Goal: Task Accomplishment & Management: Complete application form

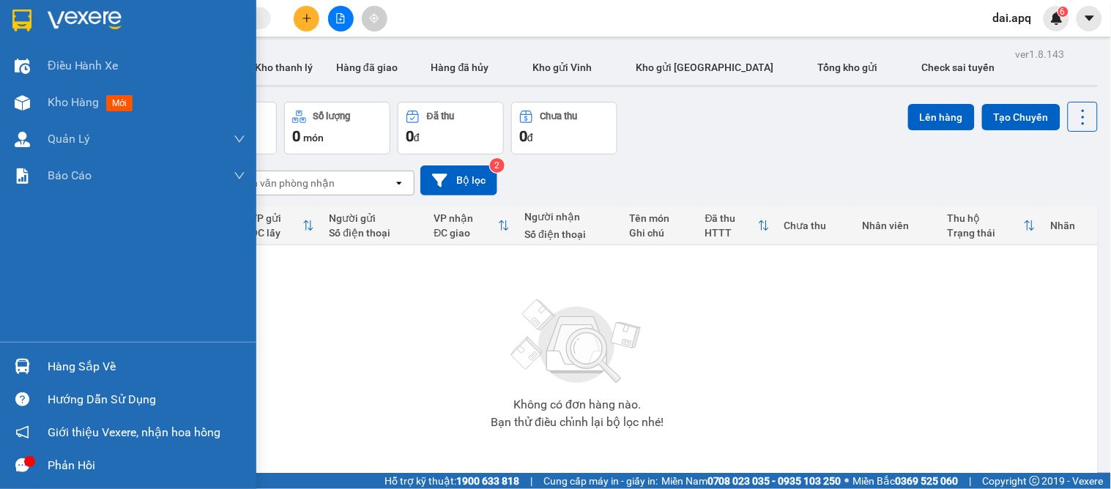
drag, startPoint x: 19, startPoint y: 366, endPoint x: 21, endPoint y: 357, distance: 9.6
click at [19, 365] on img at bounding box center [22, 366] width 15 height 15
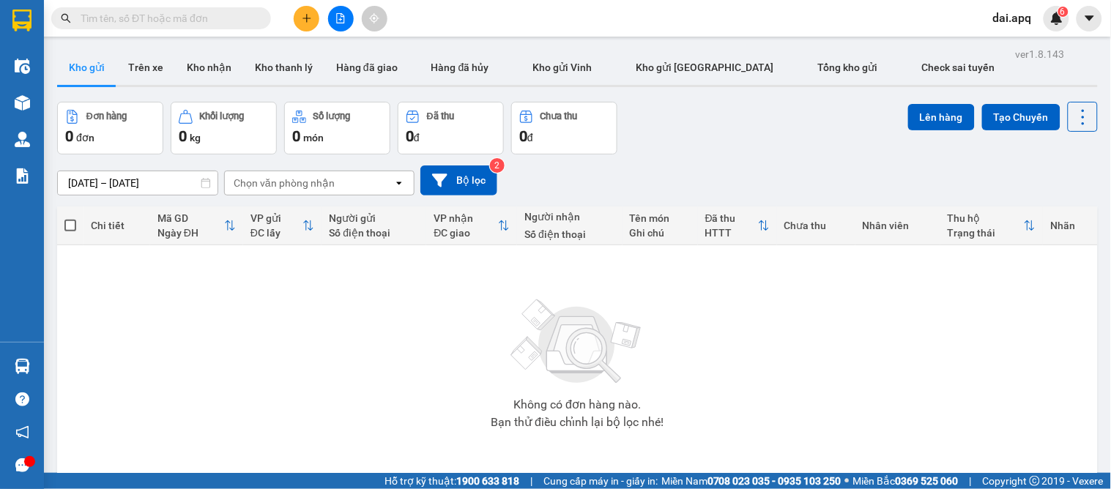
click at [873, 376] on section "Kết quả tìm kiếm ( 0 ) Bộ lọc No Data dai.apq 6 Điều hành xe Kho hàng mới Quản …" at bounding box center [555, 244] width 1111 height 489
click at [196, 75] on button "Kho nhận" at bounding box center [209, 67] width 68 height 35
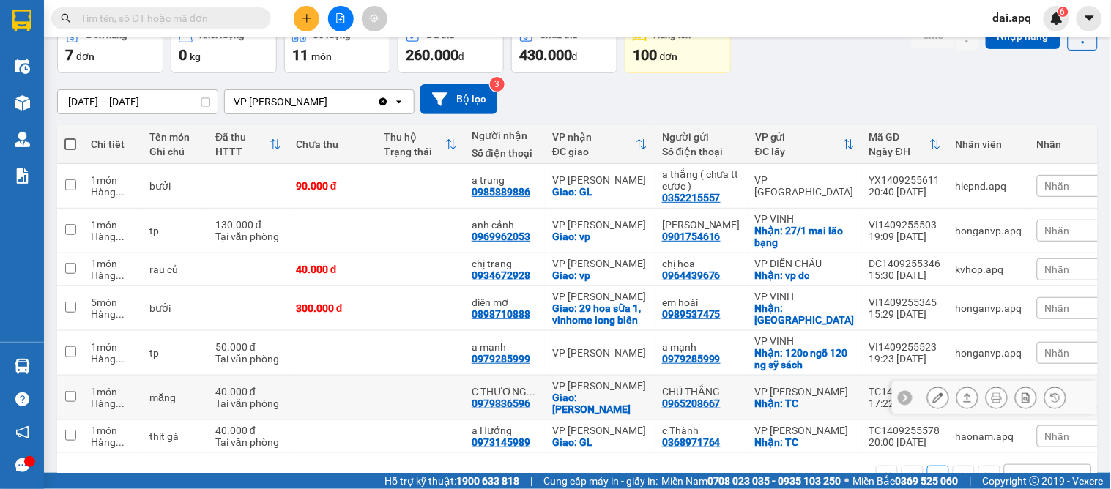
scroll to position [140, 0]
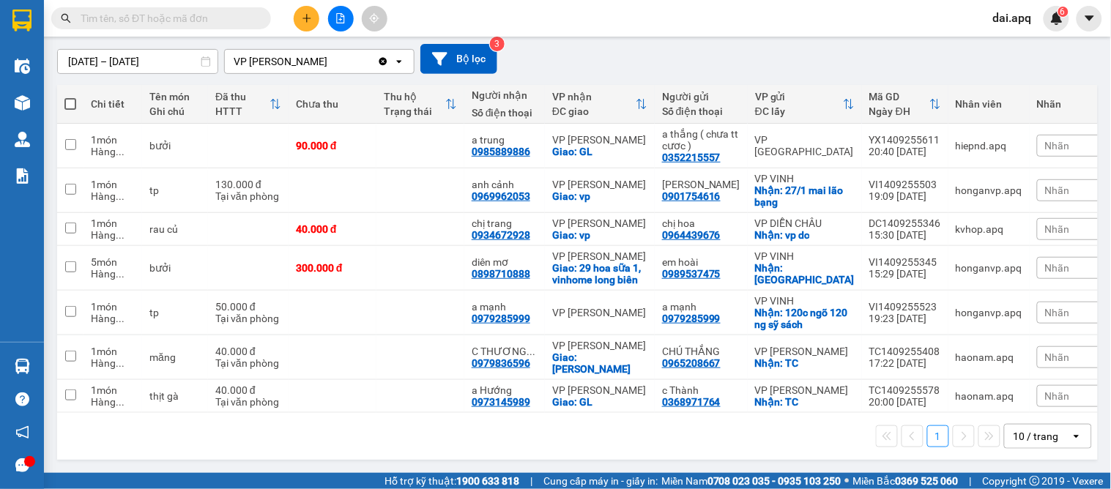
click at [1018, 438] on div "10 / trang" at bounding box center [1036, 436] width 45 height 15
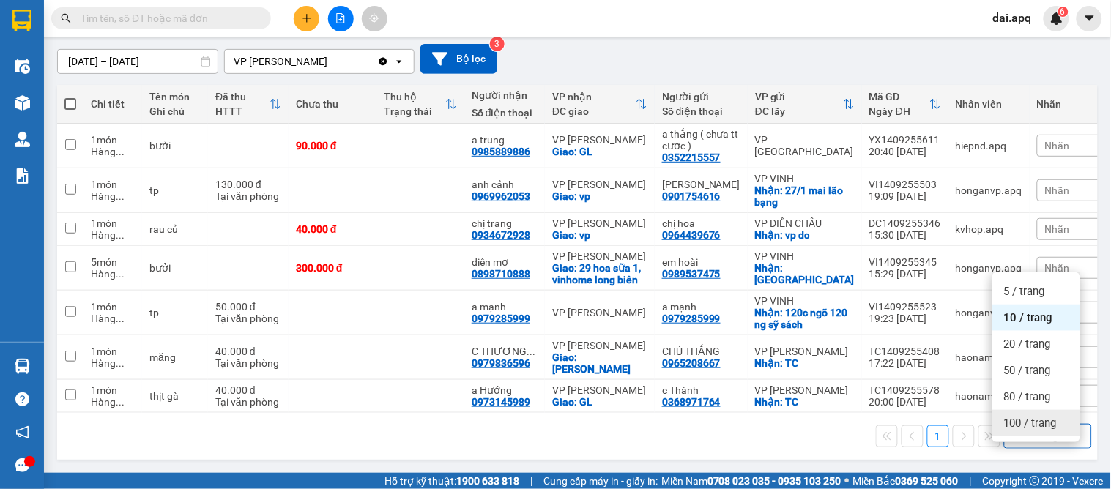
click at [1019, 416] on span "100 / trang" at bounding box center [1030, 423] width 53 height 15
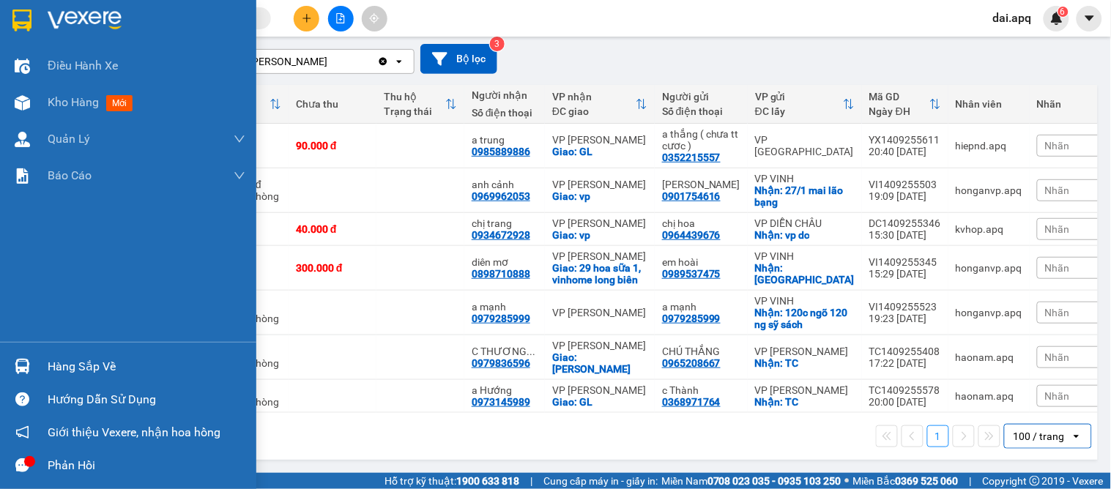
click at [15, 374] on img at bounding box center [22, 366] width 15 height 15
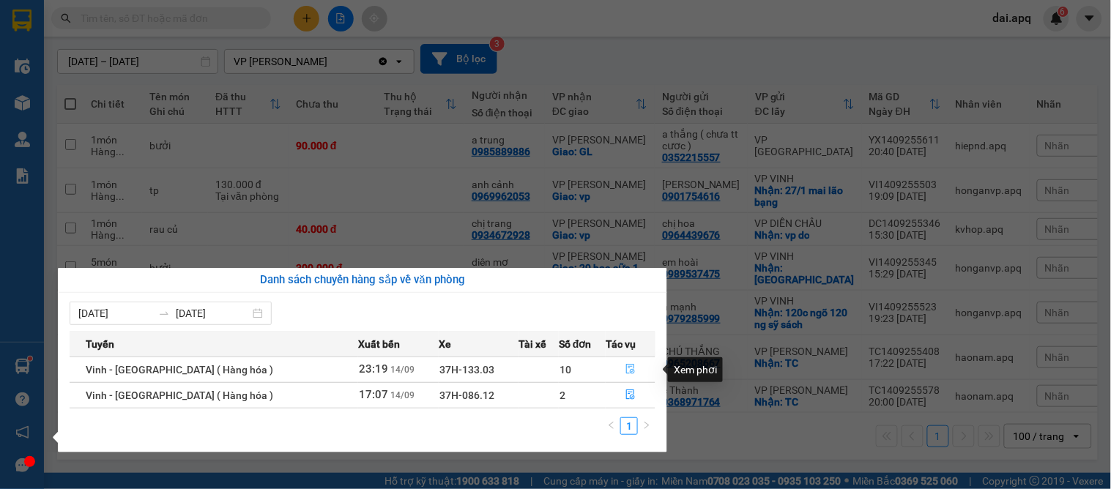
click at [621, 363] on button "button" at bounding box center [631, 369] width 48 height 23
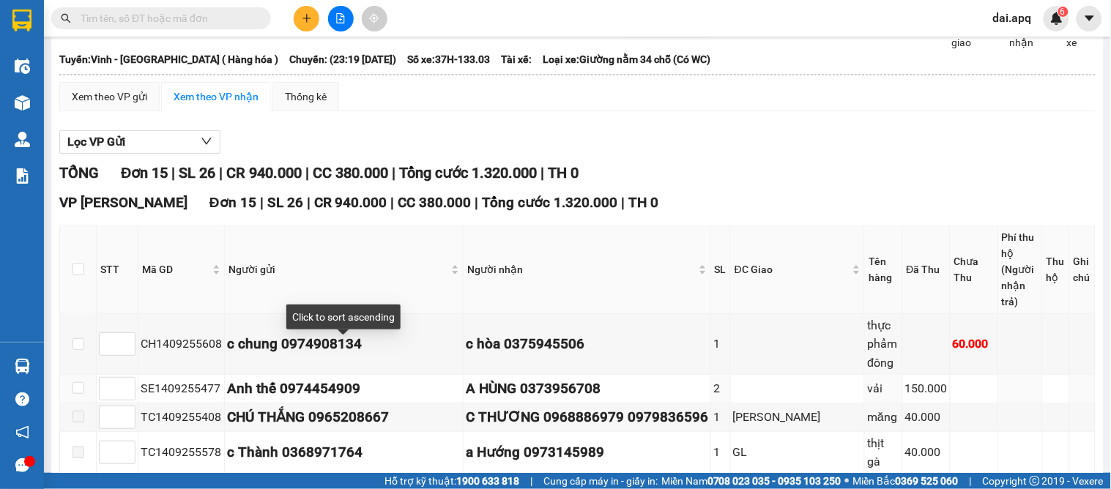
scroll to position [163, 0]
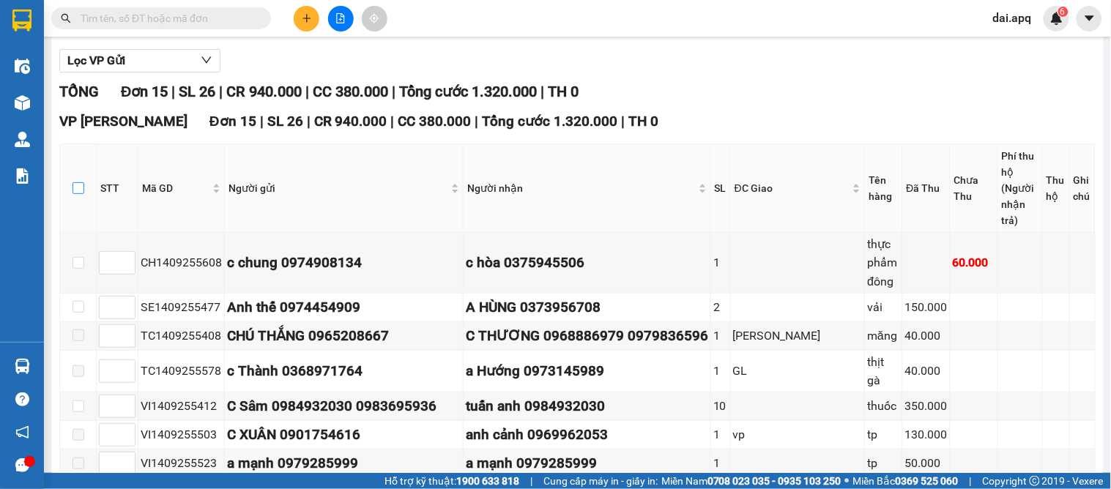
click at [79, 180] on label at bounding box center [79, 188] width 12 height 16
click at [79, 182] on input "checkbox" at bounding box center [79, 188] width 12 height 12
checkbox input "true"
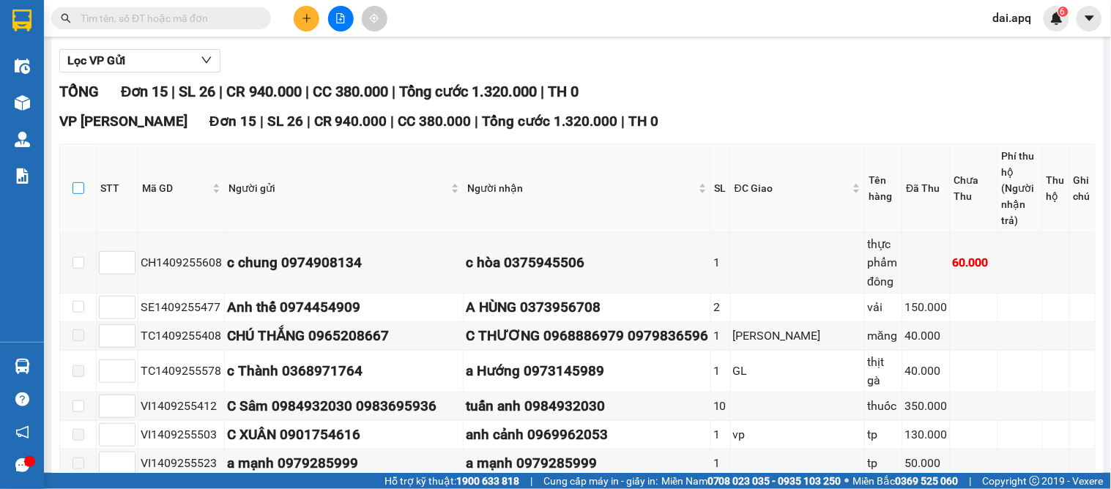
checkbox input "true"
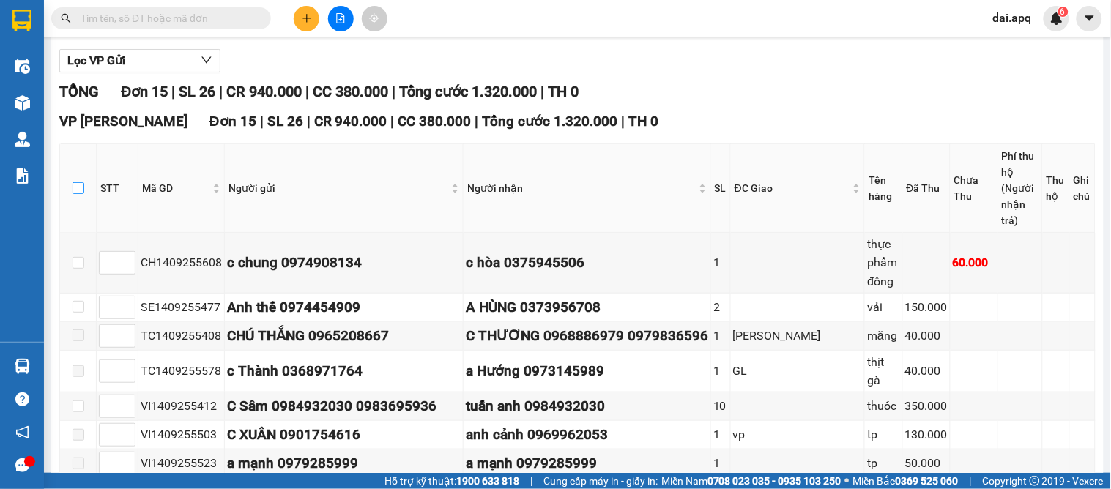
checkbox input "true"
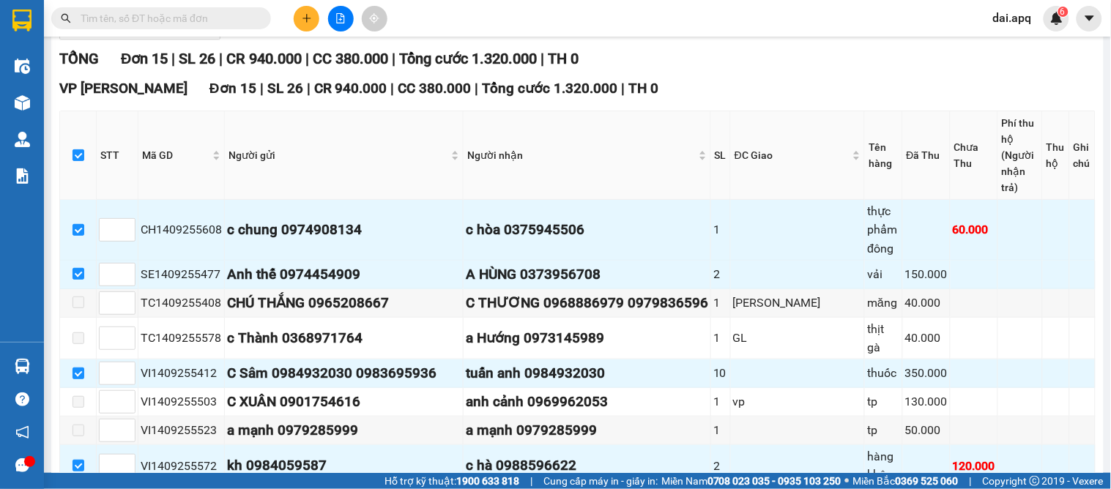
scroll to position [277, 0]
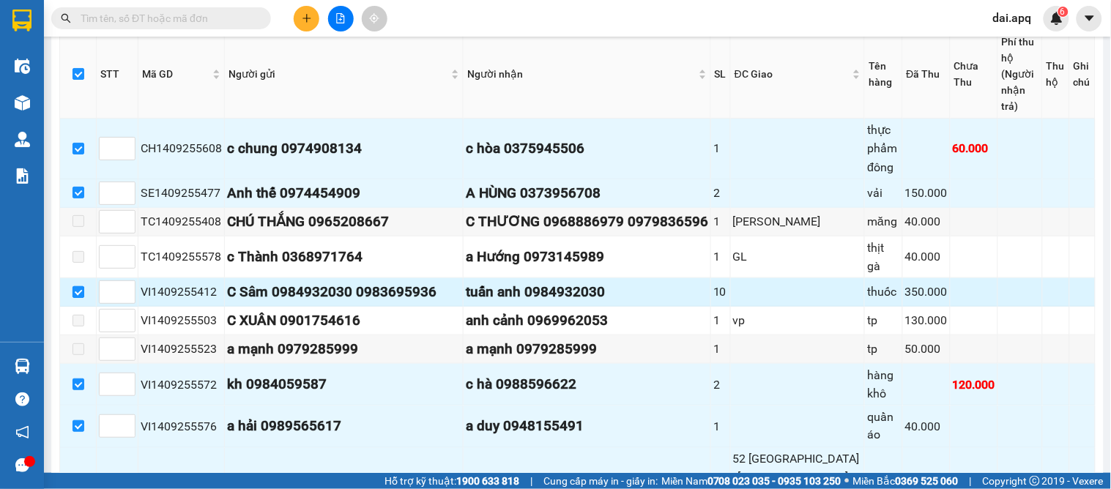
click at [75, 286] on input "checkbox" at bounding box center [79, 292] width 12 height 12
checkbox input "false"
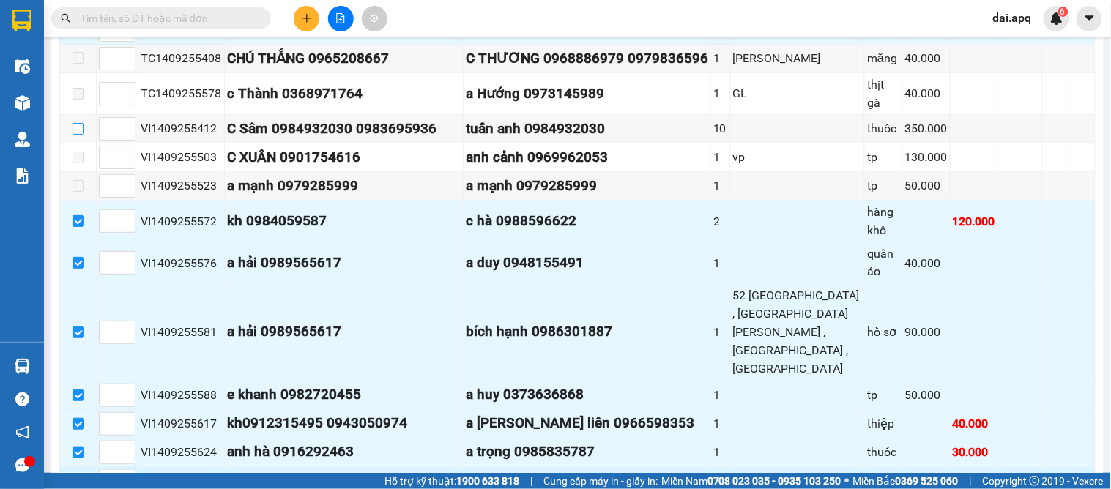
scroll to position [522, 0]
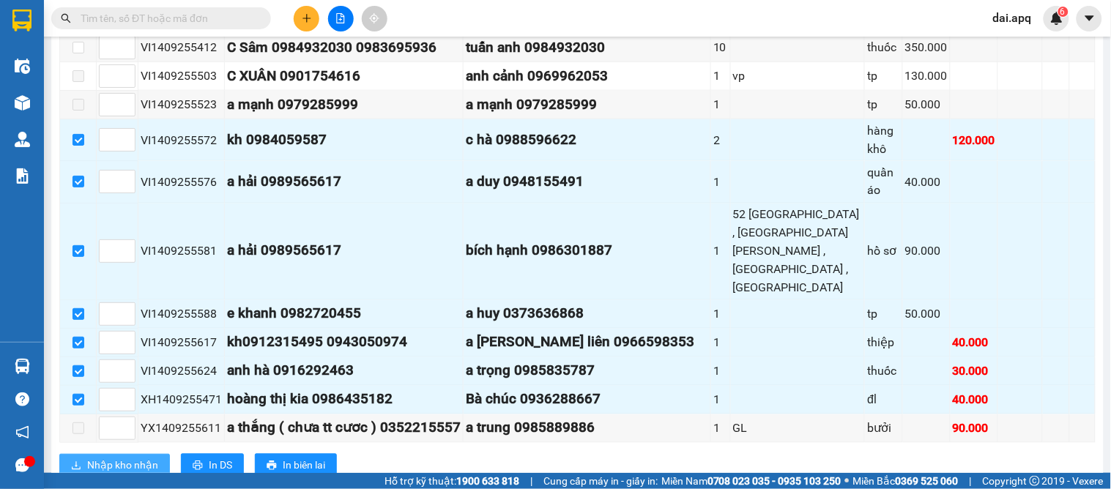
click at [96, 458] on span "Nhập kho nhận" at bounding box center [122, 466] width 71 height 16
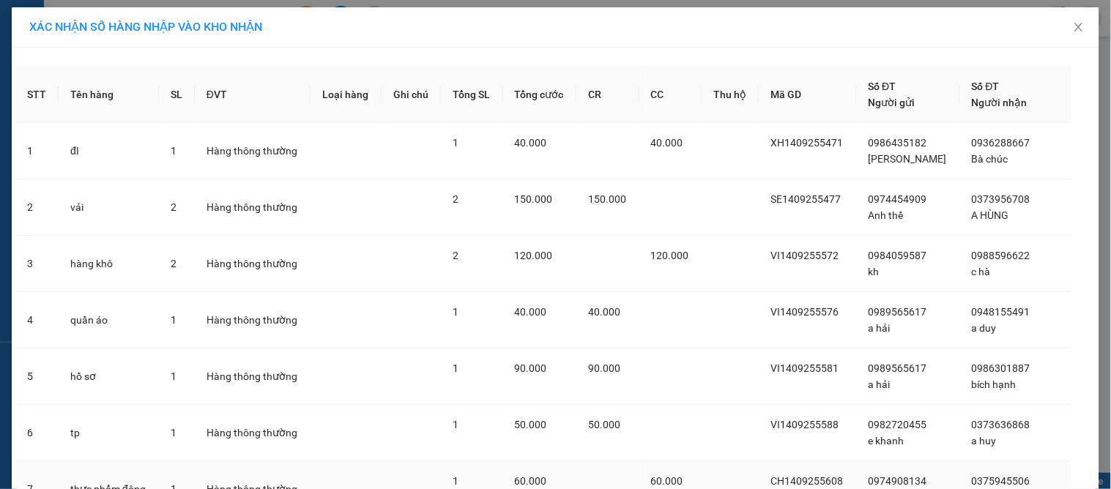
scroll to position [248, 0]
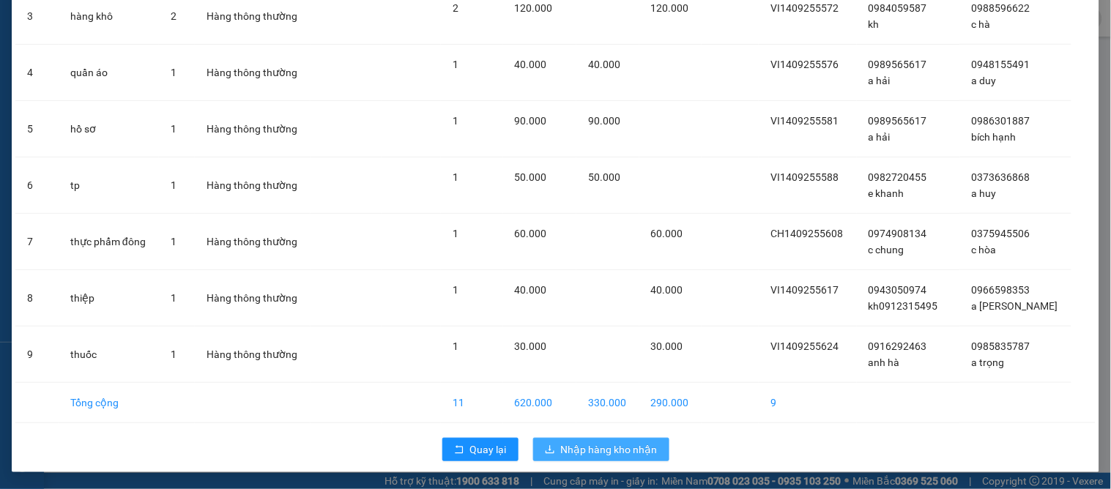
click at [595, 445] on span "Nhập hàng kho nhận" at bounding box center [609, 450] width 97 height 16
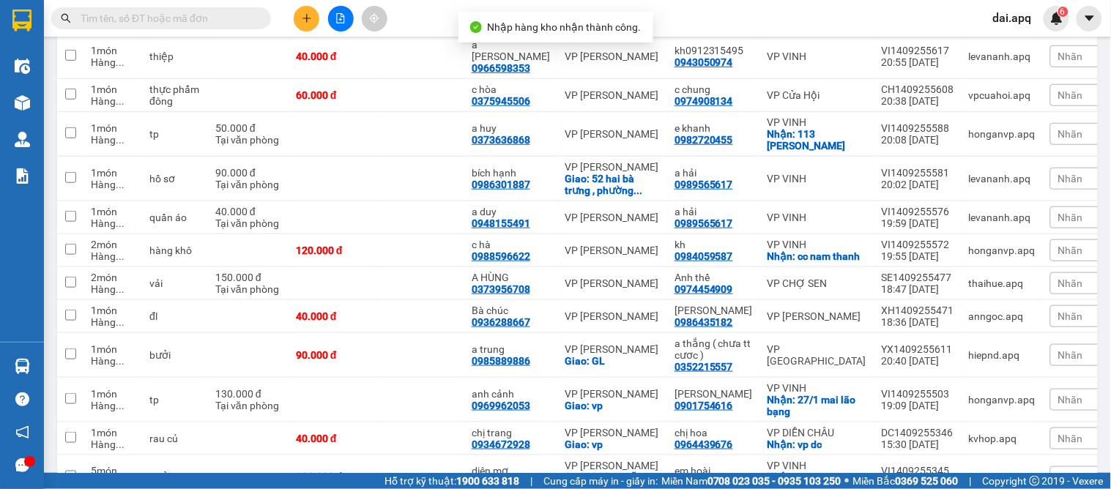
scroll to position [325, 0]
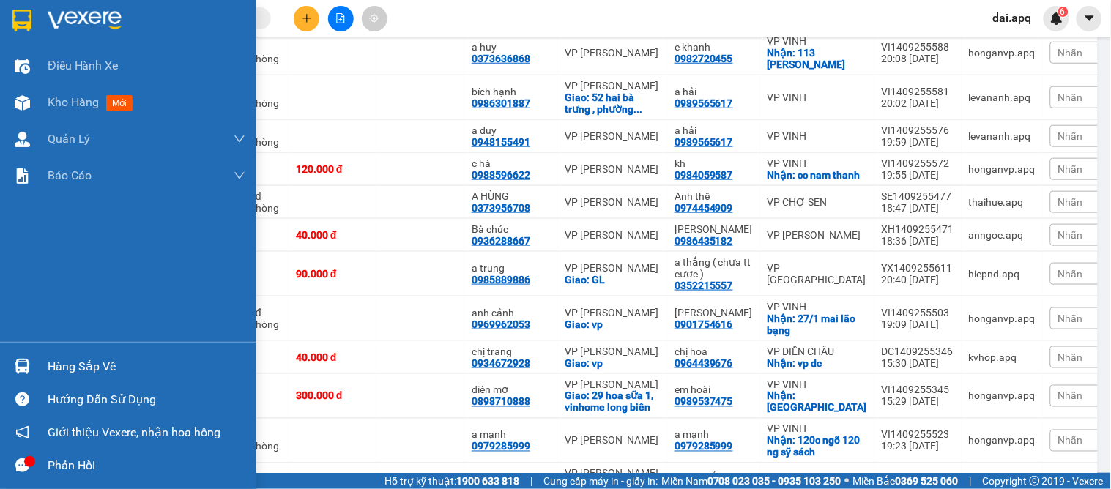
click at [32, 369] on div at bounding box center [23, 367] width 26 height 26
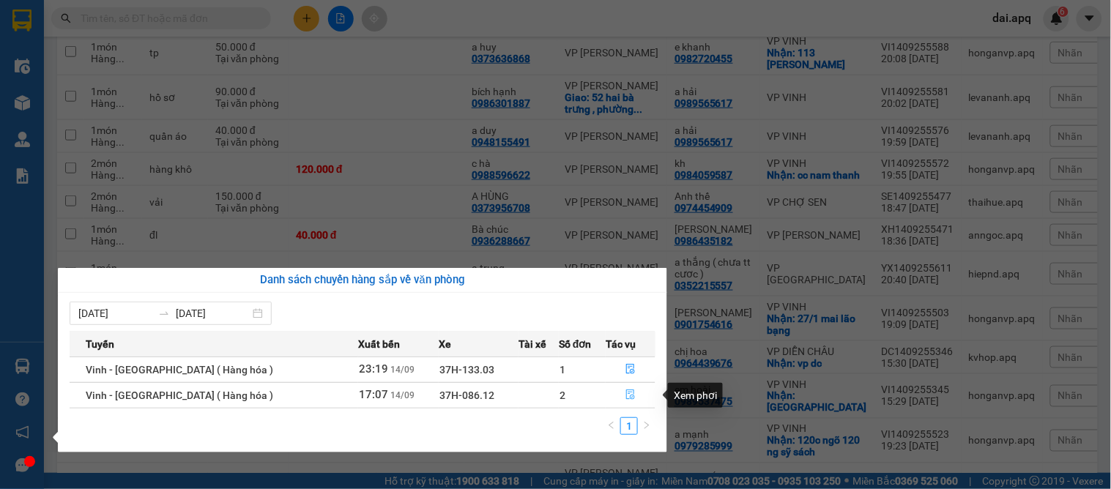
click at [626, 396] on icon "file-done" at bounding box center [631, 395] width 10 height 10
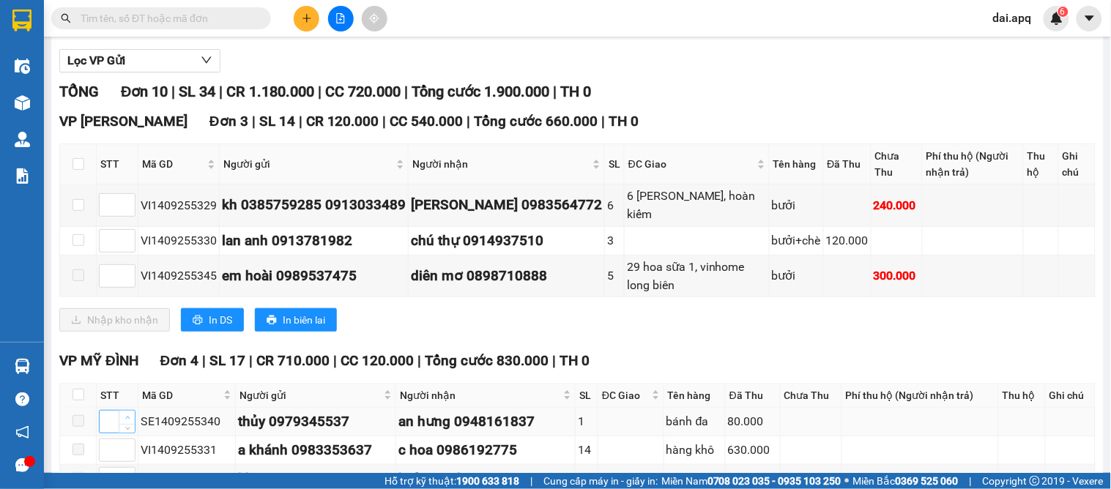
scroll to position [244, 0]
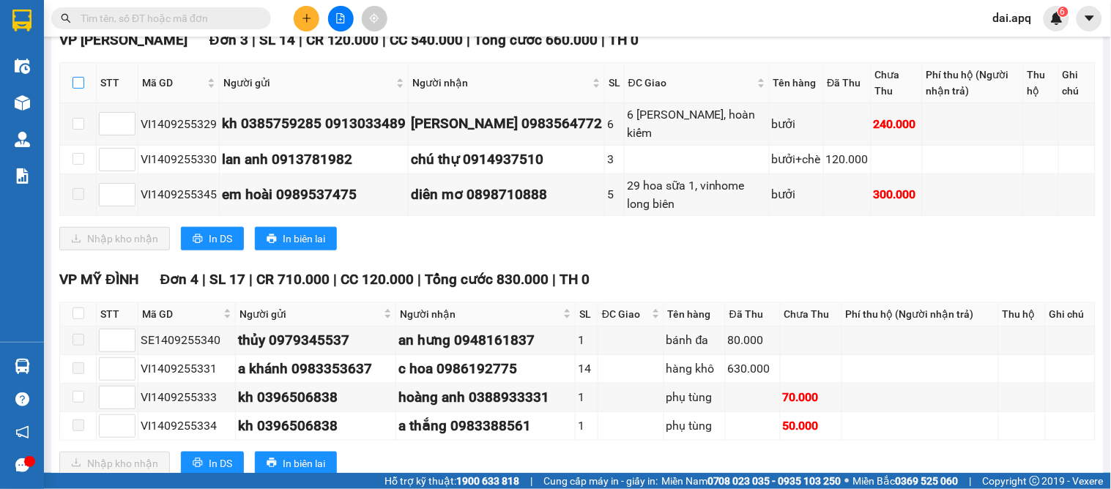
drag, startPoint x: 81, startPoint y: 100, endPoint x: 84, endPoint y: 106, distance: 7.5
click at [81, 89] on input "checkbox" at bounding box center [79, 83] width 12 height 12
checkbox input "true"
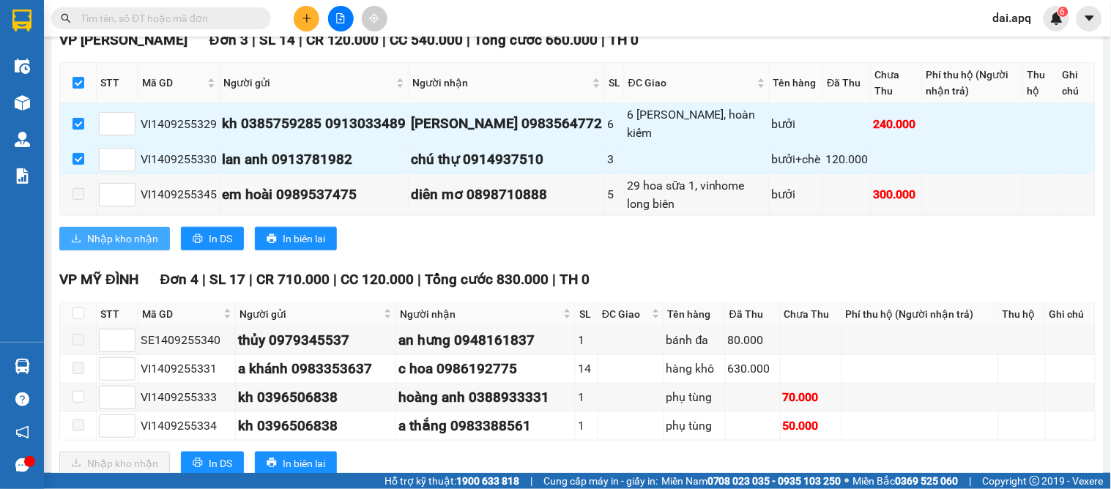
click at [116, 247] on span "Nhập kho nhận" at bounding box center [122, 239] width 71 height 16
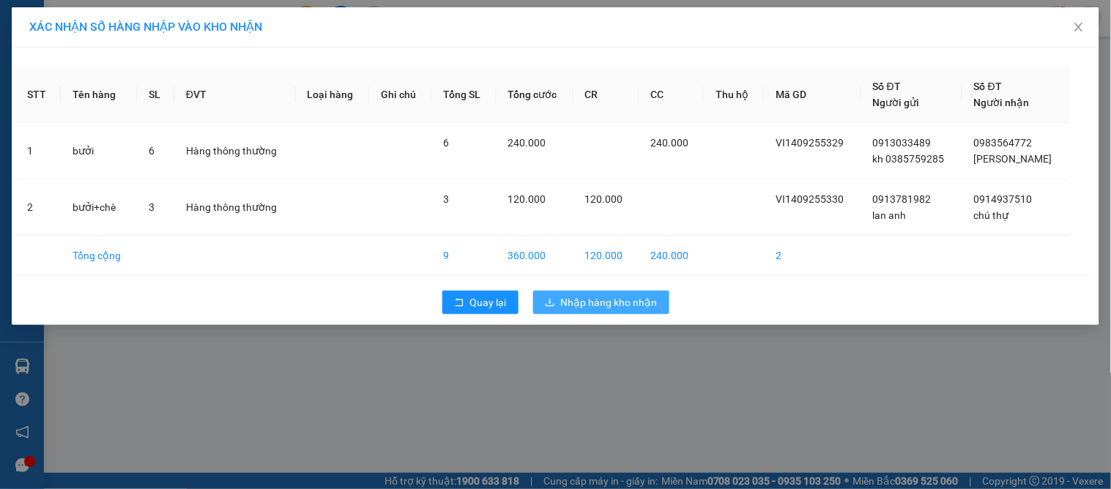
click at [595, 299] on span "Nhập hàng kho nhận" at bounding box center [609, 303] width 97 height 16
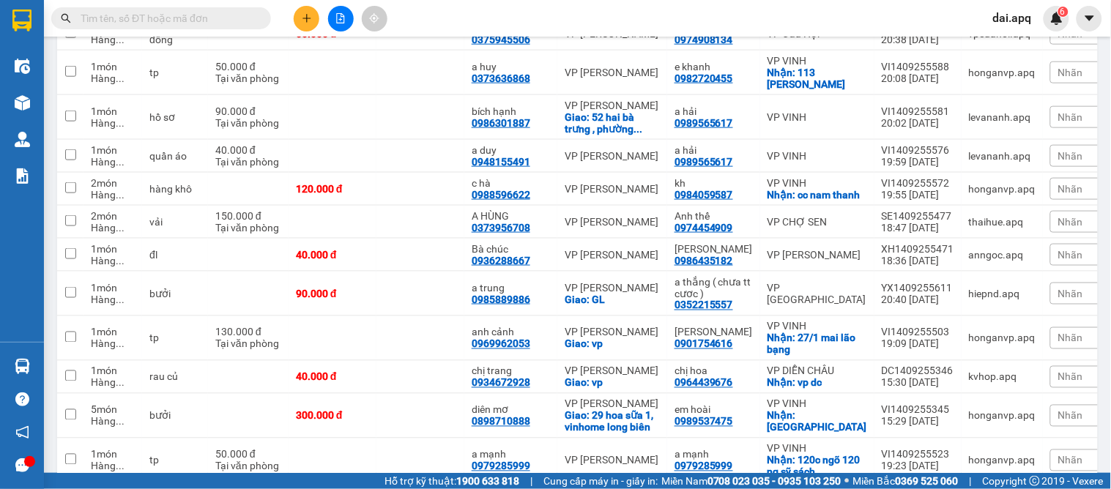
scroll to position [561, 0]
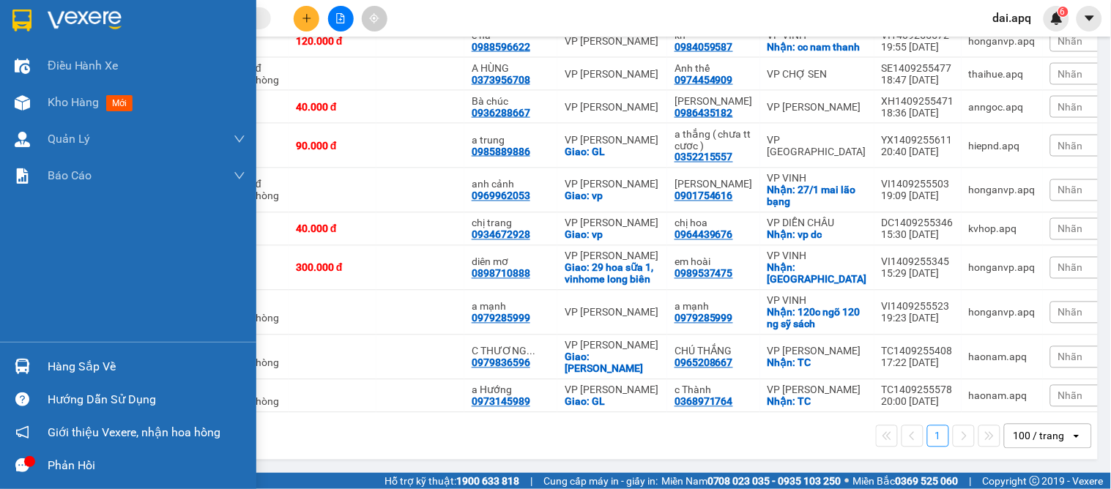
click at [35, 365] on div "Hàng sắp về" at bounding box center [128, 366] width 256 height 33
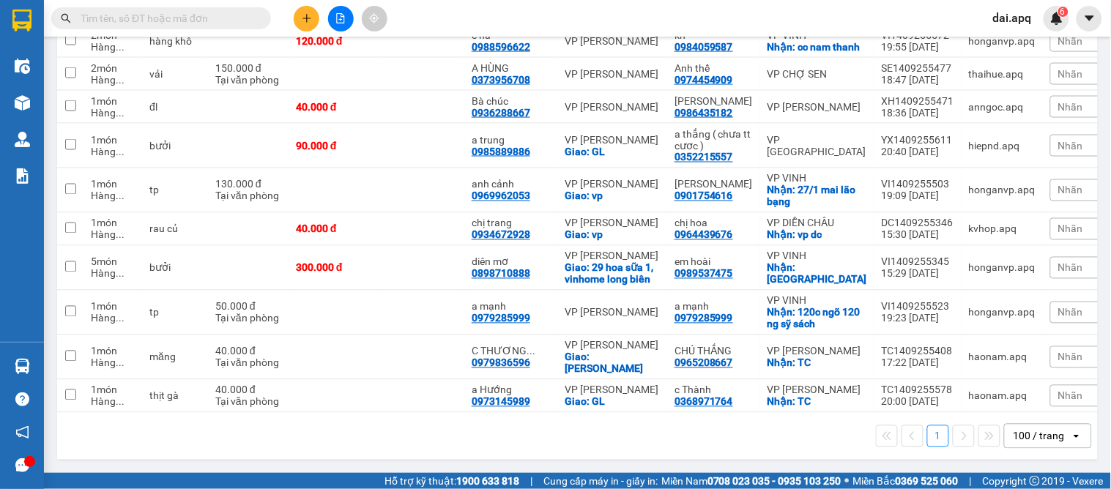
click at [763, 454] on section "Kết quả tìm kiếm ( 0 ) Bộ lọc No Data dai.apq 6 Điều hành xe Kho hàng mới Quản …" at bounding box center [555, 244] width 1111 height 489
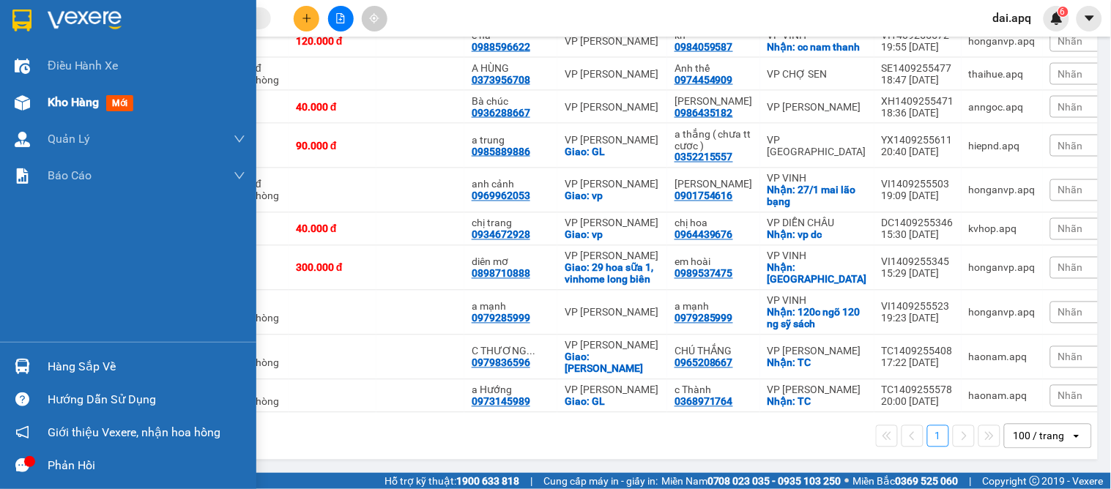
click at [67, 97] on span "Kho hàng" at bounding box center [73, 102] width 51 height 14
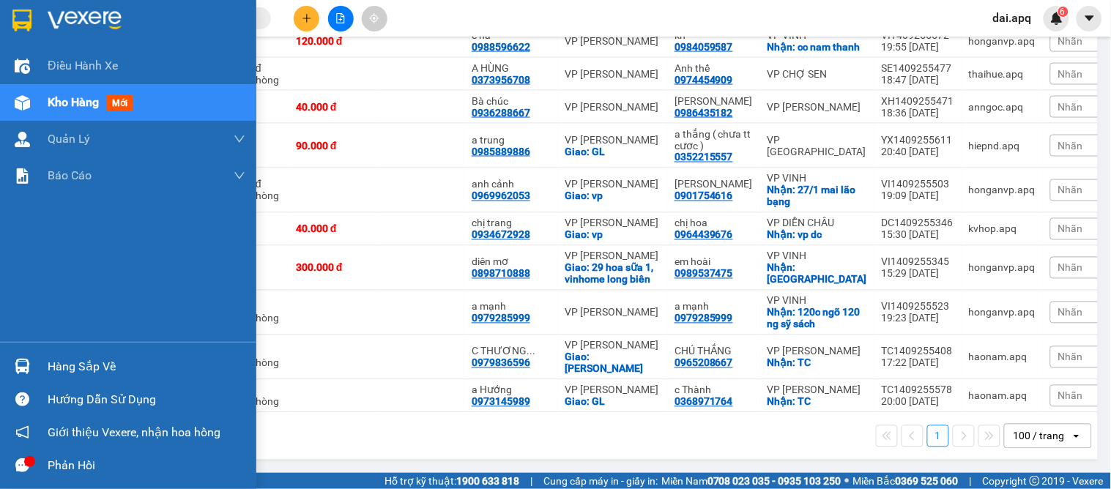
click at [45, 360] on div "Hàng sắp về" at bounding box center [128, 366] width 256 height 33
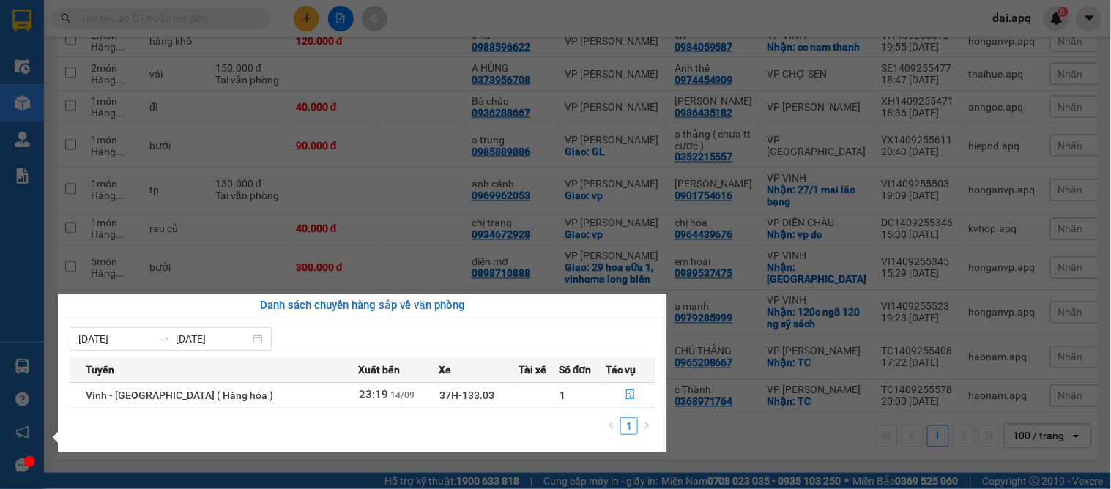
click at [570, 404] on td "1" at bounding box center [582, 395] width 47 height 26
click at [626, 394] on icon "file-done" at bounding box center [631, 395] width 10 height 10
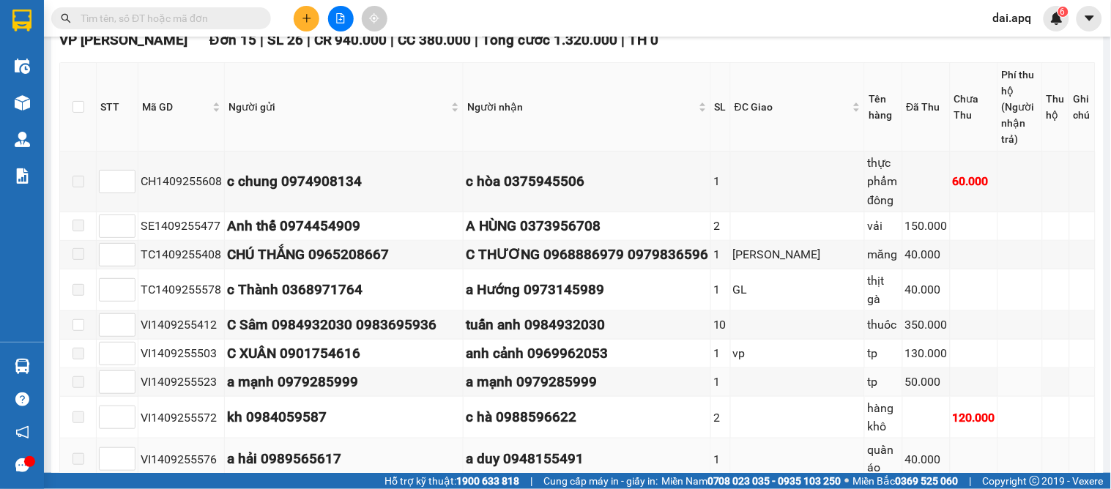
scroll to position [325, 0]
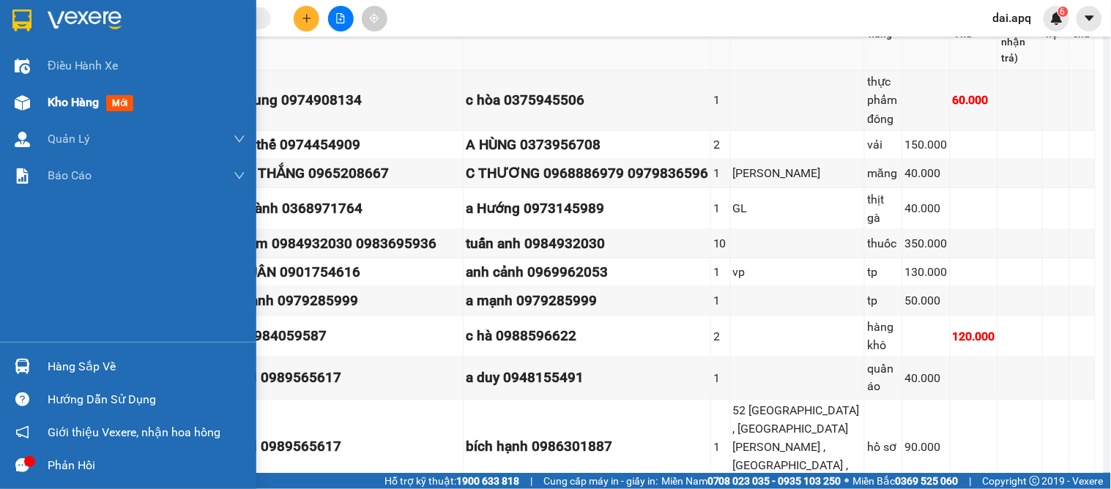
drag, startPoint x: 82, startPoint y: 106, endPoint x: 101, endPoint y: 104, distance: 19.2
click at [86, 106] on span "Kho hàng" at bounding box center [73, 102] width 51 height 14
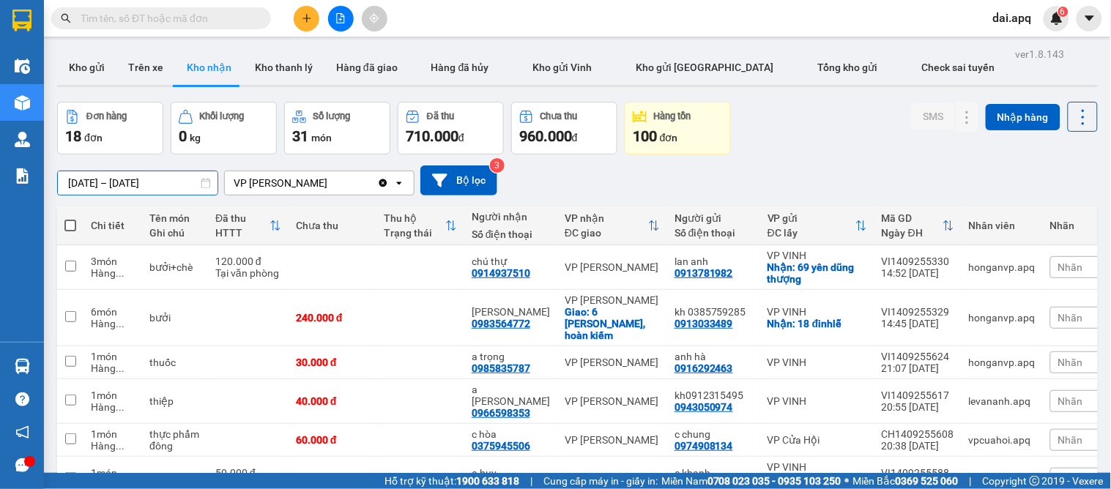
click at [86, 182] on input "15/09/2025 – 15/09/2025" at bounding box center [138, 182] width 160 height 23
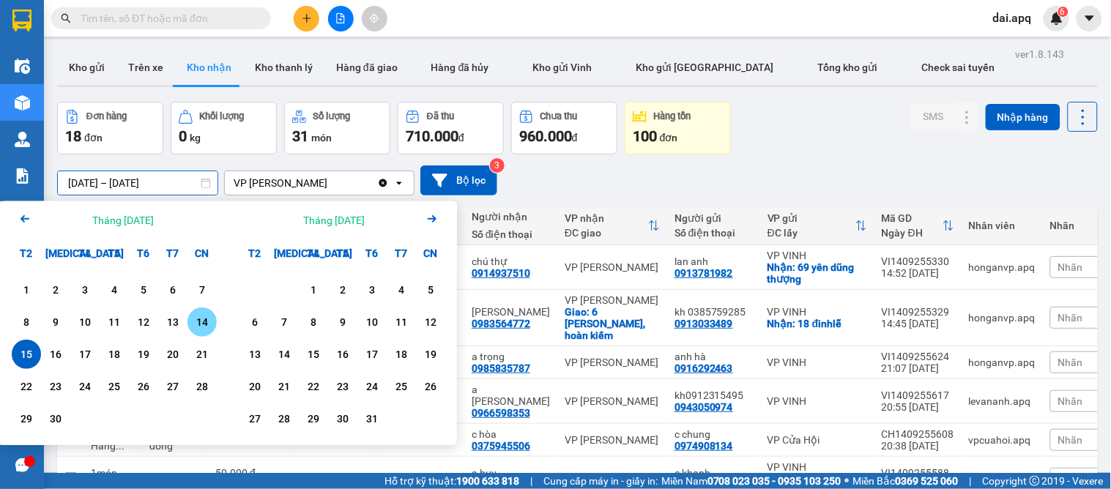
click at [207, 326] on div "14" at bounding box center [202, 323] width 21 height 18
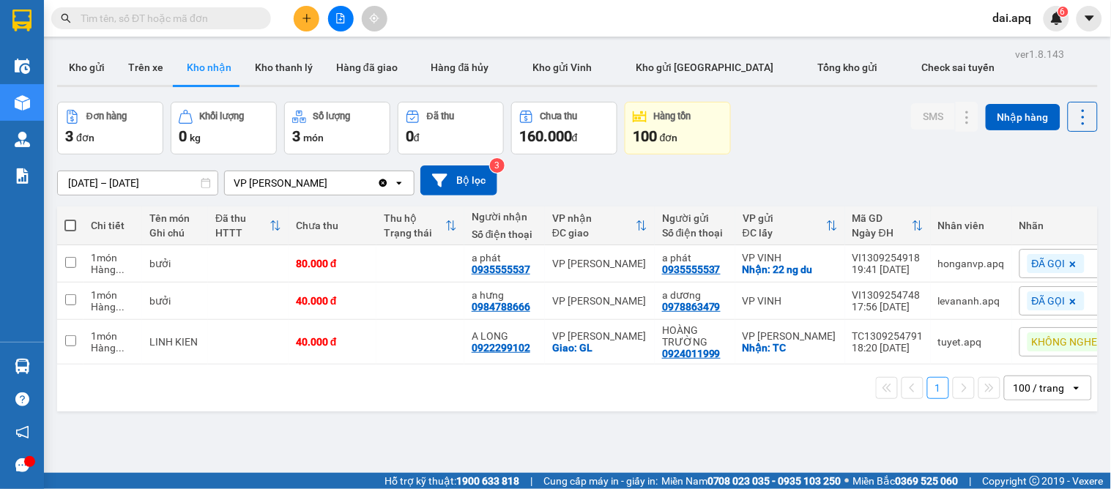
click at [636, 451] on div "ver 1.8.143 Kho gửi Trên xe Kho nhận Kho thanh lý Hàng đã giao Hàng đã hủy Kho …" at bounding box center [577, 288] width 1053 height 489
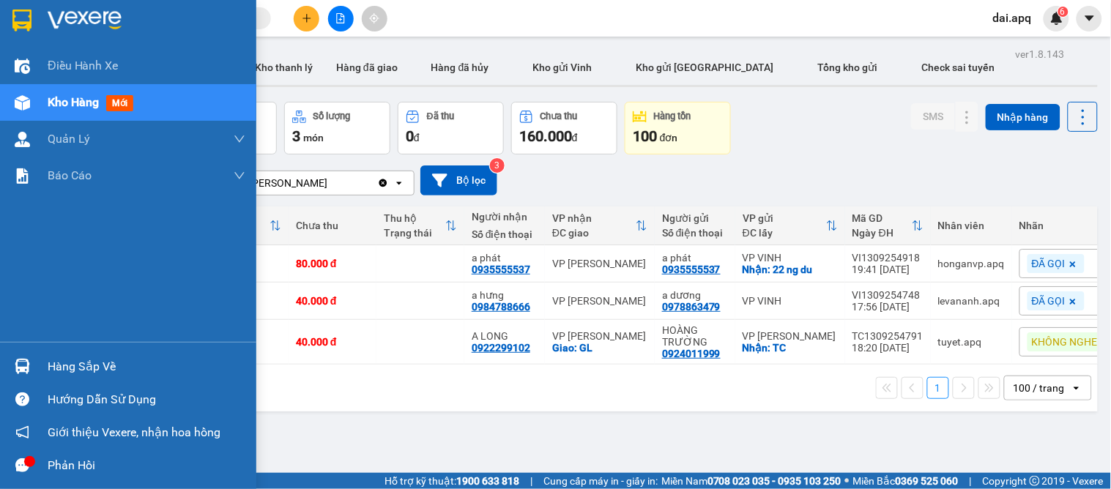
click at [56, 113] on div "Kho hàng mới" at bounding box center [147, 102] width 198 height 37
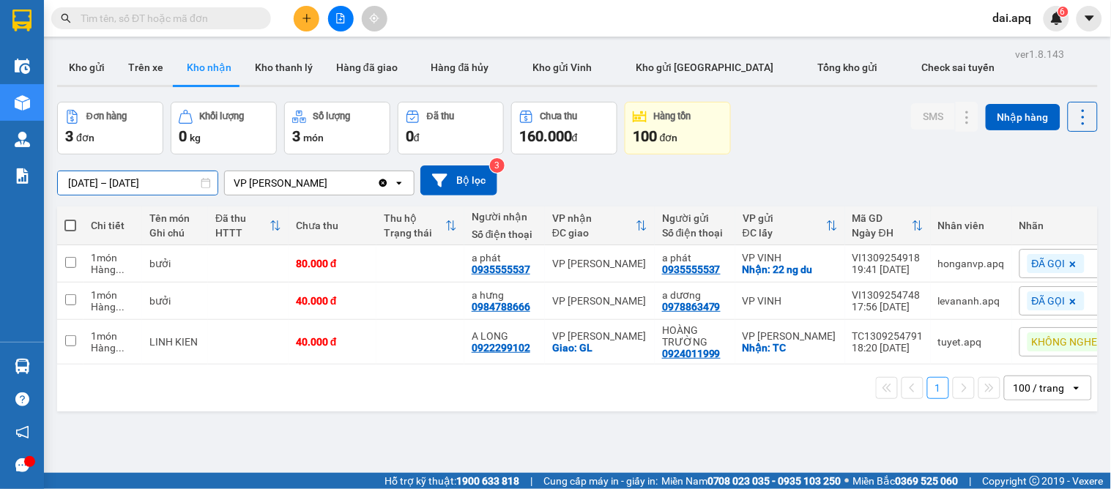
click at [89, 185] on input "14/09/2025 – 14/09/2025" at bounding box center [138, 182] width 160 height 23
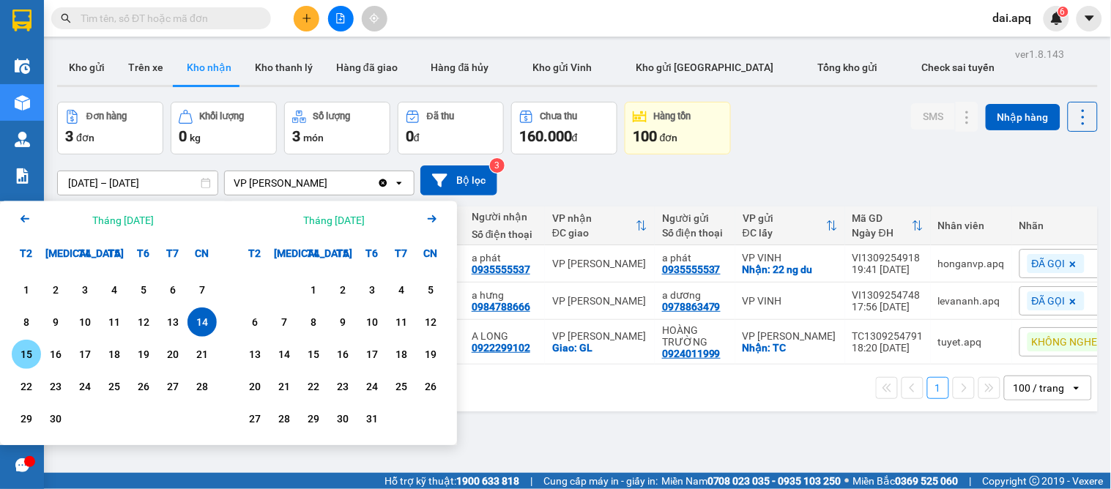
click at [25, 349] on div "15" at bounding box center [26, 355] width 21 height 18
type input "15/09/2025 – 15/09/2025"
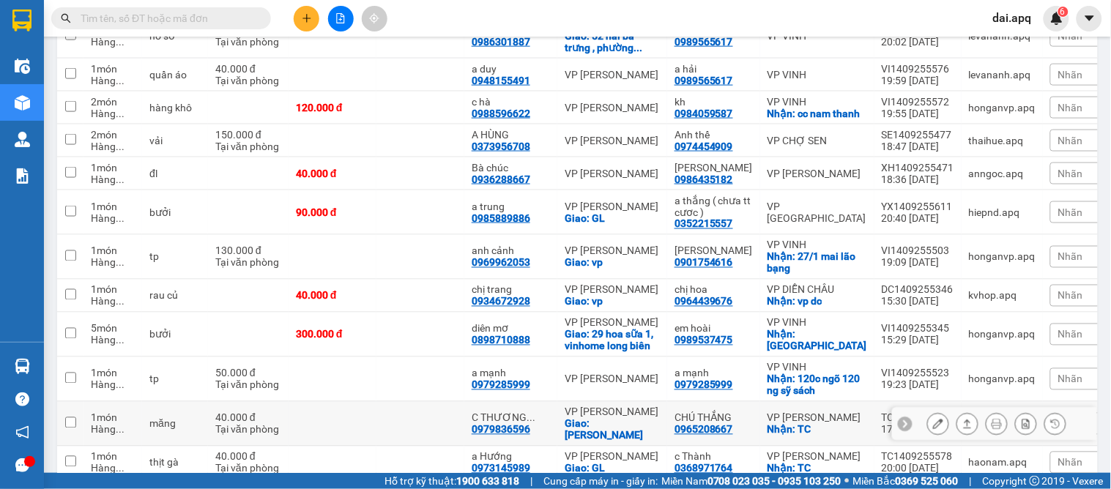
scroll to position [561, 0]
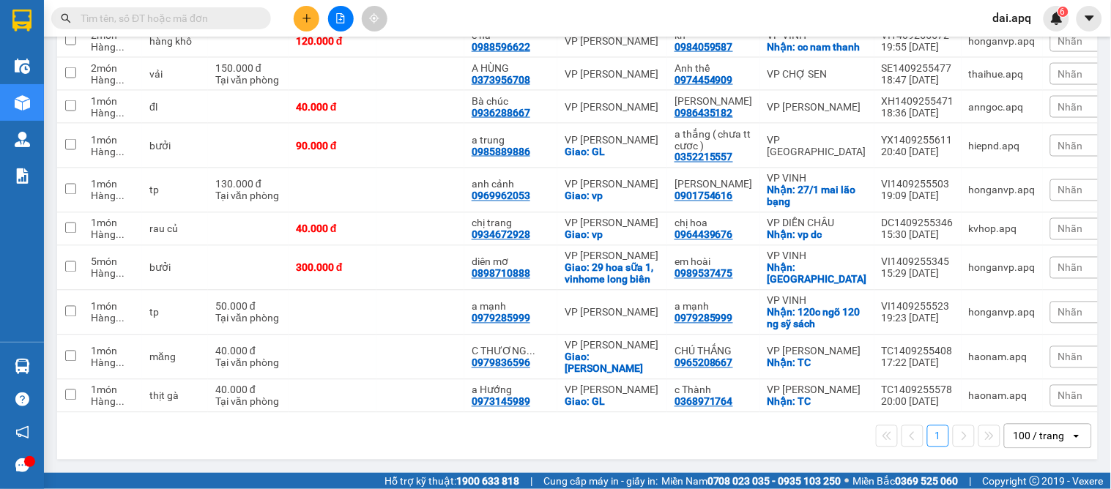
click at [1067, 388] on div "Nhãn" at bounding box center [1087, 396] width 73 height 22
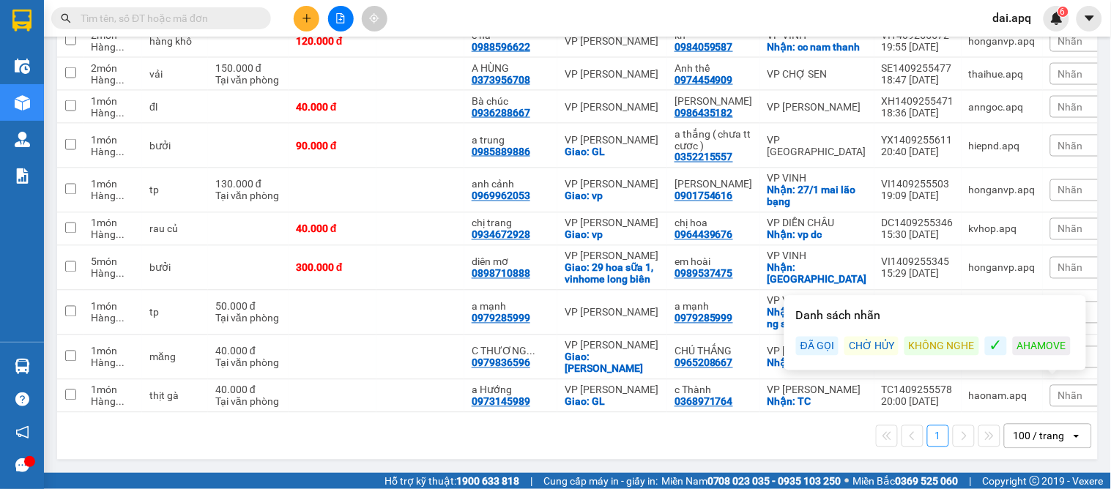
click at [811, 339] on div "ĐÃ GỌI" at bounding box center [817, 346] width 42 height 19
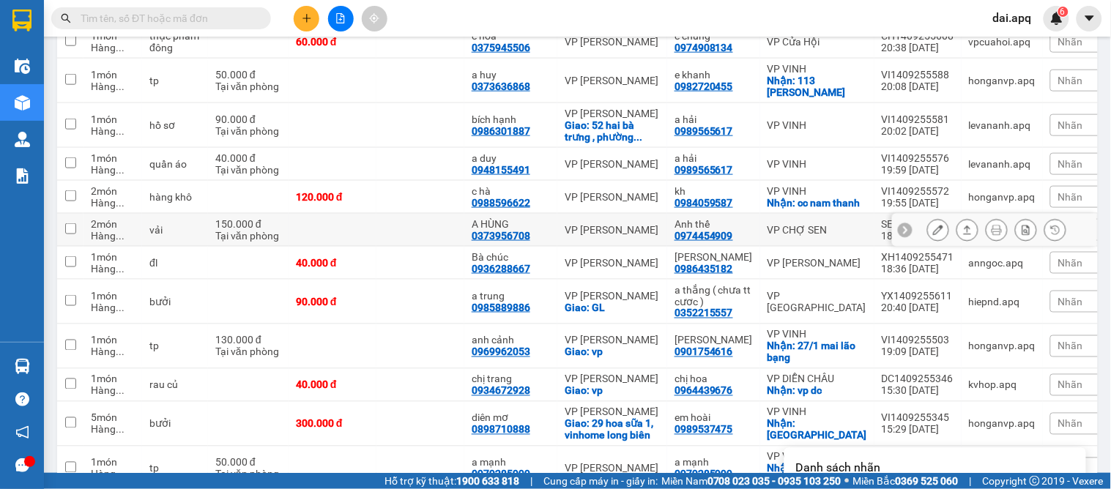
scroll to position [317, 0]
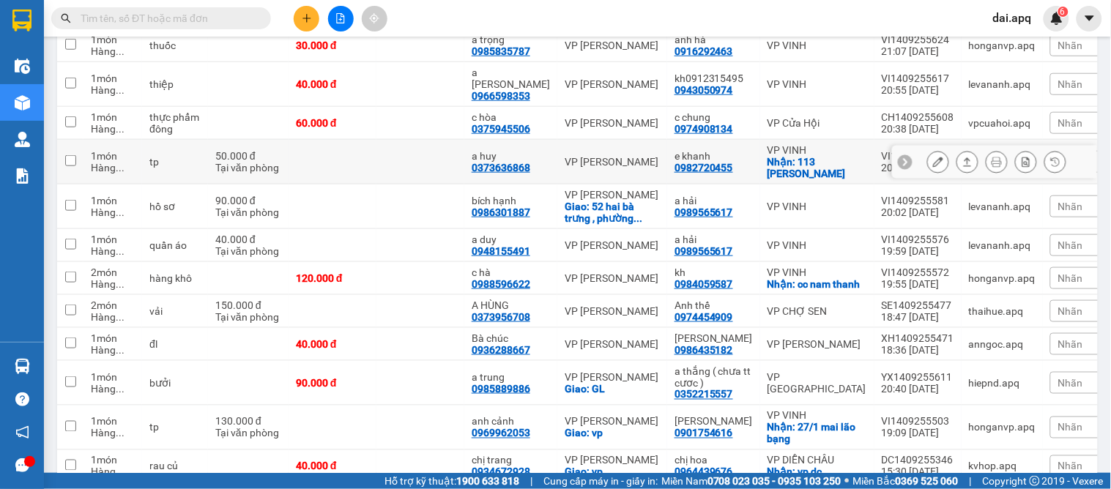
click at [900, 157] on icon at bounding box center [905, 162] width 10 height 10
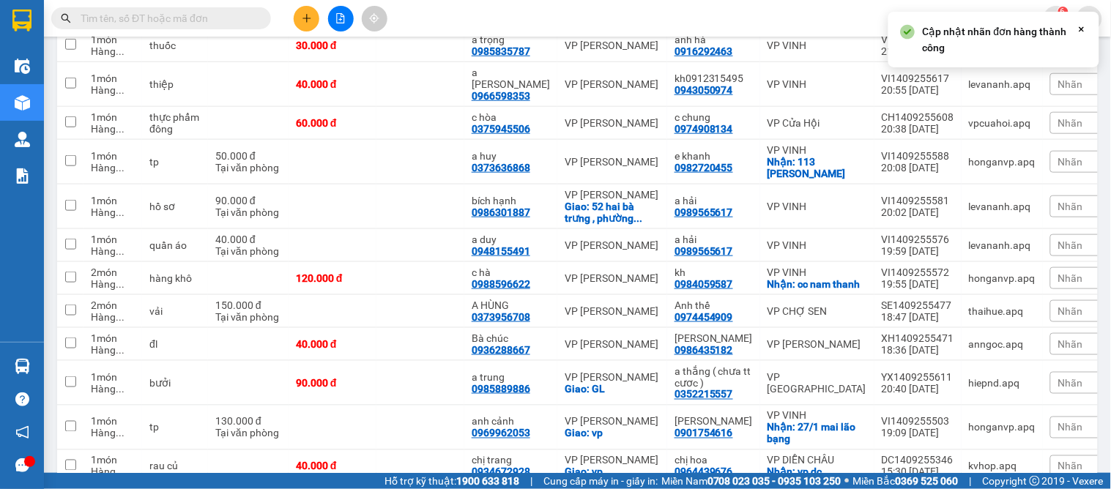
click at [1059, 156] on span "Nhãn" at bounding box center [1071, 162] width 25 height 12
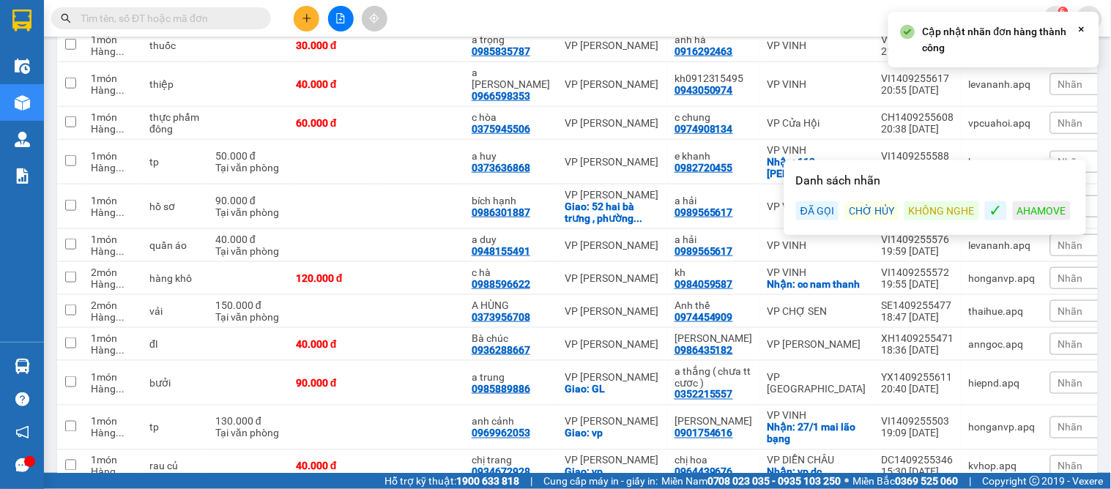
click at [823, 215] on div "ĐÃ GỌI" at bounding box center [817, 210] width 42 height 19
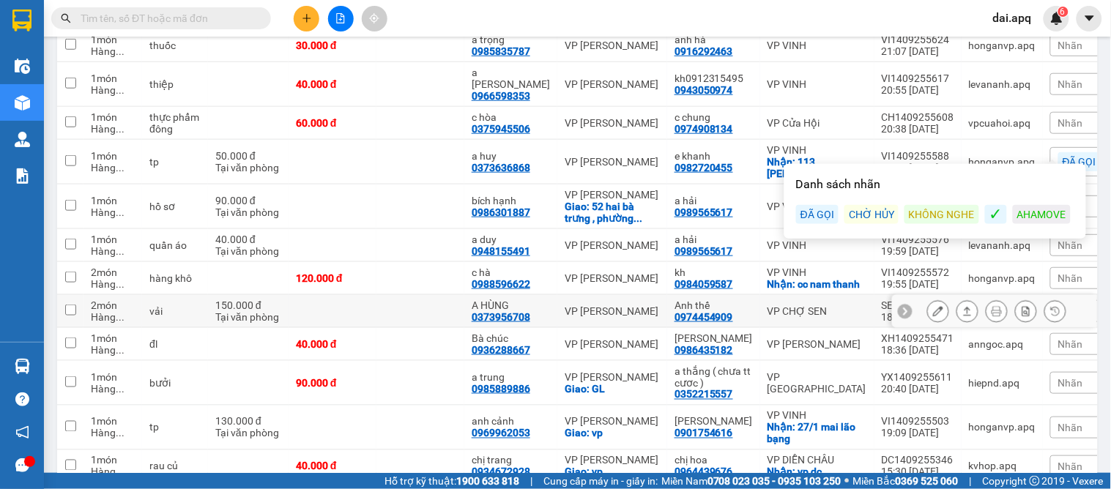
scroll to position [561, 0]
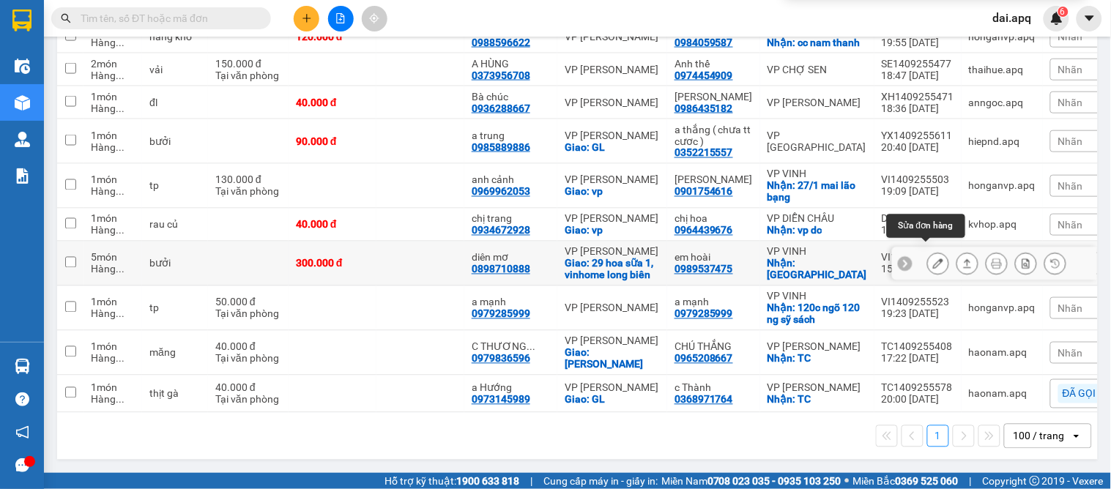
click at [933, 259] on icon at bounding box center [938, 264] width 10 height 10
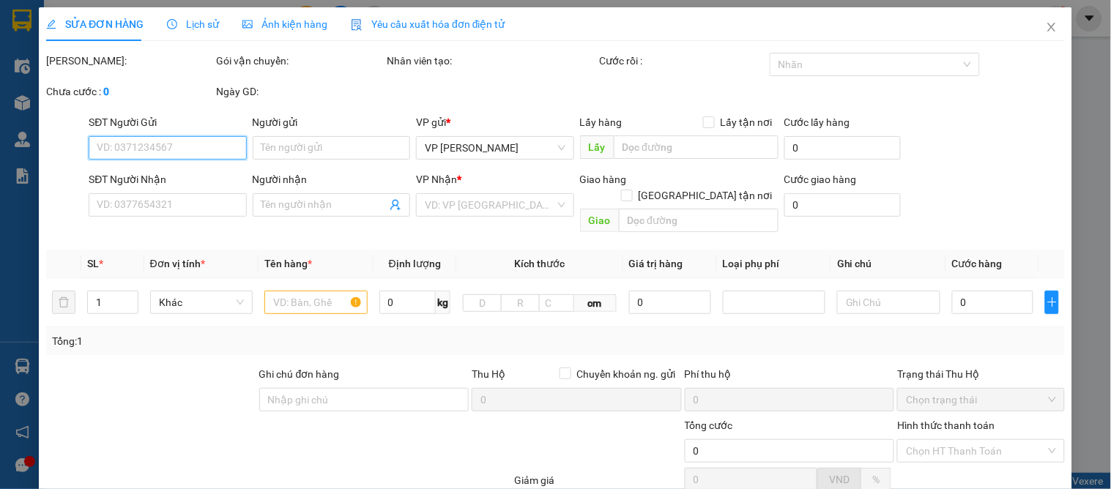
type input "0989537475"
type input "em hoài"
checkbox input "true"
type input "chợ ga vinh"
type input "0898710888"
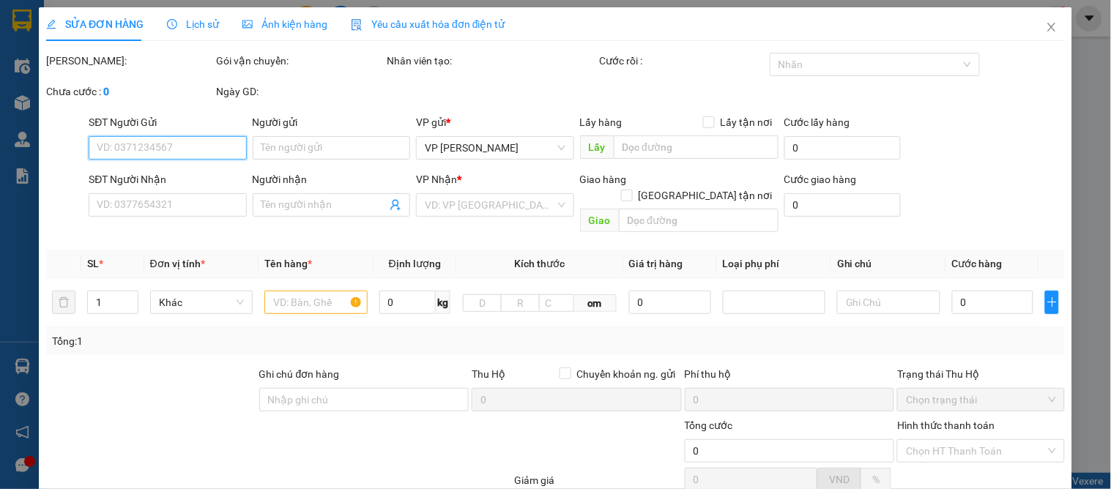
type input "diên mơ"
checkbox input "true"
type input "29 hoa sữa 1, vinhome long biên"
type input "300.000"
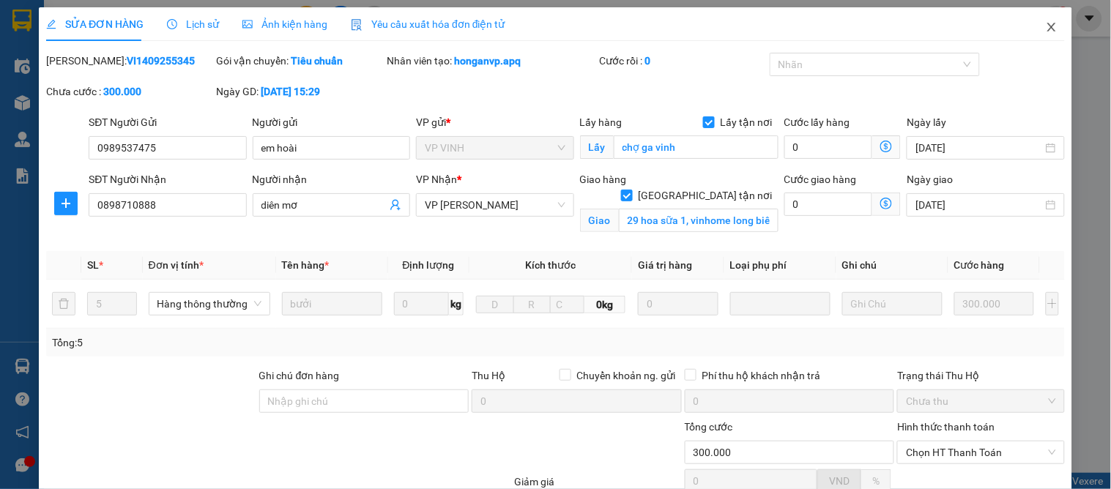
click at [1048, 30] on icon "close" at bounding box center [1052, 27] width 8 height 9
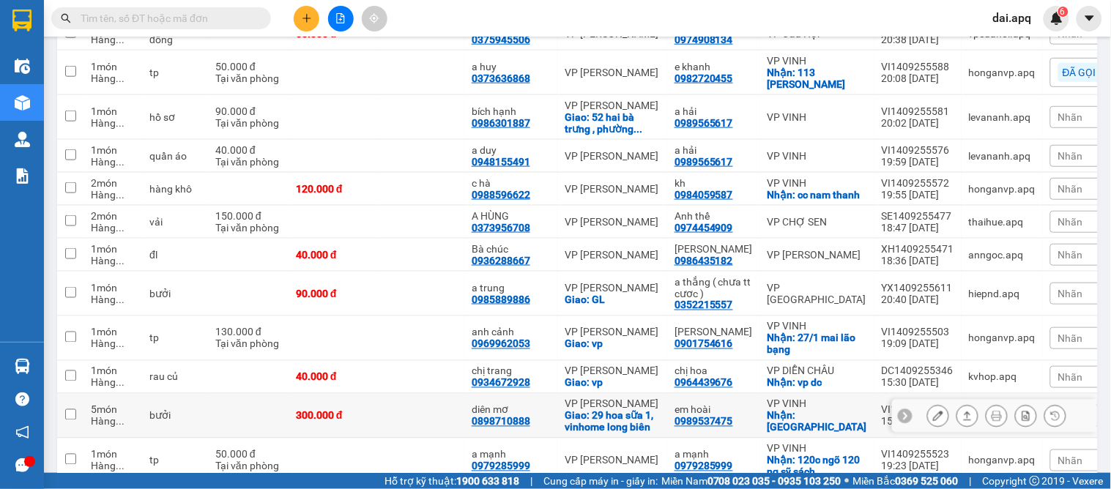
scroll to position [561, 0]
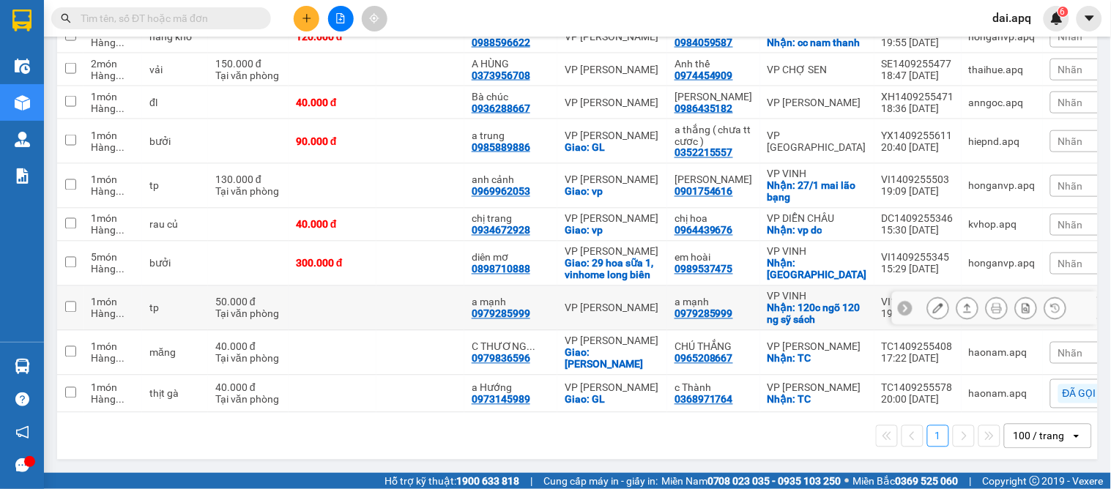
click at [903, 305] on icon at bounding box center [905, 309] width 4 height 8
click at [1059, 303] on span "Nhãn" at bounding box center [1071, 309] width 25 height 12
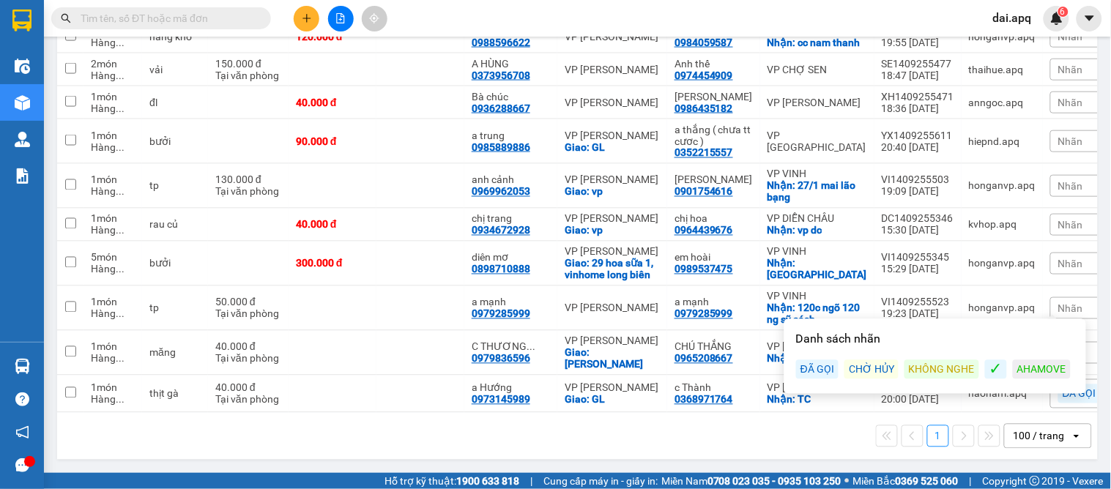
click at [954, 360] on div "KHÔNG NGHE" at bounding box center [942, 369] width 75 height 19
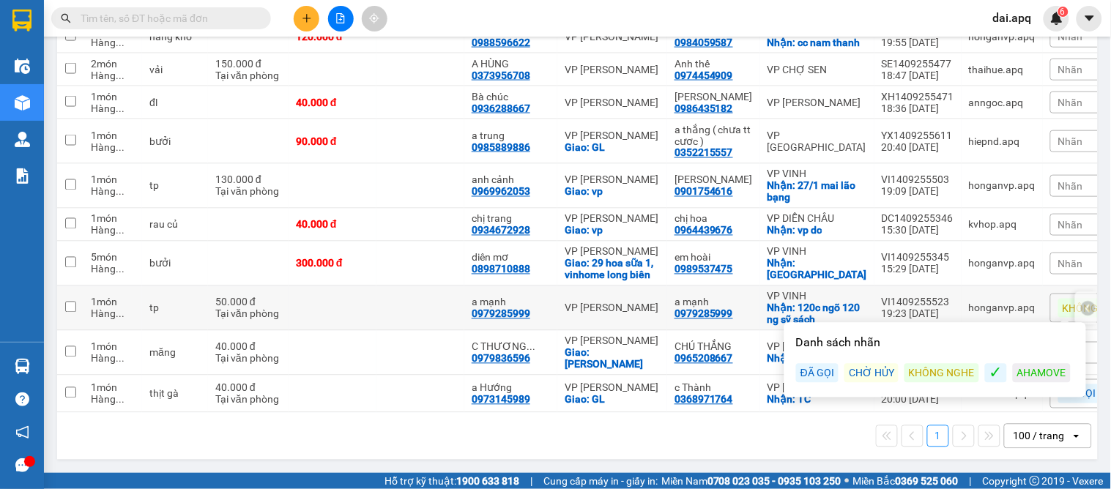
scroll to position [480, 0]
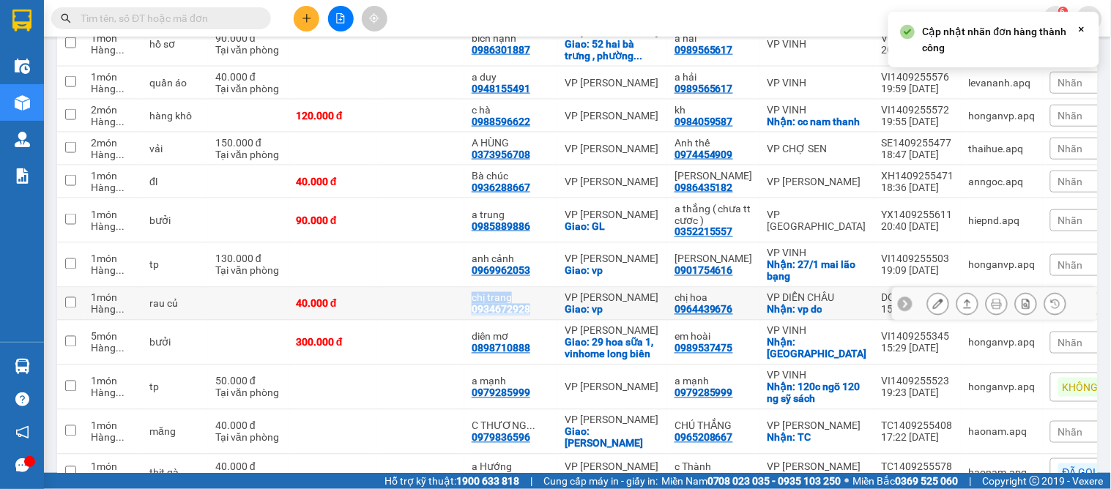
drag, startPoint x: 530, startPoint y: 299, endPoint x: 464, endPoint y: 289, distance: 66.7
click at [464, 289] on td "chị trang 0934672928" at bounding box center [510, 304] width 93 height 33
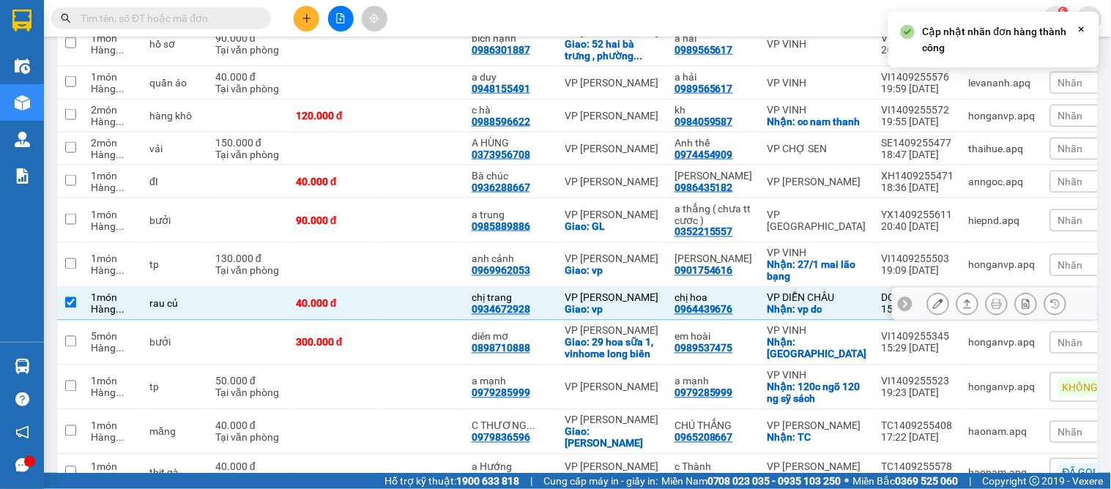
click at [538, 297] on td "chị trang 0934672928" at bounding box center [510, 304] width 93 height 33
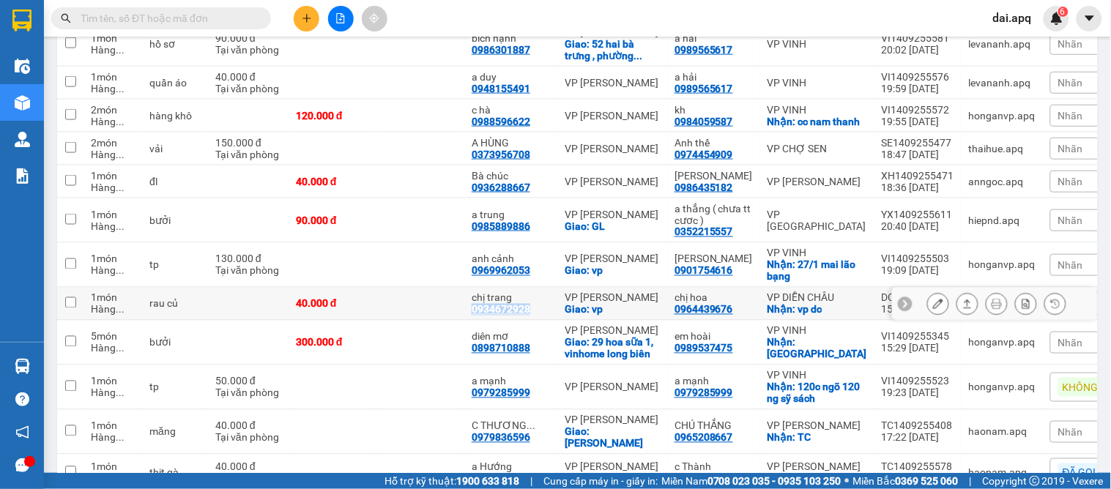
drag, startPoint x: 538, startPoint y: 297, endPoint x: 472, endPoint y: 303, distance: 66.2
click at [472, 303] on td "chị trang 0934672928" at bounding box center [510, 304] width 93 height 33
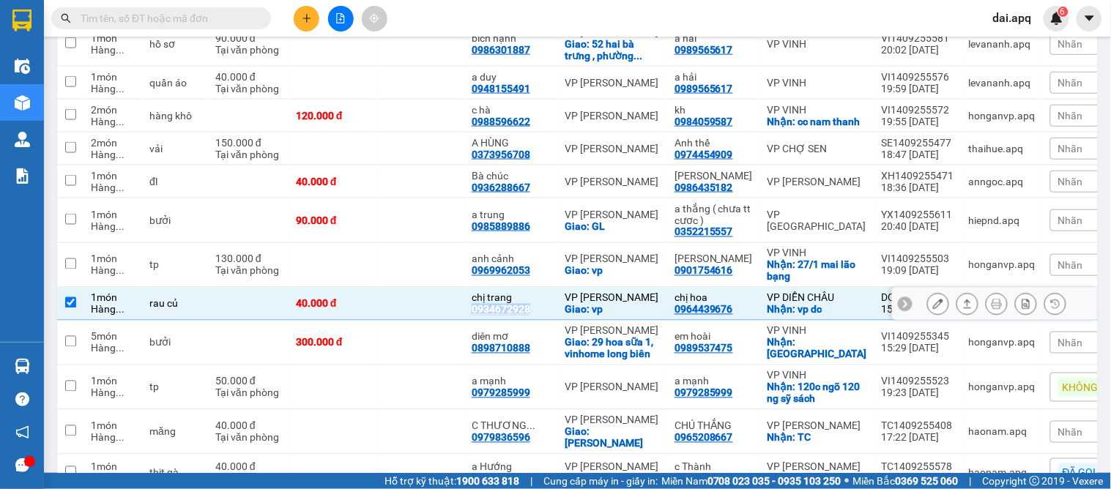
copy div "0934672928"
click at [632, 292] on div "VP [PERSON_NAME]" at bounding box center [612, 298] width 95 height 12
checkbox input "false"
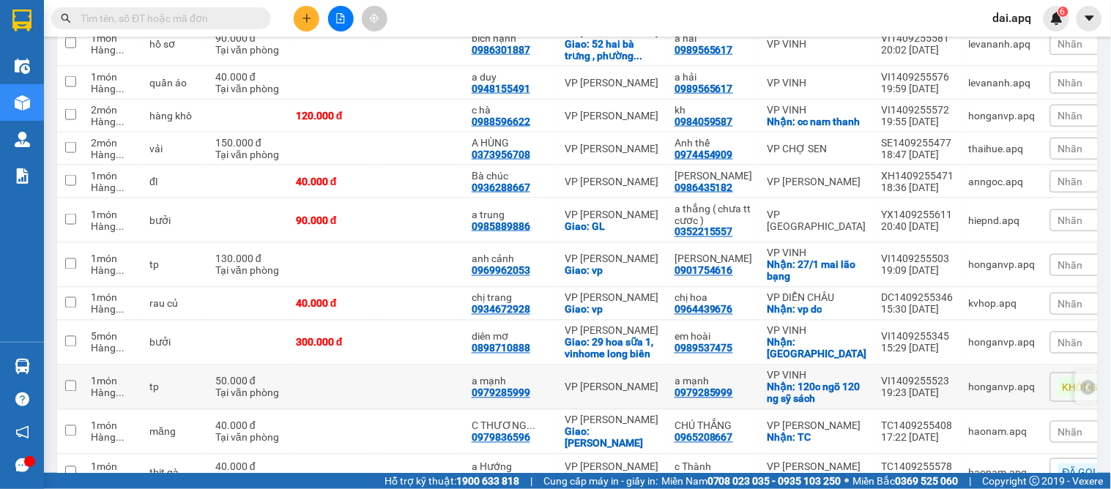
scroll to position [561, 0]
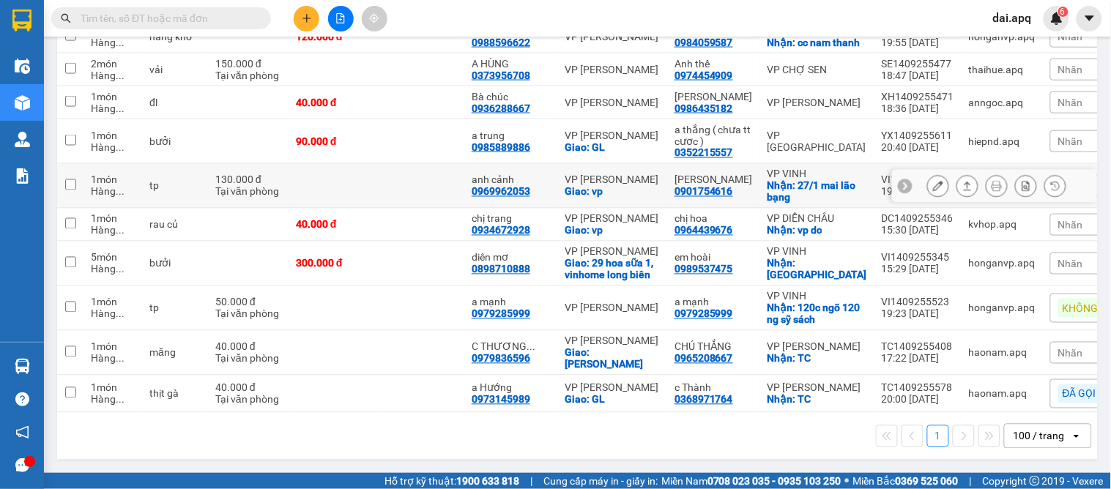
click at [900, 181] on icon at bounding box center [905, 186] width 10 height 10
click at [1059, 180] on span "Nhãn" at bounding box center [1071, 186] width 25 height 12
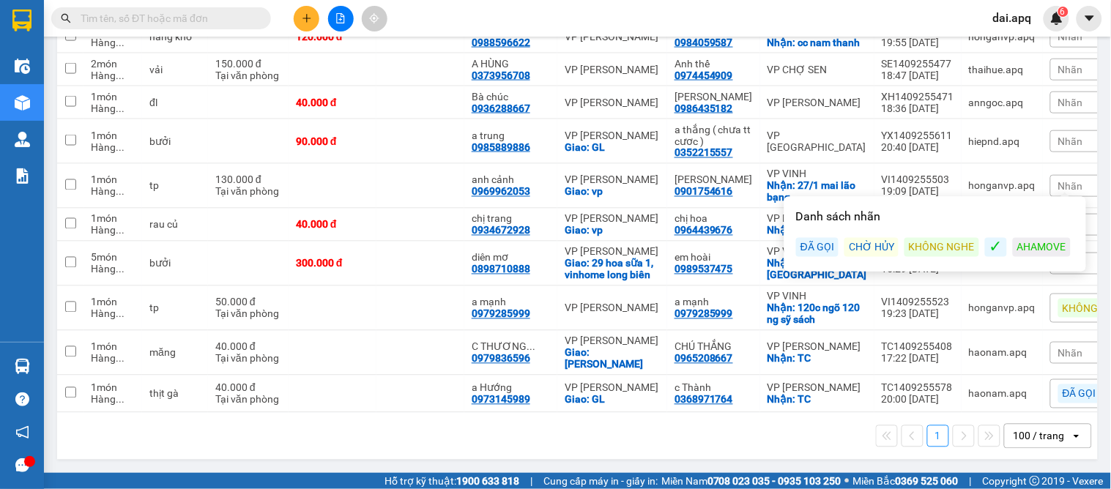
click at [825, 239] on div "ĐÃ GỌI" at bounding box center [817, 247] width 42 height 19
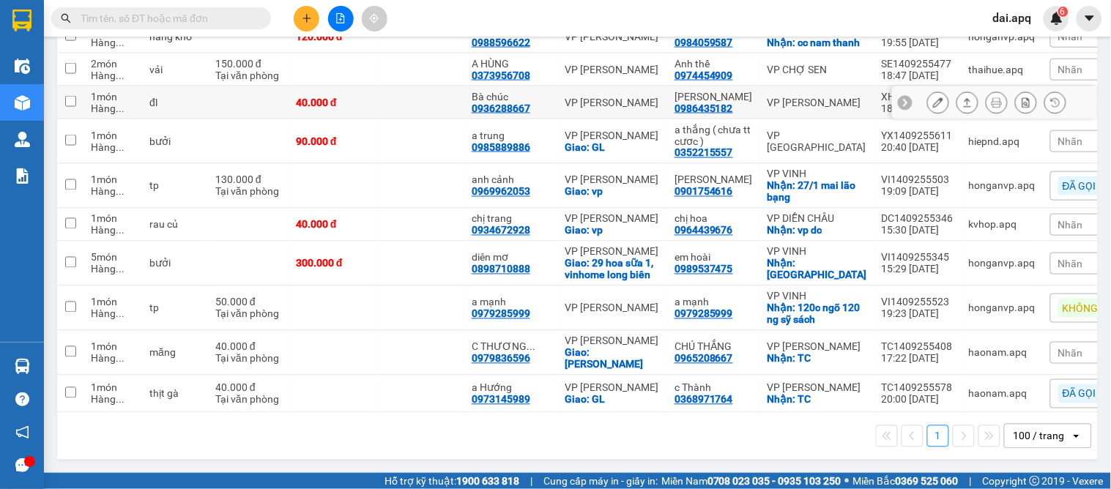
click at [900, 97] on icon at bounding box center [905, 102] width 10 height 10
click at [1081, 92] on div "Nhãn" at bounding box center [1100, 103] width 98 height 22
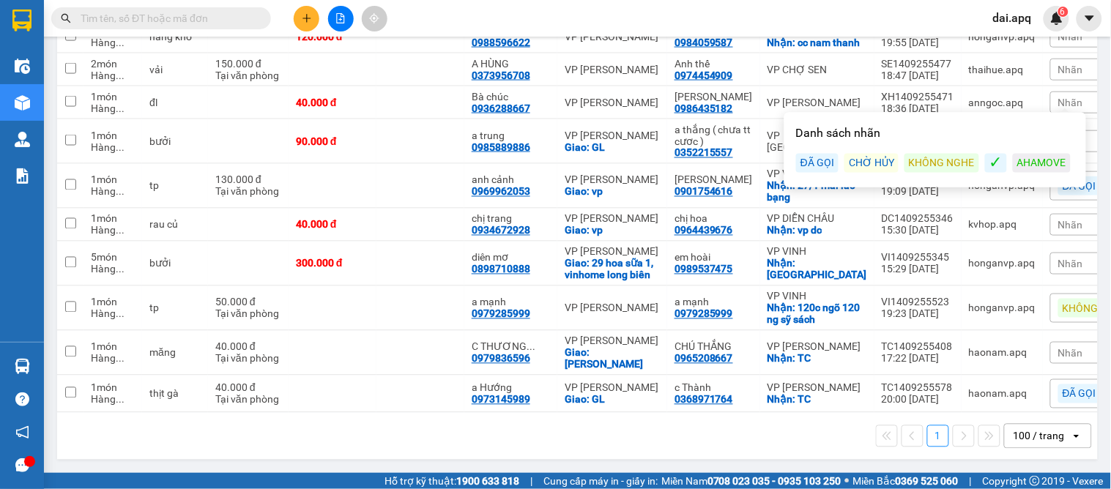
click at [818, 164] on div "ĐÃ GỌI" at bounding box center [817, 163] width 42 height 19
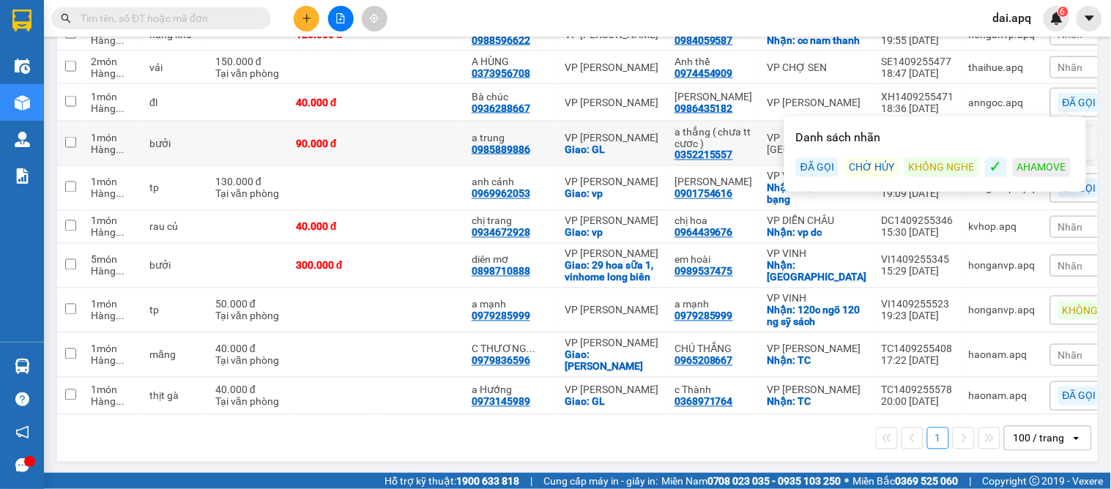
scroll to position [480, 0]
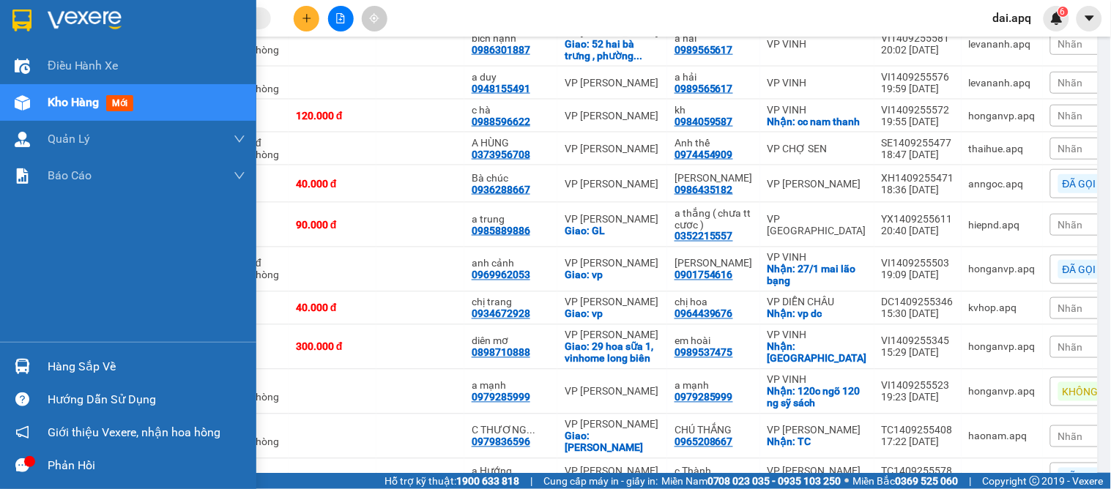
click at [16, 360] on img at bounding box center [22, 366] width 15 height 15
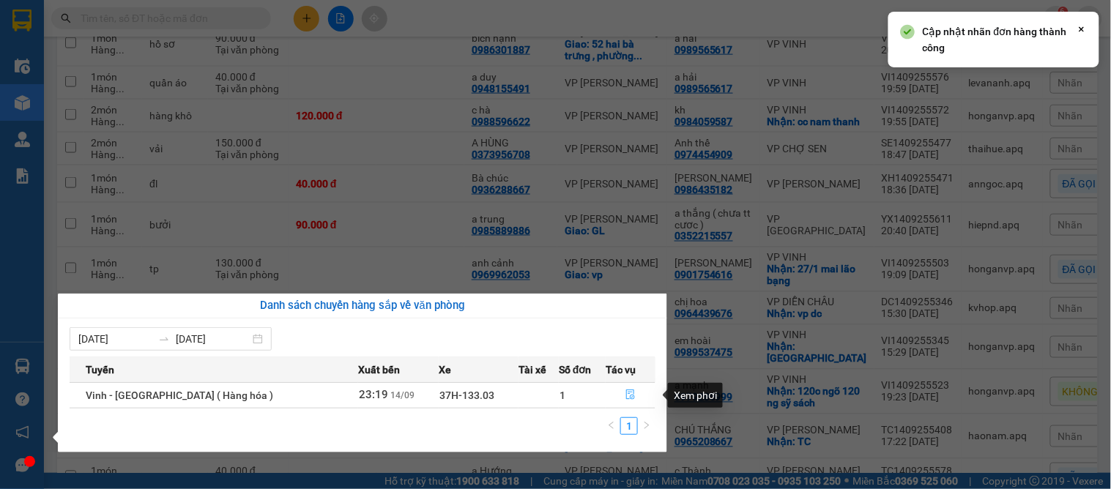
click at [626, 390] on icon "file-done" at bounding box center [631, 395] width 10 height 10
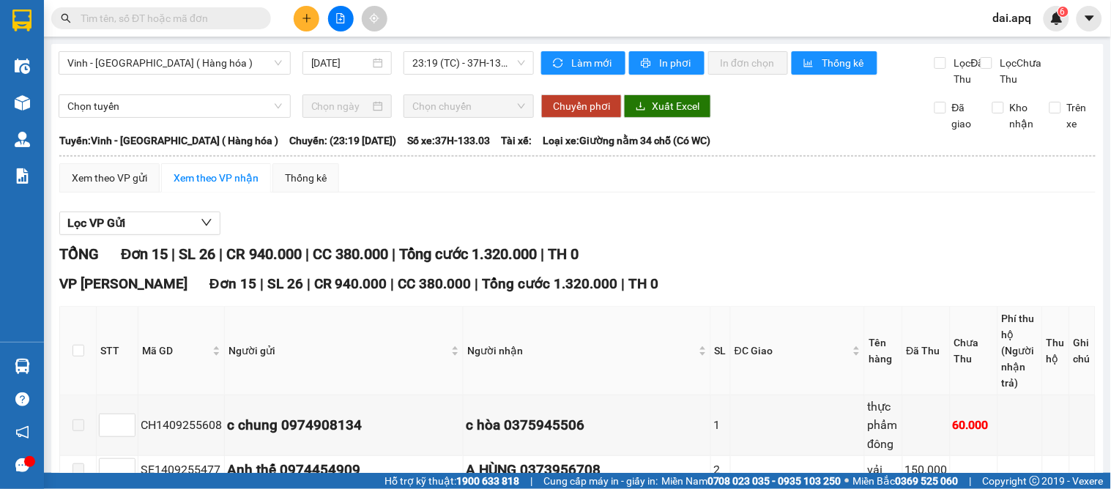
scroll to position [163, 0]
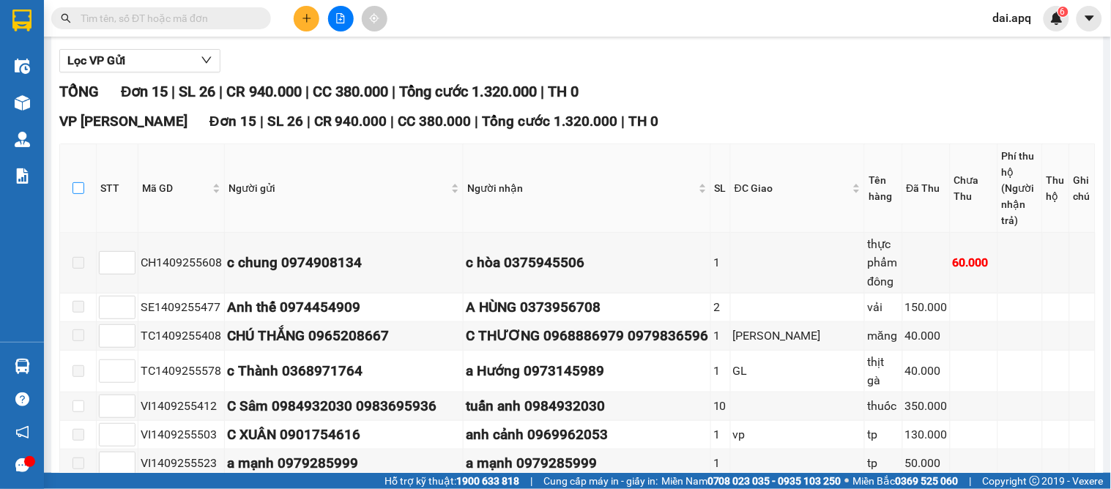
click at [81, 188] on input "checkbox" at bounding box center [79, 188] width 12 height 12
checkbox input "true"
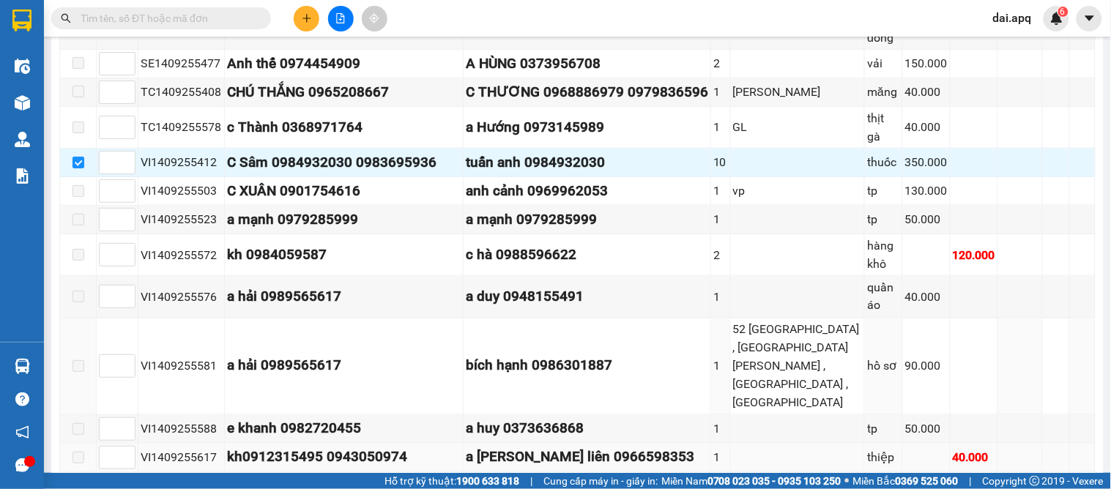
scroll to position [522, 0]
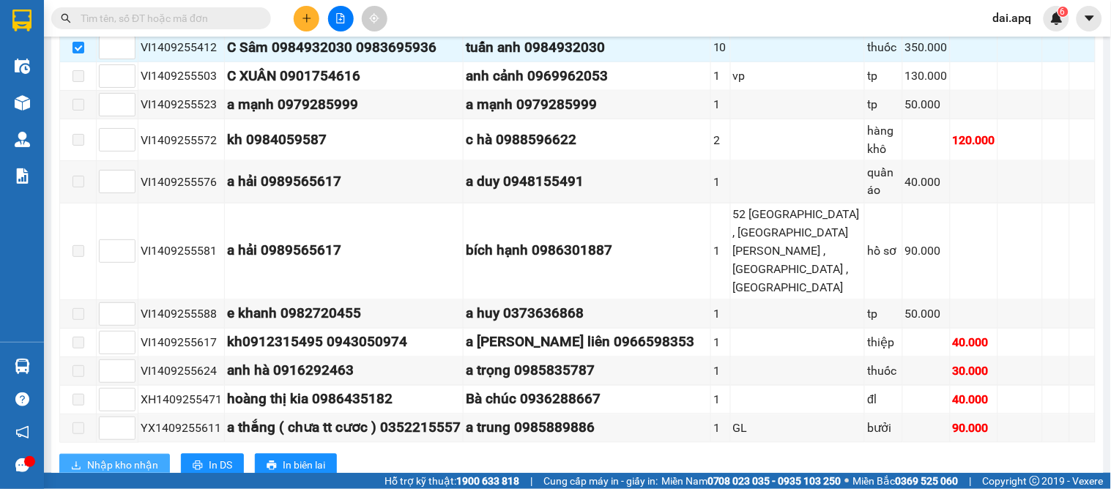
click at [113, 454] on button "Nhập kho nhận" at bounding box center [114, 465] width 111 height 23
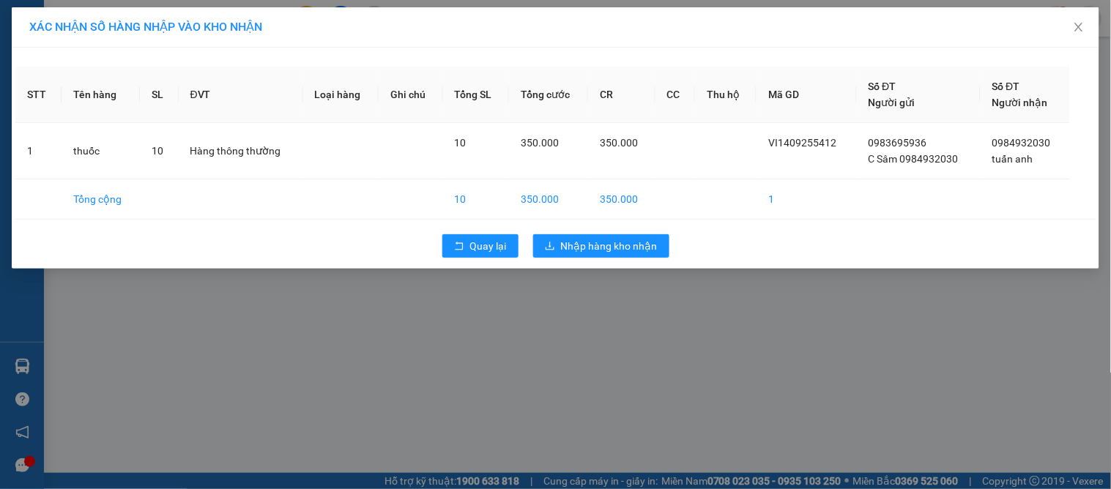
click at [596, 297] on div "XÁC NHẬN SỐ HÀNG NHẬP VÀO KHO NHẬN STT Tên hàng SL ĐVT Loại hàng Ghi chú Tổng S…" at bounding box center [555, 244] width 1111 height 489
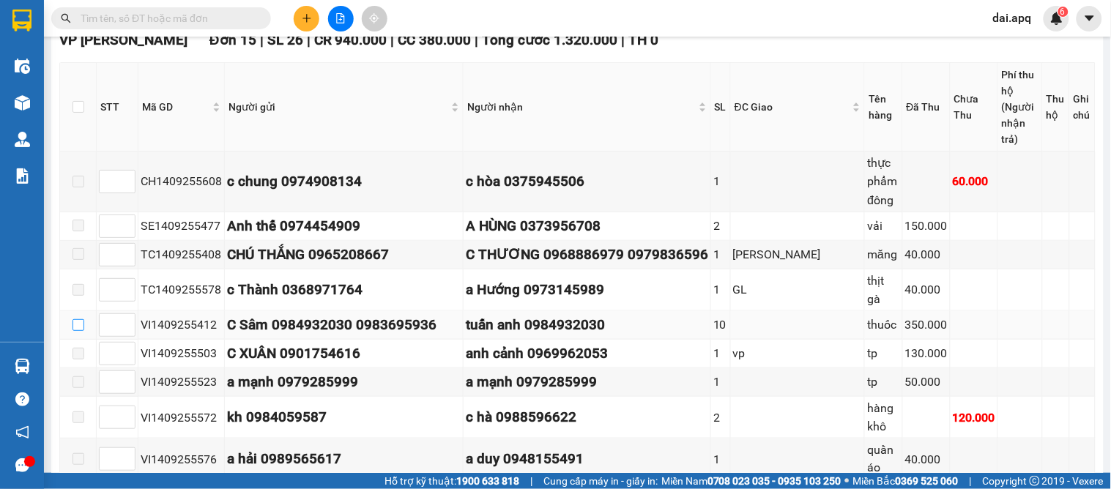
click at [79, 319] on input "checkbox" at bounding box center [79, 325] width 12 height 12
checkbox input "true"
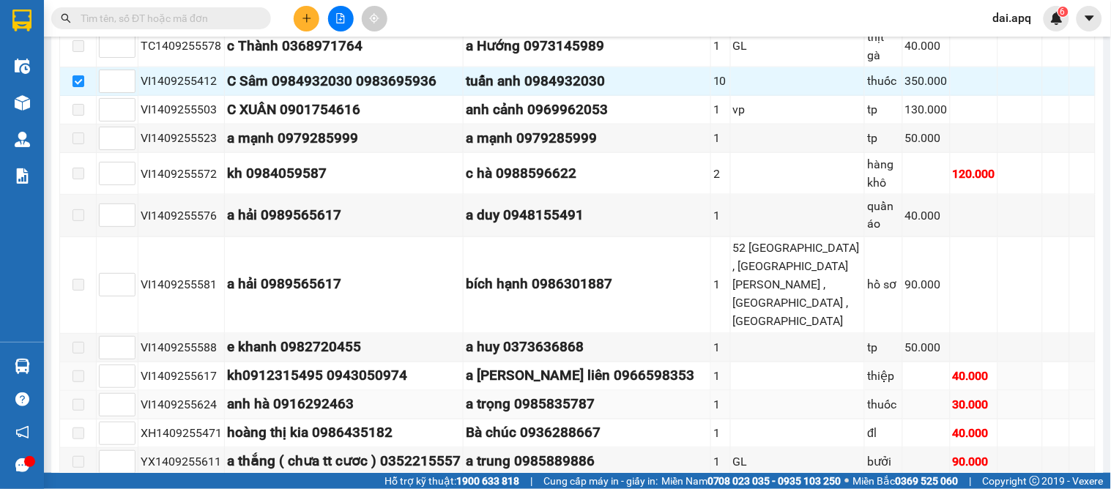
scroll to position [522, 0]
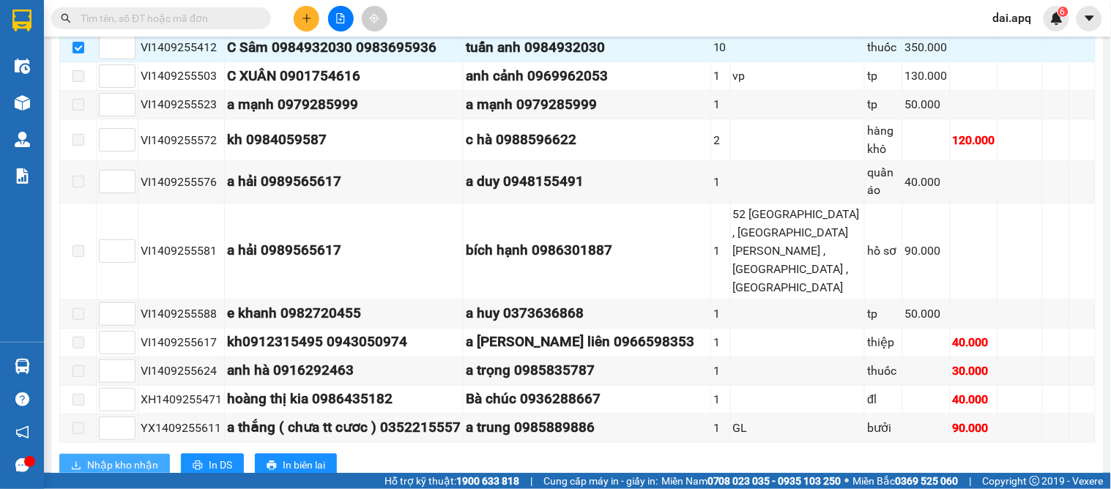
click at [115, 458] on span "Nhập kho nhận" at bounding box center [122, 466] width 71 height 16
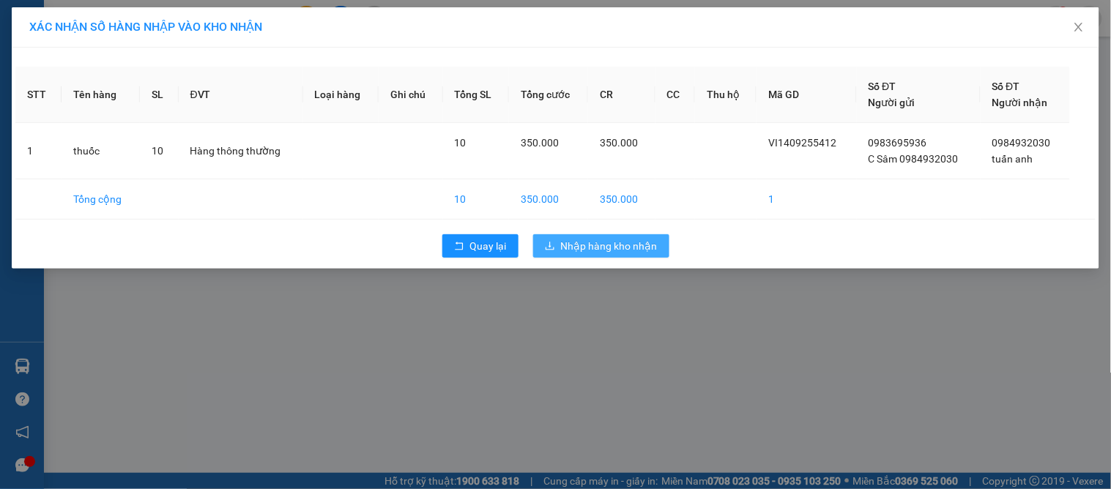
click at [548, 248] on icon "download" at bounding box center [550, 246] width 10 height 10
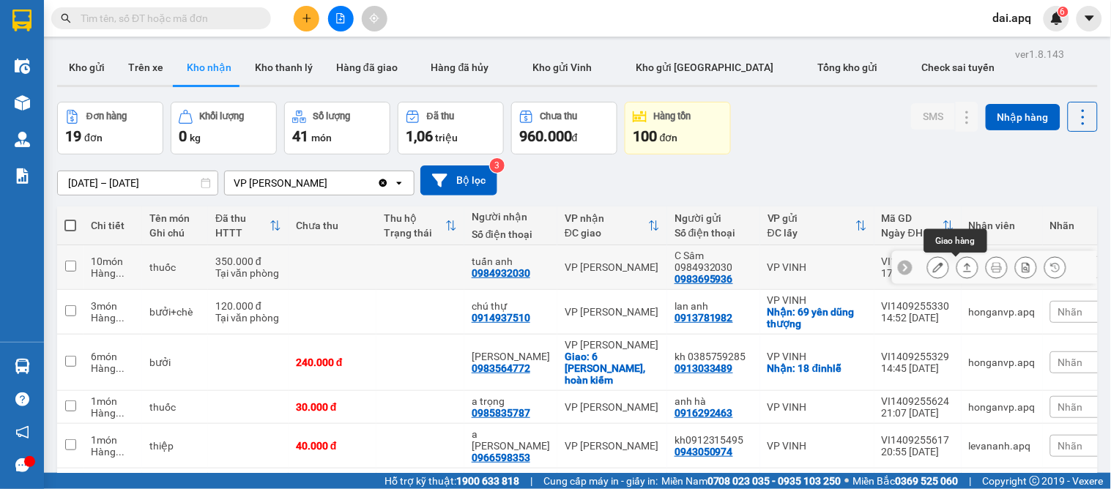
click at [963, 267] on icon at bounding box center [968, 267] width 10 height 10
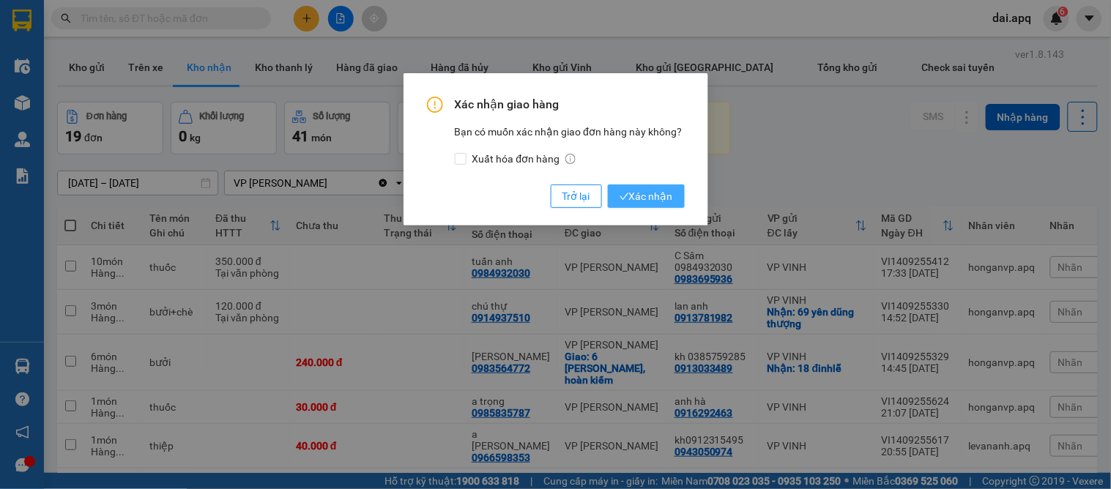
click at [647, 190] on span "Xác nhận" at bounding box center [646, 196] width 53 height 16
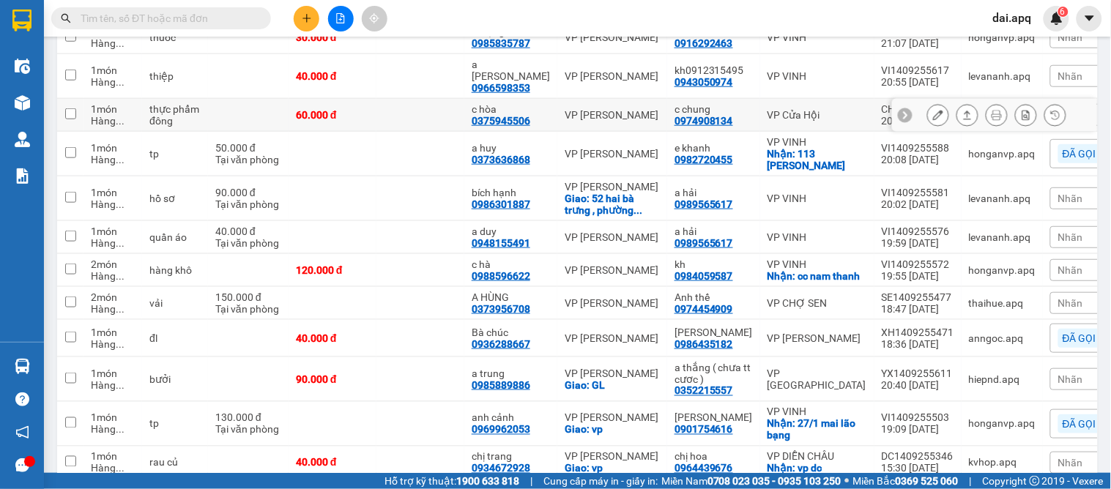
scroll to position [244, 0]
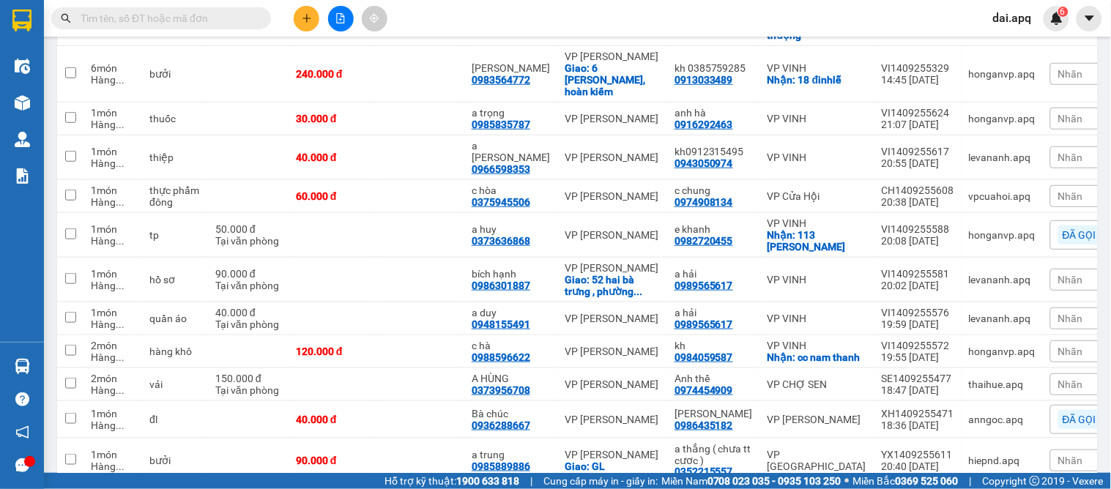
click at [1051, 185] on div "Nhãn" at bounding box center [1100, 196] width 98 height 22
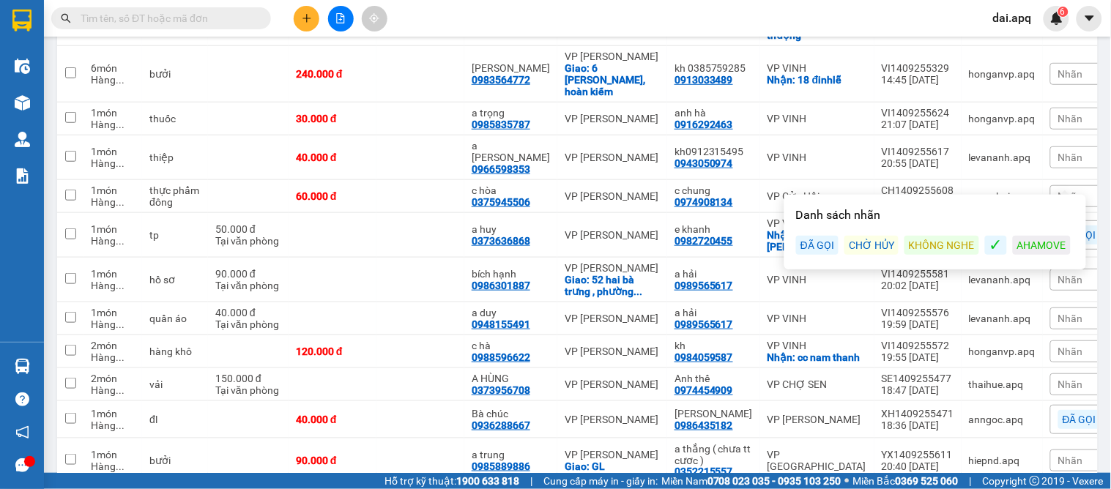
click at [822, 243] on div "ĐÃ GỌI" at bounding box center [817, 245] width 42 height 19
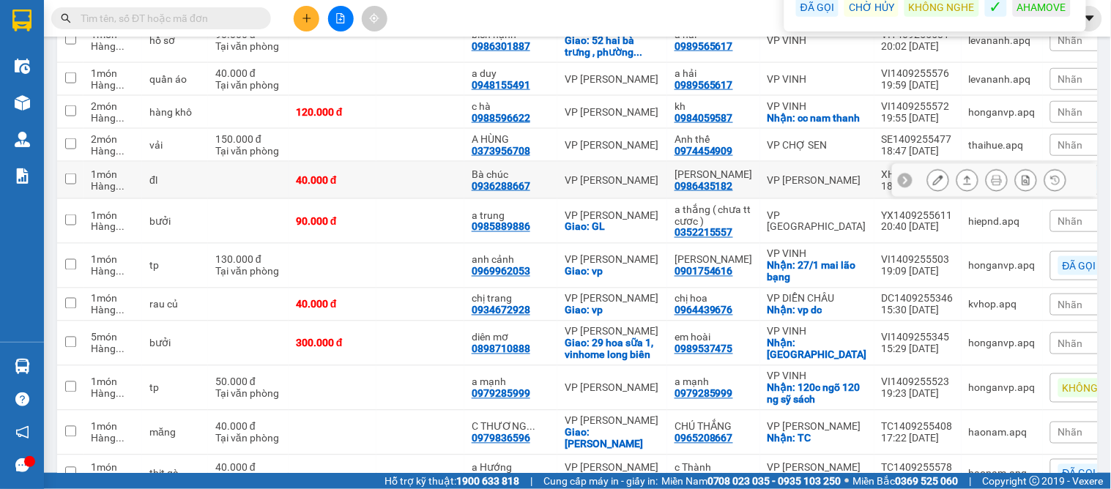
scroll to position [569, 0]
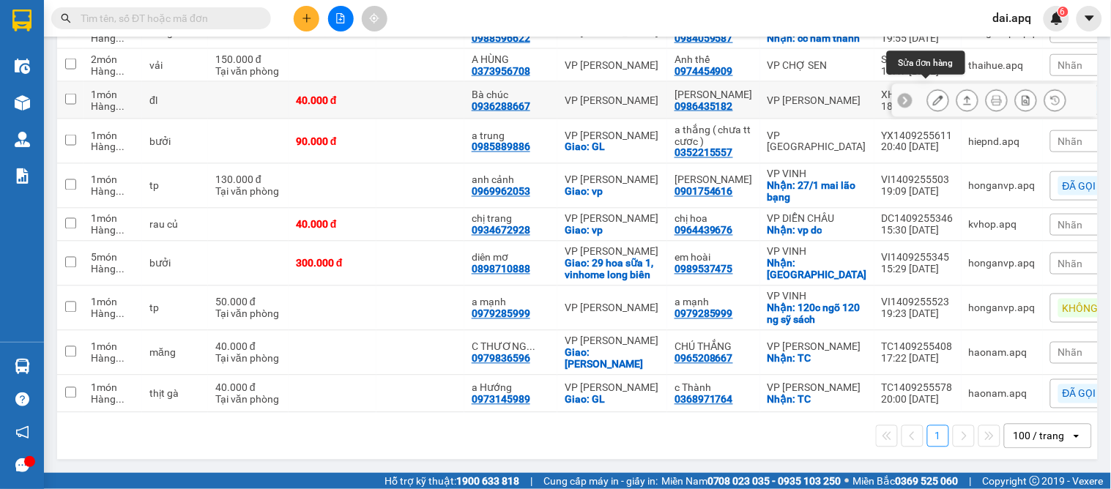
click at [933, 95] on icon at bounding box center [938, 100] width 10 height 10
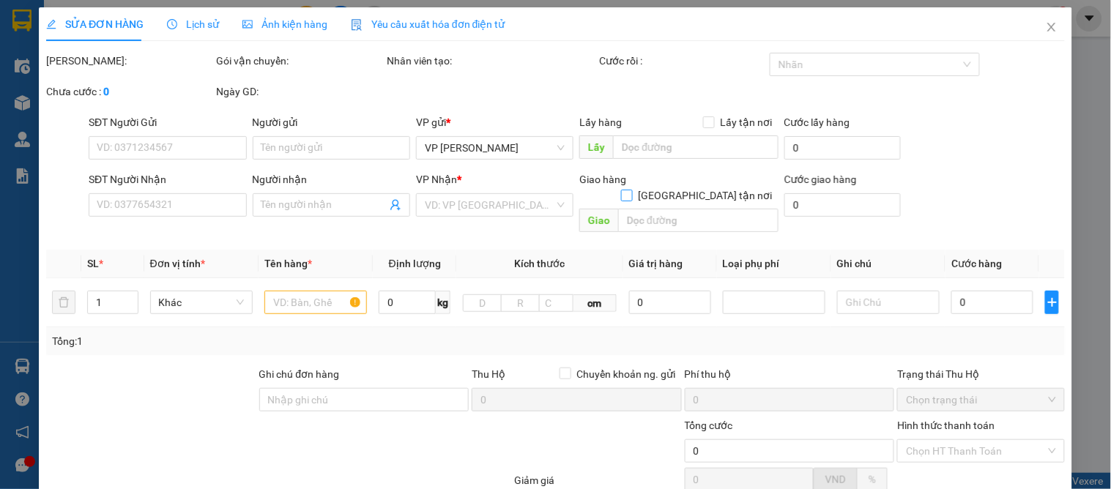
type input "0986435182"
type input "hoàng thị kia"
type input "0936288667"
type input "Bà chúc"
type input "40.000"
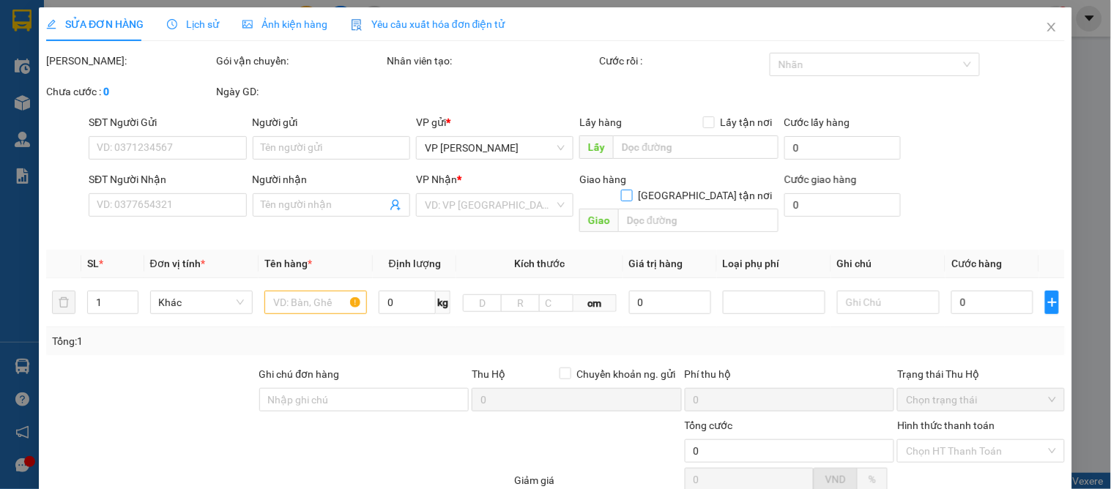
type input "40.000"
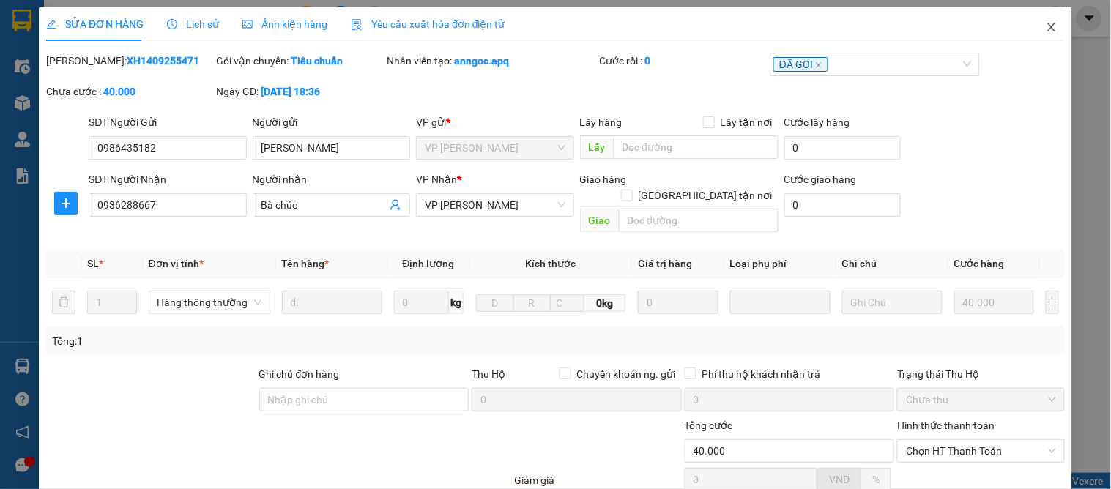
click at [1046, 24] on icon "close" at bounding box center [1052, 27] width 12 height 12
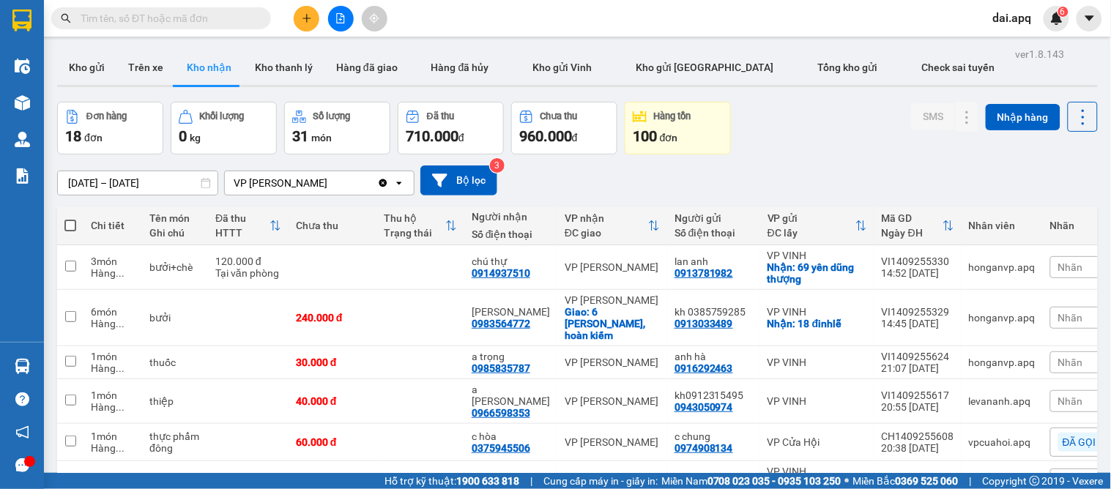
scroll to position [81, 0]
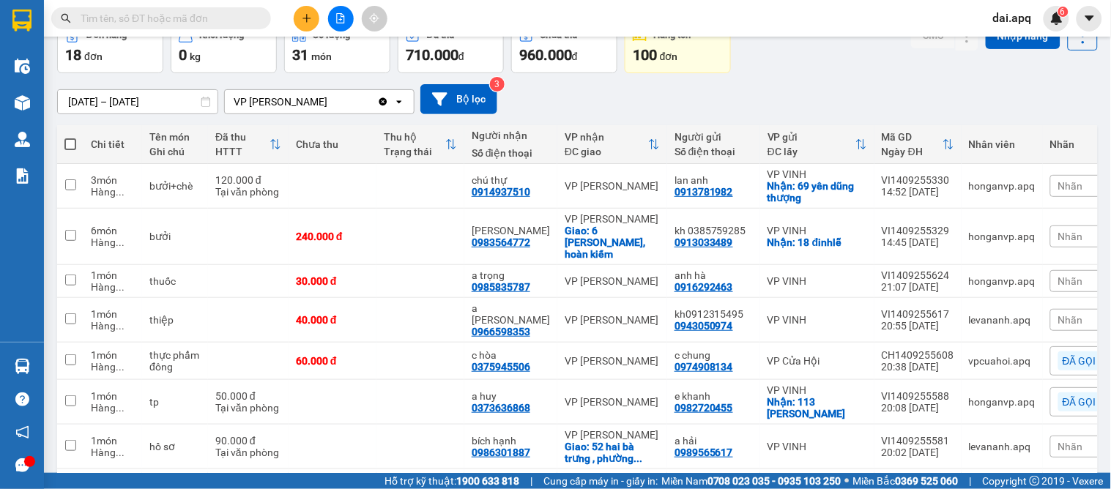
click at [1059, 275] on span "Nhãn" at bounding box center [1071, 281] width 25 height 12
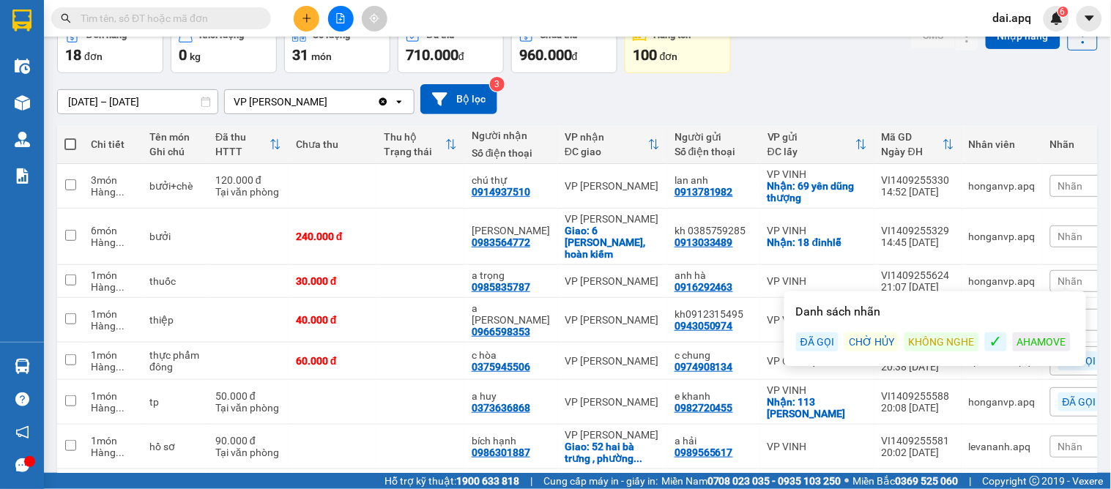
click at [811, 347] on div "ĐÃ GỌI" at bounding box center [817, 342] width 42 height 19
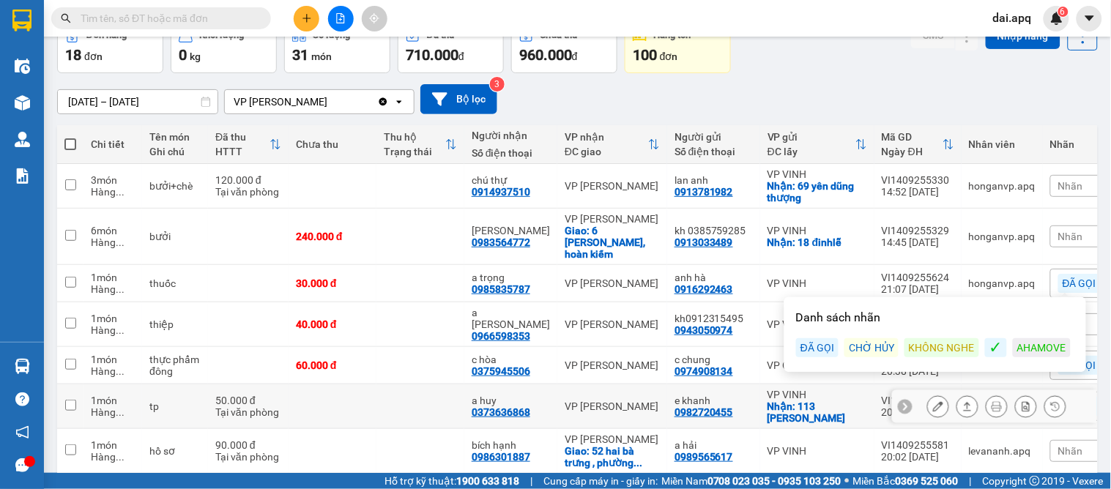
click at [409, 385] on td at bounding box center [421, 407] width 88 height 45
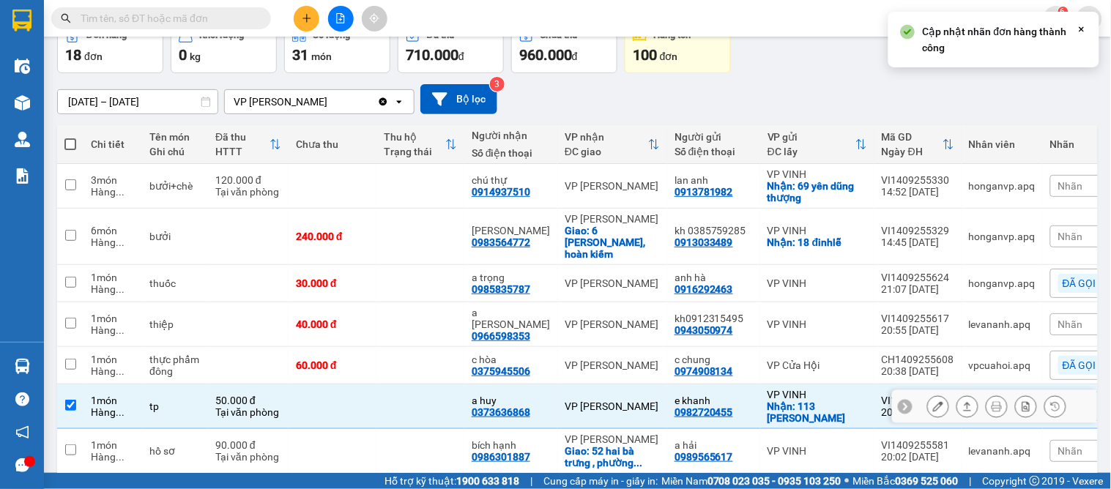
checkbox input "true"
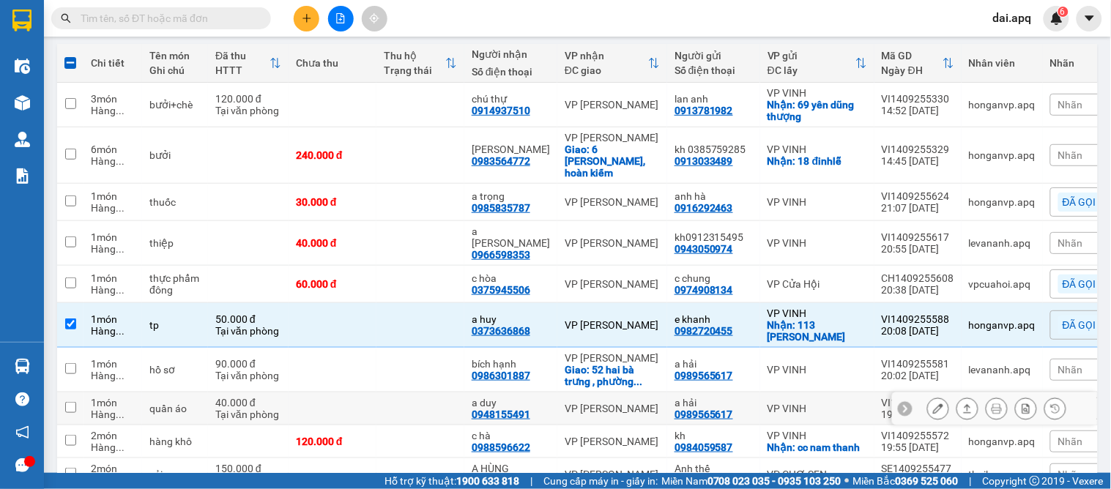
scroll to position [244, 0]
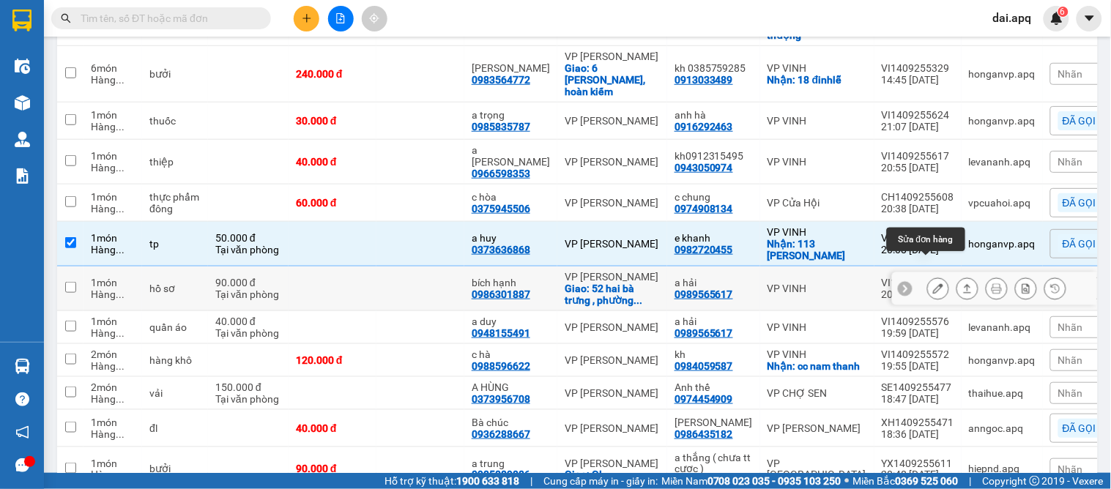
click at [933, 276] on button at bounding box center [938, 289] width 21 height 26
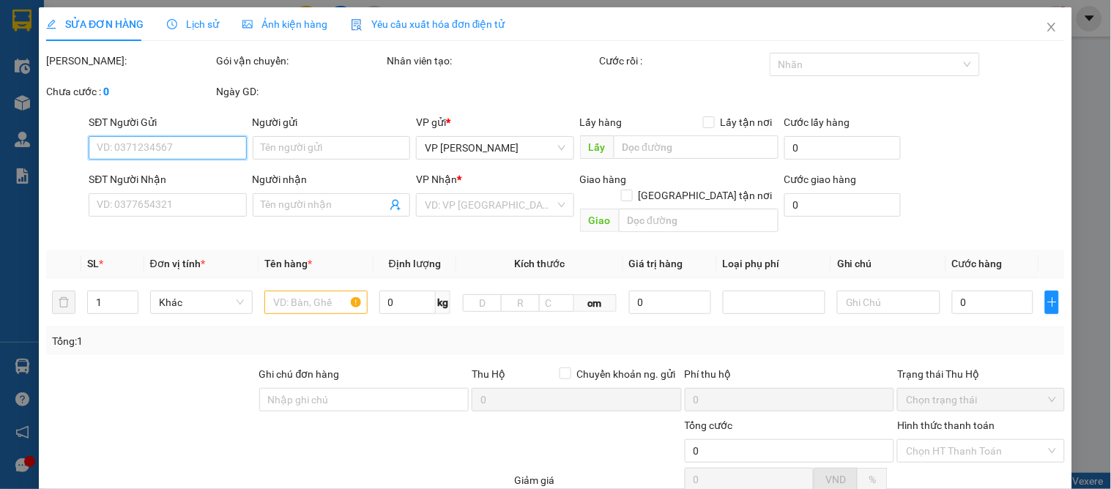
type input "0989565617"
type input "a hải"
type input "0986301887"
type input "bích hạnh"
checkbox input "true"
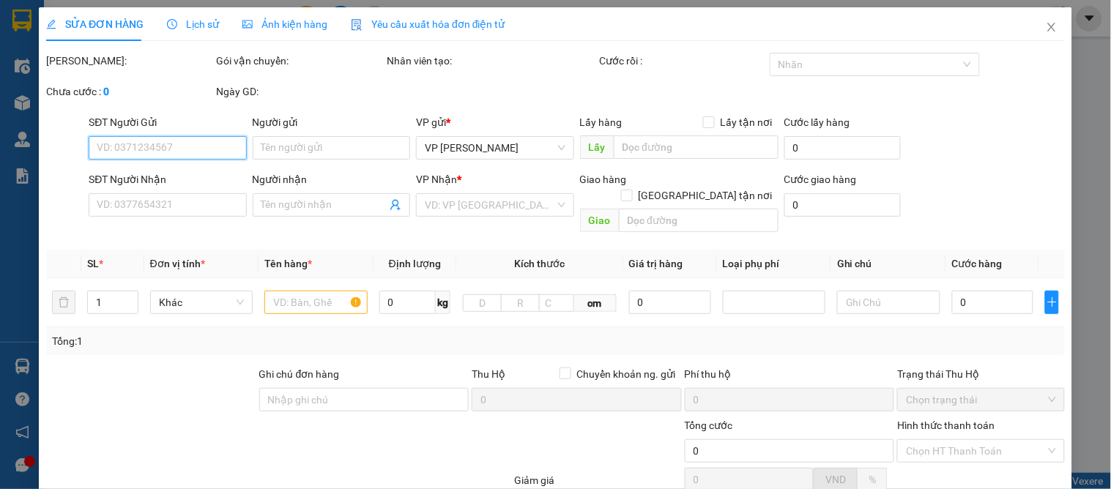
type input "52 [GEOGRAPHIC_DATA] , [GEOGRAPHIC_DATA][PERSON_NAME] , [GEOGRAPHIC_DATA] , [GE…"
type input "90.000"
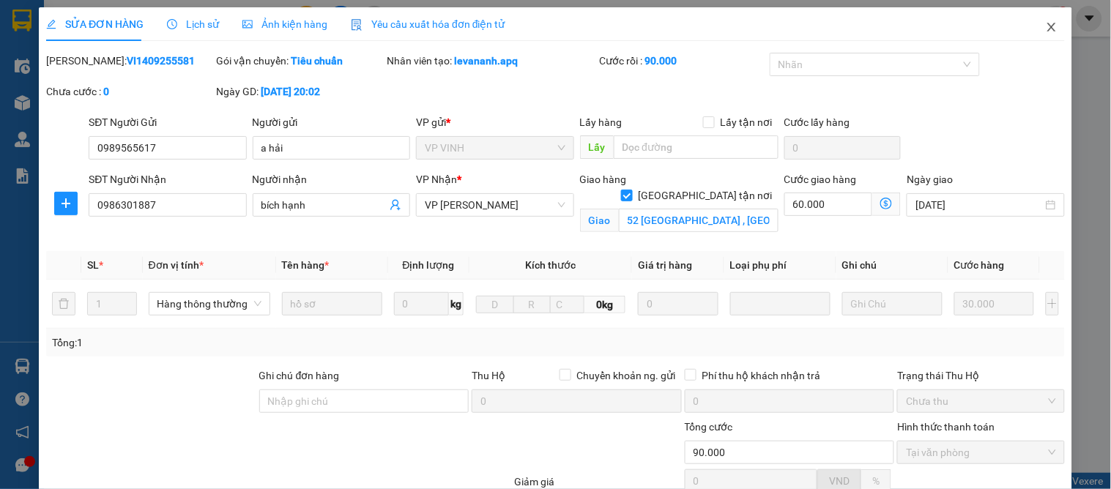
click at [1046, 26] on span "Close" at bounding box center [1052, 27] width 41 height 41
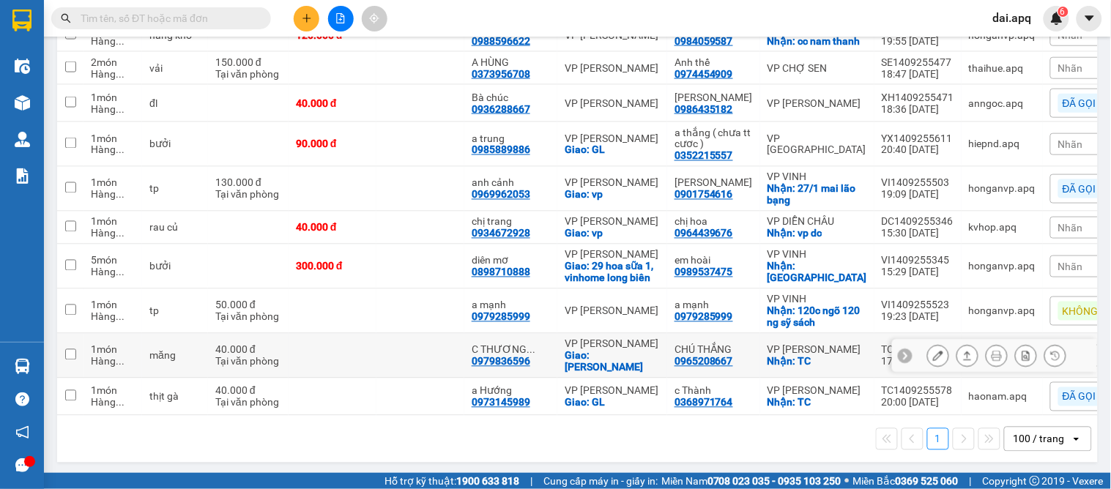
scroll to position [575, 0]
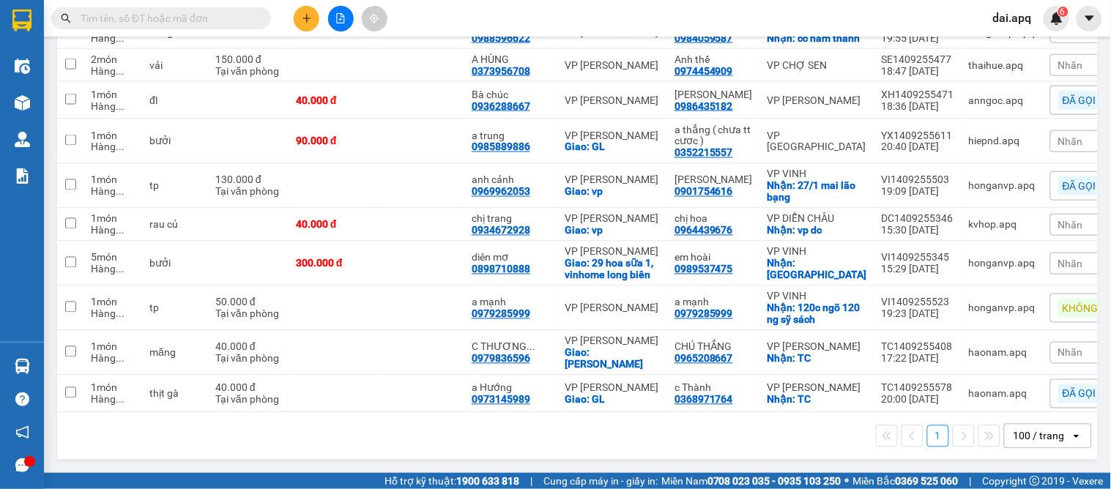
click at [1059, 136] on span "Nhãn" at bounding box center [1071, 142] width 25 height 12
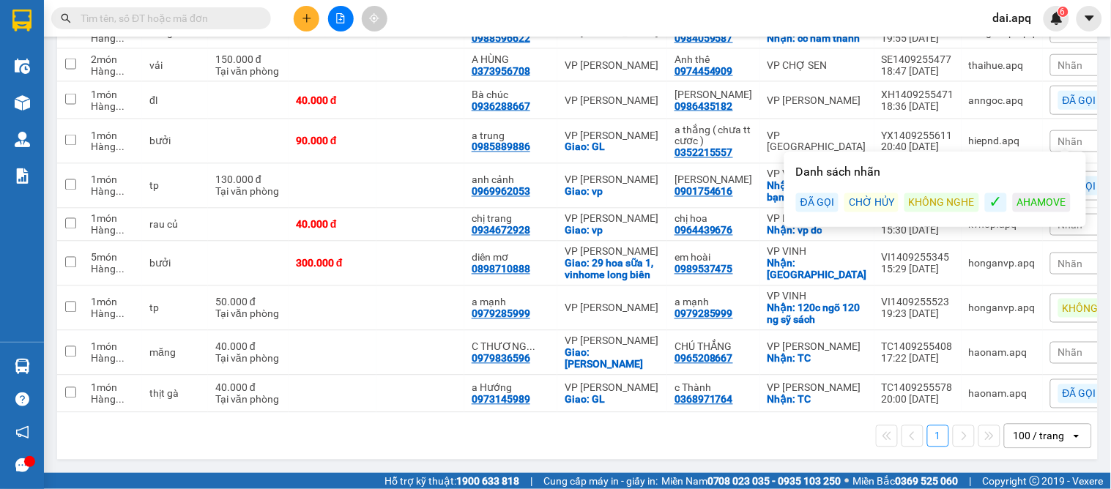
click at [800, 196] on div "ĐÃ GỌI" at bounding box center [817, 202] width 42 height 19
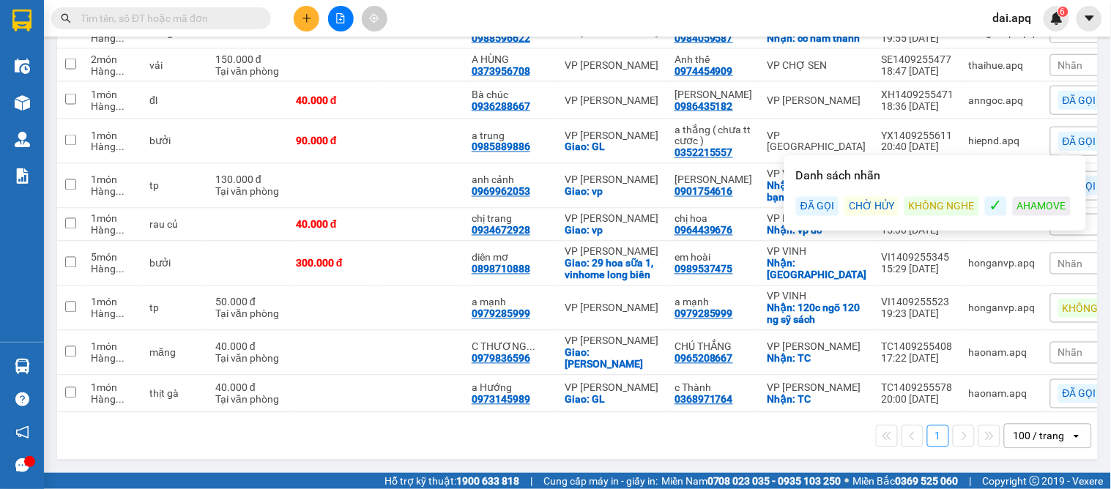
click at [564, 434] on div "1 100 / trang open" at bounding box center [577, 436] width 1029 height 25
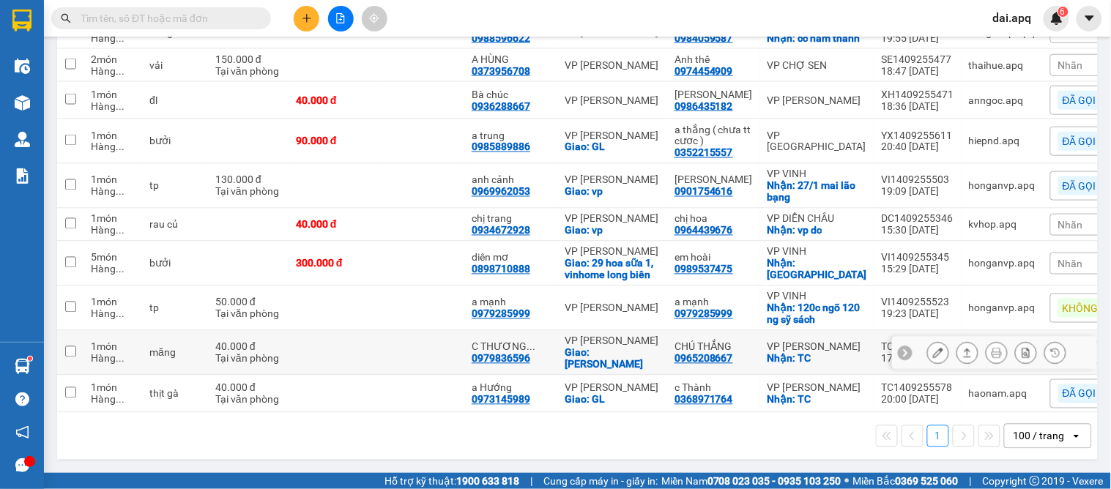
click at [900, 348] on icon at bounding box center [905, 353] width 10 height 10
click at [1059, 347] on span "Nhãn" at bounding box center [1071, 353] width 25 height 12
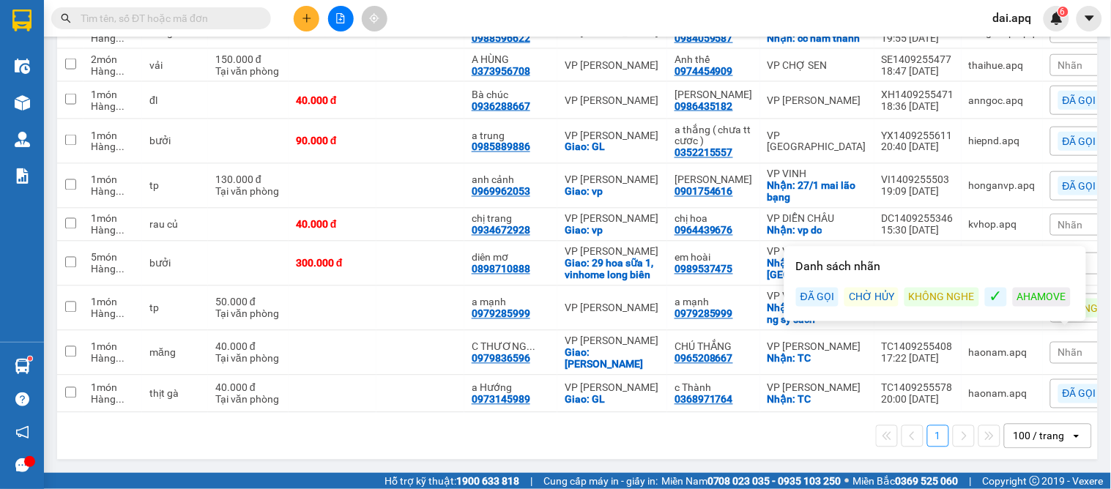
click at [922, 298] on div "KHÔNG NGHE" at bounding box center [942, 297] width 75 height 19
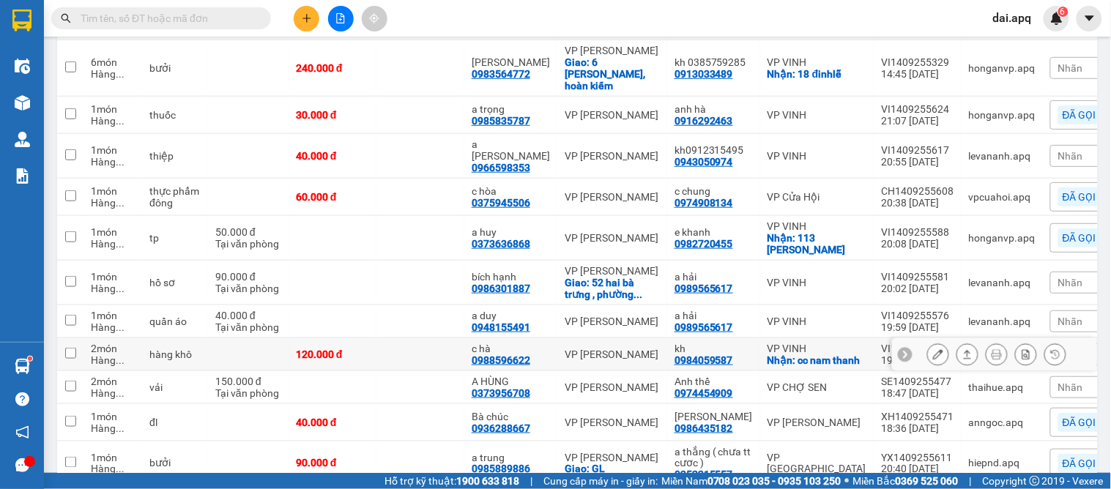
scroll to position [86, 0]
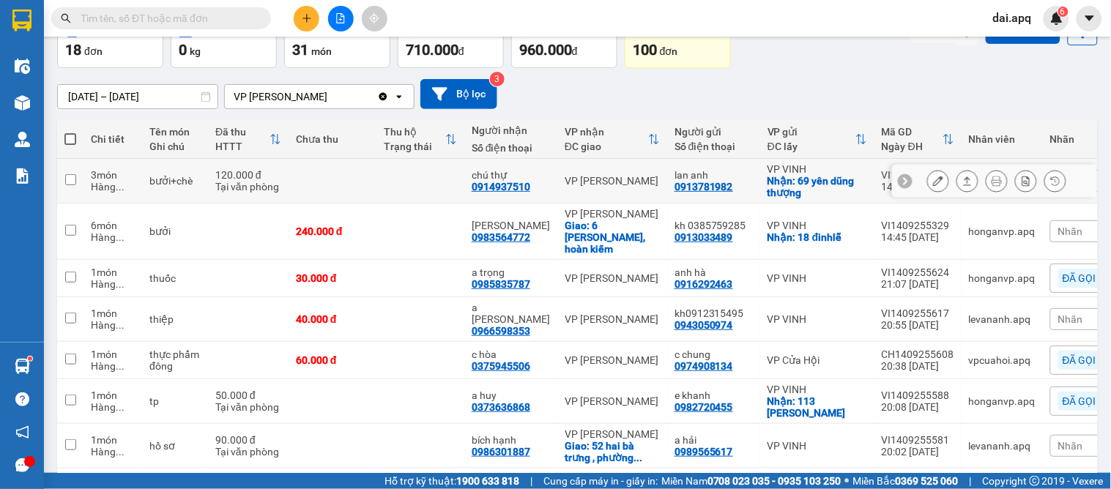
click at [900, 180] on icon at bounding box center [905, 181] width 10 height 10
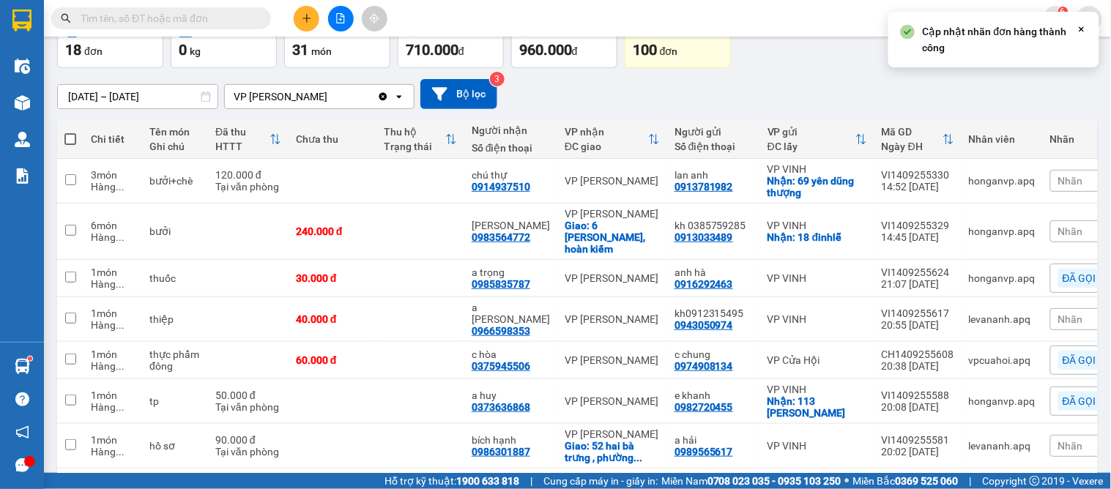
click at [1059, 177] on span "Nhãn" at bounding box center [1071, 181] width 25 height 12
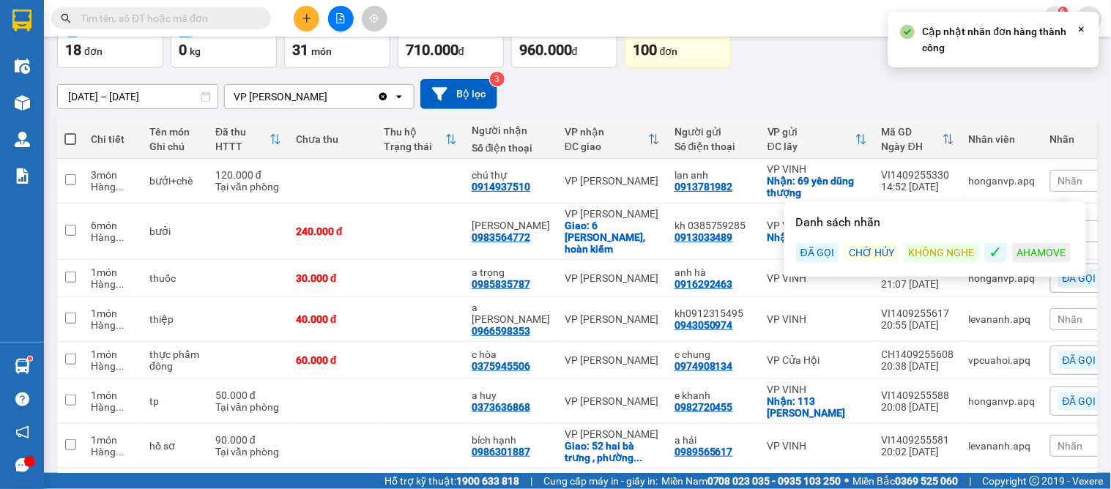
click at [821, 250] on div "ĐÃ GỌI" at bounding box center [817, 252] width 42 height 19
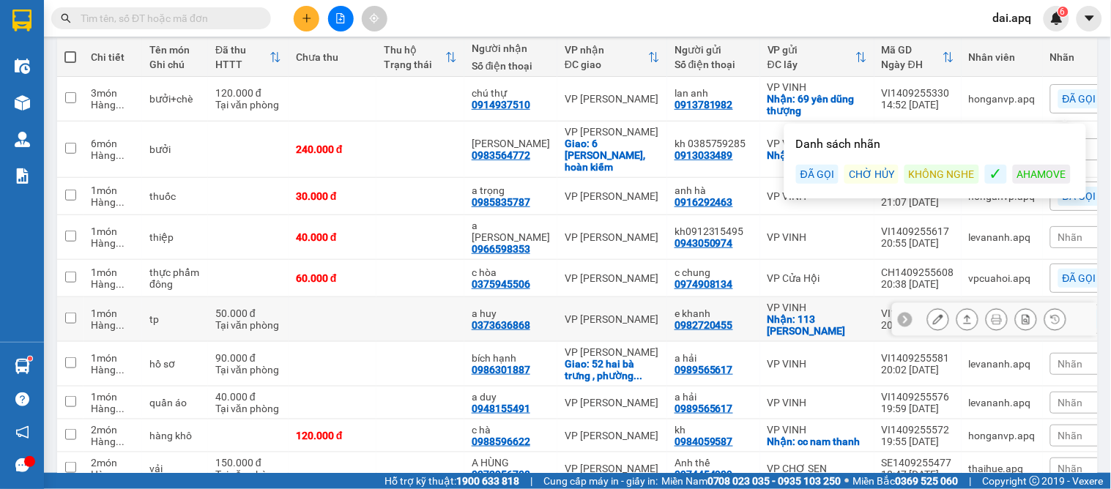
scroll to position [331, 0]
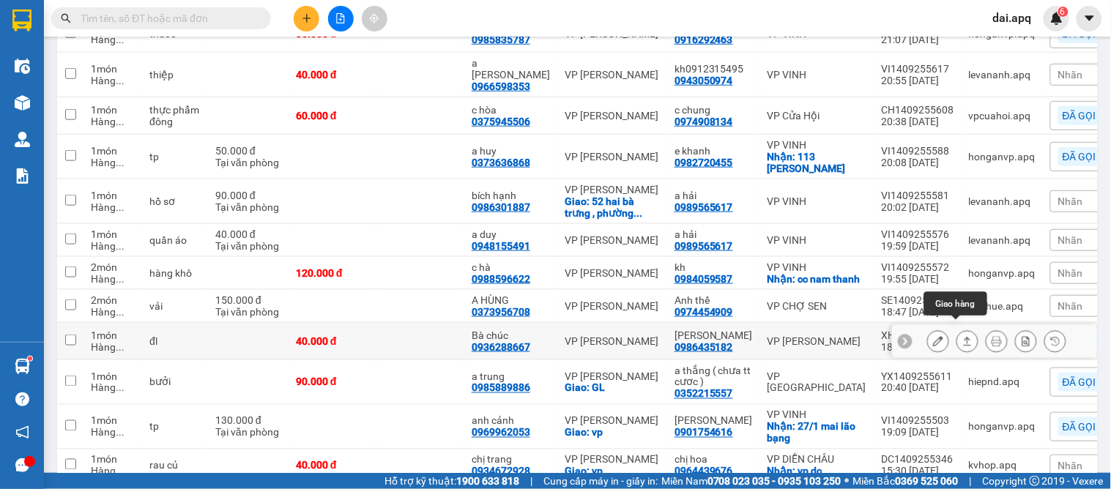
click at [963, 336] on icon at bounding box center [968, 341] width 10 height 10
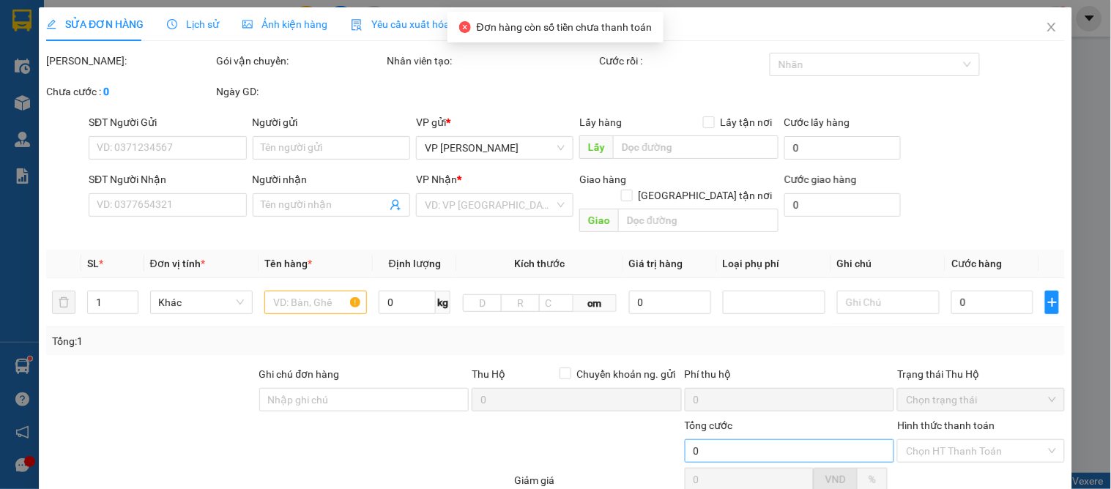
type input "0986435182"
type input "hoàng thị kia"
type input "0936288667"
type input "Bà chúc"
type input "40.000"
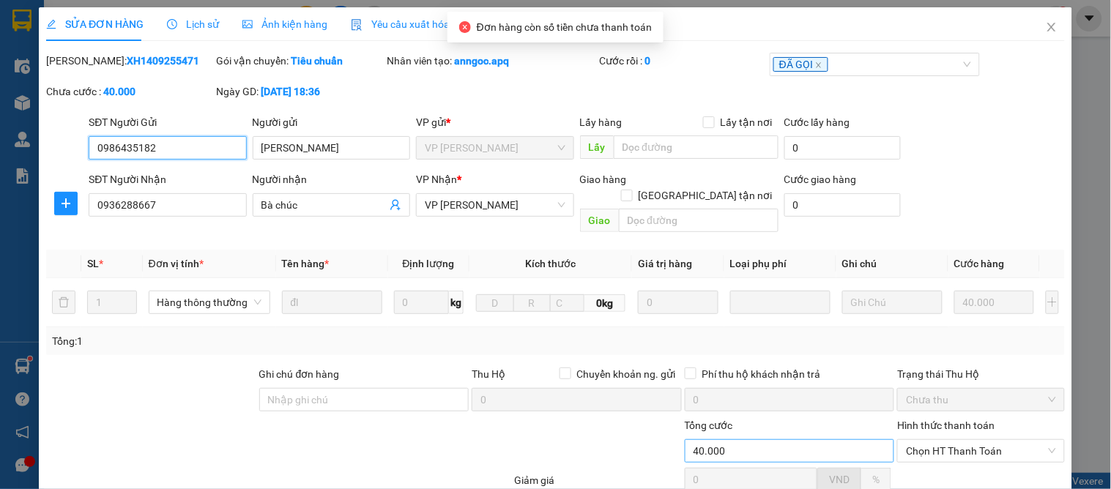
scroll to position [130, 0]
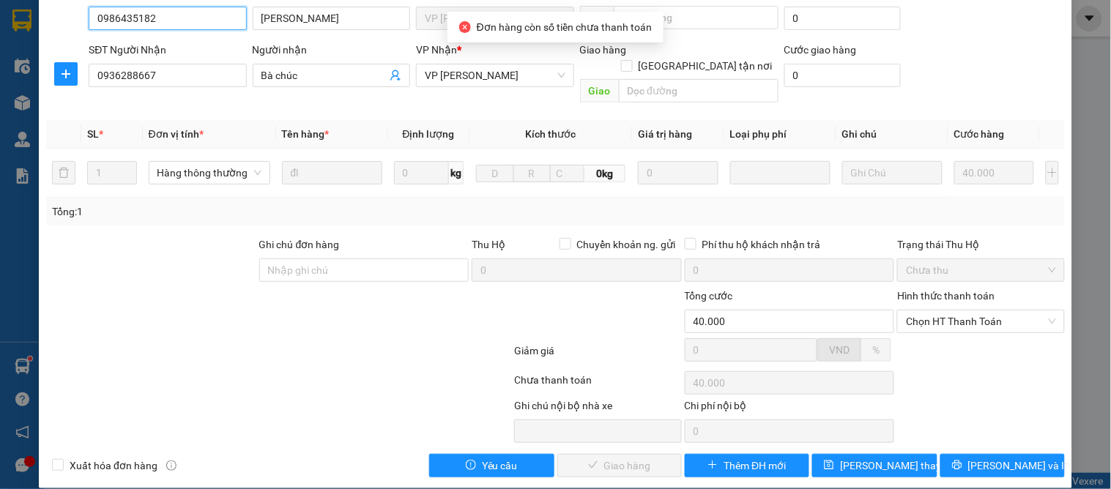
drag, startPoint x: 946, startPoint y: 308, endPoint x: 944, endPoint y: 325, distance: 17.0
click at [946, 311] on span "Chọn HT Thanh Toán" at bounding box center [980, 322] width 149 height 22
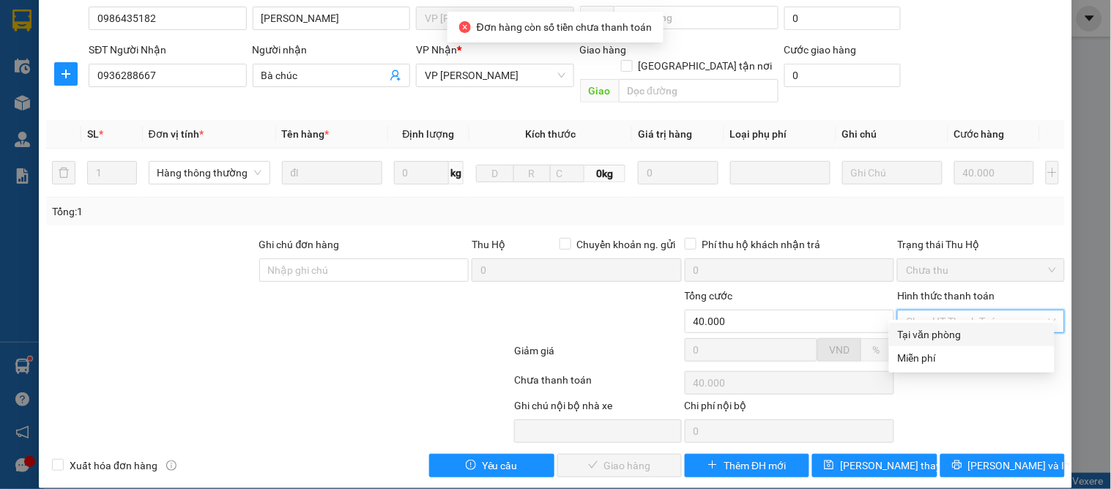
click at [938, 332] on div "Tại văn phòng" at bounding box center [972, 335] width 148 height 16
type input "0"
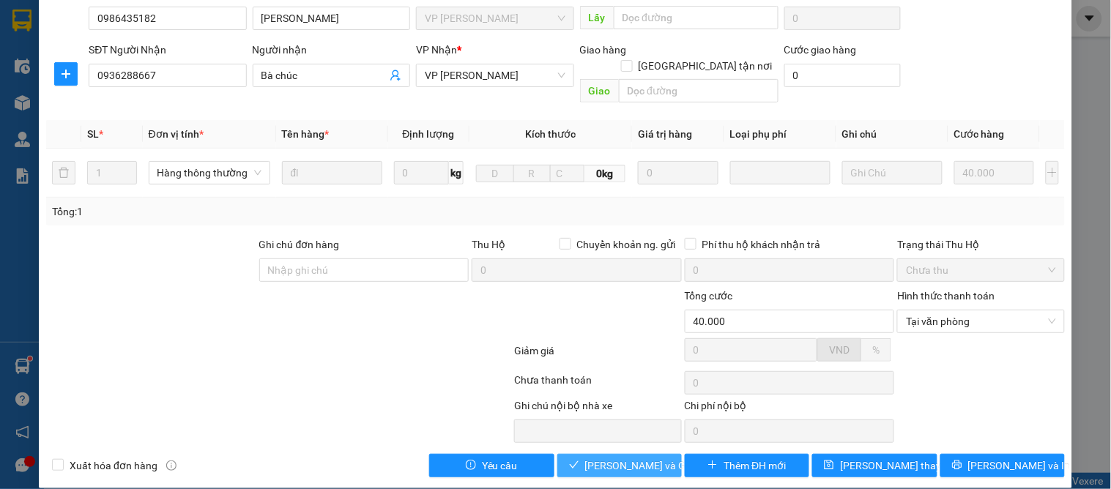
click at [638, 458] on span "[PERSON_NAME] và Giao hàng" at bounding box center [655, 466] width 141 height 16
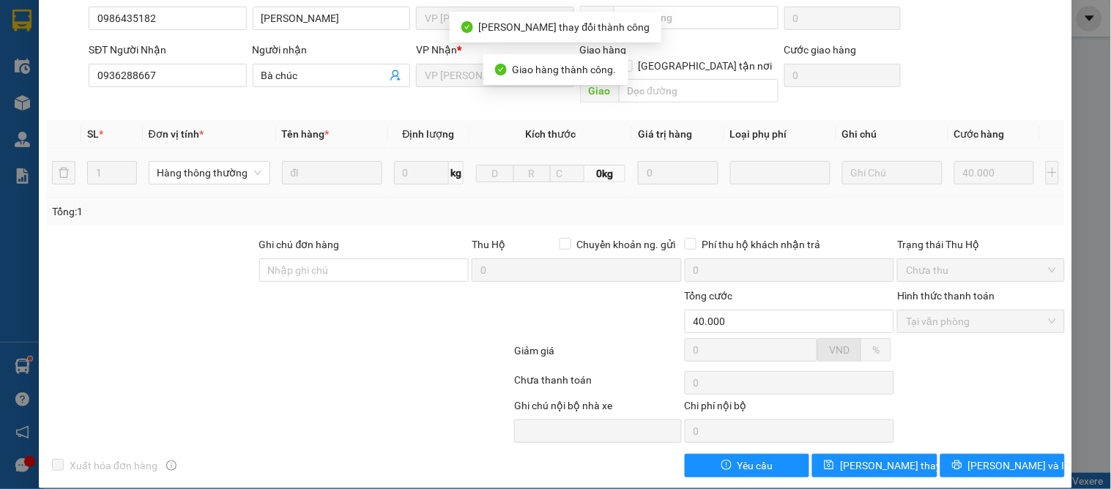
scroll to position [0, 0]
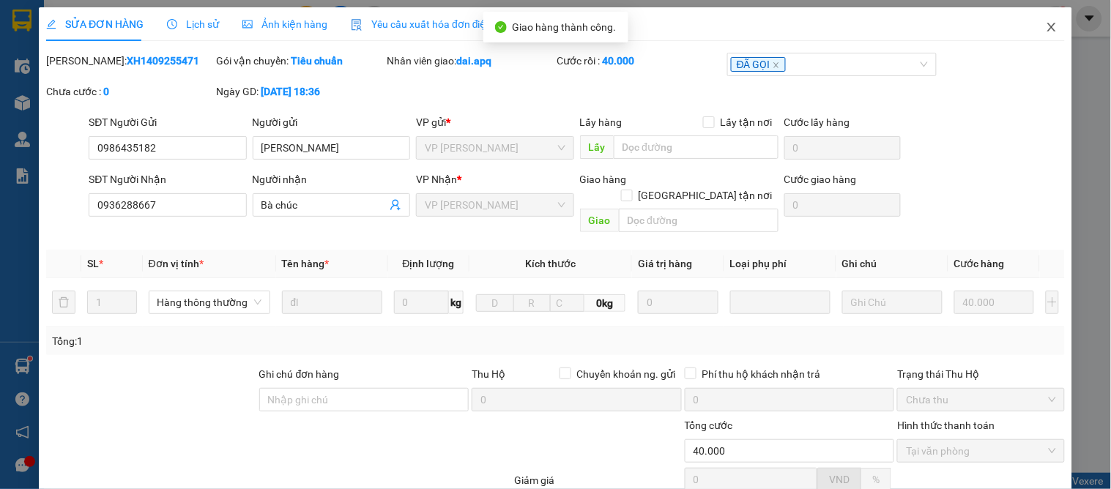
click at [1046, 27] on icon "close" at bounding box center [1052, 27] width 12 height 12
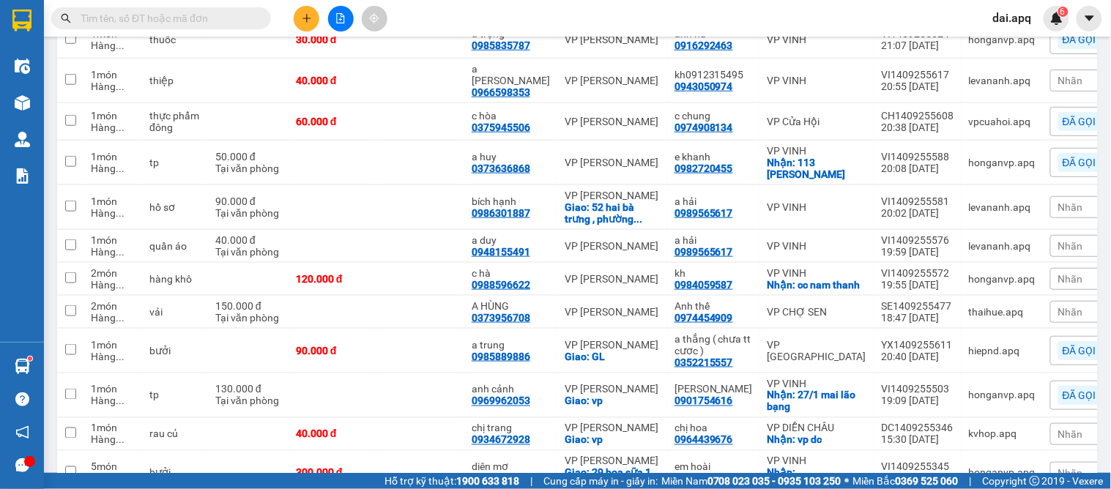
scroll to position [407, 0]
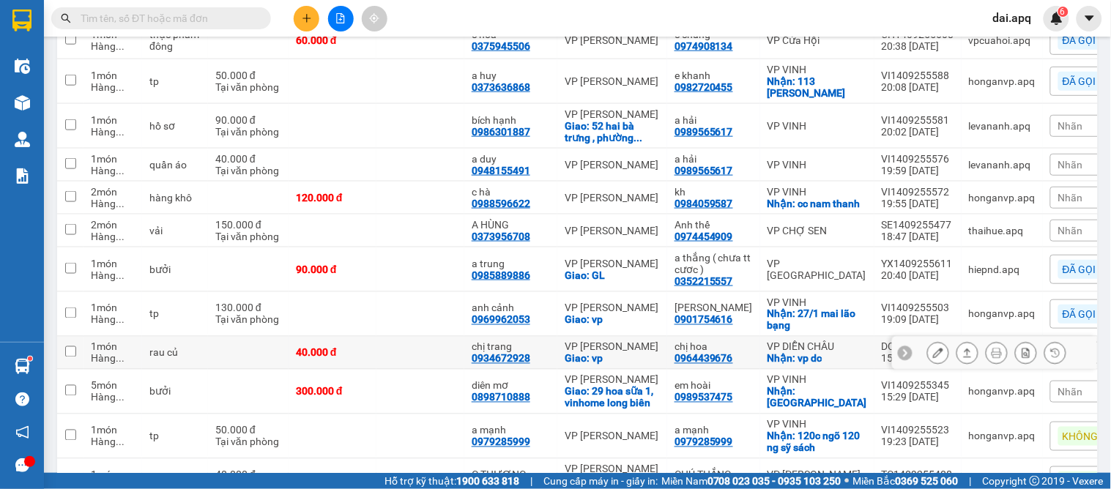
click at [903, 349] on icon at bounding box center [905, 353] width 4 height 8
click at [1056, 345] on div "Nhãn" at bounding box center [1100, 353] width 98 height 22
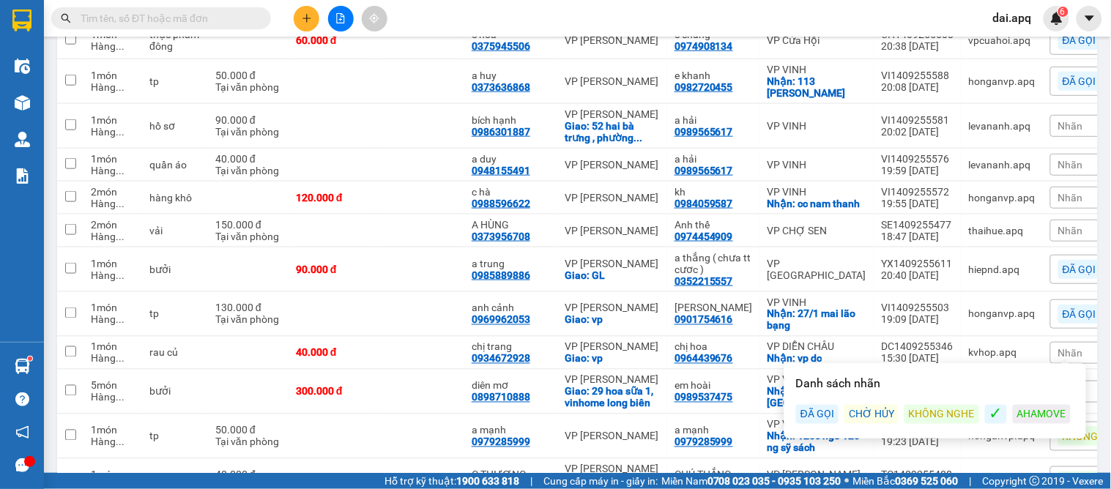
click at [929, 411] on div "KHÔNG NGHE" at bounding box center [942, 414] width 75 height 19
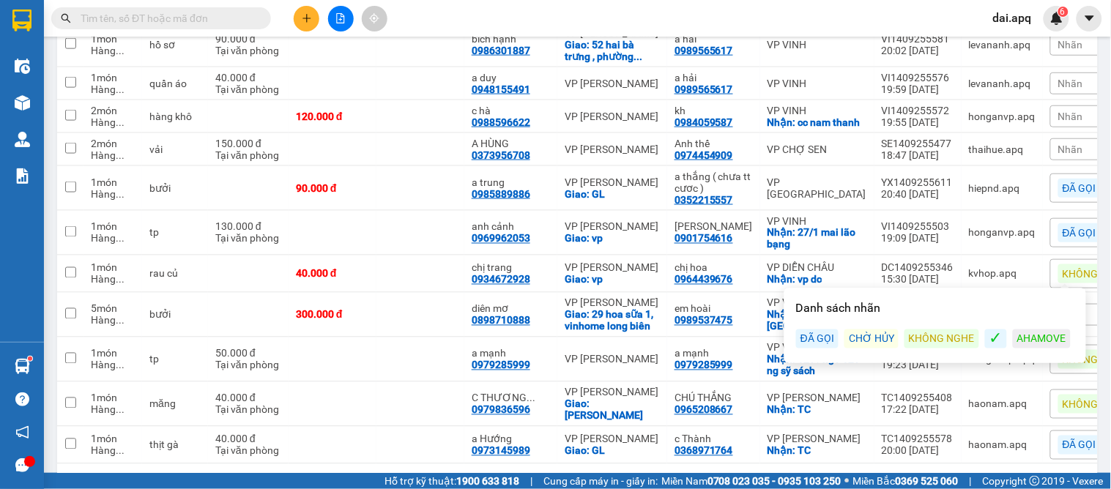
scroll to position [542, 0]
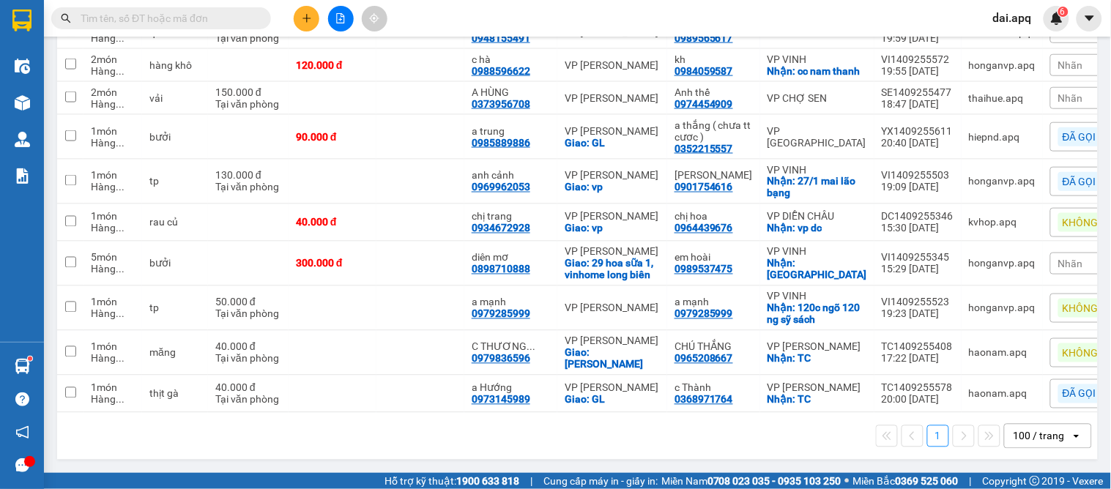
click at [440, 447] on div "1 100 / trang open" at bounding box center [577, 436] width 1029 height 25
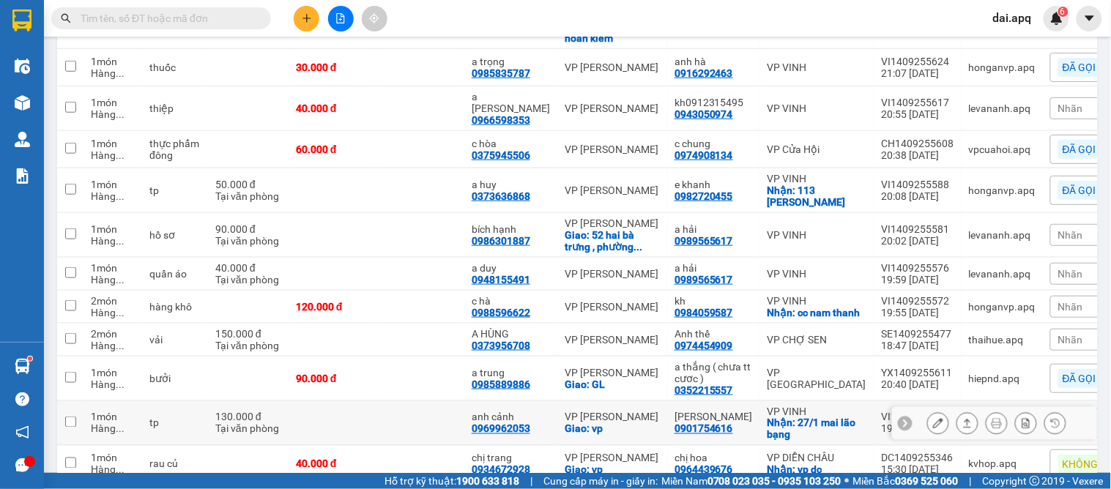
scroll to position [379, 0]
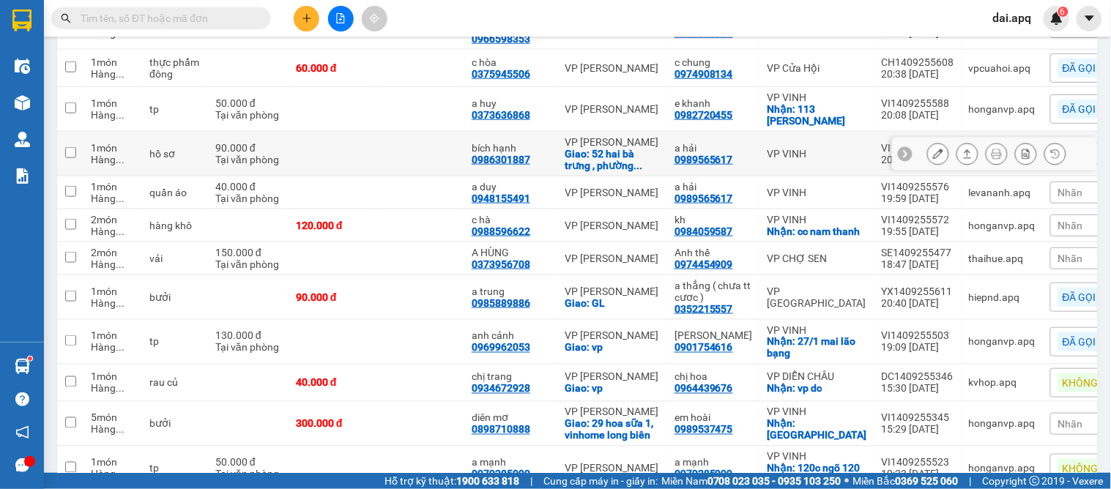
click at [900, 149] on icon at bounding box center [905, 154] width 10 height 10
click at [1060, 143] on div "Nhãn" at bounding box center [1100, 154] width 98 height 22
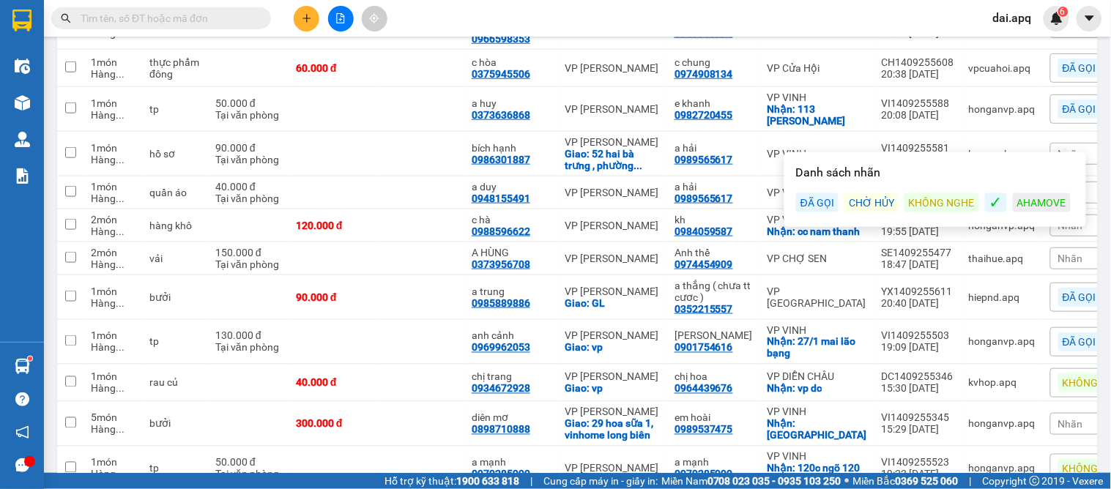
click at [925, 202] on div "KHÔNG NGHE" at bounding box center [942, 202] width 75 height 19
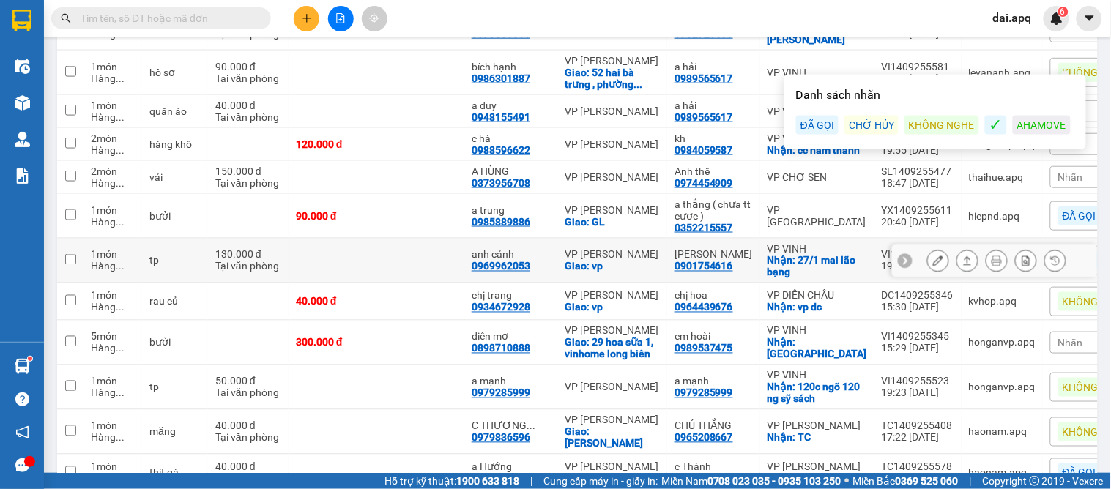
scroll to position [542, 0]
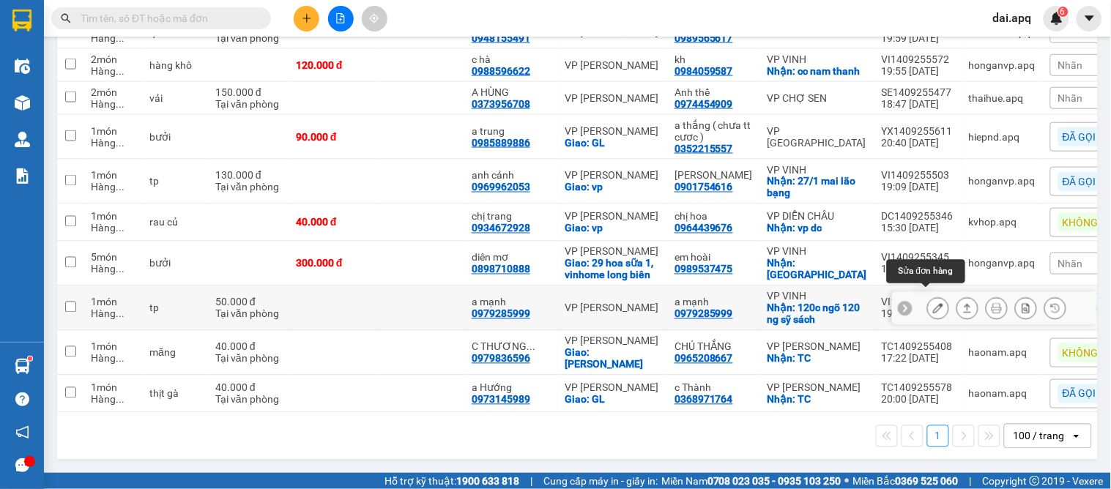
click at [933, 303] on icon at bounding box center [938, 308] width 10 height 10
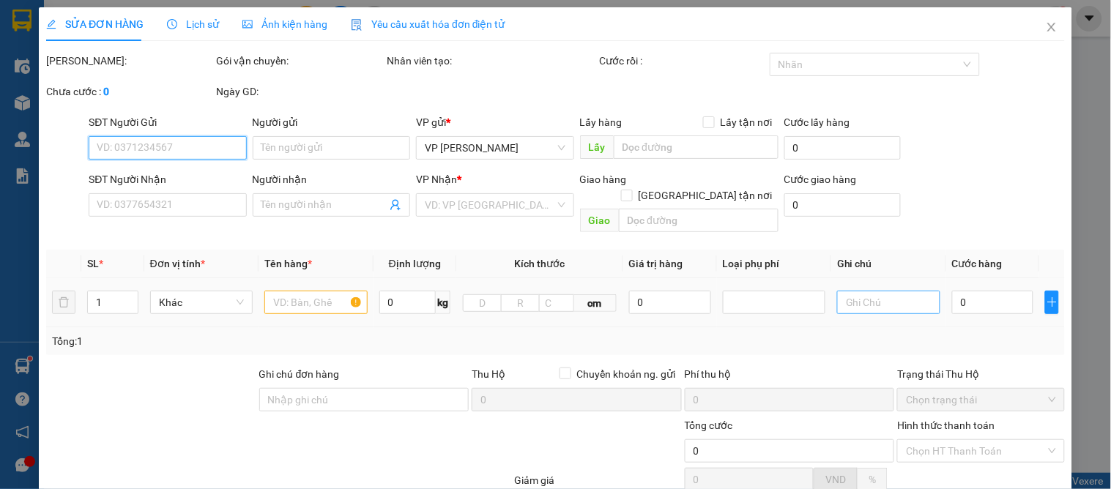
type input "0979285999"
type input "a mạnh"
checkbox input "true"
type input "120c ngõ 120 ng sỹ sách"
type input "0979285999"
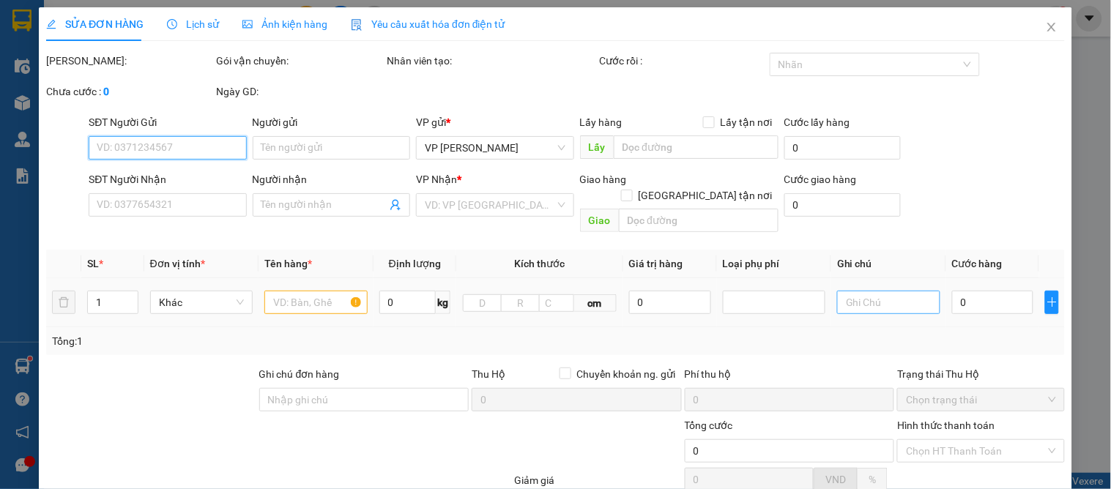
type input "a mạnh"
type input "50.000"
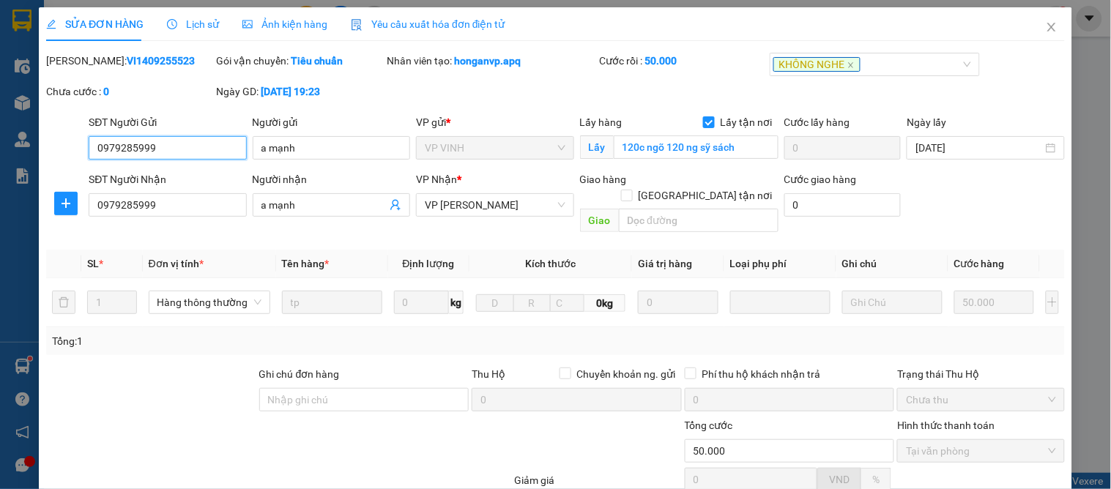
scroll to position [130, 0]
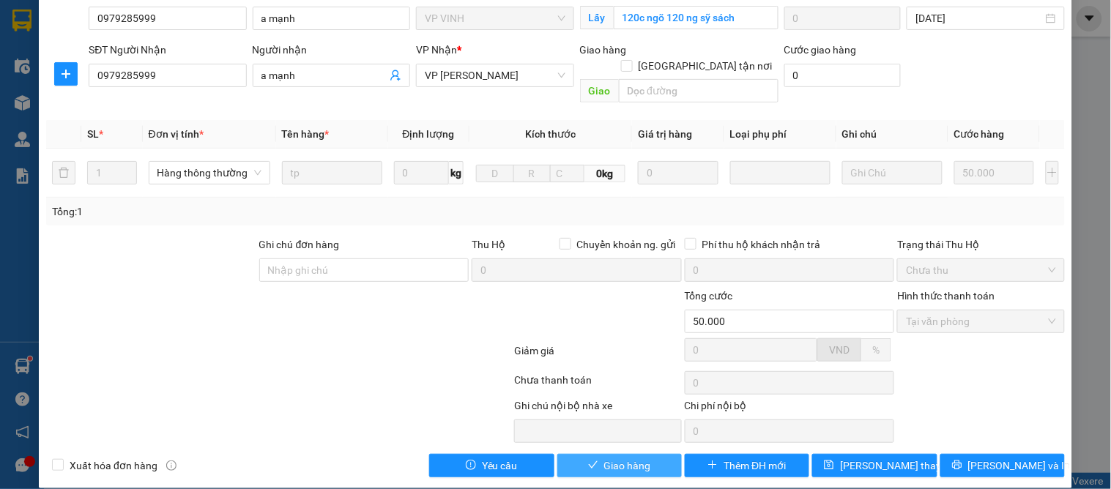
click at [608, 458] on span "Giao hàng" at bounding box center [627, 466] width 47 height 16
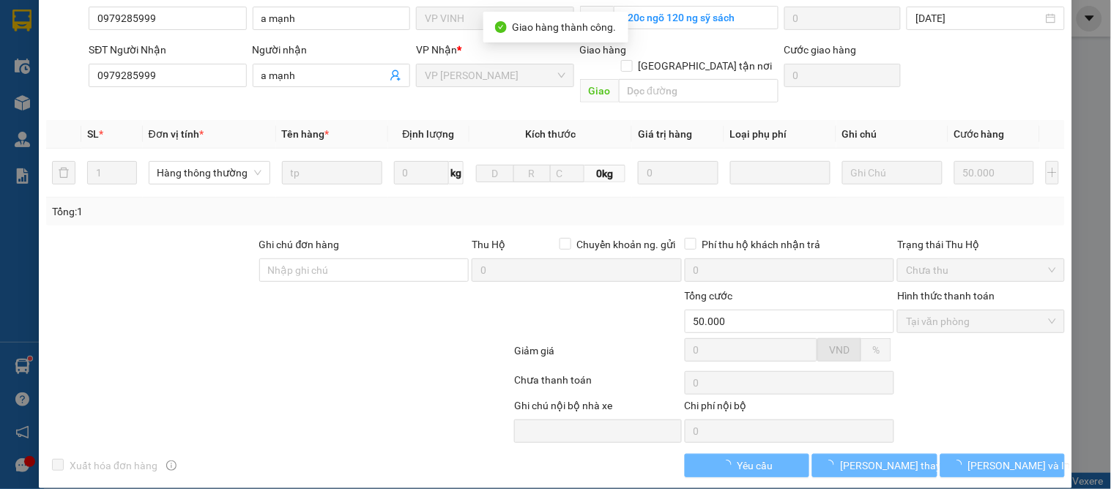
scroll to position [0, 0]
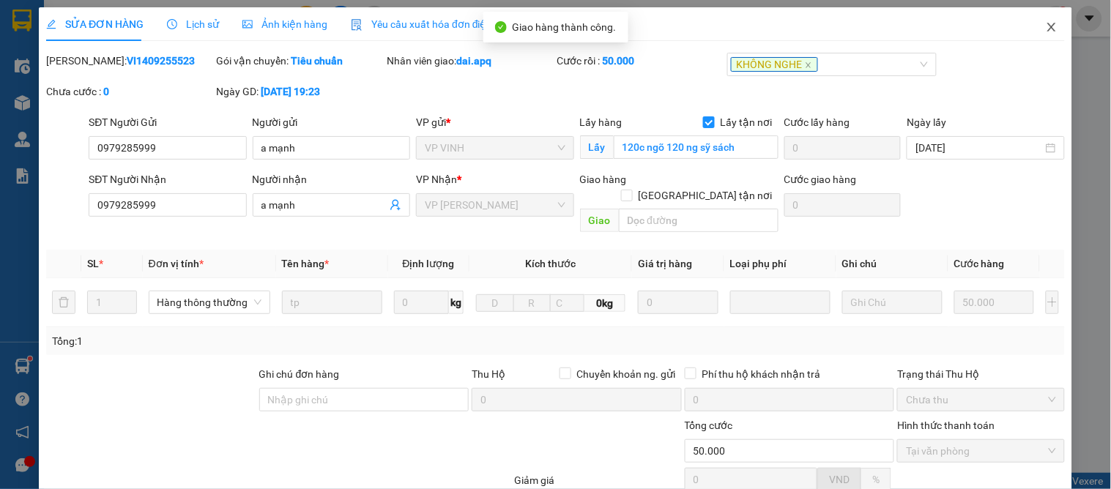
click at [1046, 27] on icon "close" at bounding box center [1052, 27] width 12 height 12
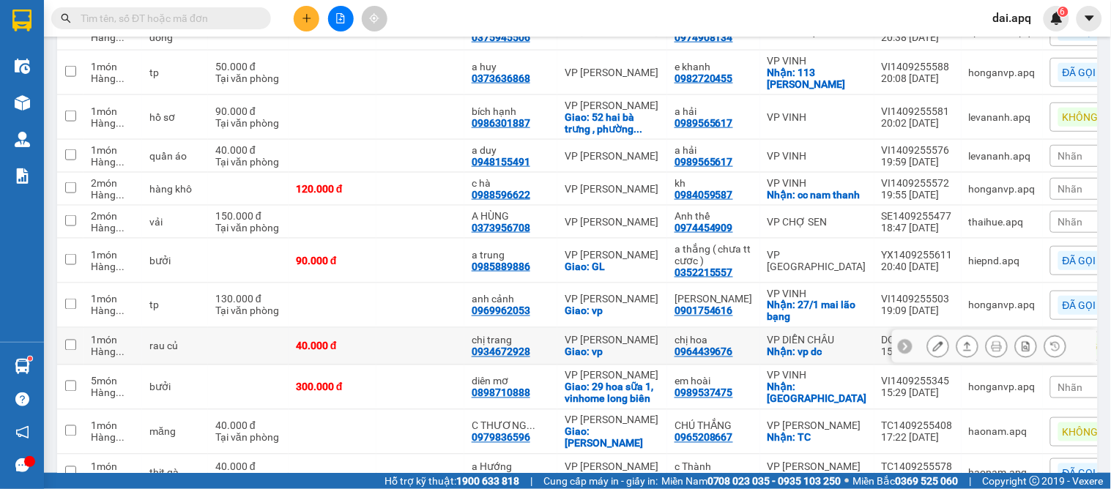
scroll to position [334, 0]
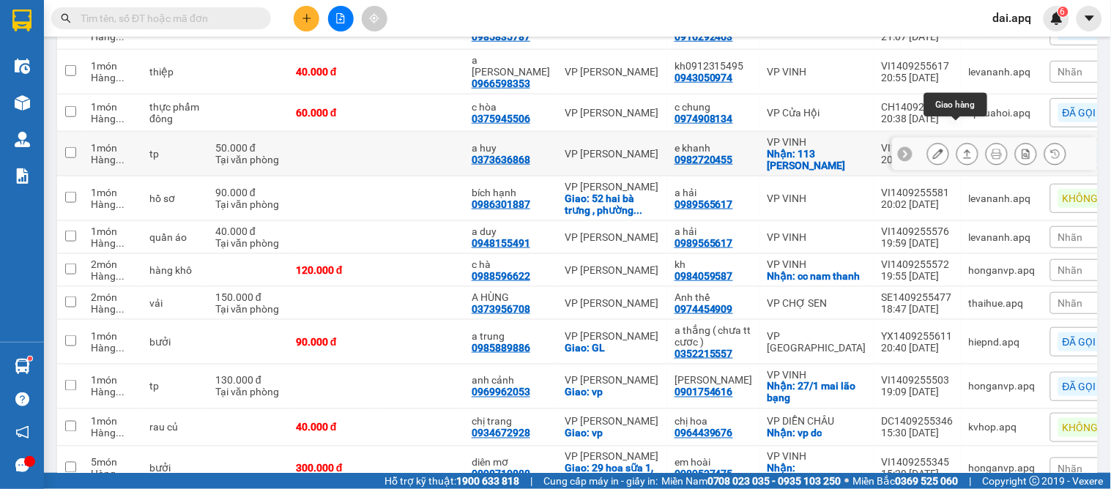
click at [963, 149] on icon at bounding box center [968, 154] width 10 height 10
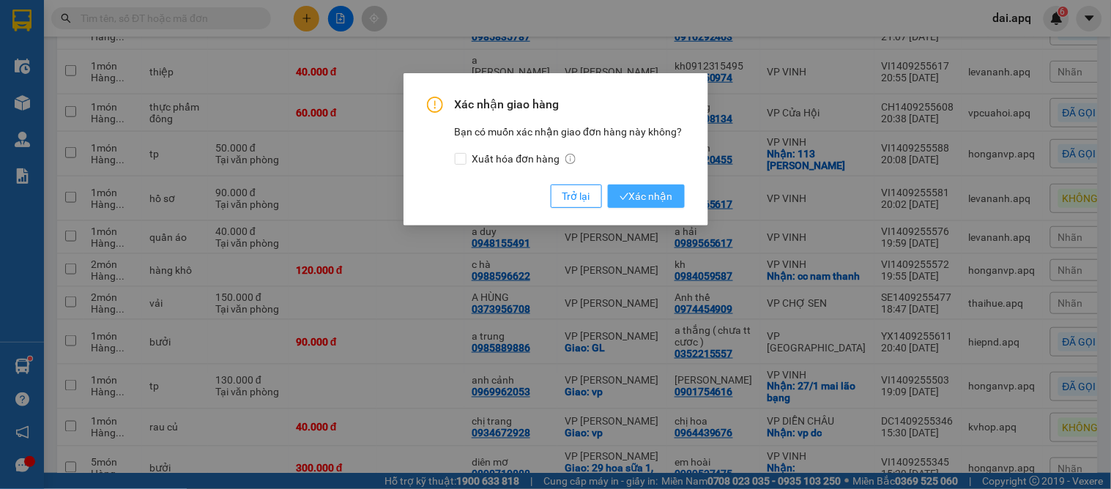
click at [651, 191] on span "Xác nhận" at bounding box center [646, 196] width 53 height 16
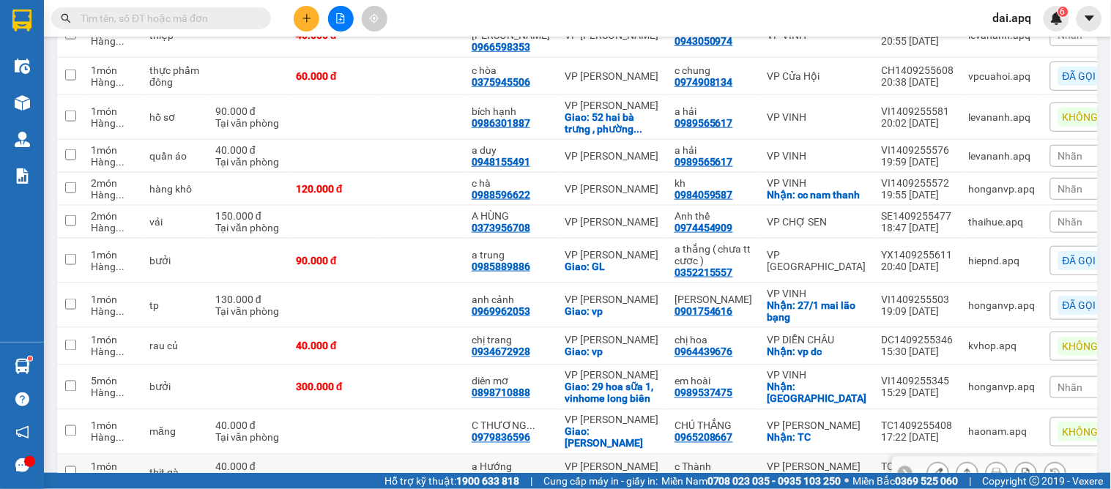
scroll to position [452, 0]
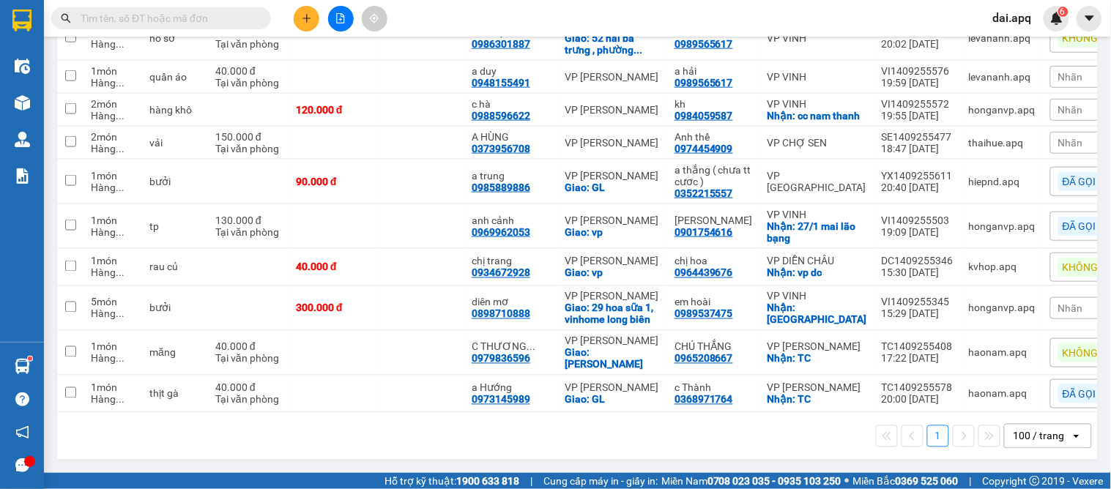
click at [1059, 303] on span "Nhãn" at bounding box center [1071, 309] width 25 height 12
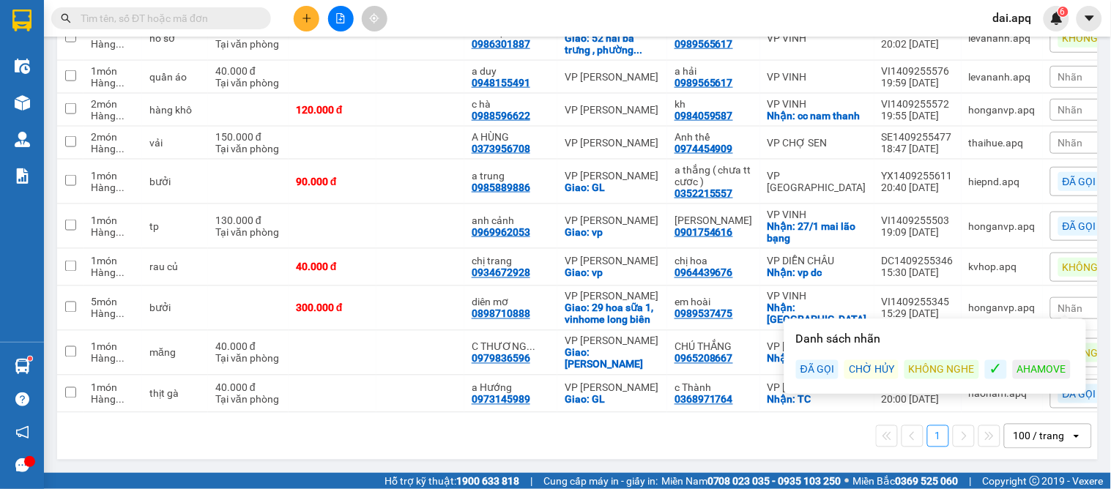
click at [932, 360] on div "KHÔNG NGHE" at bounding box center [942, 369] width 75 height 19
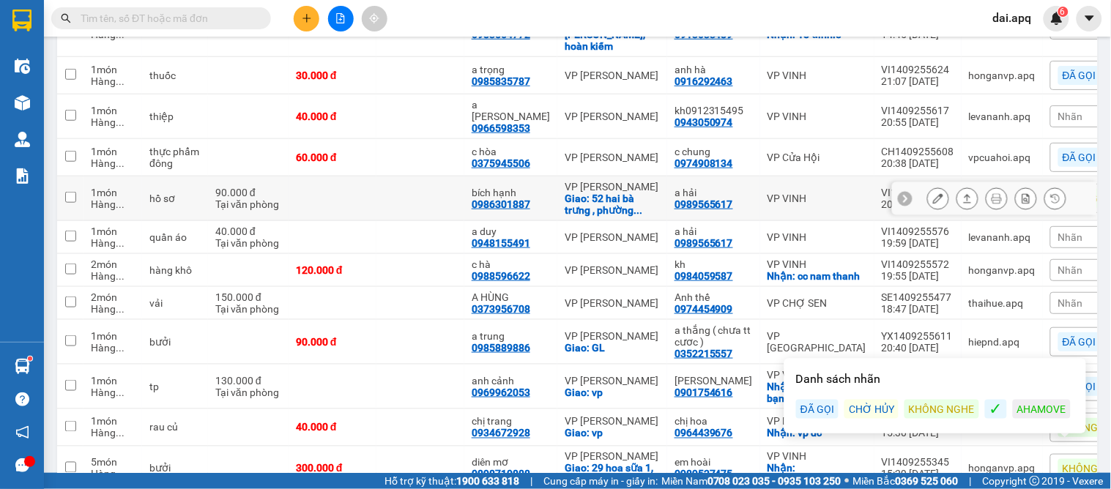
scroll to position [208, 0]
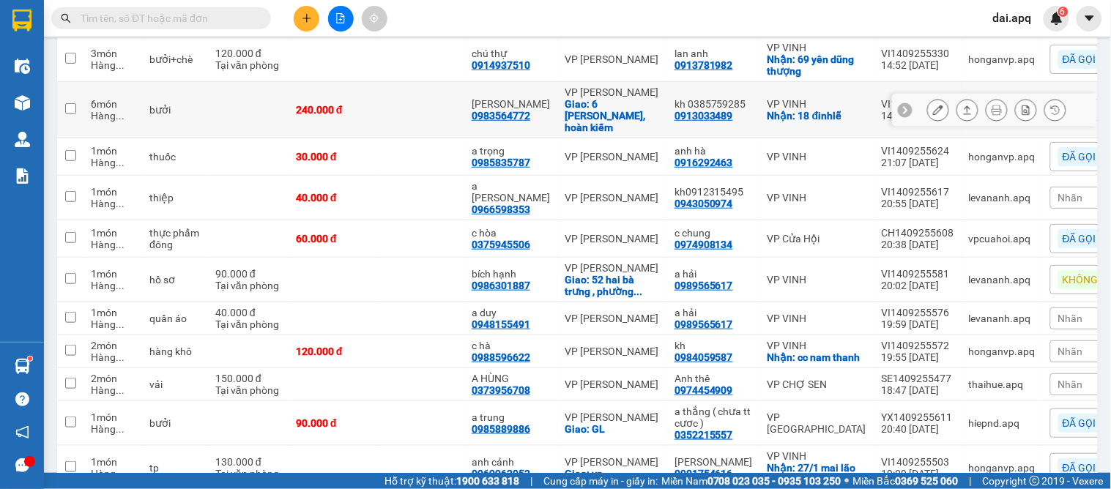
click at [892, 96] on div at bounding box center [994, 110] width 205 height 33
click at [900, 105] on icon at bounding box center [905, 110] width 10 height 10
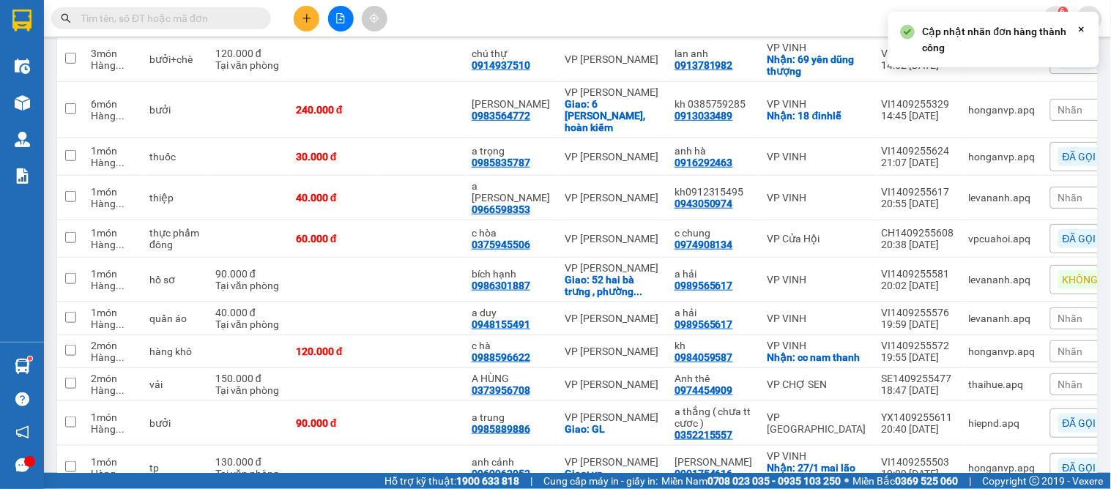
click at [1059, 104] on span "Nhãn" at bounding box center [1071, 110] width 25 height 12
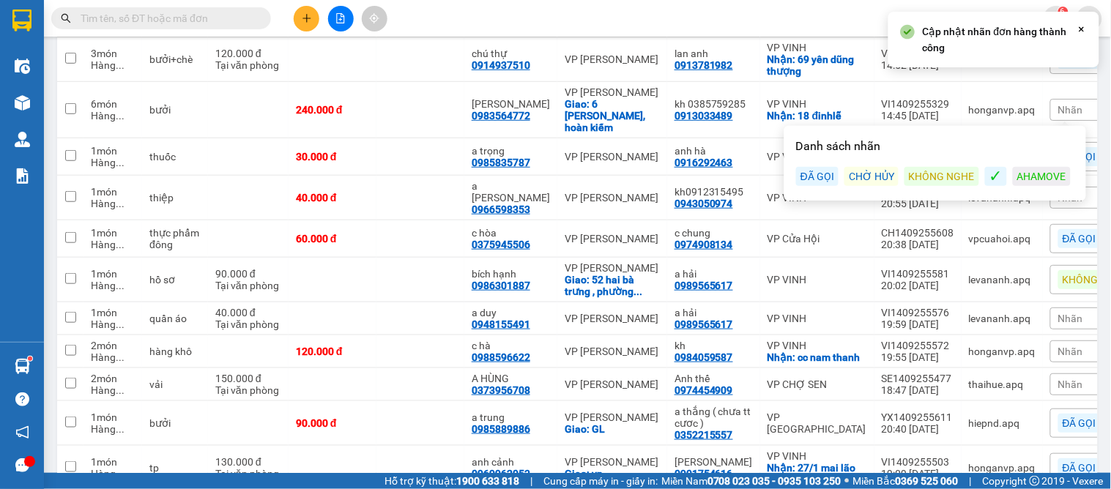
click at [958, 178] on div "KHÔNG NGHE" at bounding box center [942, 176] width 75 height 19
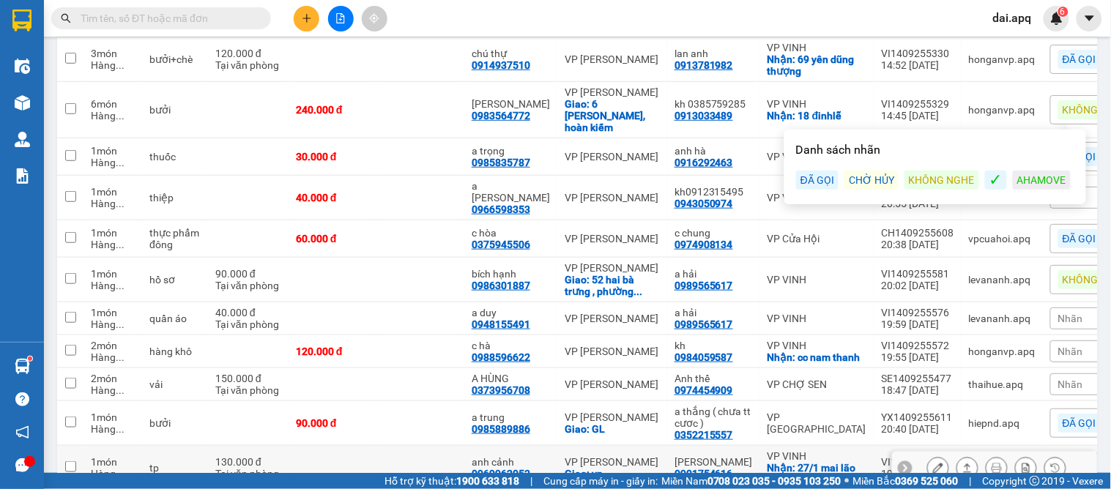
scroll to position [0, 0]
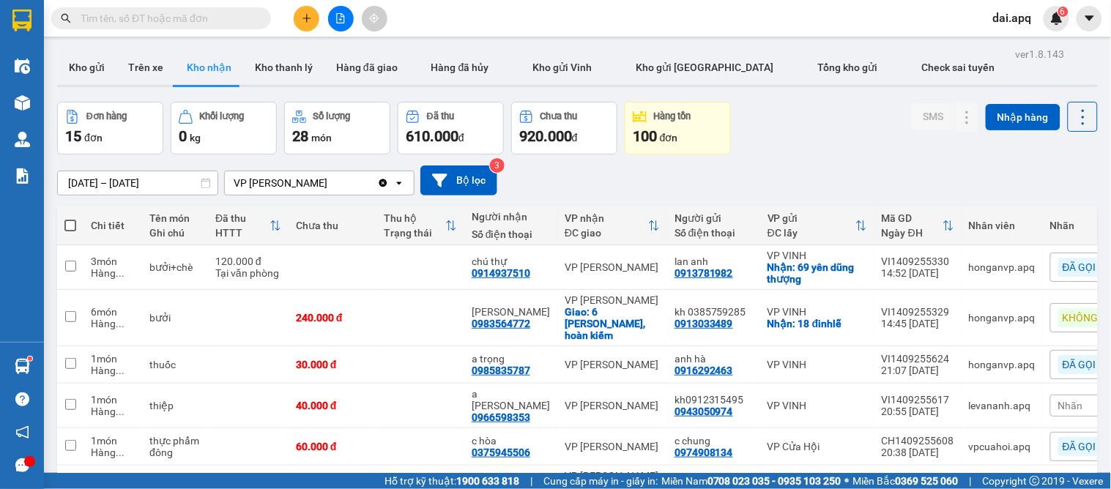
click at [796, 130] on div "Đơn hàng 15 đơn Khối lượng 0 kg Số lượng 28 món Đã thu 610.000 đ Chưa thu 920.0…" at bounding box center [577, 128] width 1041 height 53
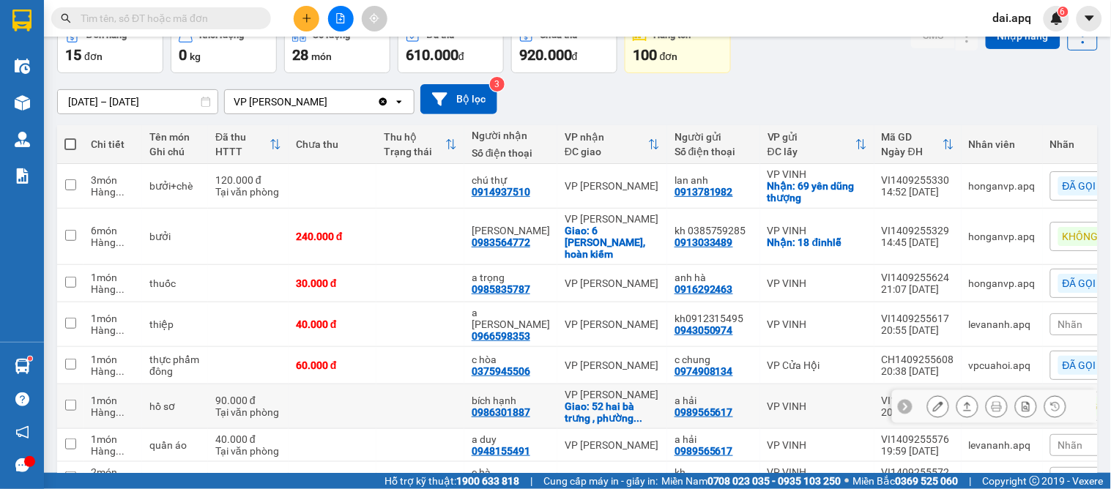
scroll to position [163, 0]
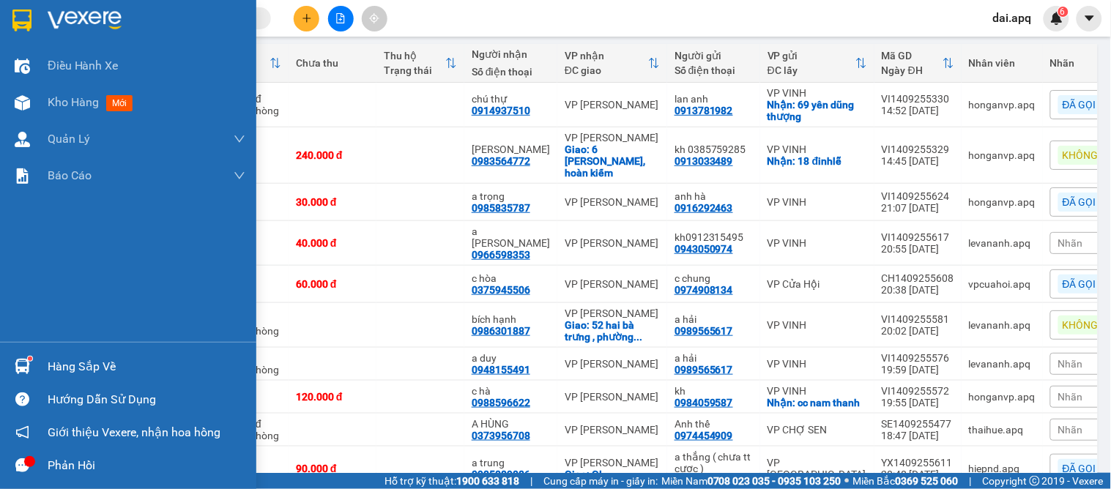
click at [26, 360] on img at bounding box center [22, 366] width 15 height 15
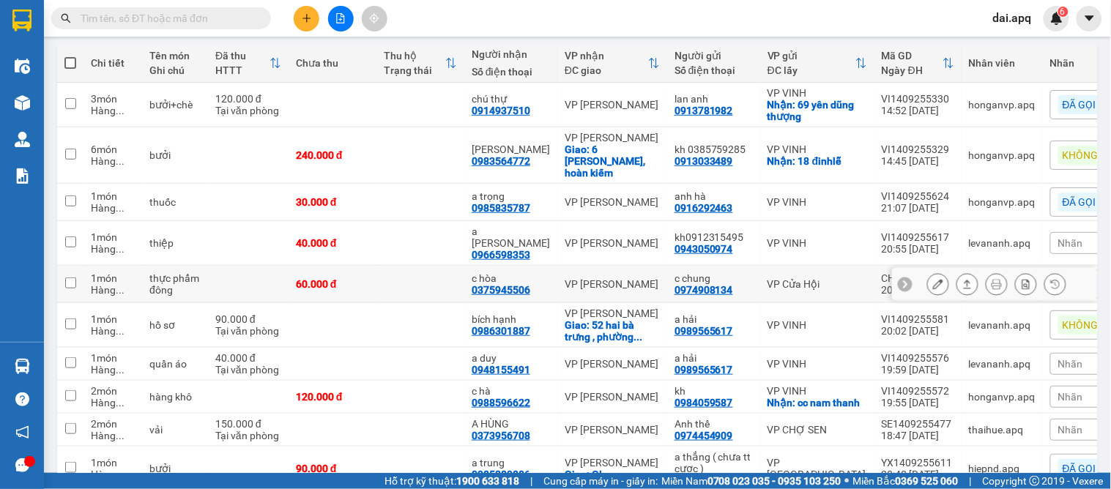
click at [374, 243] on section "Kết quả tìm kiếm ( 0 ) Bộ lọc No Data dai.apq 6 Điều hành xe Kho hàng mới Quản …" at bounding box center [555, 244] width 1111 height 489
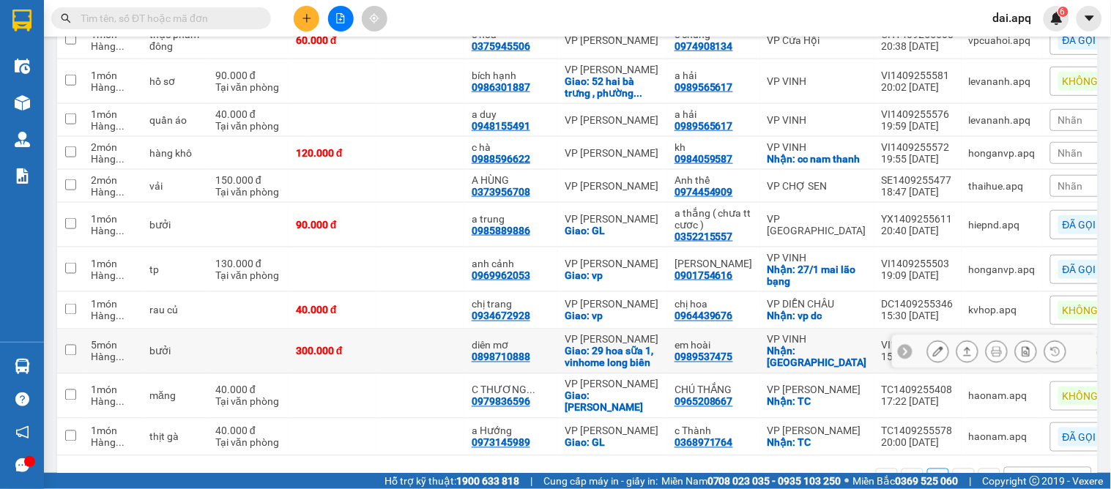
scroll to position [452, 0]
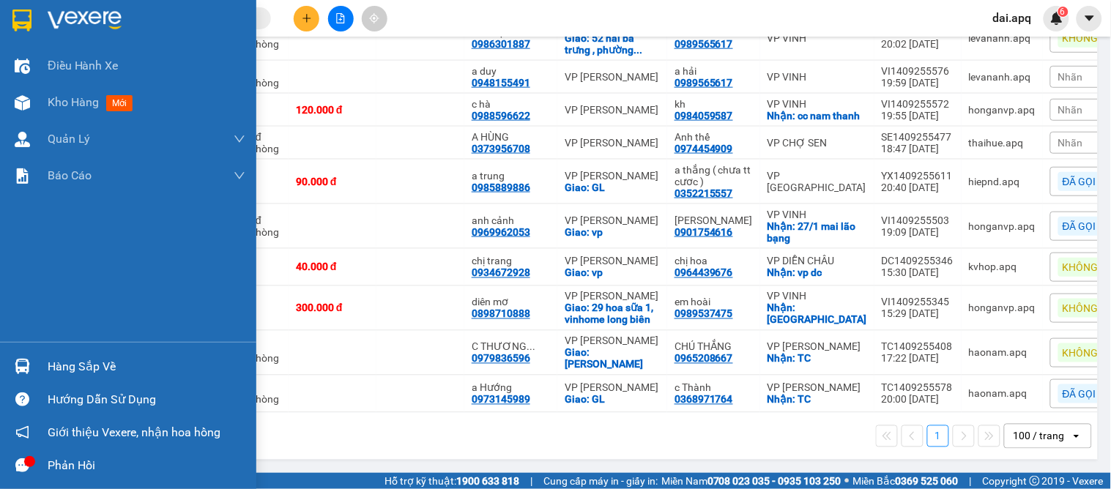
click at [94, 371] on div "Hàng sắp về" at bounding box center [147, 367] width 198 height 22
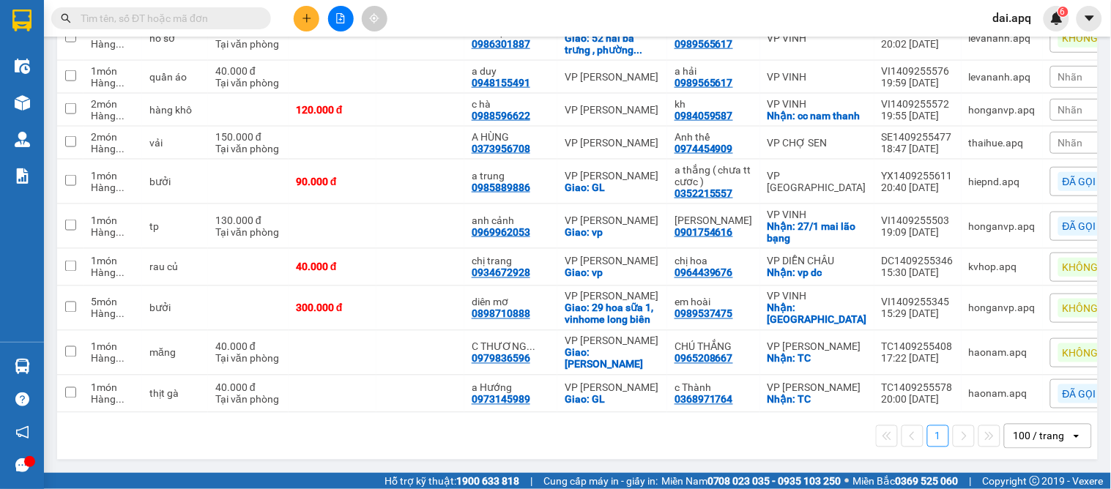
click at [681, 437] on section "Kết quả tìm kiếm ( 0 ) Bộ lọc No Data dai.apq 6 Điều hành xe Kho hàng mới Quản …" at bounding box center [555, 244] width 1111 height 489
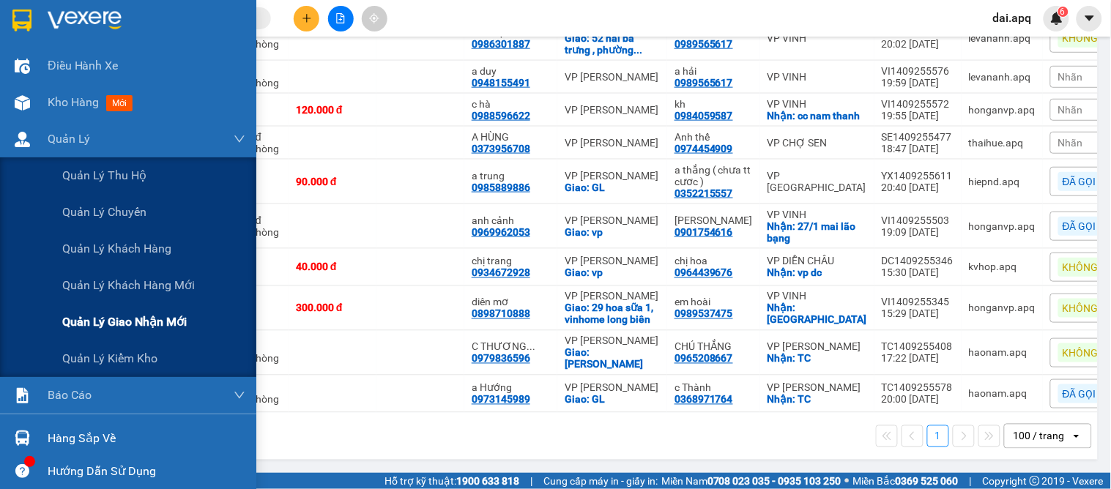
click at [161, 326] on span "Quản lý giao nhận mới" at bounding box center [124, 322] width 125 height 18
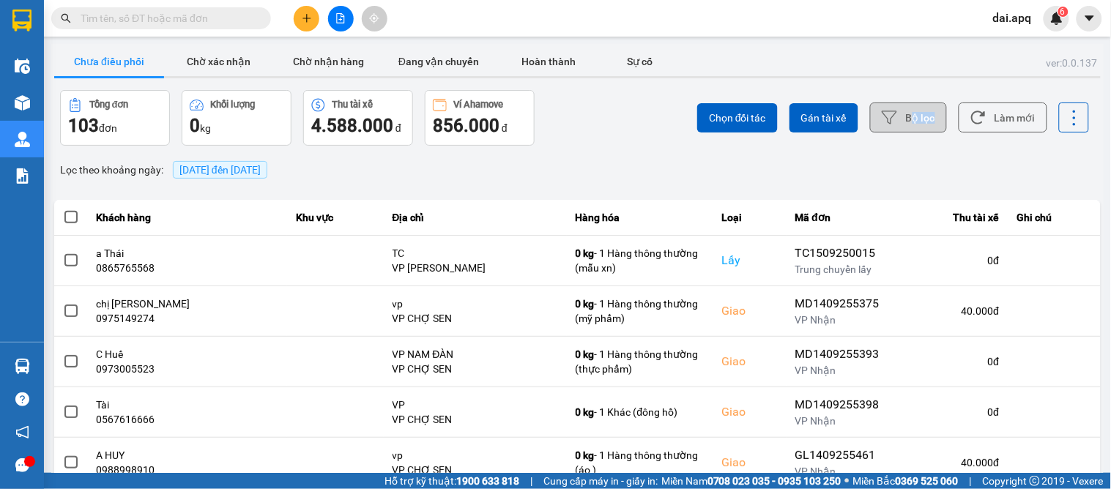
drag, startPoint x: 897, startPoint y: 133, endPoint x: 903, endPoint y: 127, distance: 7.8
click at [903, 127] on div "Chọn đối tác Gán tài xế Bộ lọc Làm mới" at bounding box center [832, 118] width 515 height 56
click at [903, 123] on button "Bộ lọc" at bounding box center [908, 118] width 77 height 30
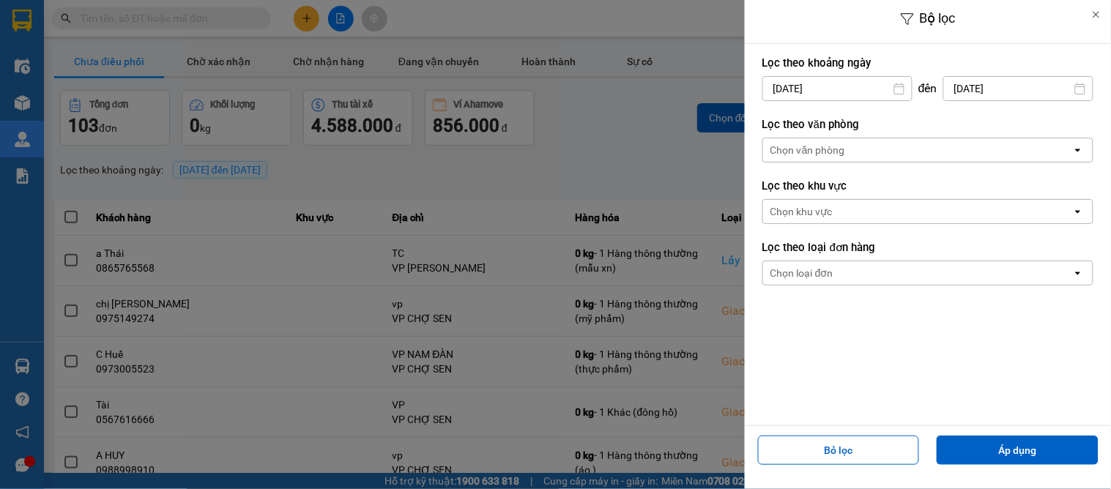
click at [823, 143] on div "Chọn văn phòng" at bounding box center [808, 150] width 75 height 15
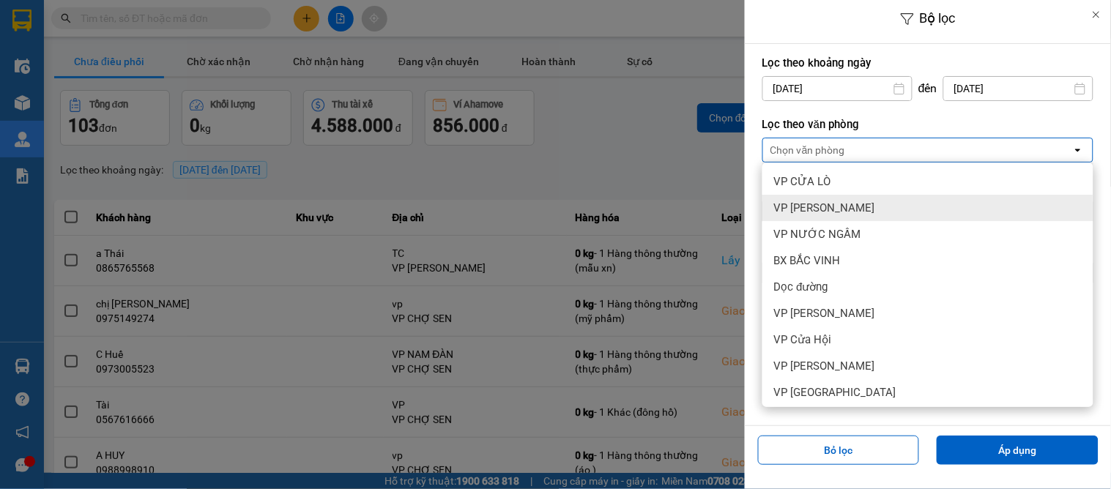
click at [806, 206] on span "VP [PERSON_NAME]" at bounding box center [824, 208] width 101 height 15
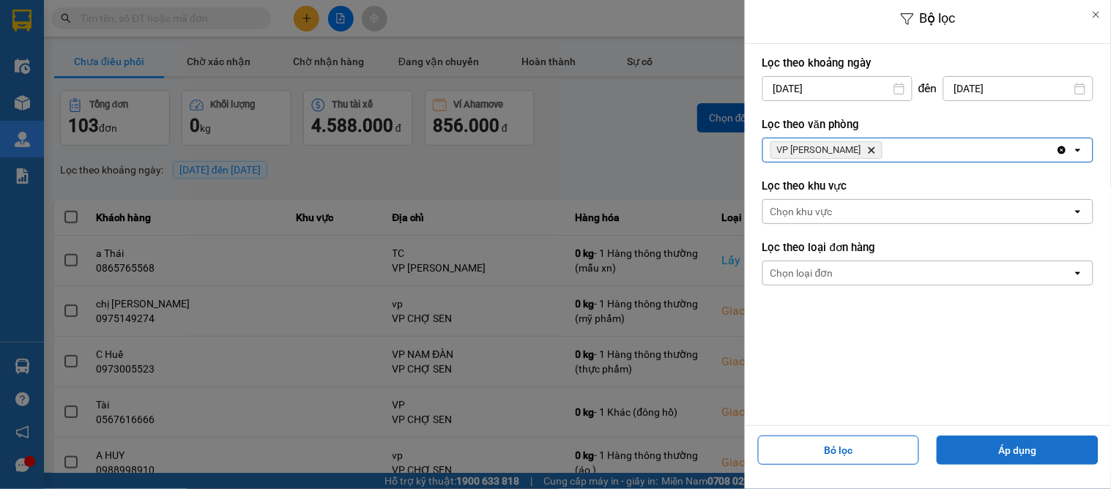
click at [1007, 455] on button "Áp dụng" at bounding box center [1018, 450] width 162 height 29
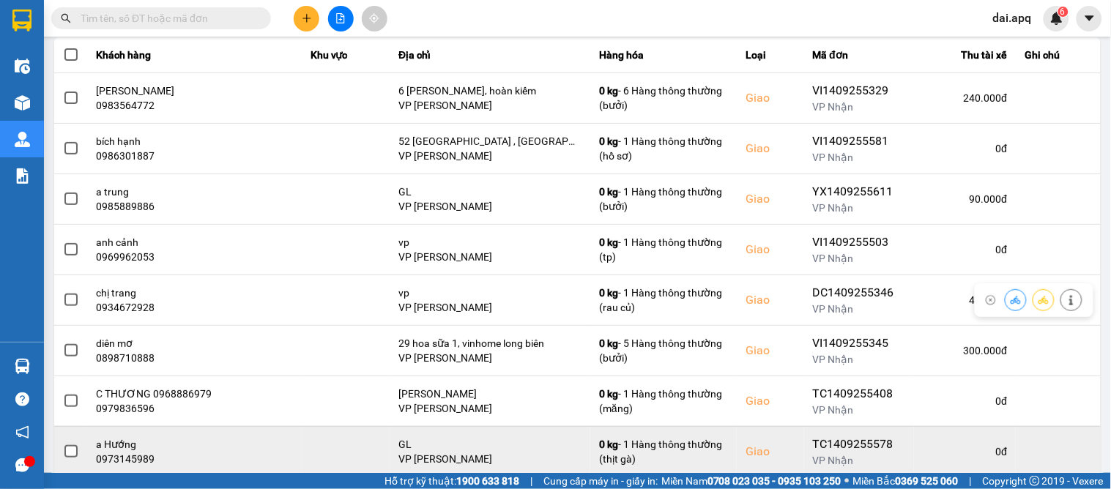
scroll to position [201, 0]
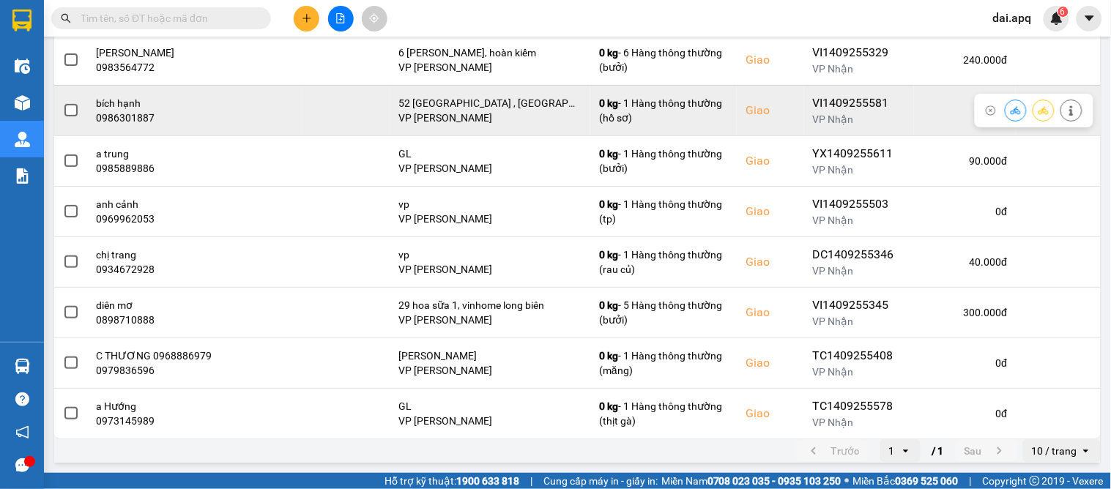
click at [1011, 108] on icon at bounding box center [1016, 111] width 10 height 10
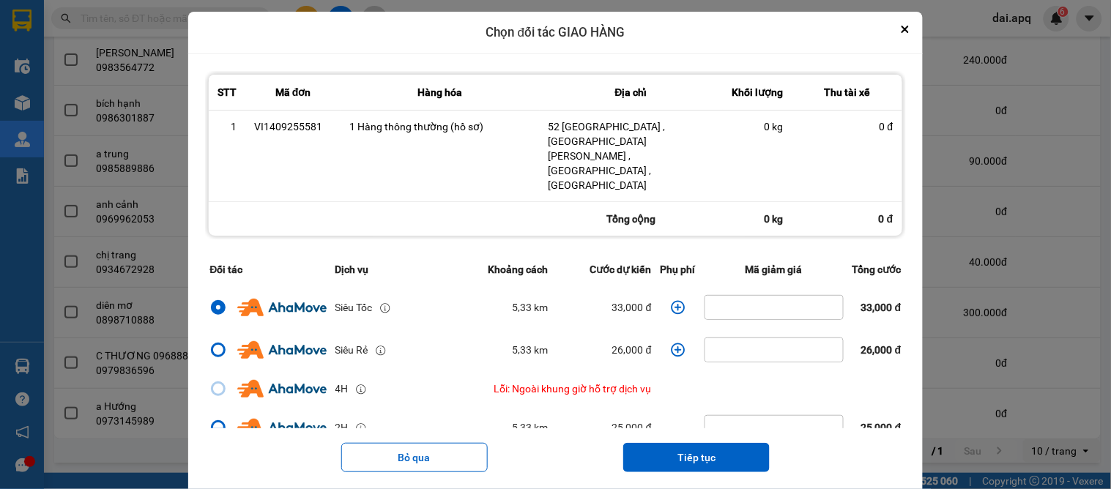
click at [911, 32] on button "Close" at bounding box center [906, 30] width 18 height 18
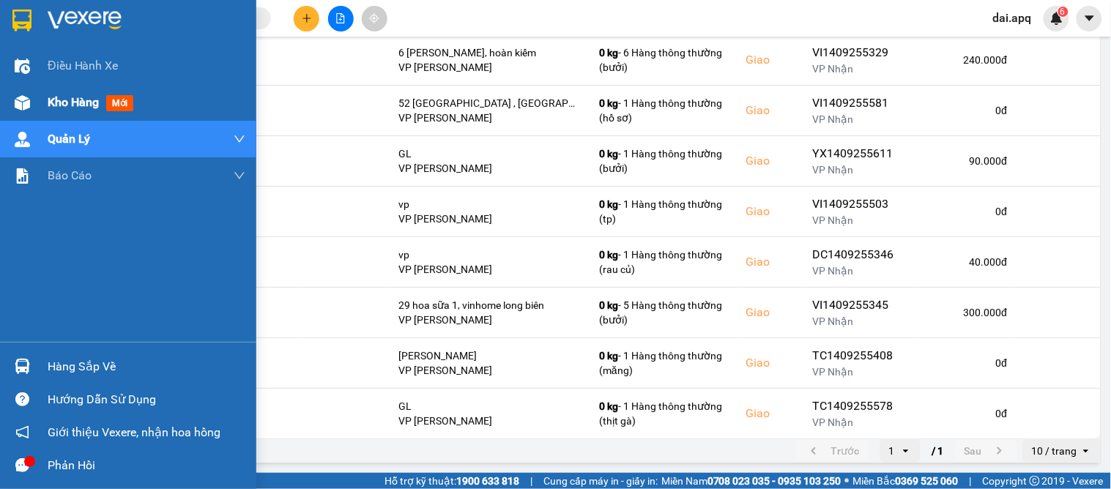
click at [12, 108] on div at bounding box center [23, 103] width 26 height 26
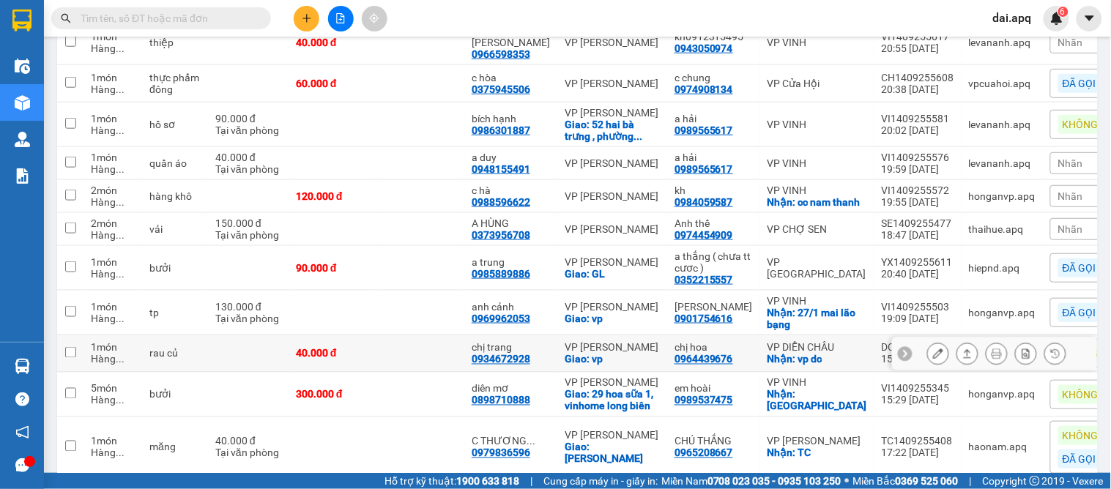
scroll to position [445, 0]
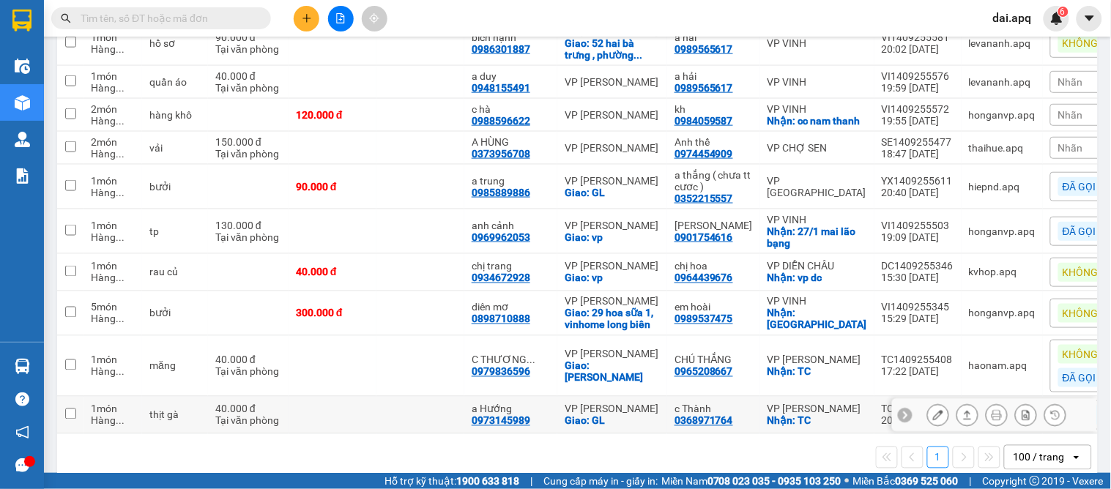
click at [933, 412] on icon at bounding box center [938, 415] width 10 height 10
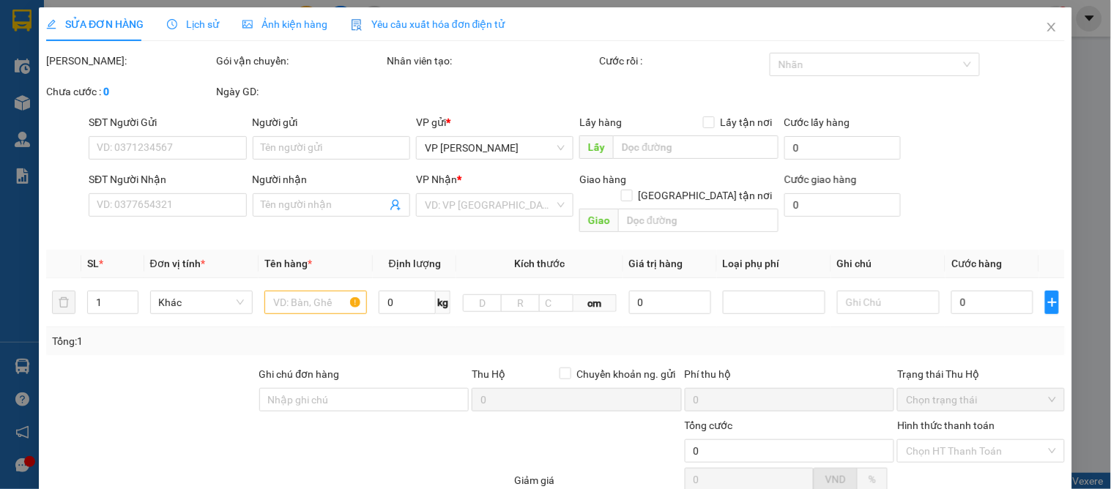
type input "0368971764"
type input "c Thành"
checkbox input "true"
type input "TC"
type input "0973145989"
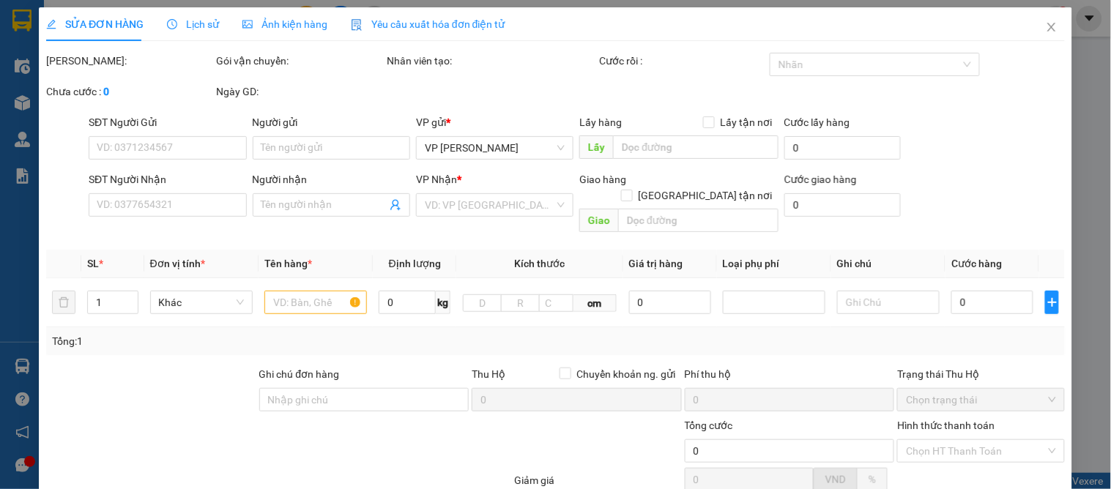
type input "a Hướng"
checkbox input "true"
type input "GL"
type input "40.000"
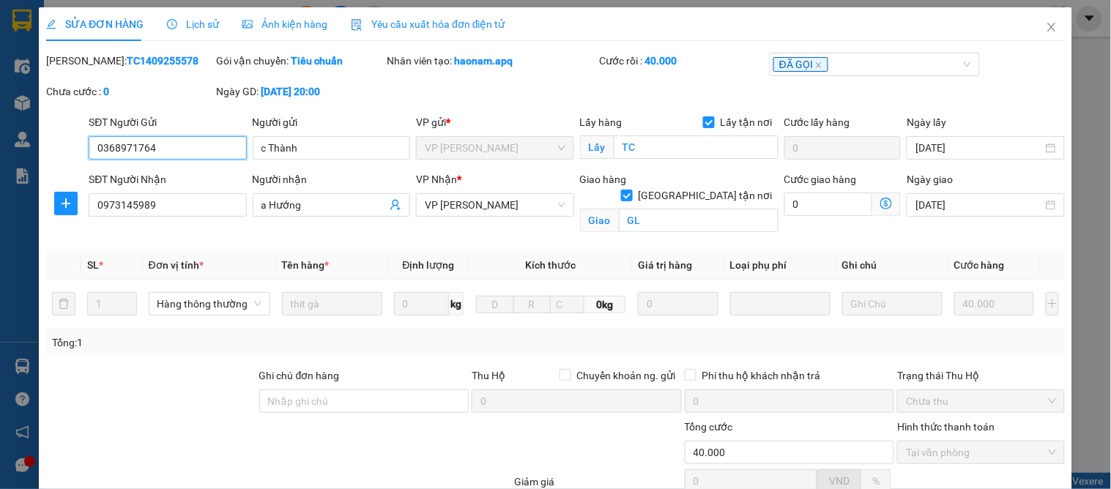
scroll to position [147, 0]
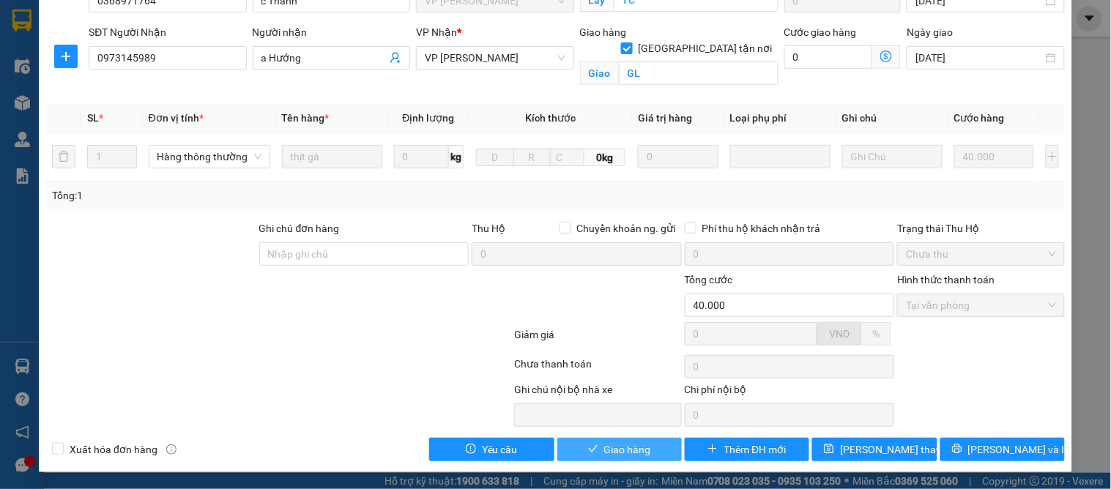
click at [604, 450] on span "Giao hàng" at bounding box center [627, 450] width 47 height 16
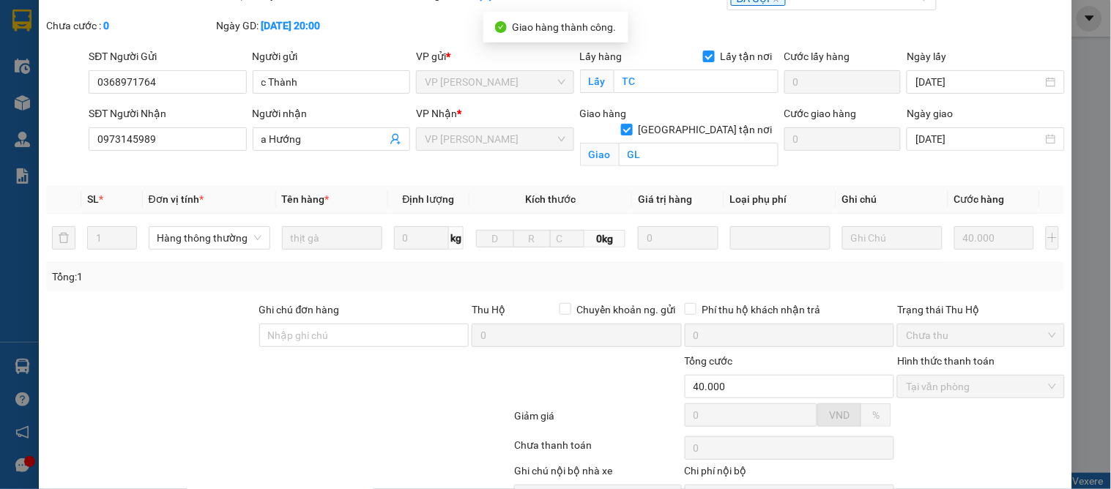
scroll to position [0, 0]
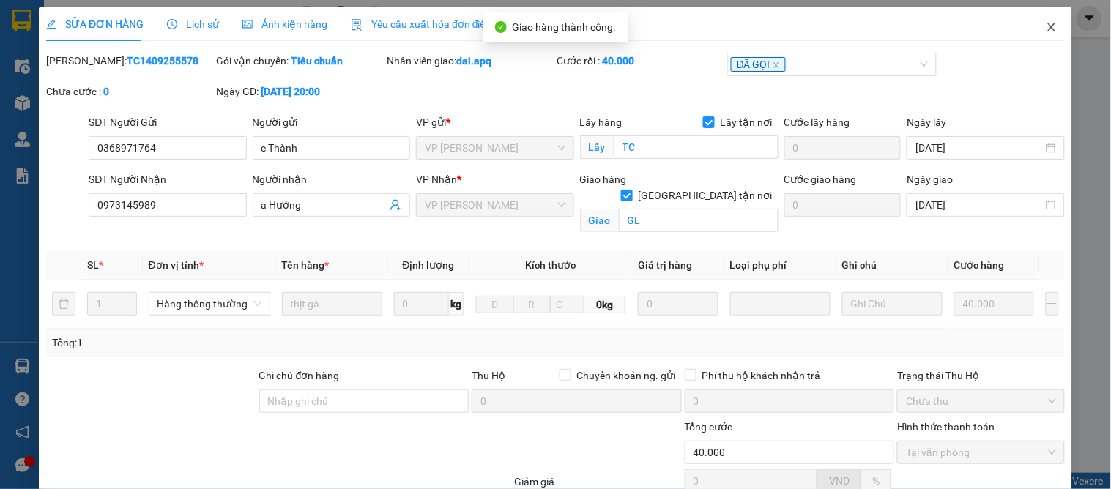
click at [1048, 32] on icon "close" at bounding box center [1052, 27] width 8 height 9
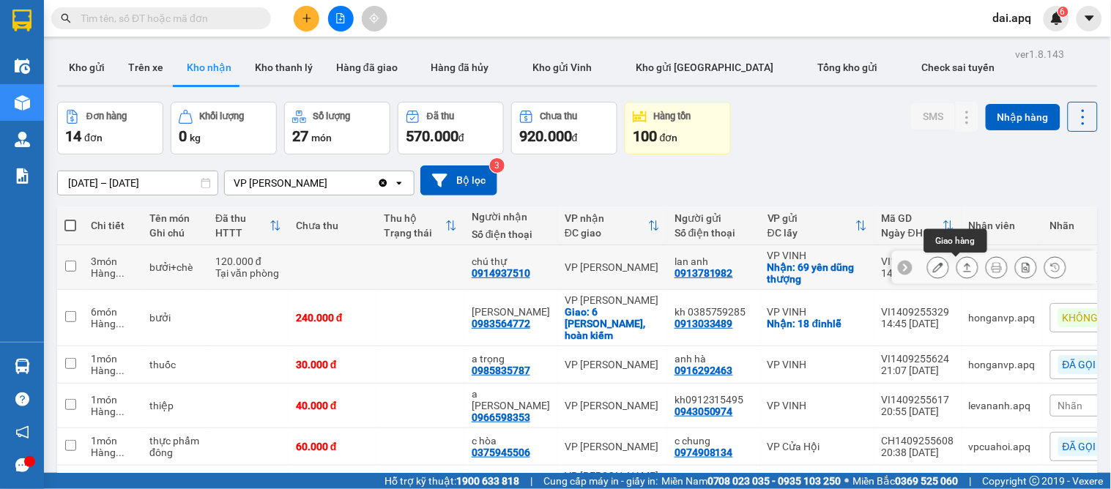
click at [963, 270] on icon at bounding box center [968, 267] width 10 height 10
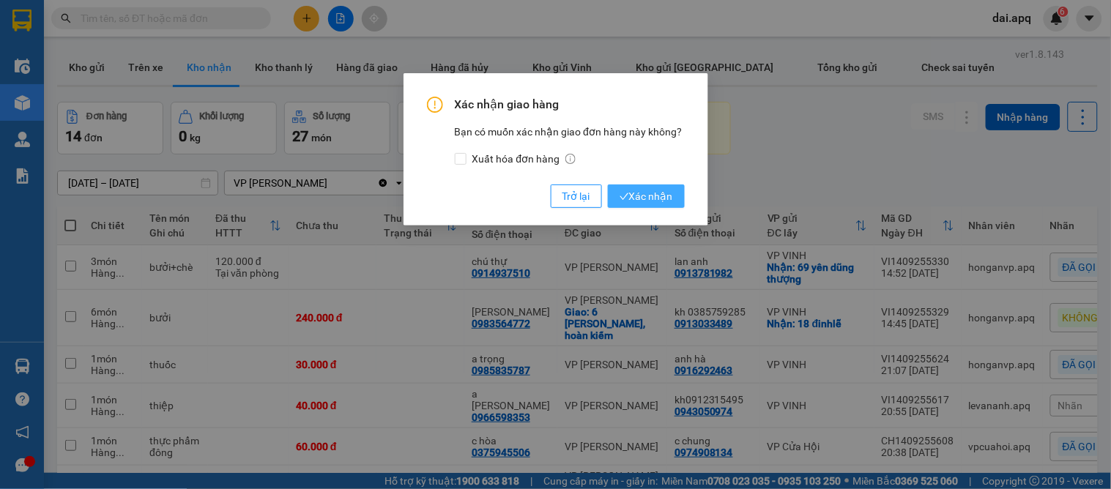
click at [632, 189] on span "Xác nhận" at bounding box center [646, 196] width 53 height 16
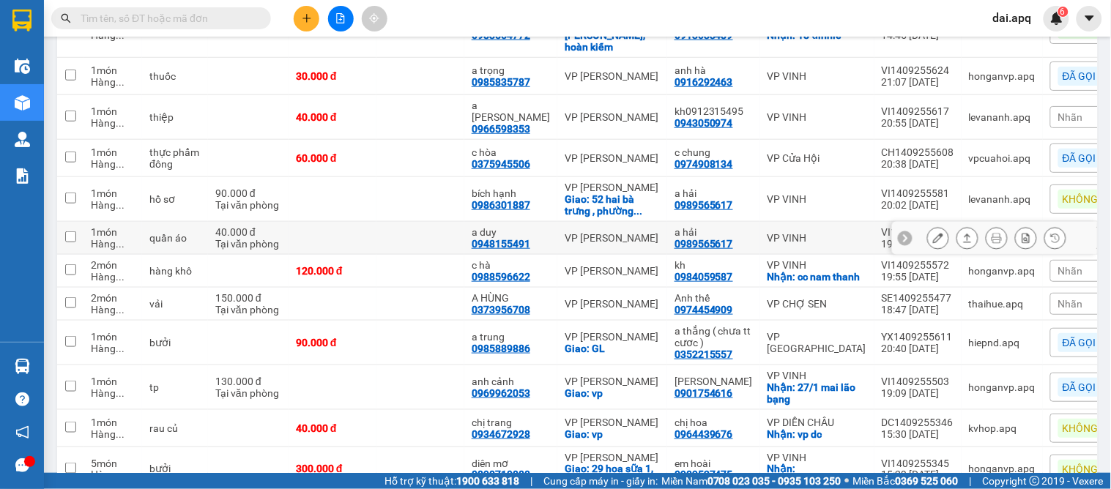
scroll to position [379, 0]
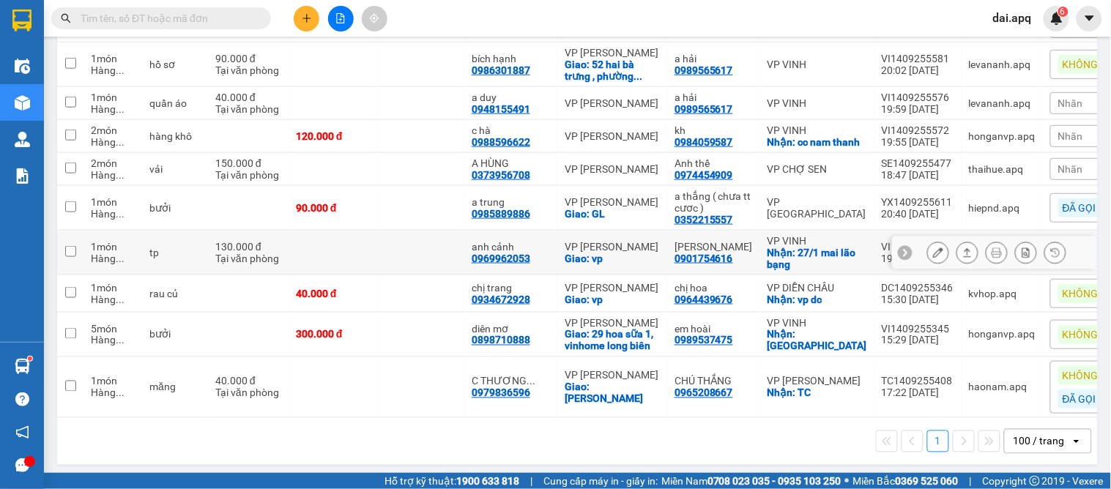
drag, startPoint x: 708, startPoint y: 223, endPoint x: 632, endPoint y: 248, distance: 80.2
drag, startPoint x: 632, startPoint y: 248, endPoint x: 423, endPoint y: 482, distance: 313.9
click at [423, 462] on span "Hỗ trợ kỹ thuật: 1900 633 818" at bounding box center [452, 481] width 135 height 16
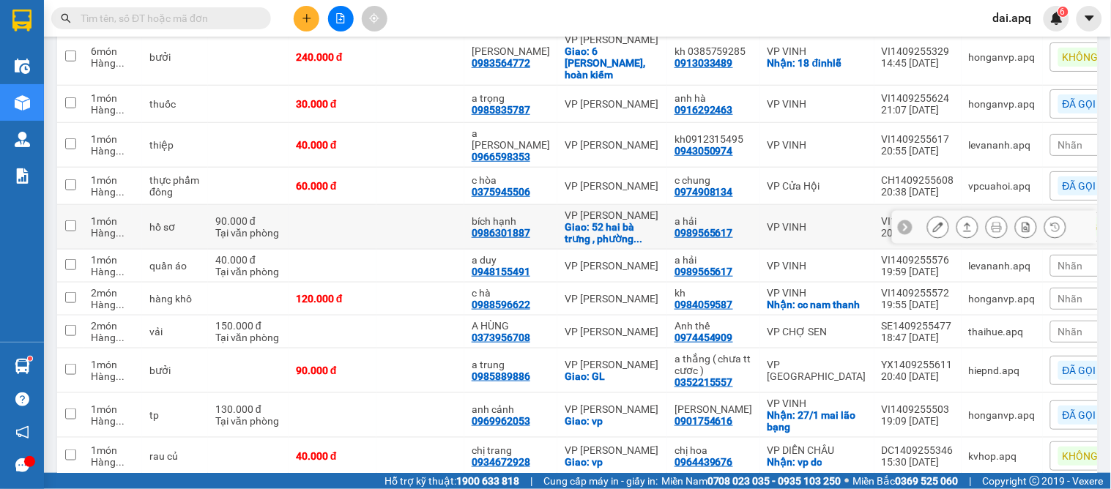
click at [525, 227] on div "0986301887" at bounding box center [501, 233] width 59 height 12
drag, startPoint x: 530, startPoint y: 210, endPoint x: 467, endPoint y: 211, distance: 63.7
click at [467, 211] on td "bích hạnh 0986301887" at bounding box center [510, 227] width 93 height 45
checkbox input "true"
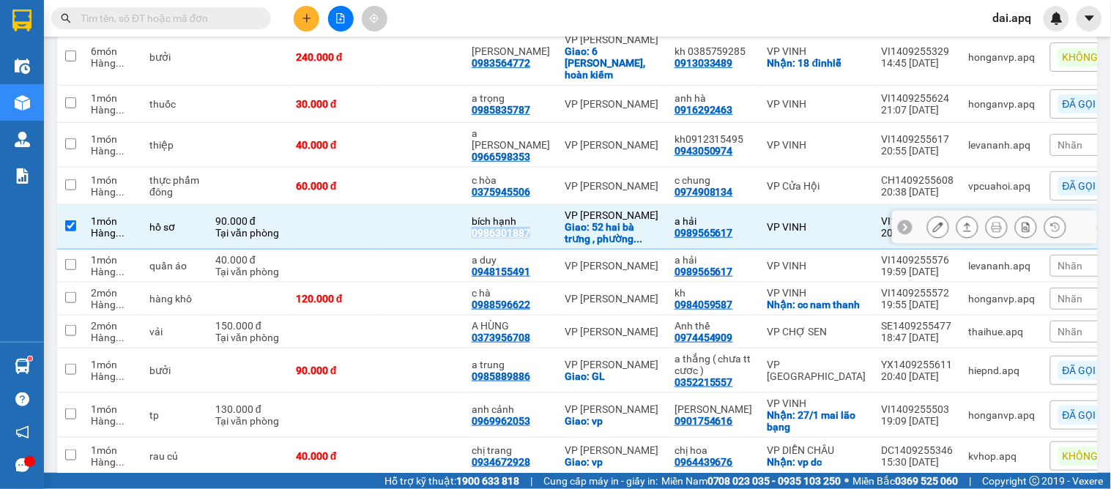
copy div "0986301887"
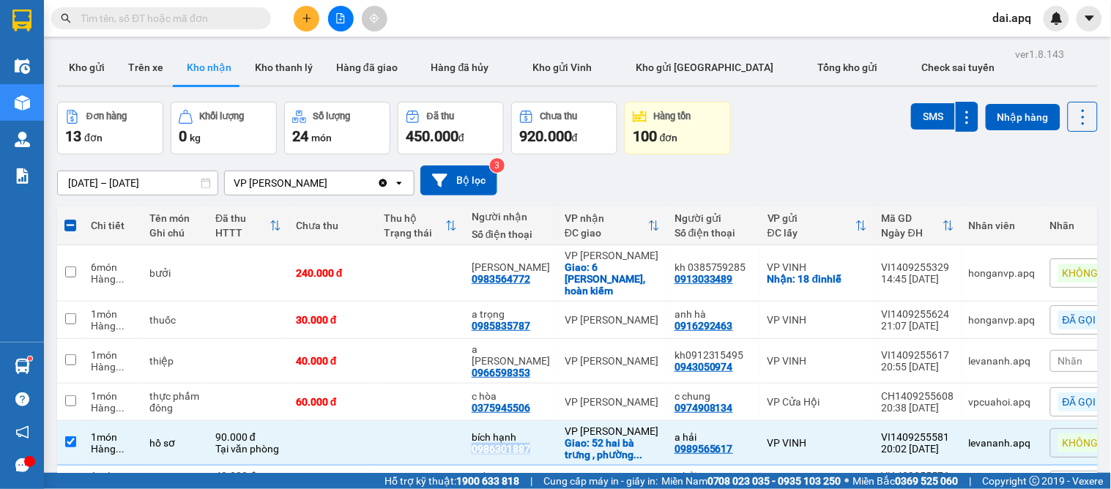
scroll to position [379, 0]
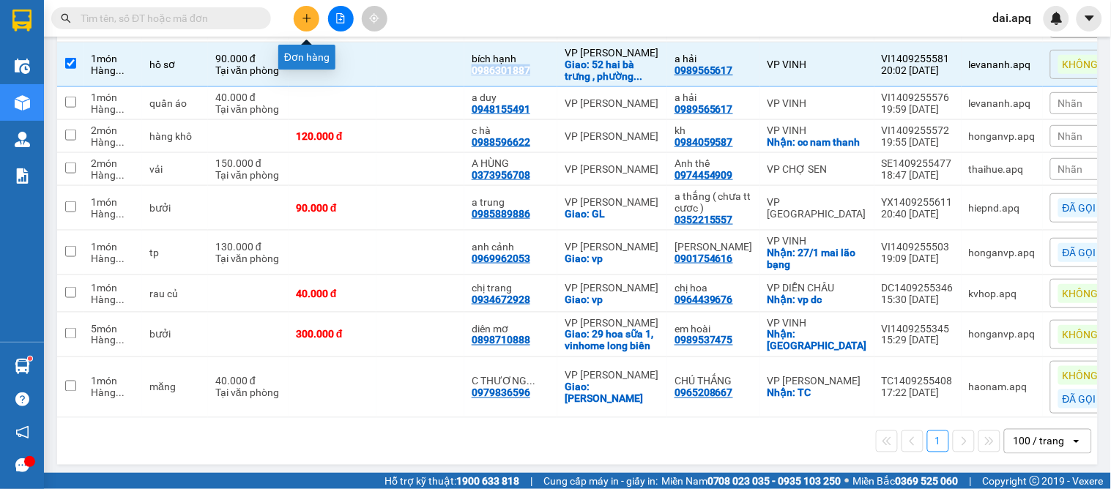
click at [303, 13] on icon "plus" at bounding box center [307, 18] width 10 height 10
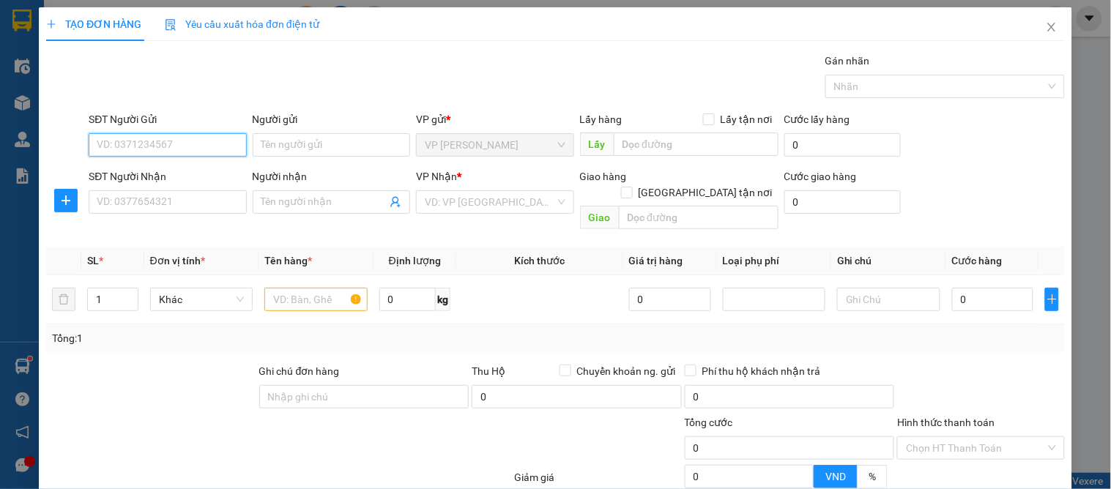
click at [160, 138] on input "SĐT Người Gửi" at bounding box center [168, 144] width 158 height 23
click at [160, 138] on input "3305" at bounding box center [168, 144] width 158 height 23
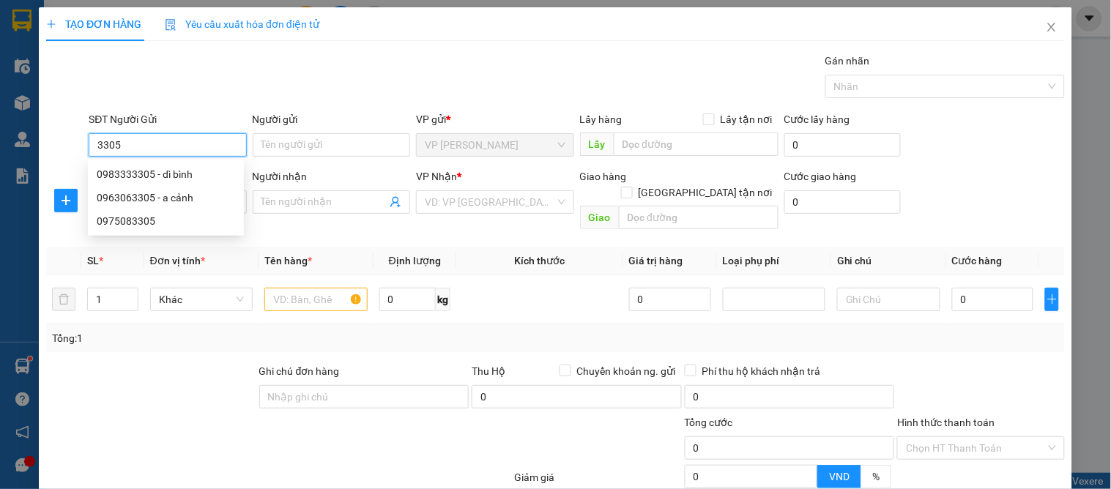
click at [186, 158] on div "SĐT Người Gửi 3305" at bounding box center [168, 136] width 158 height 51
click at [185, 171] on div "0983333305 - dì bình" at bounding box center [166, 174] width 138 height 16
type input "0983333305"
type input "dì bình"
type input "0983333305"
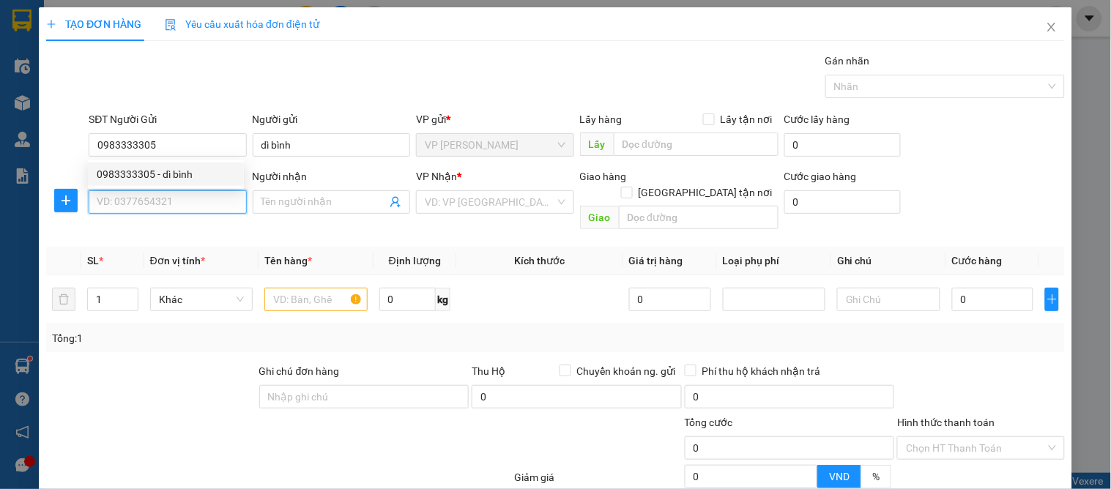
click at [167, 203] on input "SĐT Người Nhận" at bounding box center [168, 201] width 158 height 23
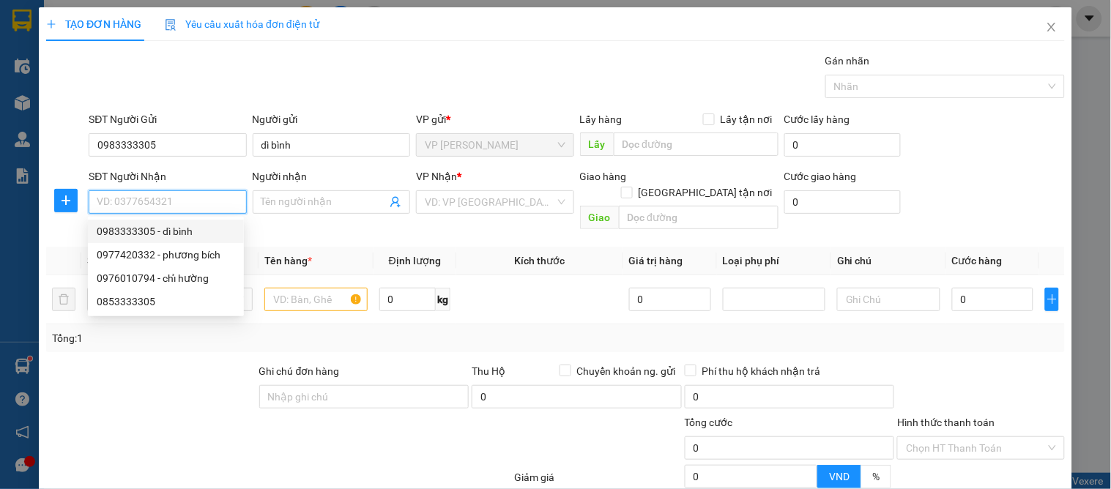
click at [191, 233] on div "0983333305 - dì bình" at bounding box center [166, 231] width 138 height 16
type input "0983333305"
type input "dì bình"
checkbox input "true"
type input "114 hecman"
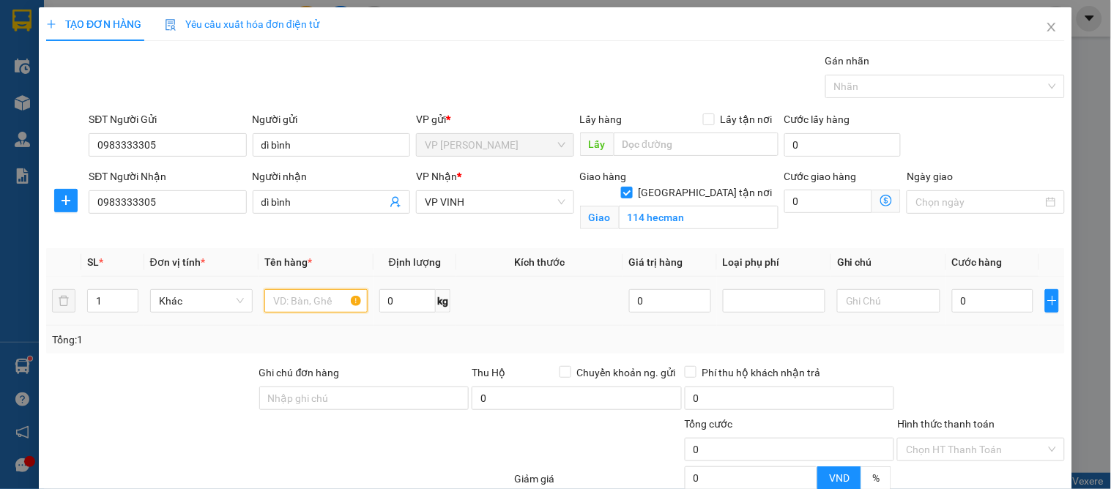
drag, startPoint x: 310, startPoint y: 289, endPoint x: 317, endPoint y: 296, distance: 9.3
click at [312, 290] on div at bounding box center [315, 300] width 103 height 29
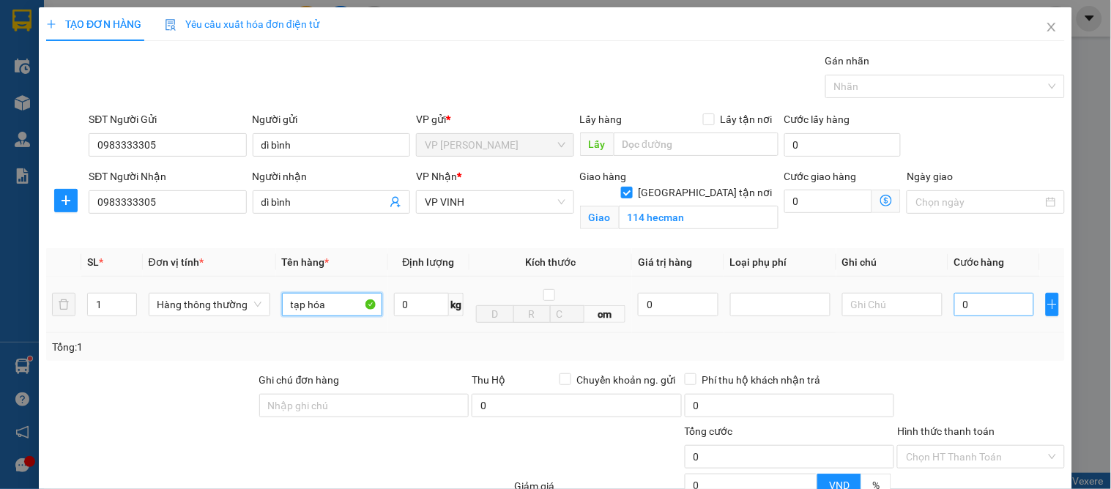
type input "tạp hóa"
click at [963, 297] on input "0" at bounding box center [995, 304] width 80 height 23
type input "5"
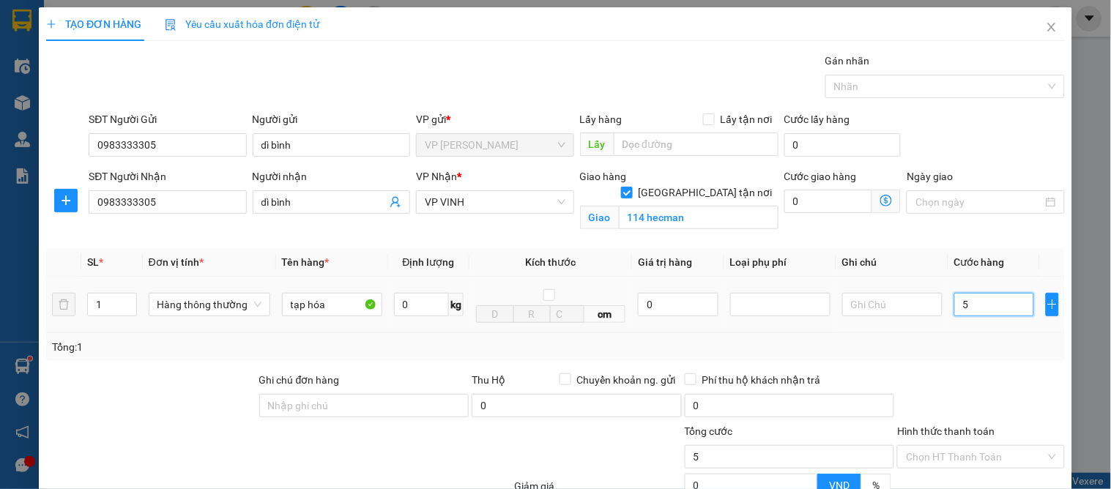
type input "0"
type input "04"
type input "4"
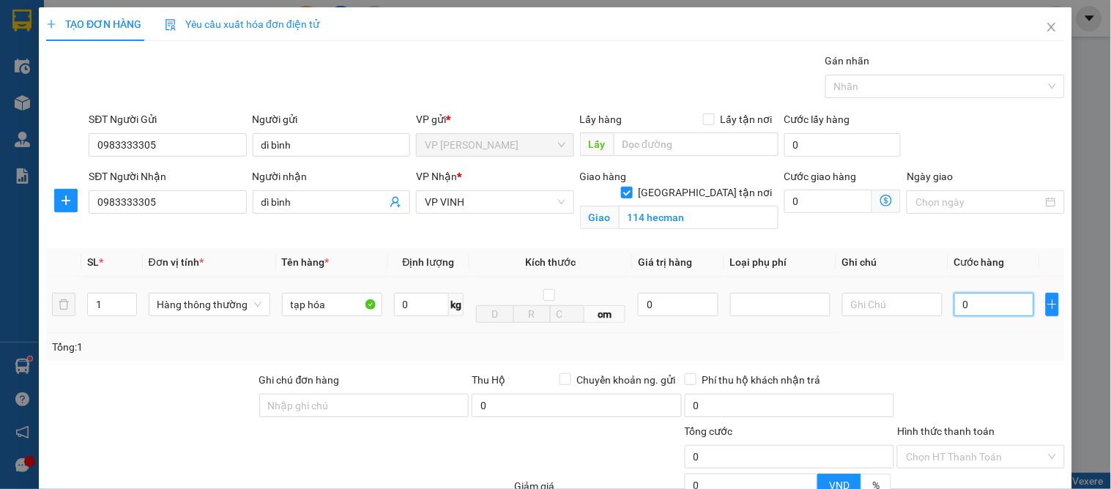
type input "4"
type input "040"
type input "40"
type input "40.000"
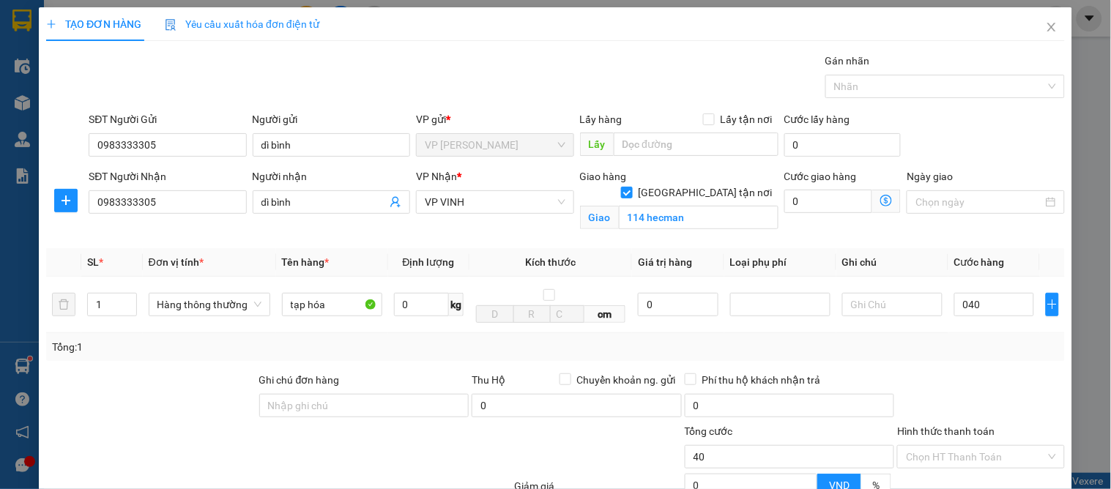
type input "40.000"
click at [991, 337] on div "Tổng: 1" at bounding box center [555, 347] width 1019 height 28
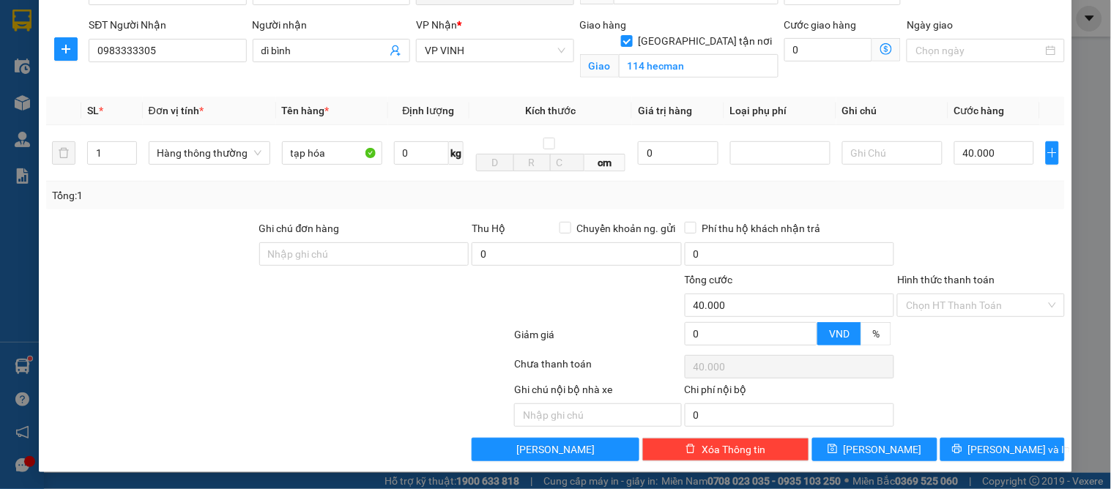
click at [988, 434] on div "Transit Pickup Surcharge Ids Transit Deliver Surcharge Ids Transit Deliver Surc…" at bounding box center [555, 181] width 1019 height 560
click at [991, 443] on span "[PERSON_NAME] và In" at bounding box center [1020, 450] width 103 height 16
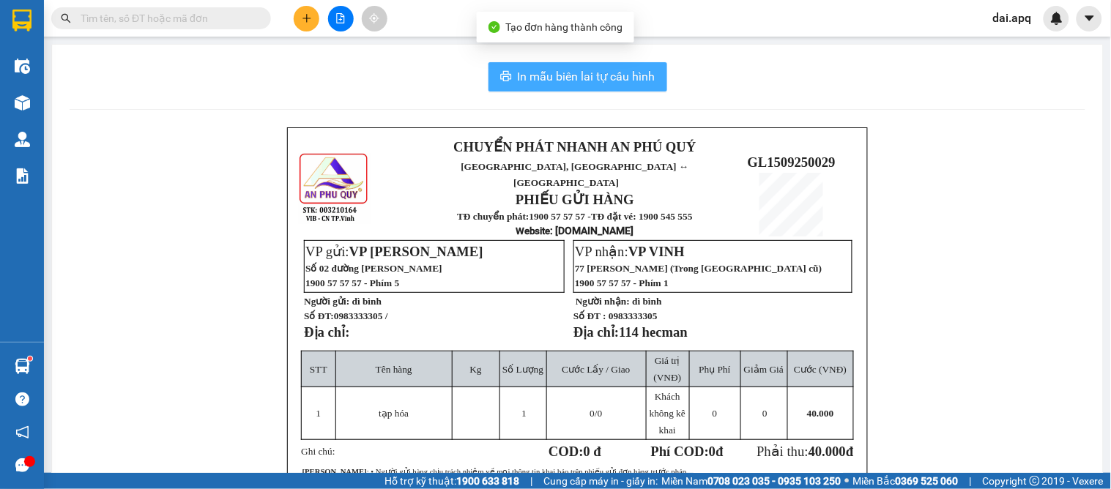
click at [591, 71] on span "In mẫu biên lai tự cấu hình" at bounding box center [587, 76] width 138 height 18
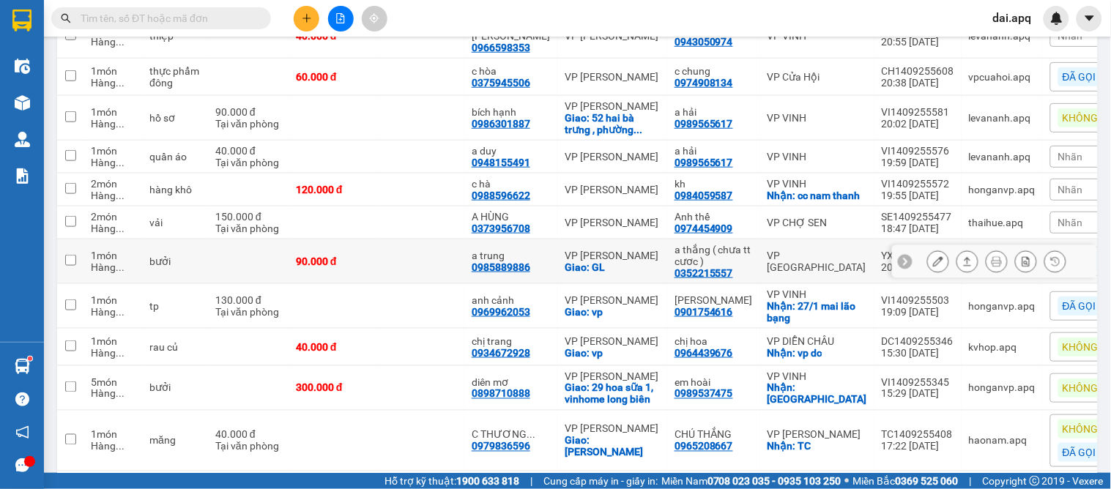
scroll to position [379, 0]
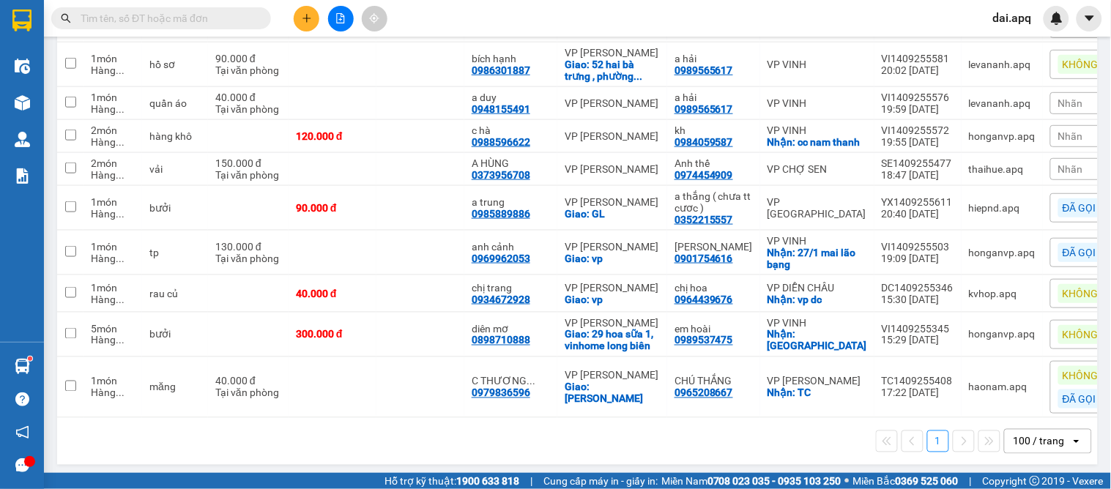
click at [566, 445] on div "1 100 / trang open" at bounding box center [577, 441] width 1029 height 25
click at [958, 157] on button at bounding box center [968, 170] width 21 height 26
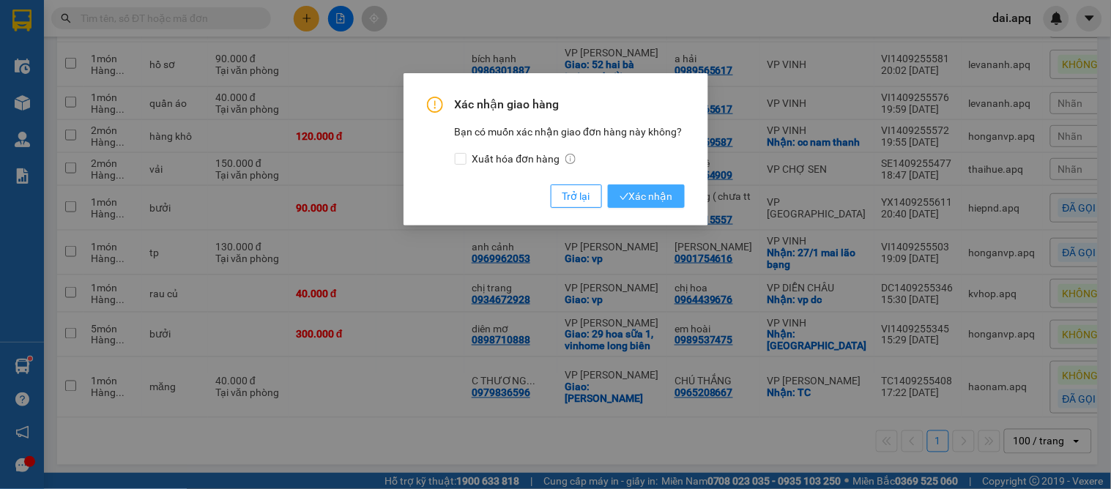
click at [641, 188] on span "Xác nhận" at bounding box center [646, 196] width 53 height 16
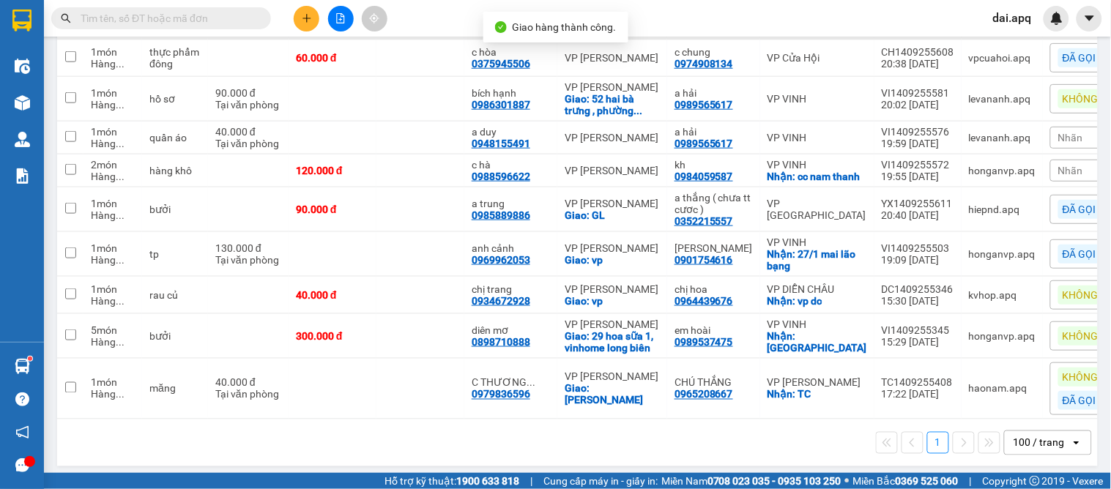
scroll to position [347, 0]
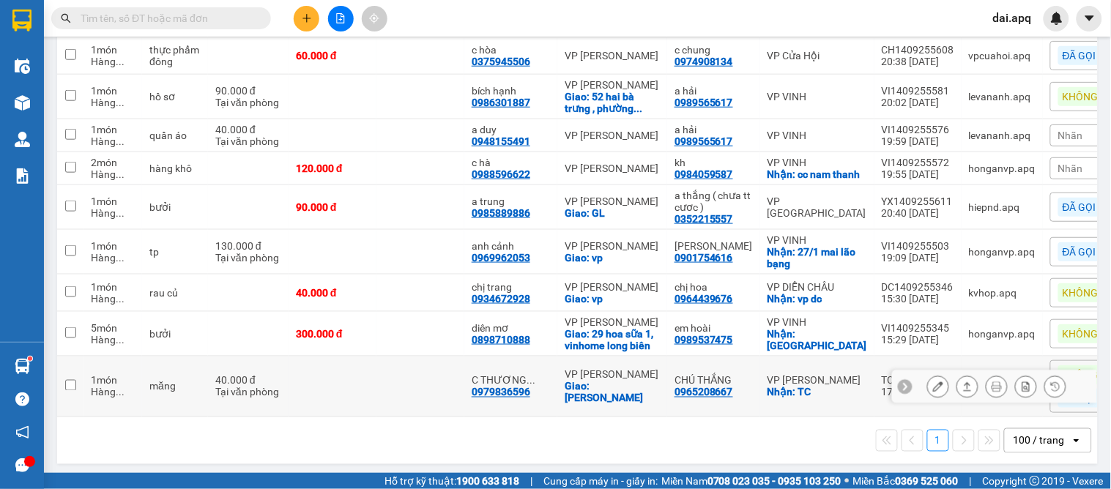
click at [933, 382] on icon at bounding box center [938, 387] width 10 height 10
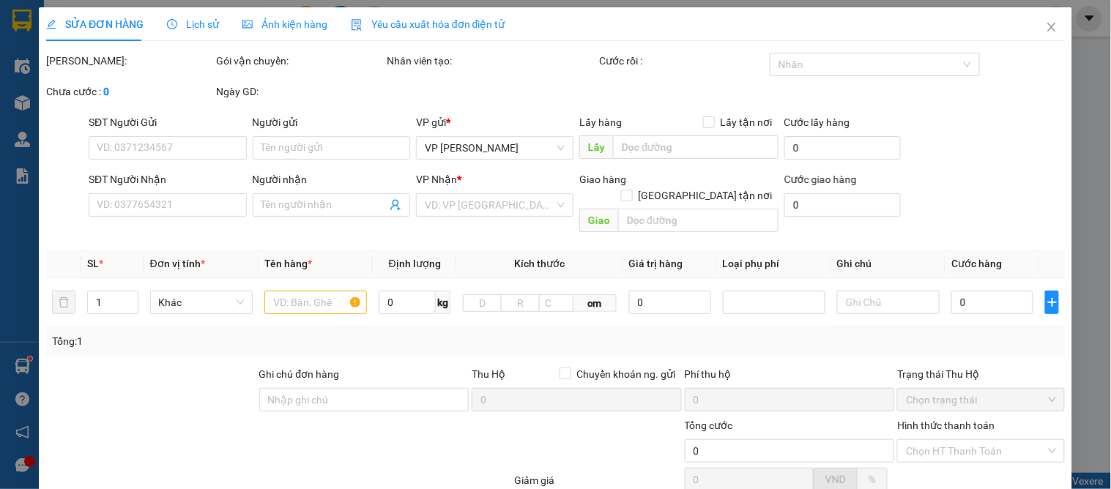
type input "0965208667"
type input "CHÚ THẮNG"
checkbox input "true"
type input "TC"
type input "0979836596"
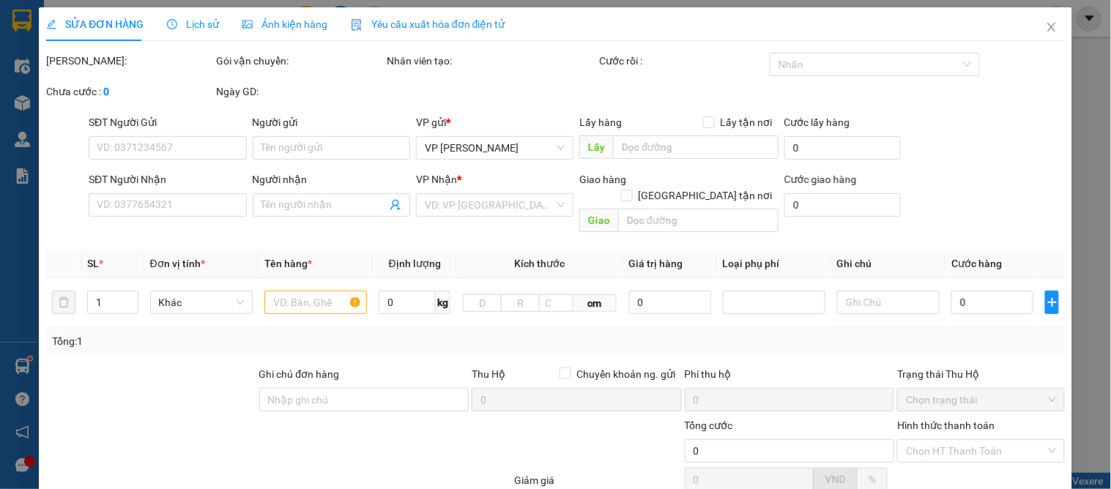
type input "C THƯƠNG 0968886979"
checkbox input "true"
type input "GIA LÂM"
type input "40.000"
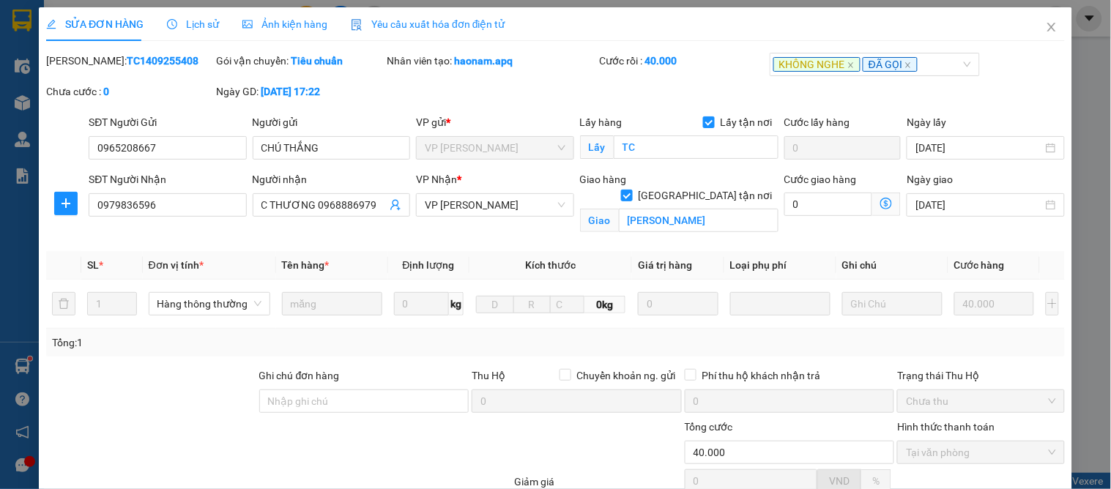
click at [189, 22] on span "Lịch sử" at bounding box center [193, 24] width 52 height 12
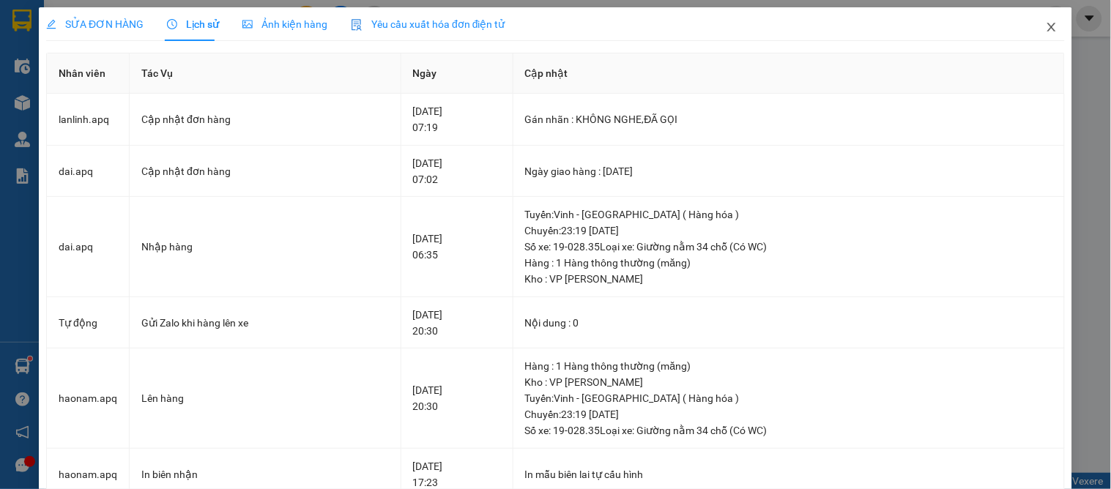
click at [1046, 29] on icon "close" at bounding box center [1052, 27] width 12 height 12
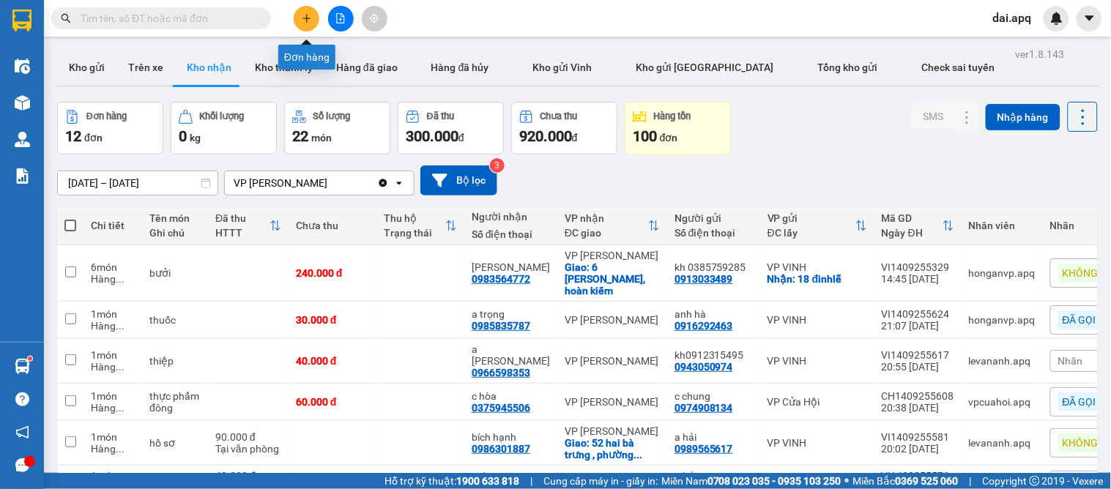
click at [306, 8] on button at bounding box center [307, 19] width 26 height 26
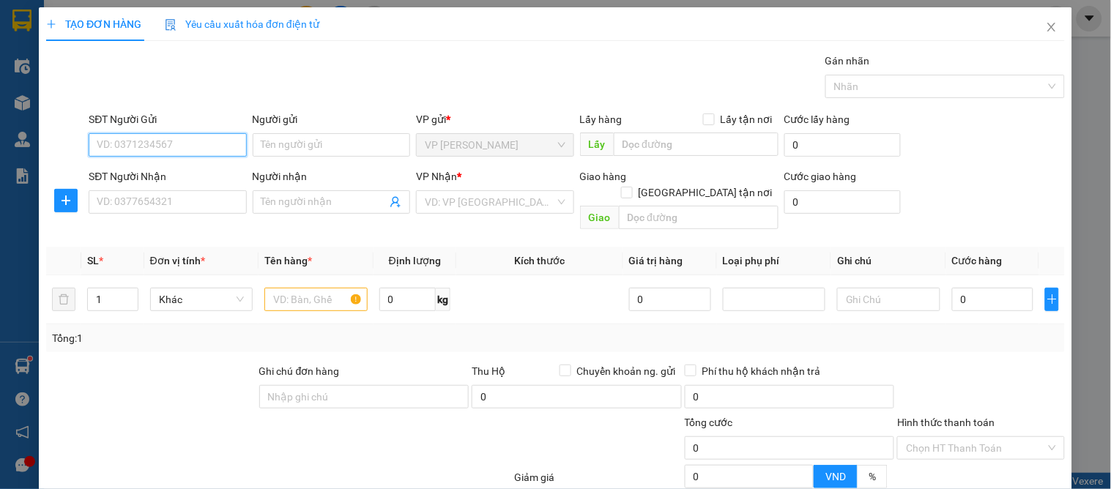
click at [127, 152] on input "SĐT Người Gửi" at bounding box center [168, 144] width 158 height 23
type input "0968155141"
click at [161, 169] on div "0968155141 - a công" at bounding box center [166, 174] width 138 height 16
type input "a công"
type input "0968155141"
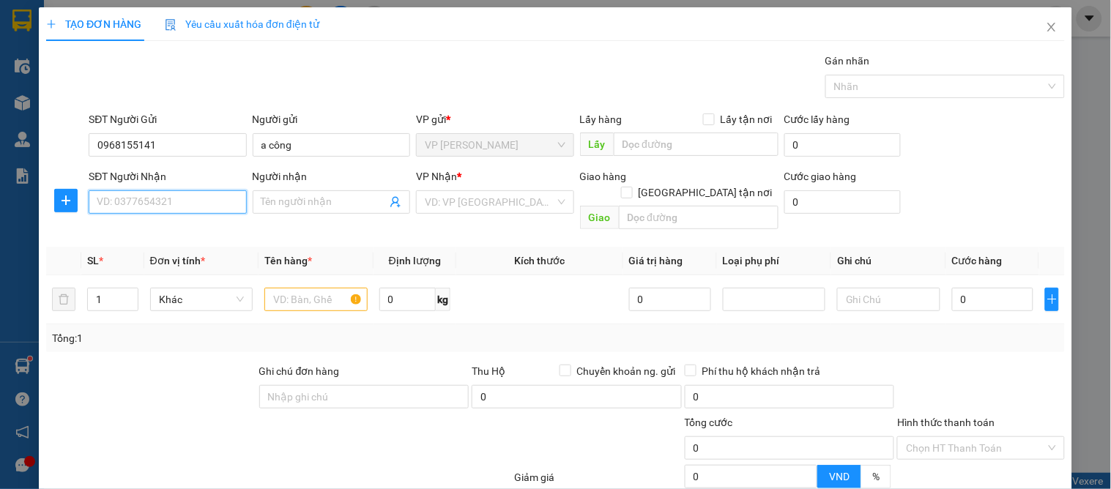
click at [173, 208] on input "SĐT Người Nhận" at bounding box center [168, 201] width 158 height 23
type input "0349495169"
click at [187, 238] on div "0349495169 - a hùng" at bounding box center [166, 231] width 138 height 16
type input "a hùng"
checkbox input "true"
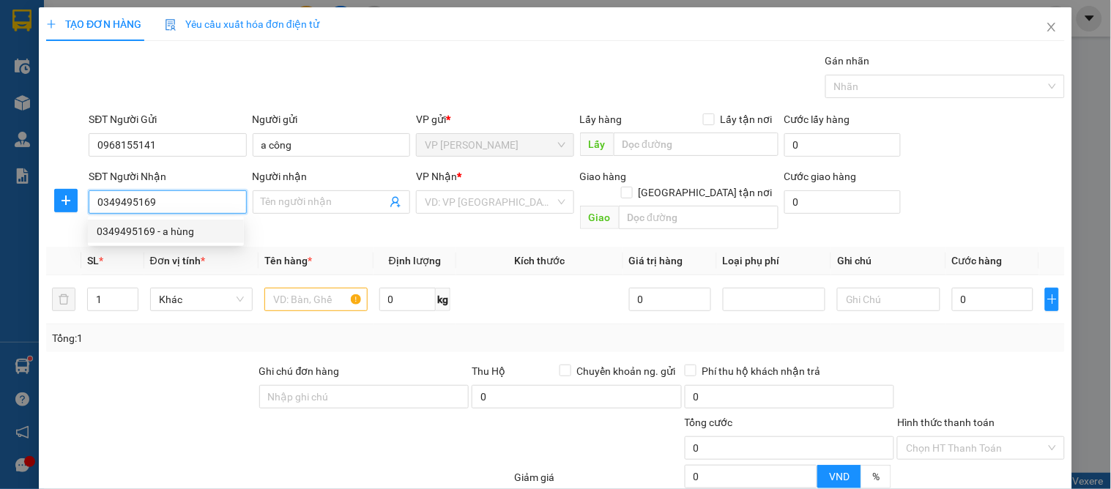
type input "cố định 35m hưng hòa(xưởng đóng tàu)"
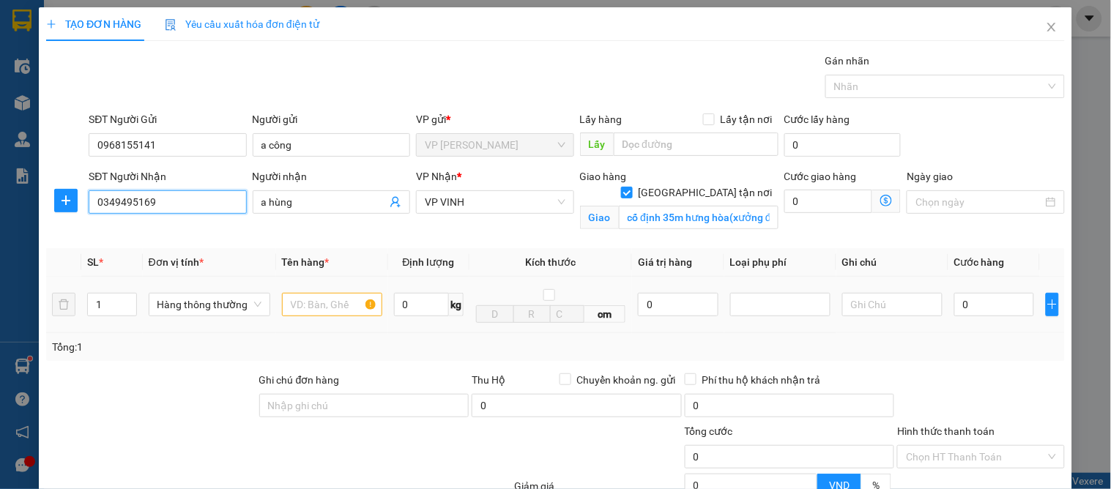
type input "0349495169"
click at [303, 297] on input "text" at bounding box center [332, 304] width 100 height 23
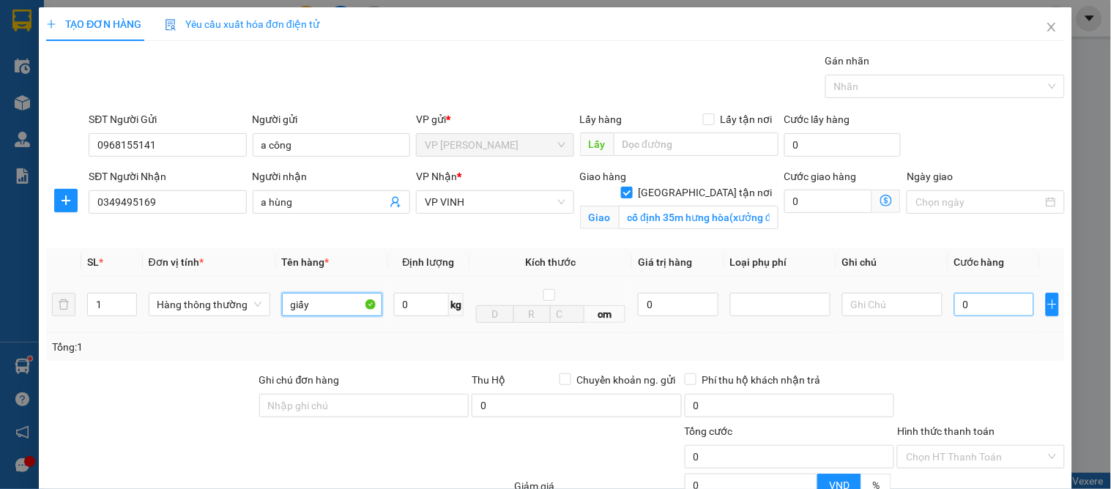
type input "giấy"
click at [987, 302] on input "0" at bounding box center [995, 304] width 80 height 23
type input "8"
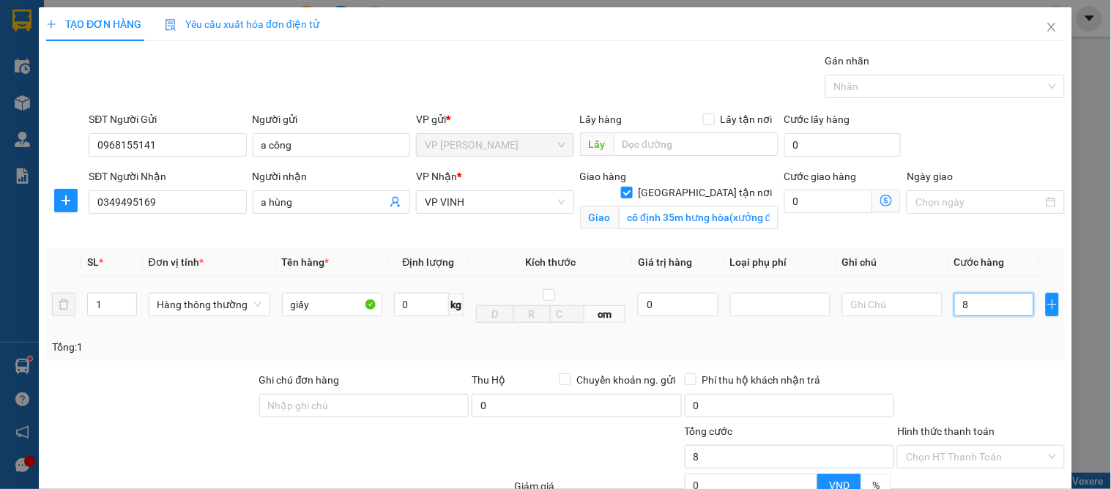
type input "80"
type input "80.000"
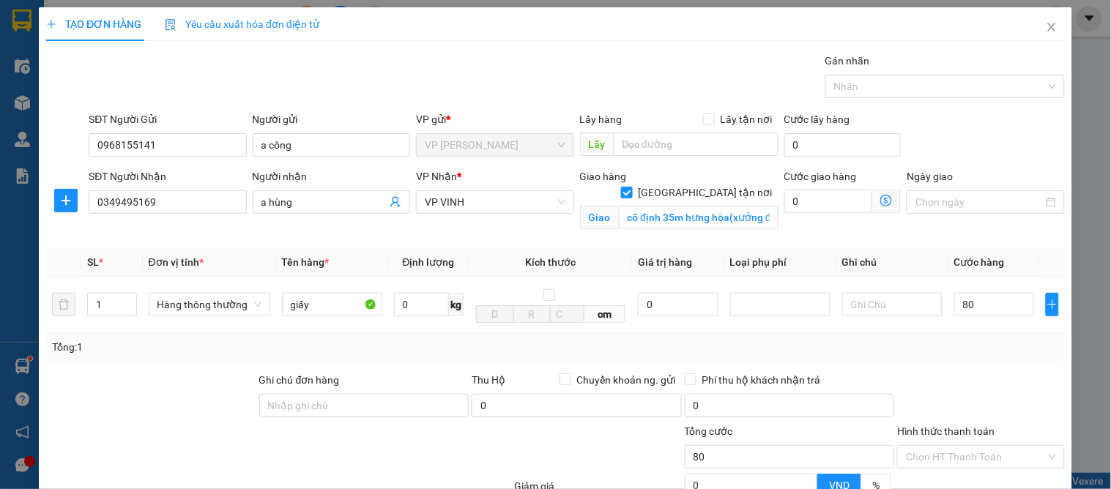
type input "80.000"
click at [988, 359] on div "Tổng: 1" at bounding box center [555, 347] width 1019 height 28
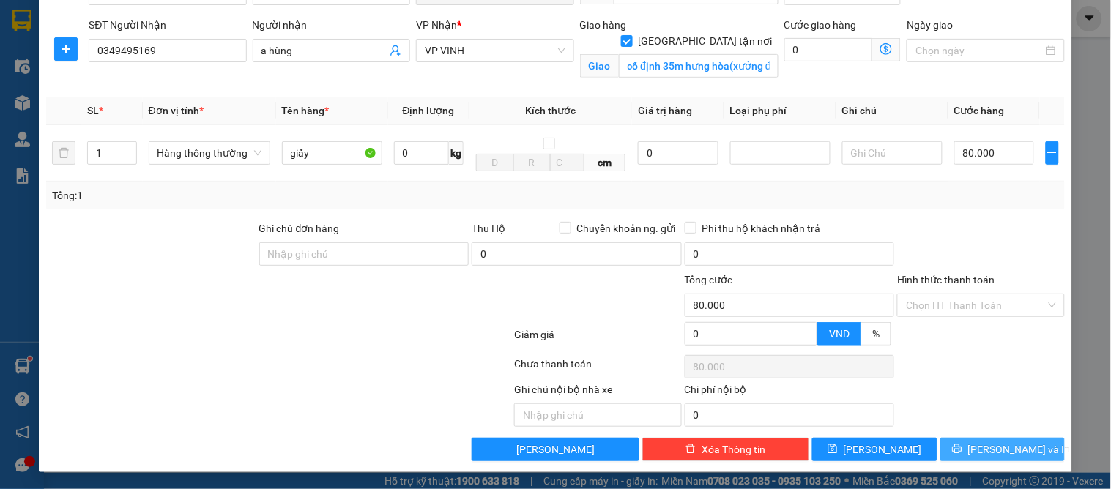
click at [1002, 456] on button "[PERSON_NAME] và In" at bounding box center [1003, 449] width 125 height 23
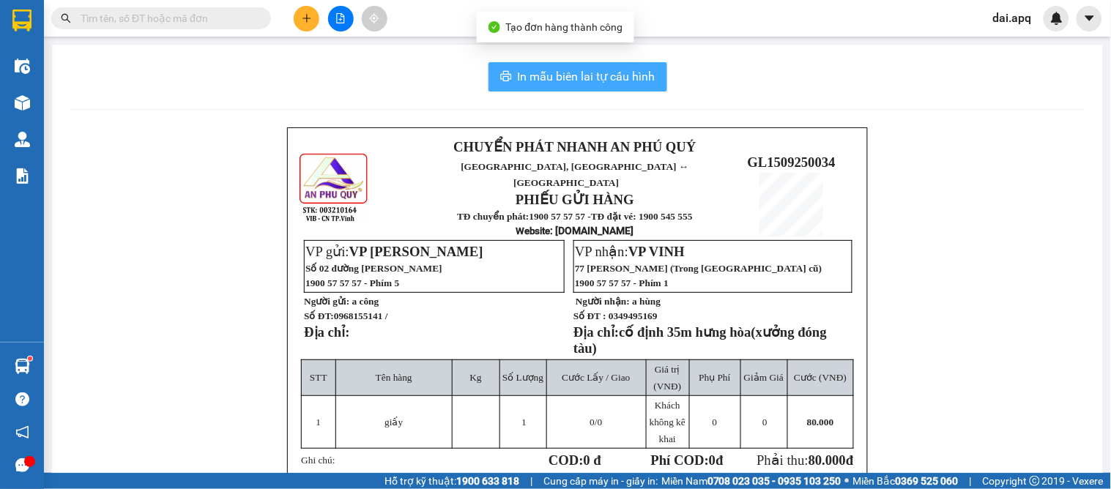
click at [583, 76] on span "In mẫu biên lai tự cấu hình" at bounding box center [587, 76] width 138 height 18
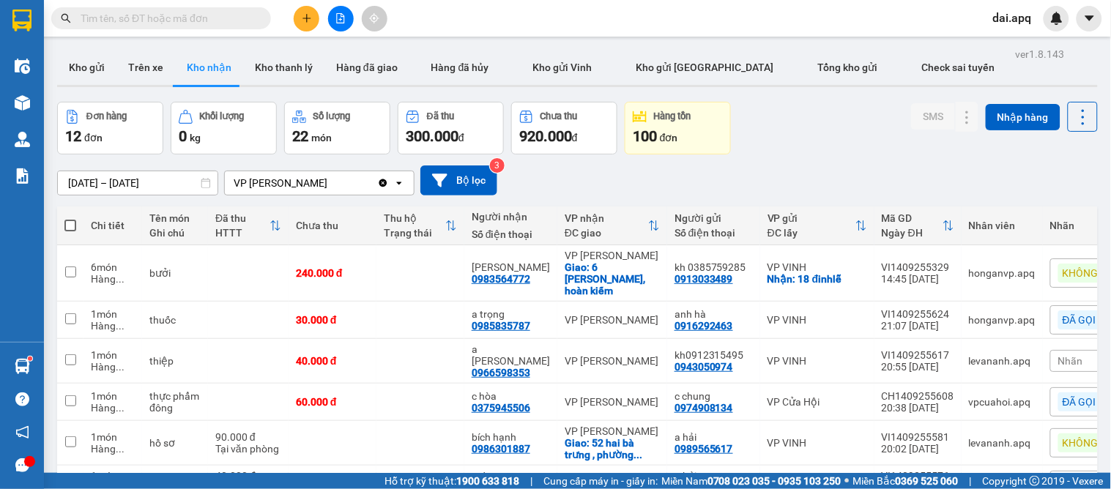
click at [648, 185] on div "15/09/2025 – 15/09/2025 Press the down arrow key to interact with the calendar …" at bounding box center [577, 181] width 1041 height 30
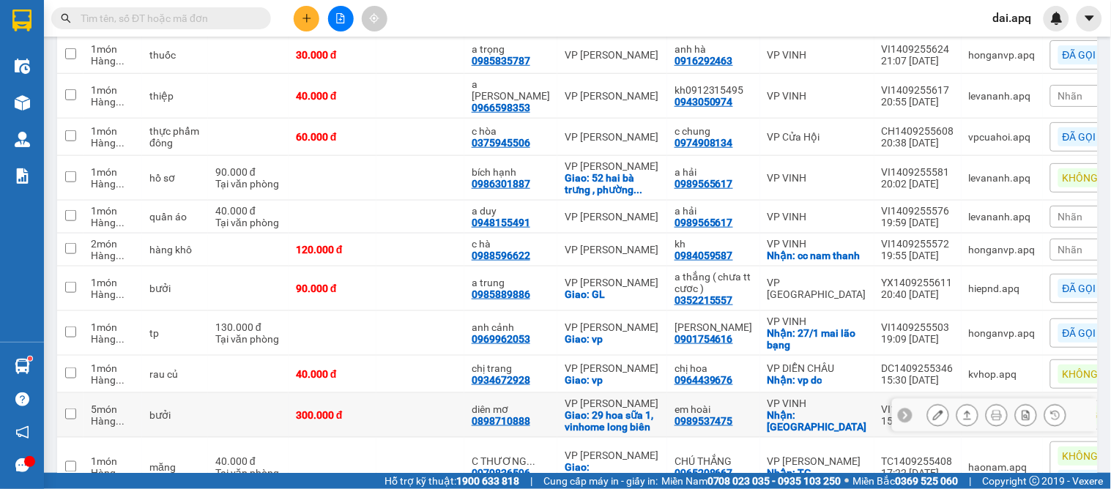
scroll to position [347, 0]
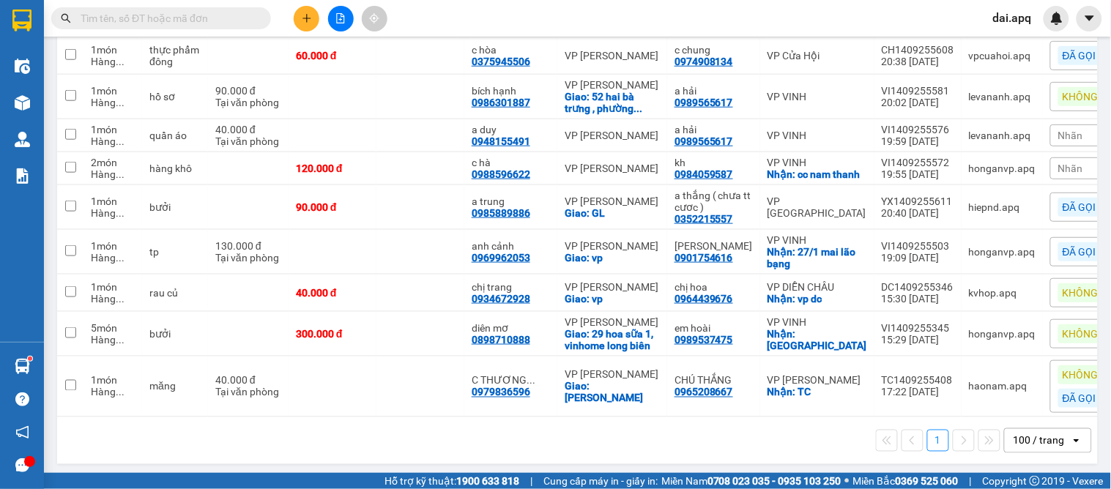
click at [1051, 158] on div "Nhãn" at bounding box center [1100, 169] width 98 height 22
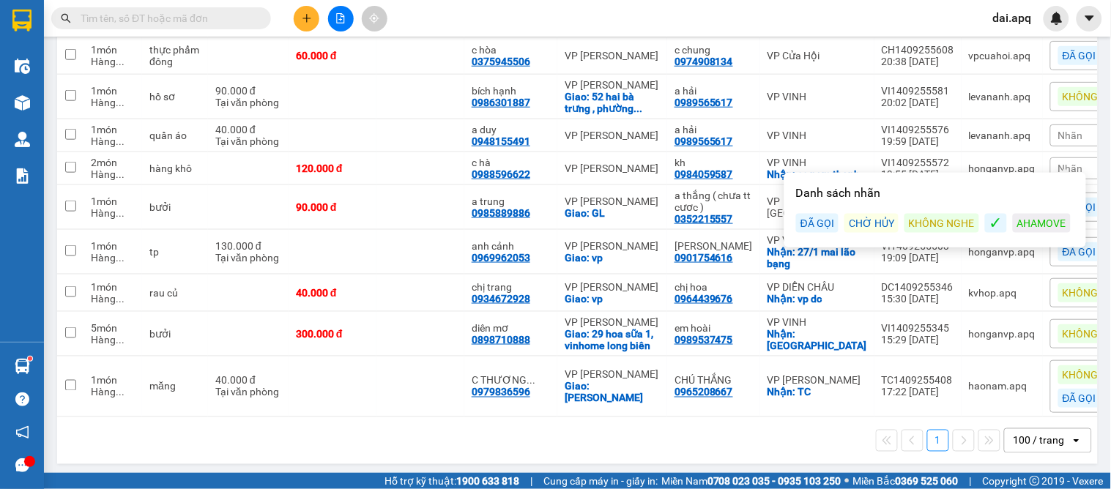
click at [816, 224] on div "ĐÃ GỌI" at bounding box center [817, 223] width 42 height 19
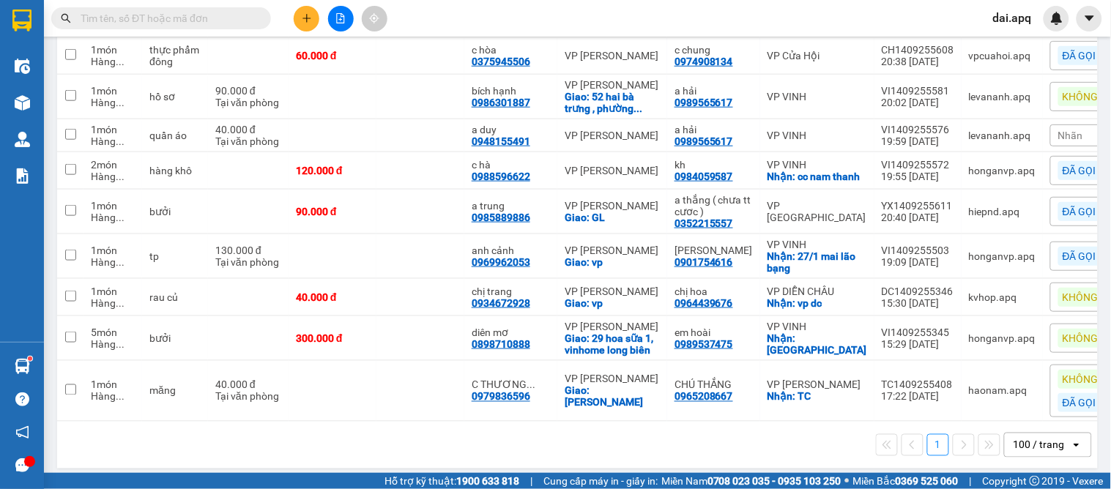
click at [773, 456] on div "1 100 / trang open" at bounding box center [577, 445] width 1041 height 47
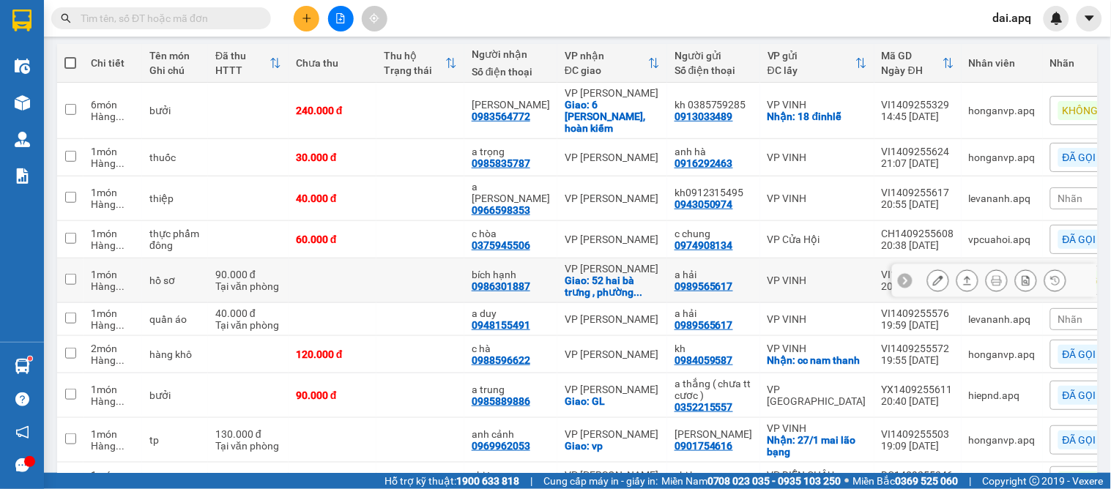
scroll to position [325, 0]
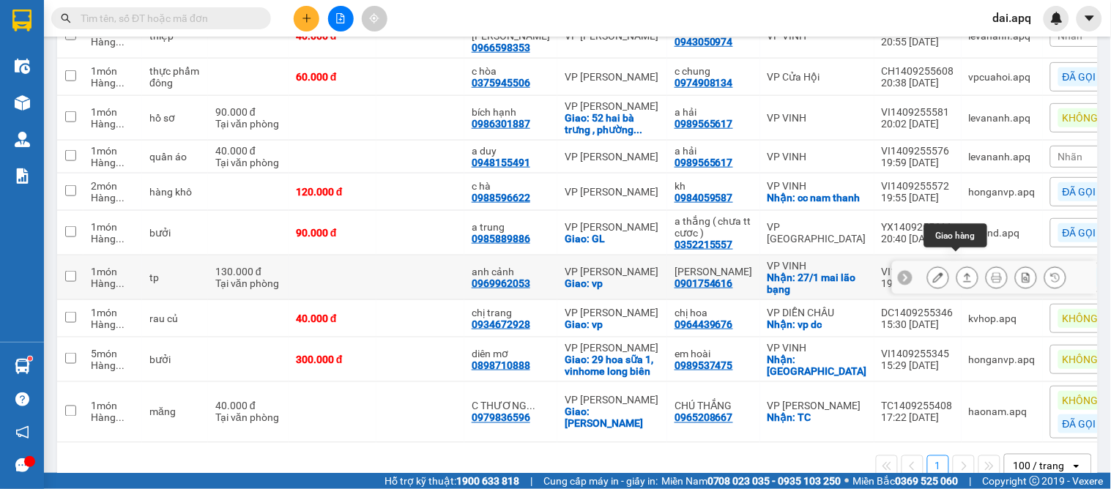
click at [963, 273] on icon at bounding box center [968, 278] width 10 height 10
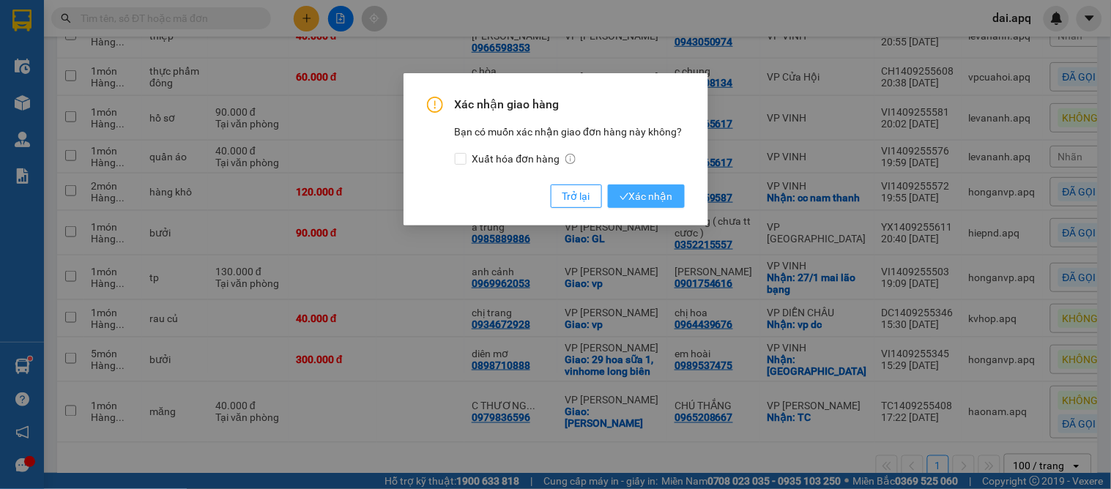
click at [655, 193] on span "Xác nhận" at bounding box center [646, 196] width 53 height 16
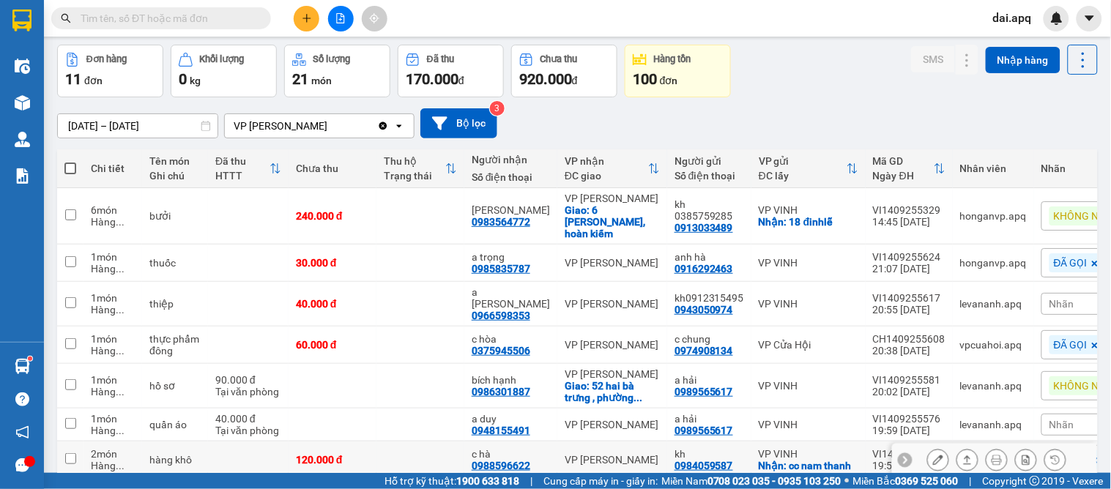
scroll to position [0, 0]
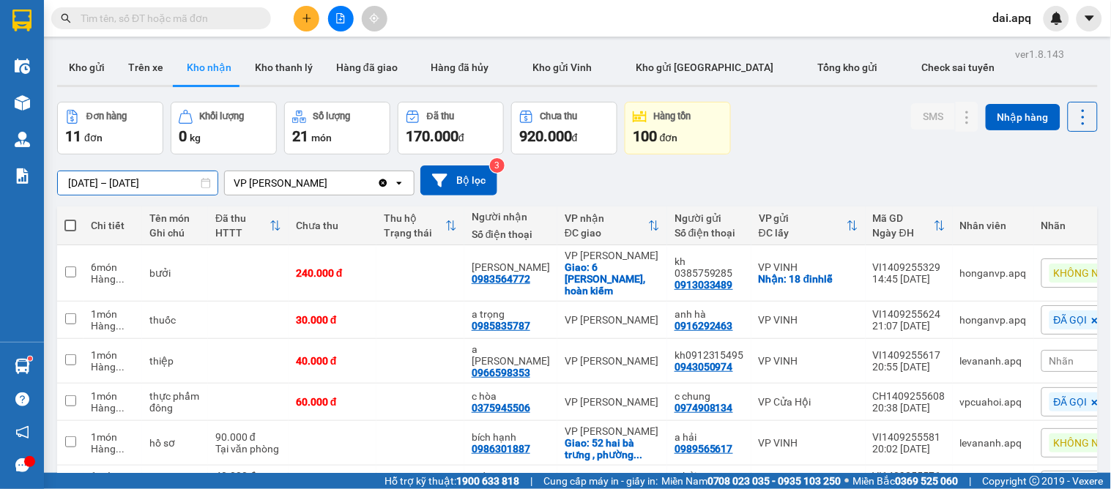
click at [93, 186] on input "15/09/2025 – 15/09/2025" at bounding box center [138, 182] width 160 height 23
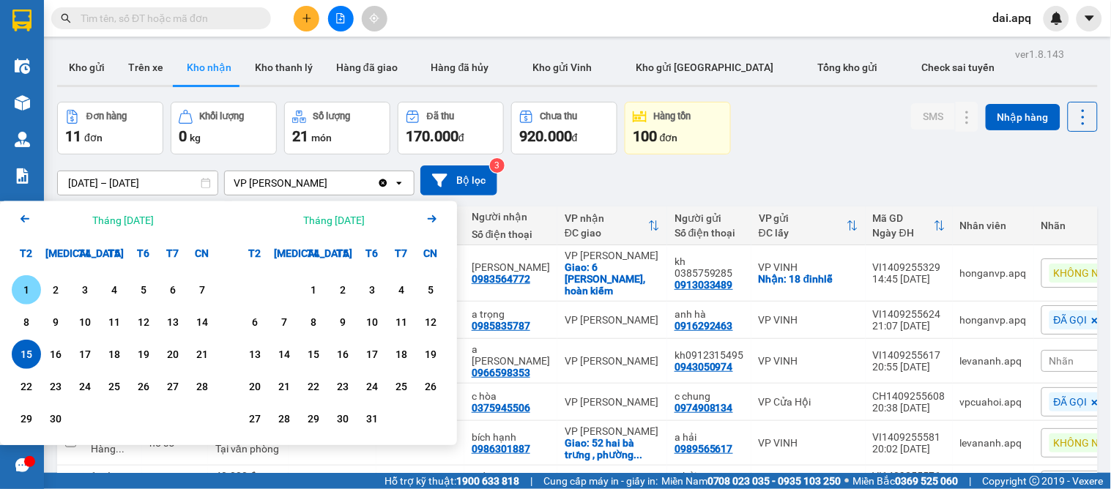
click at [12, 294] on div "1" at bounding box center [26, 289] width 29 height 29
click at [152, 187] on input "01/09/2025 – / /" at bounding box center [138, 182] width 160 height 23
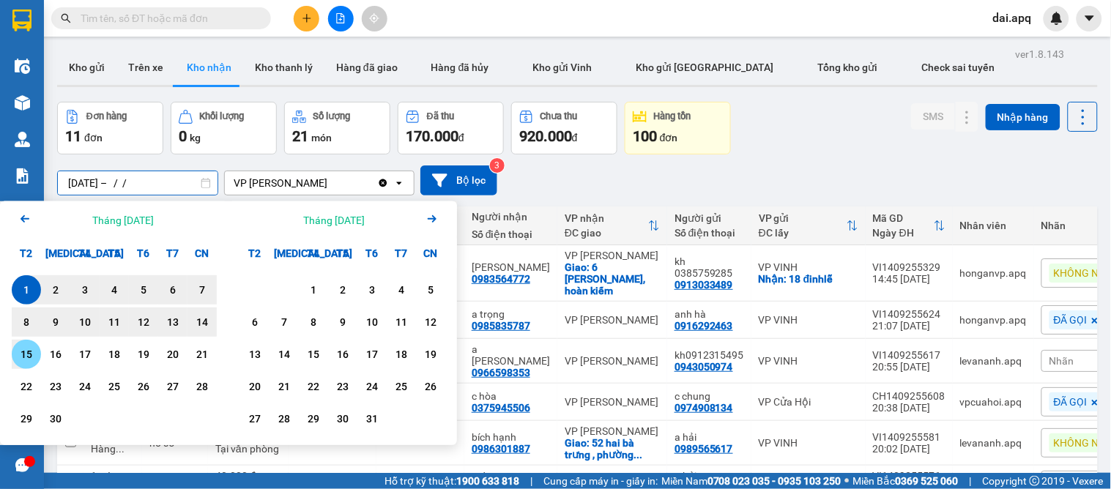
click at [26, 355] on div "15" at bounding box center [26, 355] width 21 height 18
type input "[DATE] – [DATE]"
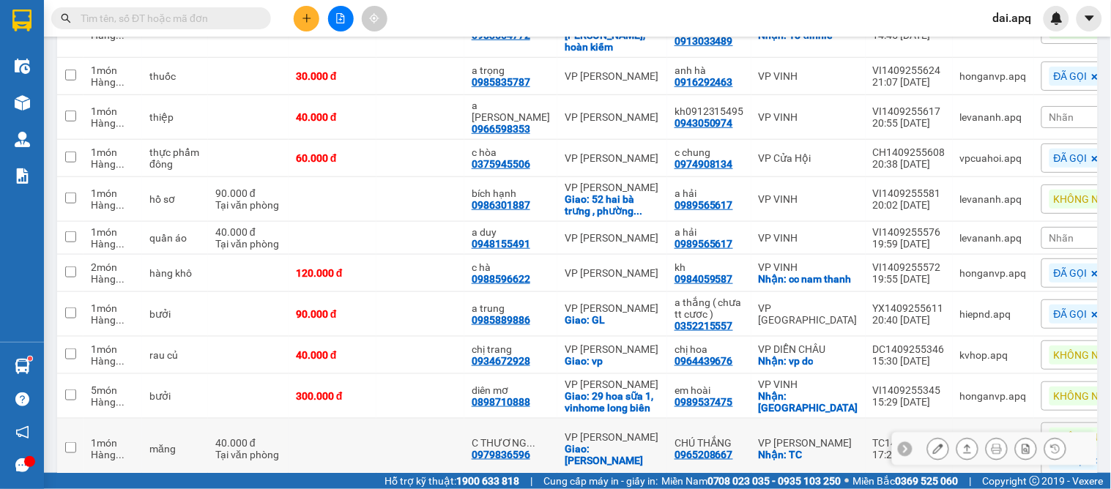
scroll to position [409, 0]
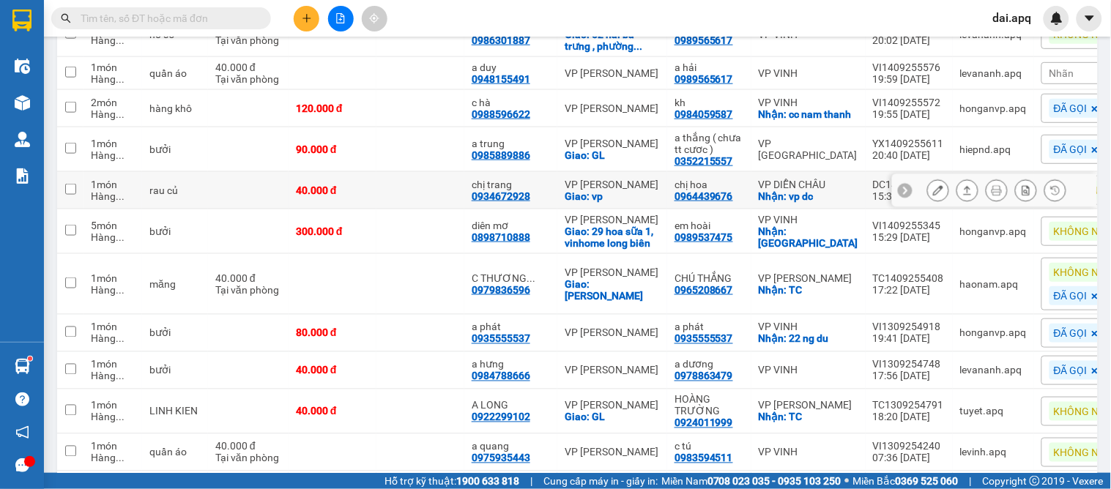
click at [892, 174] on div at bounding box center [994, 190] width 205 height 33
click at [903, 187] on icon at bounding box center [905, 191] width 4 height 8
click at [1050, 182] on div "KHÔNG NGHE" at bounding box center [1094, 190] width 89 height 19
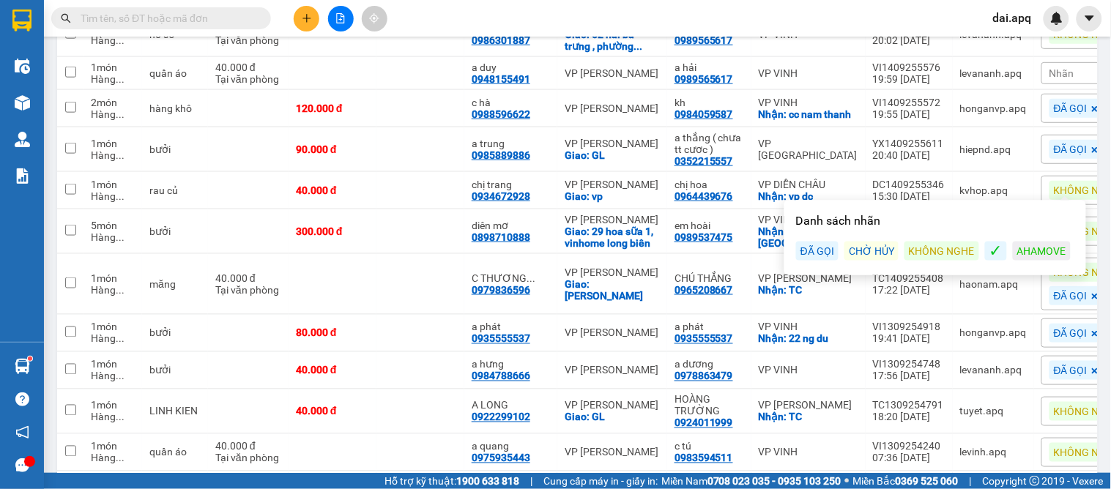
click at [821, 250] on div "ĐÃ GỌI" at bounding box center [817, 251] width 42 height 19
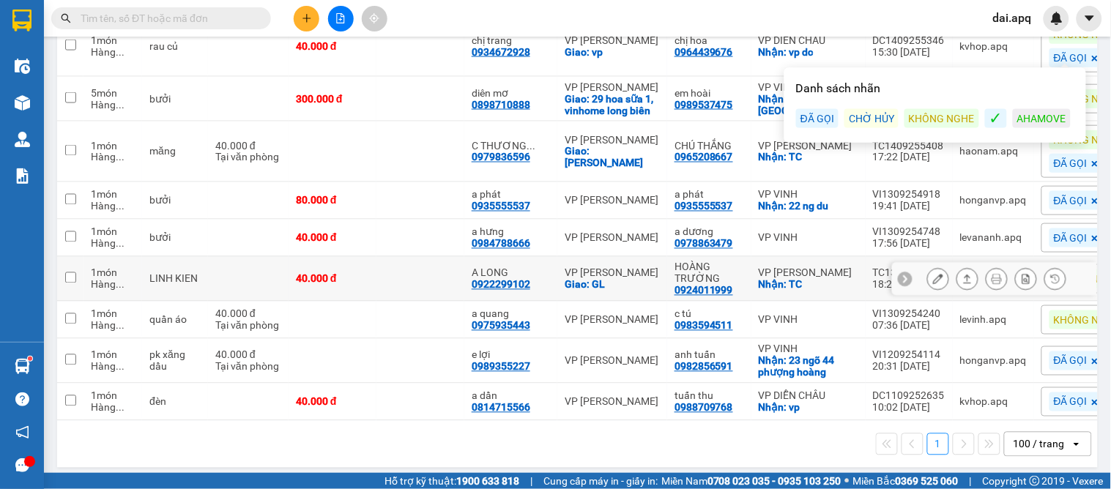
scroll to position [484, 0]
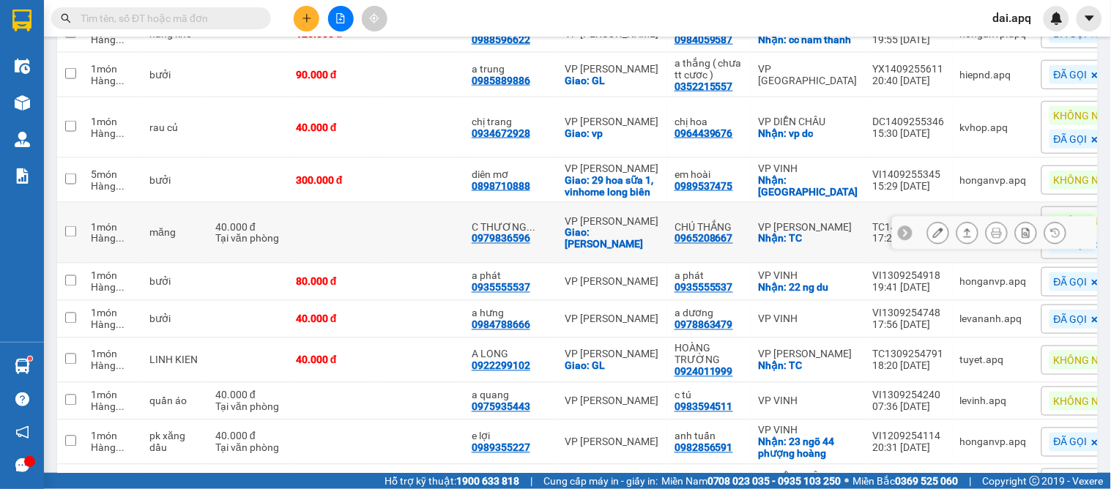
click at [822, 233] on div "Nhận: TC" at bounding box center [809, 239] width 100 height 12
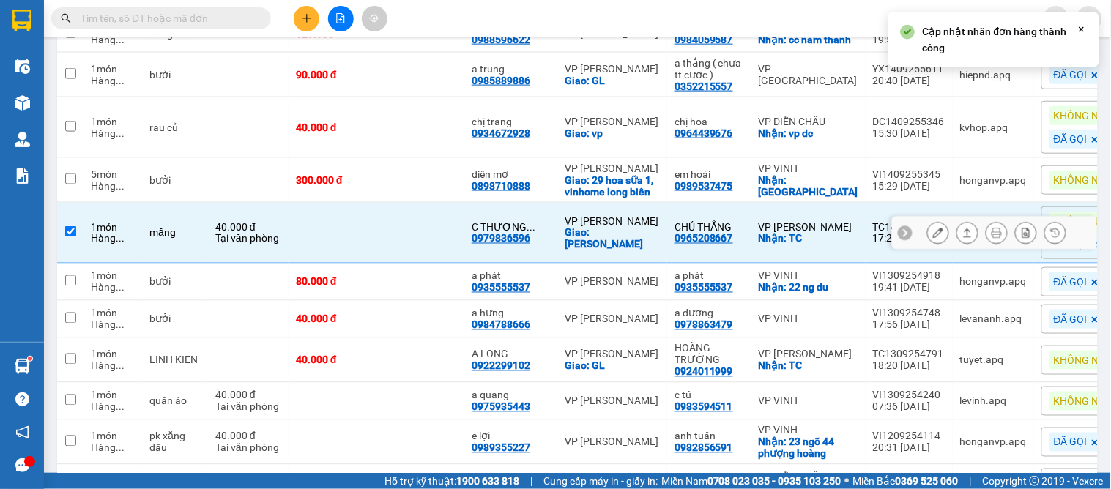
click at [900, 228] on icon at bounding box center [905, 233] width 10 height 10
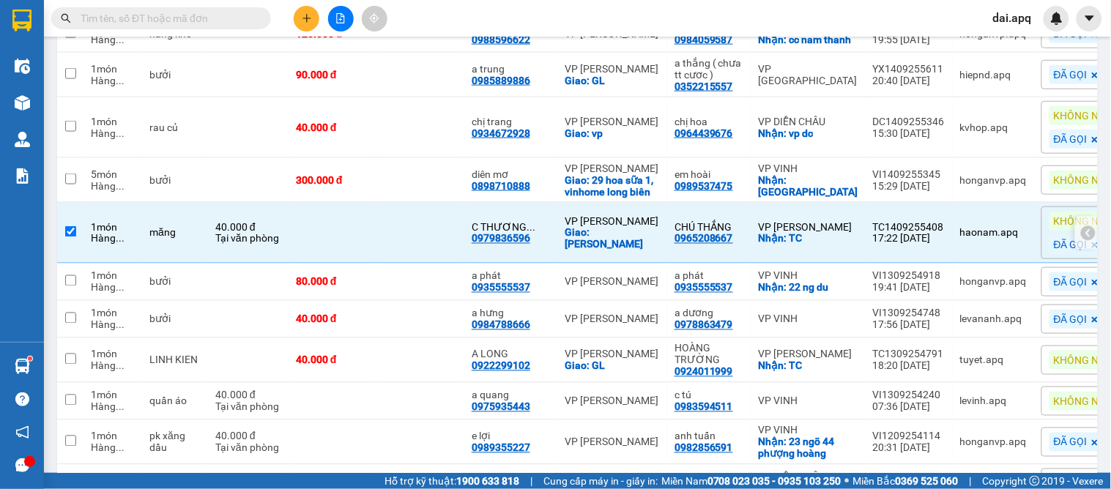
click at [1081, 226] on div at bounding box center [1088, 233] width 15 height 15
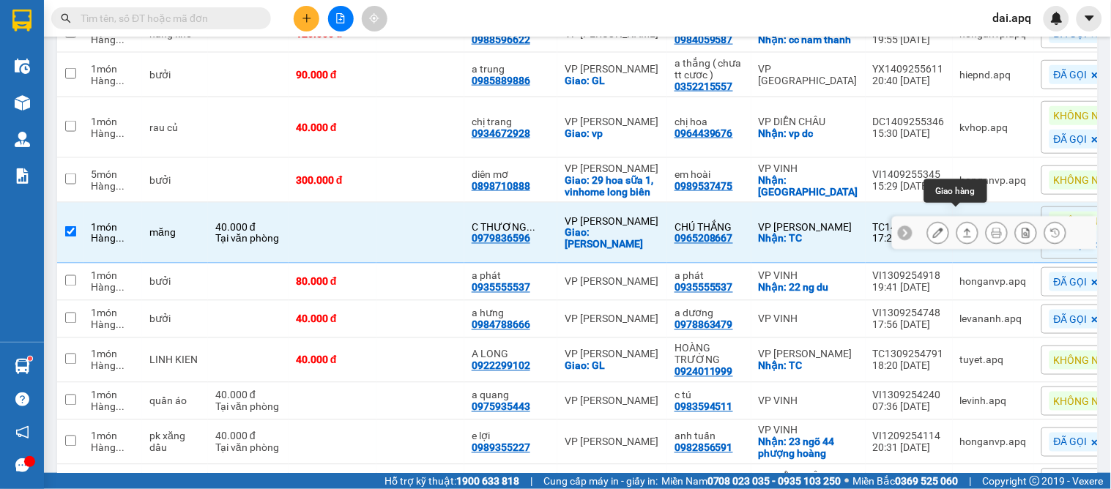
click at [963, 221] on button at bounding box center [968, 234] width 21 height 26
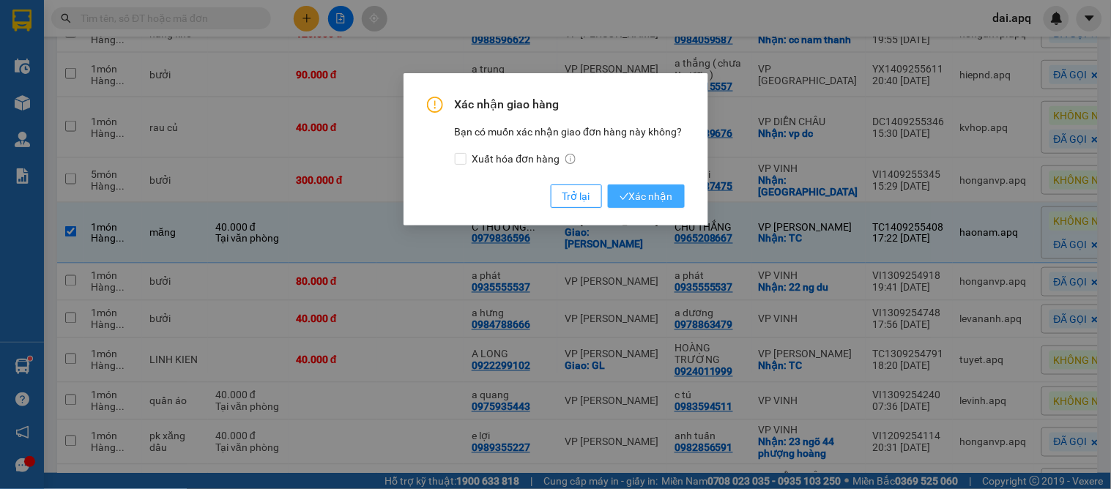
click at [667, 201] on span "Xác nhận" at bounding box center [646, 196] width 53 height 16
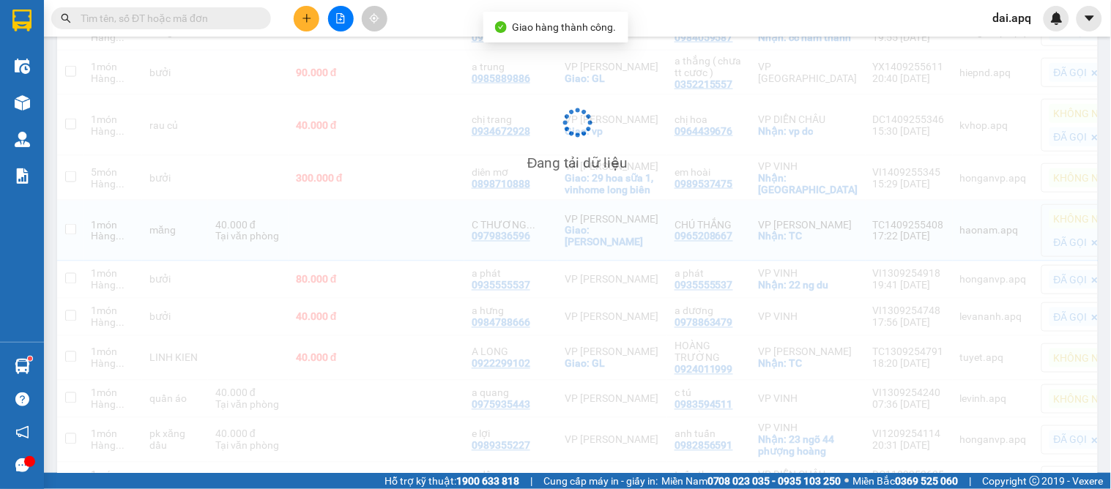
checkbox input "false"
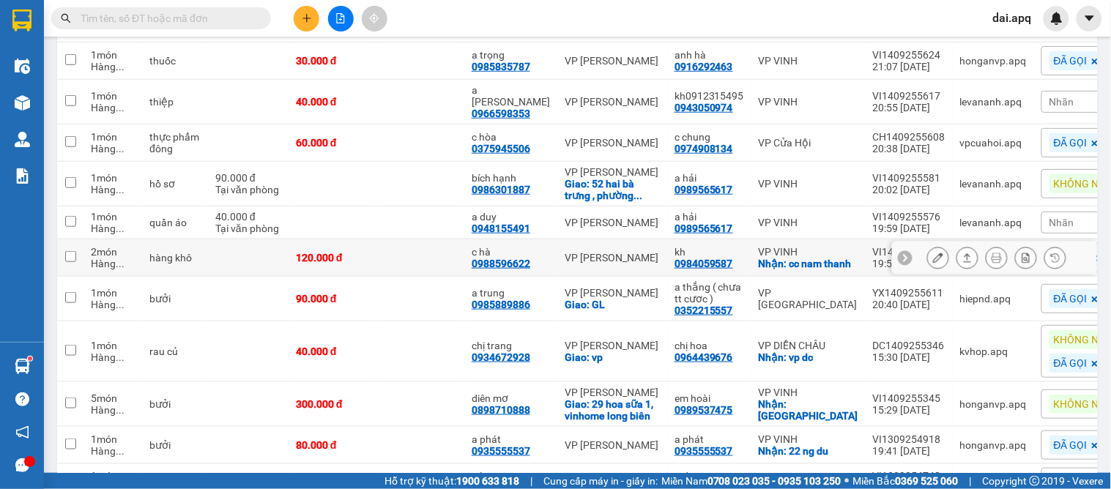
scroll to position [178, 0]
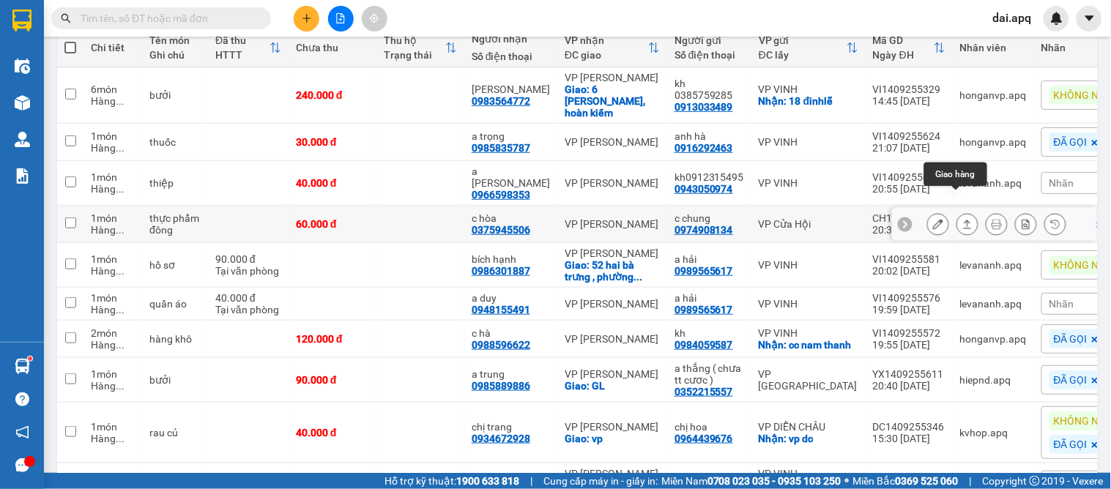
click at [963, 219] on icon at bounding box center [968, 224] width 10 height 10
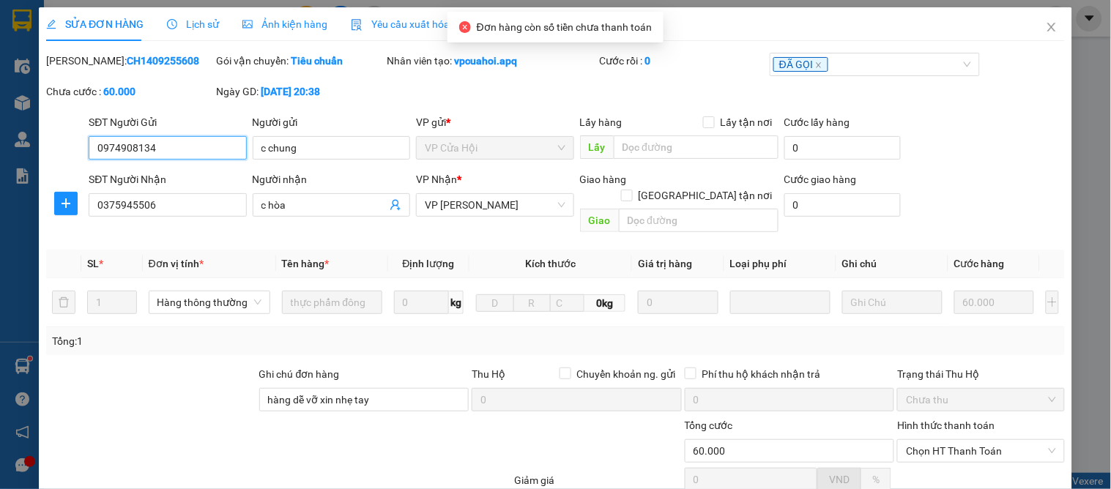
type input "0974908134"
type input "c chung"
type input "0375945506"
type input "c hòa"
type input "hàng dễ vỡ xin nhẹ tay"
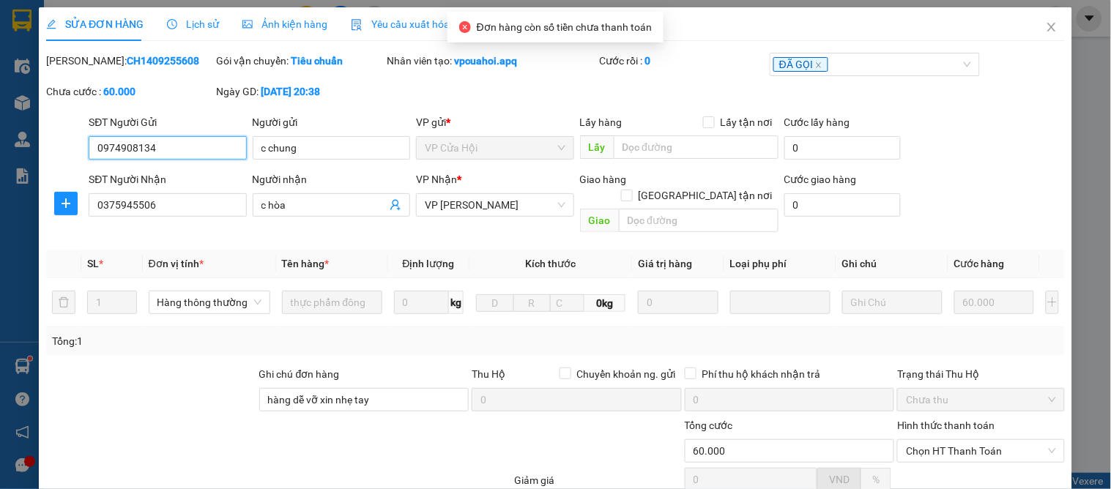
type input "60.000"
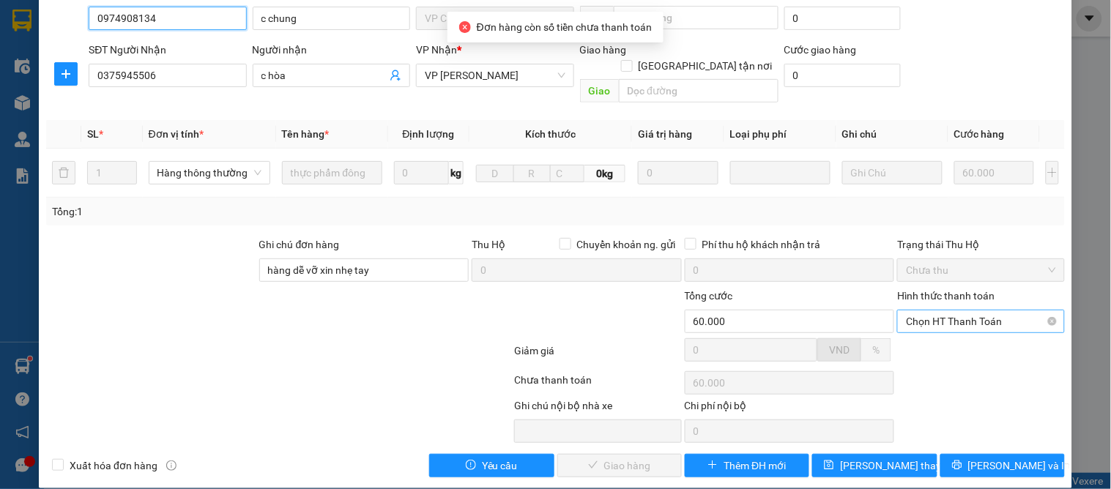
click at [918, 311] on span "Chọn HT Thanh Toán" at bounding box center [980, 322] width 149 height 22
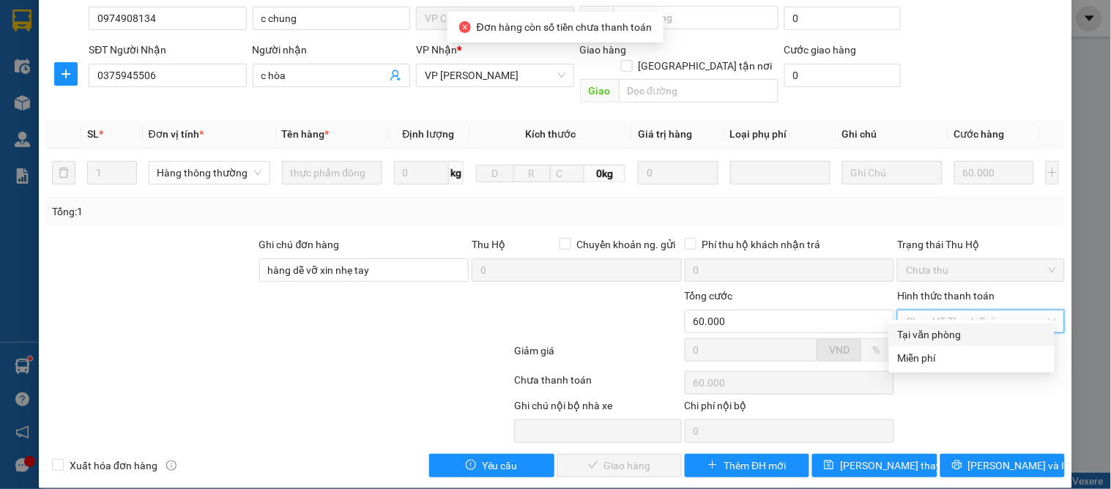
click at [914, 319] on div "Total Paid Fee 0 Total UnPaid Fee 60.000 Cash Collection Total Fee Mã ĐH: CH140…" at bounding box center [555, 200] width 1019 height 555
click at [917, 311] on span "Chọn HT Thanh Toán" at bounding box center [980, 322] width 149 height 22
click at [916, 331] on div "Tại văn phòng" at bounding box center [972, 335] width 148 height 16
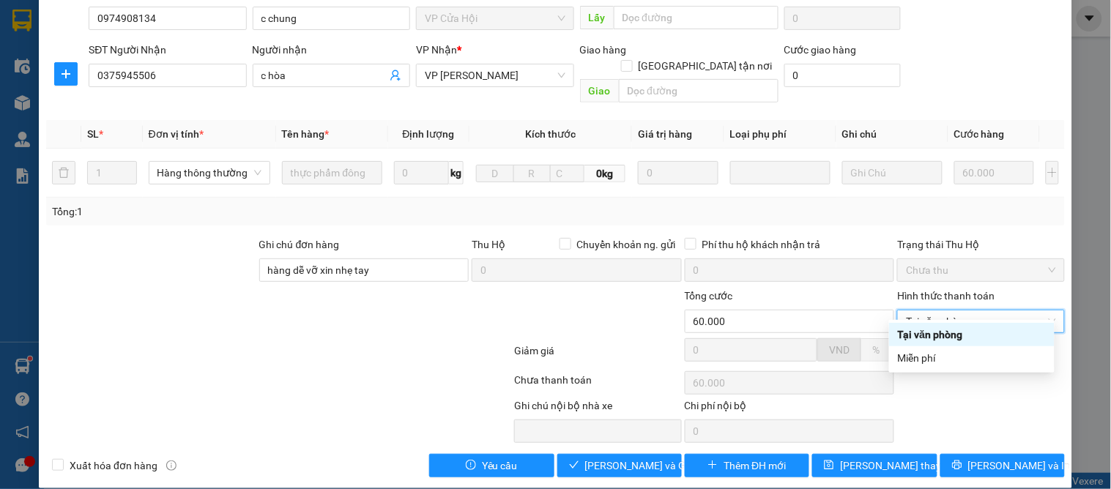
type input "0"
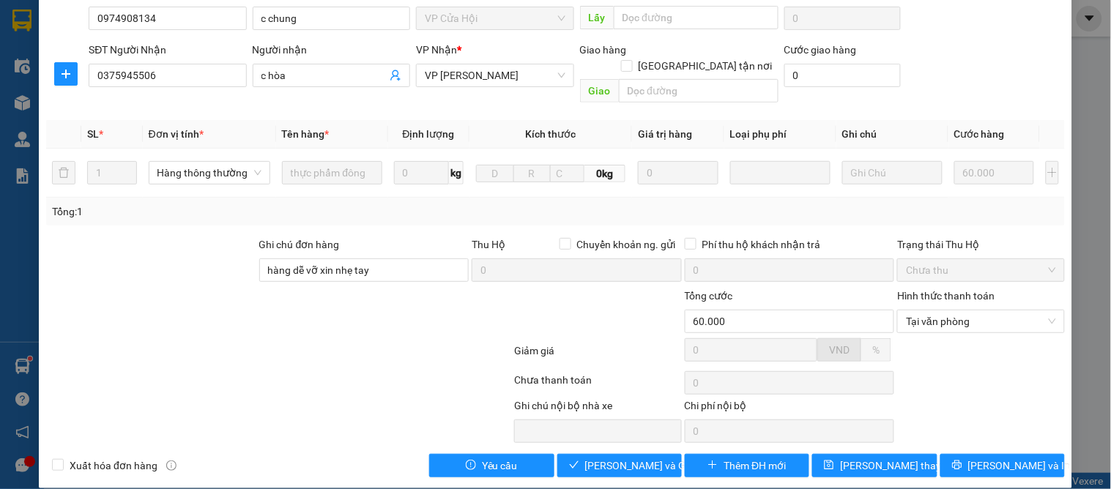
click at [615, 462] on div "SỬA ĐƠN HÀNG Lịch sử Ảnh kiện hàng Yêu cầu xuất hóa đơn điện tử Total Paid Fee …" at bounding box center [556, 183] width 1034 height 611
click at [614, 458] on span "[PERSON_NAME] và Giao hàng" at bounding box center [655, 466] width 141 height 16
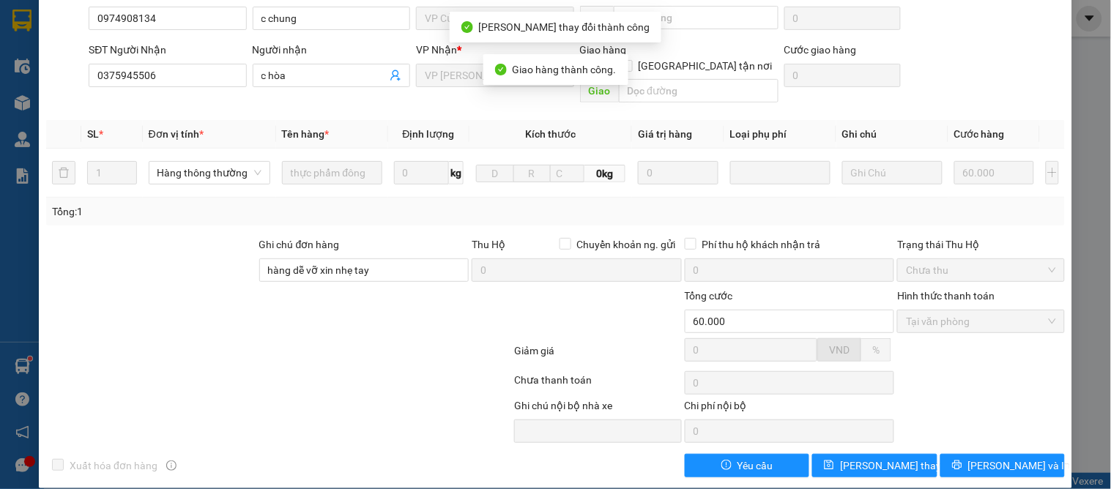
scroll to position [0, 0]
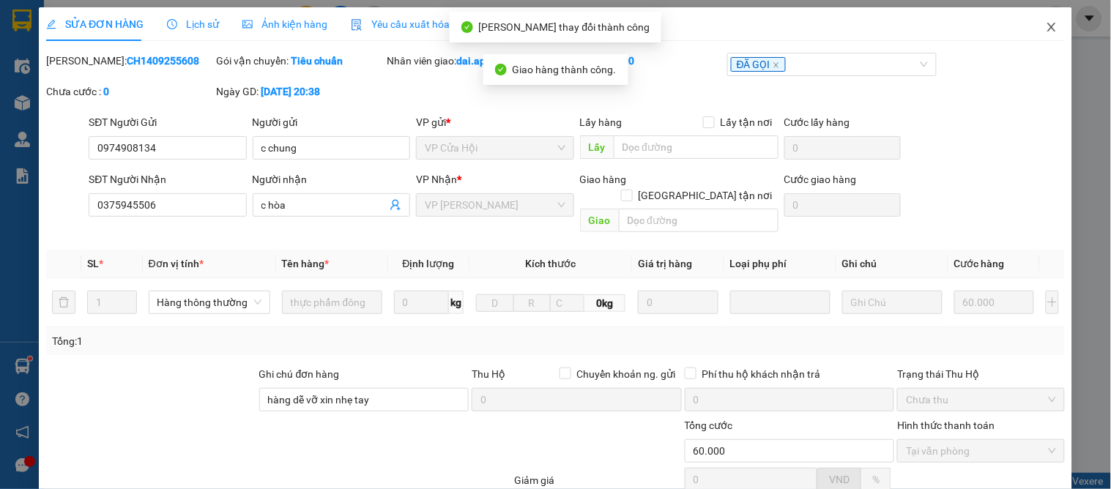
click at [1048, 29] on icon "close" at bounding box center [1052, 27] width 8 height 9
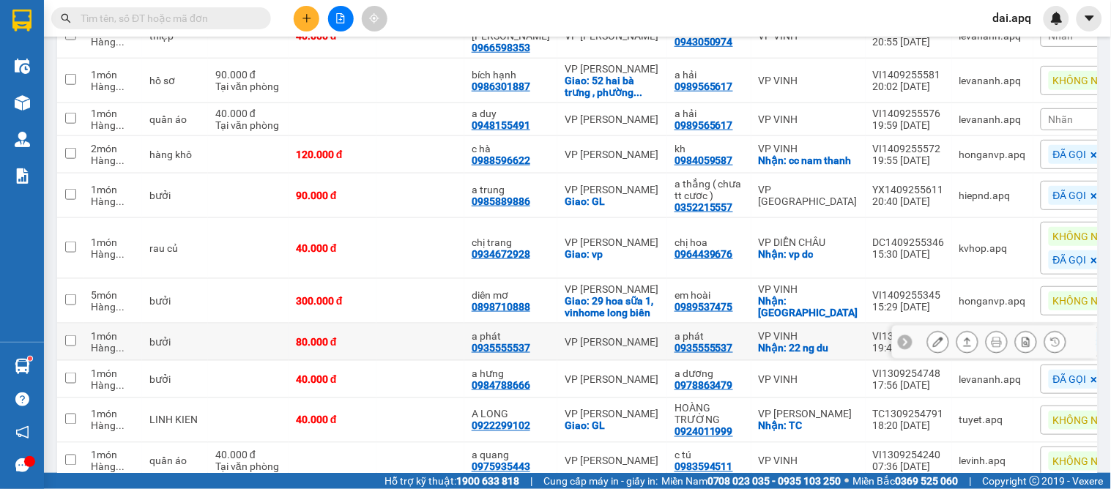
scroll to position [407, 0]
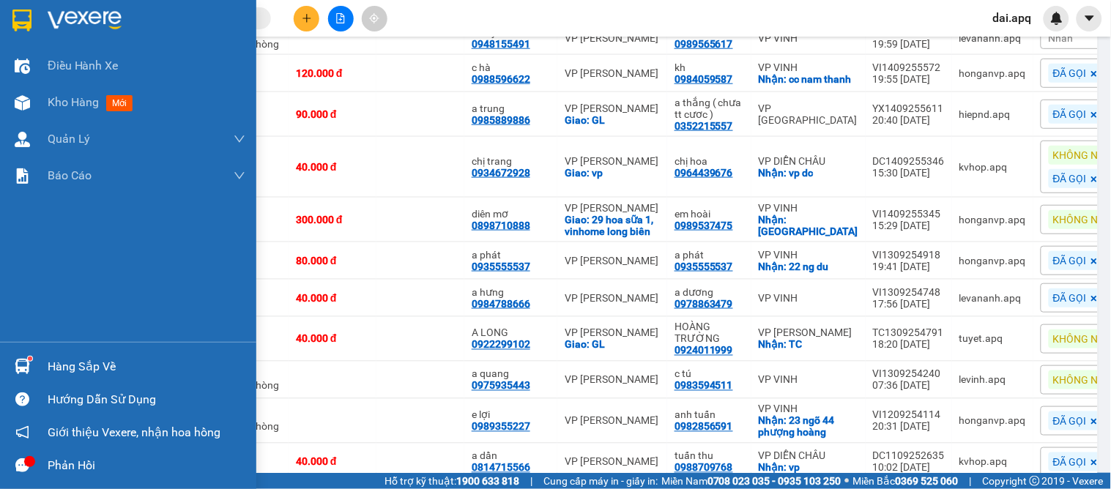
click at [21, 369] on img at bounding box center [22, 366] width 15 height 15
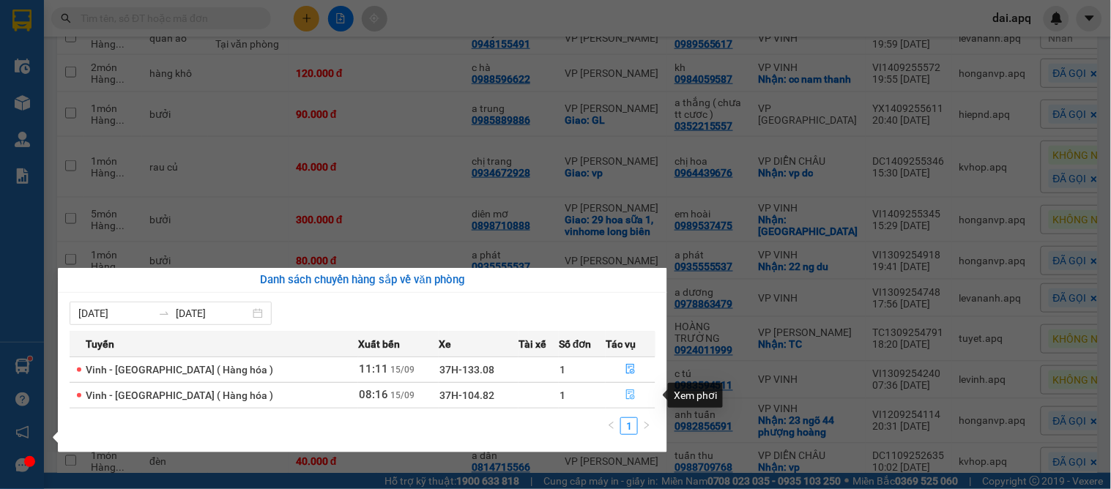
click at [627, 394] on icon "file-done" at bounding box center [631, 395] width 9 height 10
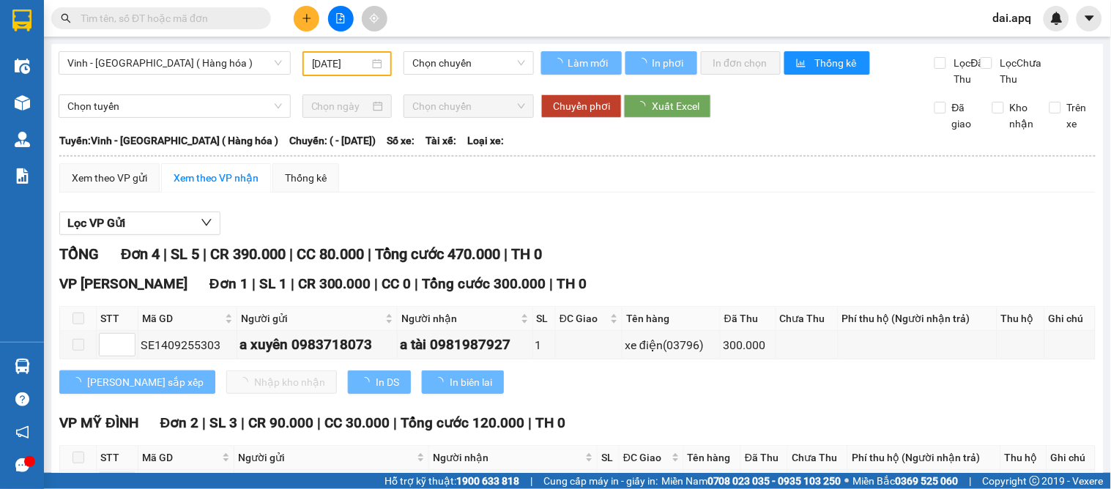
type input "[DATE]"
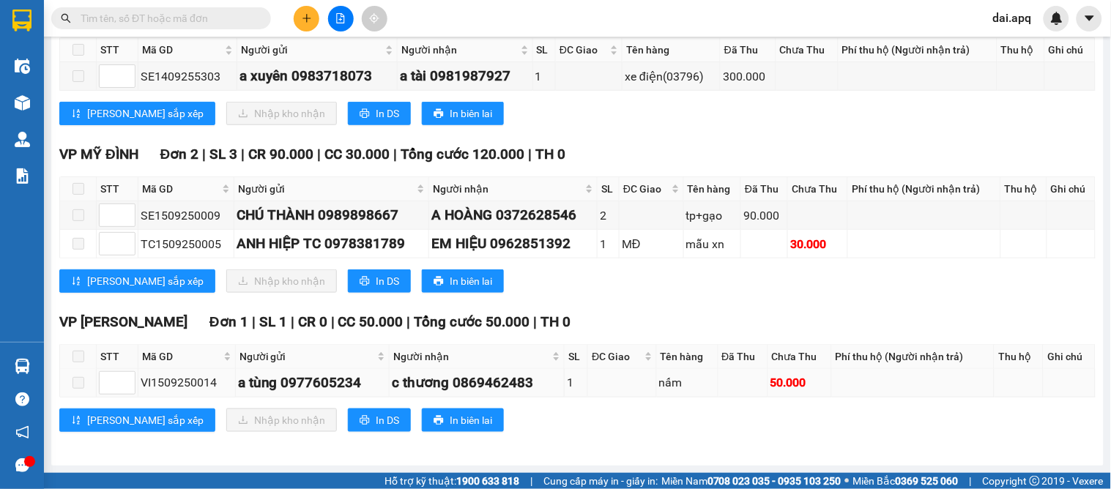
scroll to position [41, 0]
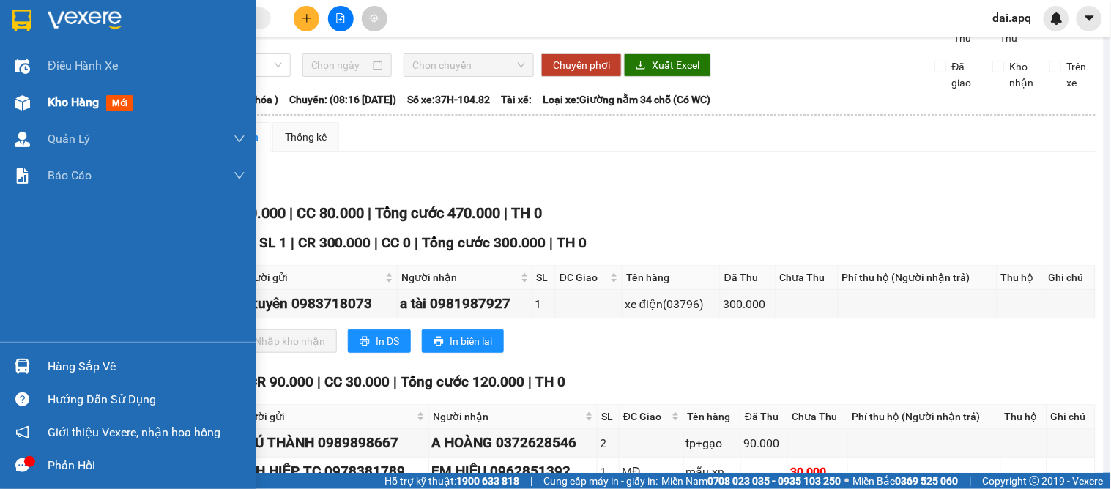
click at [108, 114] on div "Kho hàng mới" at bounding box center [147, 102] width 198 height 37
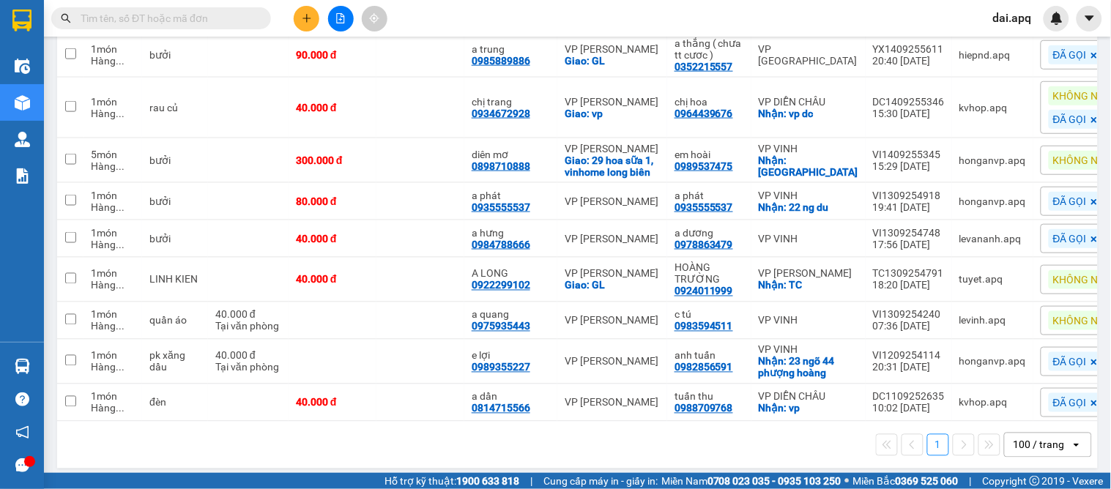
scroll to position [141, 0]
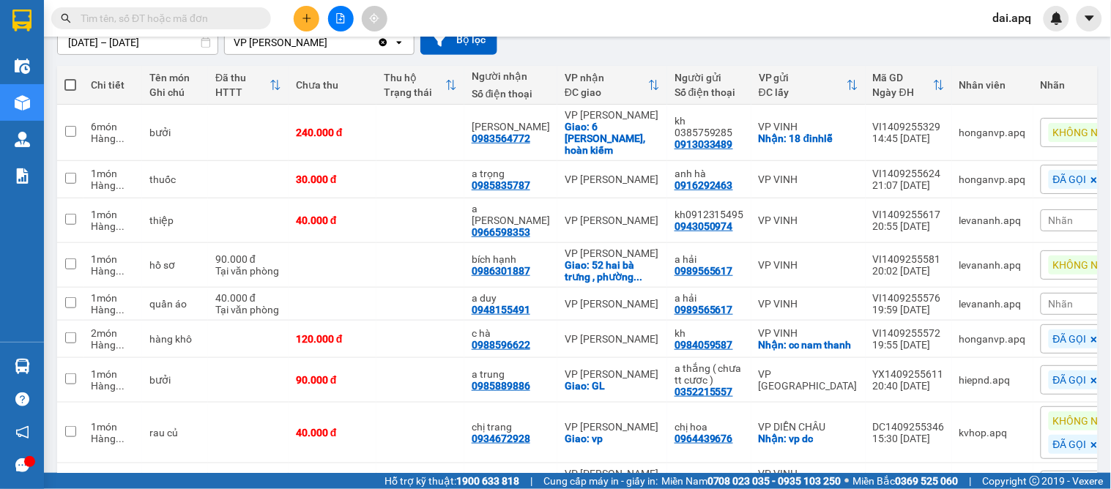
click at [303, 32] on div "Kết quả tìm kiếm ( 0 ) Bộ lọc No Data dai.apq" at bounding box center [555, 18] width 1111 height 37
click at [297, 18] on button at bounding box center [307, 19] width 26 height 26
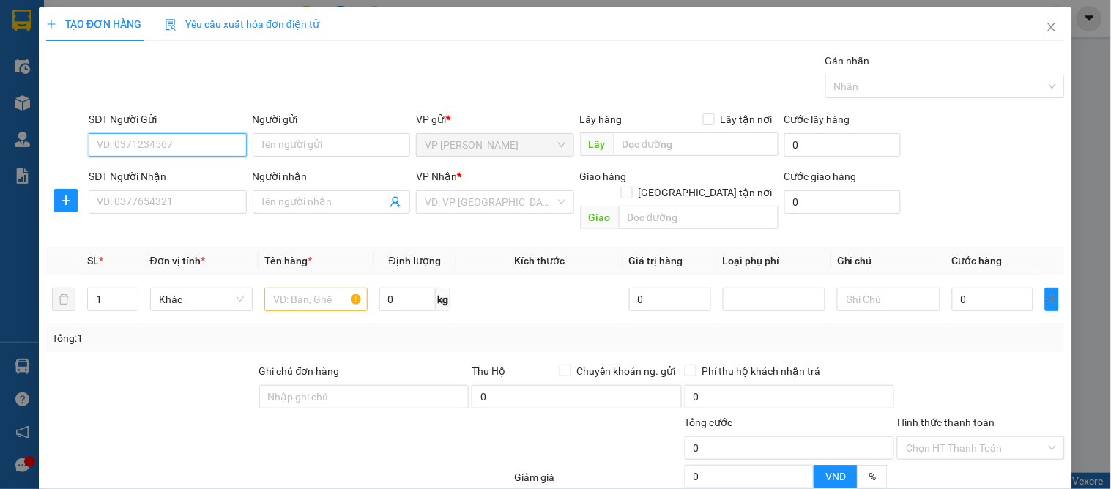
click at [221, 149] on input "SĐT Người Gửi" at bounding box center [168, 144] width 158 height 23
type input "0903228787"
click at [167, 169] on div "0903228787 - a sơn" at bounding box center [166, 174] width 138 height 16
type input "a sơn"
type input "stk 02028240901 tên nguyễn trường sơn ngân hàng tiền phong"
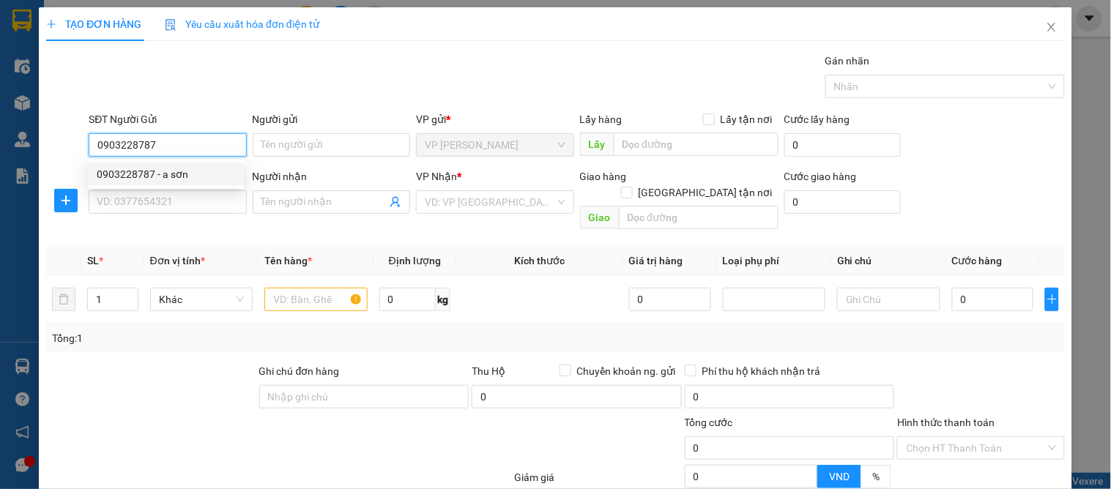
checkbox input "true"
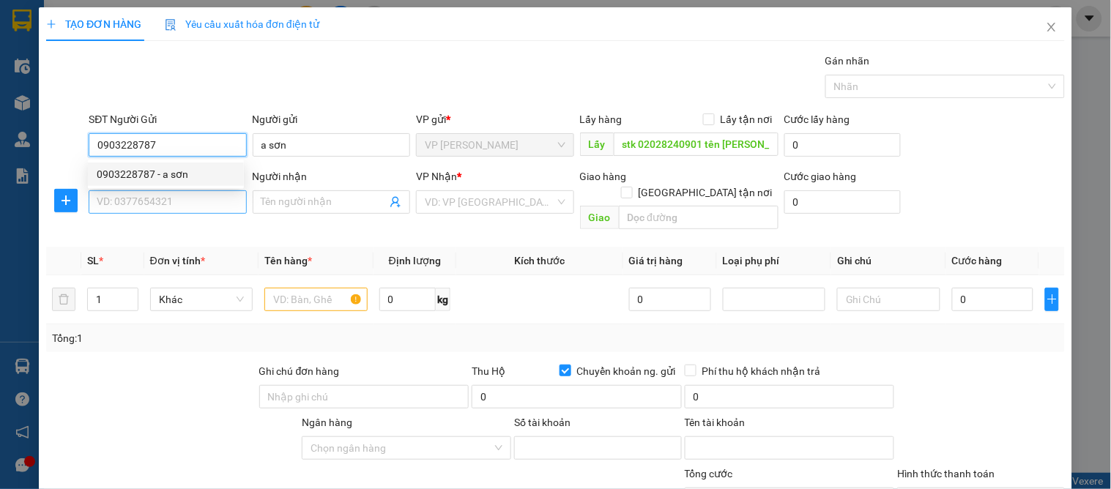
type input "0903228787"
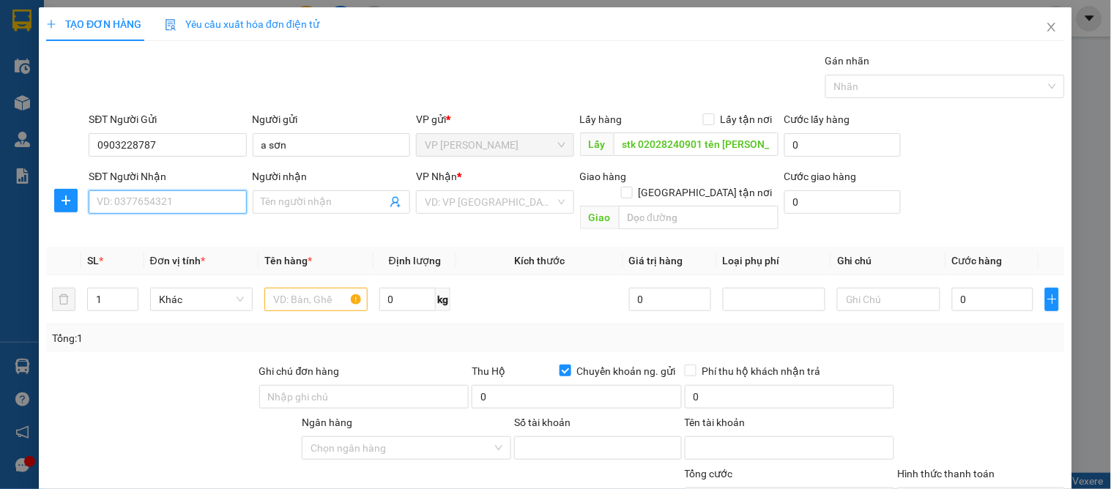
click at [181, 196] on input "SĐT Người Nhận" at bounding box center [168, 201] width 158 height 23
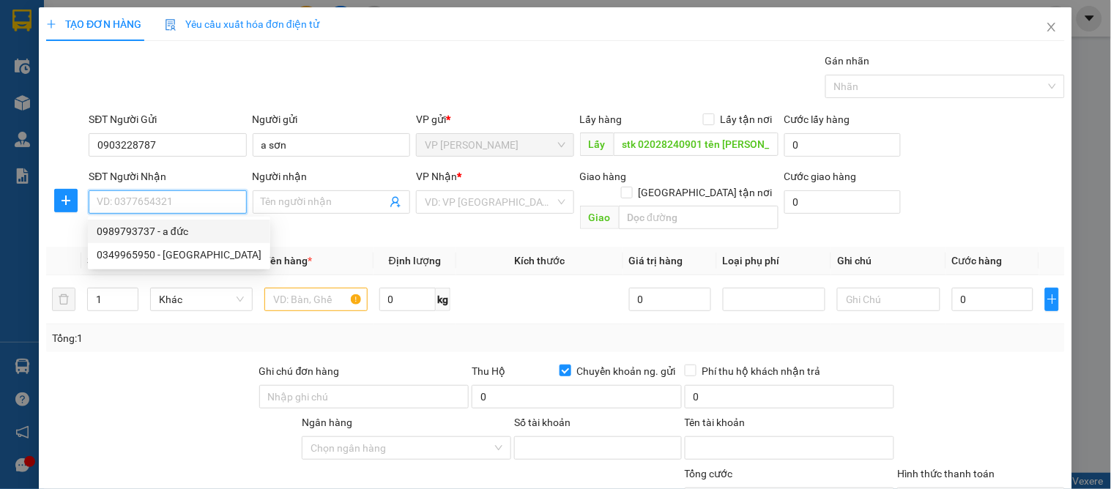
click at [196, 223] on div "0989793737 - a đức" at bounding box center [179, 231] width 165 height 16
type input "0989793737"
type input "a đức"
checkbox input "true"
type input "số 9 võ thị sáu"
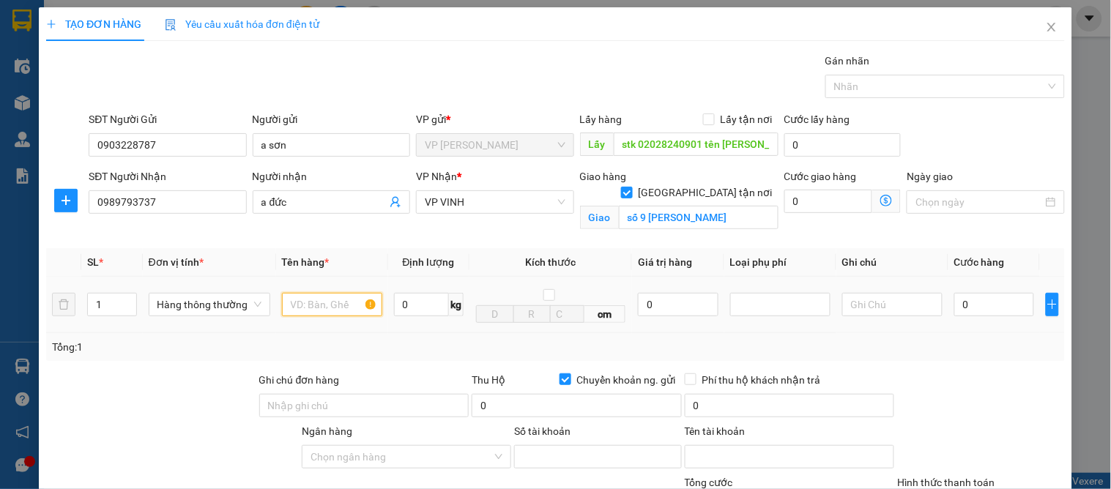
click at [318, 305] on input "text" at bounding box center [332, 304] width 100 height 23
type input "d"
type input "đông lạnh"
click at [985, 297] on input "0" at bounding box center [995, 304] width 80 height 23
type input "9"
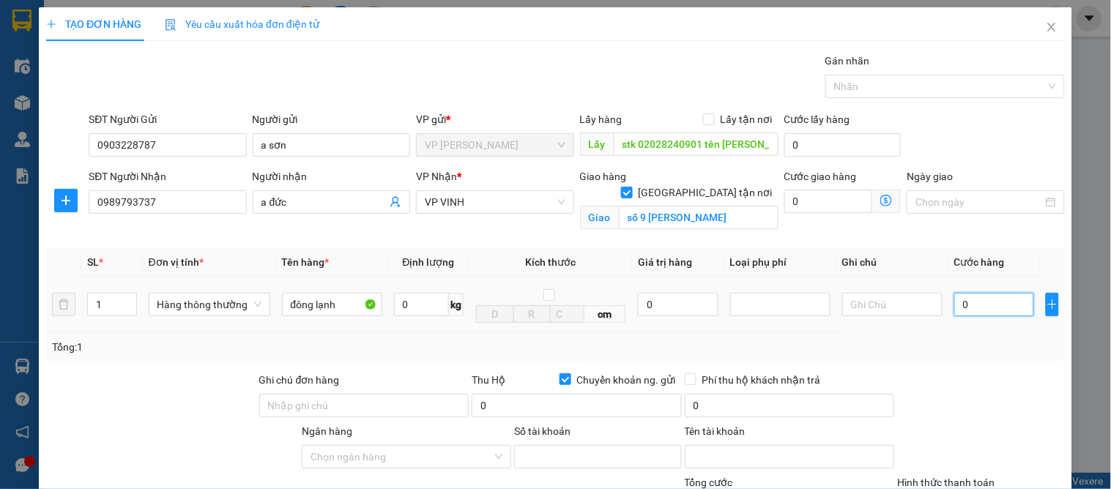
type input "9"
type input "90"
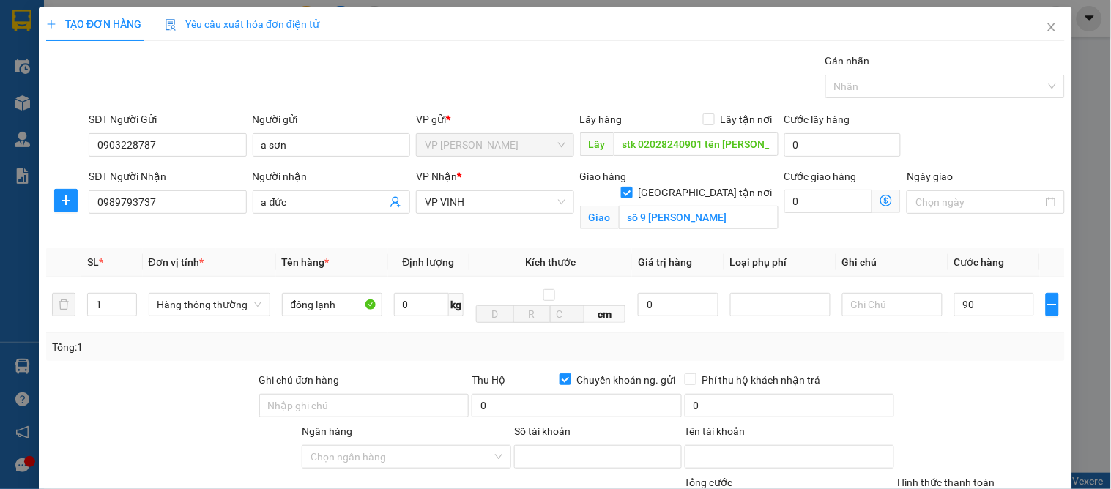
type input "90.000"
click at [1058, 390] on div "TẠO ĐƠN HÀNG Yêu cầu xuất hóa đơn điện tử Transit Pickup Surcharge Ids Transit …" at bounding box center [556, 341] width 1034 height 668
click at [1015, 374] on div at bounding box center [981, 397] width 170 height 51
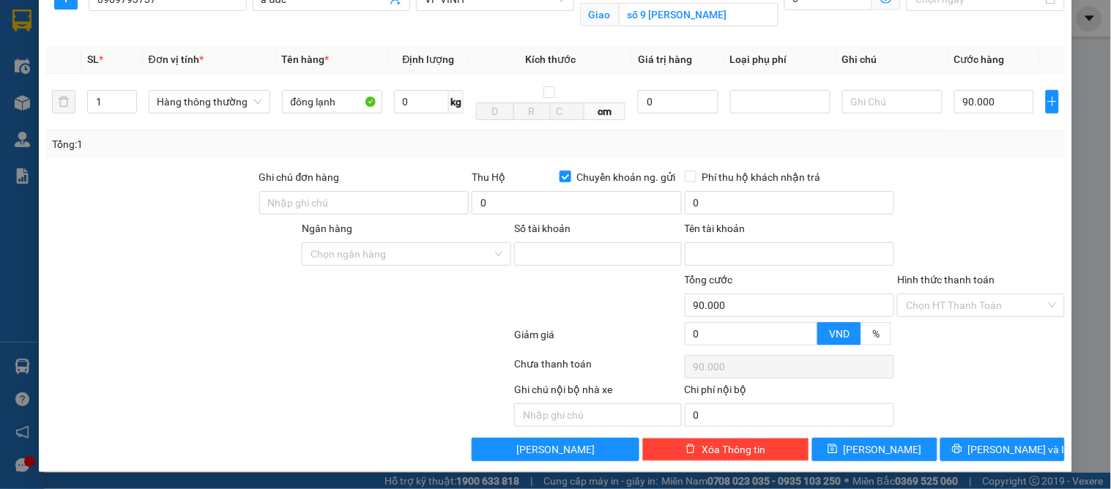
scroll to position [40, 0]
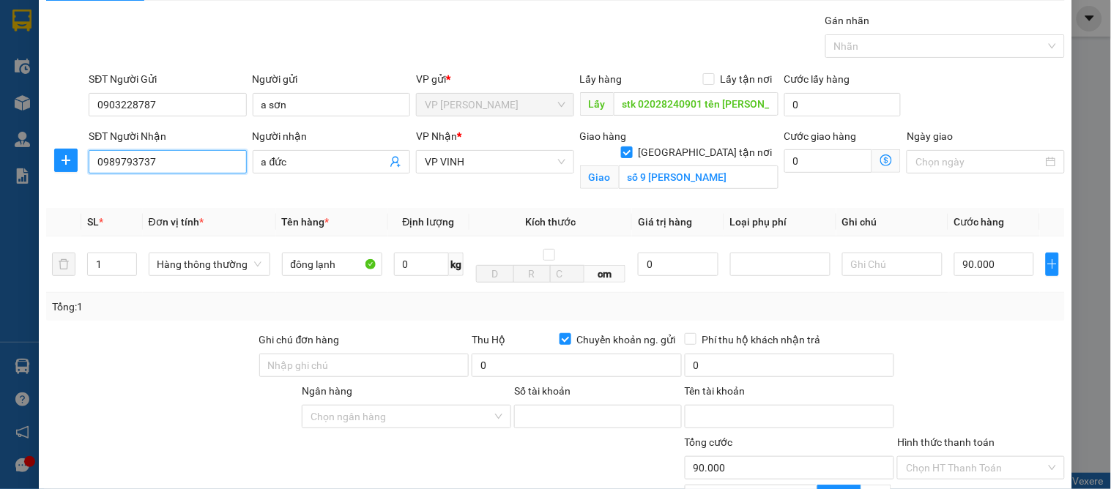
click at [169, 171] on input "0989793737" at bounding box center [168, 161] width 158 height 23
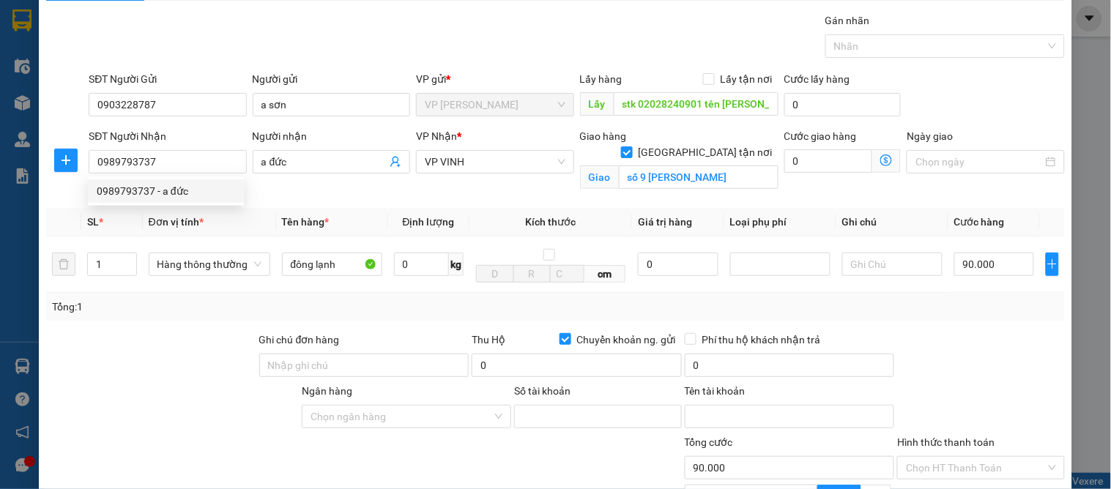
click at [699, 190] on div "Giao hàng Giao tận nơi Giao số 9 võ thị sáu" at bounding box center [679, 162] width 204 height 69
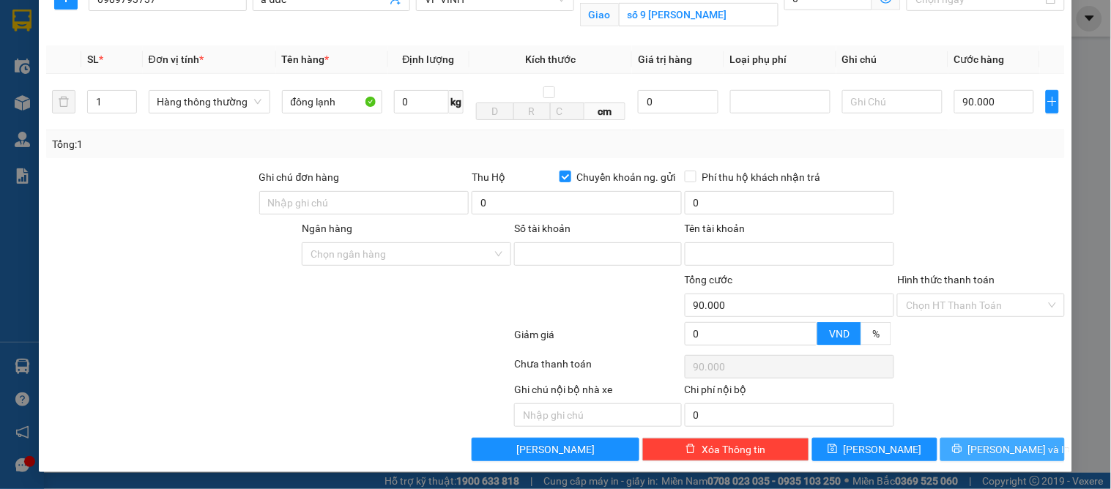
click at [980, 456] on span "[PERSON_NAME] và In" at bounding box center [1020, 450] width 103 height 16
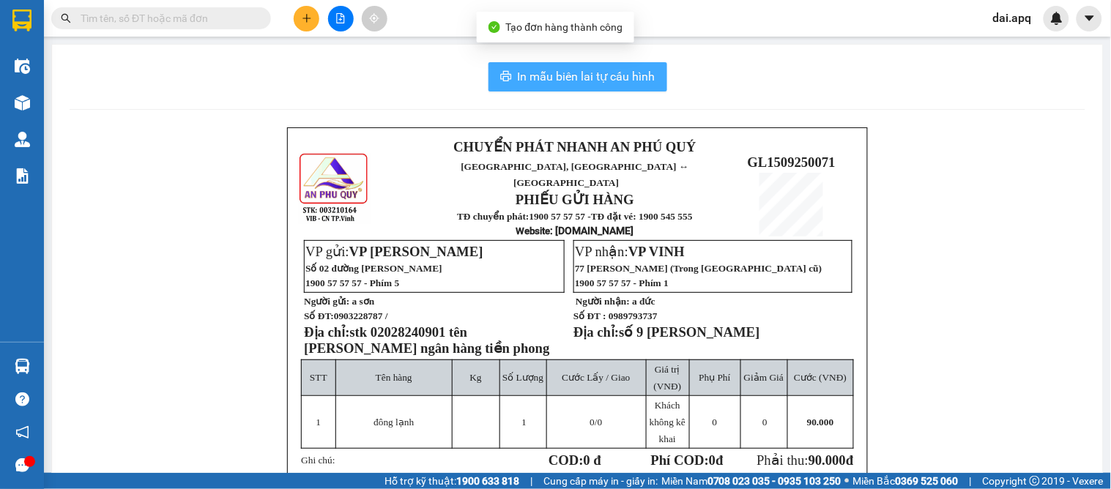
click at [543, 73] on span "In mẫu biên lai tự cấu hình" at bounding box center [587, 76] width 138 height 18
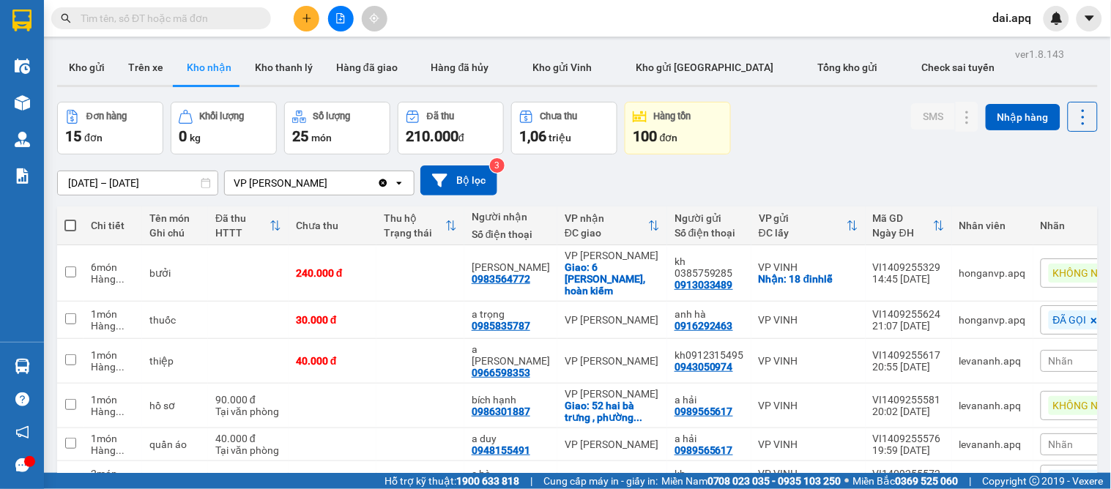
click at [603, 196] on div "[DATE] – [DATE] Press the down arrow key to interact with the calendar and sele…" at bounding box center [577, 181] width 1041 height 52
click at [297, 10] on button at bounding box center [307, 19] width 26 height 26
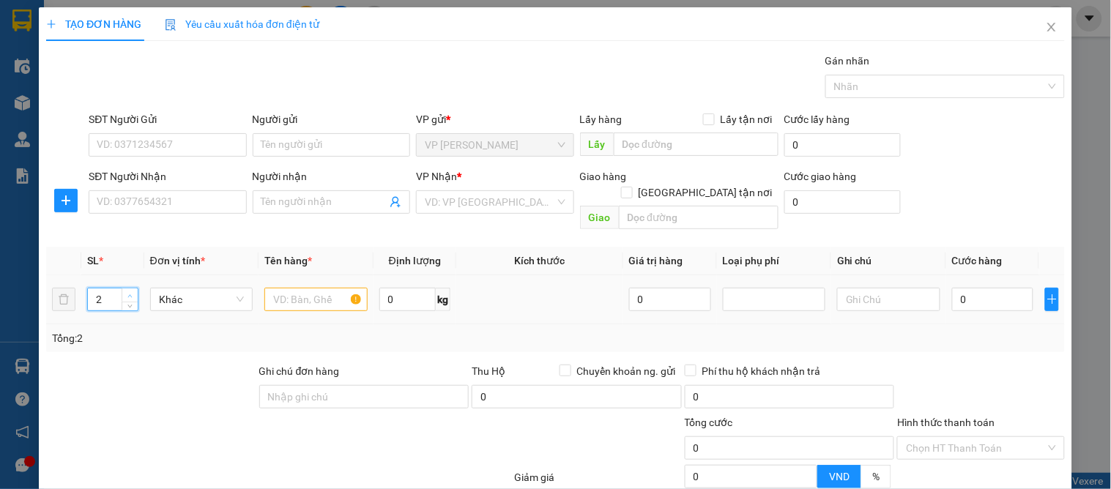
click at [128, 292] on span "up" at bounding box center [130, 296] width 9 height 9
type input "5"
click at [130, 292] on span "up" at bounding box center [130, 296] width 9 height 9
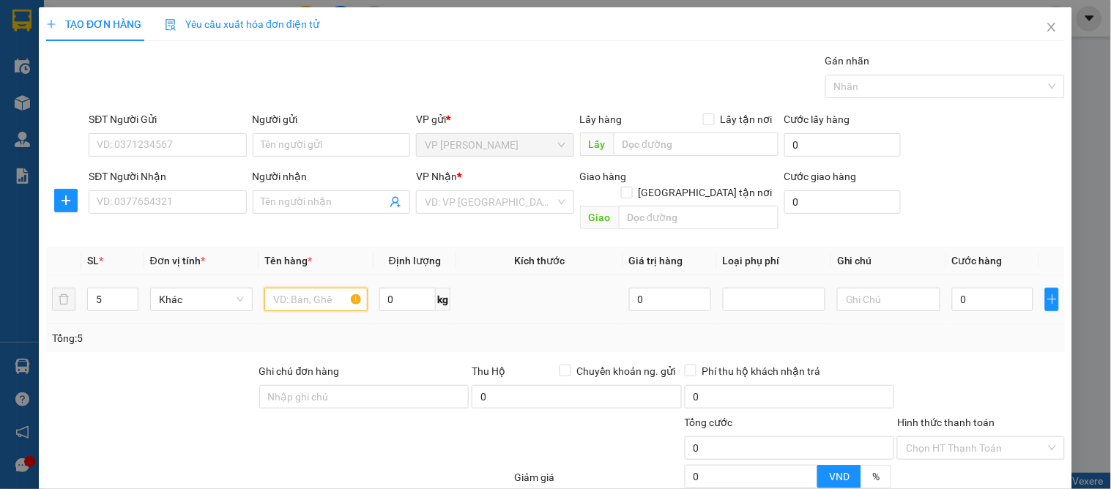
click at [295, 288] on input "text" at bounding box center [315, 299] width 103 height 23
type input "d"
type input "đông lạnh"
click at [960, 288] on input "0" at bounding box center [993, 299] width 82 height 23
type input "2"
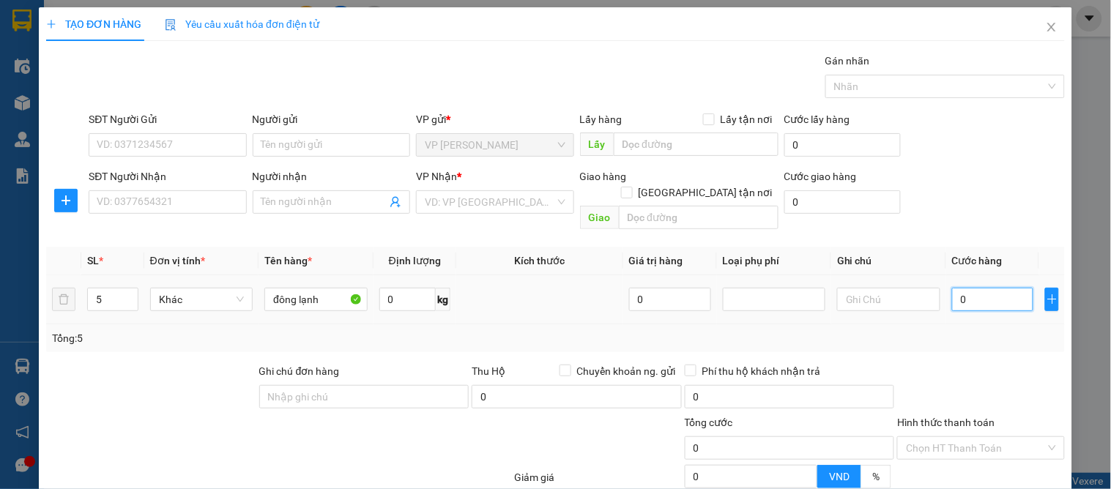
type input "2"
type input "25"
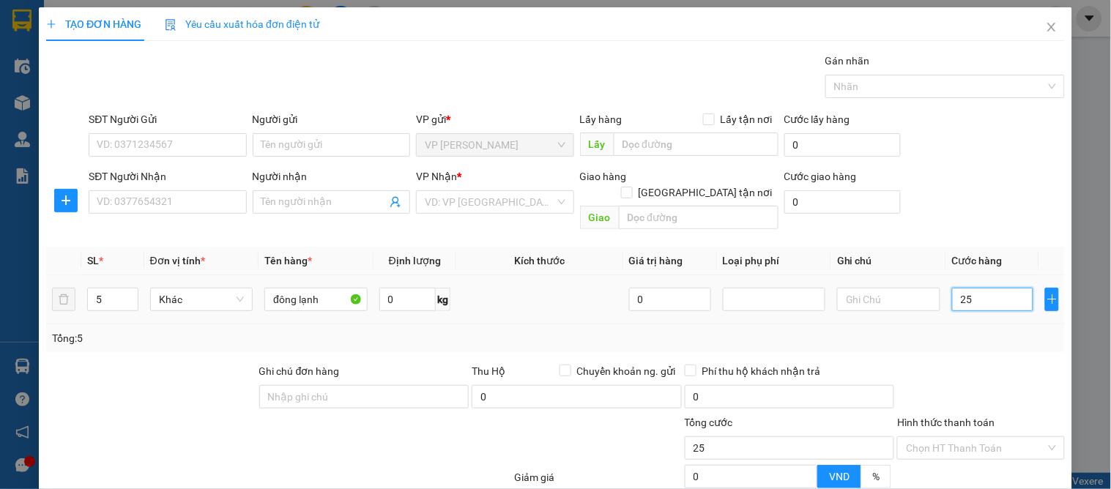
type input "250"
type input "250.000"
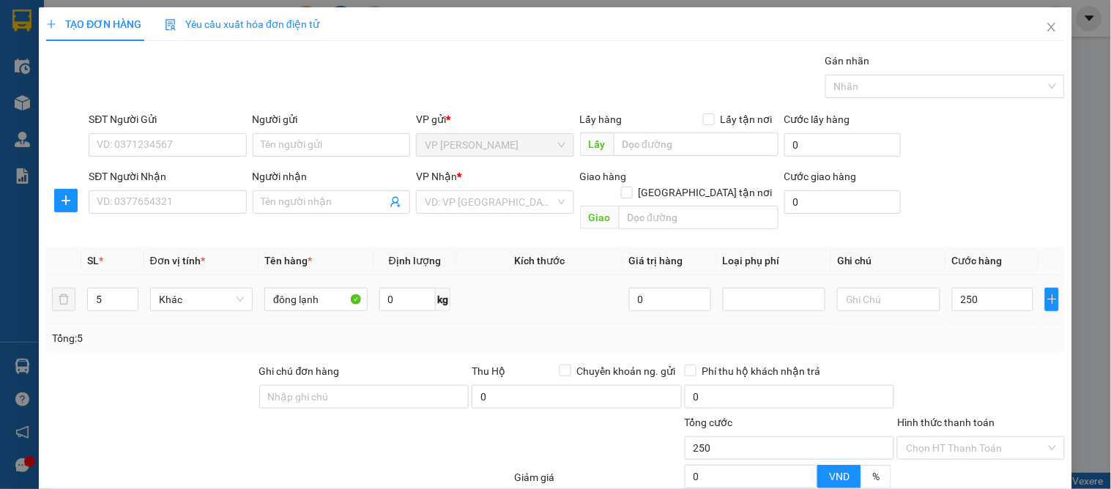
type input "250.000"
click at [993, 330] on div "Tổng: 5" at bounding box center [555, 338] width 1007 height 16
drag, startPoint x: 164, startPoint y: 130, endPoint x: 158, endPoint y: 141, distance: 12.8
click at [163, 129] on div "SĐT Người Gửi" at bounding box center [168, 122] width 158 height 22
click at [155, 156] on input "SĐT Người Gửi" at bounding box center [168, 144] width 158 height 23
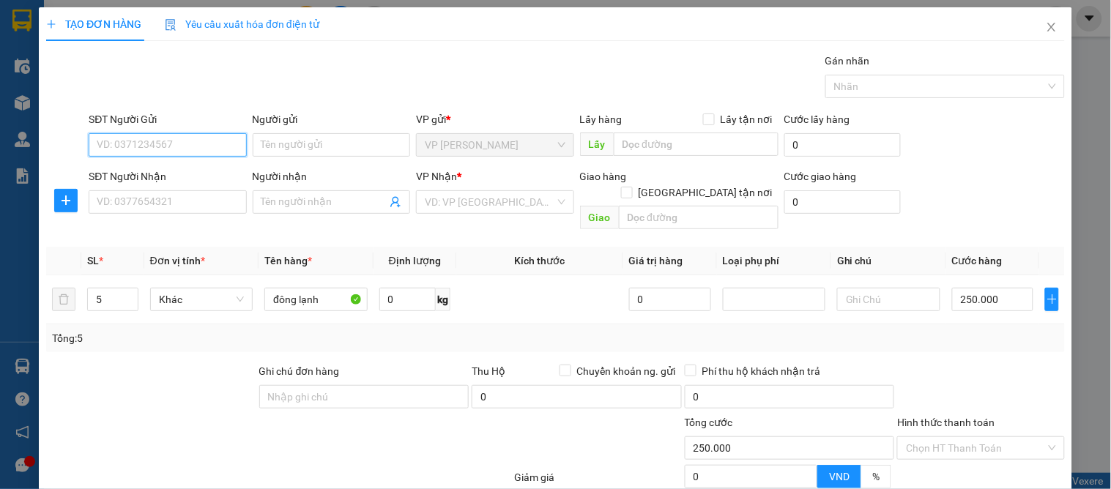
click at [177, 152] on input "SĐT Người Gửi" at bounding box center [168, 144] width 158 height 23
click at [152, 147] on input "SĐT Người Gửi" at bounding box center [168, 144] width 158 height 23
type input "0979957592"
drag, startPoint x: 176, startPoint y: 173, endPoint x: 177, endPoint y: 192, distance: 19.1
click at [177, 173] on div "0979957592 - a quang" at bounding box center [166, 174] width 138 height 16
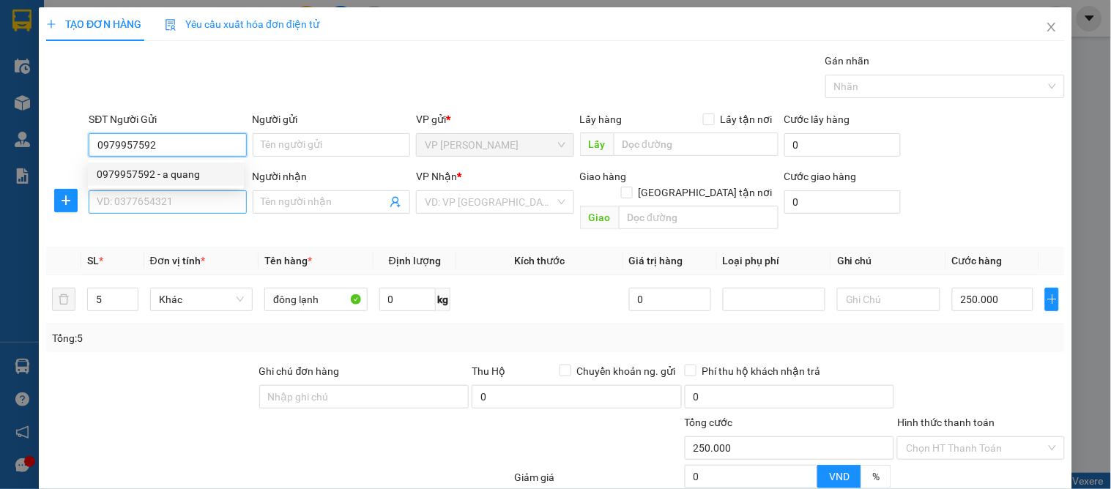
type input "a quang"
type input "0979957592"
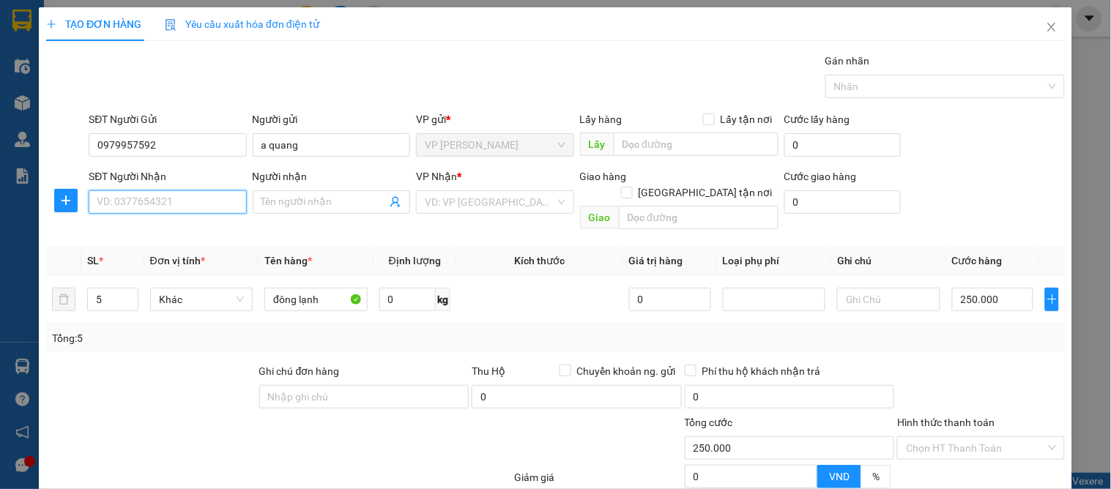
click at [177, 205] on input "SĐT Người Nhận" at bounding box center [168, 201] width 158 height 23
click at [184, 229] on div "0982067899 - kh" at bounding box center [166, 231] width 138 height 16
type input "0982067899"
type input "kh"
checkbox input "true"
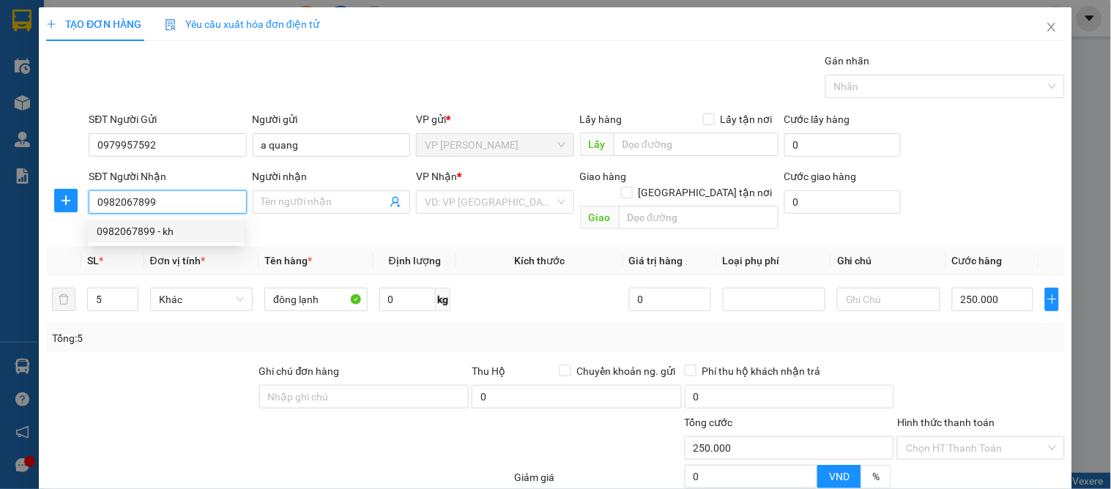
type input "108 lê nin"
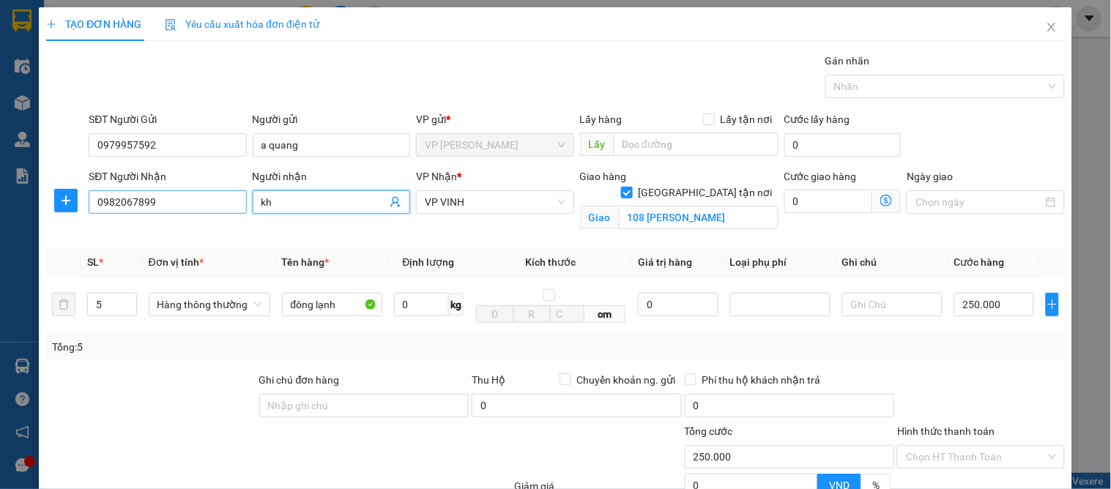
drag, startPoint x: 299, startPoint y: 212, endPoint x: 238, endPoint y: 196, distance: 63.1
click at [238, 196] on div "SĐT Người Nhận 0982067899 Người nhận kh kh VP Nhận * VP VINH Giao hàng Giao tận…" at bounding box center [577, 203] width 982 height 69
drag, startPoint x: 284, startPoint y: 204, endPoint x: 256, endPoint y: 200, distance: 27.4
click at [256, 200] on span "kh" at bounding box center [332, 201] width 158 height 23
type input "d"
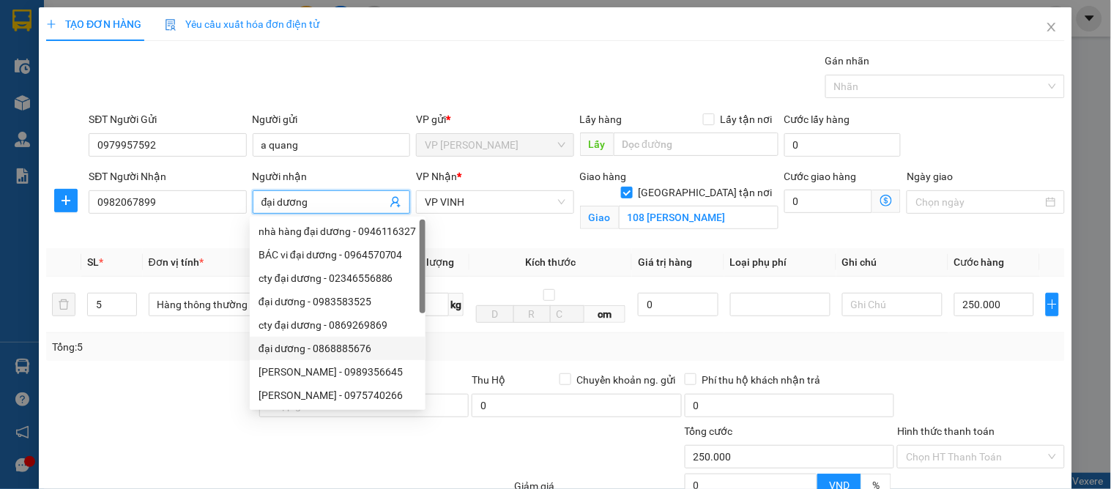
type input "đại dương"
click at [196, 376] on div at bounding box center [151, 397] width 213 height 51
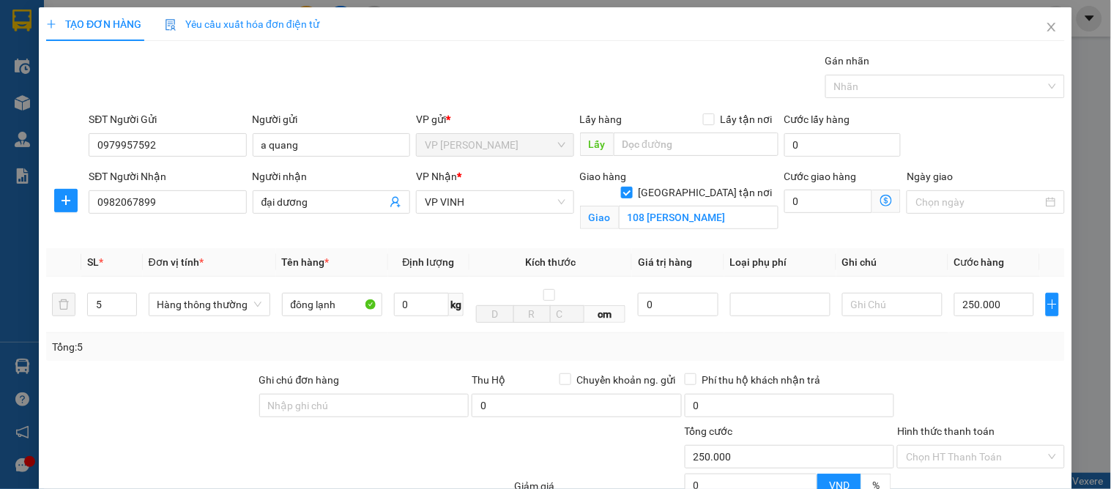
scroll to position [152, 0]
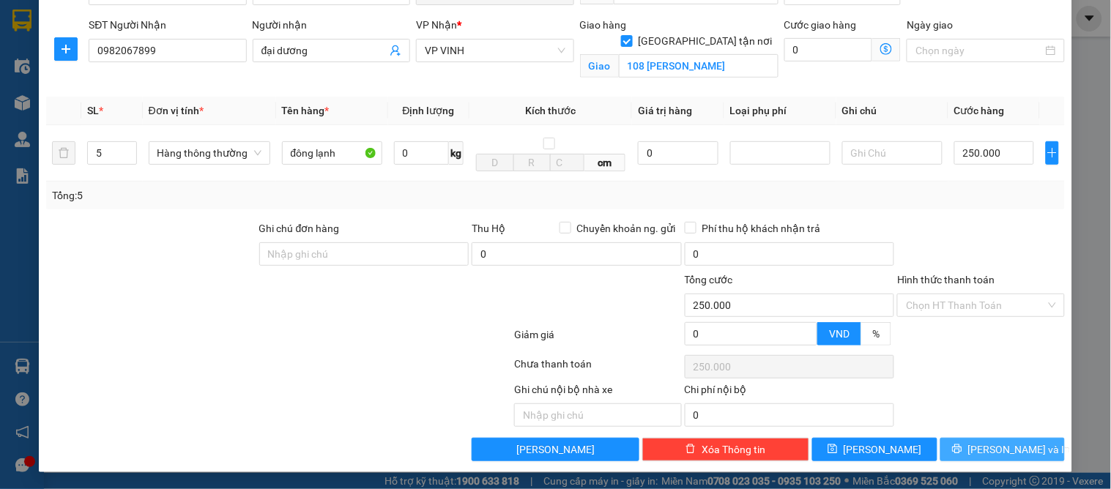
click at [1027, 456] on button "[PERSON_NAME] và In" at bounding box center [1003, 449] width 125 height 23
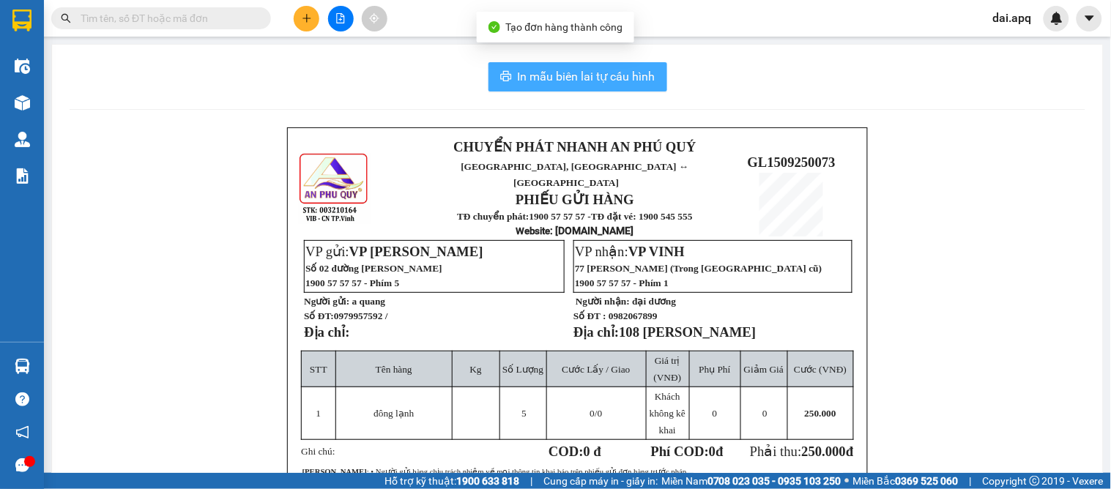
click at [626, 86] on button "In mẫu biên lai tự cấu hình" at bounding box center [578, 76] width 179 height 29
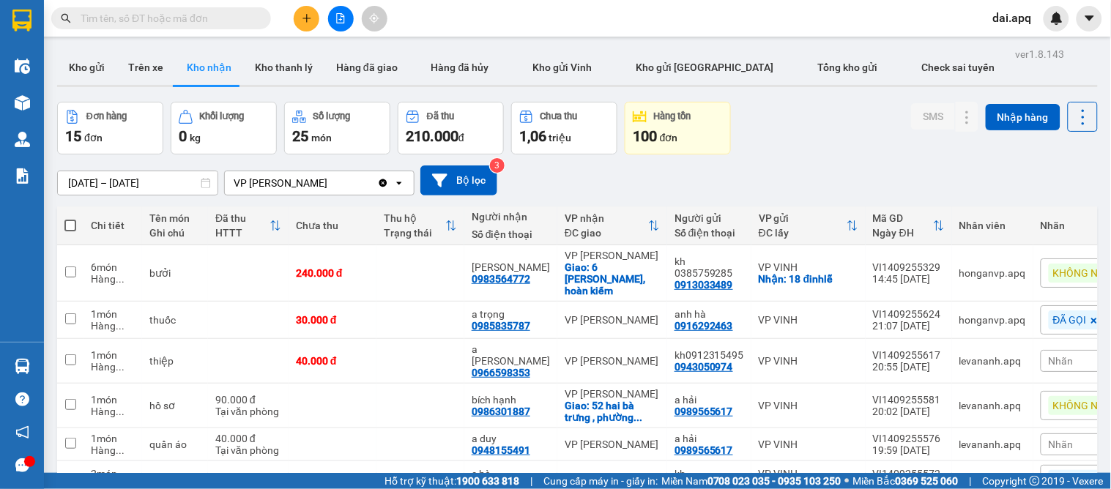
click at [618, 205] on div "[DATE] – [DATE] Press the down arrow key to interact with the calendar and sele…" at bounding box center [577, 181] width 1041 height 52
click at [92, 56] on button "Kho gửi" at bounding box center [86, 67] width 59 height 35
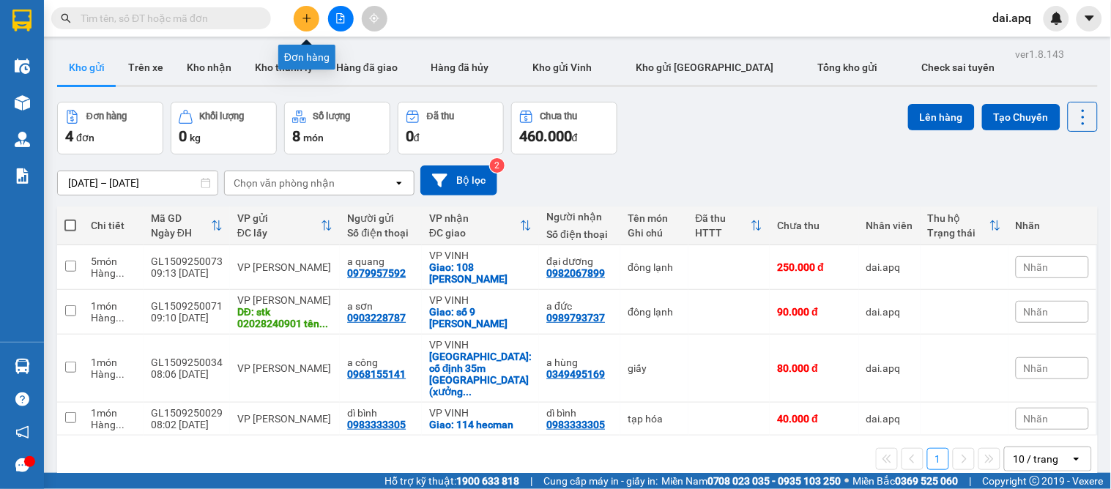
click at [305, 15] on icon "plus" at bounding box center [307, 18] width 10 height 10
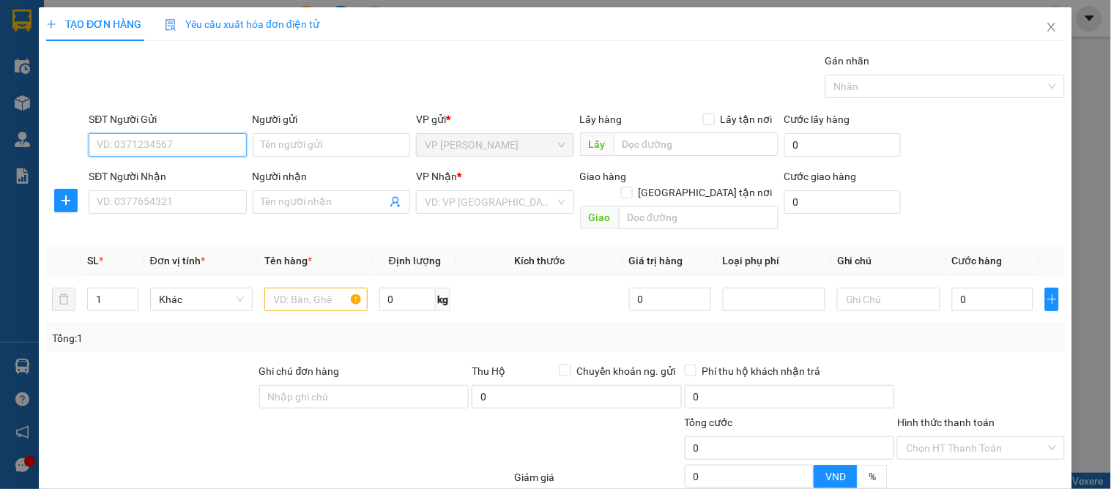
click at [193, 156] on input "SĐT Người Gửi" at bounding box center [168, 144] width 158 height 23
click at [193, 152] on input "SĐT Người Gửi" at bounding box center [168, 144] width 158 height 23
type input "0374158191"
click at [194, 173] on div "0374158191 - tuyến" at bounding box center [166, 174] width 138 height 16
type input "tuyến"
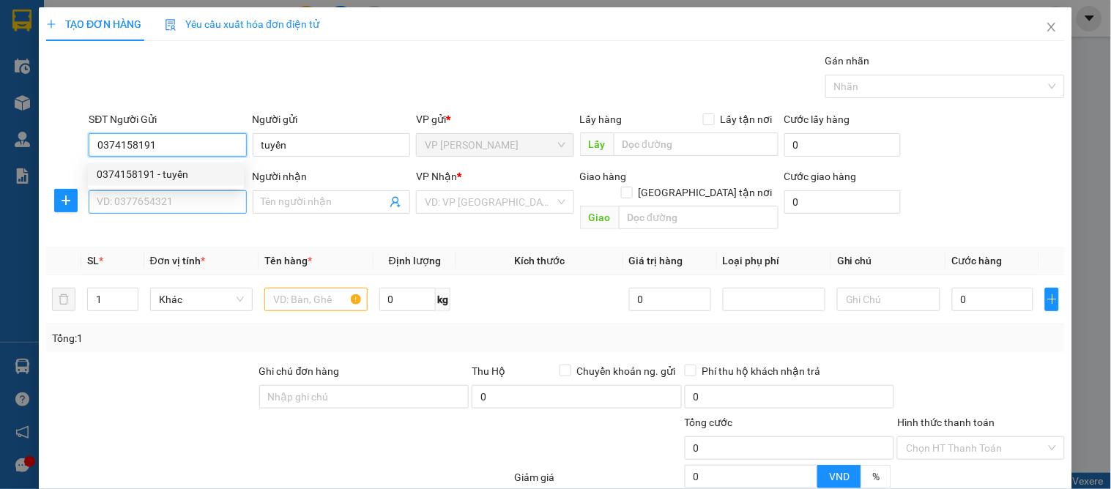
type input "0374158191"
click at [202, 198] on input "SĐT Người Nhận" at bounding box center [168, 201] width 158 height 23
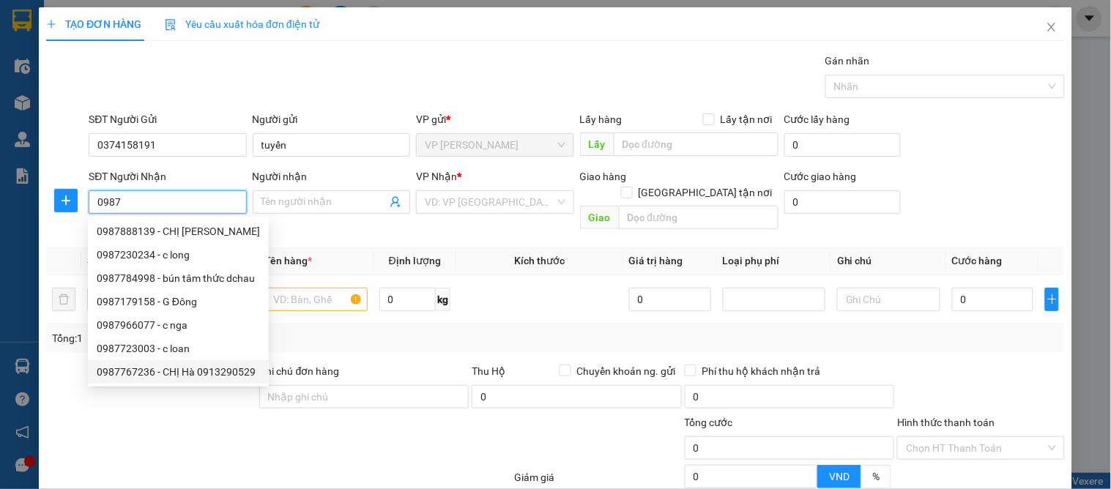
click at [191, 374] on div "0987767236 - CHỊ Hà 0913290529" at bounding box center [178, 372] width 163 height 16
type input "0987767236"
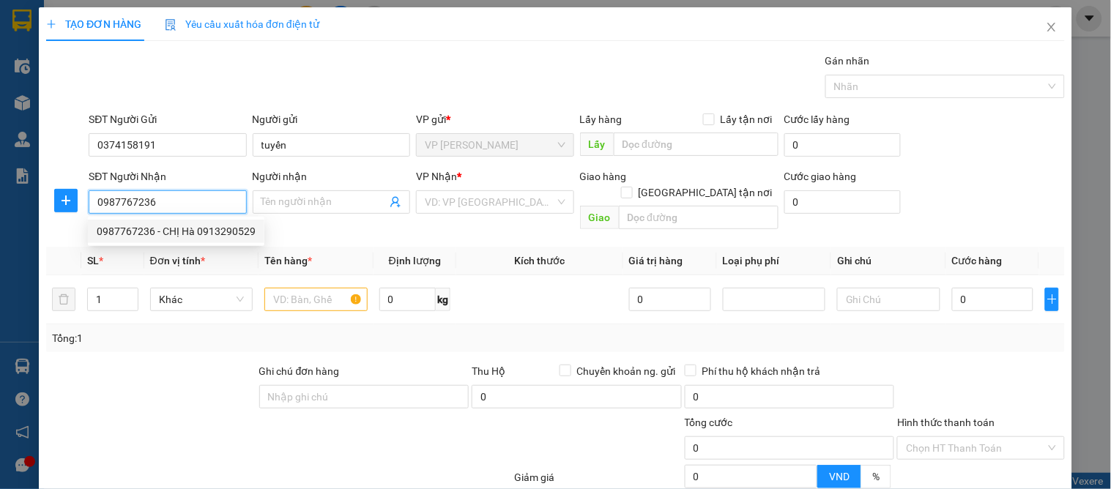
type input "CHỊ Hà 0913290529"
checkbox input "true"
type input "45 văn đức giai"
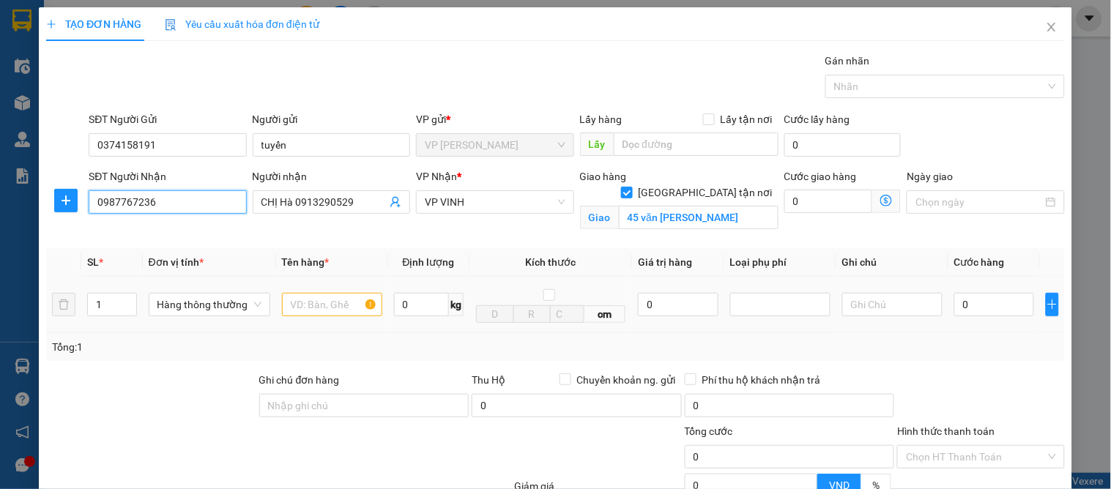
type input "0987767236"
click at [320, 293] on input "text" at bounding box center [332, 304] width 100 height 23
type input "d"
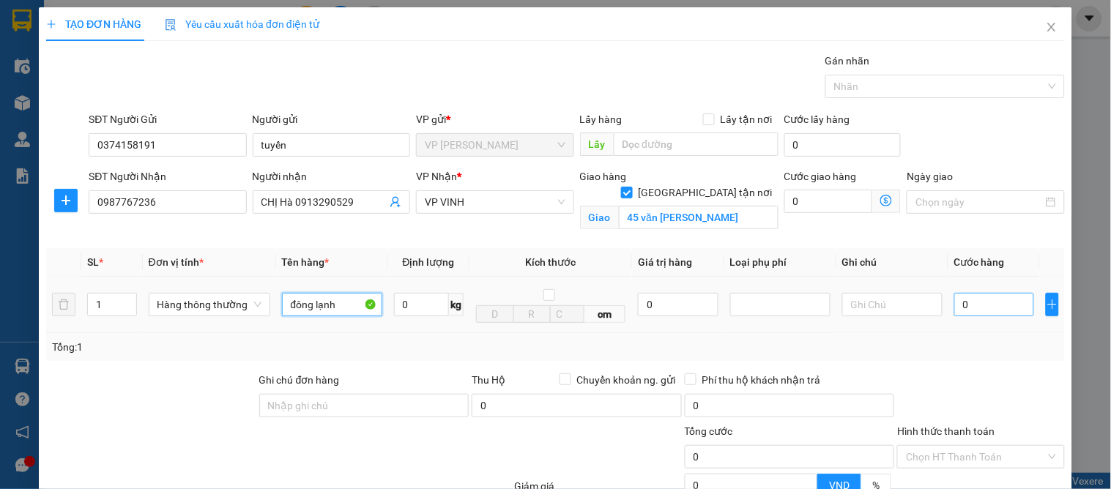
type input "đông lạnh"
click at [993, 314] on input "0" at bounding box center [995, 304] width 80 height 23
type input "4"
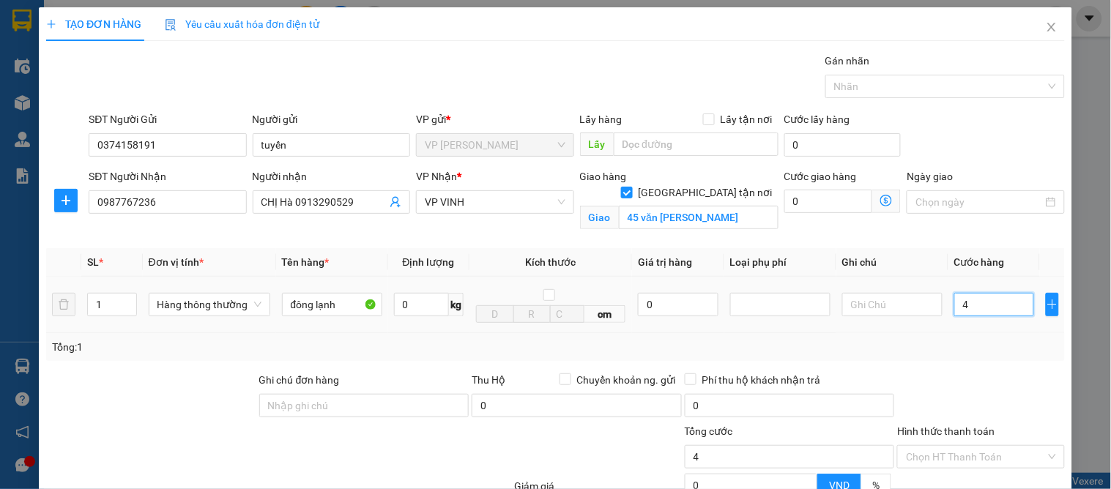
type input "40"
type input "40.000"
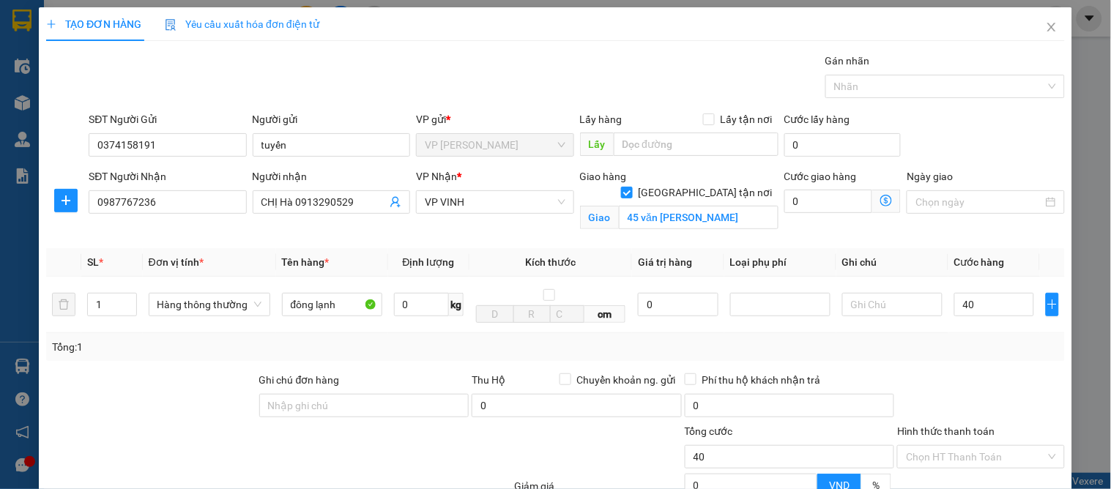
type input "40.000"
click at [987, 355] on div "Tổng: 1" at bounding box center [555, 347] width 1019 height 28
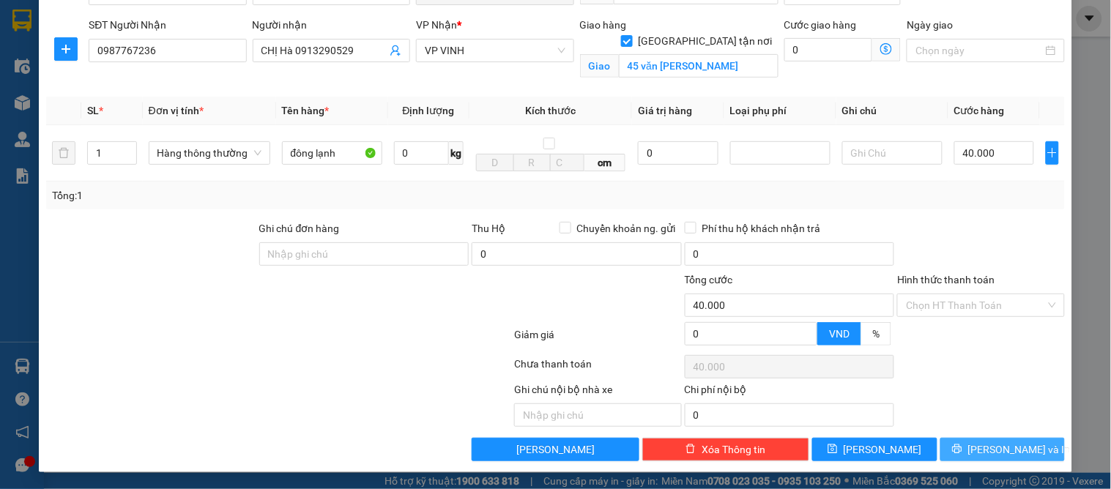
click at [1037, 448] on button "[PERSON_NAME] và In" at bounding box center [1003, 449] width 125 height 23
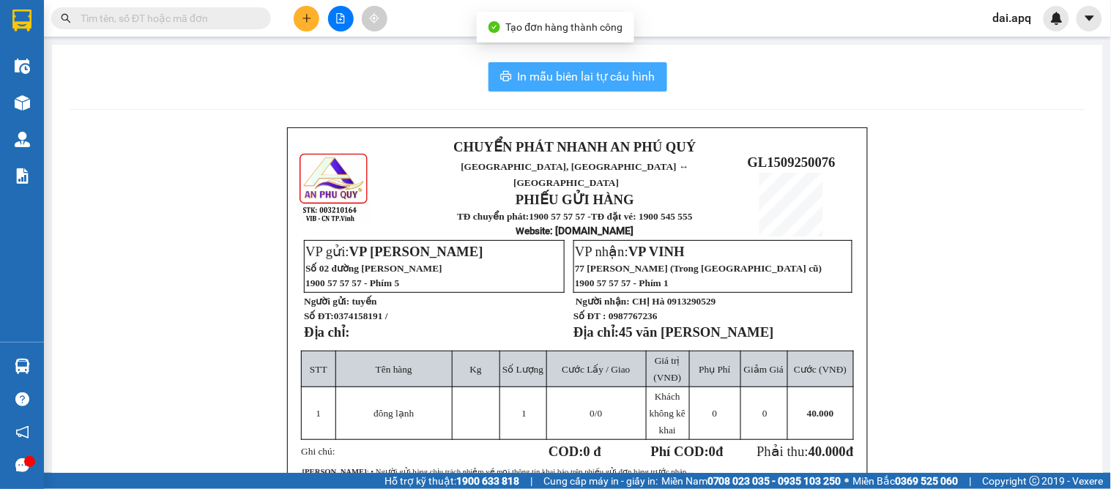
click at [514, 67] on button "In mẫu biên lai tự cấu hình" at bounding box center [578, 76] width 179 height 29
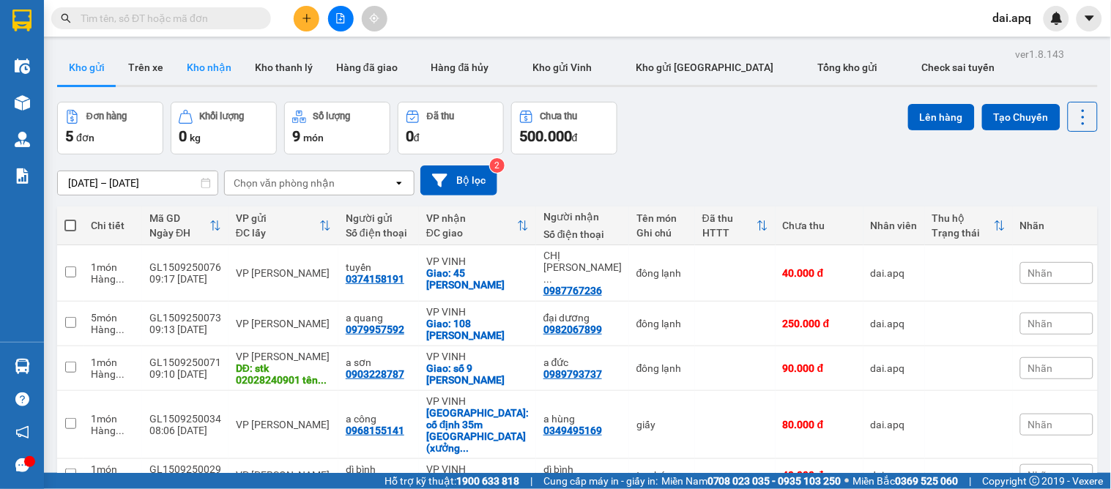
click at [212, 67] on button "Kho nhận" at bounding box center [209, 67] width 68 height 35
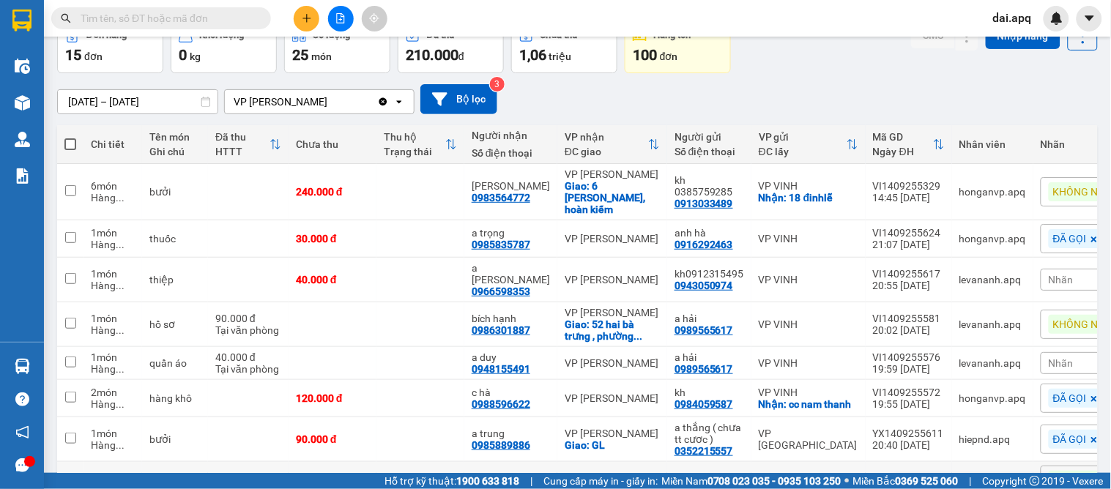
scroll to position [163, 0]
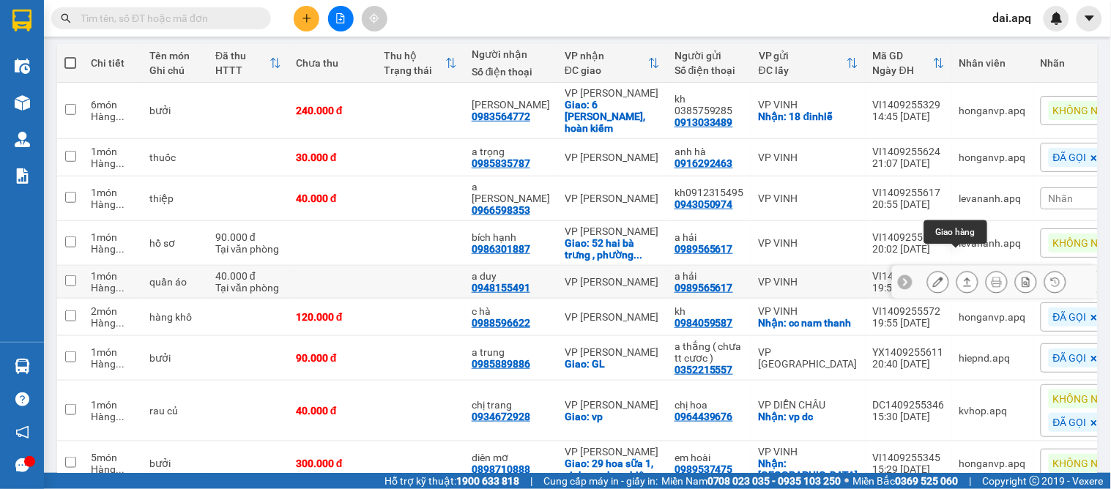
click at [964, 278] on icon at bounding box center [968, 282] width 8 height 9
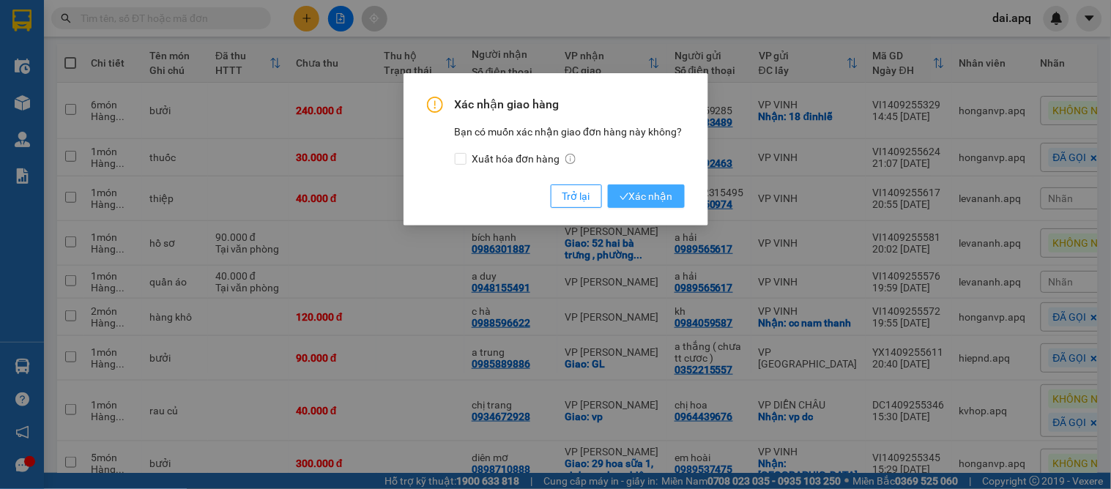
click at [655, 194] on span "Xác nhận" at bounding box center [646, 196] width 53 height 16
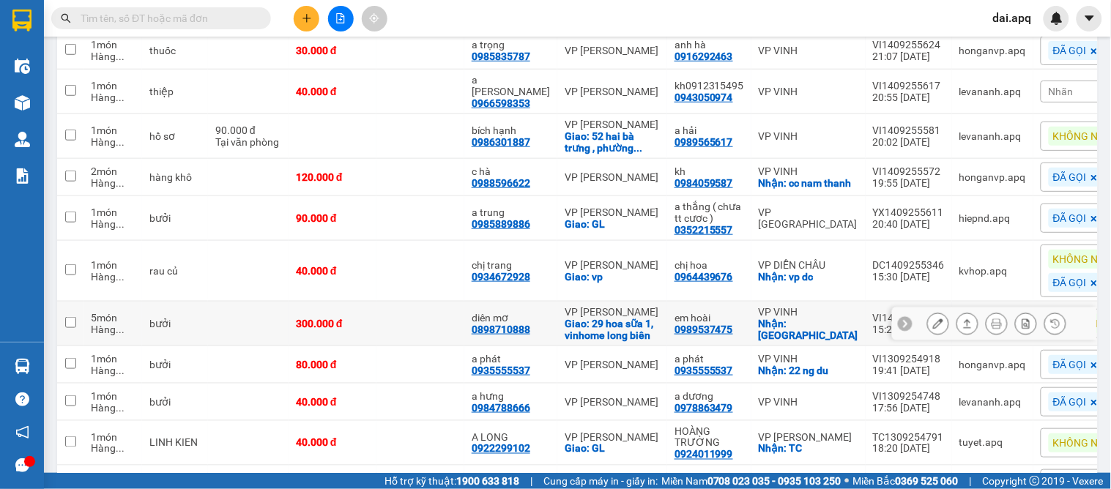
scroll to position [26, 0]
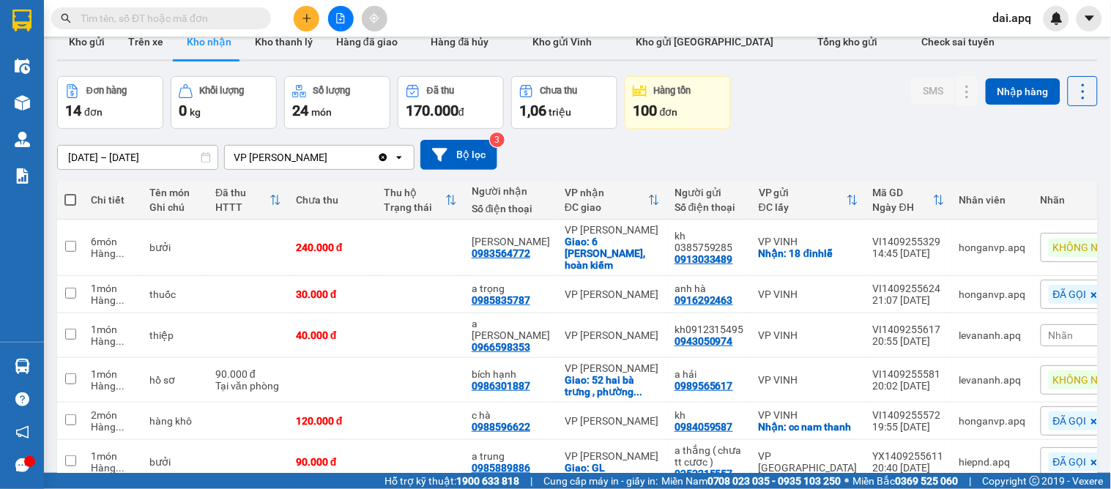
click at [235, 22] on input "text" at bounding box center [167, 18] width 173 height 16
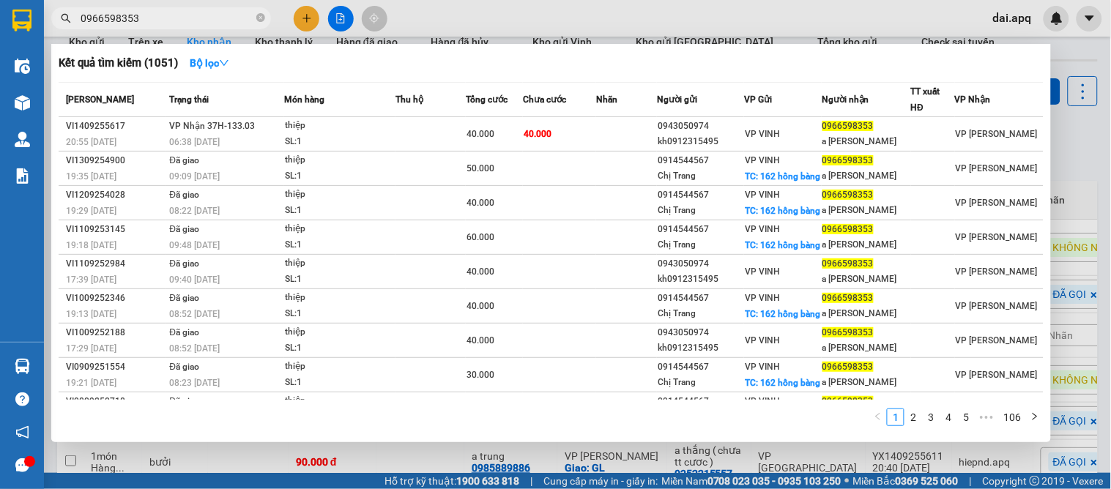
type input "0966598353"
click at [1081, 132] on div at bounding box center [555, 244] width 1111 height 489
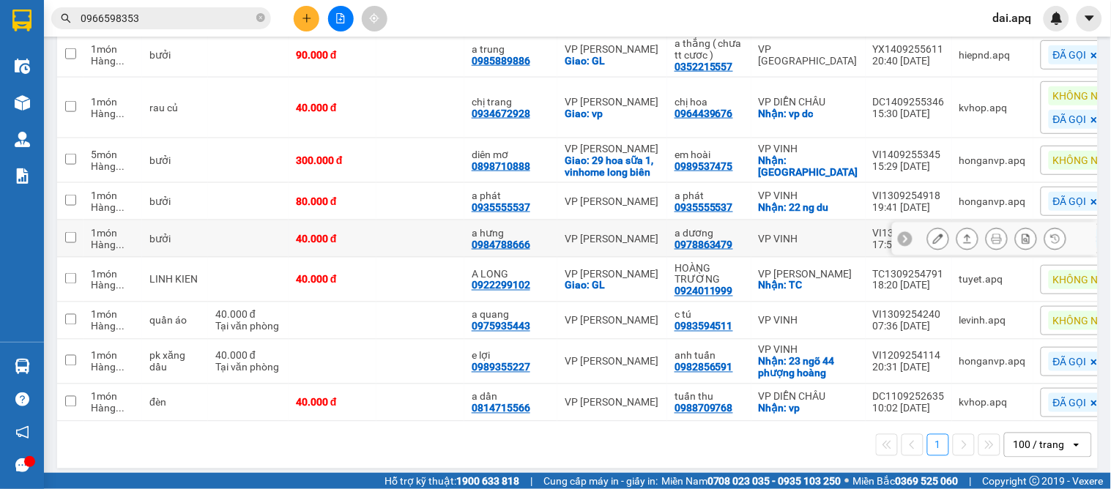
scroll to position [188, 0]
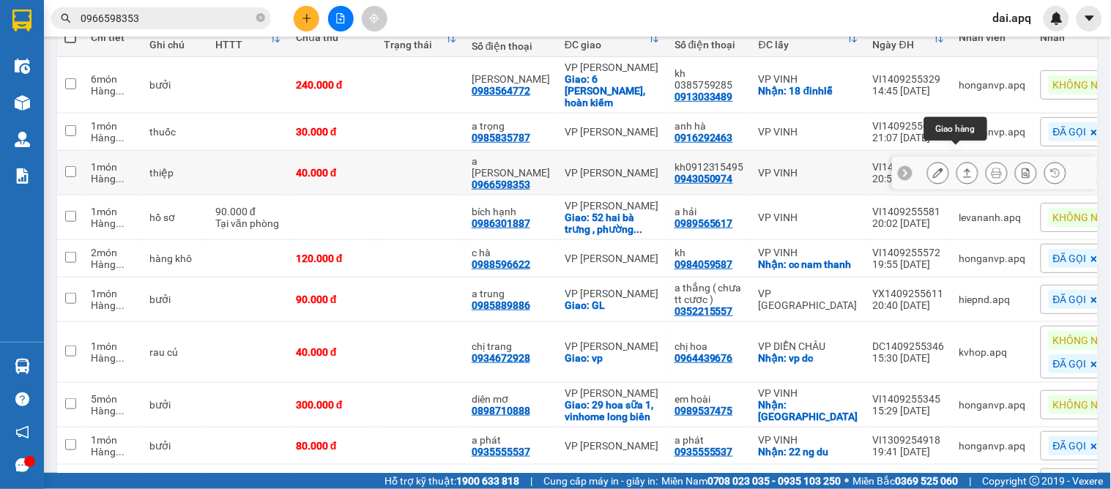
click at [958, 160] on button at bounding box center [968, 173] width 21 height 26
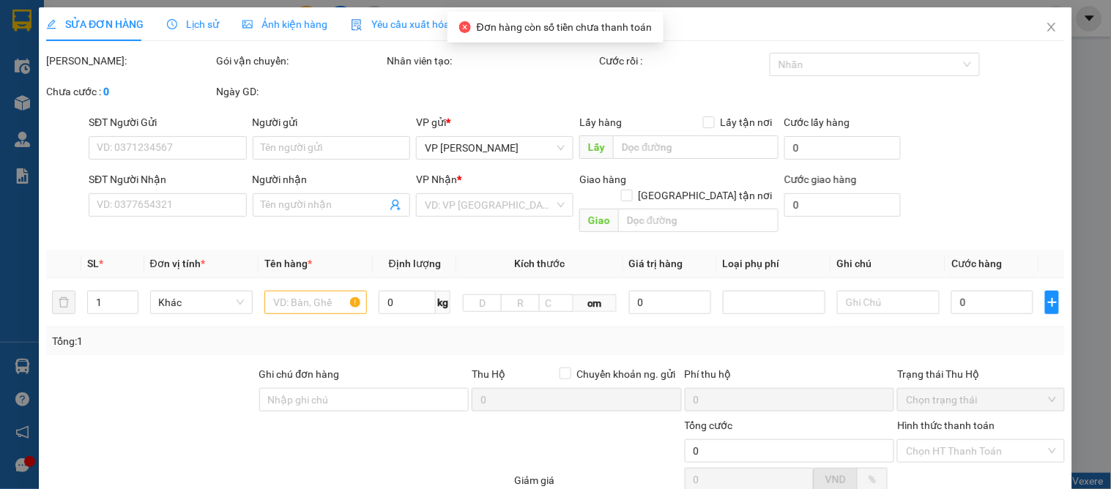
type input "0943050974"
type input "kh0912315495"
type input "0966598353"
type input "a tuấn vũ liên"
type input "40.000"
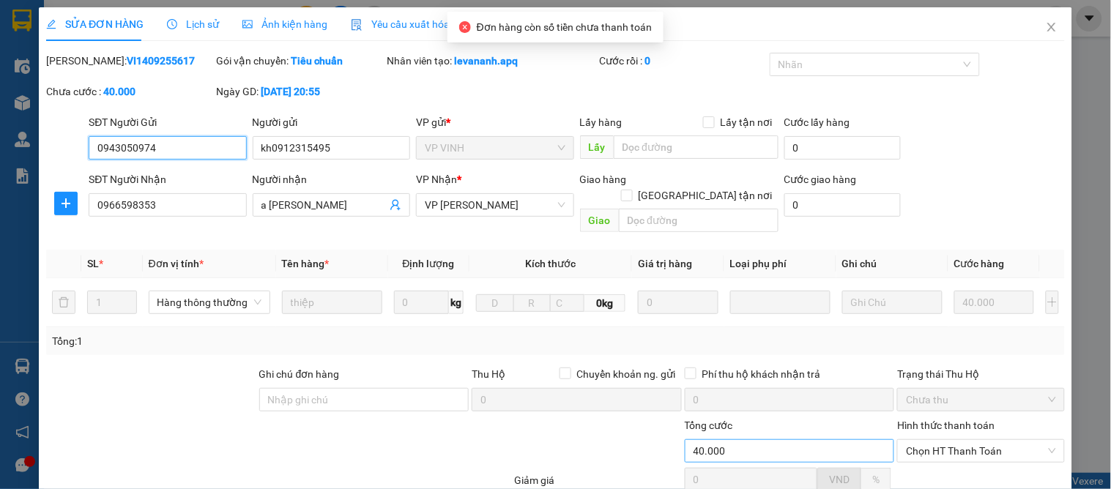
scroll to position [130, 0]
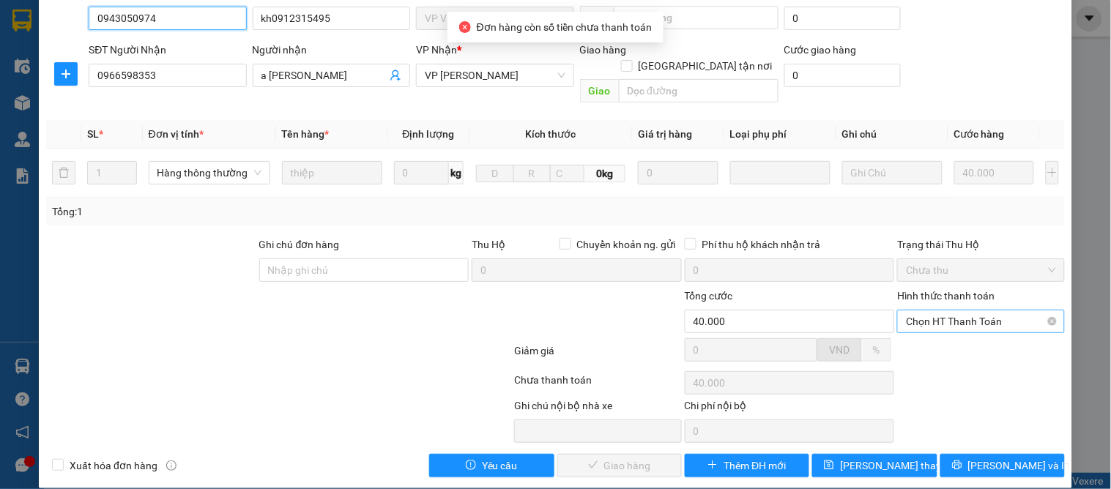
click at [933, 311] on span "Chọn HT Thanh Toán" at bounding box center [980, 322] width 149 height 22
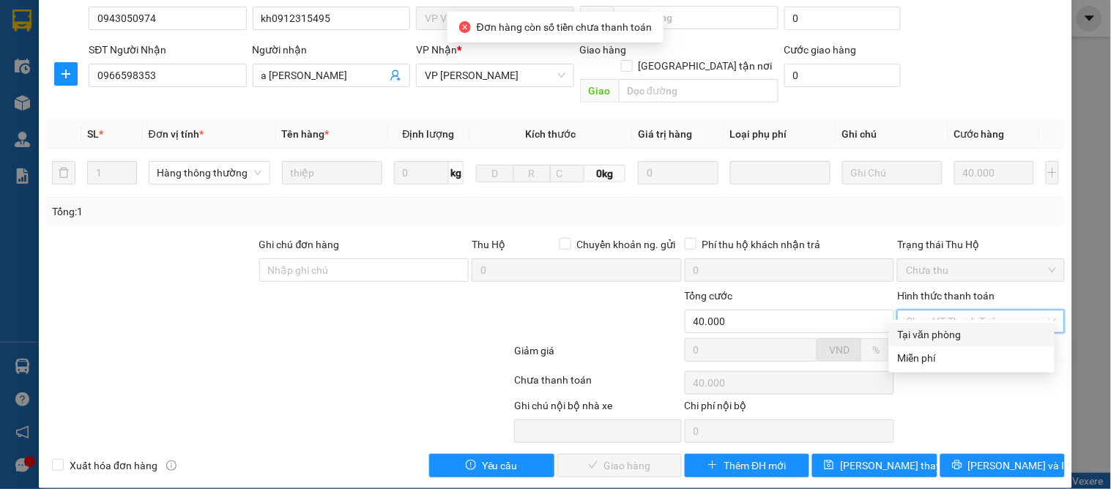
click at [929, 338] on div "Tại văn phòng" at bounding box center [972, 335] width 148 height 16
type input "0"
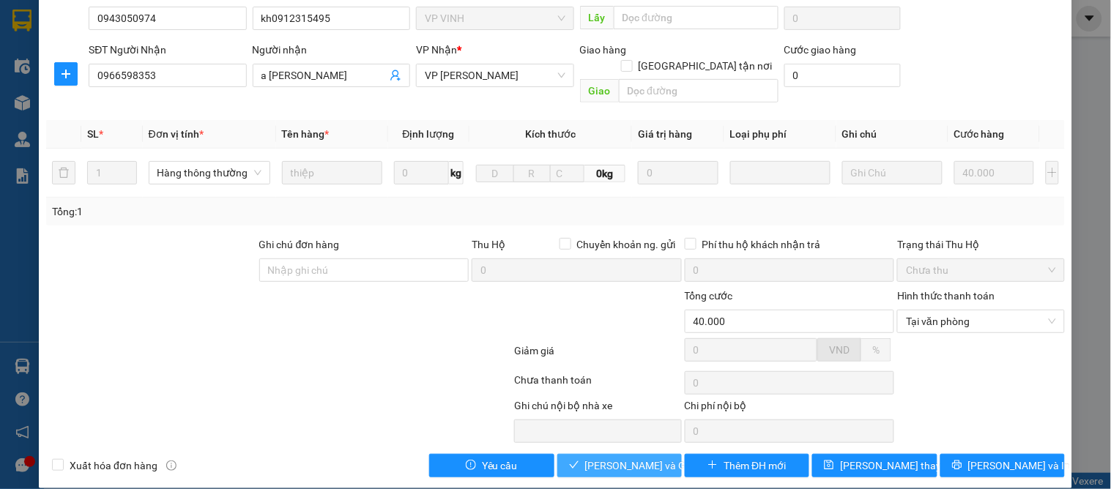
click at [611, 458] on span "Lưu và Giao hàng" at bounding box center [655, 466] width 141 height 16
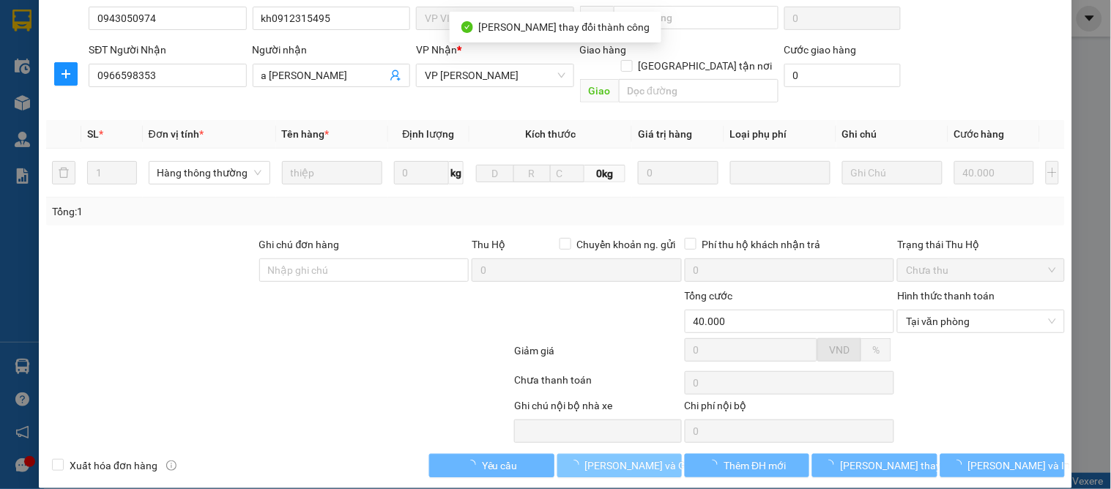
scroll to position [0, 0]
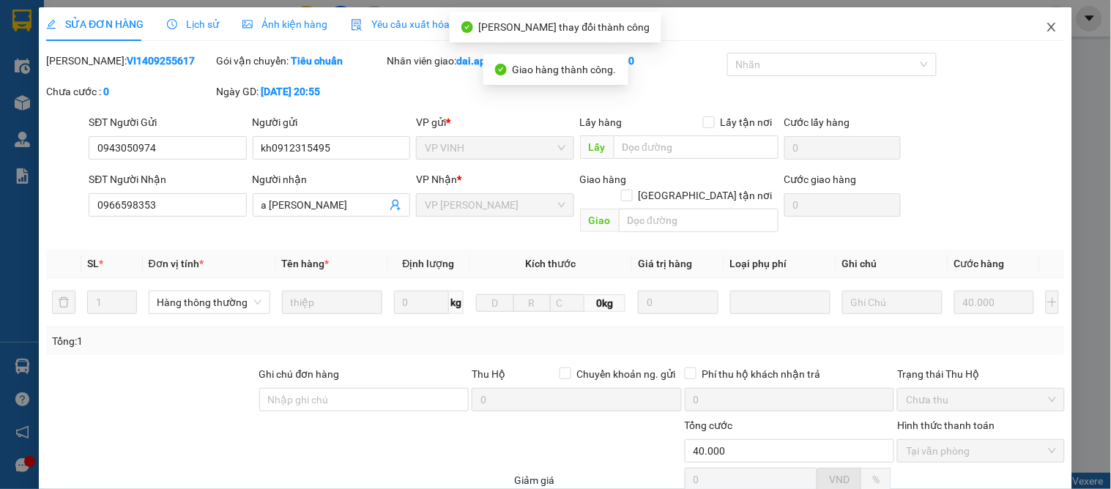
click at [1046, 26] on icon "close" at bounding box center [1052, 27] width 12 height 12
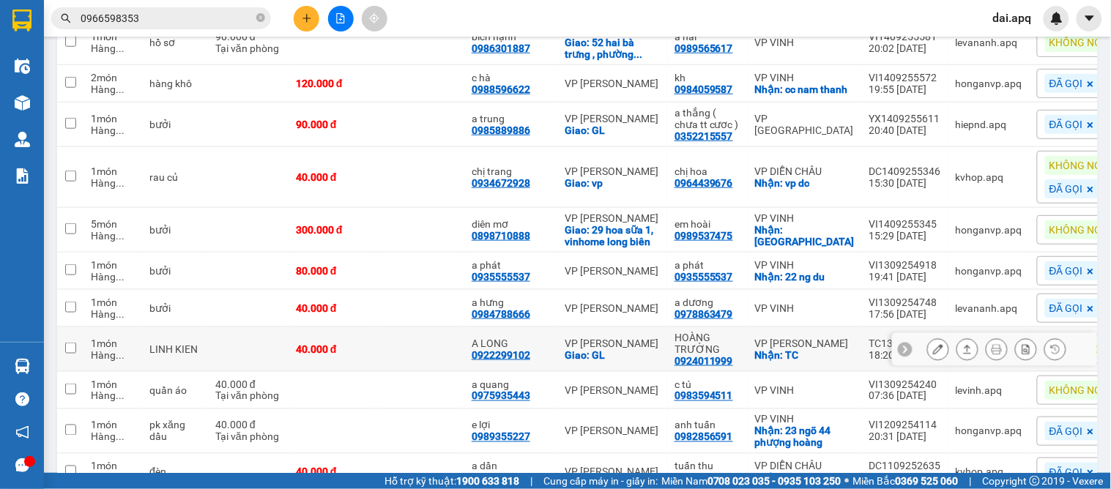
scroll to position [400, 0]
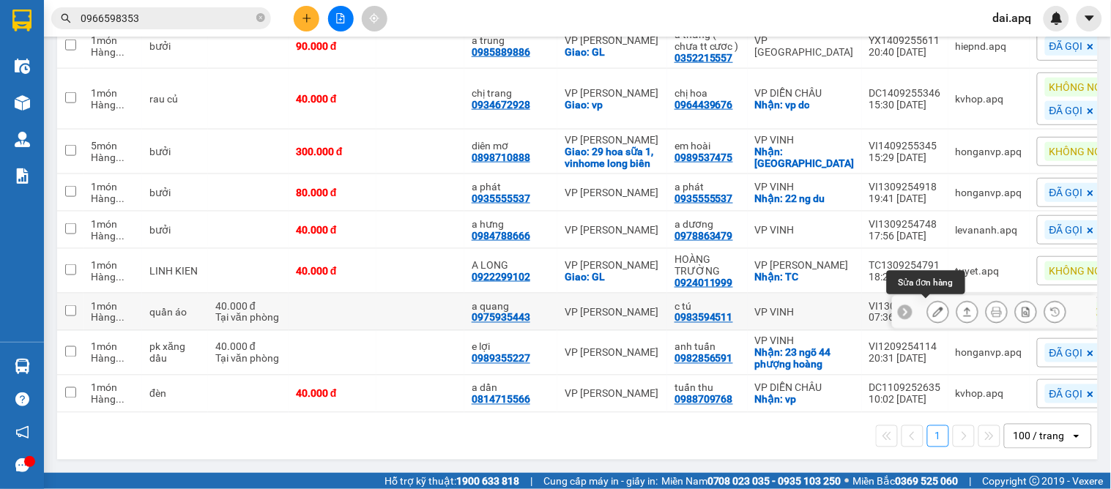
click at [933, 307] on icon at bounding box center [938, 312] width 10 height 10
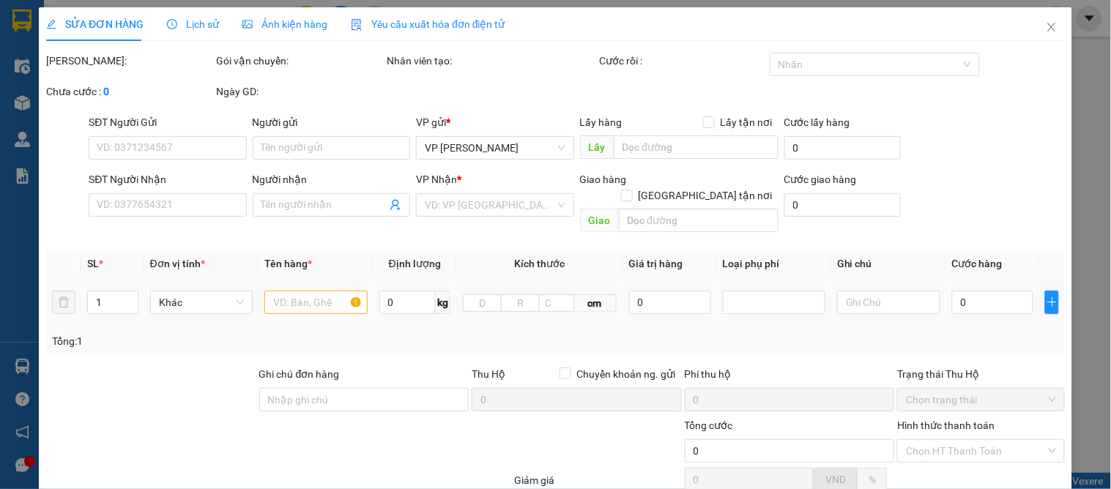
type input "0983594511"
type input "c tú"
type input "0975935443"
type input "a quang"
type input "40.000"
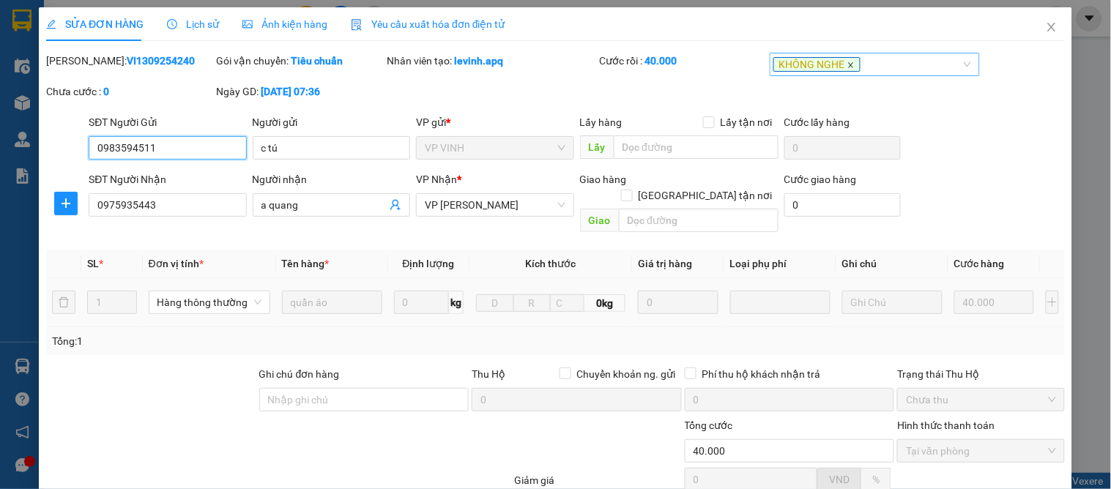
click at [848, 66] on icon "close" at bounding box center [851, 65] width 7 height 7
click at [810, 68] on div at bounding box center [868, 65] width 188 height 18
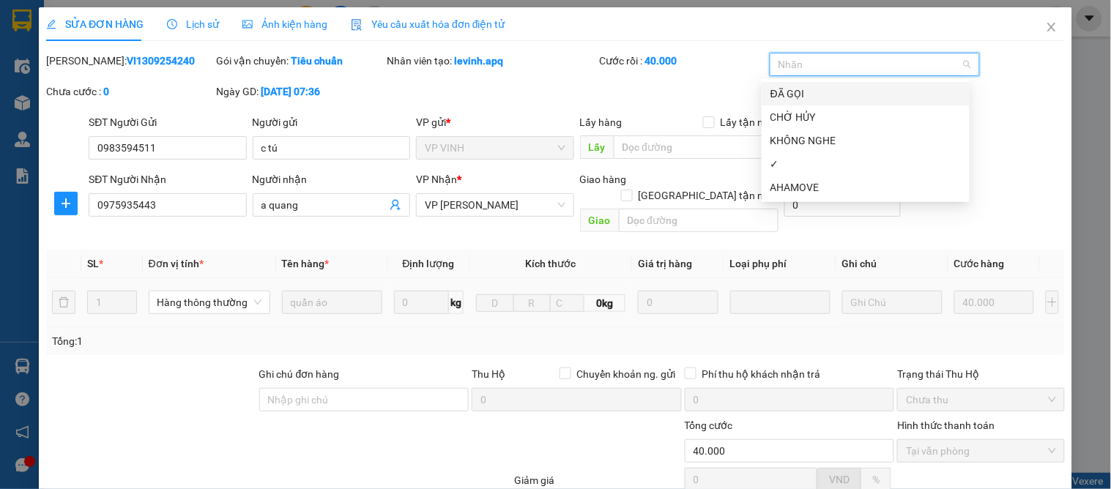
click at [796, 97] on div "ĐÃ GỌI" at bounding box center [866, 94] width 190 height 16
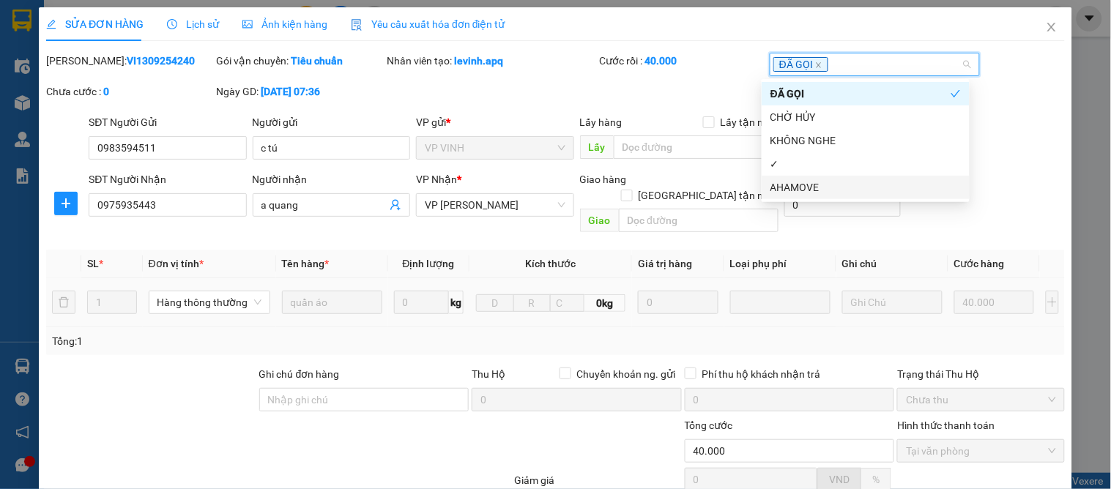
scroll to position [130, 0]
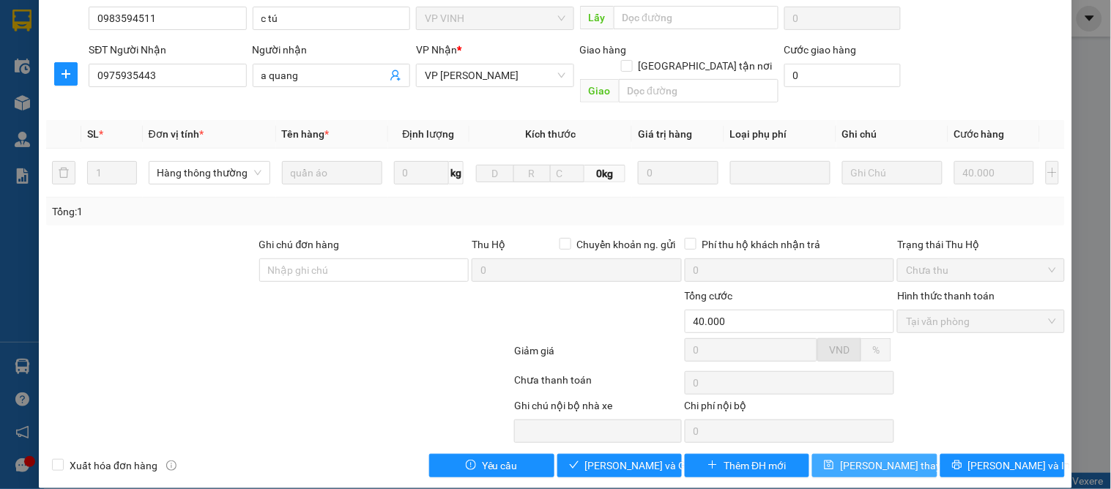
click at [883, 458] on span "Lưu thay đổi" at bounding box center [898, 466] width 117 height 16
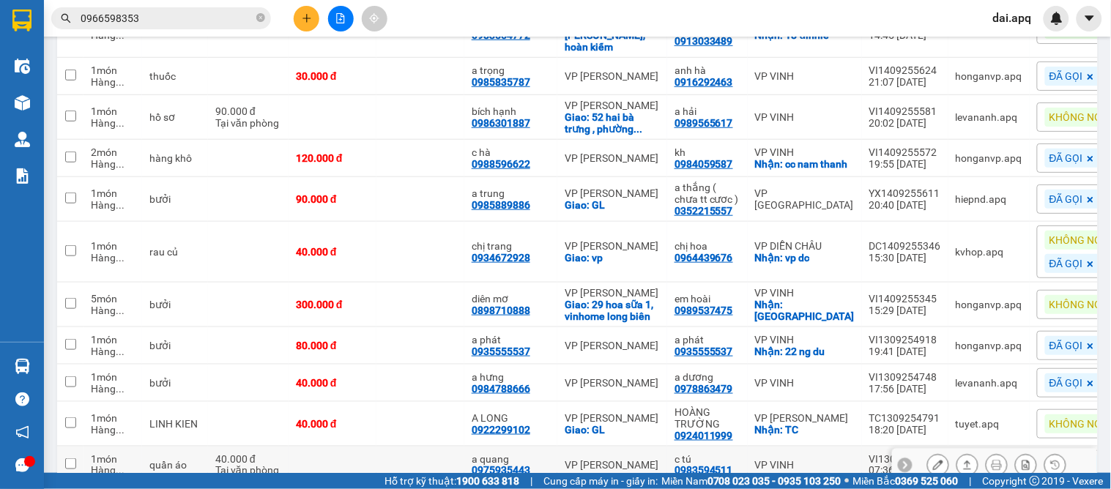
scroll to position [325, 0]
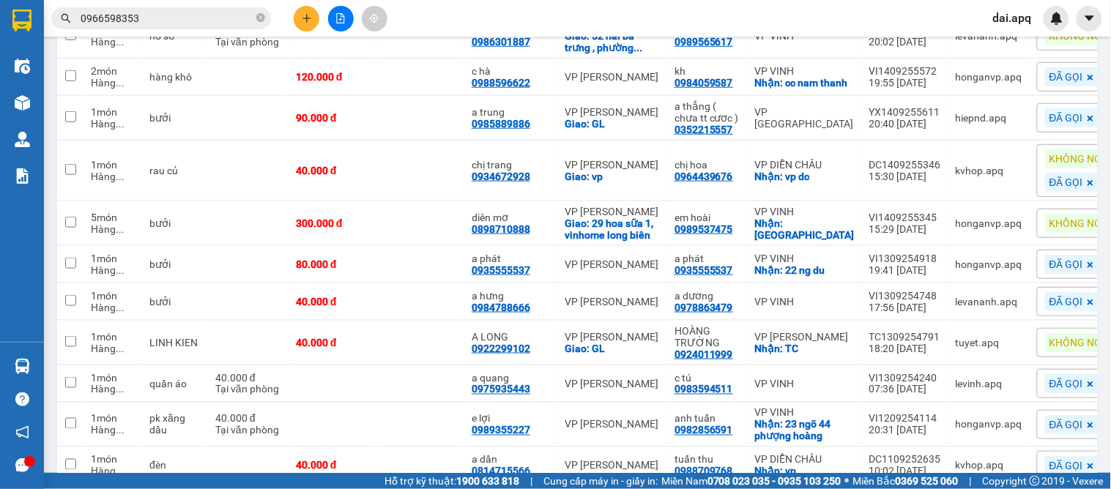
click at [1037, 349] on div "KHÔNG NGHE" at bounding box center [1086, 342] width 98 height 29
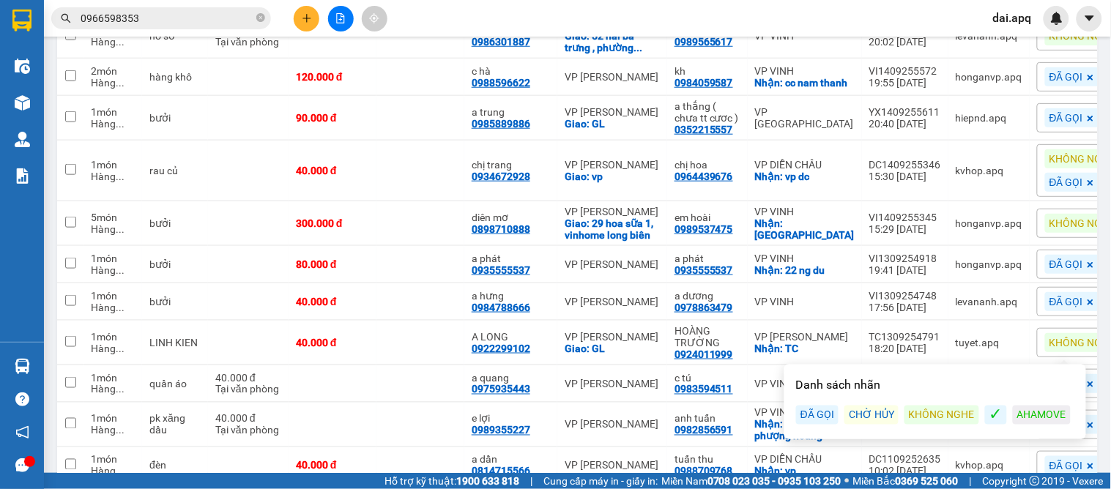
click at [814, 415] on div "ĐÃ GỌI" at bounding box center [817, 415] width 42 height 19
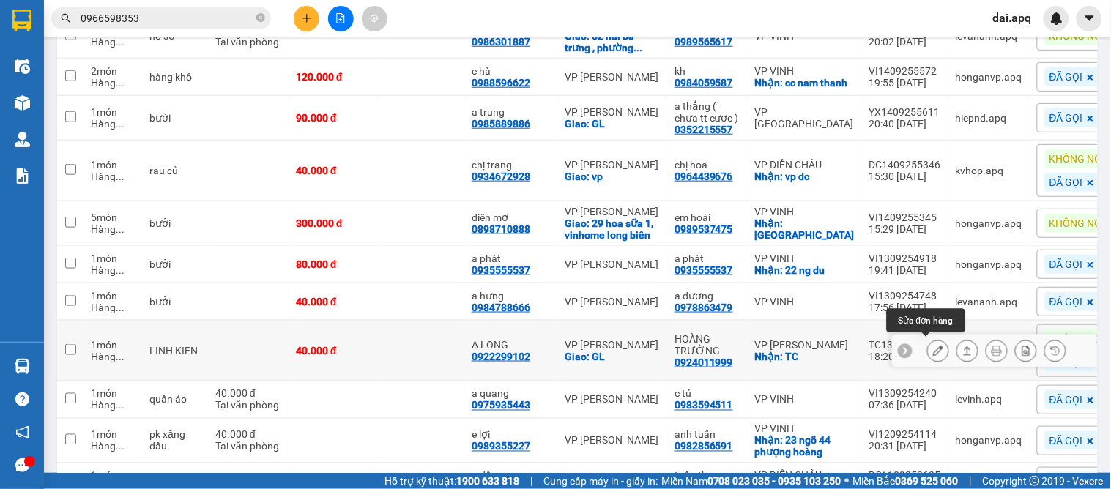
click at [933, 348] on icon at bounding box center [938, 351] width 10 height 10
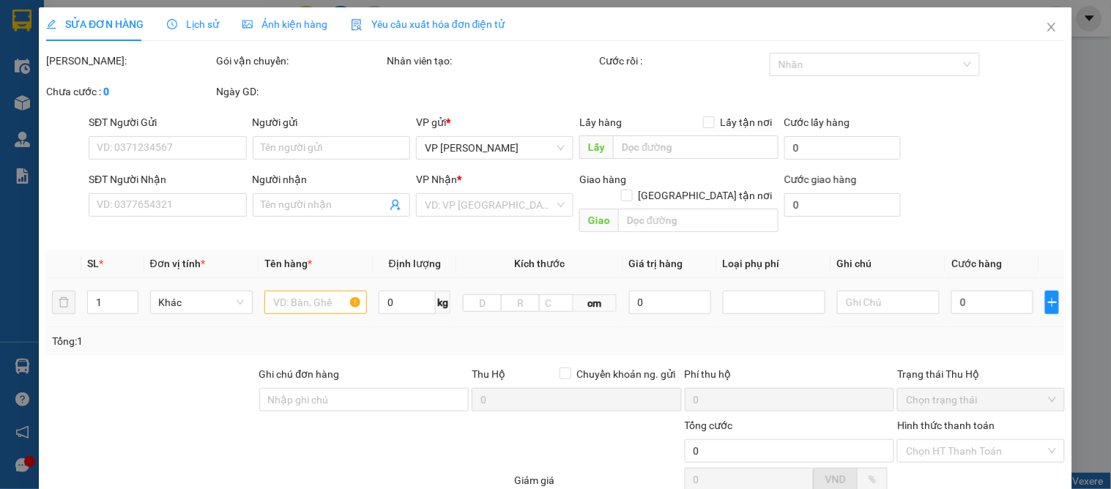
type input "0924011999"
type input "HOÀNG TRƯỜNG"
checkbox input "true"
type input "TC"
type input "0922299102"
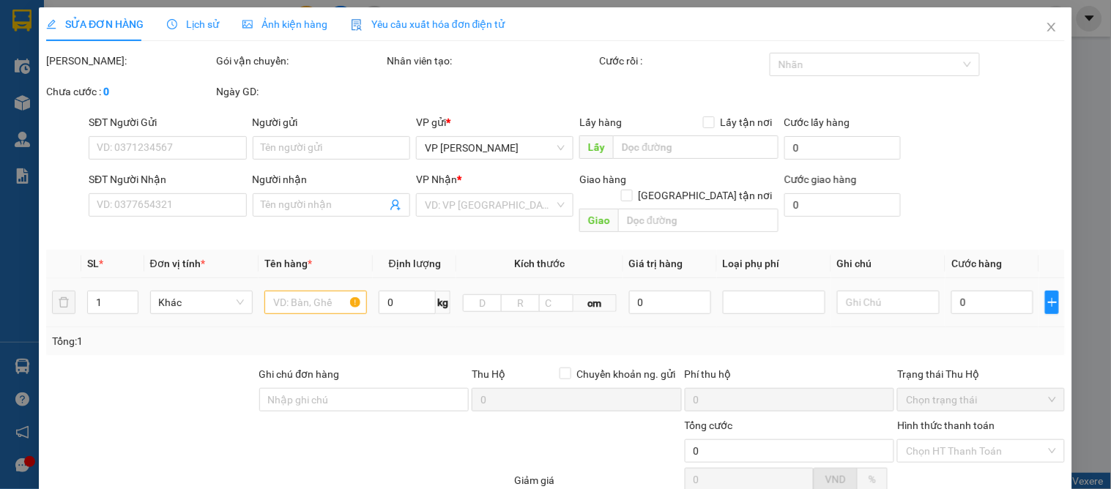
type input "A LONG"
checkbox input "true"
type input "GL"
type input "40.000"
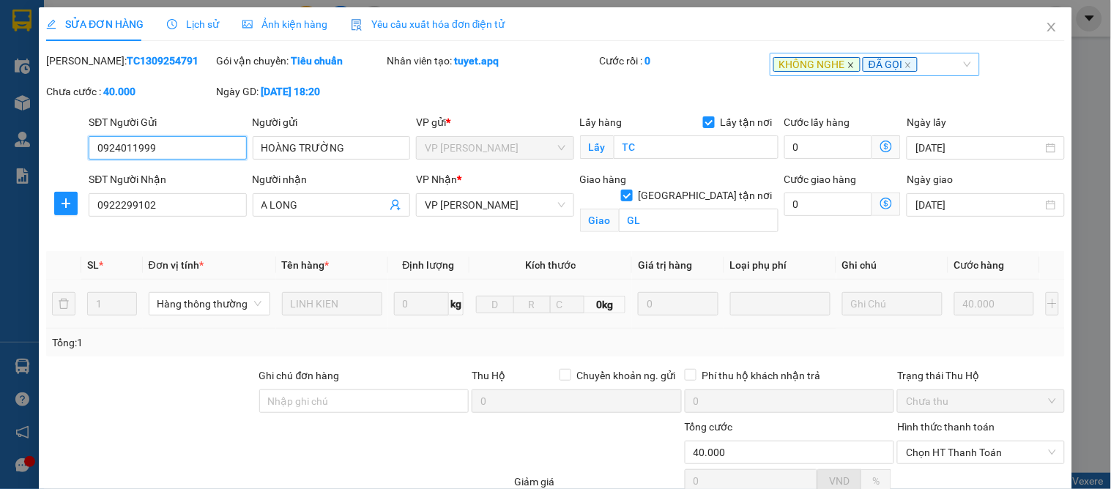
click at [848, 64] on icon "close" at bounding box center [851, 65] width 7 height 7
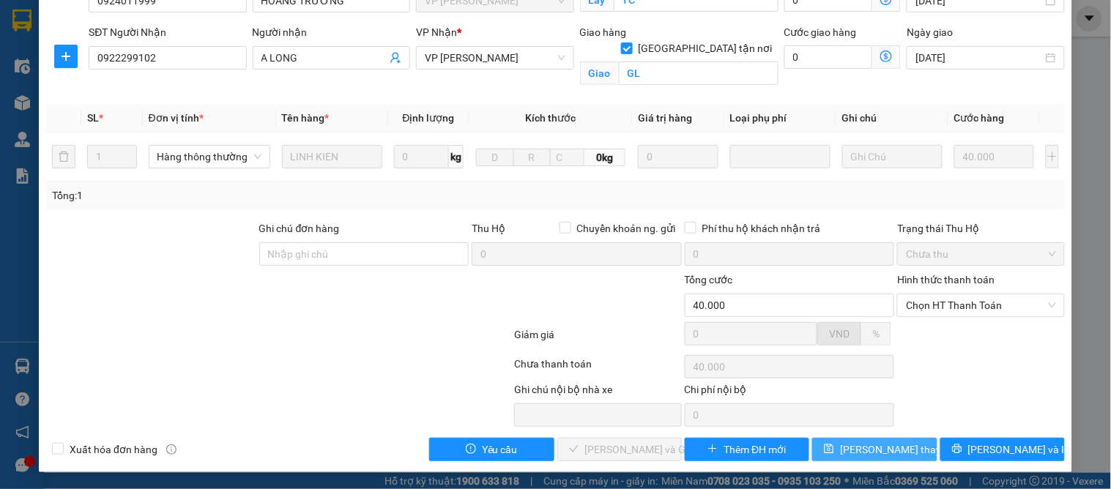
click at [856, 445] on span "Lưu thay đổi" at bounding box center [898, 450] width 117 height 16
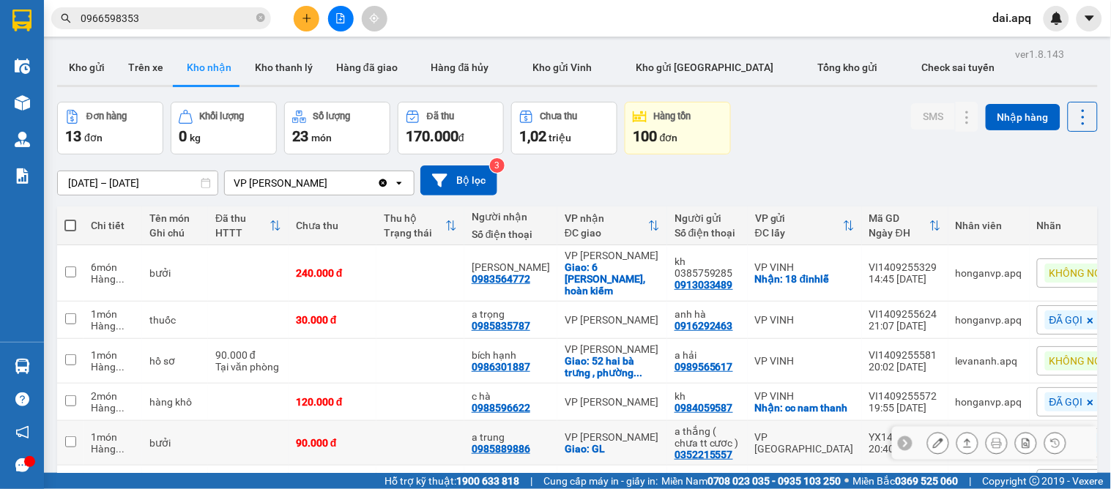
scroll to position [163, 0]
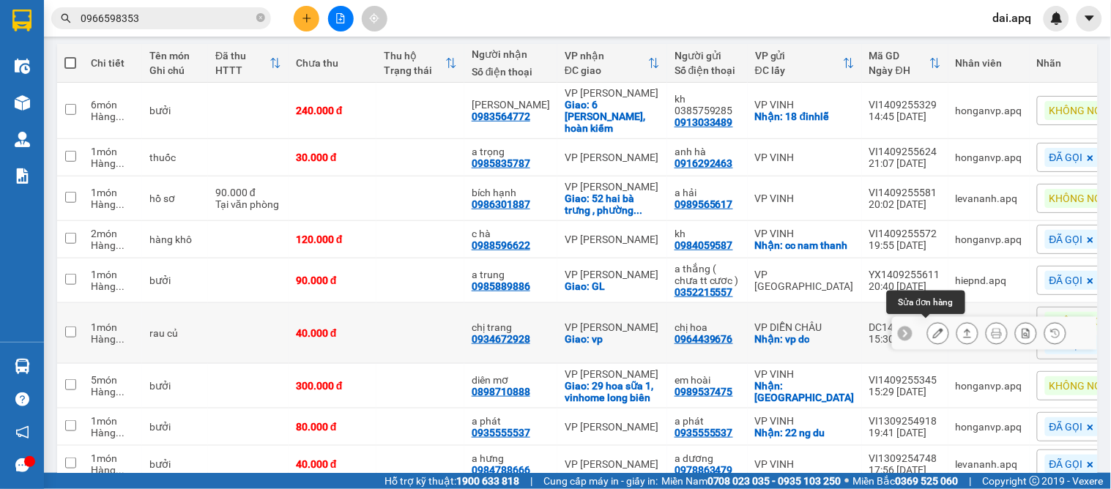
click at [933, 330] on button at bounding box center [938, 334] width 21 height 26
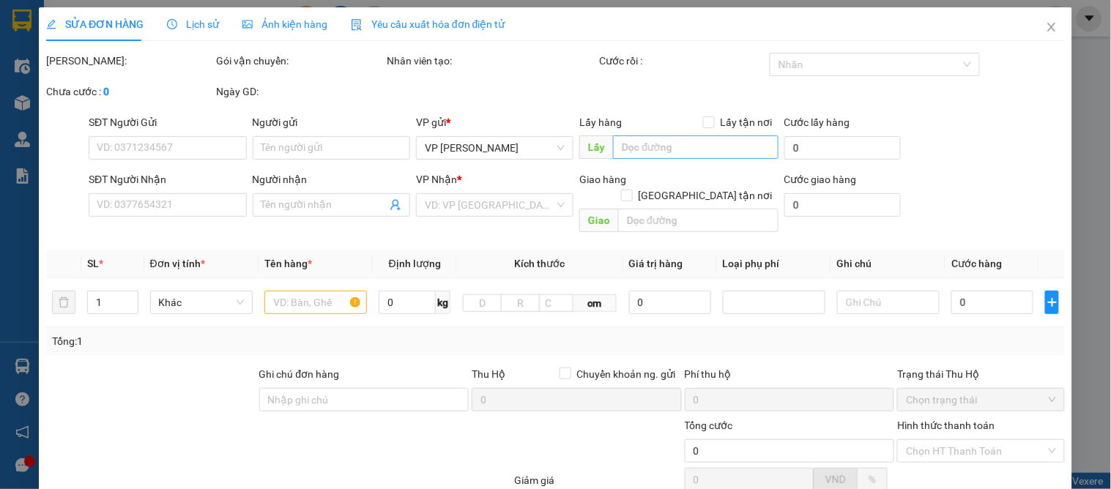
type input "0964439676"
type input "chị hoa"
checkbox input "true"
type input "vp dc"
type input "0934672928"
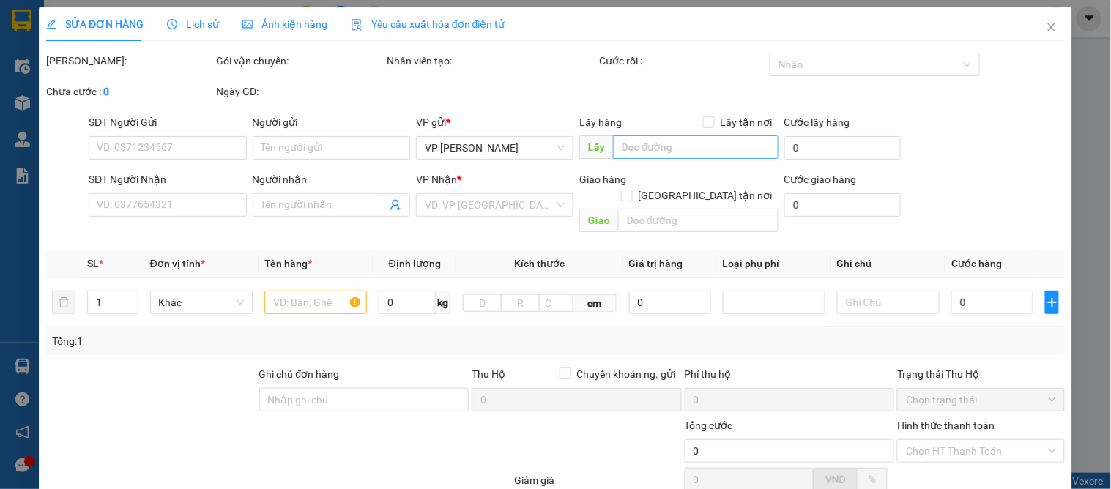
type input "chị trang"
checkbox input "true"
type input "vp"
type input "40.000"
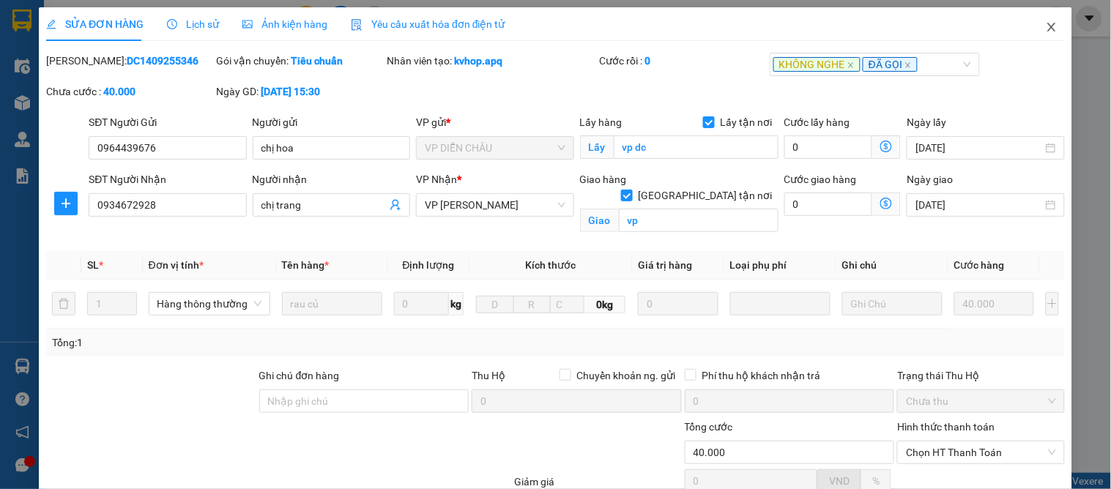
click at [1046, 28] on icon "close" at bounding box center [1052, 27] width 12 height 12
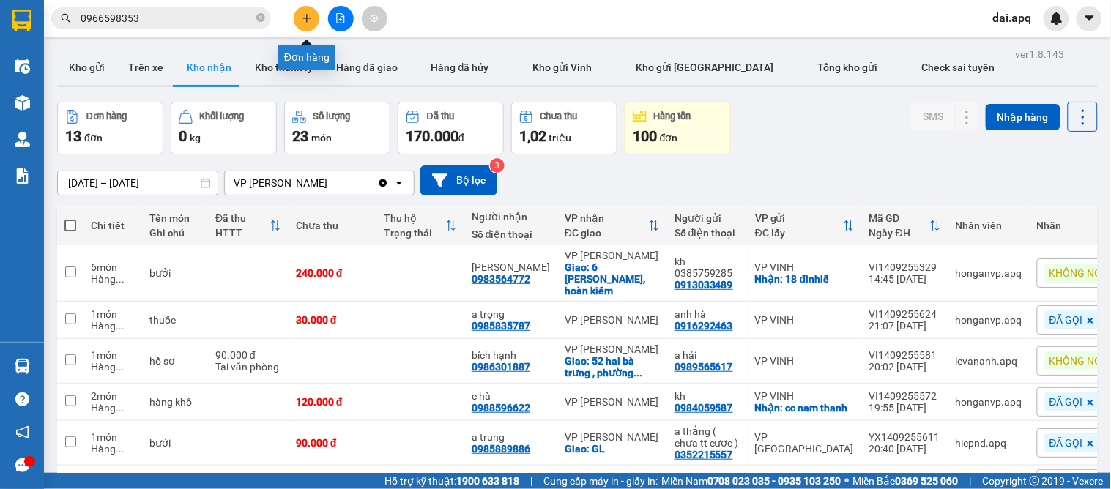
click at [313, 16] on button at bounding box center [307, 19] width 26 height 26
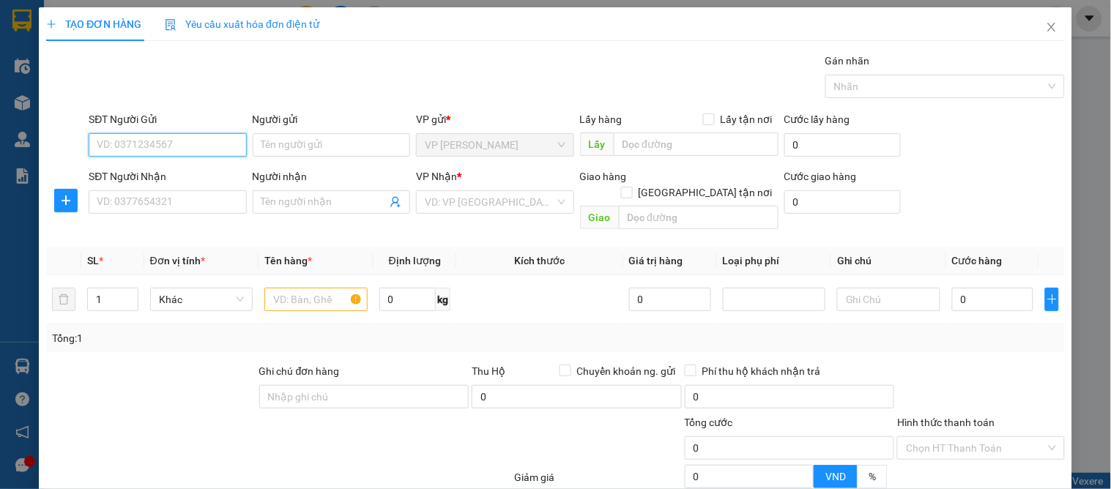
click at [142, 144] on input "SĐT Người Gửi" at bounding box center [168, 144] width 158 height 23
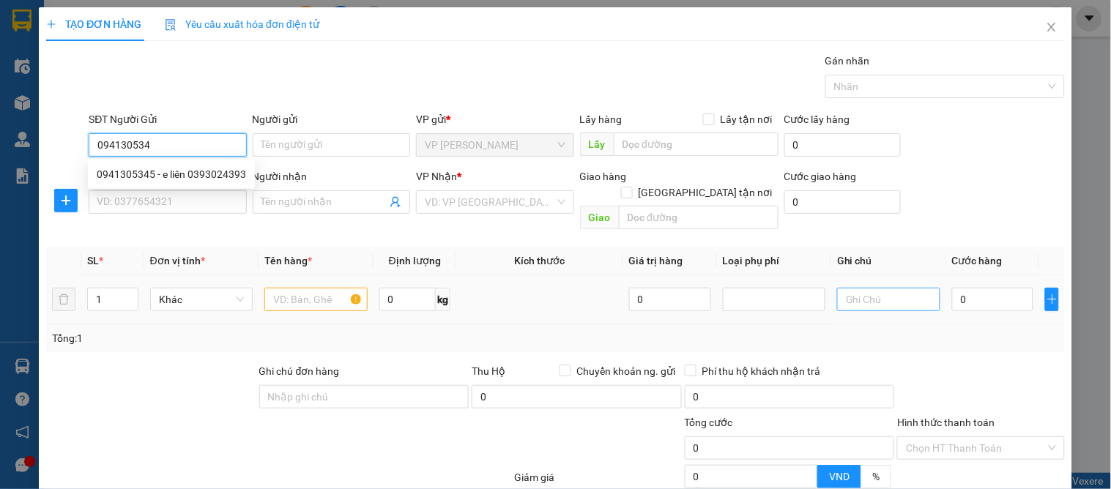
type input "0941305345"
drag, startPoint x: 163, startPoint y: 173, endPoint x: 174, endPoint y: 201, distance: 30.2
click at [163, 177] on div "0941305345 - e liên 0393024393" at bounding box center [171, 174] width 149 height 16
type input "e liên 0393024393"
type input "0941305345"
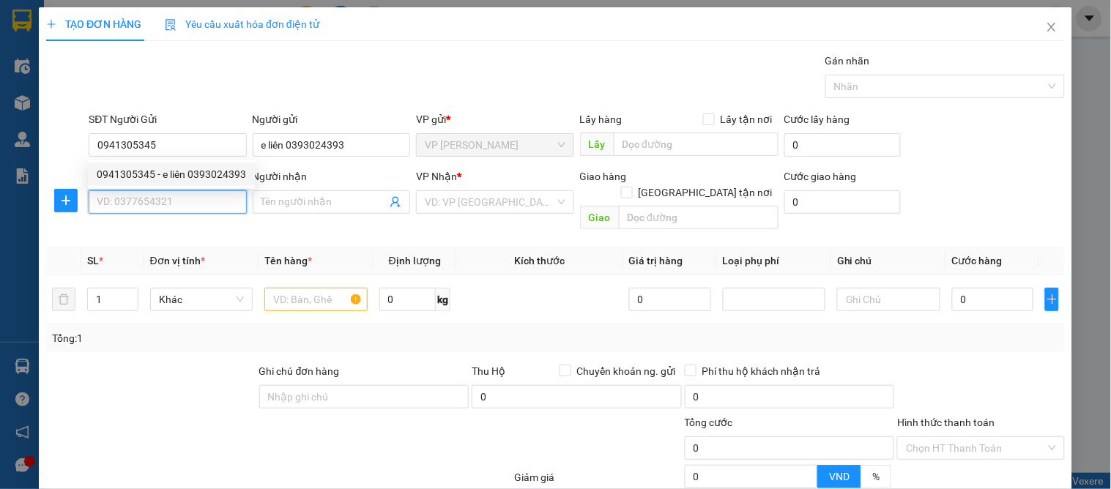
click at [199, 213] on input "SĐT Người Nhận" at bounding box center [168, 201] width 158 height 23
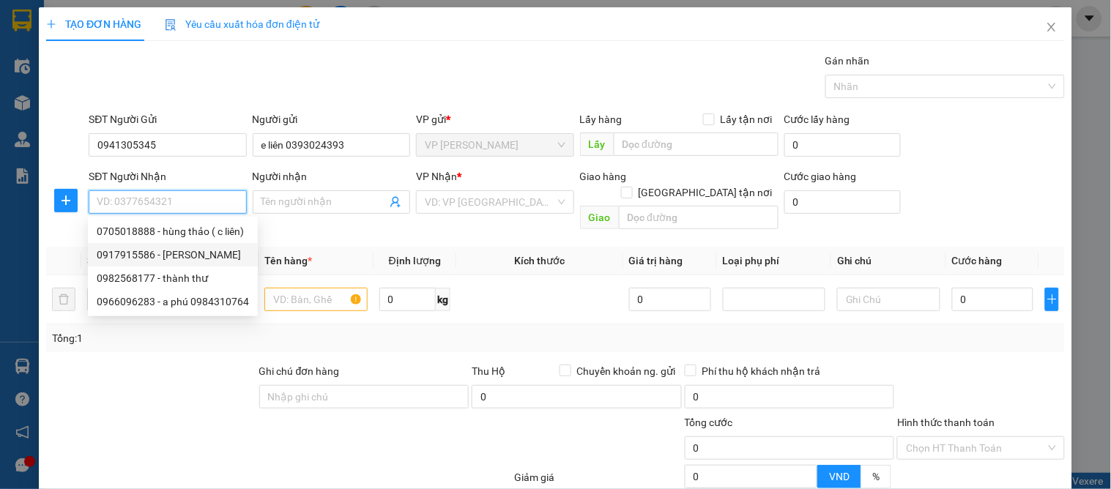
click at [211, 252] on div "0917915586 - c huyền" at bounding box center [173, 255] width 152 height 16
type input "0917915586"
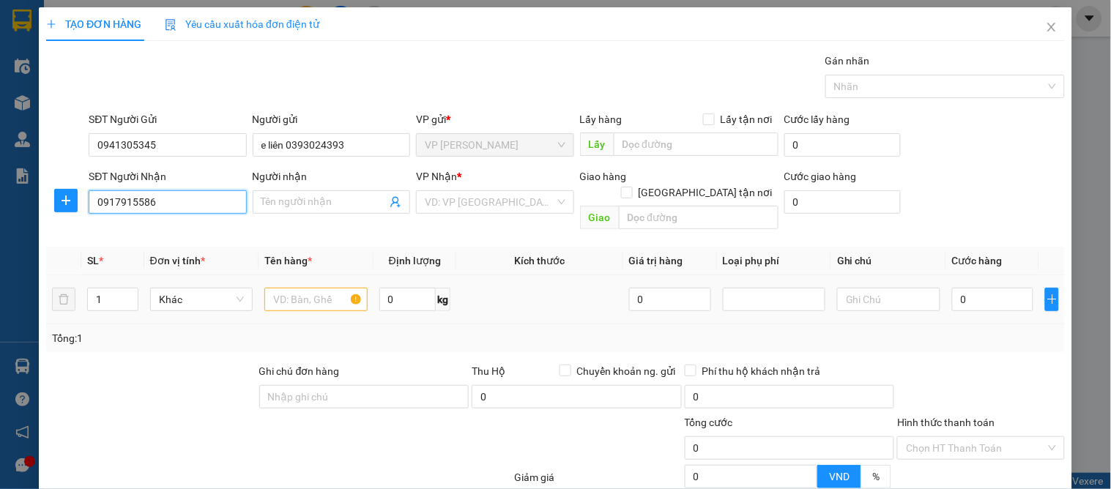
type input "c huyền"
checkbox input "true"
type input "cc tân phúc"
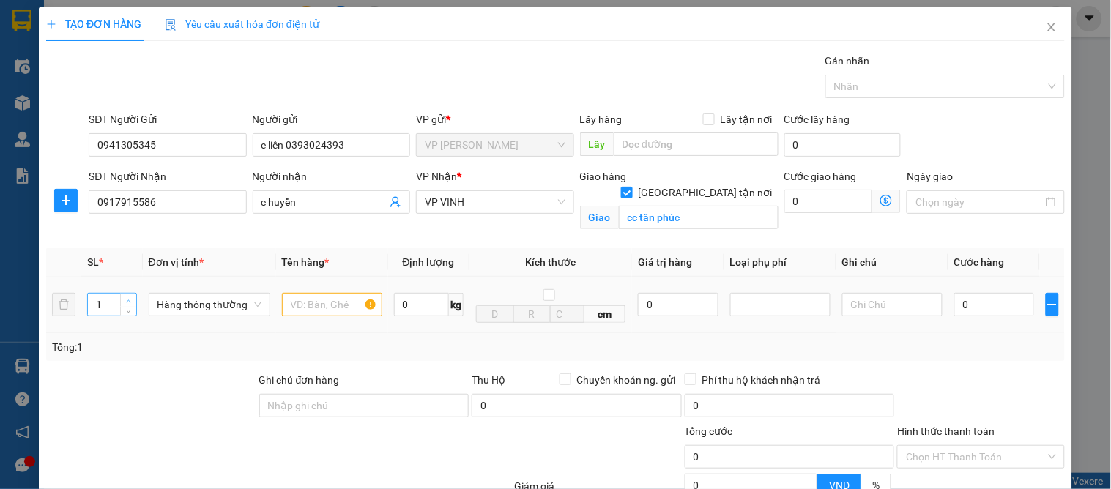
type input "2"
click at [125, 301] on span "up" at bounding box center [129, 301] width 9 height 9
click at [126, 299] on icon "up" at bounding box center [128, 301] width 5 height 5
type input "2"
click at [126, 302] on icon "up" at bounding box center [128, 301] width 5 height 5
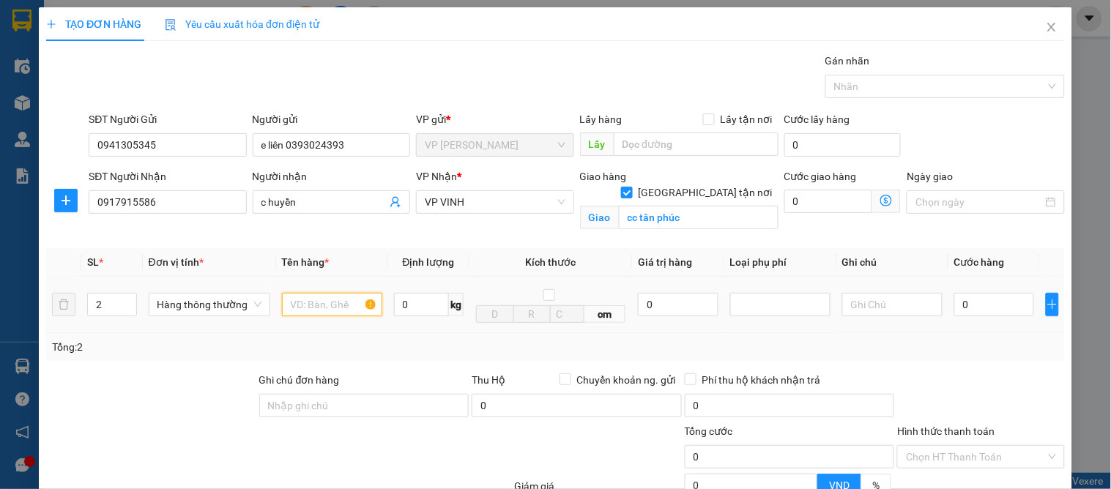
click at [319, 303] on input "text" at bounding box center [332, 304] width 100 height 23
type input "quạt"
click at [979, 301] on input "0" at bounding box center [995, 304] width 80 height 23
type input "8"
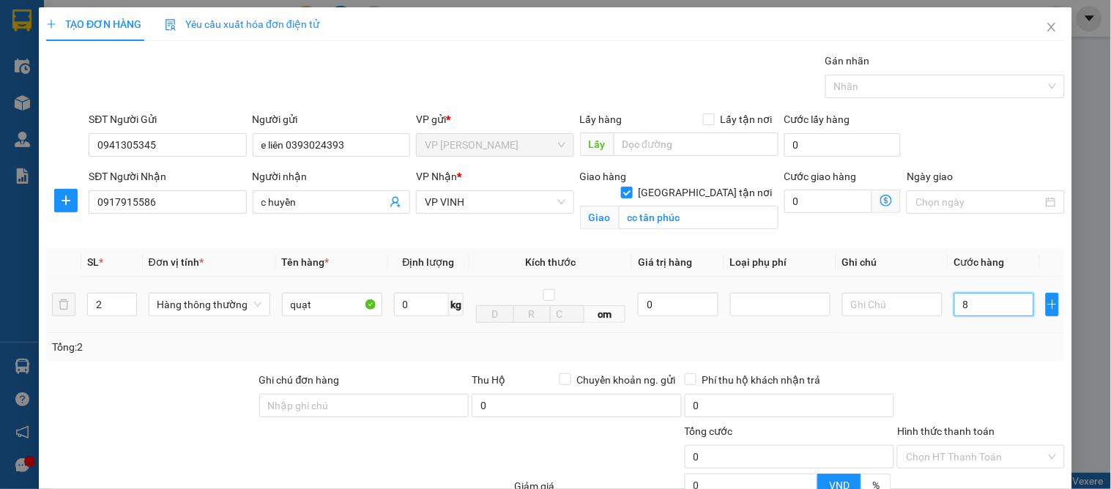
type input "8"
type input "80"
type input "80.000"
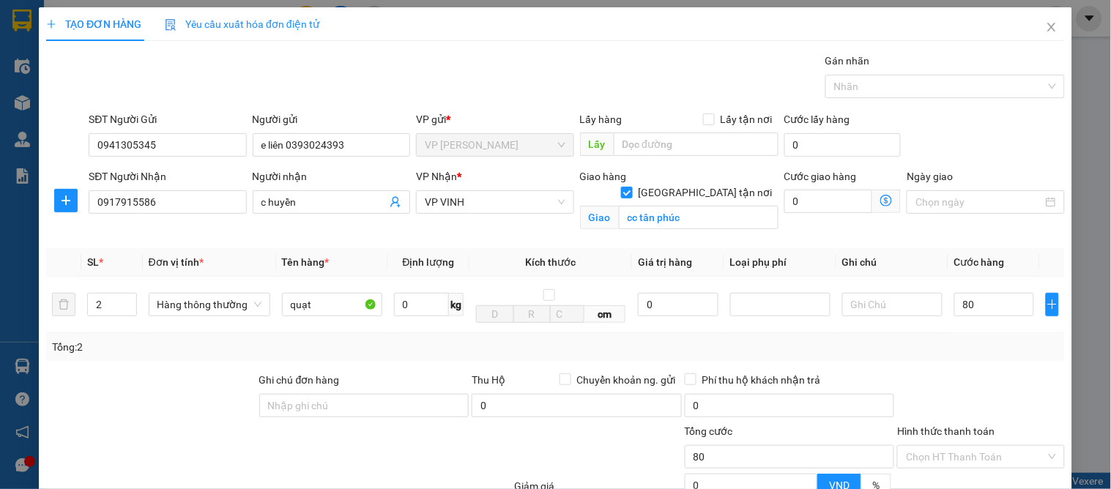
type input "80.000"
click at [1015, 381] on div at bounding box center [981, 397] width 170 height 51
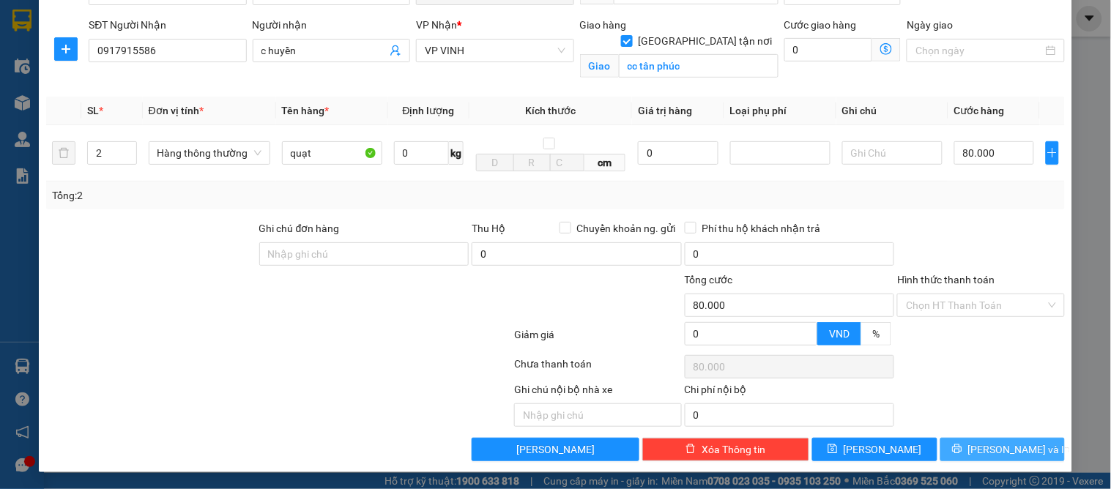
click at [988, 457] on span "[PERSON_NAME] và In" at bounding box center [1020, 450] width 103 height 16
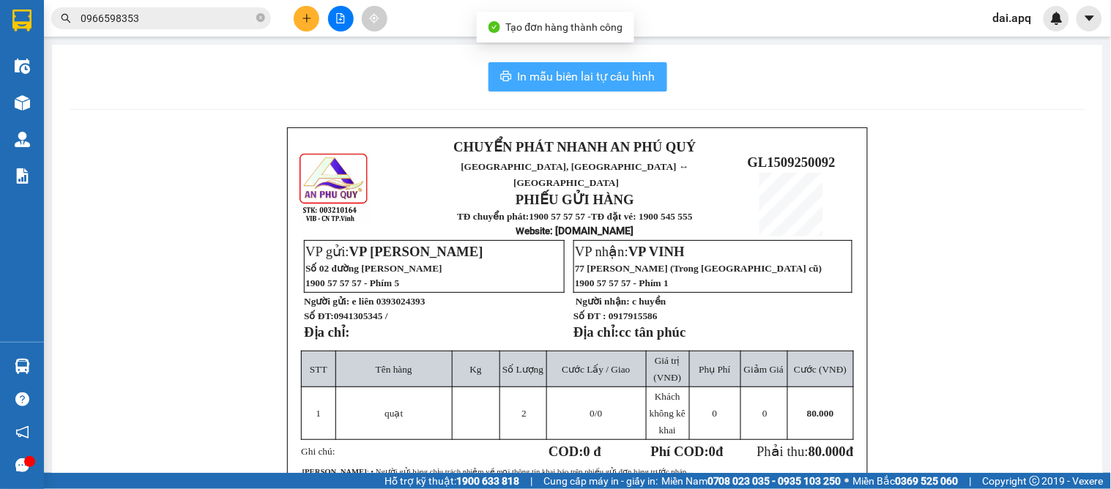
click at [520, 81] on span "In mẫu biên lai tự cấu hình" at bounding box center [587, 76] width 138 height 18
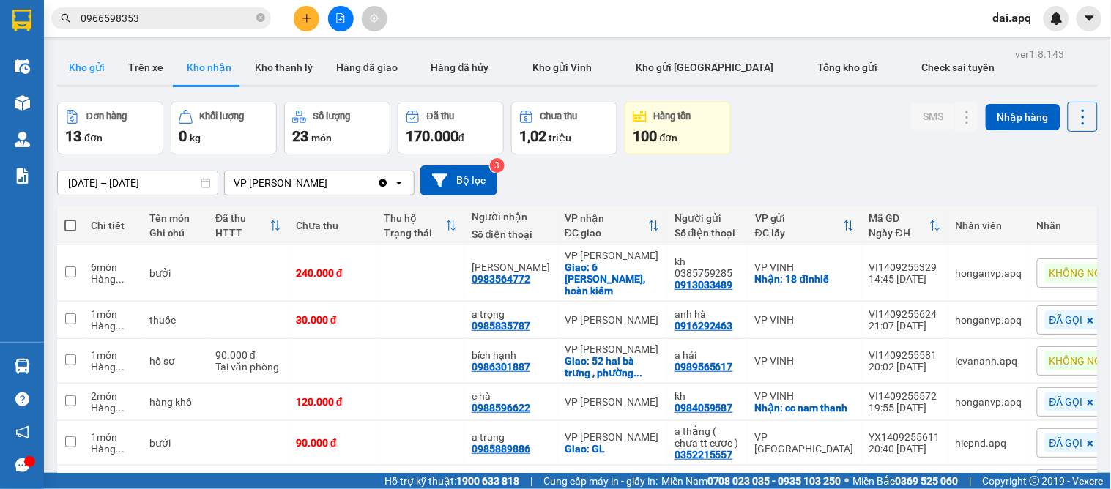
click at [89, 66] on button "Kho gửi" at bounding box center [86, 67] width 59 height 35
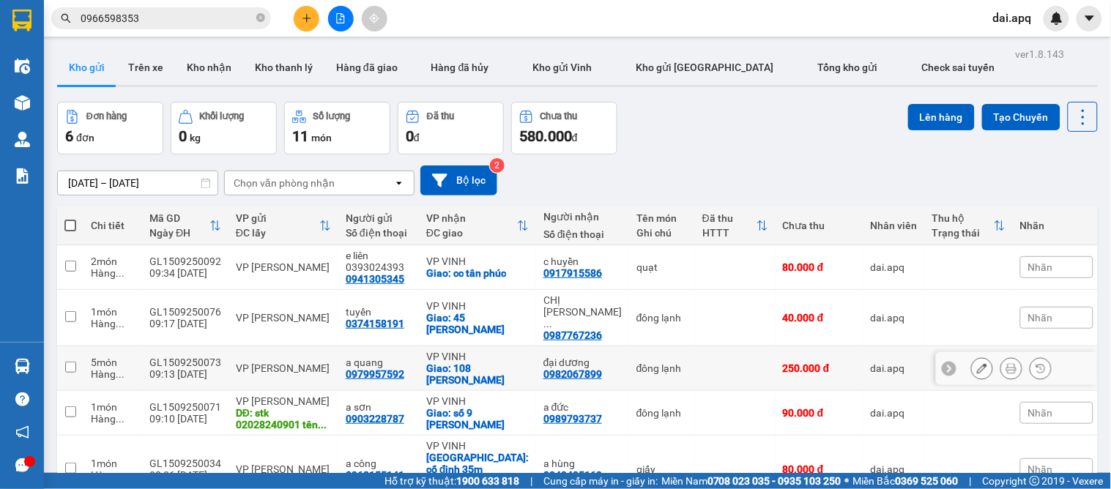
scroll to position [77, 0]
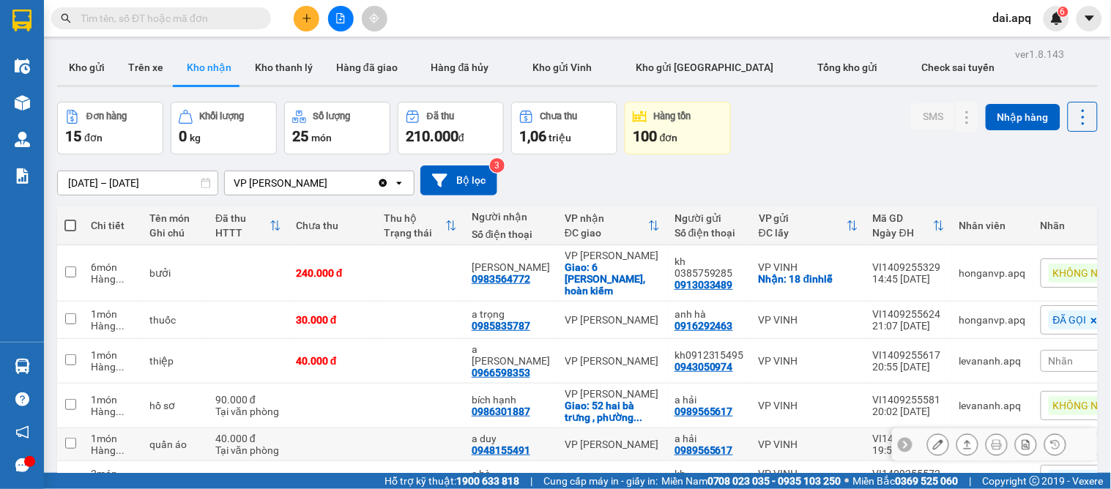
scroll to position [244, 0]
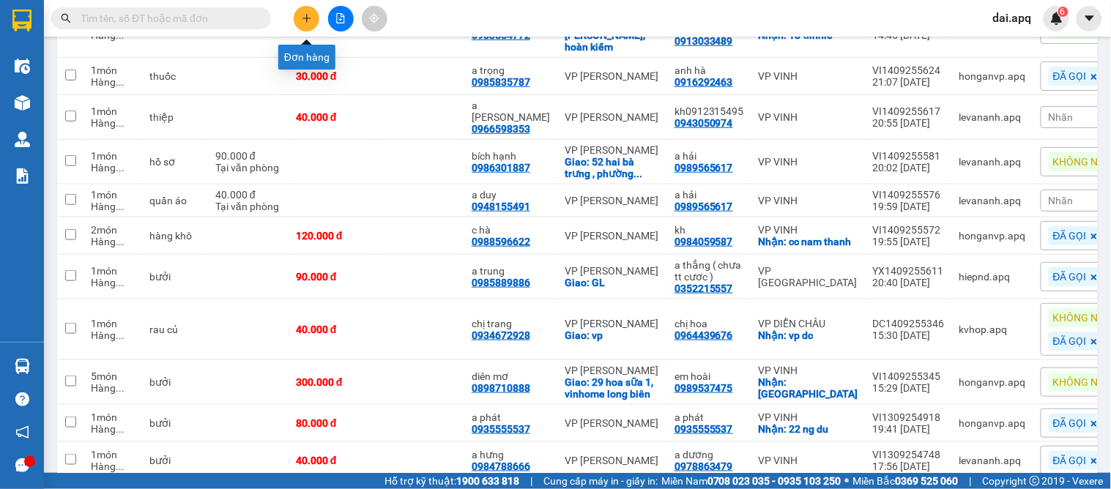
click at [310, 13] on icon "plus" at bounding box center [307, 18] width 10 height 10
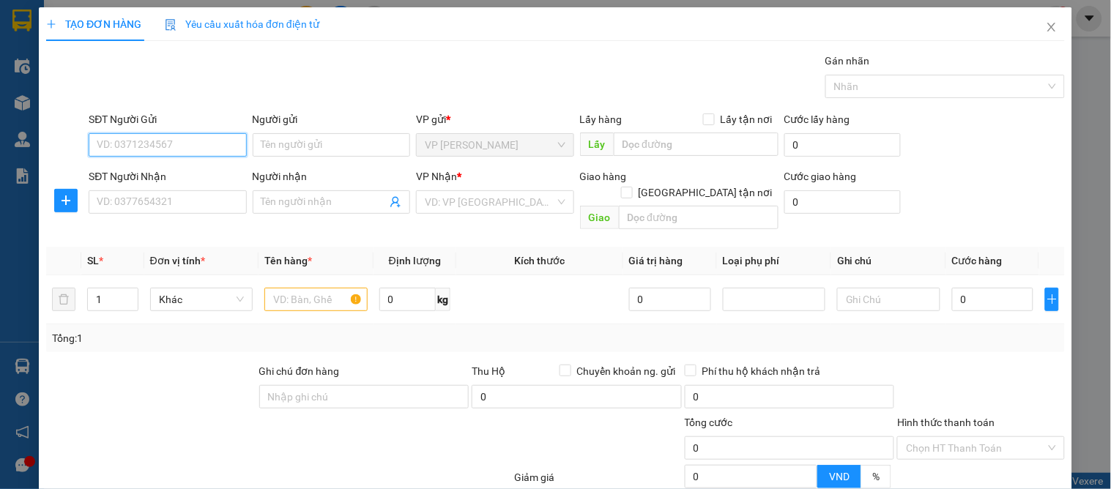
click at [183, 138] on input "SĐT Người Gửi" at bounding box center [168, 144] width 158 height 23
type input "0982654229"
click at [188, 165] on div "0982654229 - a tiến" at bounding box center [166, 174] width 156 height 23
type input "a tiến"
type input "0982654229"
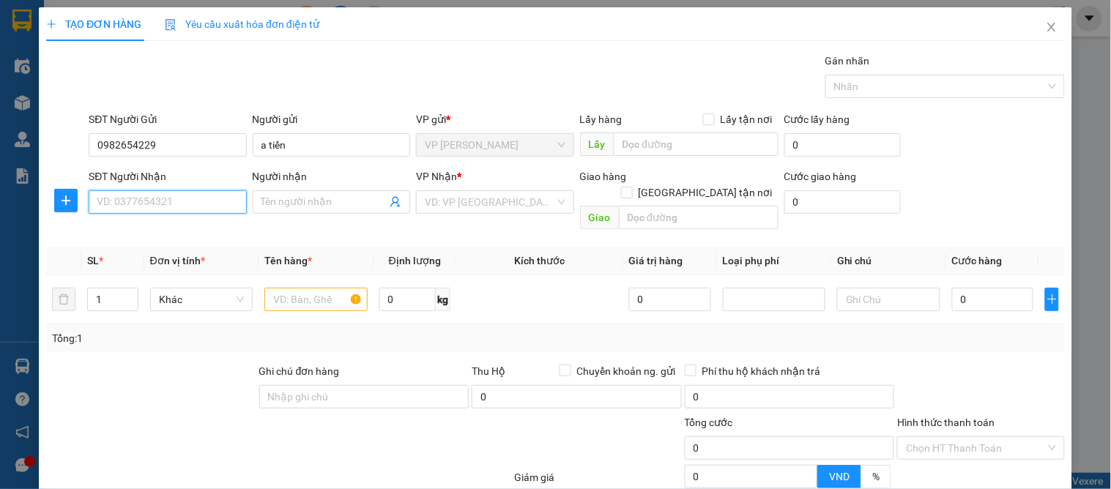
click at [196, 210] on input "SĐT Người Nhận" at bounding box center [168, 201] width 158 height 23
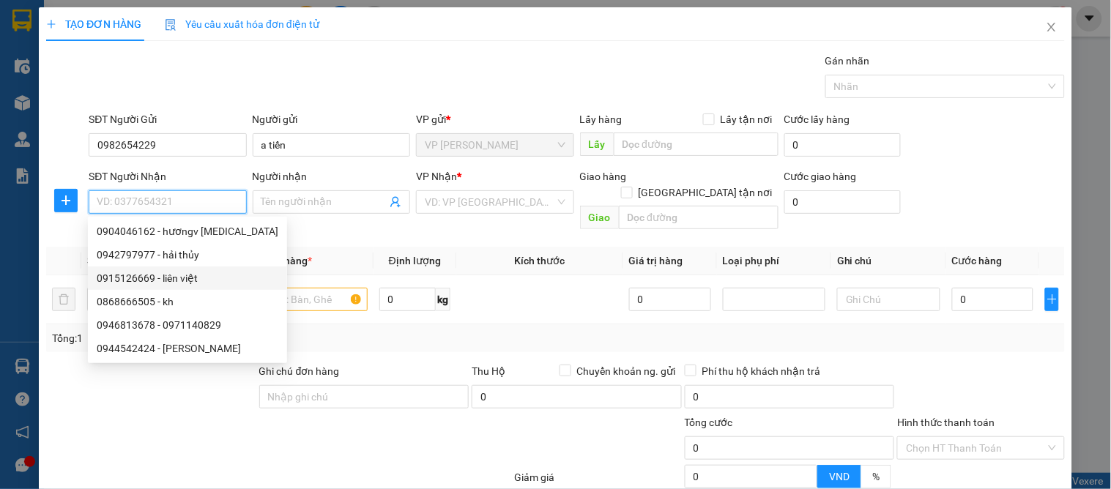
click at [215, 271] on div "0915126669 - liên việt" at bounding box center [188, 278] width 182 height 16
type input "0915126669"
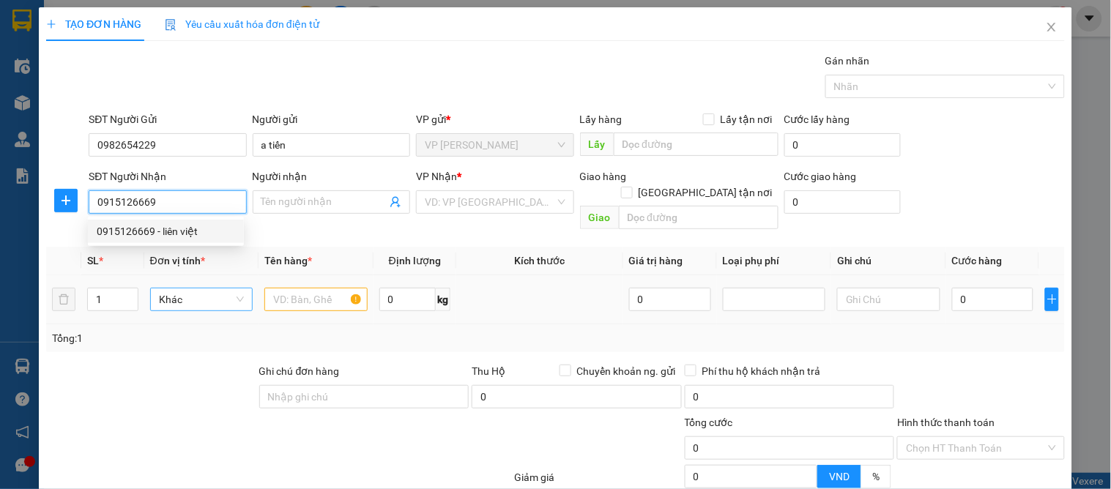
type input "liên việt"
checkbox input "true"
type input "69c đào tấn(có hàng về giờ nào thì giao giờ đó)"
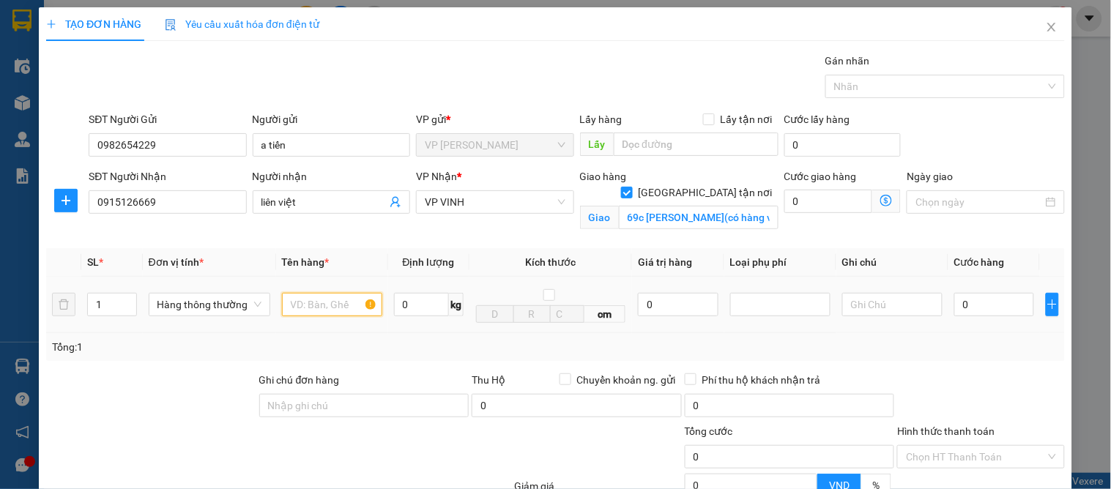
click at [304, 317] on input "text" at bounding box center [332, 304] width 100 height 23
type input "quần áo"
click at [1046, 296] on button "button" at bounding box center [1052, 304] width 13 height 23
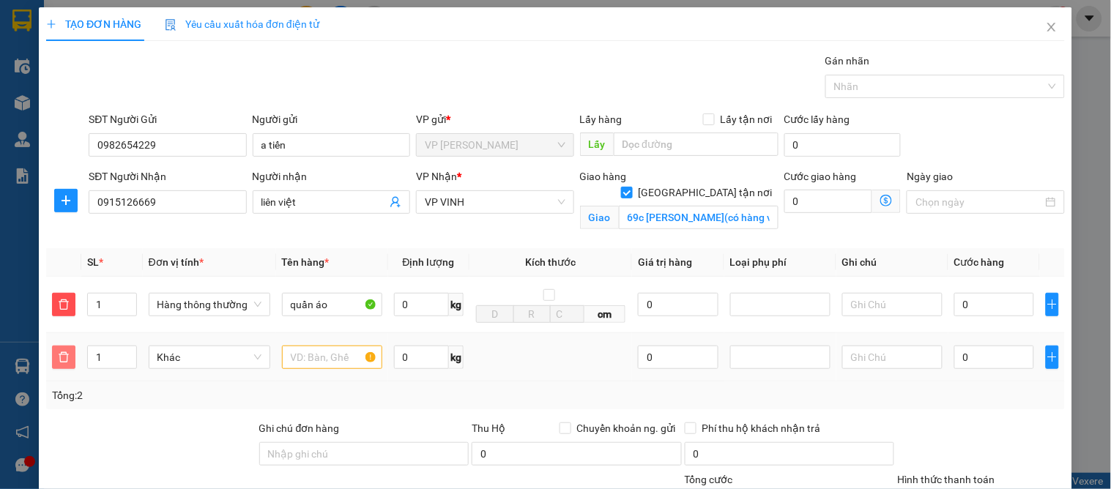
click at [58, 357] on icon "delete" at bounding box center [64, 358] width 12 height 12
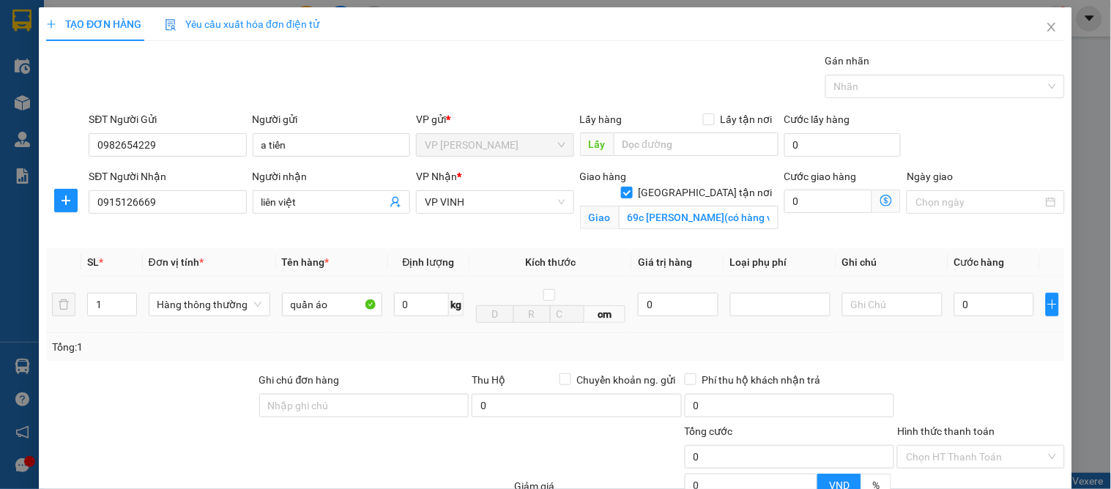
drag, startPoint x: 1002, startPoint y: 319, endPoint x: 986, endPoint y: 317, distance: 15.5
click at [999, 318] on div "0" at bounding box center [995, 304] width 80 height 29
click at [960, 304] on input "0" at bounding box center [995, 304] width 80 height 23
type input "4"
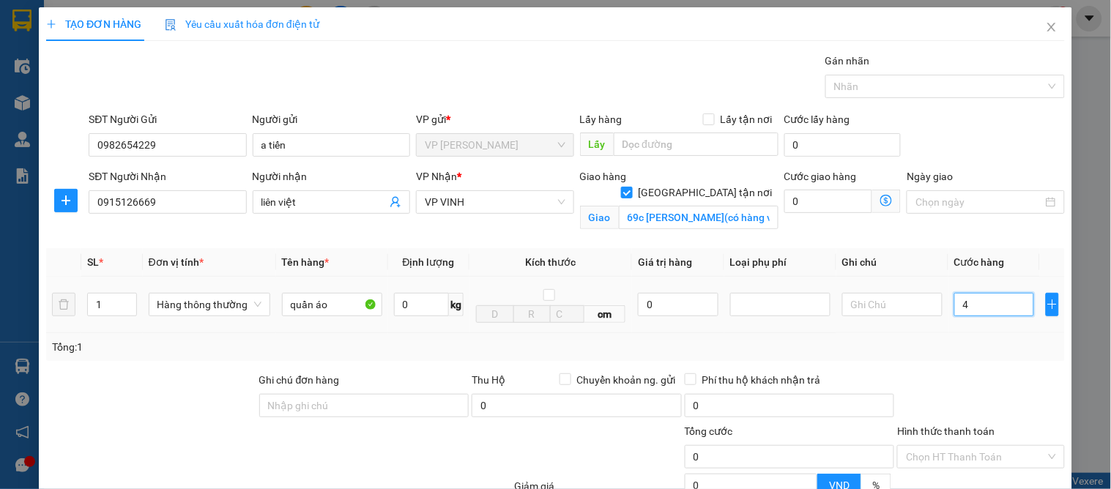
type input "4"
type input "40"
type input "40.000"
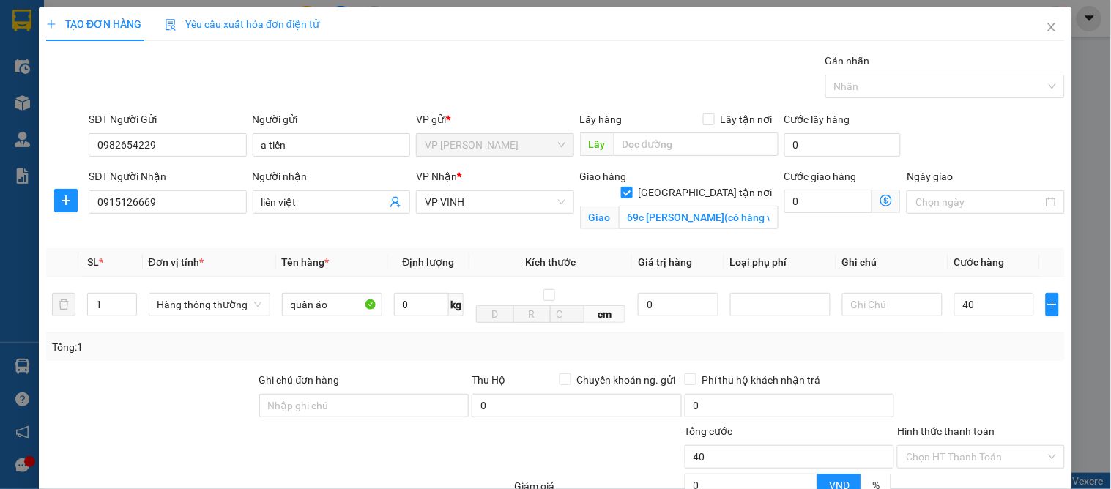
type input "40.000"
click at [951, 370] on div "Transit Pickup Surcharge Ids Transit Deliver Surcharge Ids Transit Deliver Surc…" at bounding box center [555, 333] width 1019 height 560
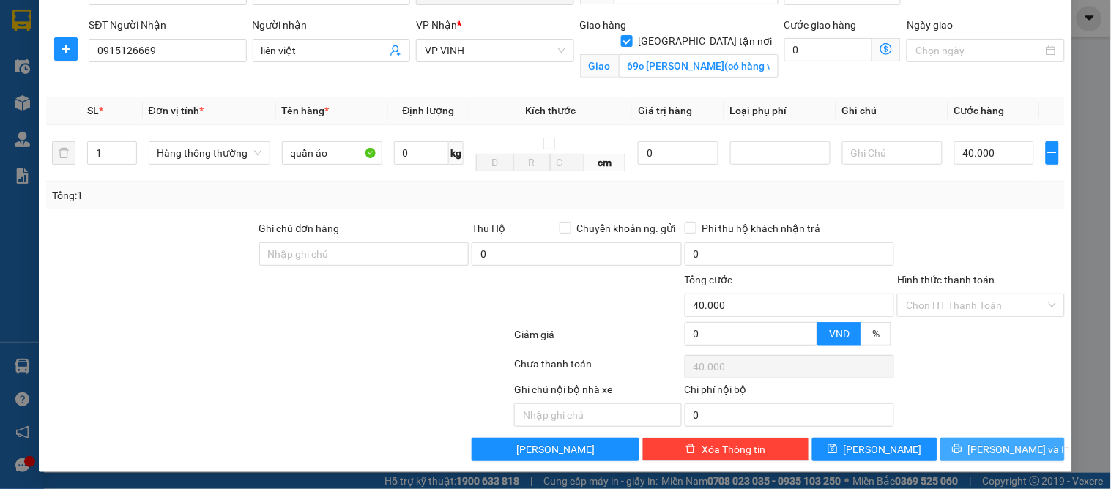
click at [996, 458] on button "[PERSON_NAME] và In" at bounding box center [1003, 449] width 125 height 23
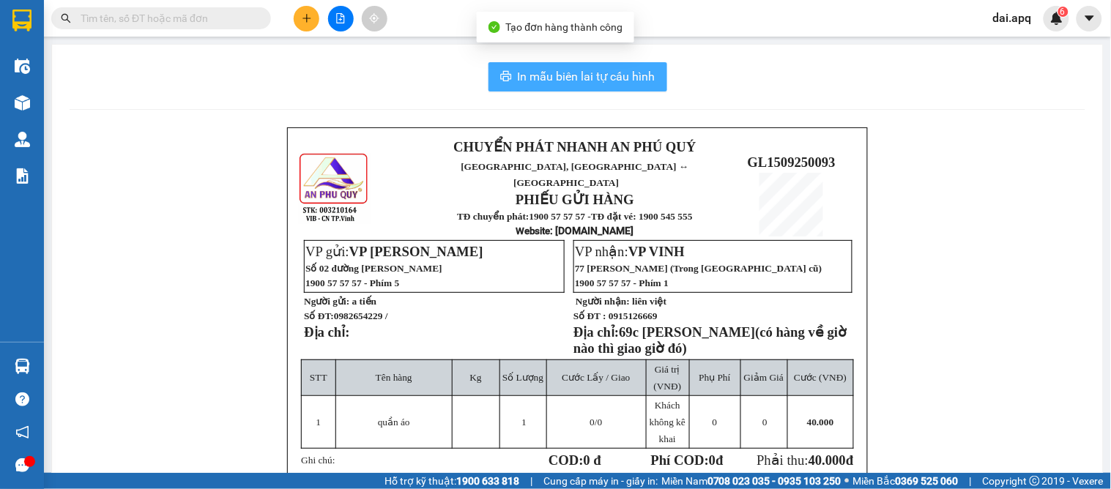
click at [553, 81] on span "In mẫu biên lai tự cấu hình" at bounding box center [587, 76] width 138 height 18
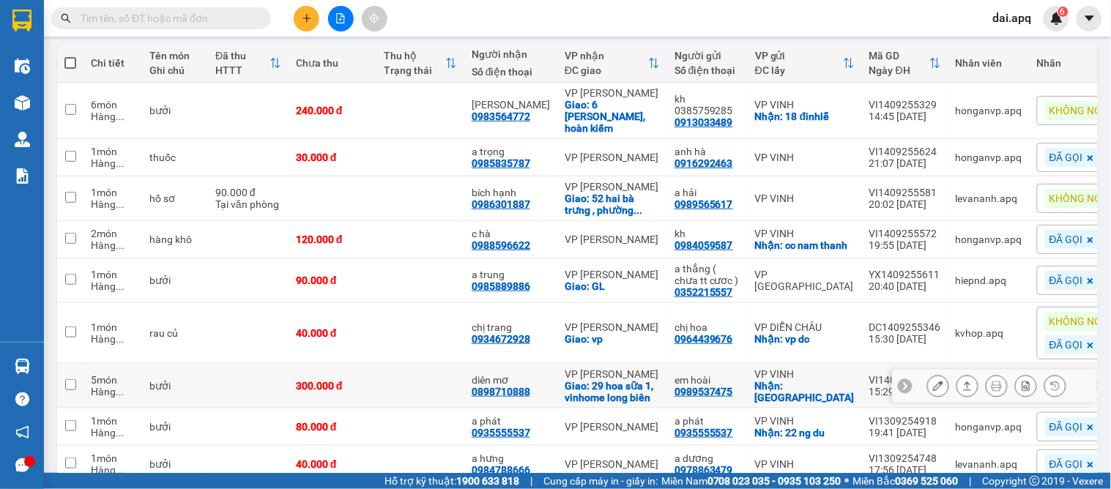
scroll to position [400, 0]
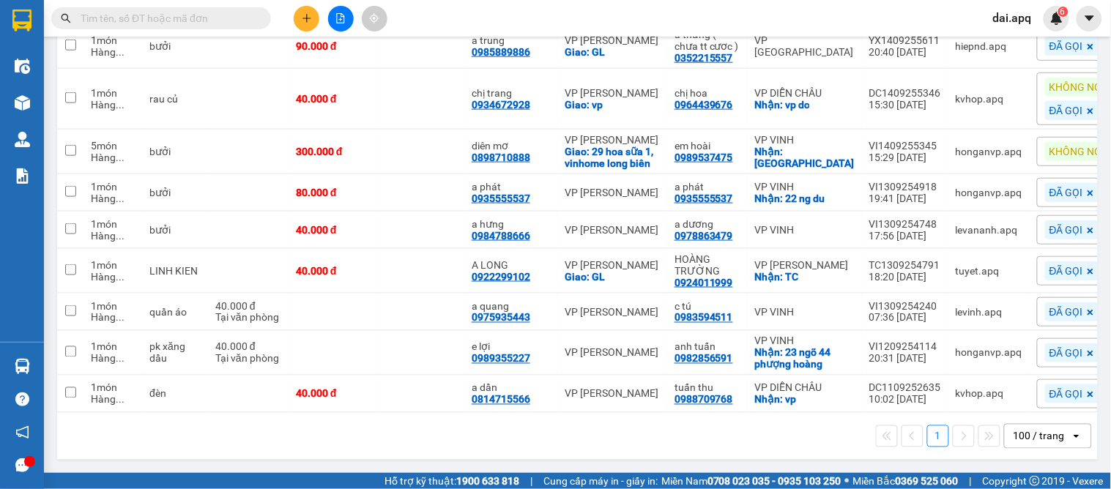
click at [610, 441] on div "1 100 / trang open" at bounding box center [577, 436] width 1029 height 25
click at [933, 188] on icon at bounding box center [938, 193] width 10 height 10
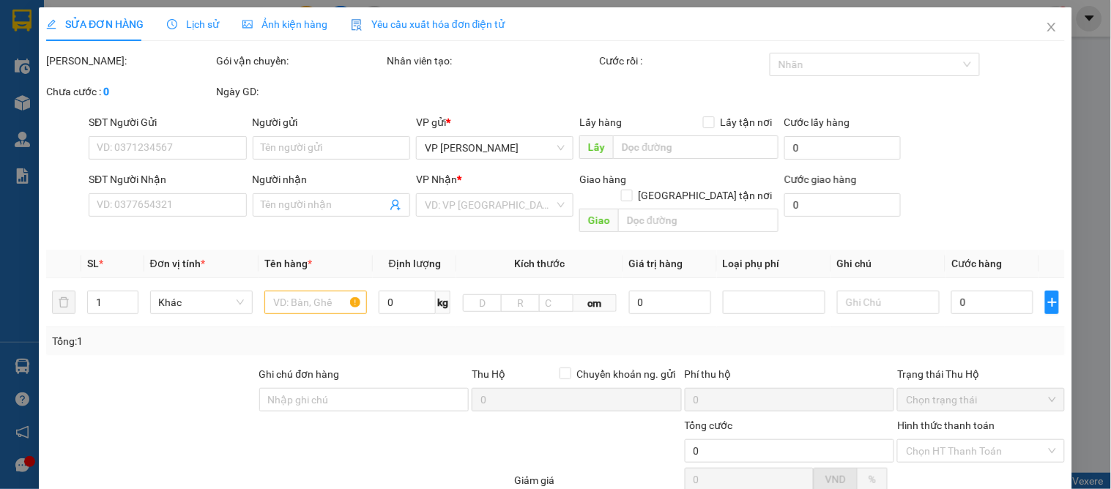
type input "0935555537"
type input "a phát"
checkbox input "true"
type input "22 ng du"
type input "0935555537"
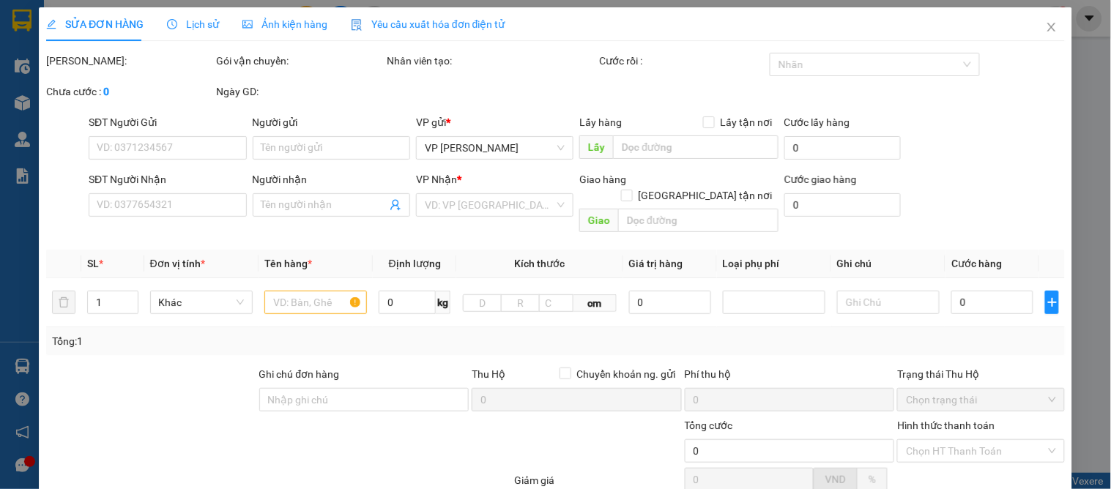
type input "a phát"
type input "80.000"
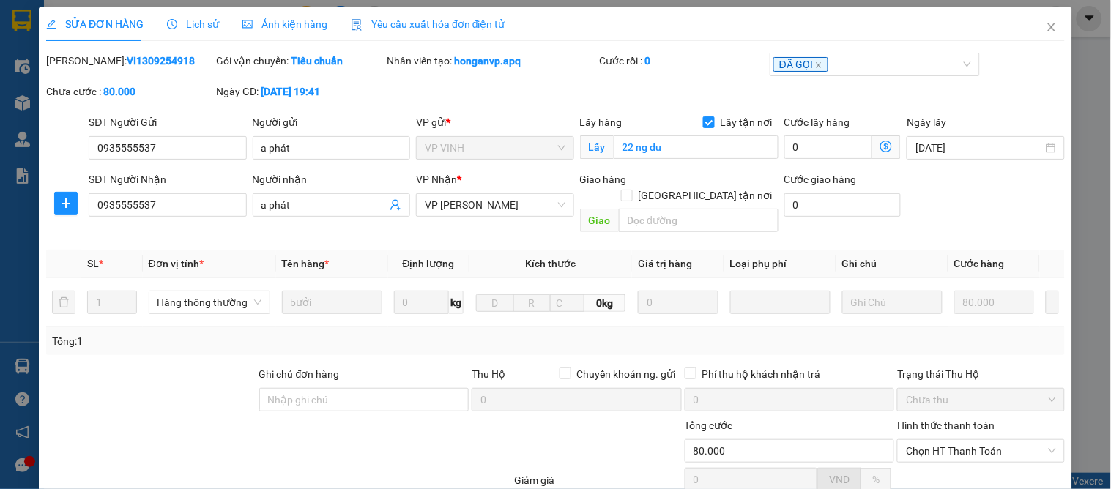
click at [202, 21] on span "Lịch sử" at bounding box center [193, 24] width 52 height 12
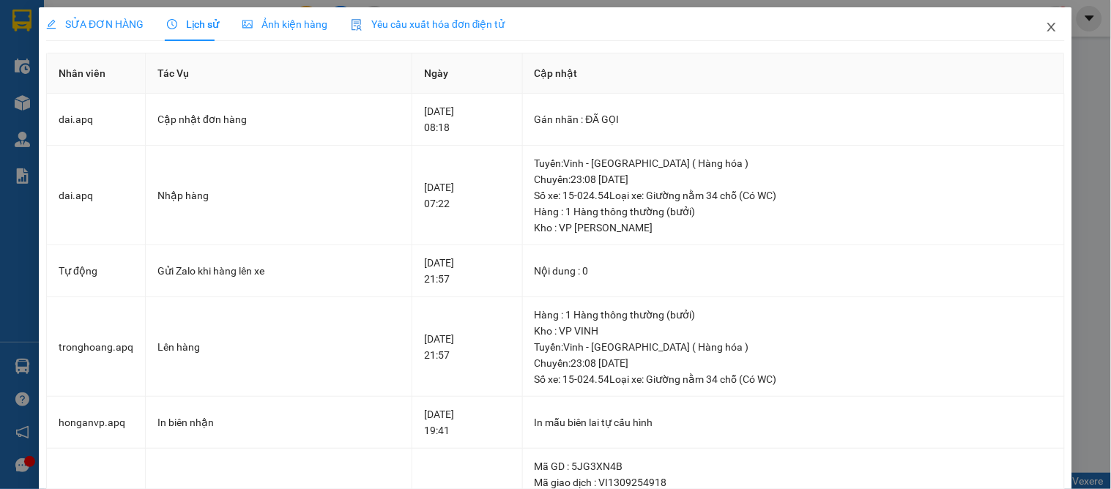
click at [1032, 37] on span "Close" at bounding box center [1052, 27] width 41 height 41
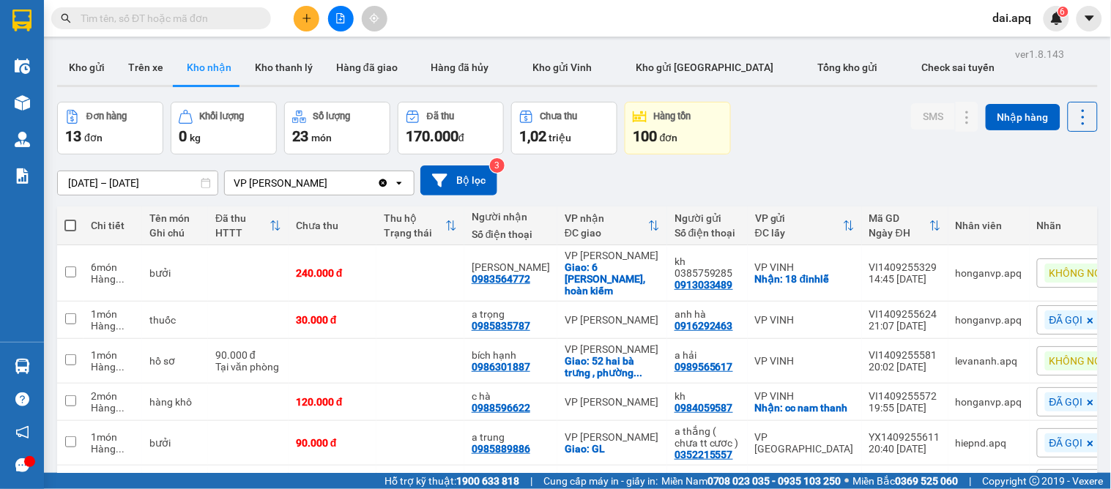
click at [195, 15] on input "text" at bounding box center [167, 18] width 173 height 16
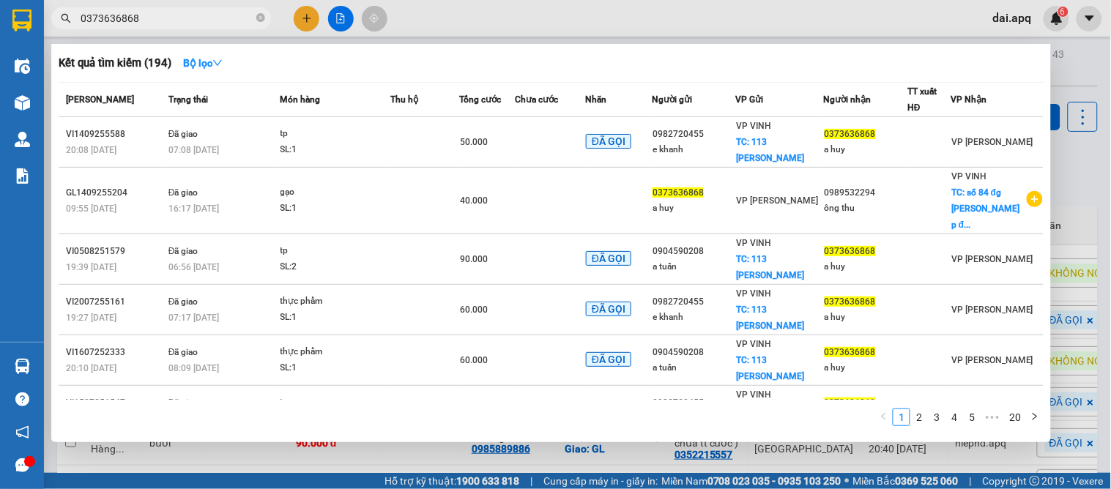
type input "0373636868"
click at [1092, 164] on div at bounding box center [555, 244] width 1111 height 489
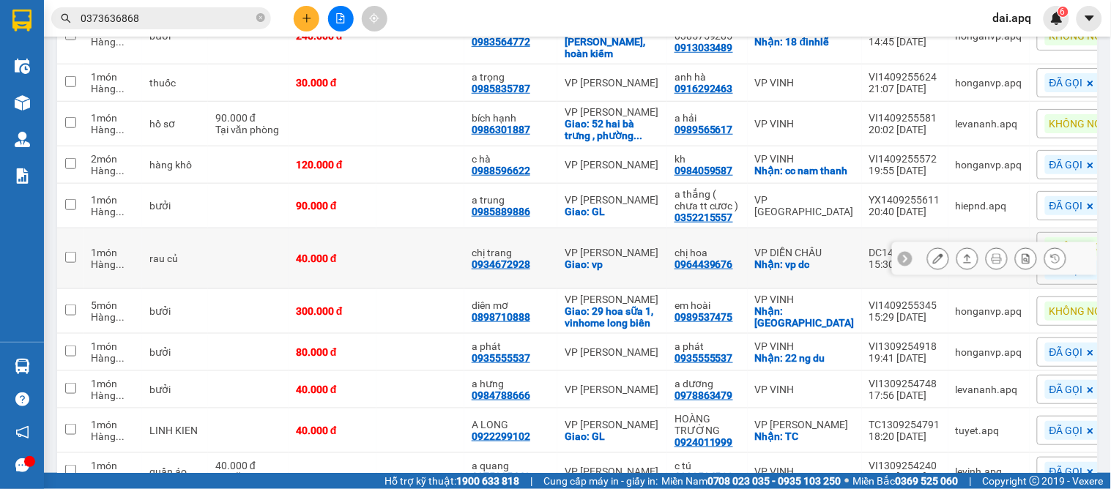
scroll to position [156, 0]
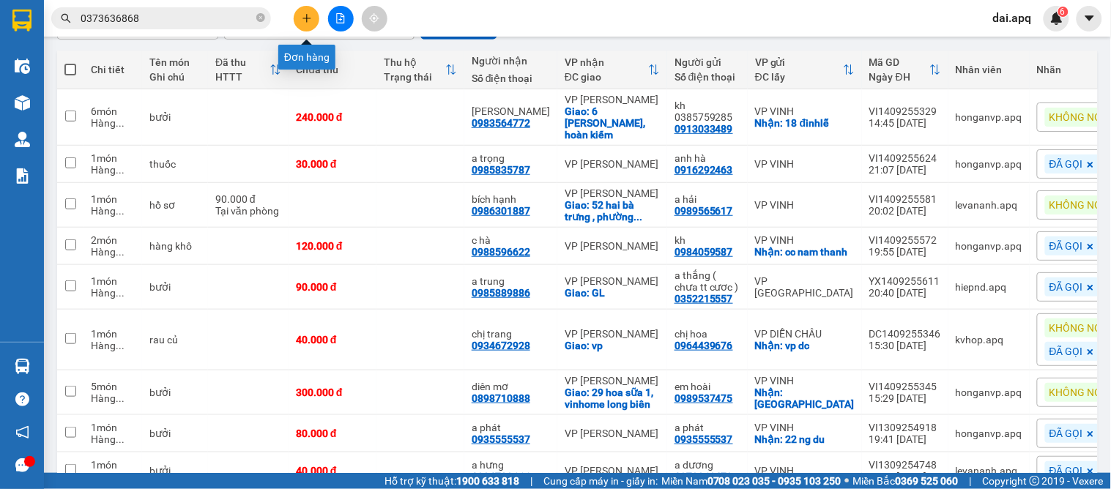
click at [299, 16] on button at bounding box center [307, 19] width 26 height 26
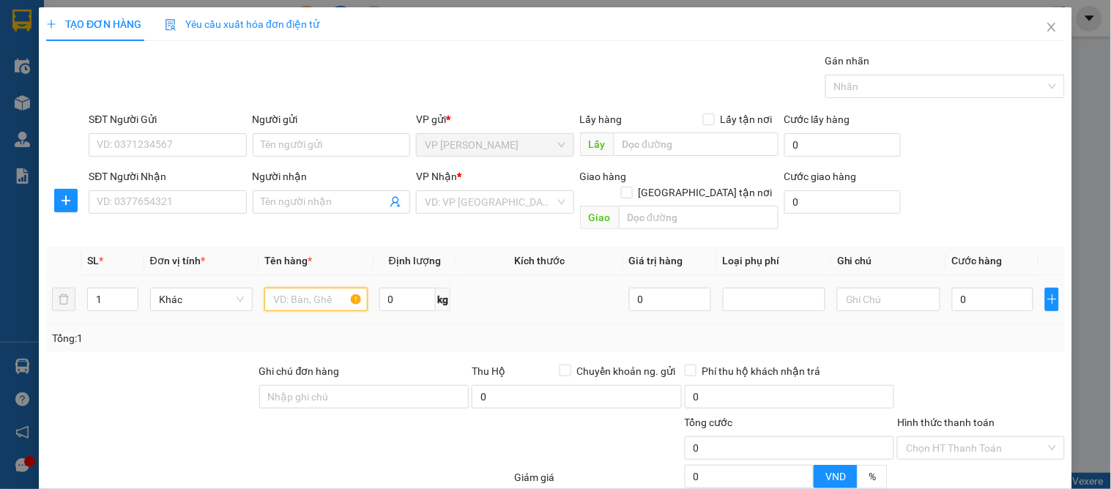
click at [286, 288] on input "text" at bounding box center [315, 299] width 103 height 23
type input "xe đẩy"
click at [217, 126] on div "SĐT Người Gửi" at bounding box center [168, 119] width 158 height 16
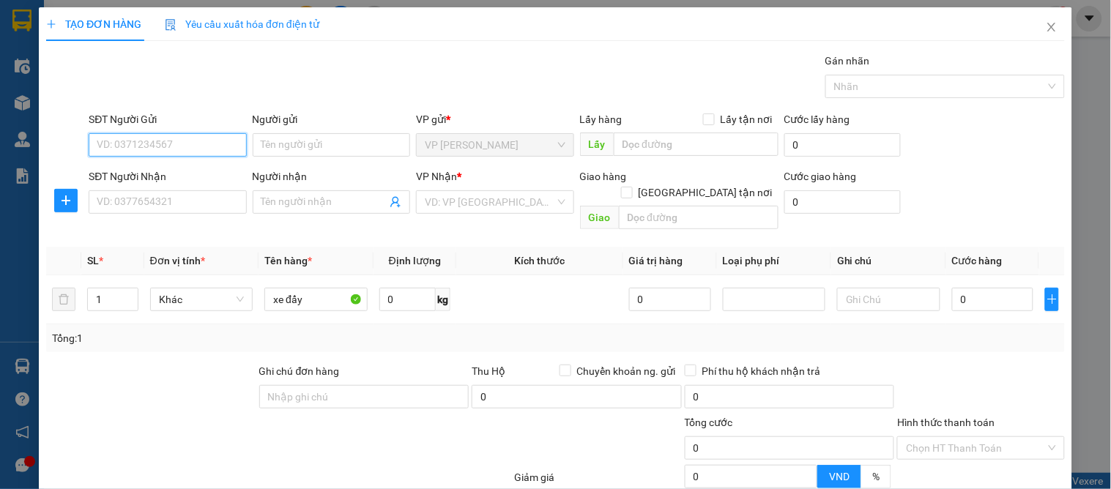
click at [217, 133] on input "SĐT Người Gửi" at bounding box center [168, 144] width 158 height 23
click at [229, 133] on input "SĐT Người Gửi" at bounding box center [168, 144] width 158 height 23
click at [125, 134] on input "SĐT Người Gửi" at bounding box center [168, 144] width 158 height 23
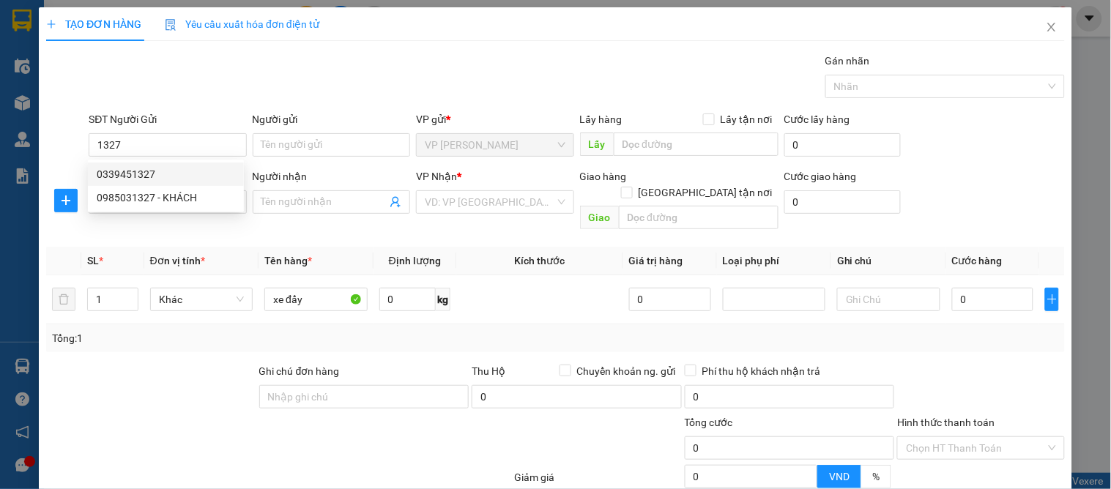
click at [93, 128] on div "SĐT Người Gửi" at bounding box center [168, 122] width 158 height 22
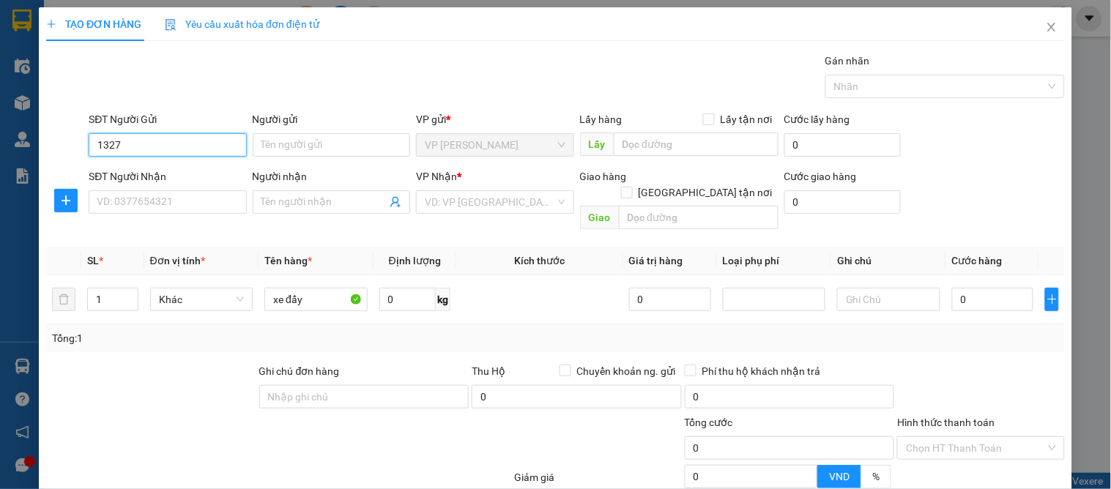
click at [93, 147] on input "1327" at bounding box center [168, 144] width 158 height 23
type input "0988081327"
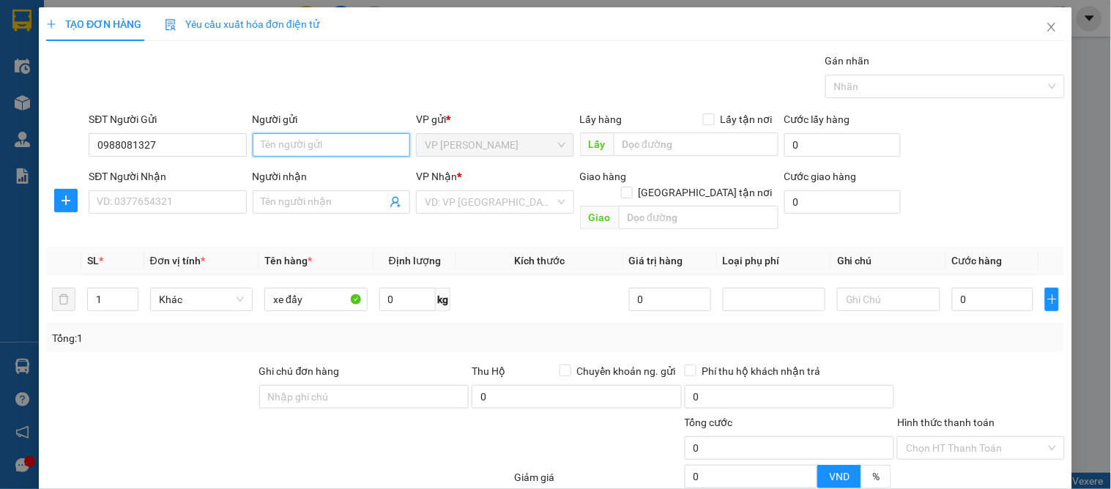
click at [299, 154] on input "Người gửi" at bounding box center [332, 144] width 158 height 23
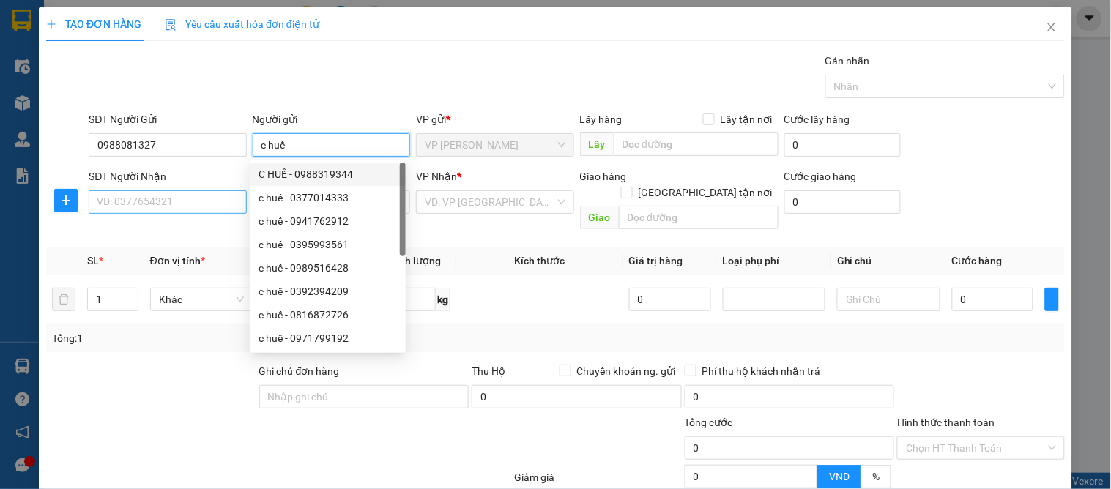
type input "c huế"
click at [166, 206] on input "SĐT Người Nhận" at bounding box center [168, 201] width 158 height 23
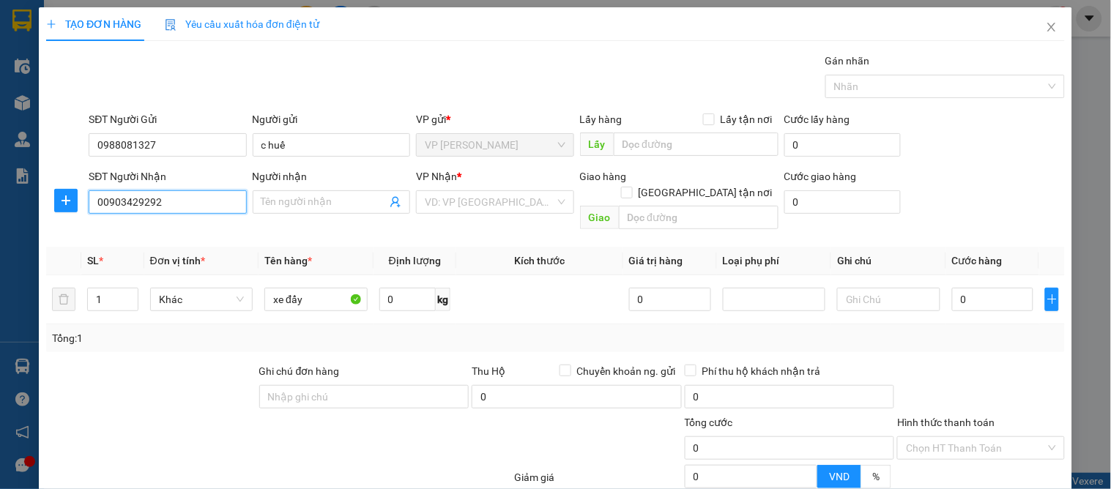
click at [101, 201] on input "00903429292" at bounding box center [168, 201] width 158 height 23
click at [163, 205] on input "0903429292" at bounding box center [168, 201] width 158 height 23
type input "0903429292"
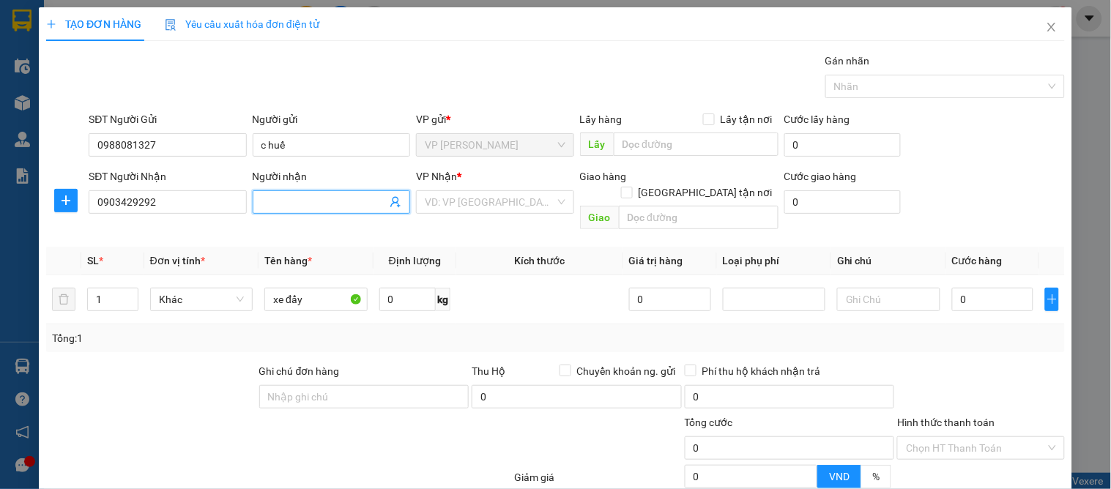
click at [279, 193] on span at bounding box center [332, 201] width 158 height 23
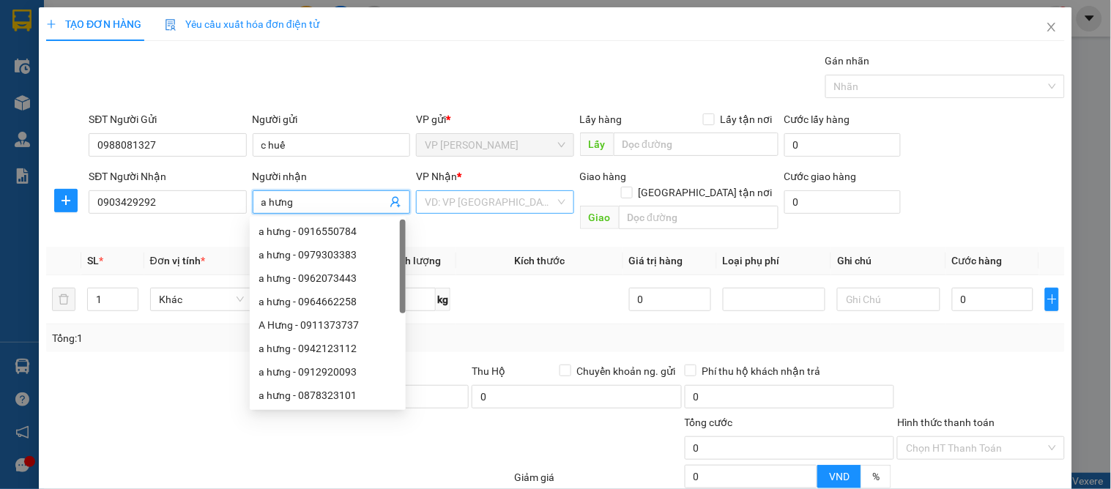
type input "a hưng"
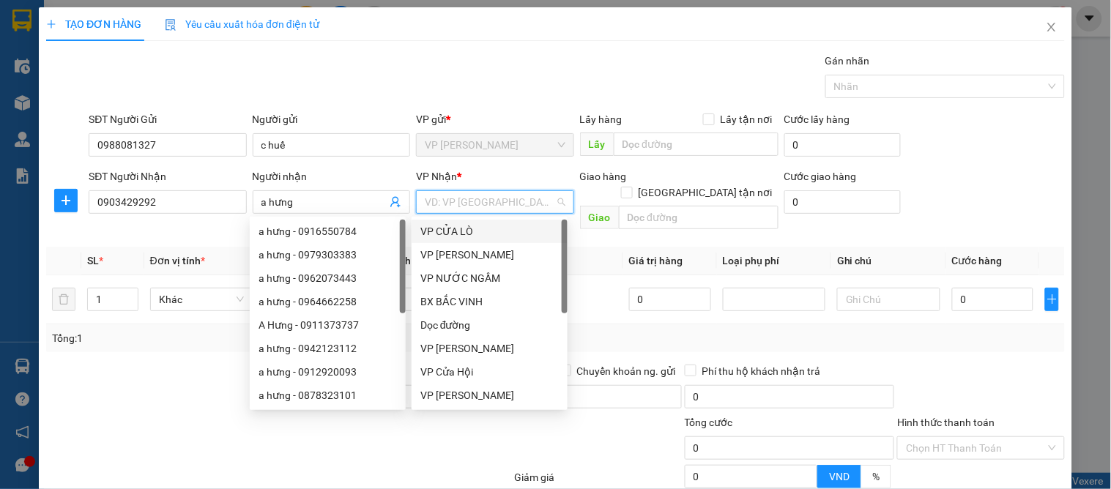
click at [459, 207] on input "search" at bounding box center [490, 202] width 130 height 22
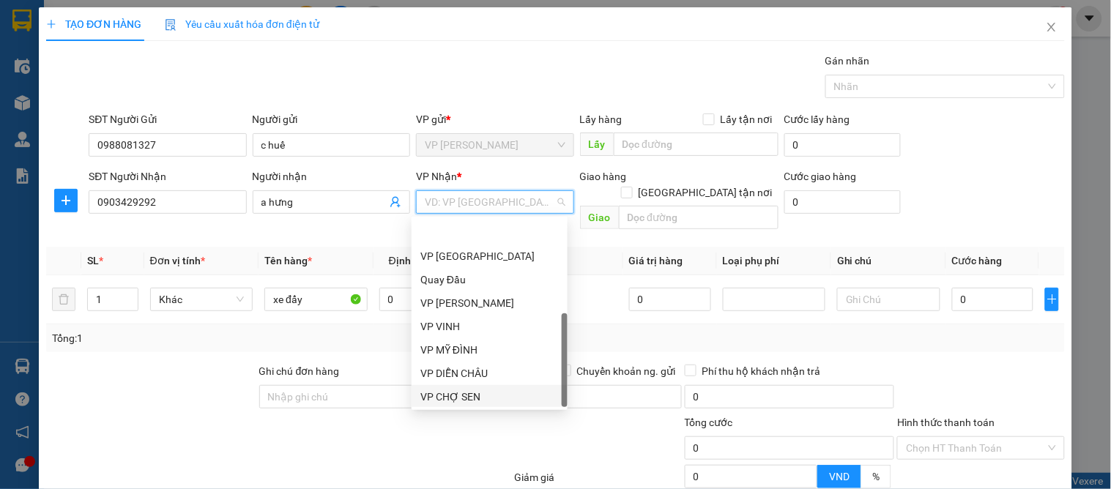
scroll to position [210, 0]
click at [445, 281] on div "VP VINH" at bounding box center [490, 279] width 138 height 16
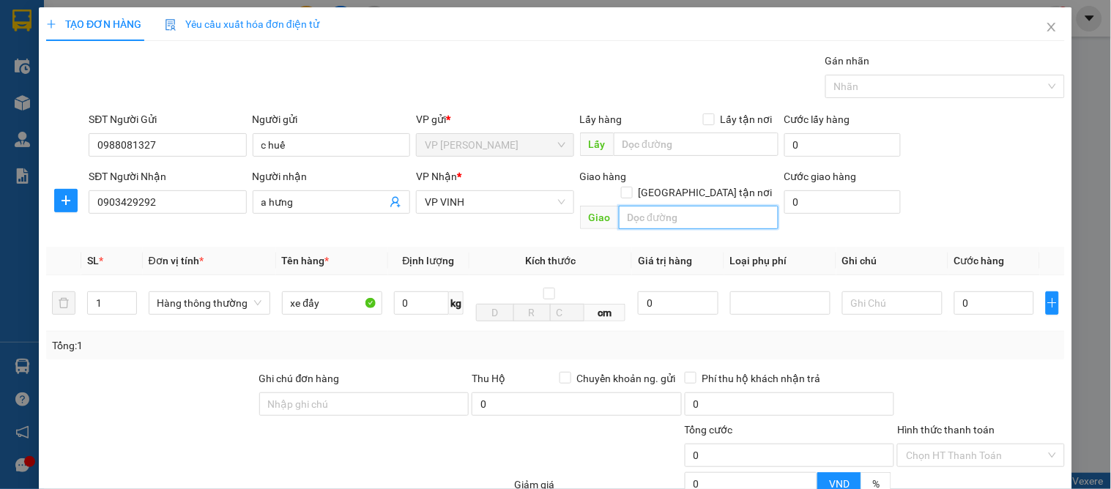
click at [621, 210] on input "text" at bounding box center [699, 217] width 160 height 23
type input "107 nguyễn thái học"
click at [632, 187] on input "Giao tận nơi" at bounding box center [626, 192] width 10 height 10
checkbox input "true"
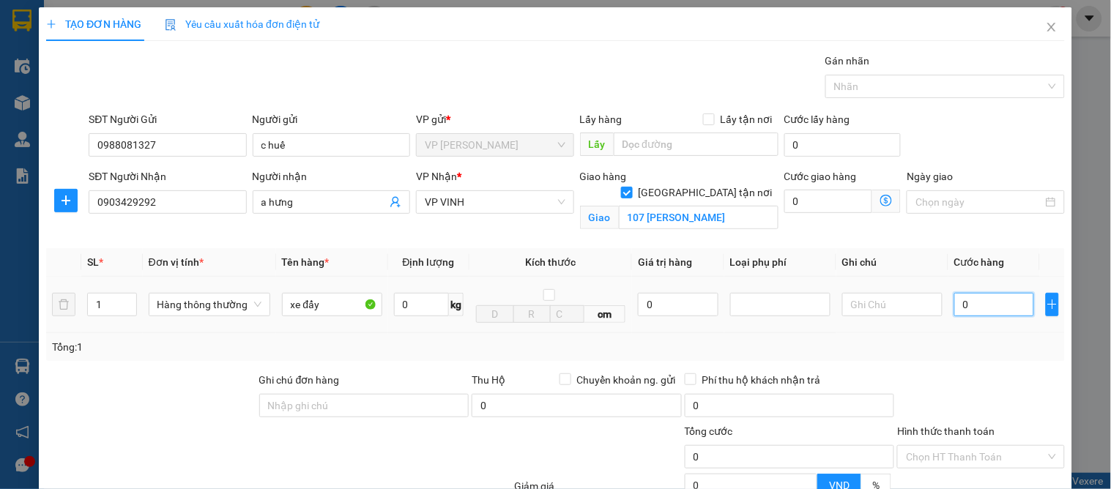
click at [965, 306] on input "0" at bounding box center [995, 304] width 80 height 23
type input "6"
type input "60"
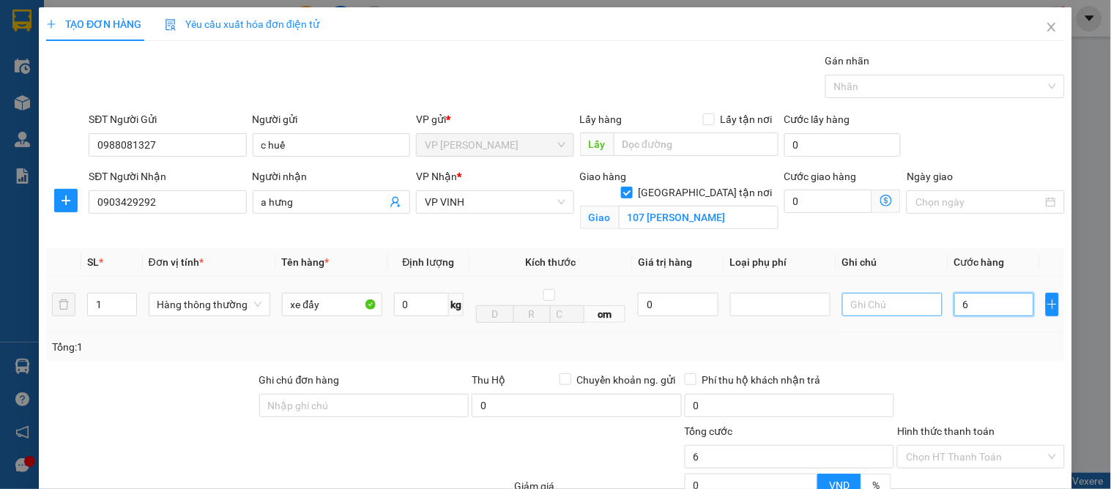
type input "60"
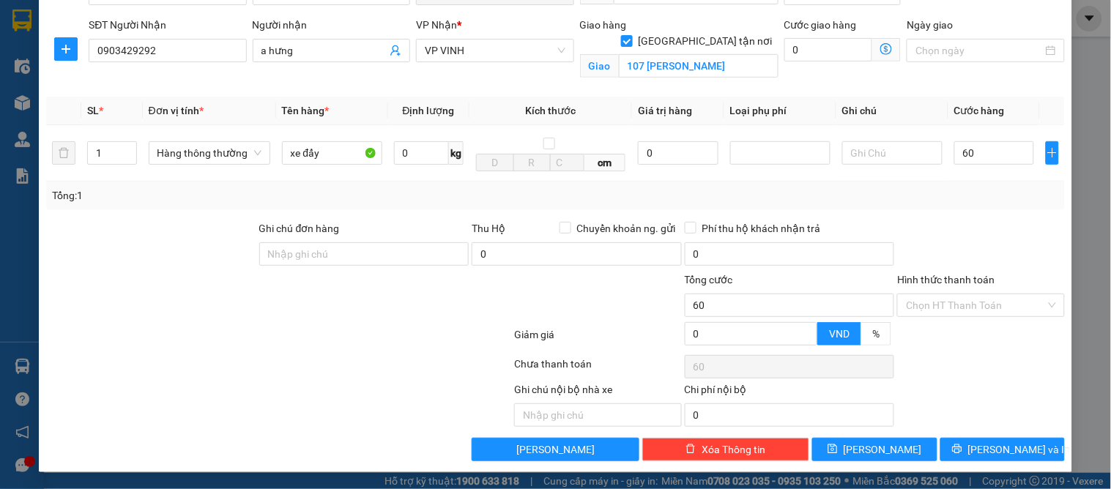
type input "60.000"
click at [980, 223] on div at bounding box center [981, 246] width 170 height 51
click at [1000, 445] on span "[PERSON_NAME] và In" at bounding box center [1020, 450] width 103 height 16
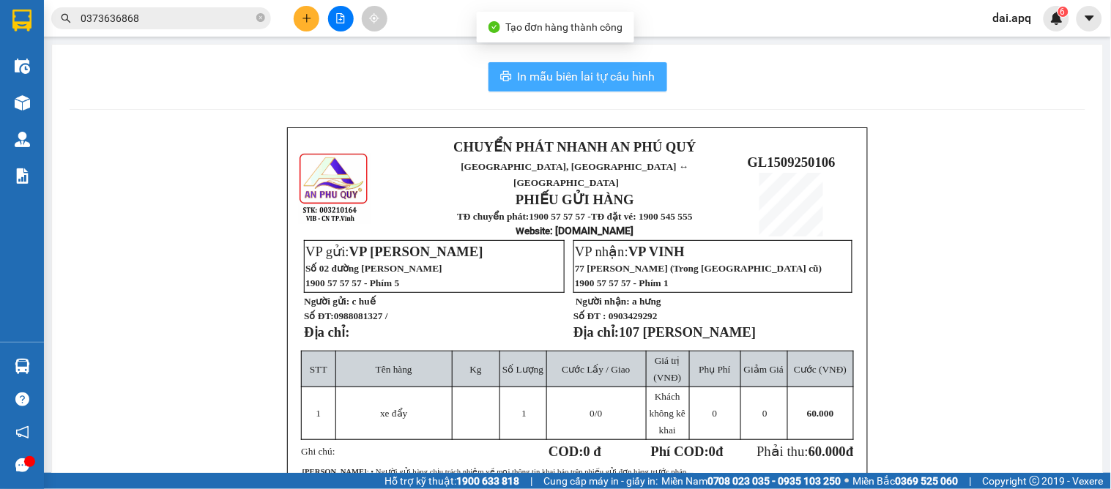
click at [579, 70] on span "In mẫu biên lai tự cấu hình" at bounding box center [587, 76] width 138 height 18
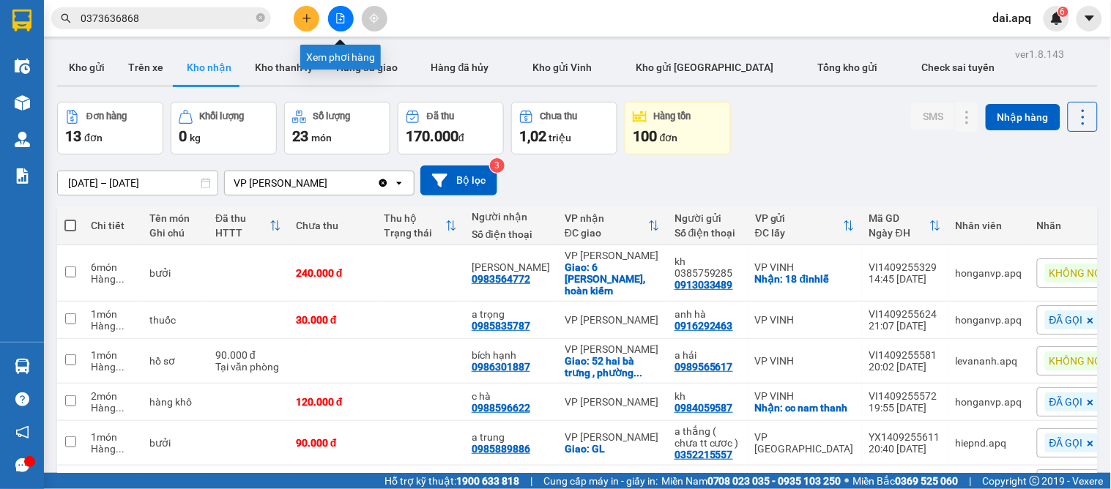
click at [332, 15] on button at bounding box center [341, 19] width 26 height 26
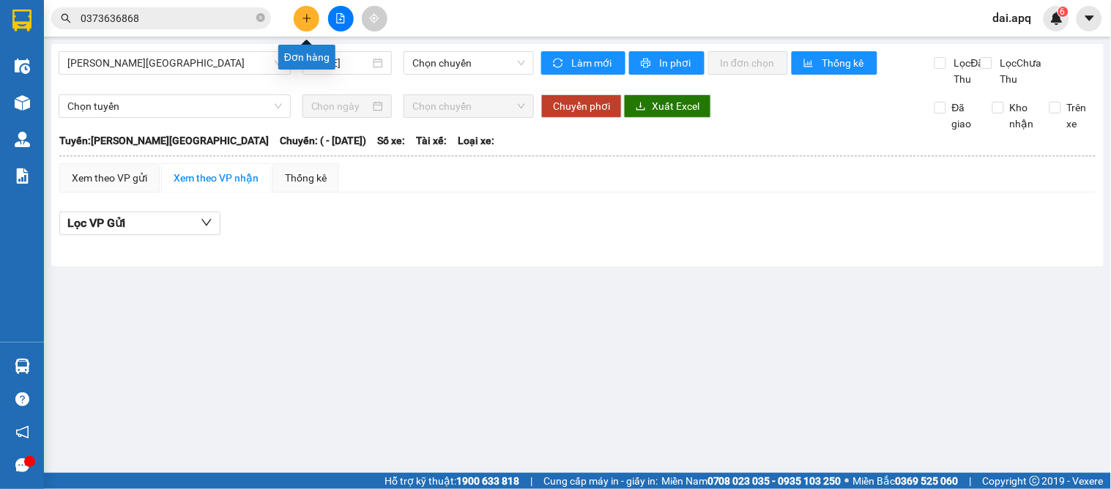
click at [303, 21] on icon "plus" at bounding box center [307, 18] width 10 height 10
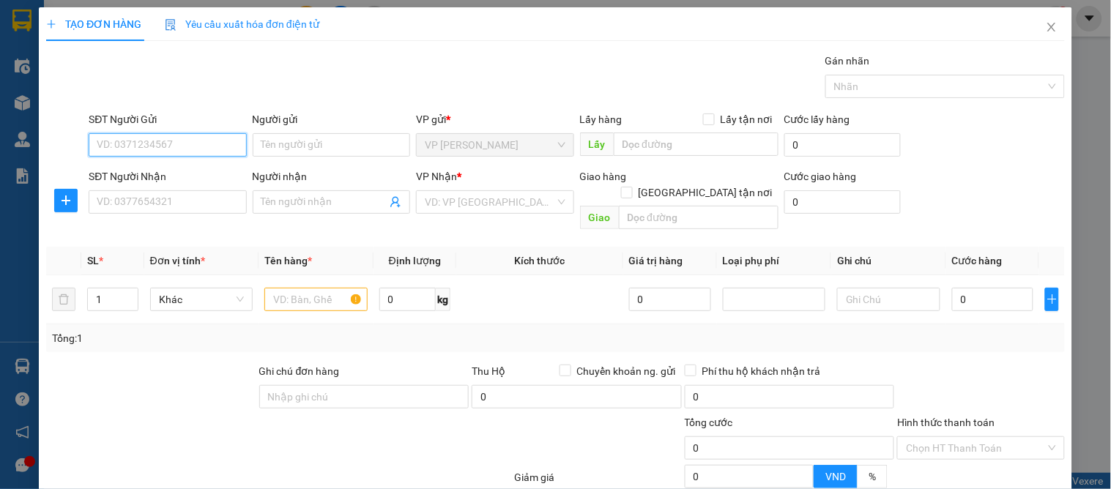
click at [177, 151] on input "SĐT Người Gửi" at bounding box center [168, 144] width 158 height 23
click at [171, 144] on input "SĐT Người Gửi" at bounding box center [168, 144] width 158 height 23
click at [130, 165] on div "0823162222" at bounding box center [166, 174] width 156 height 23
type input "0823162222"
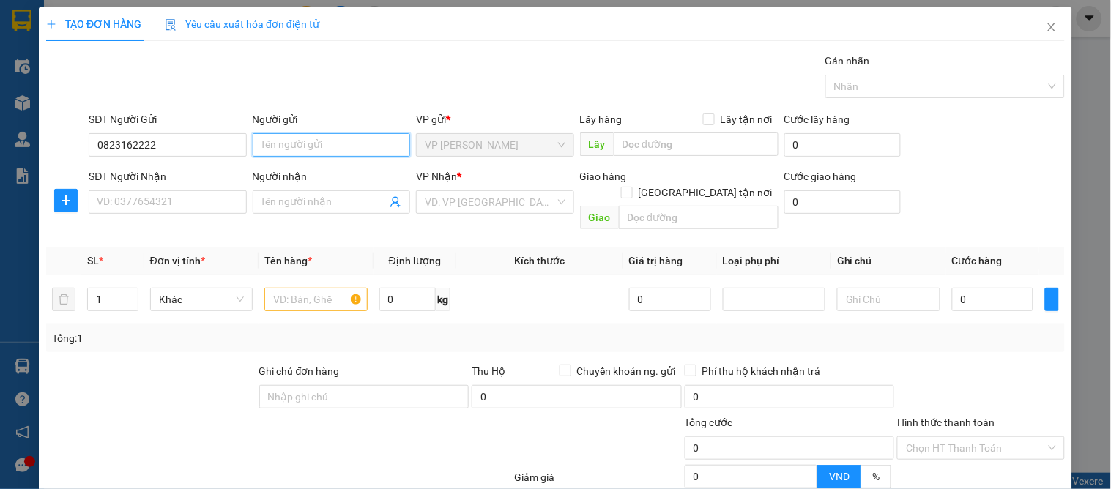
click at [301, 149] on input "Người gửi" at bounding box center [332, 144] width 158 height 23
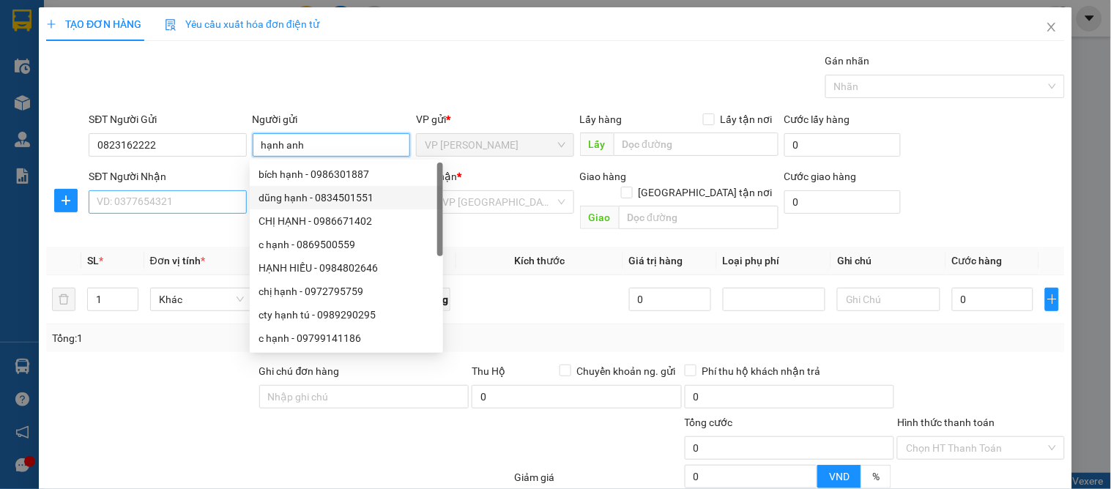
type input "hạnh anh"
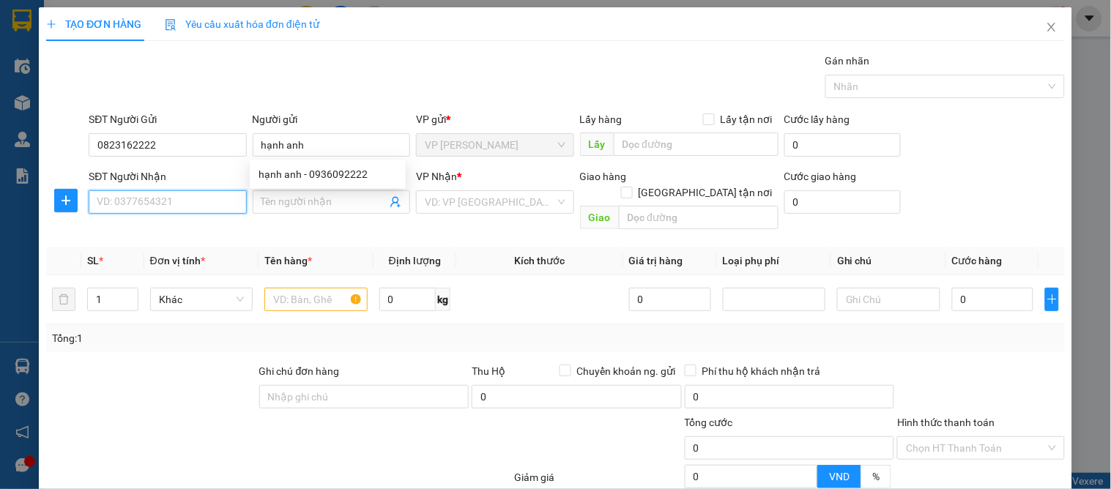
click at [166, 211] on input "SĐT Người Nhận" at bounding box center [168, 201] width 158 height 23
type input "0983821247"
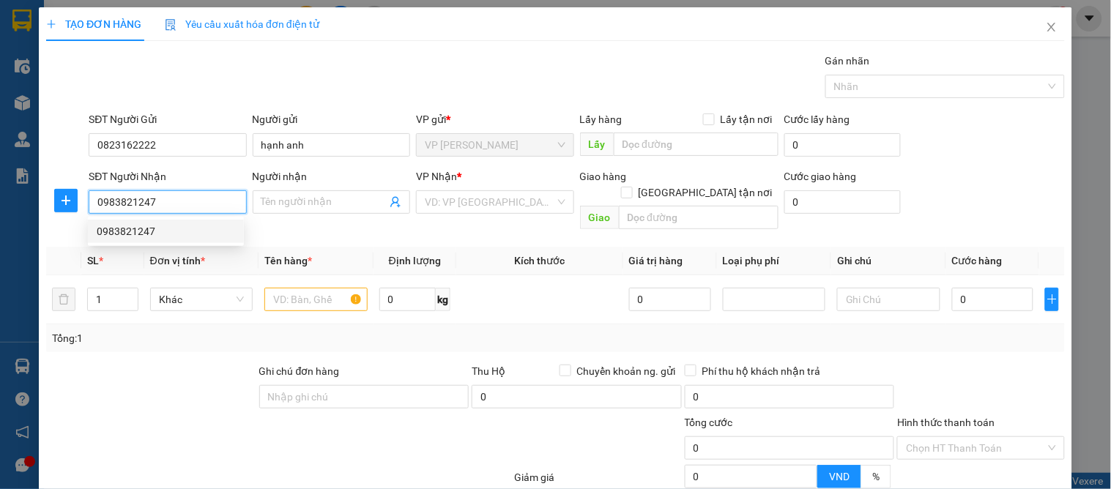
click at [165, 223] on div "0983821247" at bounding box center [166, 231] width 138 height 16
checkbox input "true"
type input "huyện ủy hưng nguyên"
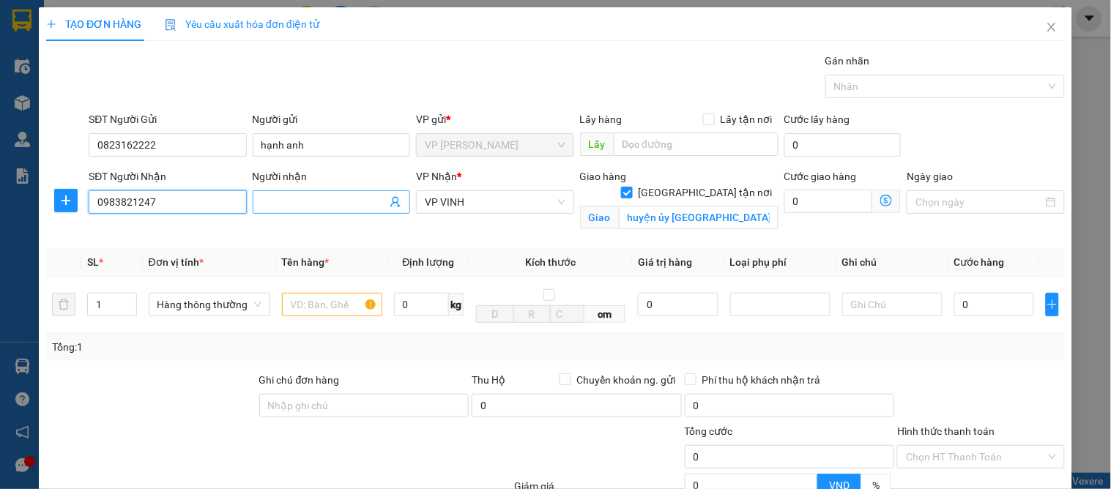
type input "0983821247"
click at [289, 210] on span at bounding box center [332, 201] width 158 height 23
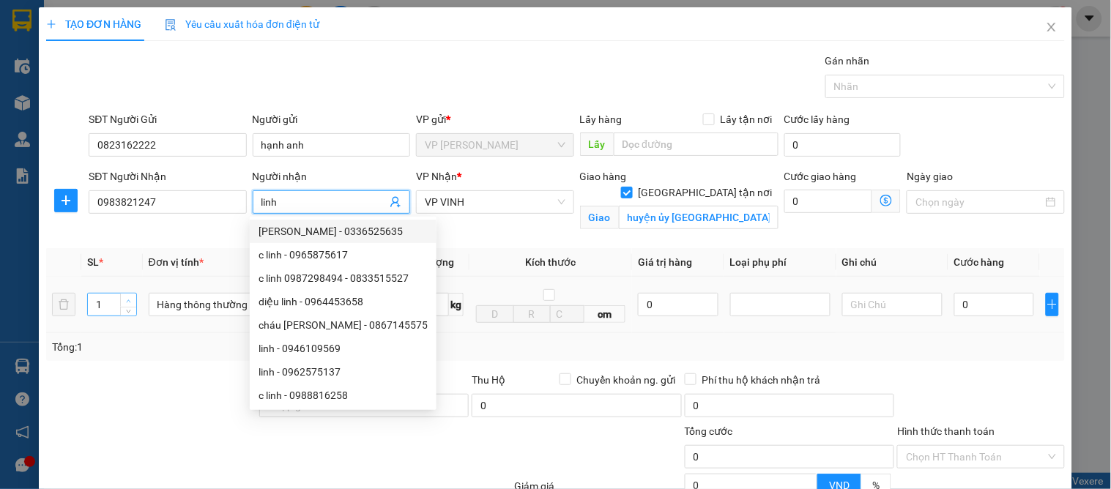
type input "linh"
click at [127, 297] on span "up" at bounding box center [129, 301] width 9 height 9
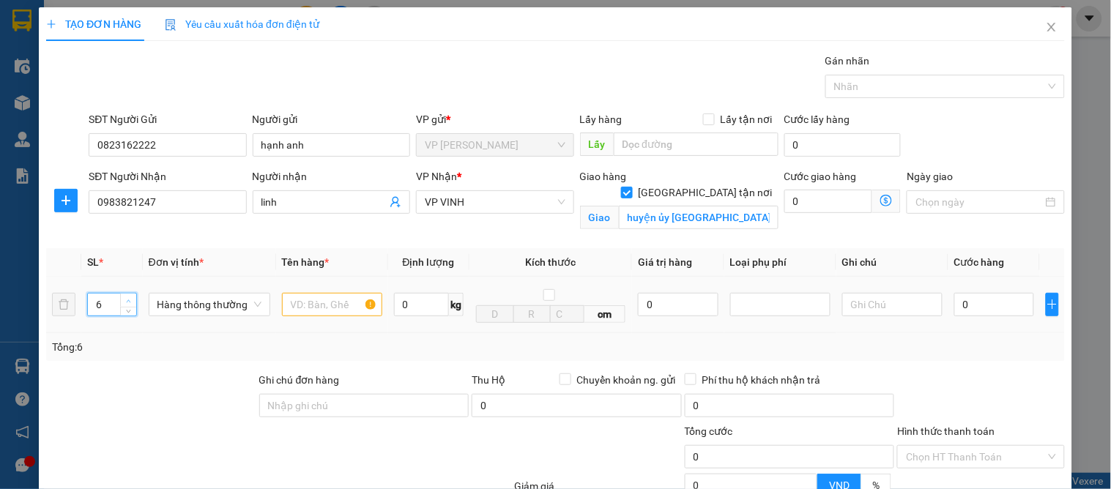
click at [127, 297] on span "up" at bounding box center [129, 301] width 9 height 9
type input "7"
click at [127, 297] on span "up" at bounding box center [129, 301] width 9 height 9
click at [306, 301] on input "text" at bounding box center [332, 304] width 100 height 23
type input "hoa quả"
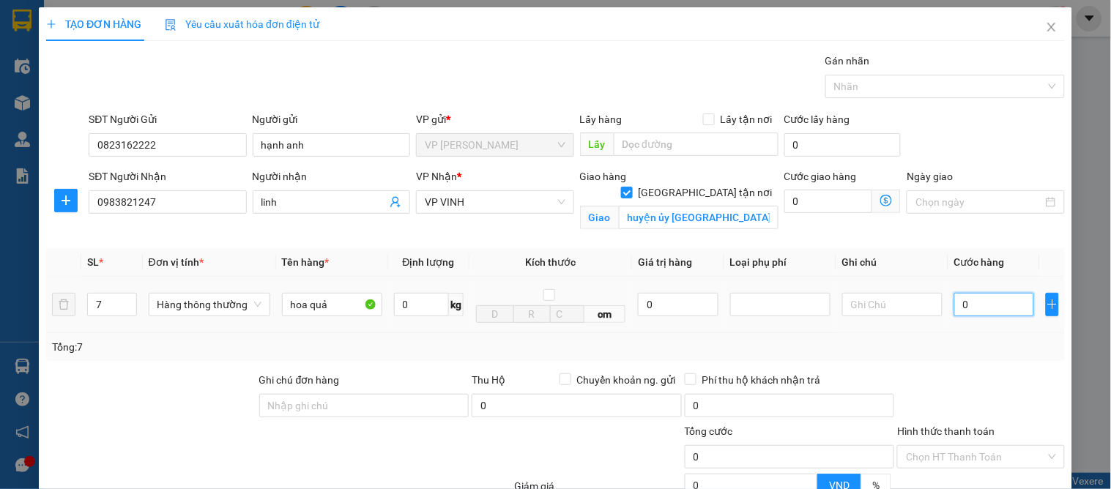
click at [982, 310] on input "0" at bounding box center [995, 304] width 80 height 23
type input "2"
type input "29"
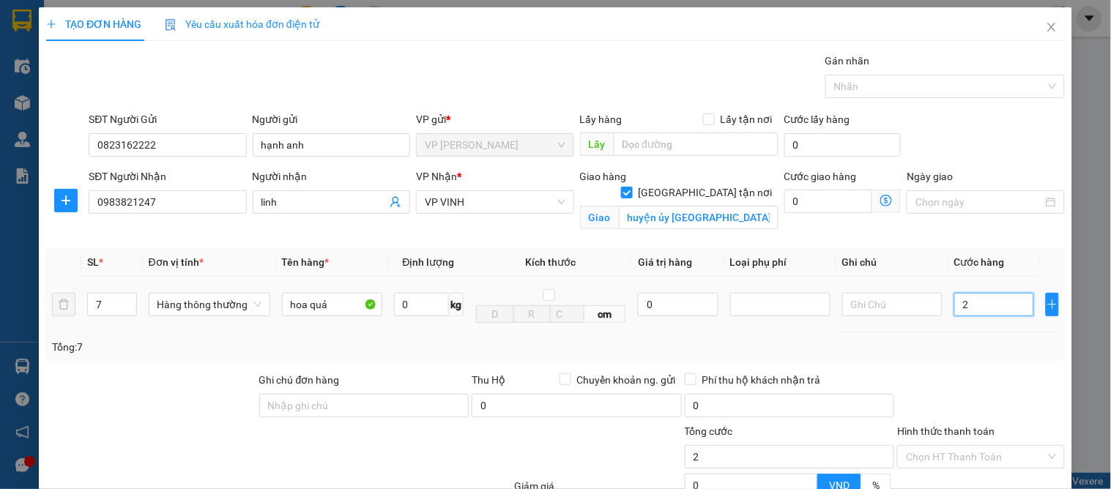
type input "29"
type input "290"
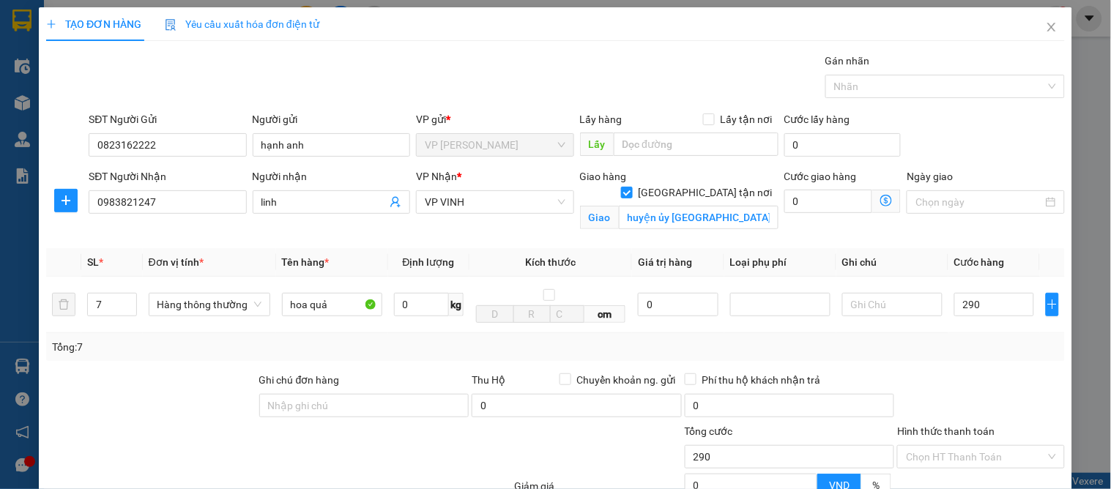
type input "290.000"
click at [996, 379] on div at bounding box center [981, 397] width 170 height 51
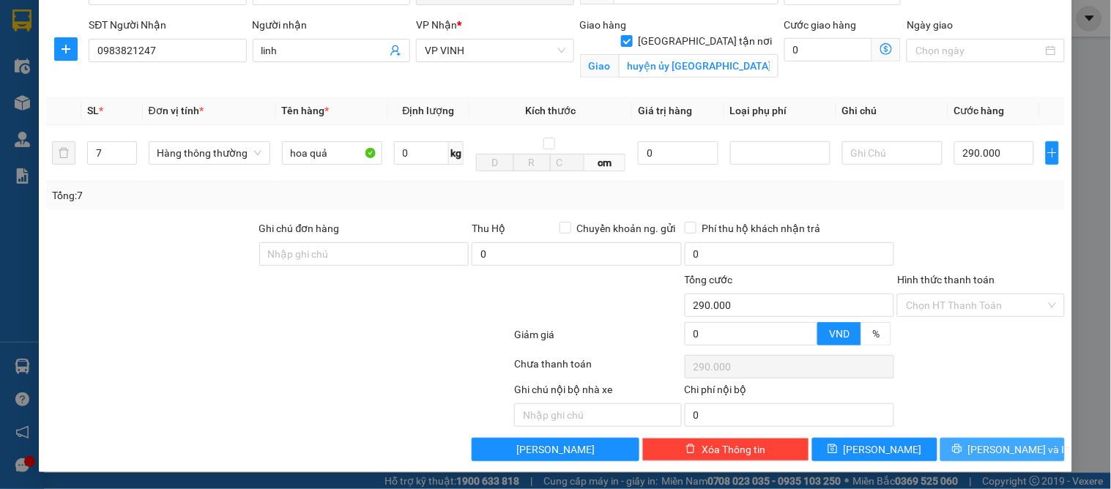
click at [1019, 451] on span "[PERSON_NAME] và In" at bounding box center [1020, 450] width 103 height 16
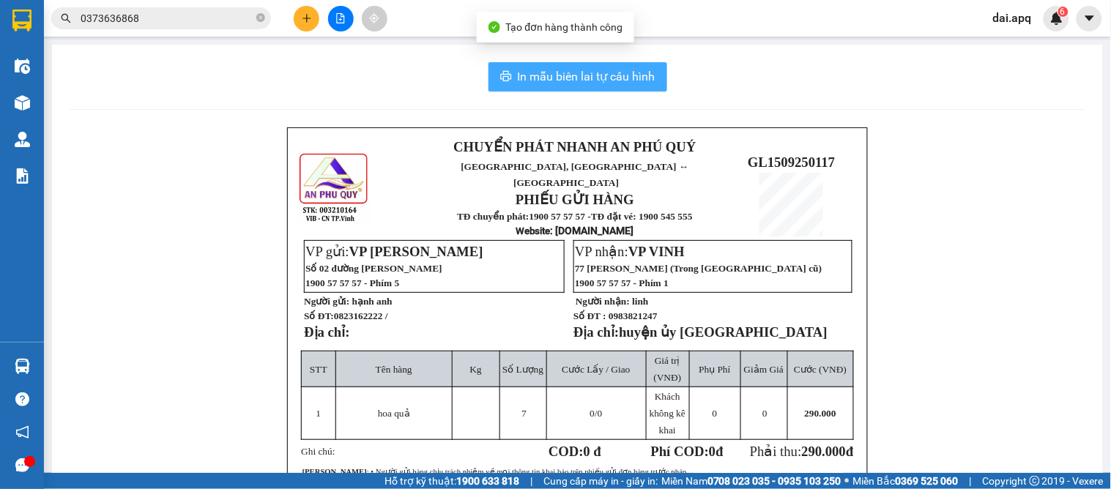
click at [501, 64] on button "In mẫu biên lai tự cấu hình" at bounding box center [578, 76] width 179 height 29
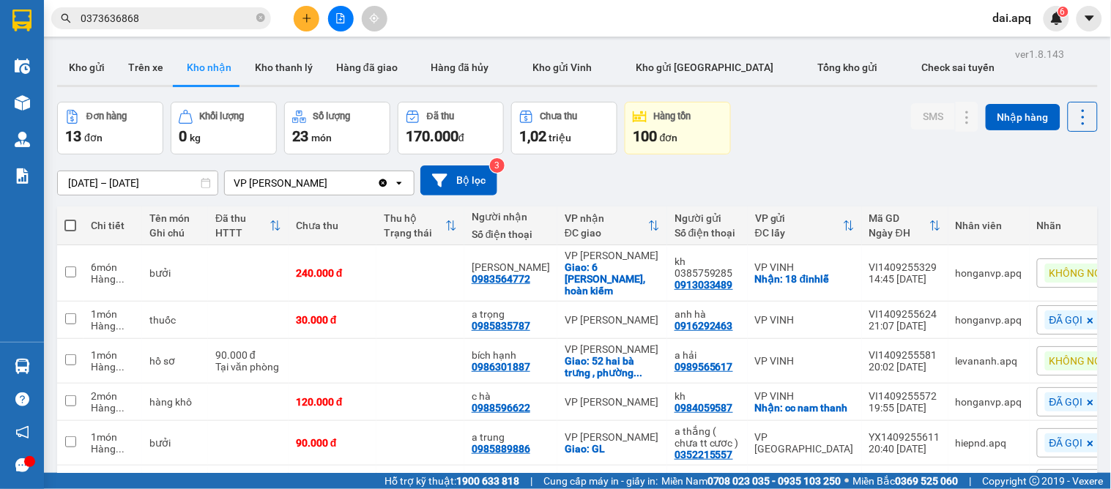
click at [561, 192] on div "01/09/2025 – 15/09/2025 Press the down arrow key to interact with the calendar …" at bounding box center [577, 181] width 1041 height 30
click at [302, 21] on icon "plus" at bounding box center [307, 18] width 10 height 10
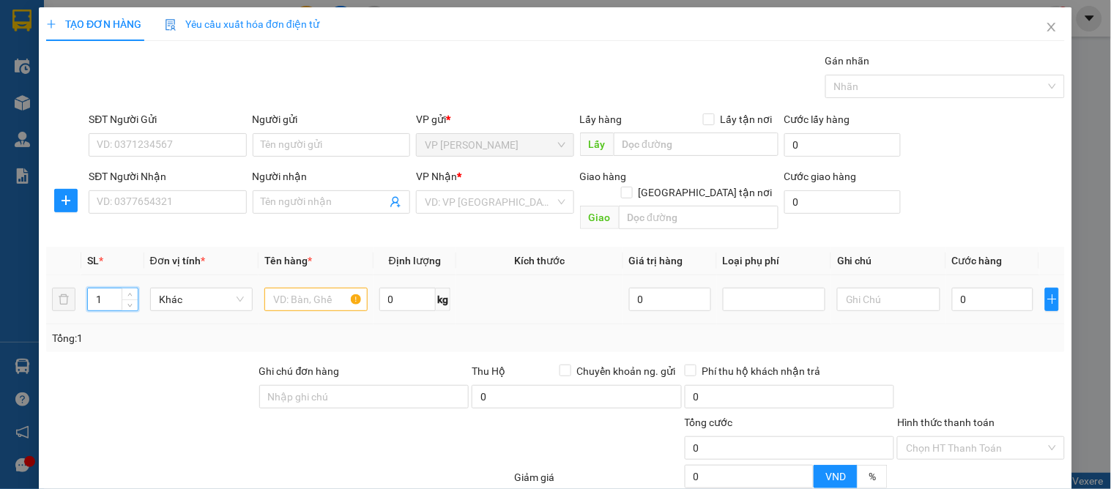
click at [101, 289] on input "1" at bounding box center [112, 300] width 49 height 22
type input "15"
click at [309, 289] on input "text" at bounding box center [315, 299] width 103 height 23
type input "10 tao 5 lê"
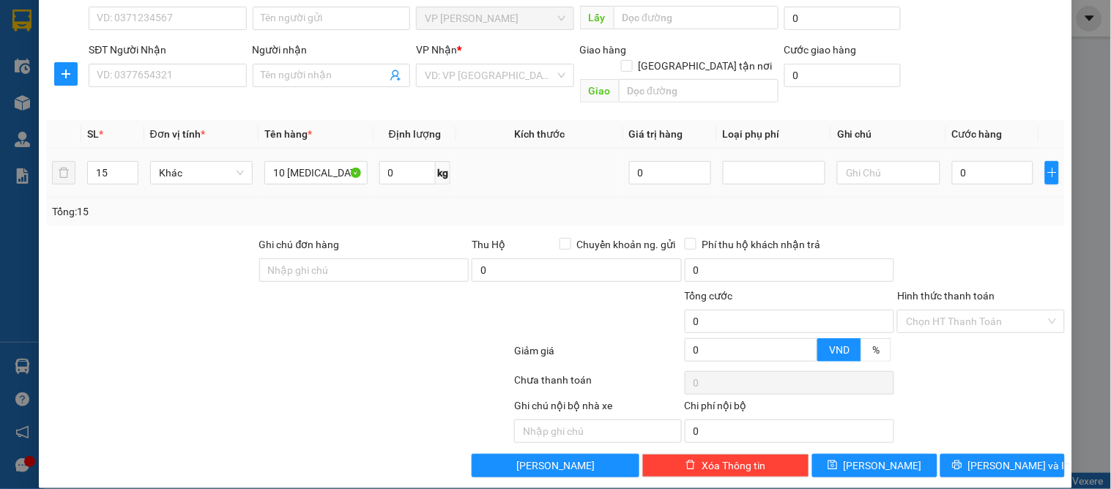
click at [984, 169] on div "0" at bounding box center [993, 172] width 82 height 29
click at [976, 161] on input "0" at bounding box center [993, 172] width 82 height 23
type input "6"
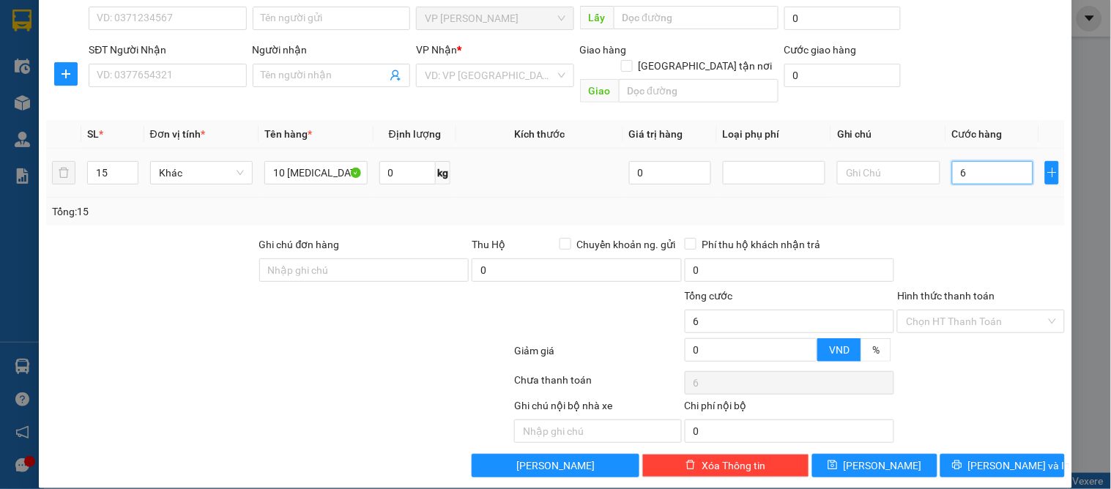
type input "60"
type input "600"
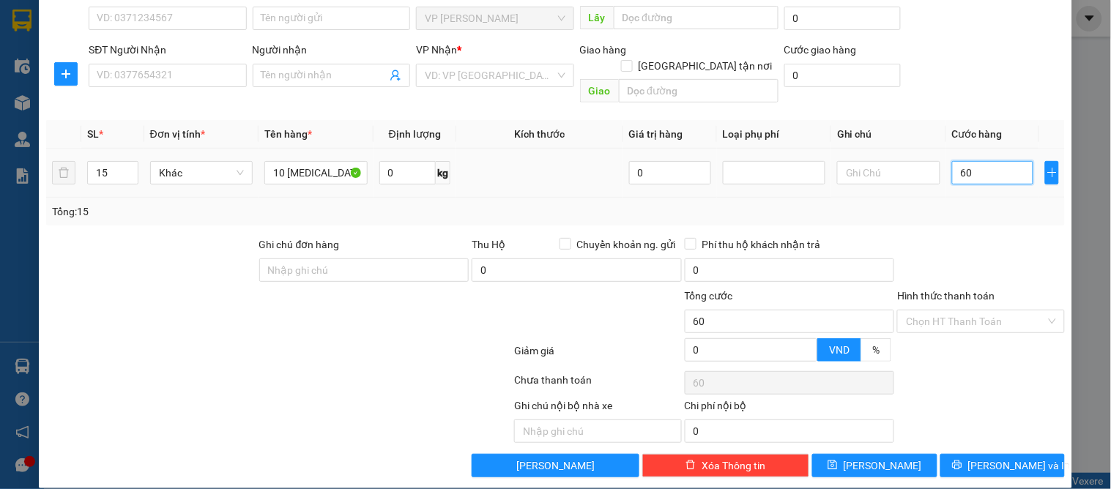
type input "600"
type input "600.000"
click at [964, 204] on div "Tổng: 15" at bounding box center [555, 212] width 1007 height 16
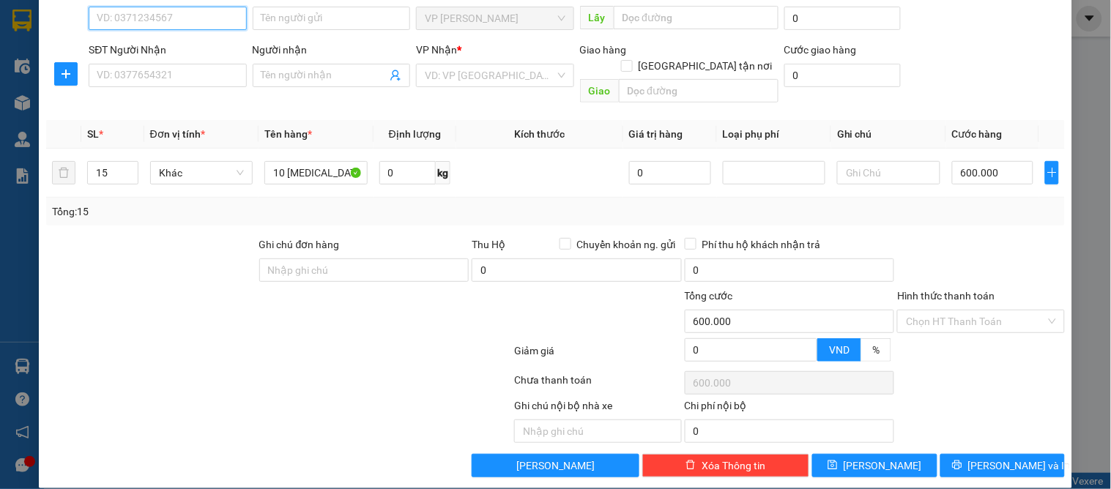
click at [179, 22] on input "SĐT Người Gửi" at bounding box center [168, 18] width 158 height 23
click at [169, 51] on div "0962139104 - a tứ" at bounding box center [166, 48] width 138 height 16
type input "0962139104"
type input "a tứ"
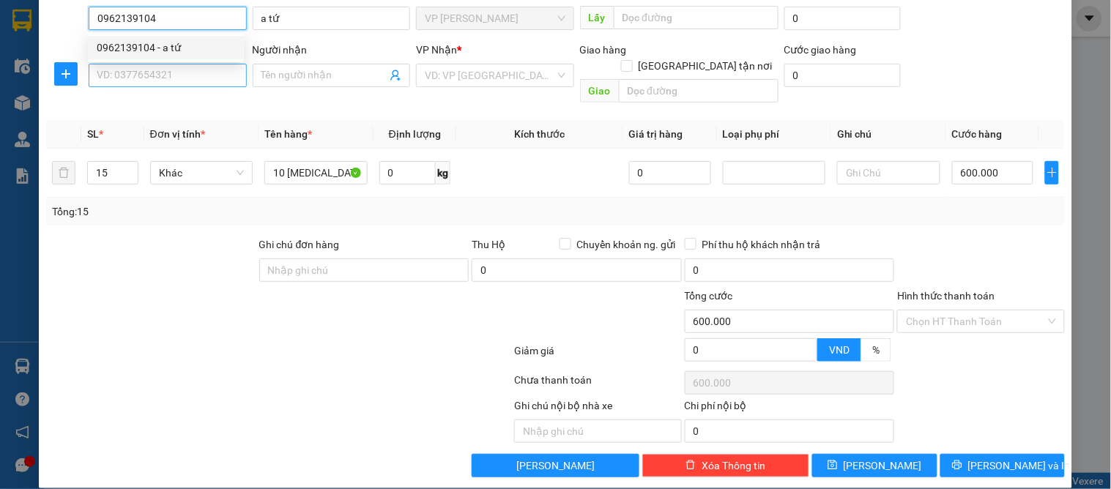
type input "0962139104"
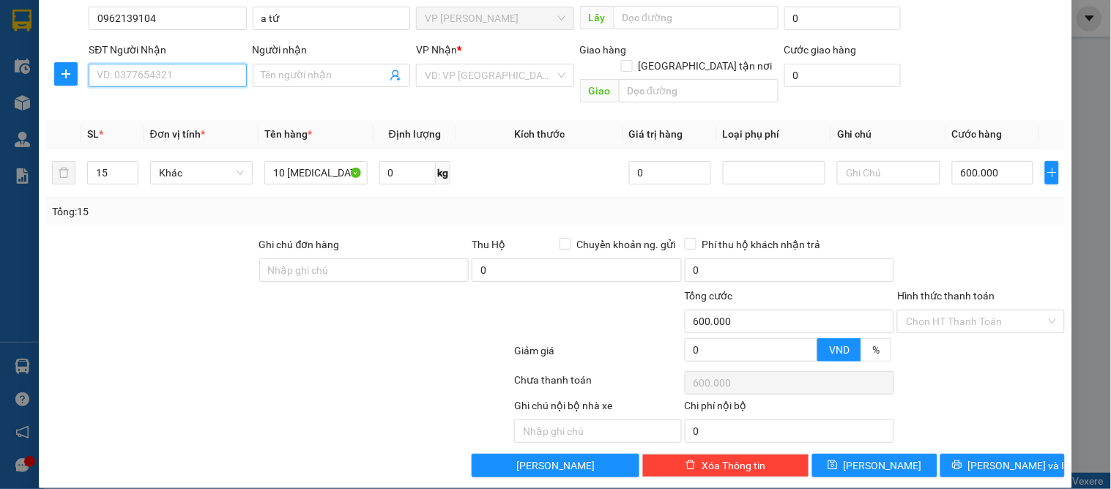
click at [167, 68] on input "SĐT Người Nhận" at bounding box center [168, 75] width 158 height 23
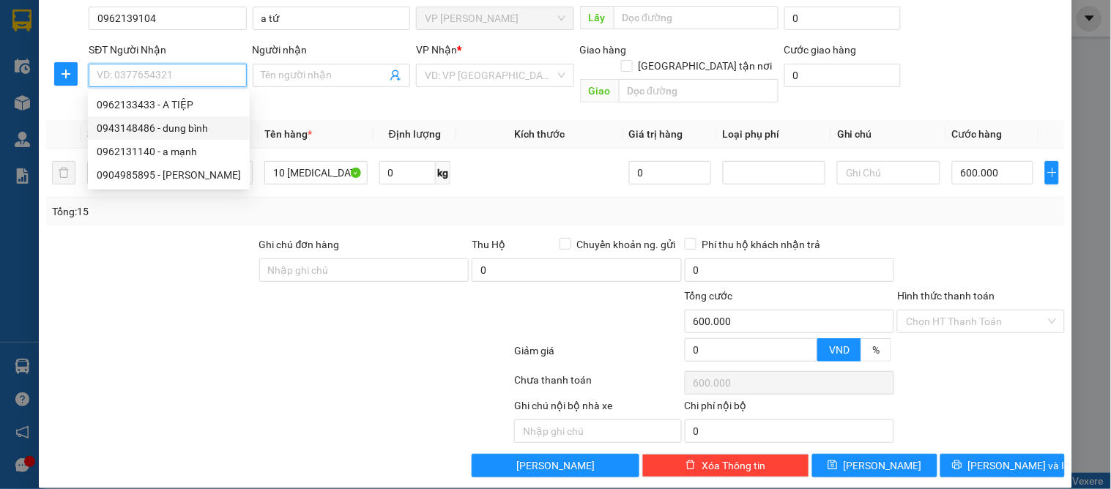
drag, startPoint x: 191, startPoint y: 127, endPoint x: 150, endPoint y: 122, distance: 41.3
click at [191, 127] on div "0943148486 - dung bình" at bounding box center [169, 128] width 144 height 16
type input "0943148486"
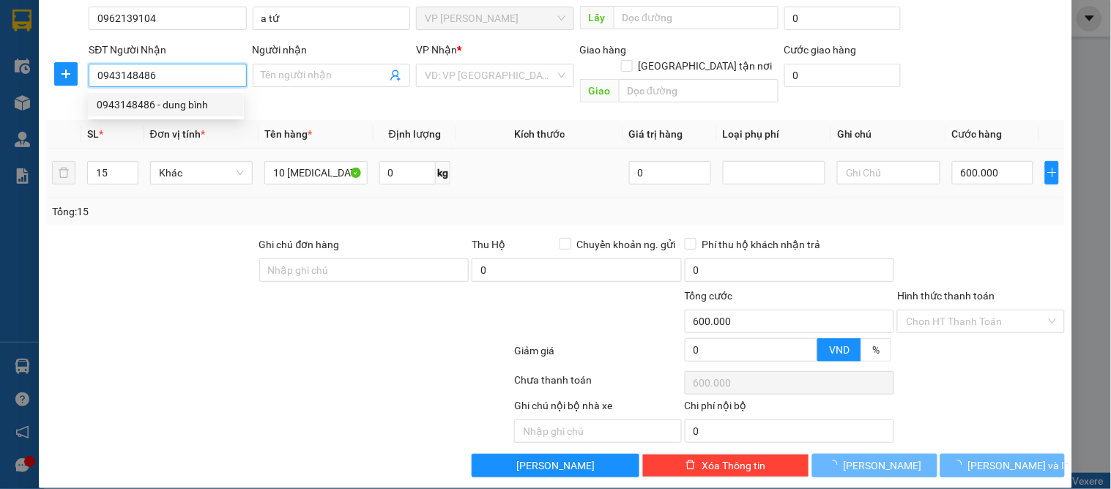
type input "dung bình"
checkbox input "true"
type input "79 hồng sơn"
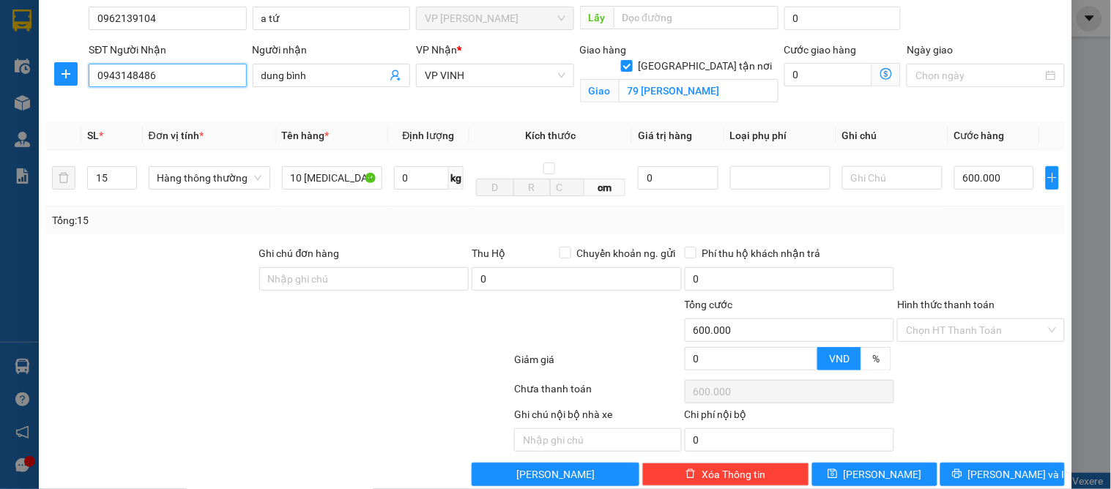
type input "510.000"
type input "15"
type input "510.000"
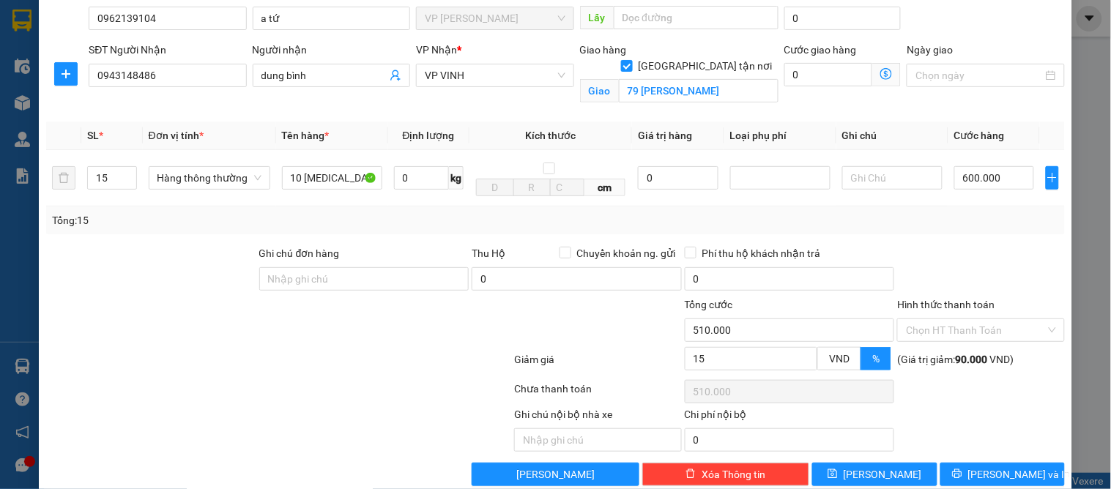
click at [906, 239] on div "Transit Pickup Surcharge Ids Transit Deliver Surcharge Ids Transit Deliver Surc…" at bounding box center [555, 206] width 1019 height 560
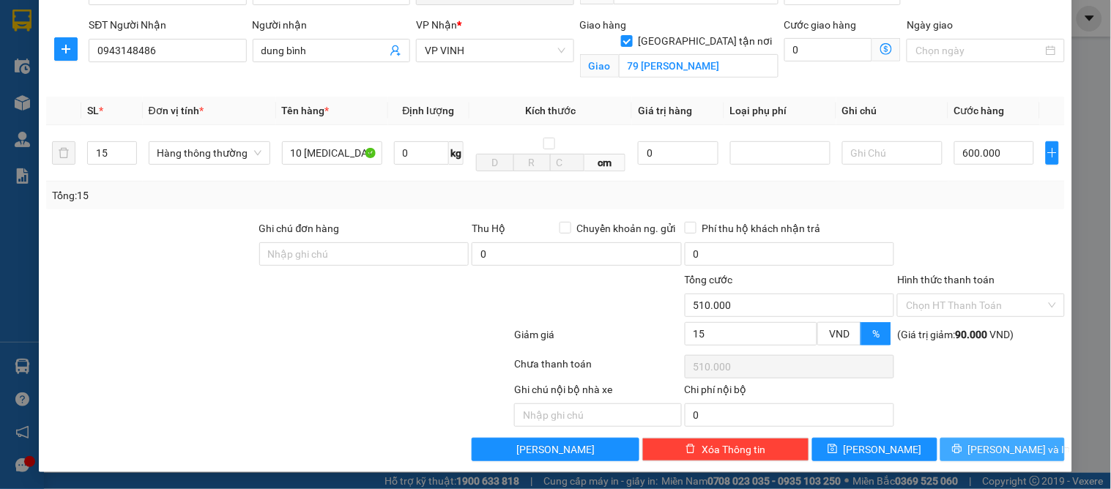
click at [983, 453] on span "[PERSON_NAME] và In" at bounding box center [1020, 450] width 103 height 16
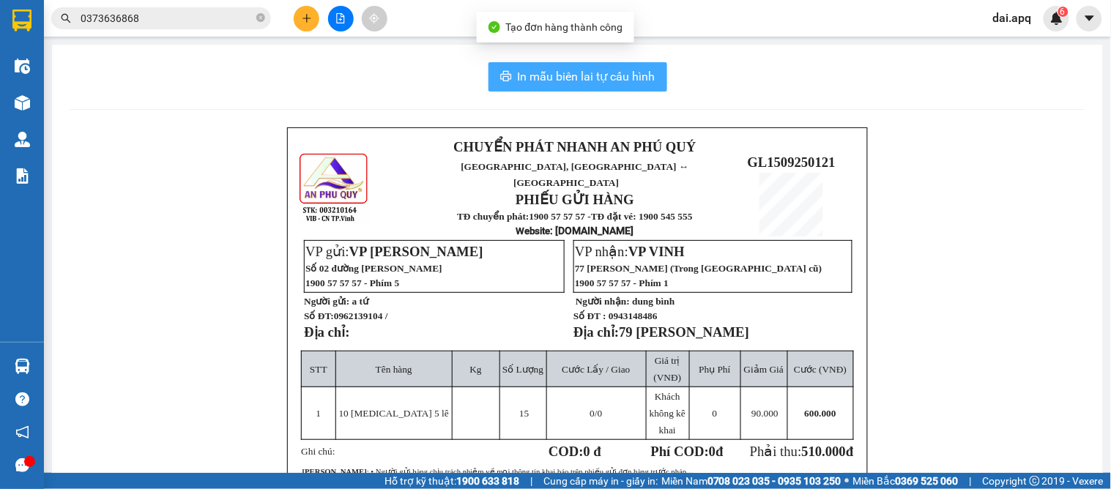
click at [509, 82] on button "In mẫu biên lai tự cấu hình" at bounding box center [578, 76] width 179 height 29
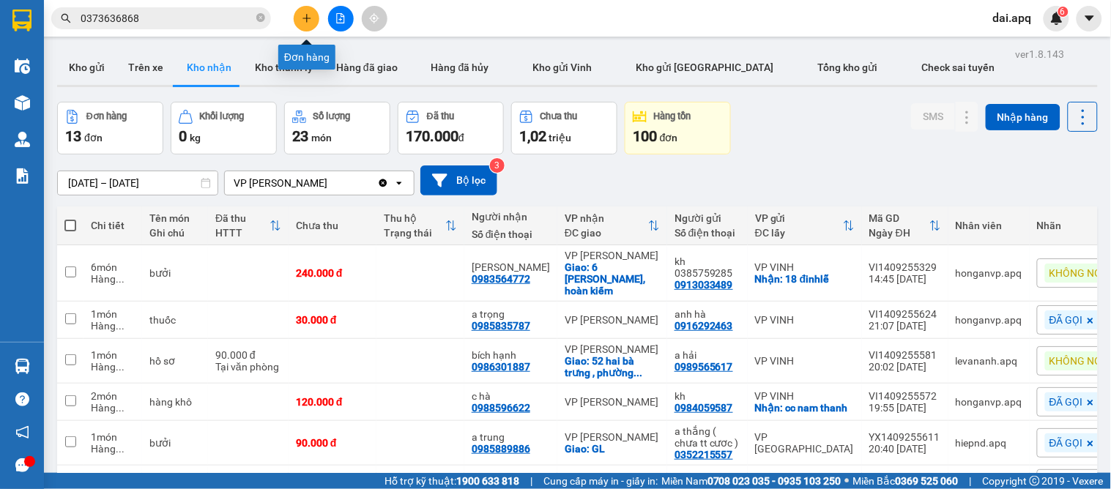
click at [308, 12] on button at bounding box center [307, 19] width 26 height 26
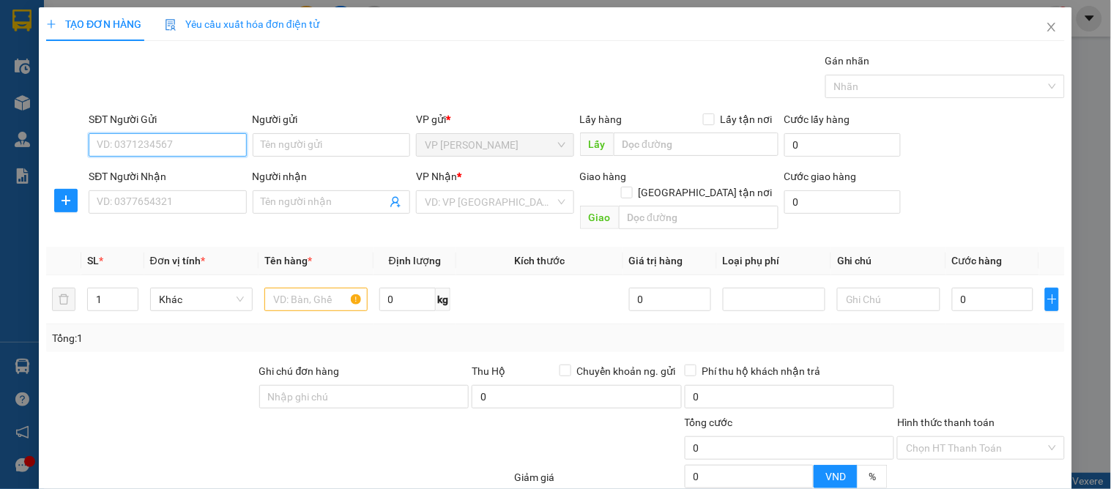
click at [144, 133] on input "SĐT Người Gửi" at bounding box center [168, 144] width 158 height 23
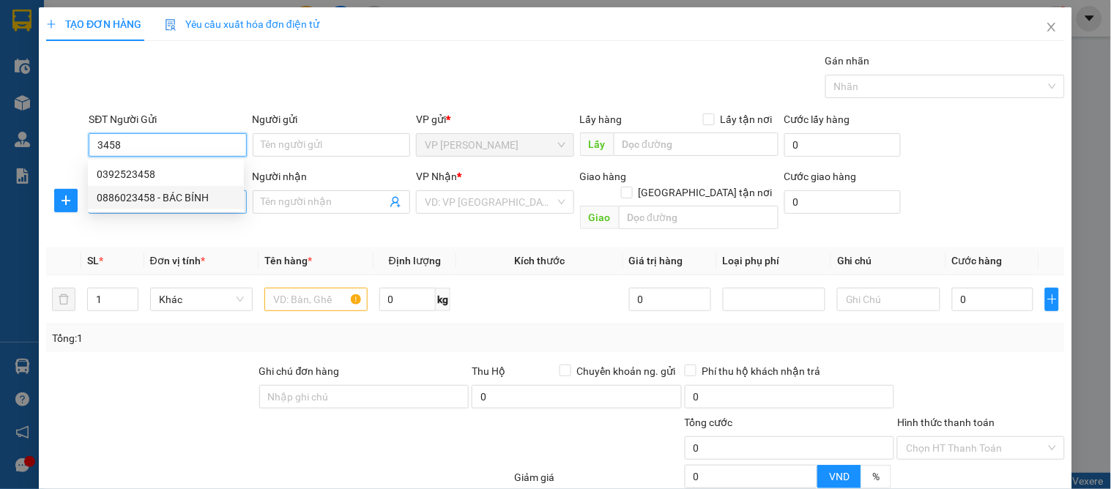
click at [193, 189] on div "0886023458 - BÁC BÍNH" at bounding box center [166, 197] width 156 height 23
type input "0886023458"
type input "BÁC BÍNH"
type input "0886023458"
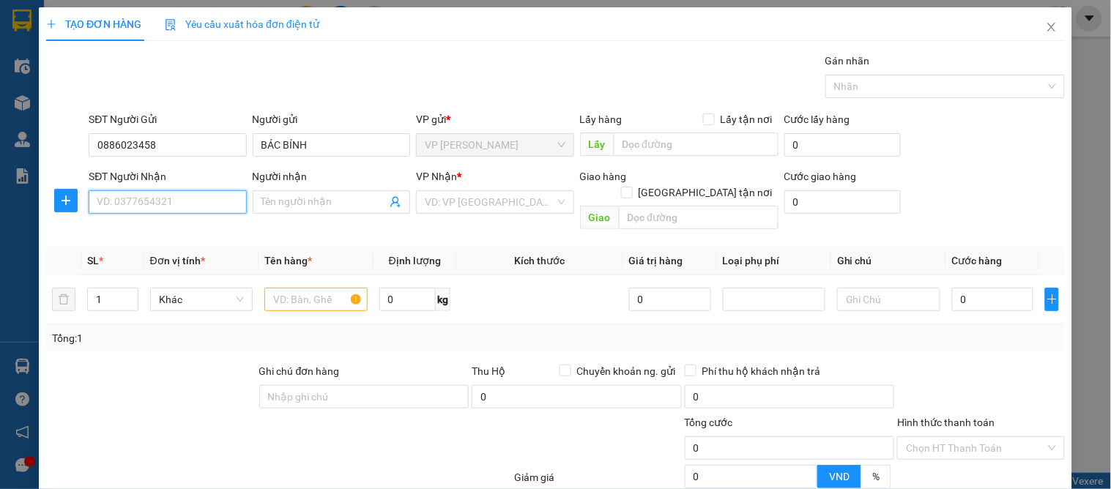
click at [185, 199] on input "SĐT Người Nhận" at bounding box center [168, 201] width 158 height 23
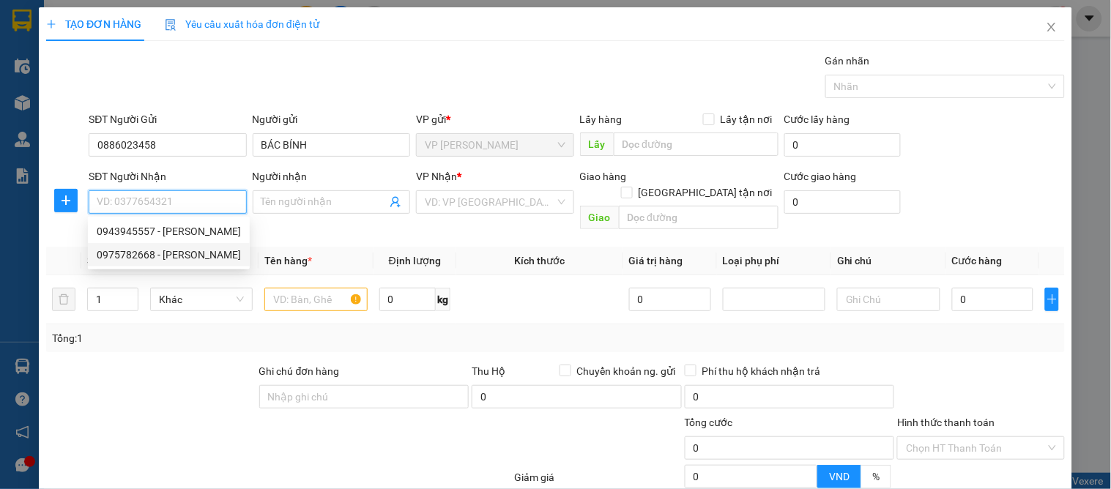
click at [191, 251] on div "0975782668 - c thảo" at bounding box center [169, 255] width 144 height 16
type input "0975782668"
type input "c thảo"
checkbox input "true"
type input "96 minh khai"
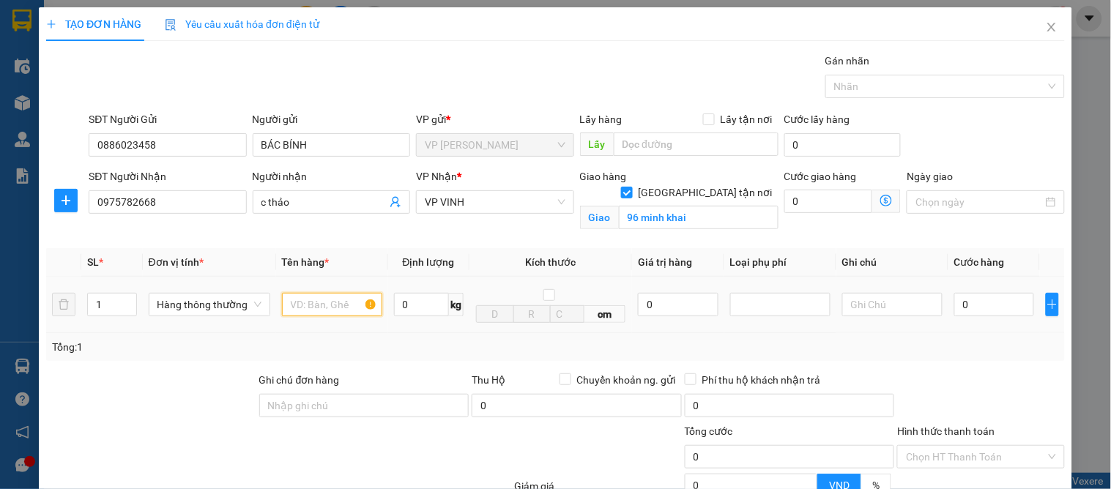
click at [324, 303] on input "text" at bounding box center [332, 304] width 100 height 23
type input "d"
type input "điện thoại"
type input "2"
click at [126, 297] on span "up" at bounding box center [129, 301] width 9 height 9
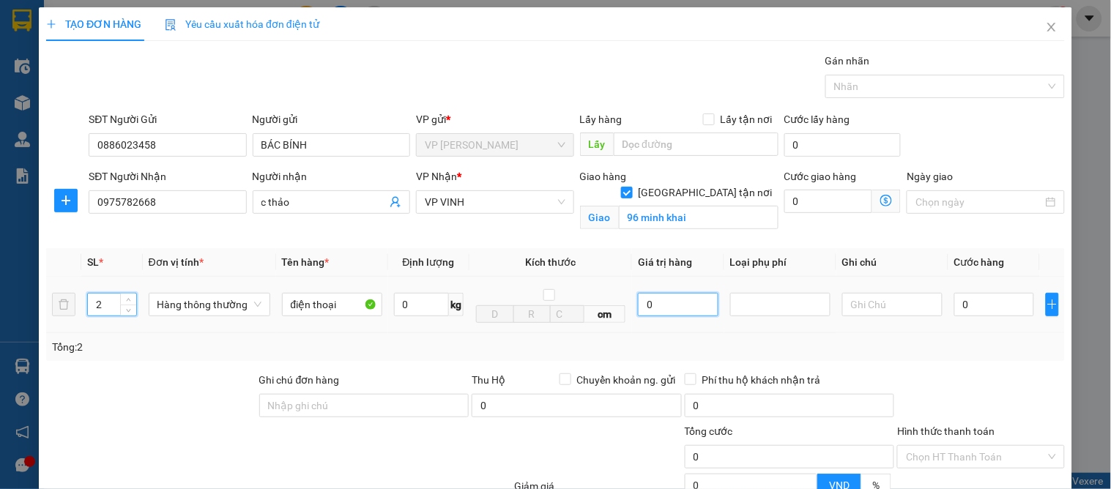
click at [655, 295] on input "0" at bounding box center [678, 304] width 80 height 23
type input "70.000.000"
drag, startPoint x: 756, startPoint y: 357, endPoint x: 764, endPoint y: 326, distance: 31.8
click at [756, 366] on div "Transit Pickup Surcharge Ids Transit Deliver Surcharge Ids Transit Deliver Surc…" at bounding box center [555, 333] width 1019 height 560
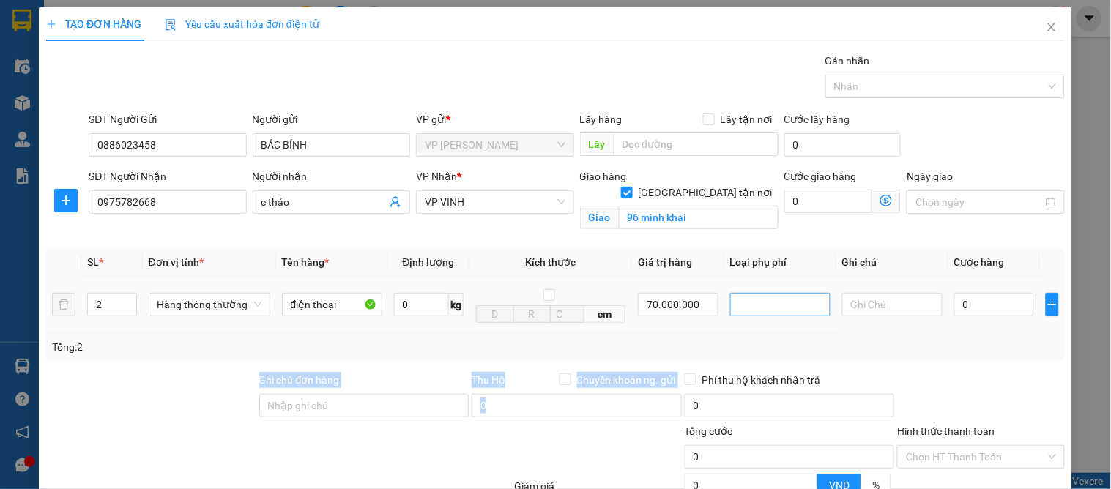
click at [766, 293] on div at bounding box center [780, 304] width 100 height 23
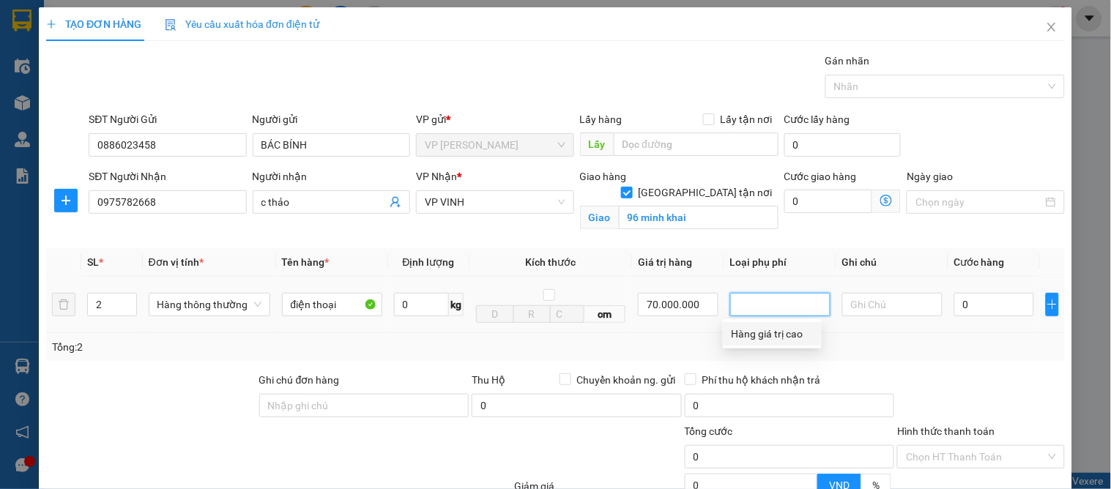
click at [771, 334] on div "Hàng giá trị cao" at bounding box center [772, 334] width 81 height 16
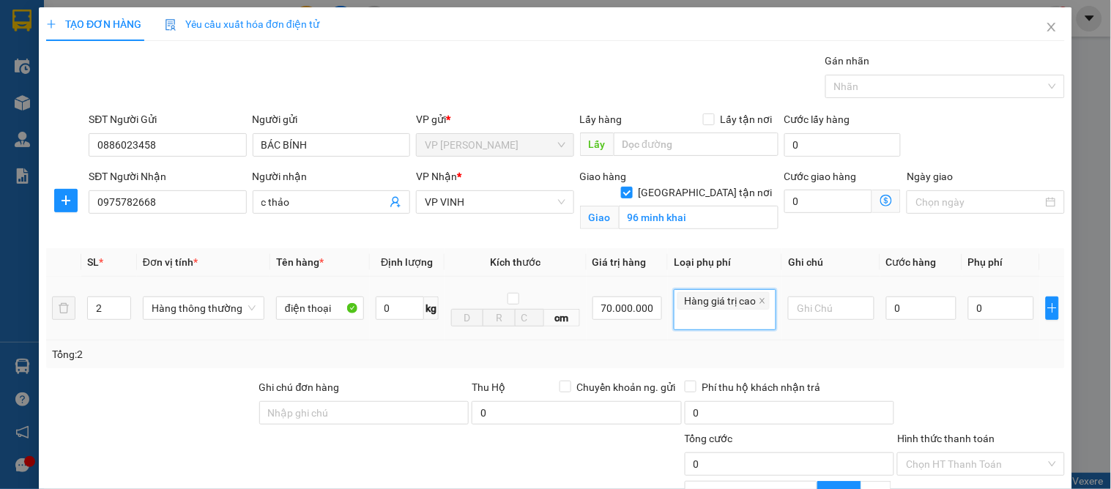
type input "350.000"
click at [894, 309] on input "0" at bounding box center [921, 308] width 70 height 23
type input "1"
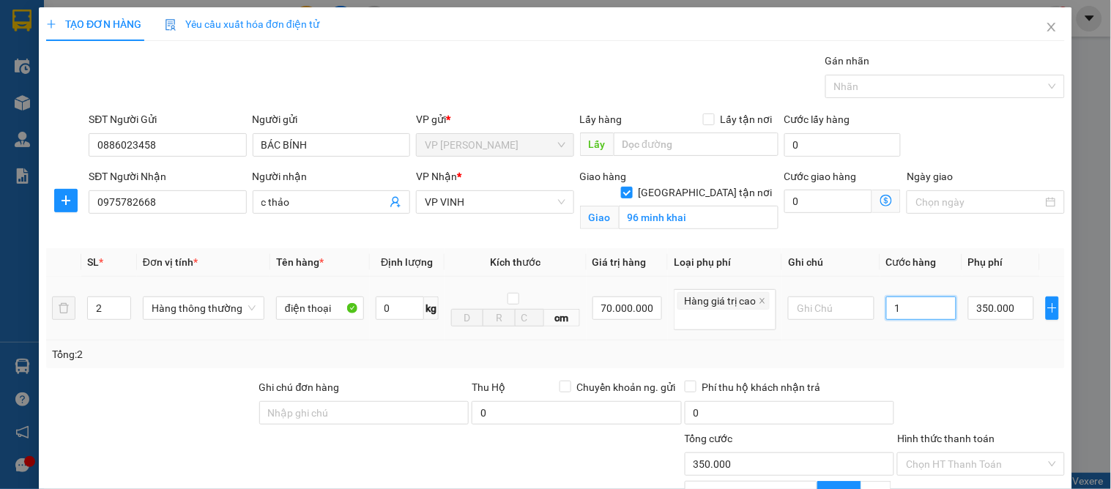
type input "350.001"
type input "10"
type input "350.010"
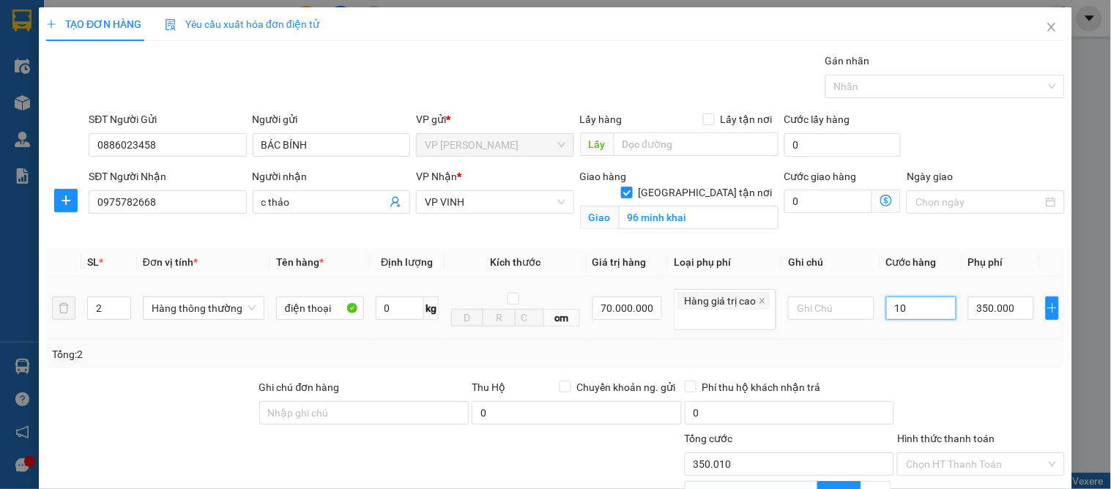
type input "100"
type input "350.100"
type input "100.000"
type input "450.000"
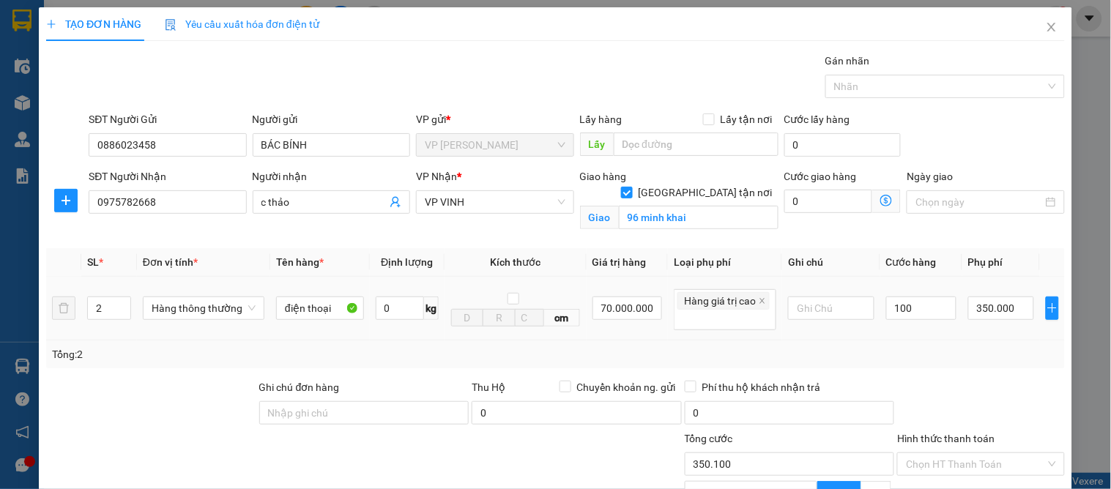
type input "450.000"
click at [971, 403] on div at bounding box center [981, 405] width 170 height 51
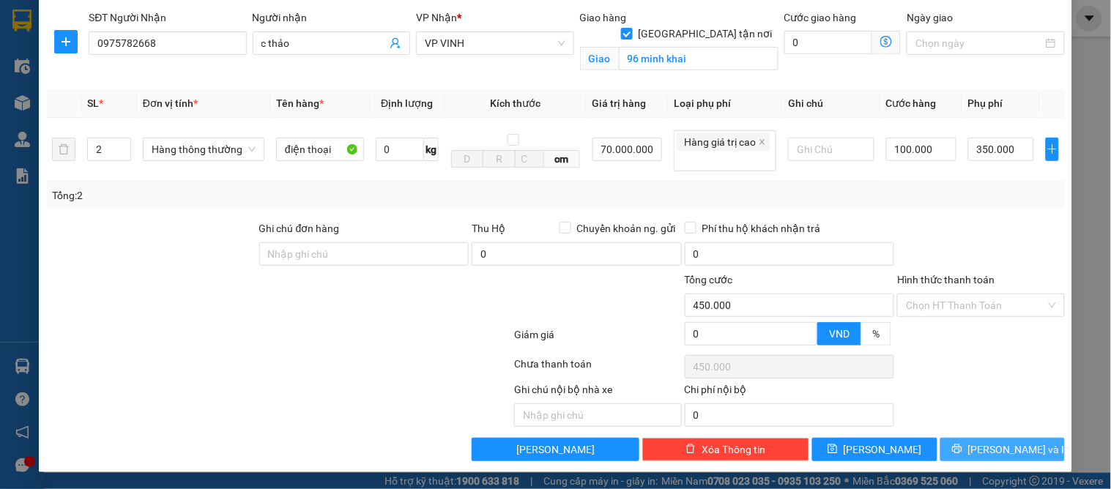
click at [982, 448] on span "[PERSON_NAME] và In" at bounding box center [1020, 450] width 103 height 16
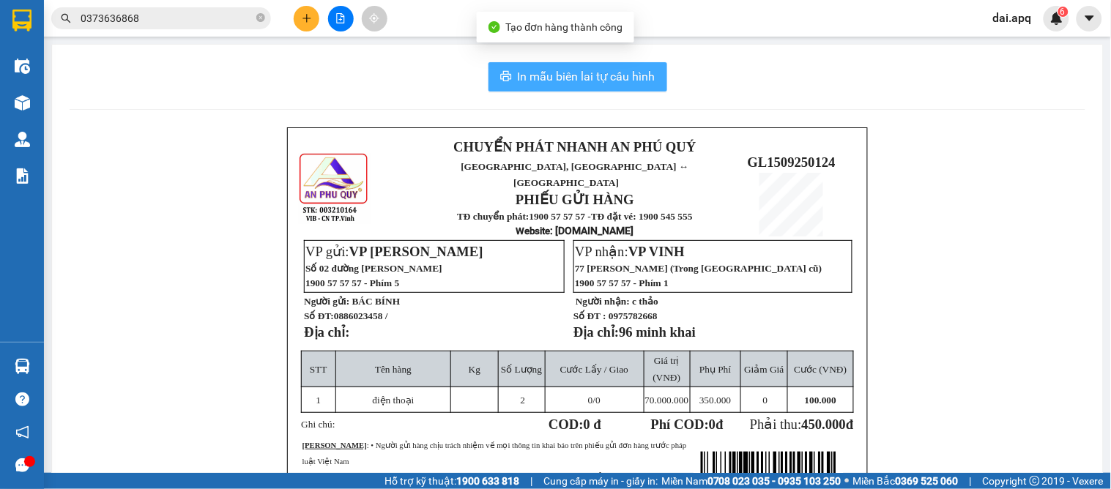
click at [597, 77] on span "In mẫu biên lai tự cấu hình" at bounding box center [587, 76] width 138 height 18
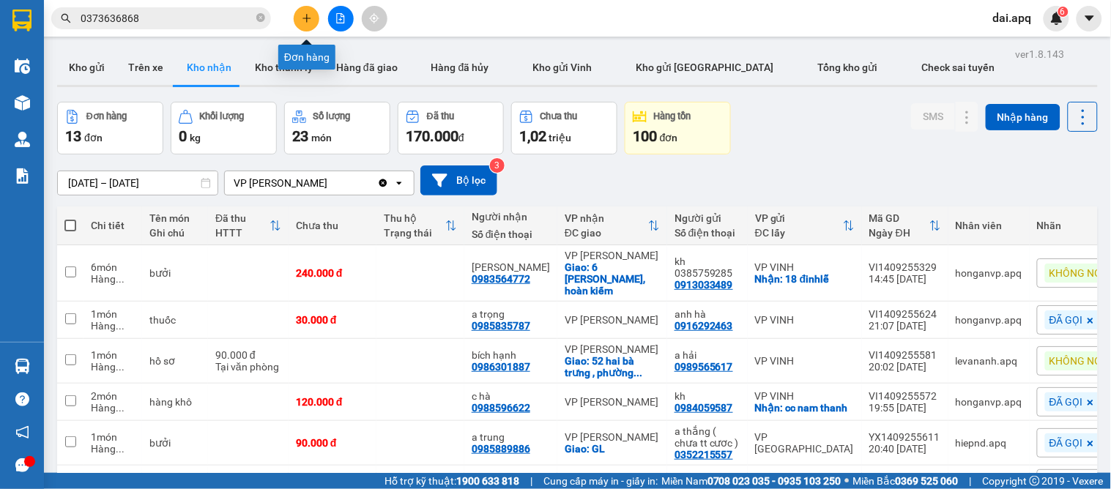
click at [305, 10] on button at bounding box center [307, 19] width 26 height 26
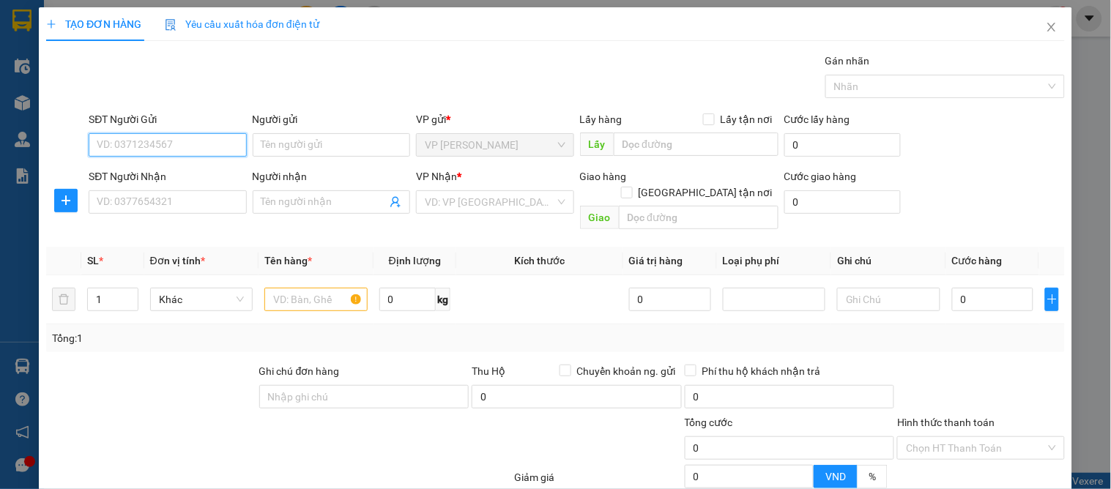
click at [166, 155] on input "SĐT Người Gửi" at bounding box center [168, 144] width 158 height 23
type input "0984006358"
click at [127, 171] on div "0984006358 - c hà" at bounding box center [166, 174] width 138 height 16
type input "c hà"
type input "0984006358"
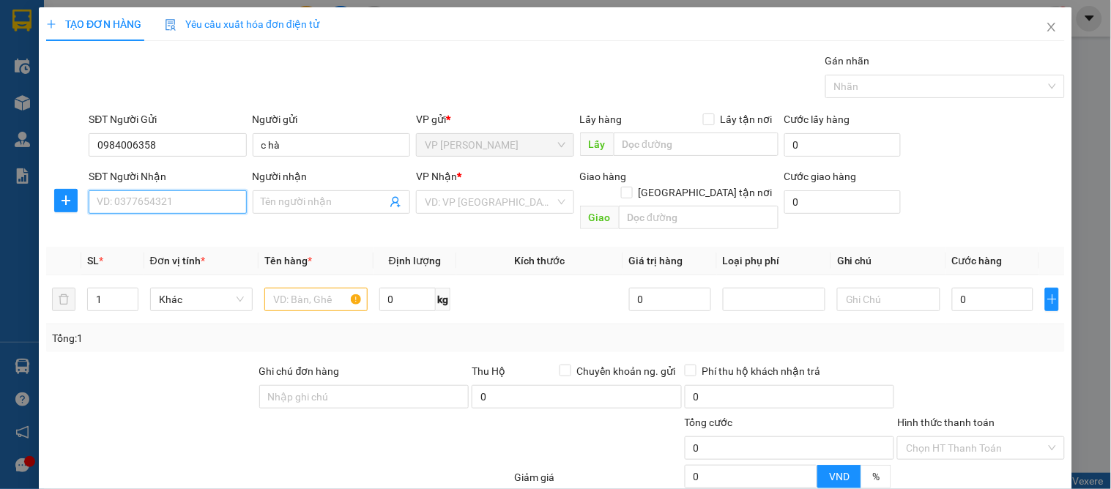
click at [155, 207] on input "SĐT Người Nhận" at bounding box center [168, 201] width 158 height 23
type input "0977129616"
drag, startPoint x: 187, startPoint y: 229, endPoint x: 252, endPoint y: 251, distance: 69.0
click at [188, 229] on div "0977129616 - a khai" at bounding box center [166, 231] width 138 height 16
type input "a khai"
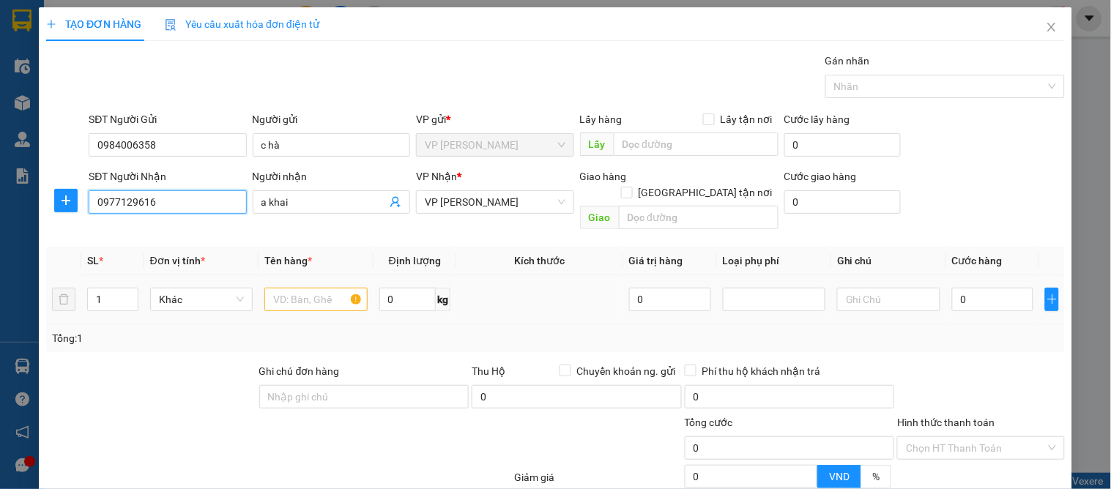
type input "0977129616"
click at [320, 295] on input "text" at bounding box center [315, 299] width 103 height 23
click at [486, 203] on span "VP [PERSON_NAME]" at bounding box center [495, 202] width 140 height 22
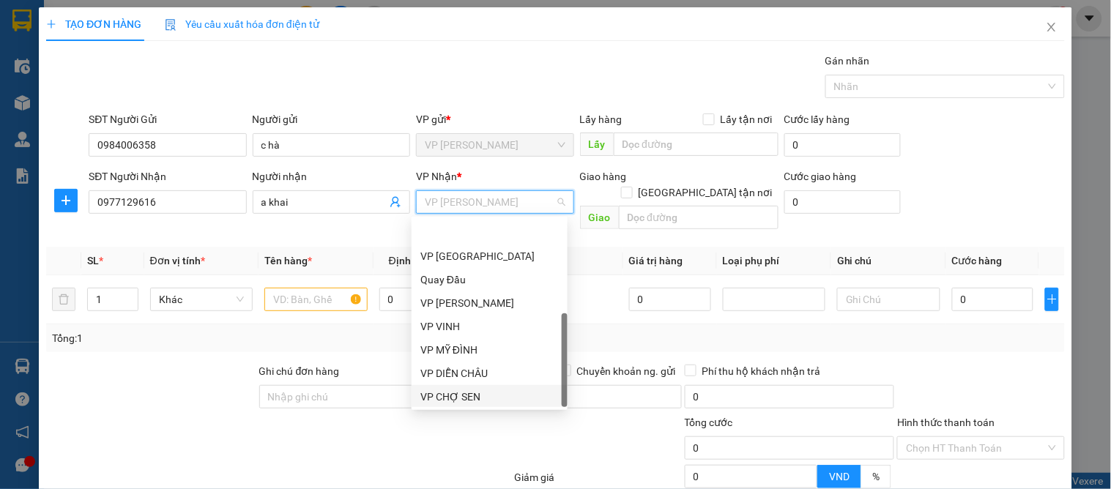
scroll to position [210, 0]
click at [450, 284] on div "VP VINH" at bounding box center [490, 279] width 138 height 16
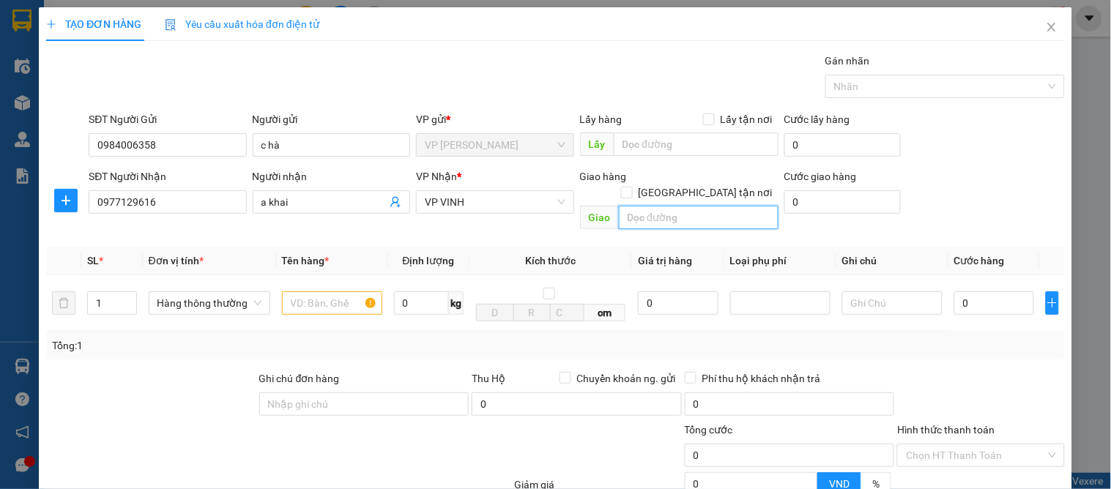
click at [671, 206] on input "text" at bounding box center [699, 217] width 160 height 23
type input "11 xuân diệu"
click at [632, 187] on input "[GEOGRAPHIC_DATA] tận nơi" at bounding box center [626, 192] width 10 height 10
checkbox input "true"
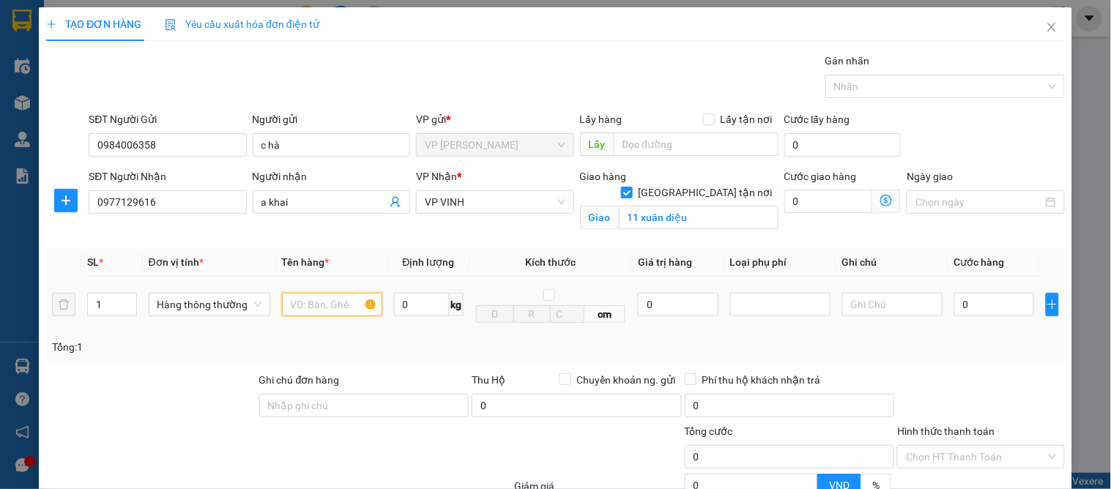
click at [317, 311] on input "text" at bounding box center [332, 304] width 100 height 23
type input "hoa quả"
click at [976, 303] on input "0" at bounding box center [995, 304] width 80 height 23
type input "4"
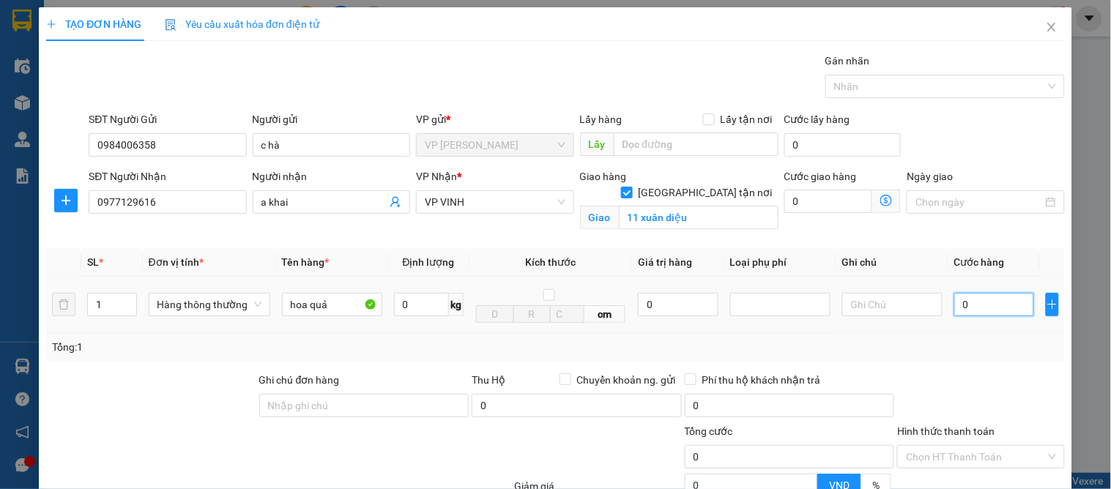
type input "4"
type input "40"
type input "40.000"
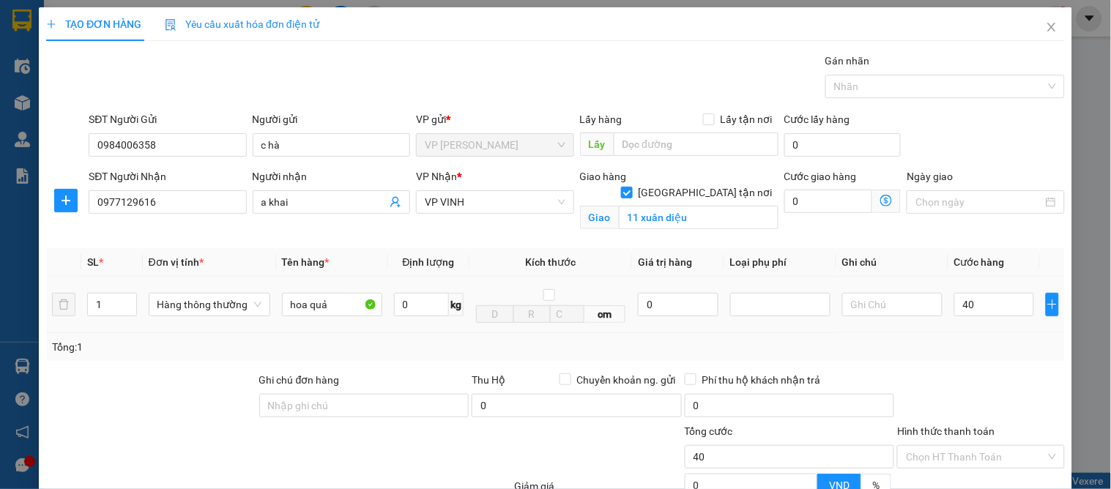
type input "40.000"
click at [953, 332] on td "40.000" at bounding box center [995, 305] width 92 height 56
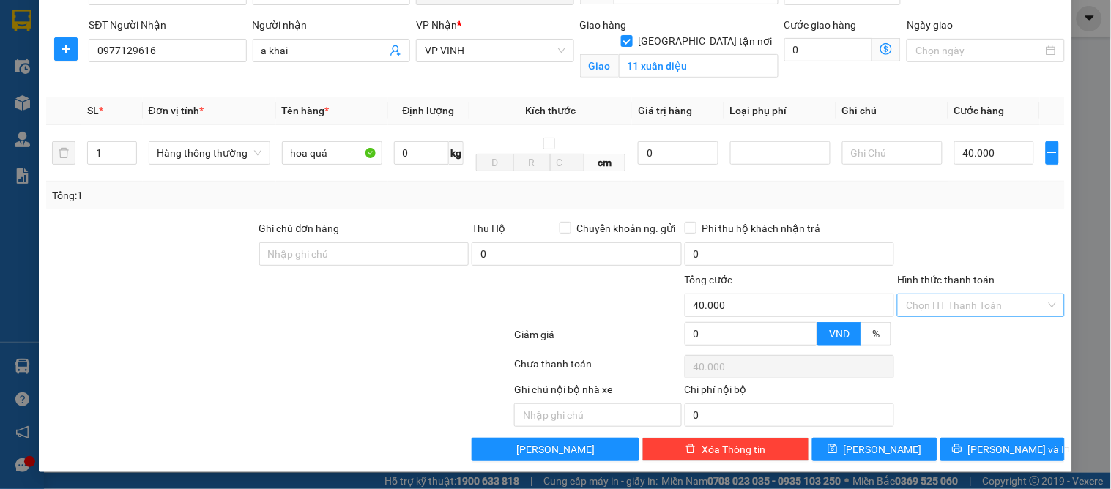
click at [920, 313] on input "Hình thức thanh toán" at bounding box center [975, 306] width 139 height 22
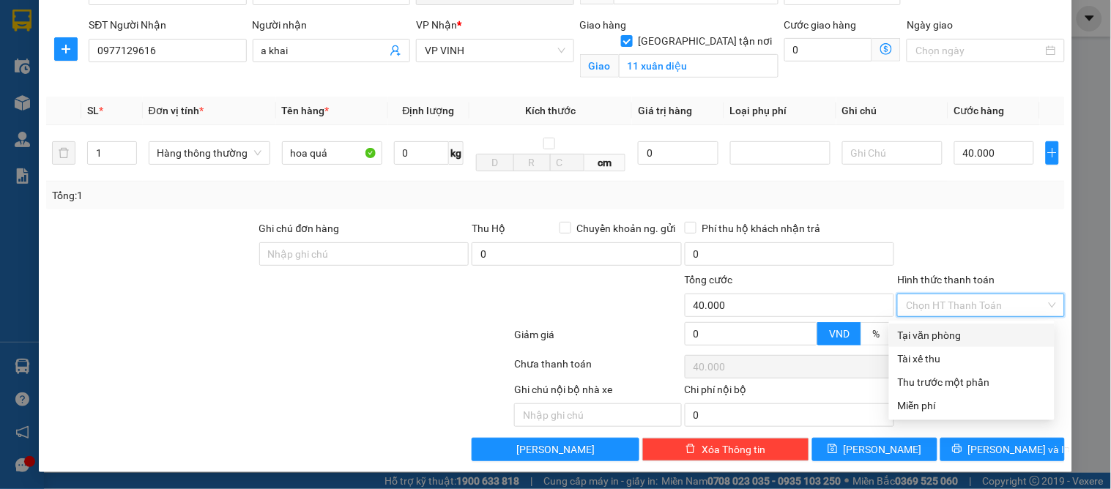
drag, startPoint x: 923, startPoint y: 328, endPoint x: 931, endPoint y: 337, distance: 11.9
click at [928, 337] on div "Tại văn phòng" at bounding box center [972, 335] width 148 height 16
type input "0"
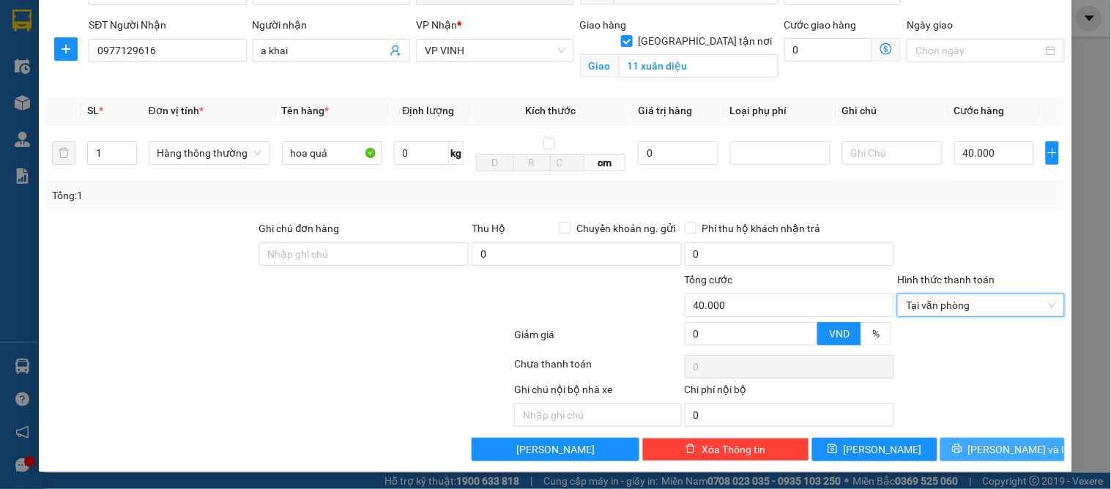
click at [991, 443] on span "[PERSON_NAME] và In" at bounding box center [1020, 450] width 103 height 16
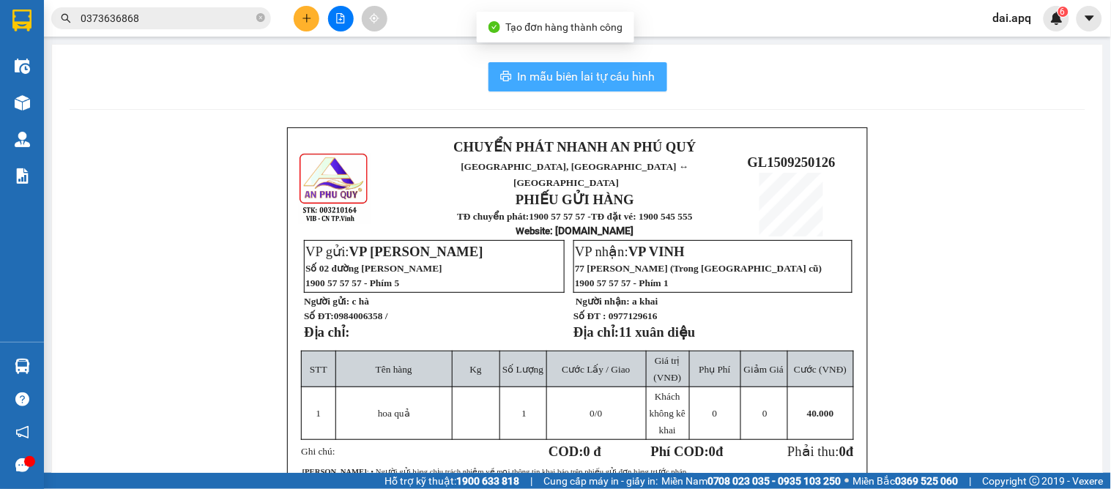
click at [549, 85] on span "In mẫu biên lai tự cấu hình" at bounding box center [587, 76] width 138 height 18
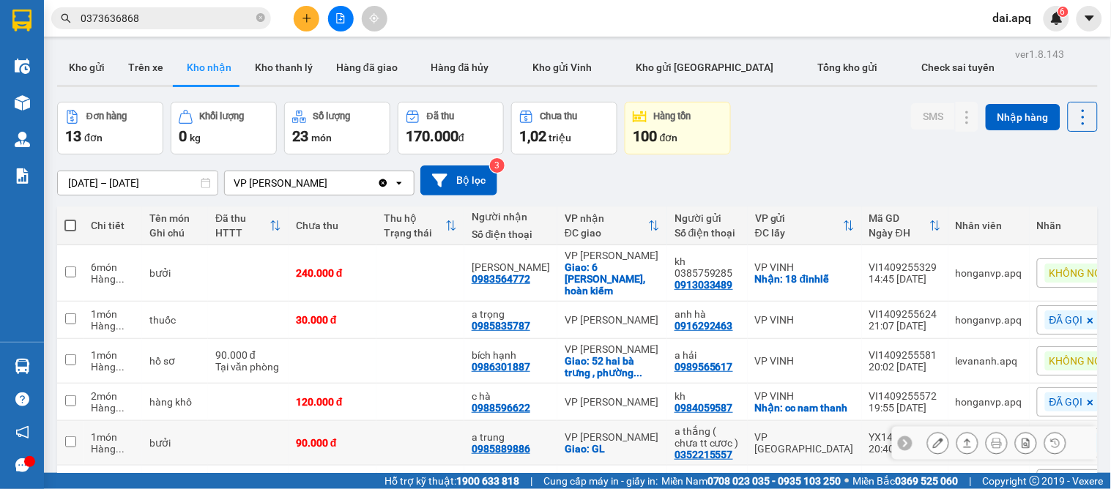
click at [900, 438] on icon at bounding box center [905, 443] width 10 height 10
click at [67, 71] on button "Kho gửi" at bounding box center [86, 67] width 59 height 35
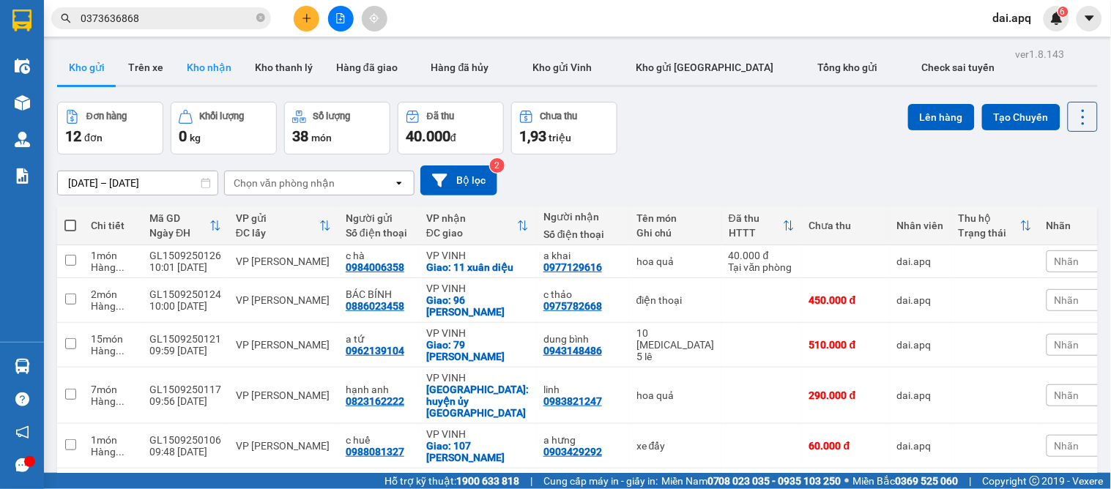
click at [199, 82] on div "Kho gửi Trên xe Kho nhận Kho thanh lý Hàng đã giao Hàng đã hủy Kho gửi Vinh Kho…" at bounding box center [577, 68] width 1041 height 37
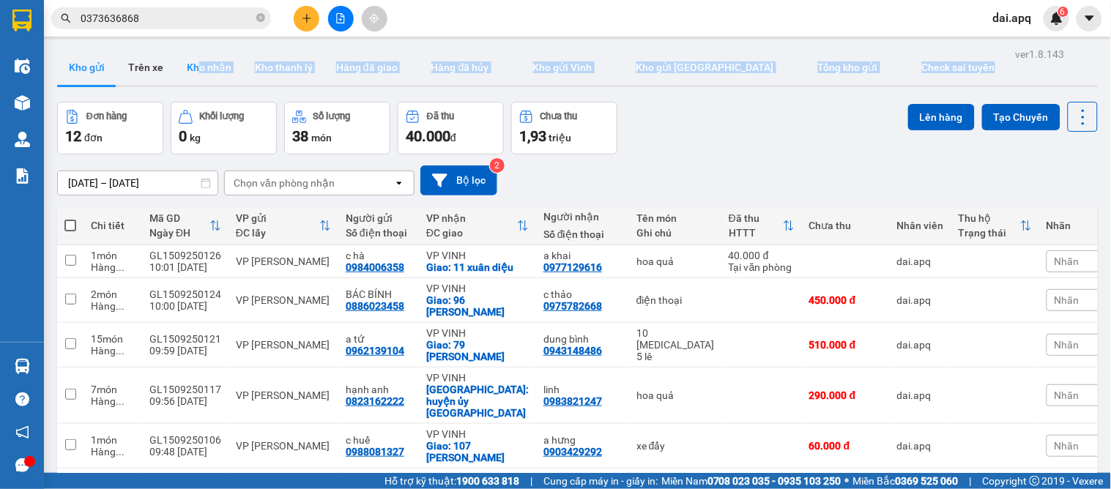
click at [199, 68] on button "Kho nhận" at bounding box center [209, 67] width 68 height 35
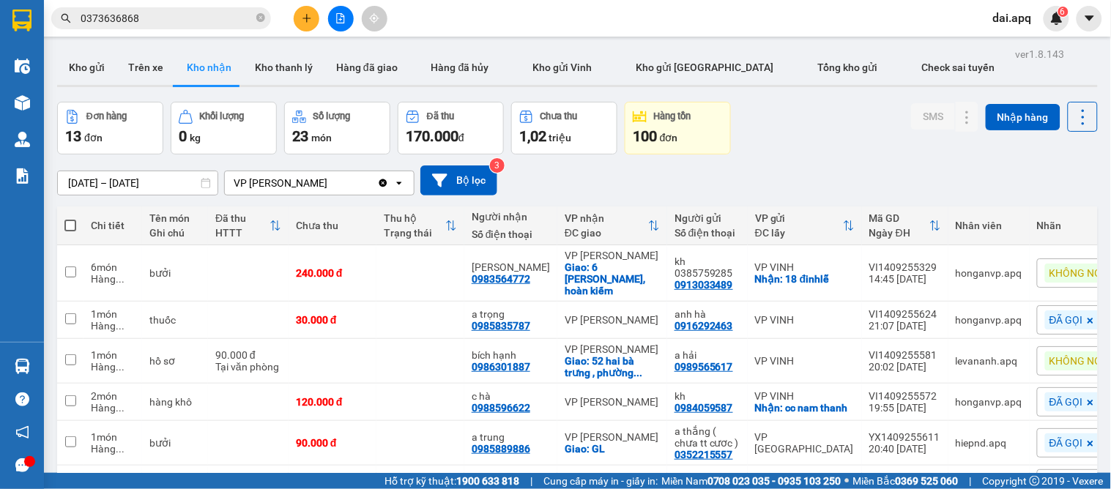
click at [848, 127] on div "Đơn hàng 13 đơn Khối lượng 0 kg Số lượng 23 món Đã thu 170.000 đ Chưa thu 1,02 …" at bounding box center [577, 128] width 1041 height 53
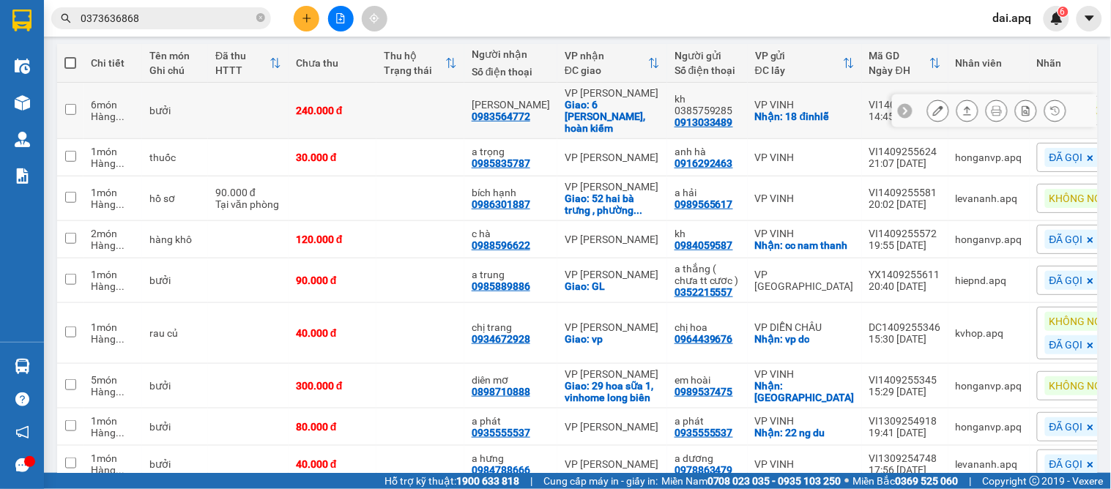
click at [933, 107] on icon at bounding box center [938, 111] width 10 height 10
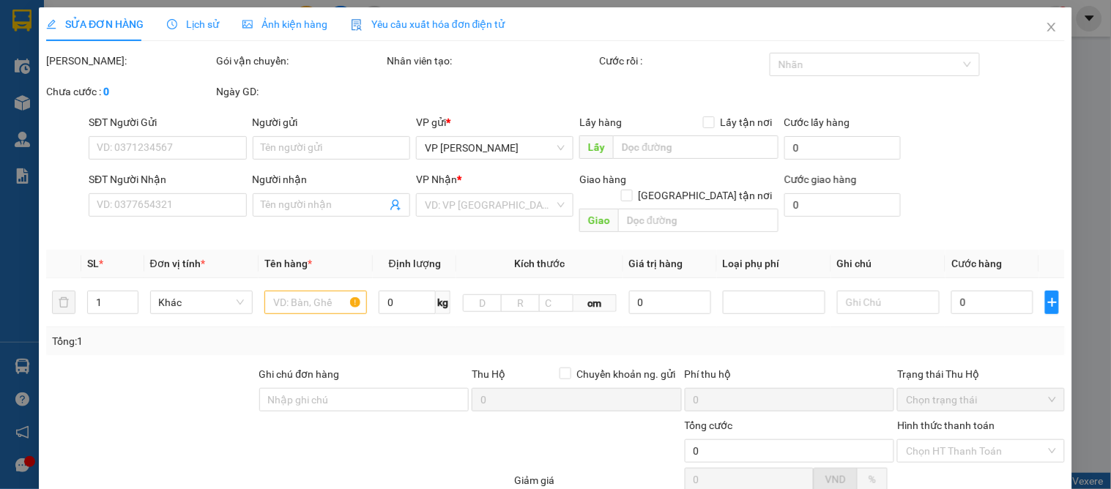
type input "0913033489"
type input "kh 0385759285"
checkbox input "true"
type input "18 đinhlễ"
type input "0983564772"
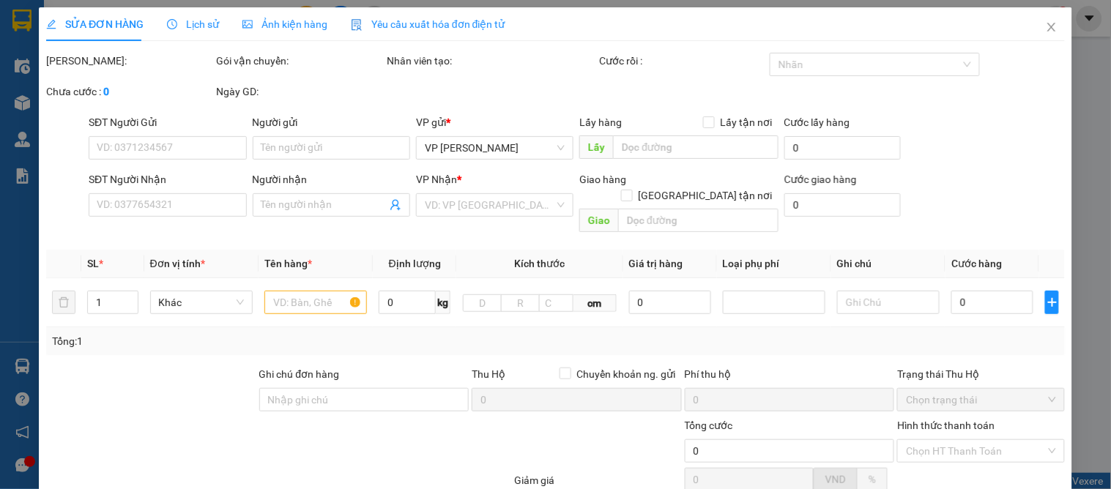
type input "quỳnh trang"
checkbox input "true"
type input "6 quang trung, hoàn kiếm"
type input "240.000"
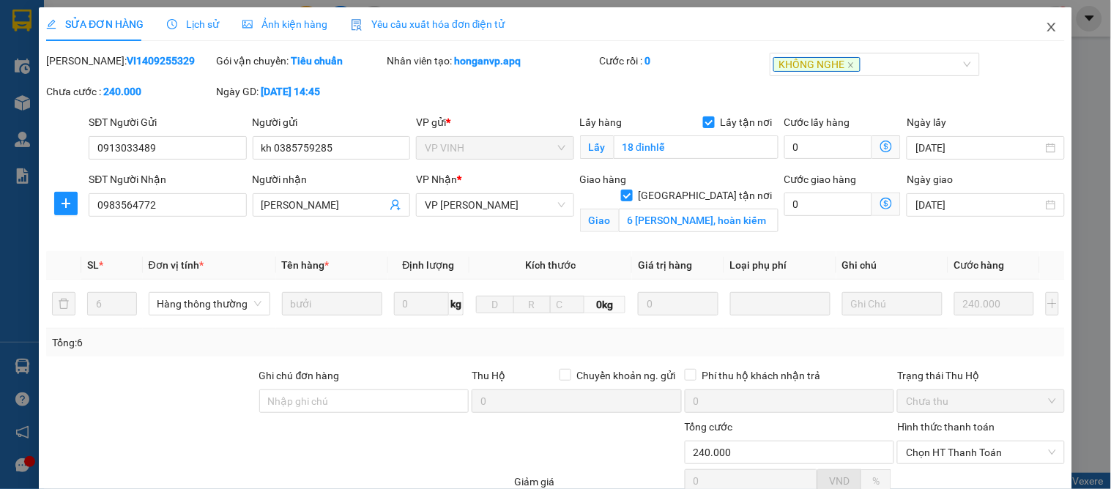
click at [1046, 25] on icon "close" at bounding box center [1052, 27] width 12 height 12
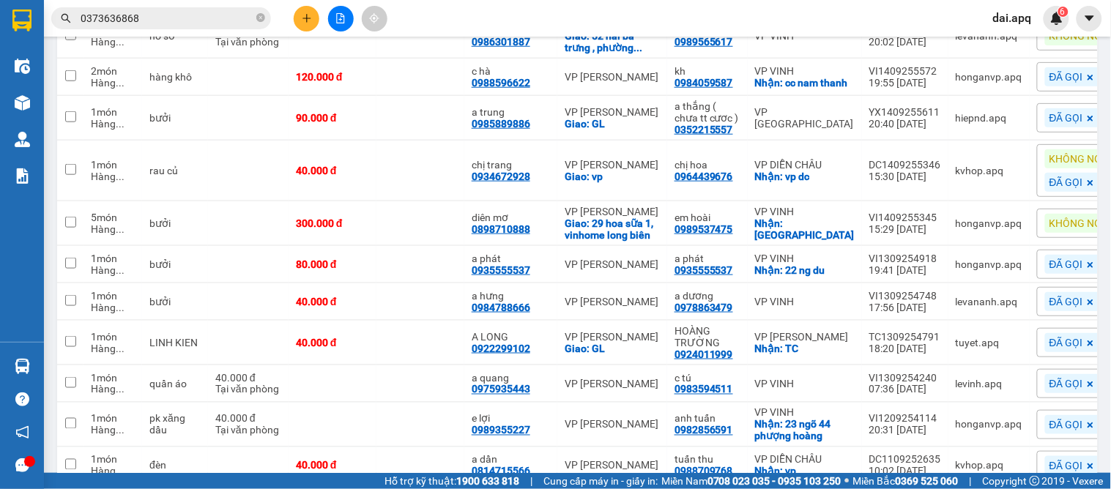
scroll to position [400, 0]
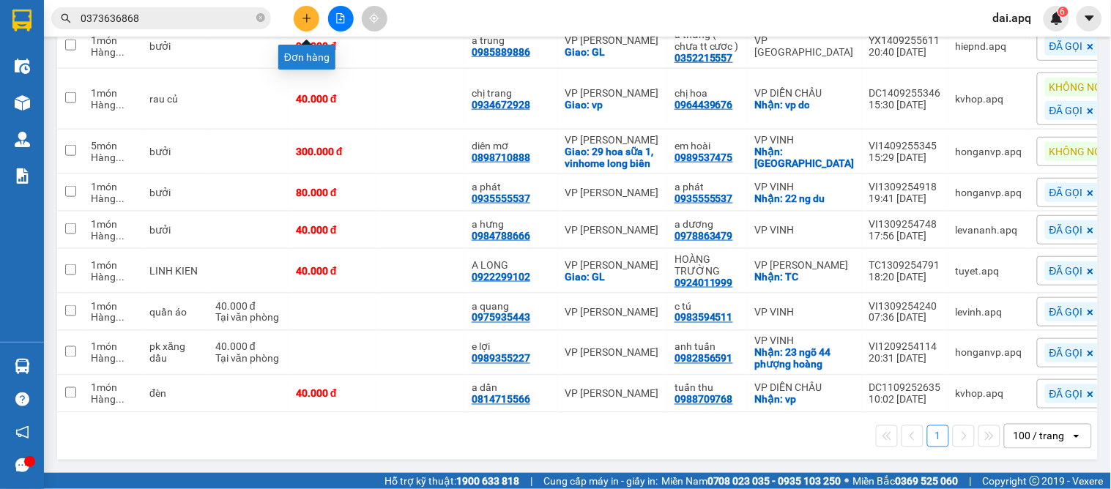
click at [306, 16] on icon "plus" at bounding box center [307, 18] width 10 height 10
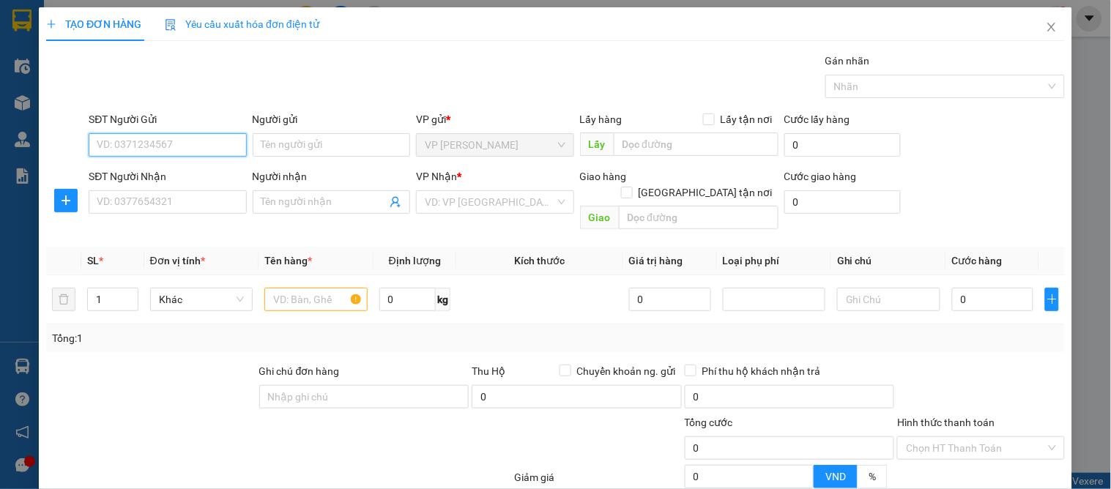
click at [189, 143] on input "SĐT Người Gửi" at bounding box center [168, 144] width 158 height 23
type input "0794387979"
click at [191, 174] on div "0794387979 - quang" at bounding box center [169, 174] width 144 height 16
type input "quang"
type input "0794387979"
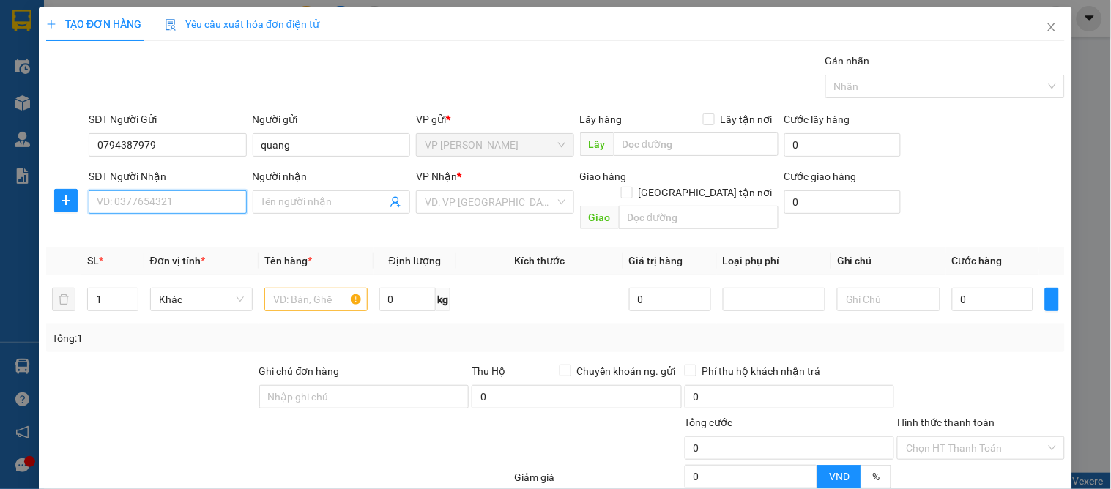
click at [177, 201] on input "SĐT Người Nhận" at bounding box center [168, 201] width 158 height 23
drag, startPoint x: 172, startPoint y: 251, endPoint x: 180, endPoint y: 218, distance: 33.2
click at [173, 249] on div "0984892883 - a tuấn" at bounding box center [166, 255] width 138 height 16
type input "0984892883"
type input "a tuấn"
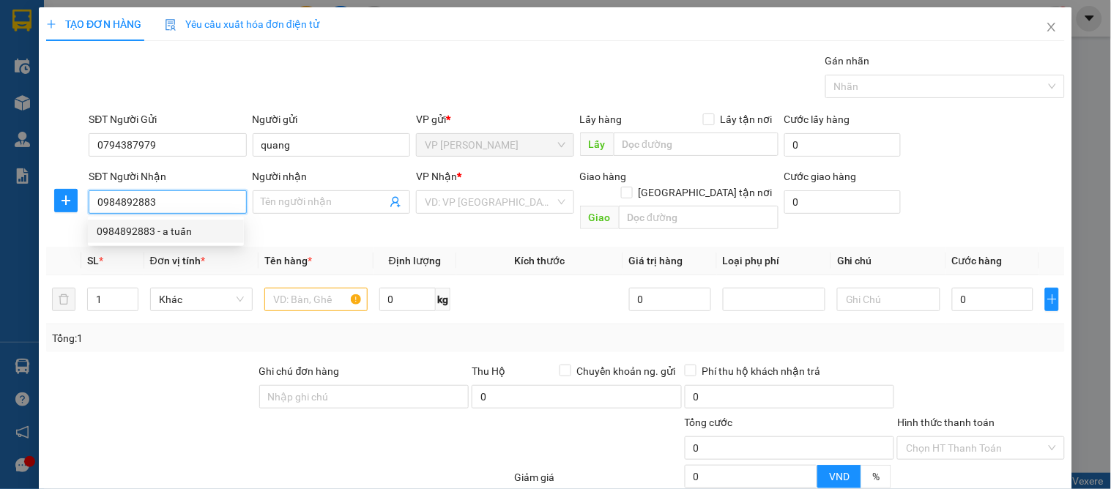
checkbox input "true"
type input "5 lê nin"
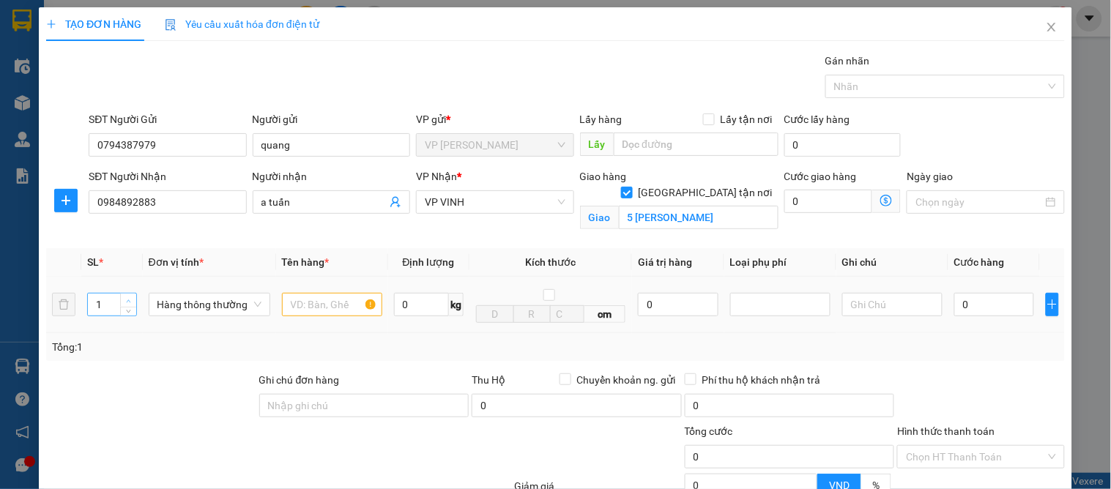
type input "2"
click at [126, 295] on span "Increase Value" at bounding box center [128, 300] width 16 height 13
click at [310, 317] on input "text" at bounding box center [332, 304] width 100 height 23
type input "phụ kiện bể cá"
click at [965, 306] on input "0" at bounding box center [995, 304] width 80 height 23
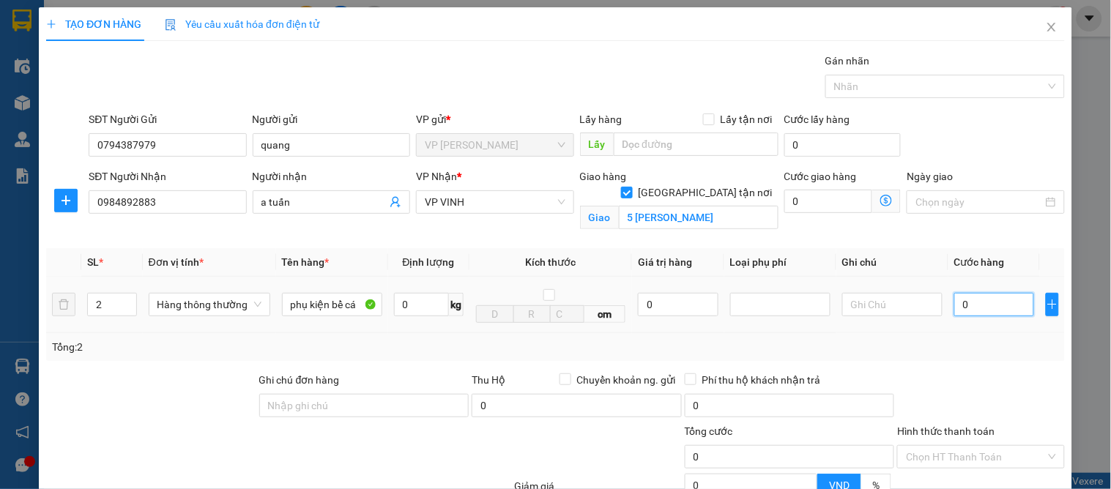
type input "9"
type input "90"
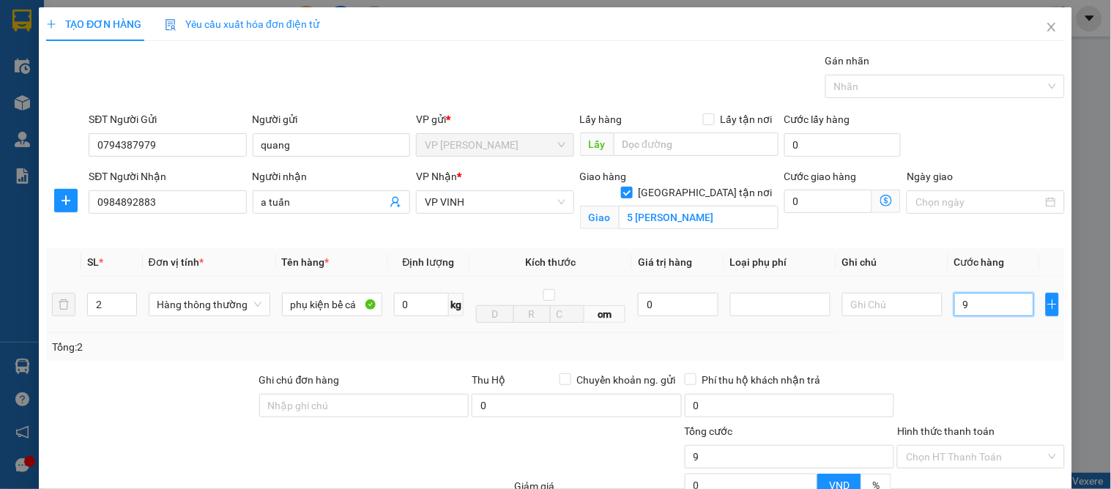
type input "90"
type input "90.000"
click at [974, 377] on div at bounding box center [981, 397] width 170 height 51
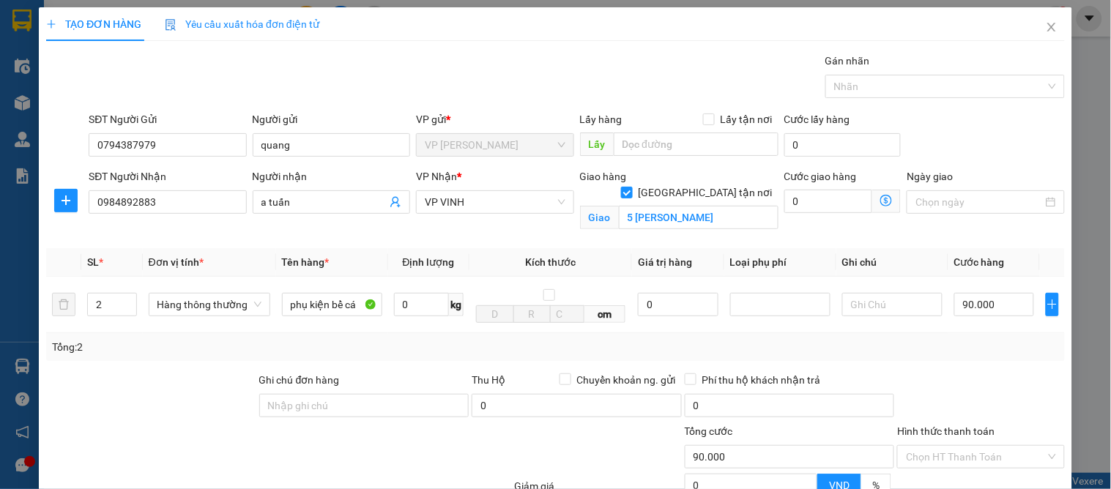
scroll to position [152, 0]
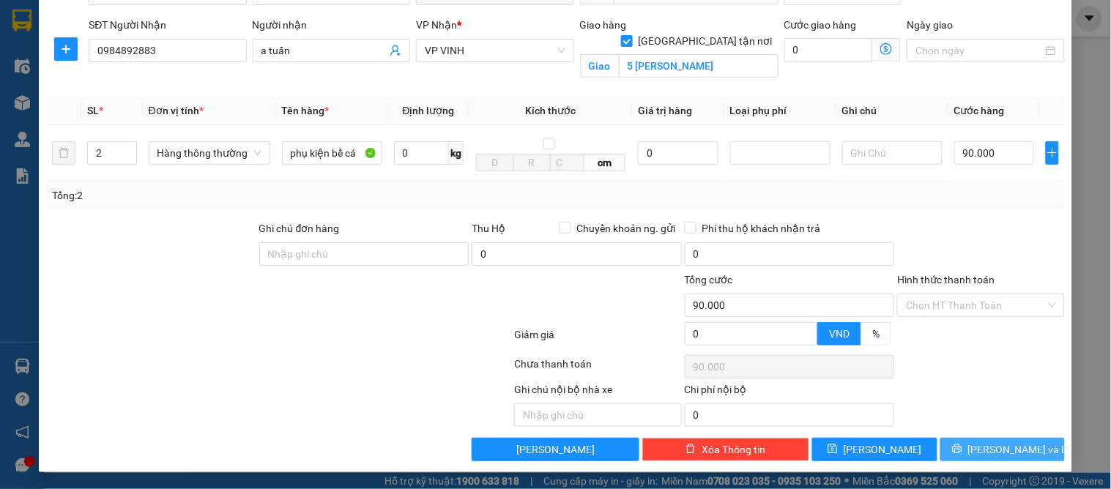
click at [1029, 443] on button "[PERSON_NAME] và In" at bounding box center [1003, 449] width 125 height 23
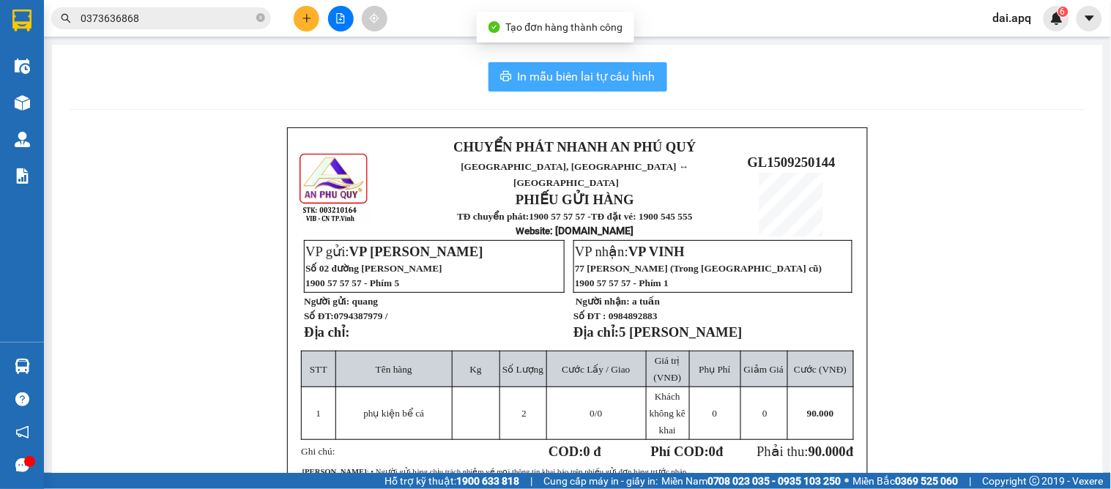
click at [544, 70] on span "In mẫu biên lai tự cấu hình" at bounding box center [587, 76] width 138 height 18
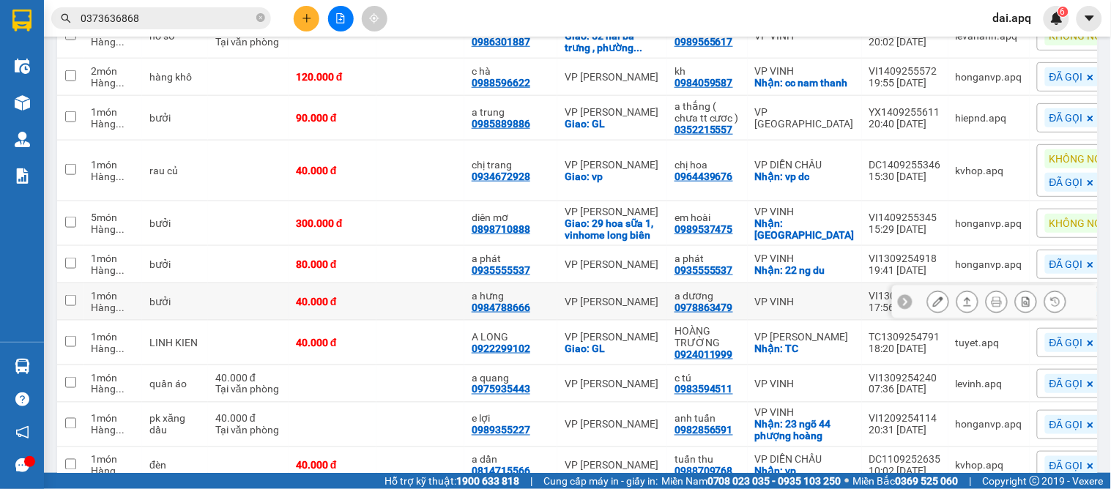
scroll to position [400, 0]
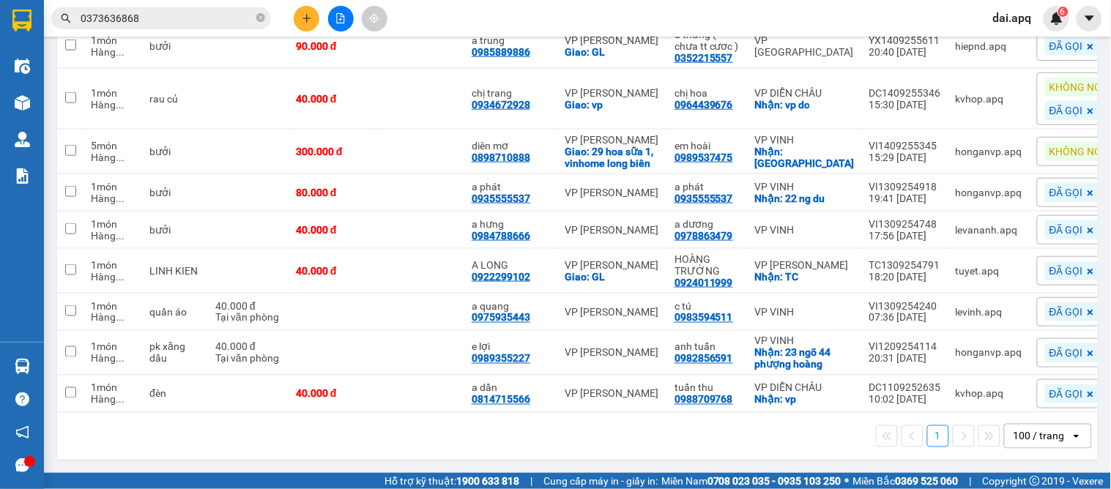
drag, startPoint x: 364, startPoint y: 440, endPoint x: 362, endPoint y: 412, distance: 28.7
click at [365, 438] on div "1 100 / trang open" at bounding box center [577, 436] width 1029 height 25
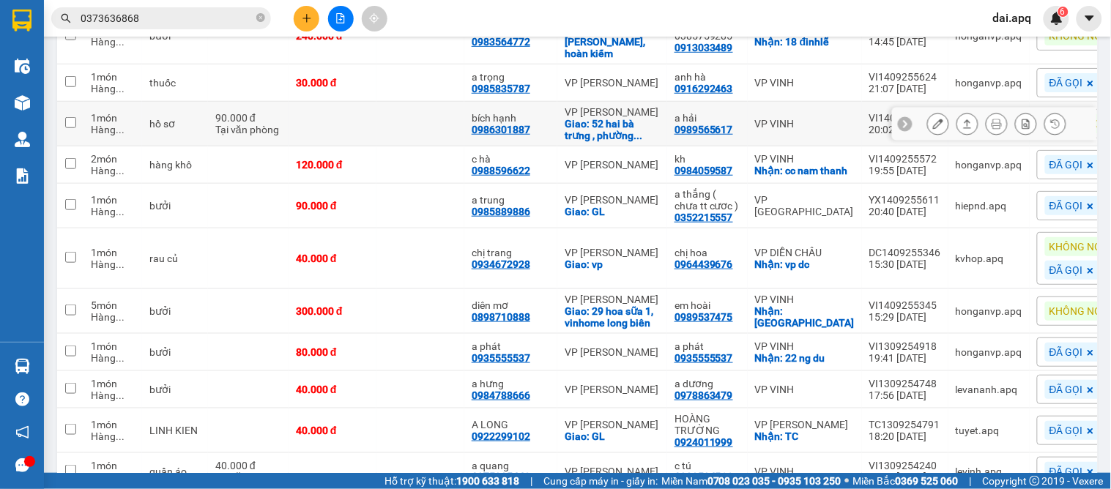
scroll to position [75, 0]
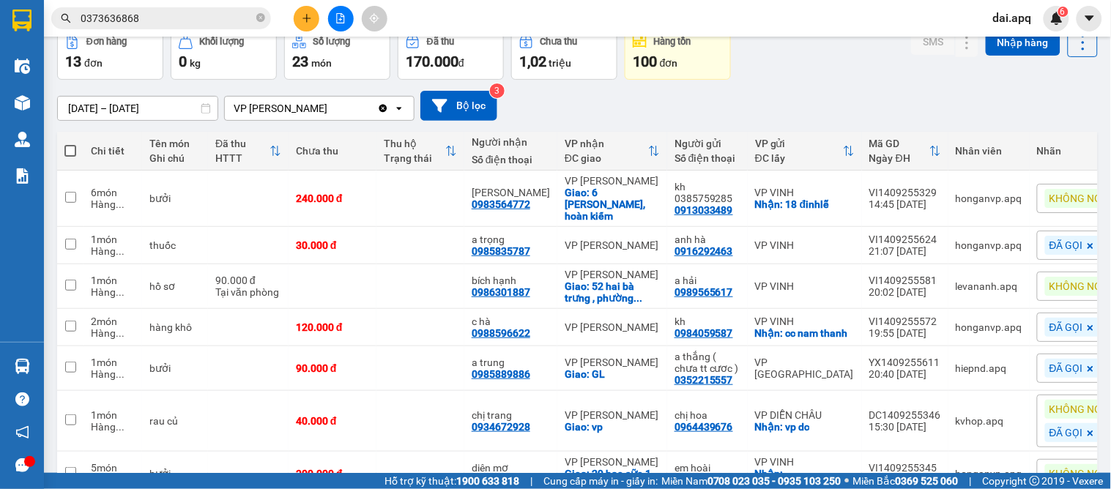
click at [1050, 199] on span "KHÔNG NGHE" at bounding box center [1083, 198] width 66 height 13
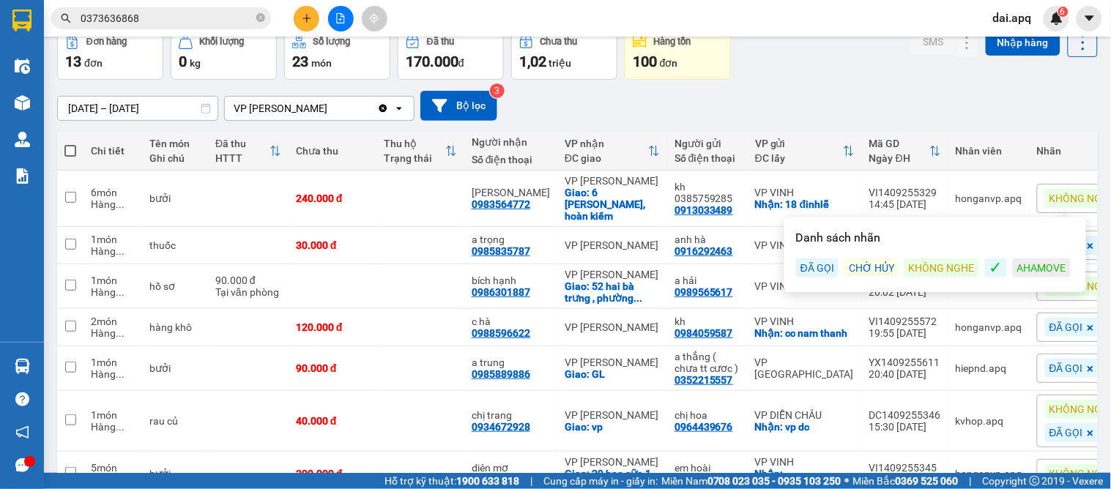
click at [824, 264] on div "ĐÃ GỌI" at bounding box center [817, 268] width 42 height 19
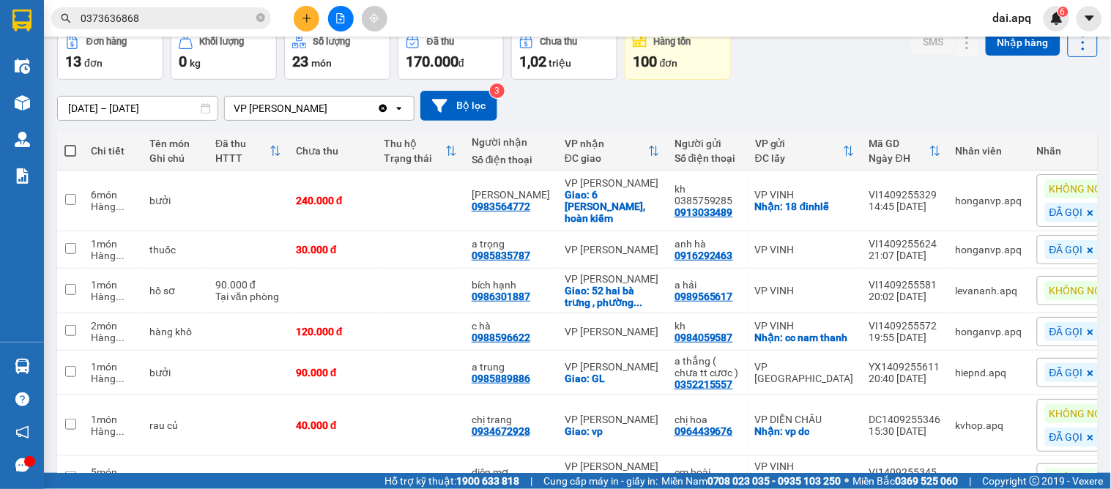
click at [764, 116] on div "01/09/2025 – 15/09/2025 Press the down arrow key to interact with the calendar …" at bounding box center [577, 106] width 1041 height 30
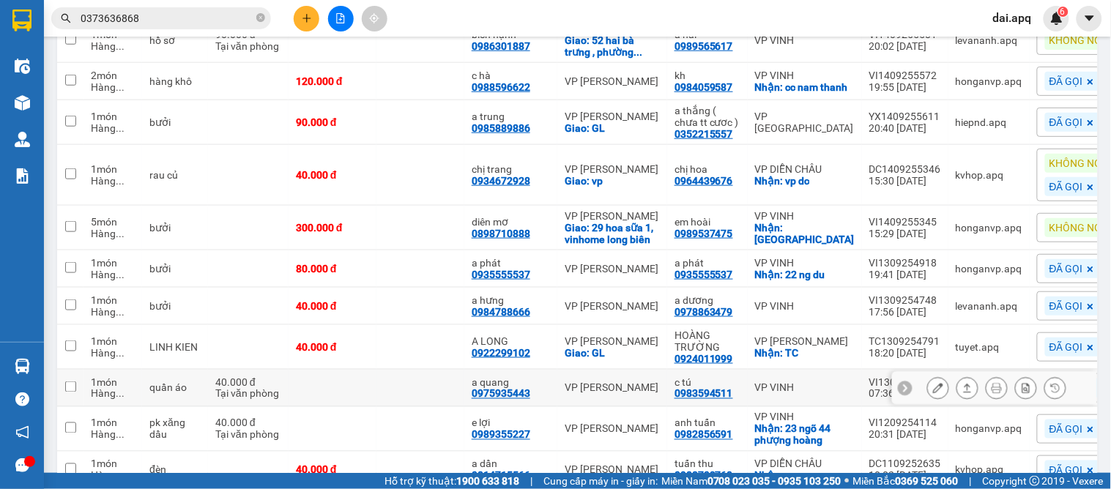
scroll to position [416, 0]
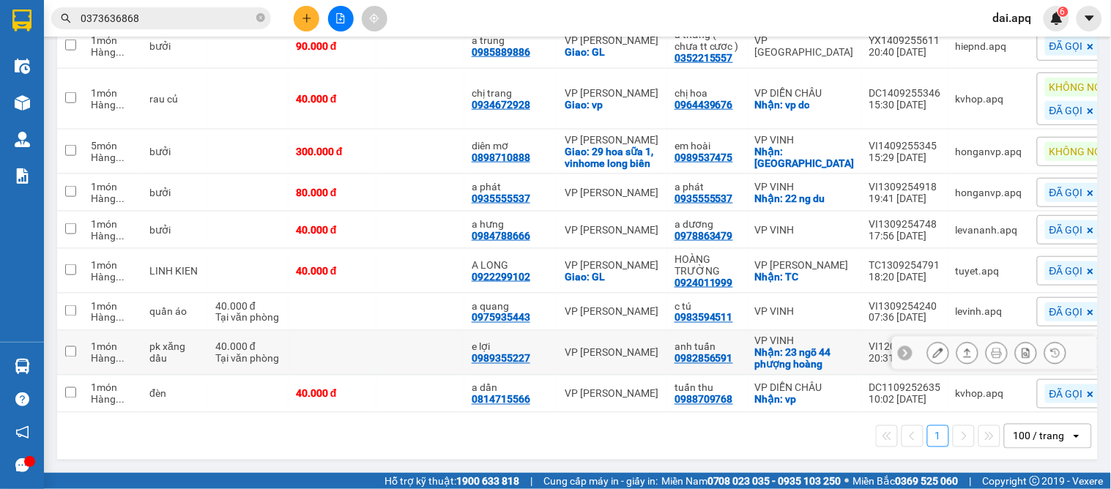
click at [928, 347] on button at bounding box center [938, 354] width 21 height 26
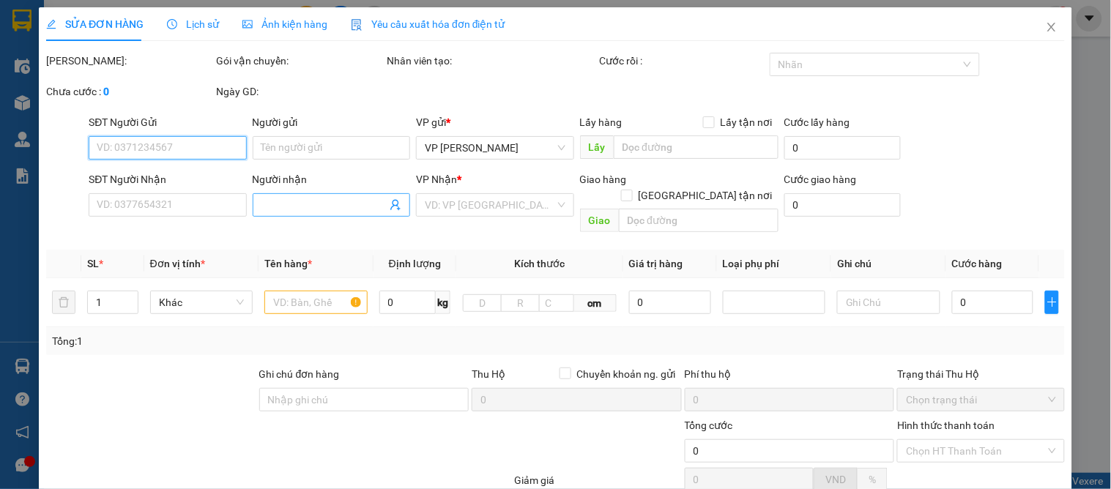
type input "0982856591"
type input "anh tuấn"
checkbox input "true"
type input "23 ngõ 44 phượng hoàng"
type input "0989355227"
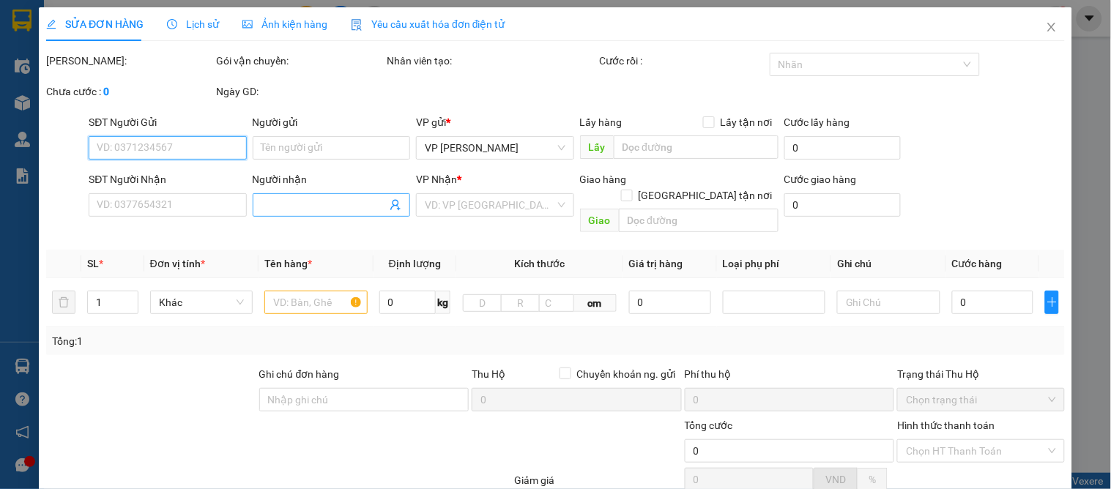
type input "e lợi"
type input "40.000"
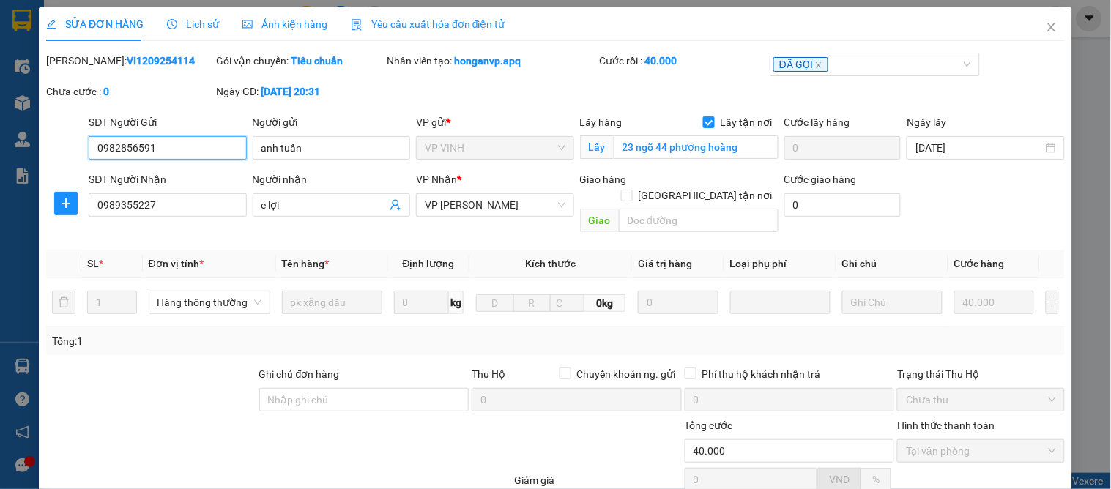
scroll to position [130, 0]
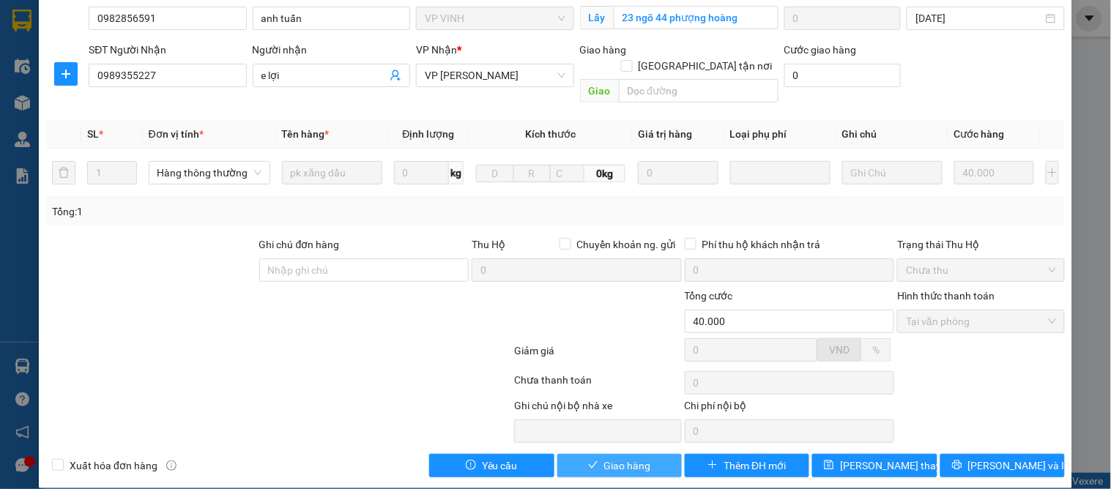
click at [588, 460] on icon "check" at bounding box center [593, 465] width 10 height 10
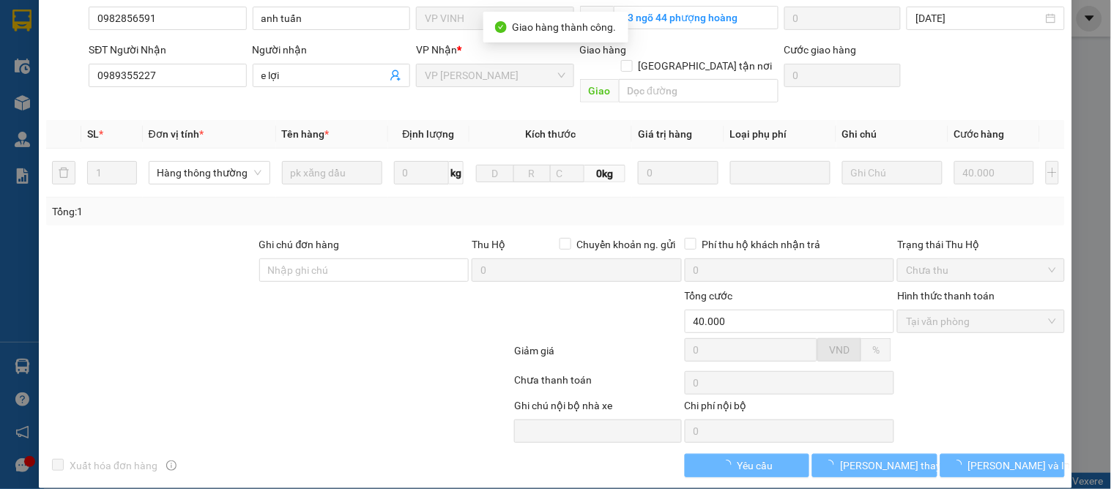
scroll to position [0, 0]
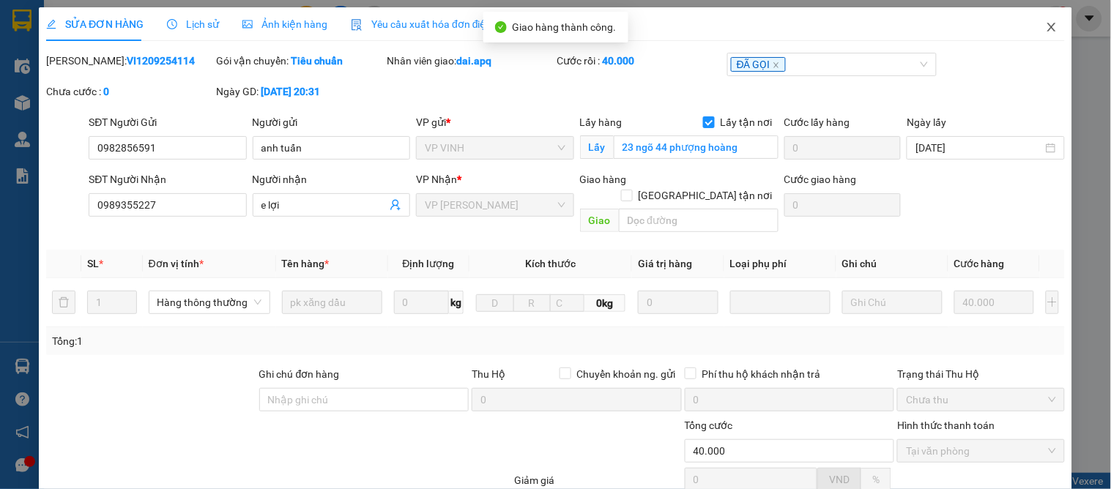
click at [1046, 26] on icon "close" at bounding box center [1052, 27] width 12 height 12
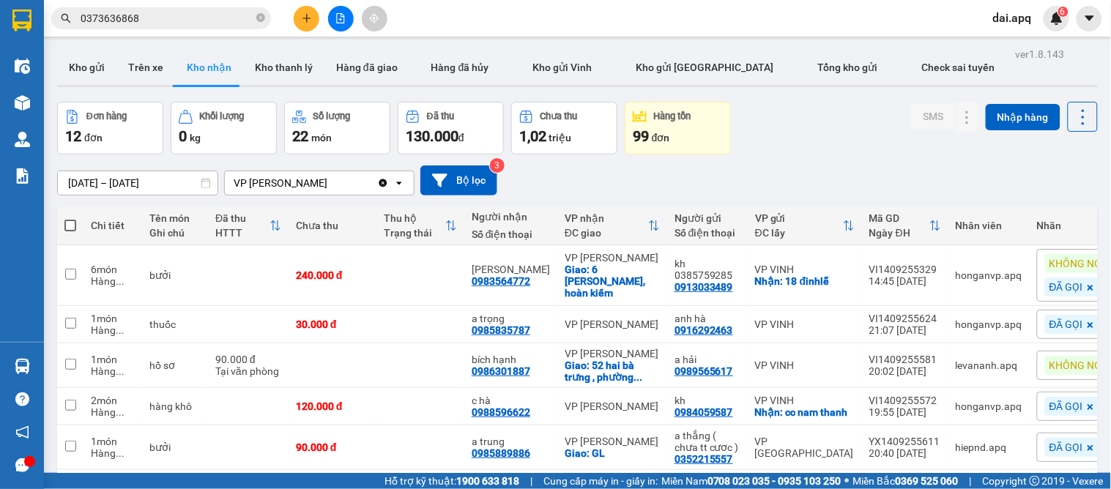
click at [301, 26] on button at bounding box center [307, 19] width 26 height 26
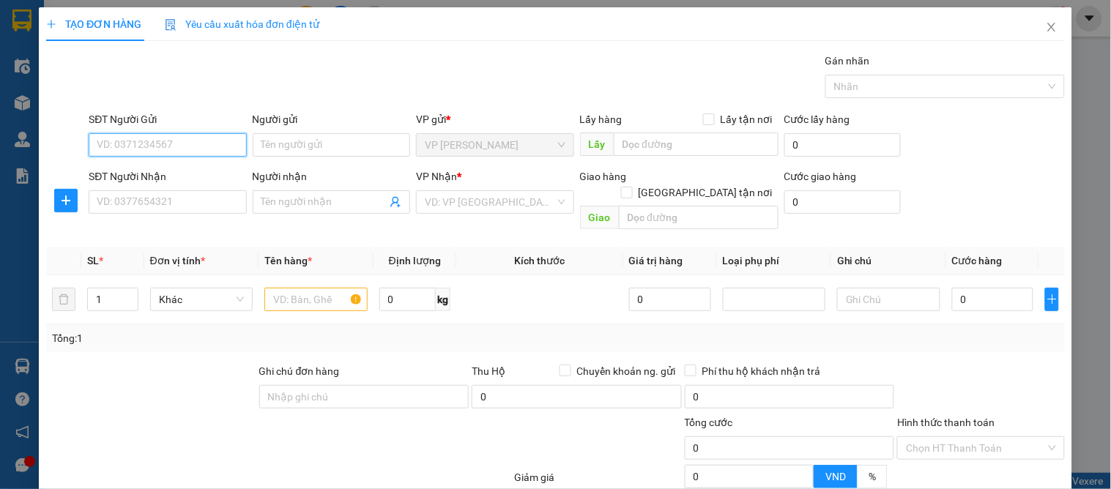
click at [121, 141] on input "SĐT Người Gửi" at bounding box center [168, 144] width 158 height 23
type input "0378524966"
drag, startPoint x: 187, startPoint y: 166, endPoint x: 192, endPoint y: 179, distance: 14.1
click at [187, 169] on div "0378524966 - cty bốn phương" at bounding box center [166, 174] width 138 height 16
type input "cty bốn phương"
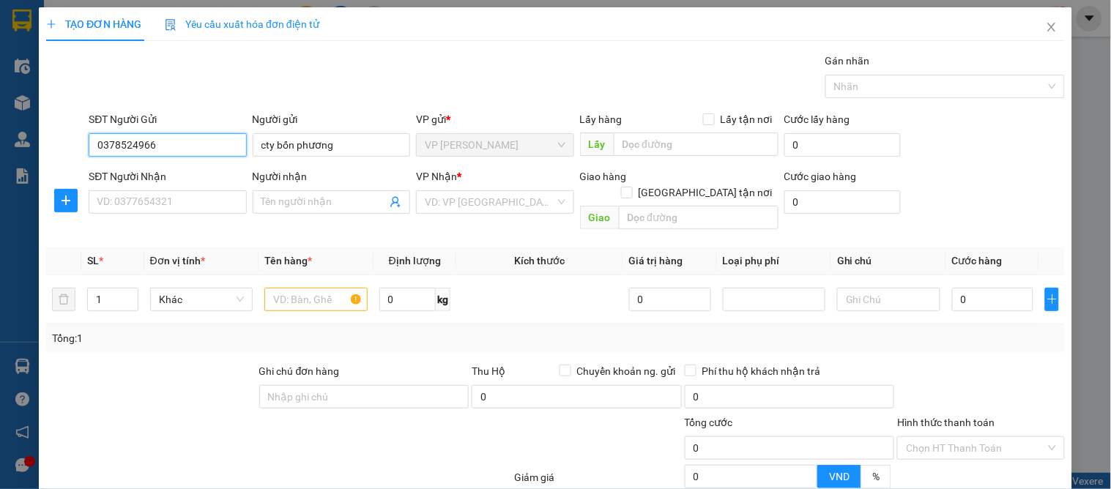
type input "0378524966"
click at [213, 216] on div "SĐT Người Nhận VD: 0377654321" at bounding box center [168, 194] width 158 height 51
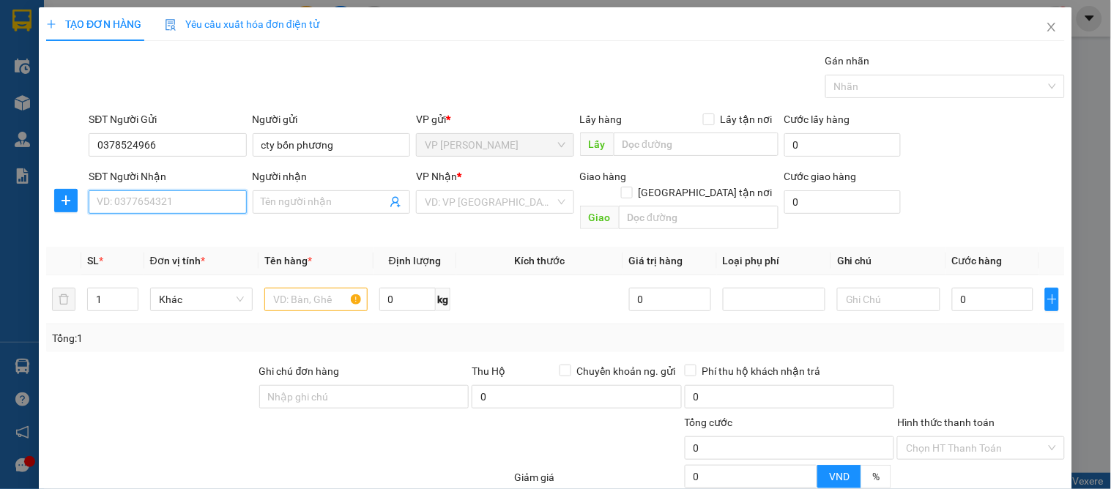
click at [200, 196] on input "SĐT Người Nhận" at bounding box center [168, 201] width 158 height 23
type input "0925819903"
click at [199, 243] on div "0925819903 - a lộc" at bounding box center [166, 231] width 156 height 23
type input "a lộc"
checkbox input "true"
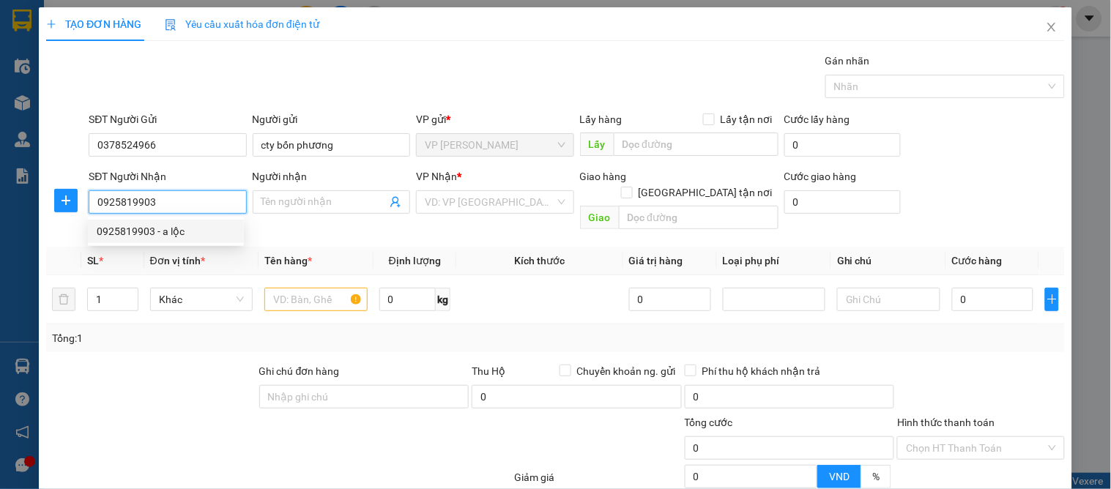
type input "60 lê hồng phong"
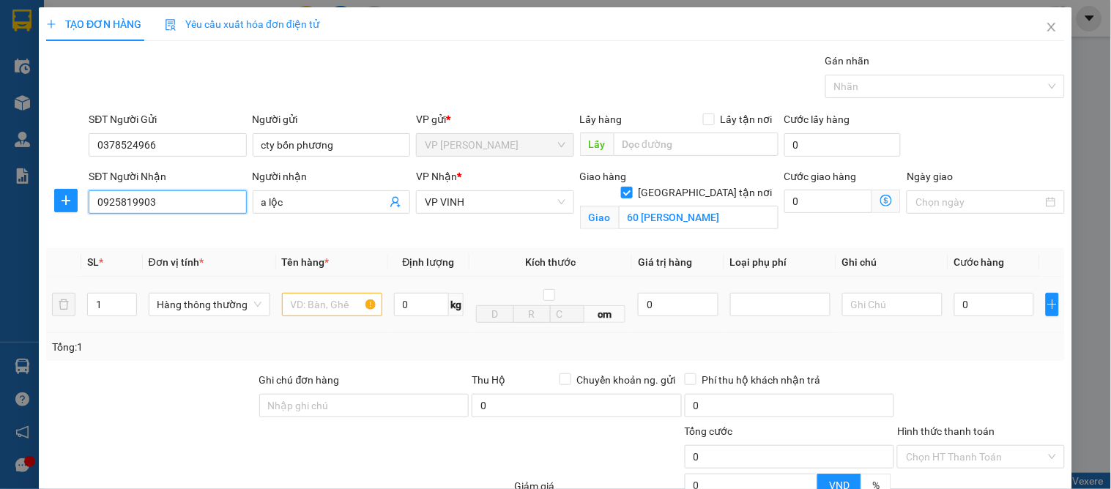
type input "0925819903"
click at [300, 309] on input "text" at bounding box center [332, 304] width 100 height 23
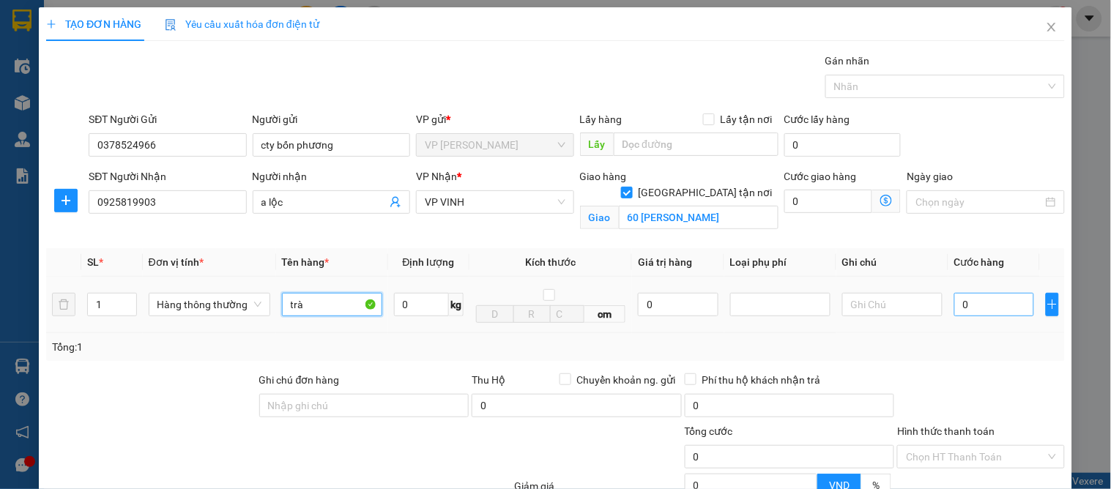
type input "trà"
click at [980, 308] on input "0" at bounding box center [995, 304] width 80 height 23
type input "5"
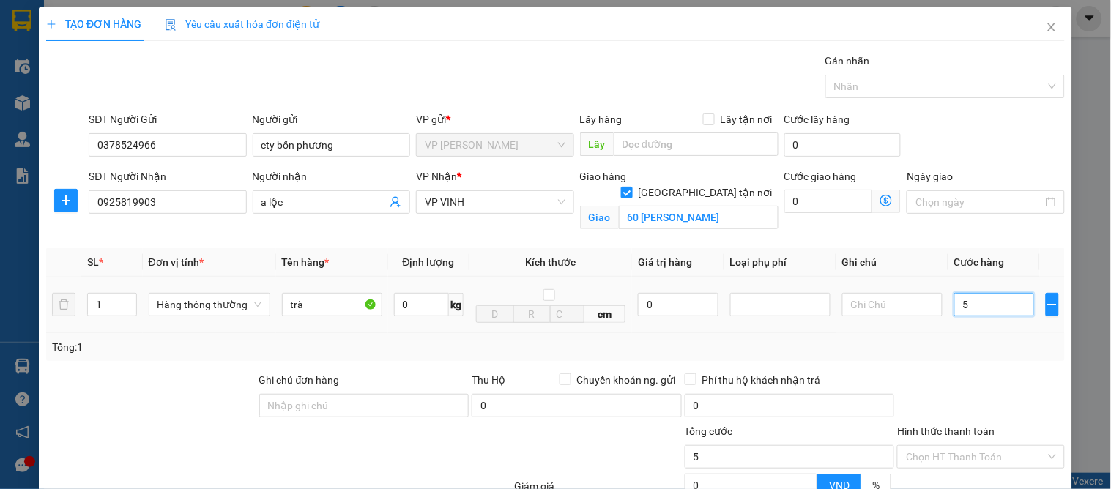
type input "0"
type input "06"
type input "6"
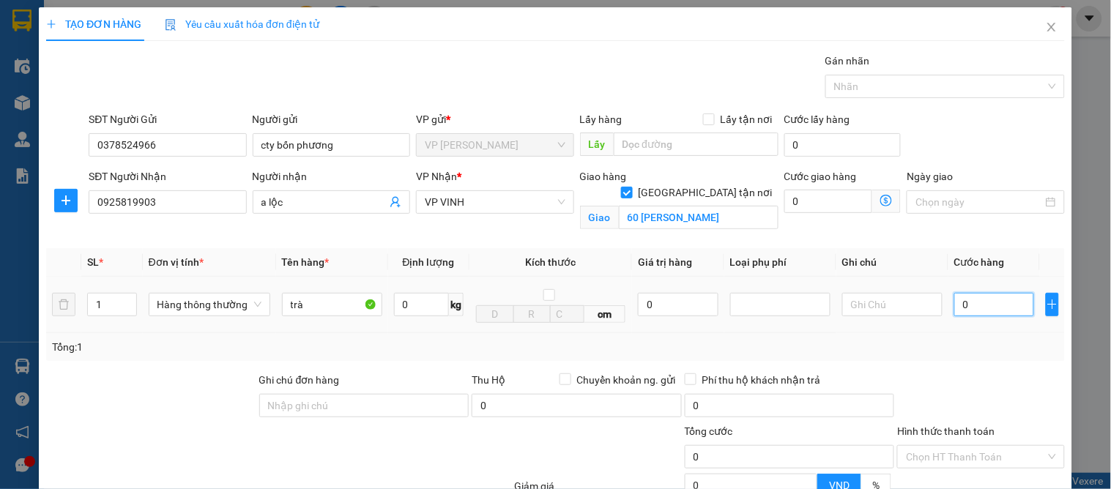
type input "6"
type input "060"
type input "60"
type input "60.000"
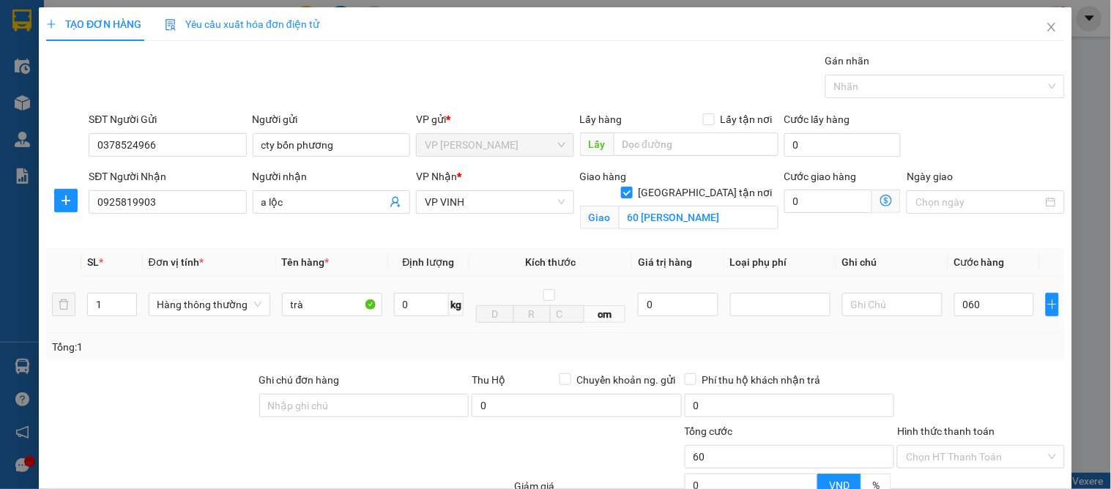
type input "60.000"
click at [980, 344] on div "Tổng: 1" at bounding box center [555, 347] width 1007 height 16
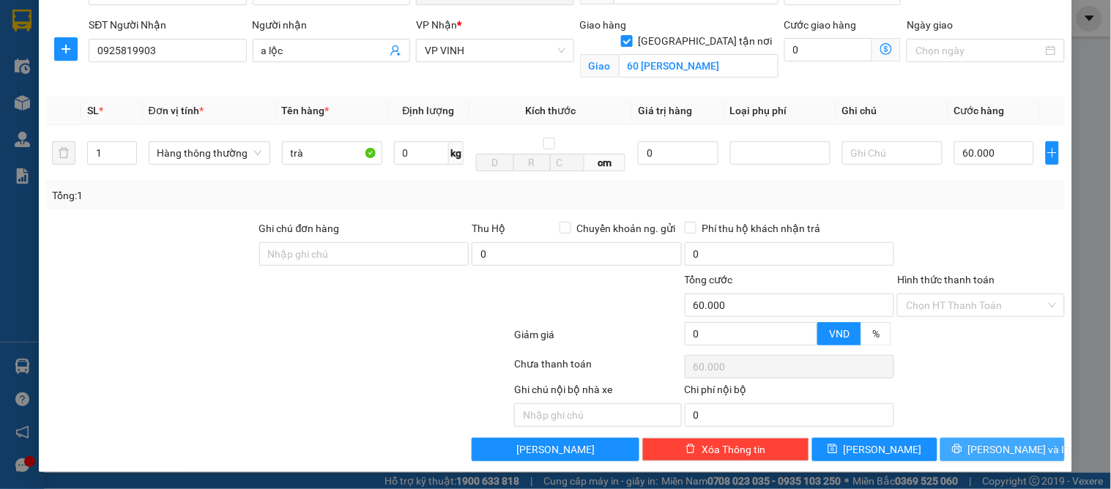
click at [987, 442] on span "[PERSON_NAME] và In" at bounding box center [1020, 450] width 103 height 16
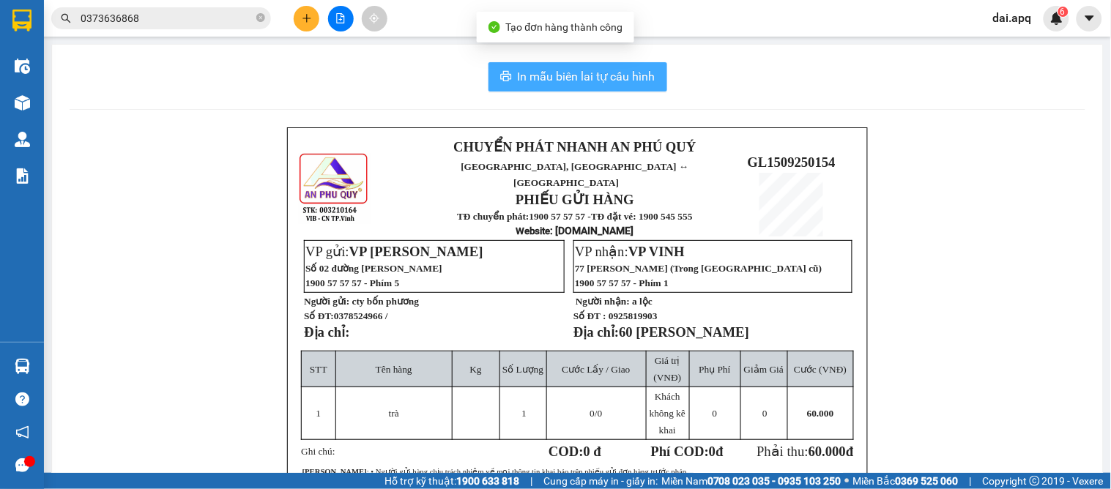
click at [555, 75] on span "In mẫu biên lai tự cấu hình" at bounding box center [587, 76] width 138 height 18
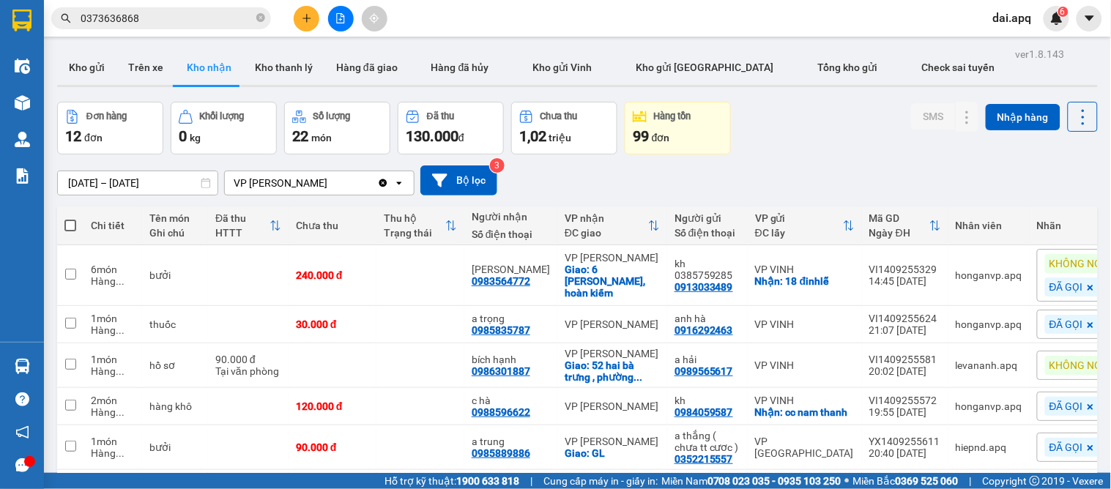
click at [582, 189] on div "01/09/2025 – 15/09/2025 Press the down arrow key to interact with the calendar …" at bounding box center [577, 181] width 1041 height 30
click at [311, 18] on icon "plus" at bounding box center [307, 18] width 10 height 10
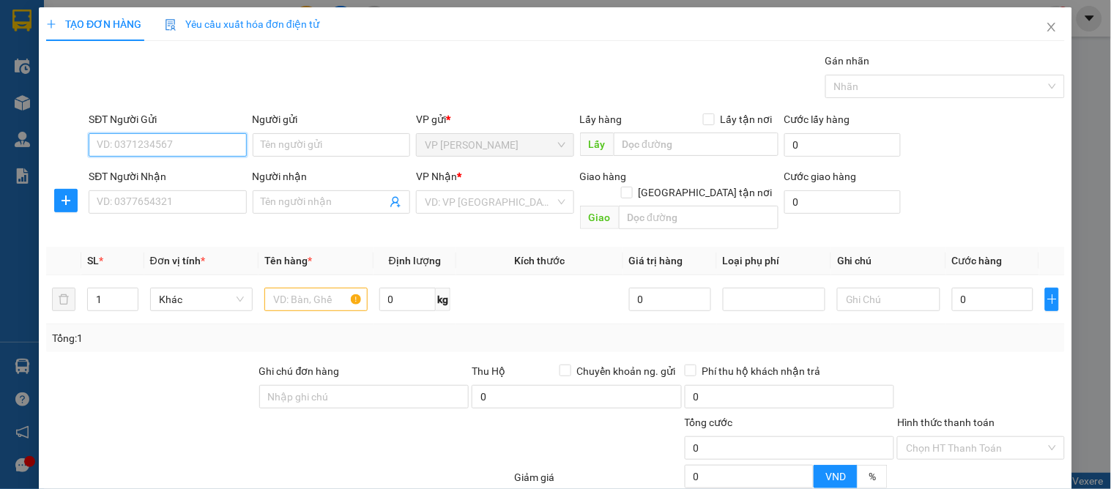
click at [202, 148] on input "SĐT Người Gửi" at bounding box center [168, 144] width 158 height 23
type input "9"
drag, startPoint x: 181, startPoint y: 198, endPoint x: 201, endPoint y: 162, distance: 41.0
click at [203, 167] on div "0964289007 0966849007 - a đức" at bounding box center [166, 186] width 156 height 47
click at [149, 172] on div "0964289007" at bounding box center [166, 174] width 138 height 16
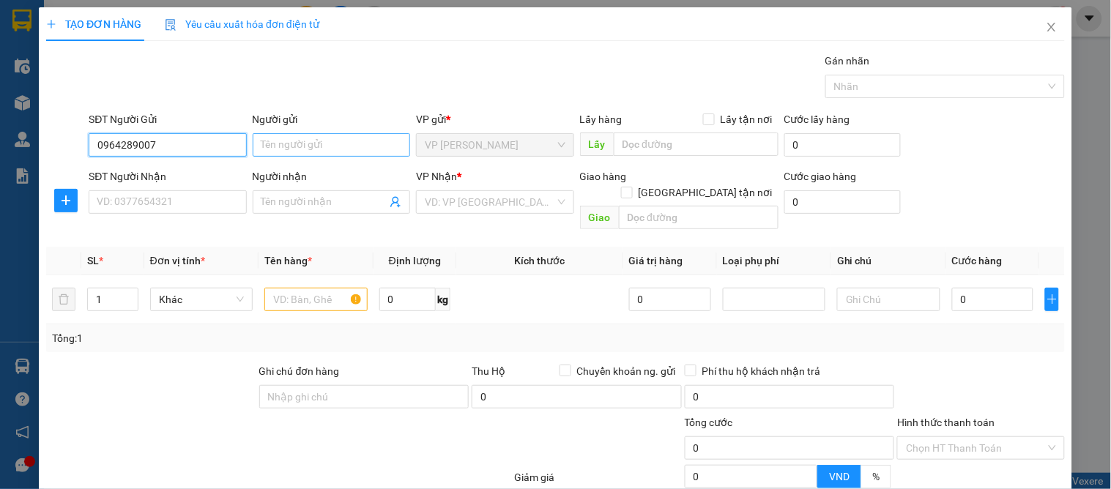
type input "0964289007"
click at [295, 149] on input "Người gửi" at bounding box center [332, 144] width 158 height 23
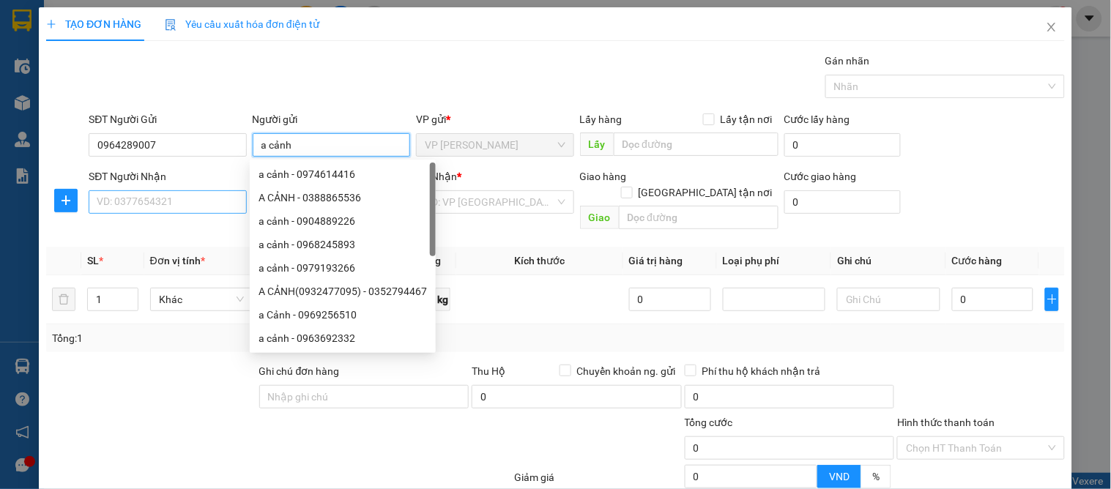
type input "a cảnh"
click at [132, 191] on input "SĐT Người Nhận" at bounding box center [168, 201] width 158 height 23
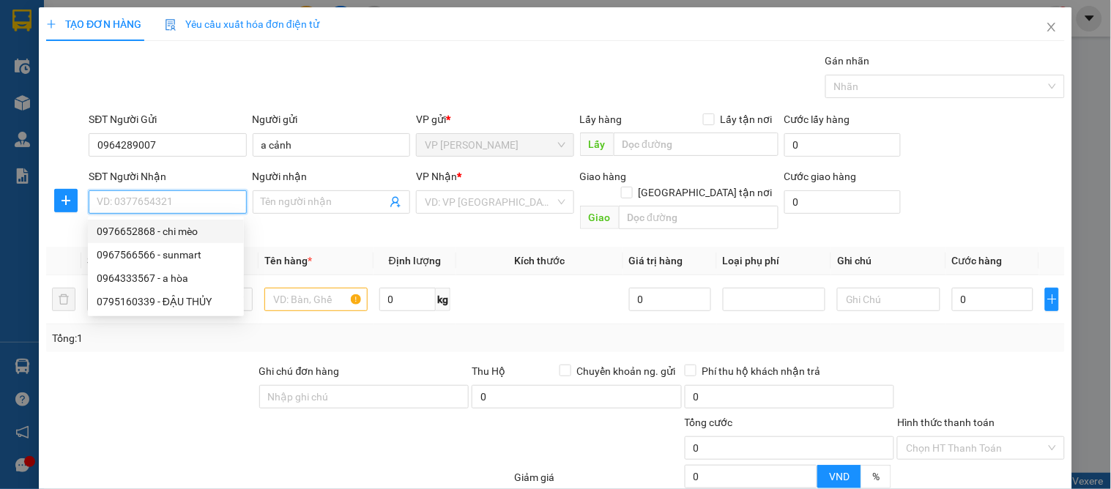
click at [156, 233] on div "0976652868 - chi mèo" at bounding box center [166, 231] width 138 height 16
type input "0976652868"
type input "chi mèo"
checkbox input "true"
type input "105 nguyễn cảnh hoan"
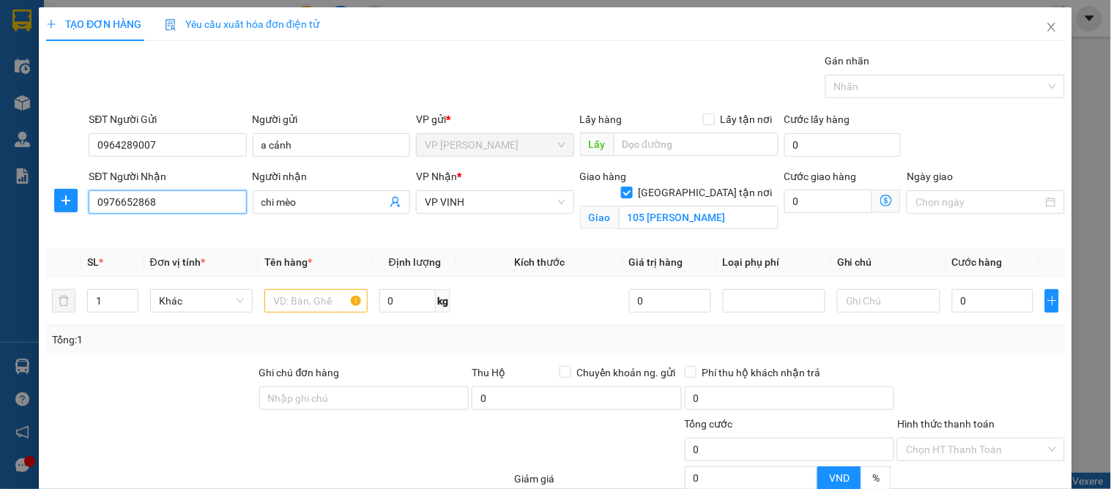
type input "10"
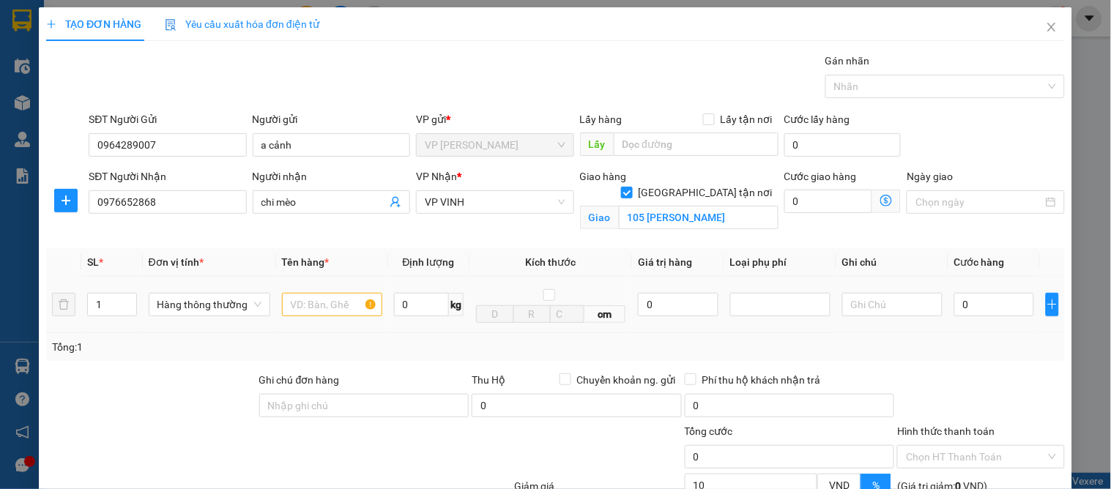
click at [325, 293] on div at bounding box center [332, 304] width 100 height 29
click at [327, 301] on input "text" at bounding box center [332, 304] width 100 height 23
type input "hoa quả"
click at [987, 306] on input "0" at bounding box center [995, 304] width 80 height 23
type input "5"
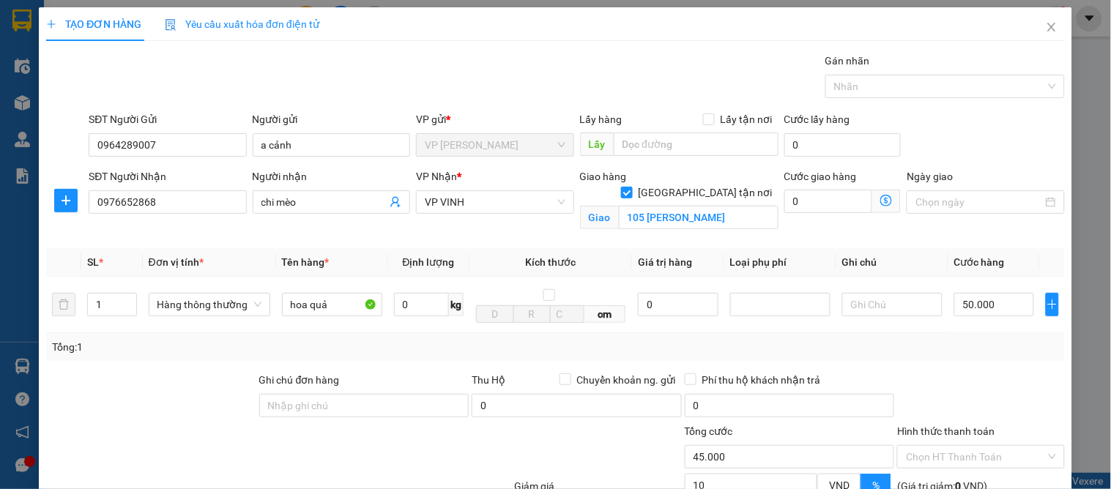
click at [972, 372] on div at bounding box center [981, 397] width 170 height 51
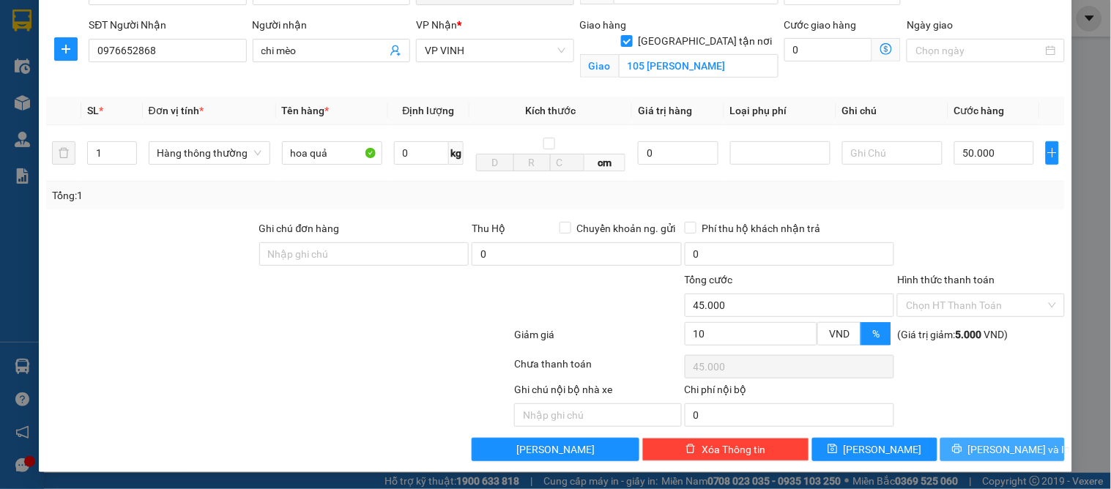
click at [991, 451] on span "[PERSON_NAME] và In" at bounding box center [1020, 450] width 103 height 16
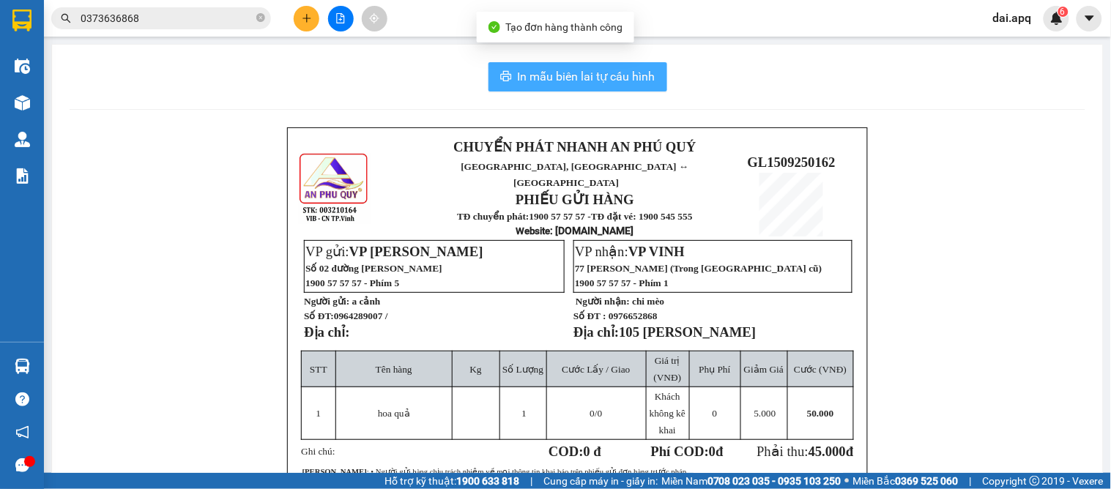
click at [526, 70] on span "In mẫu biên lai tự cấu hình" at bounding box center [587, 76] width 138 height 18
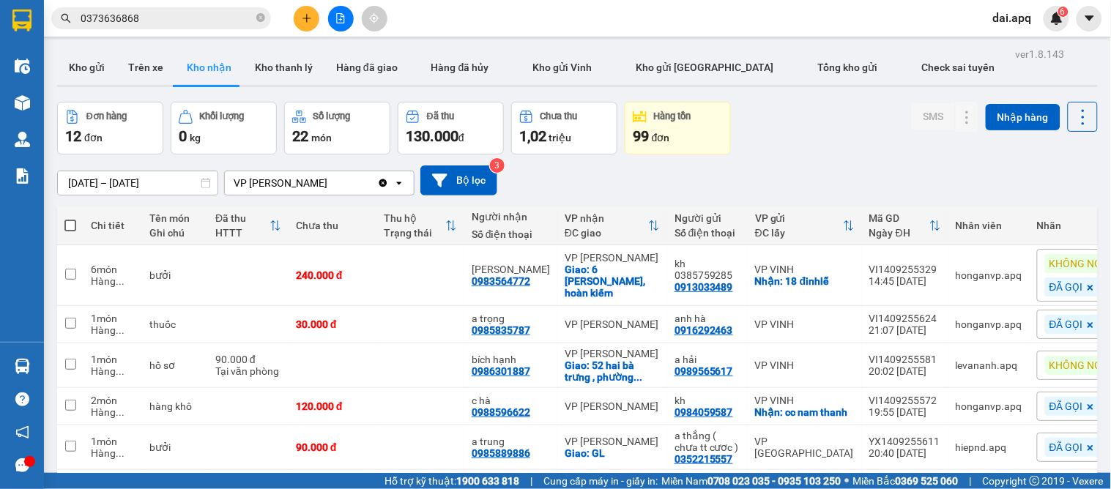
click at [580, 180] on div "01/09/2025 – 15/09/2025 Press the down arrow key to interact with the calendar …" at bounding box center [577, 181] width 1041 height 30
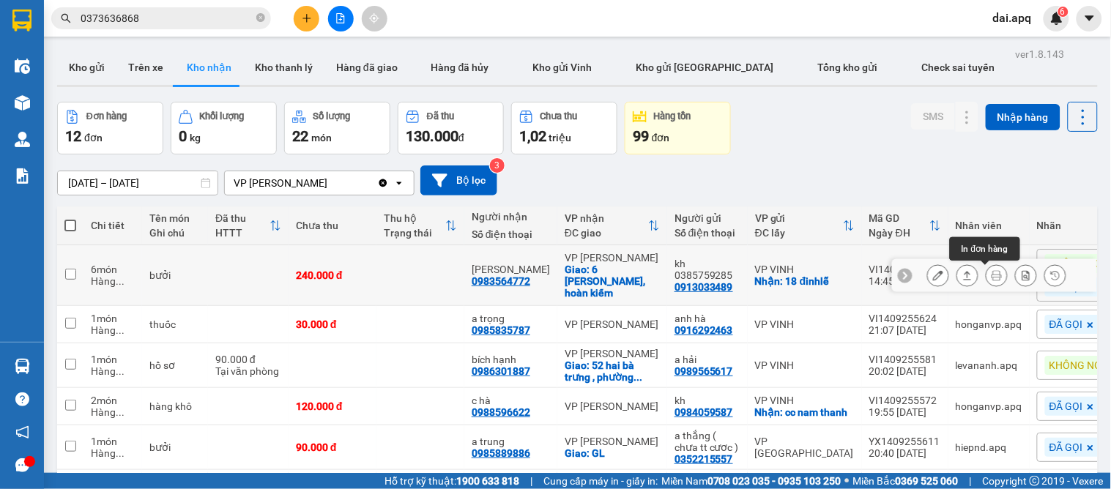
click at [991, 276] on button at bounding box center [997, 276] width 21 height 26
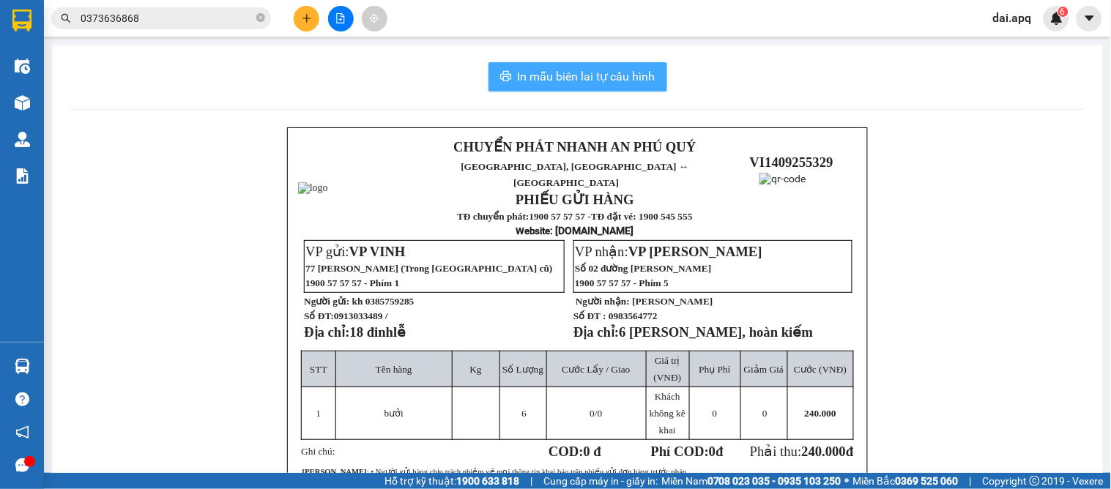
click at [549, 70] on span "In mẫu biên lai tự cấu hình" at bounding box center [587, 76] width 138 height 18
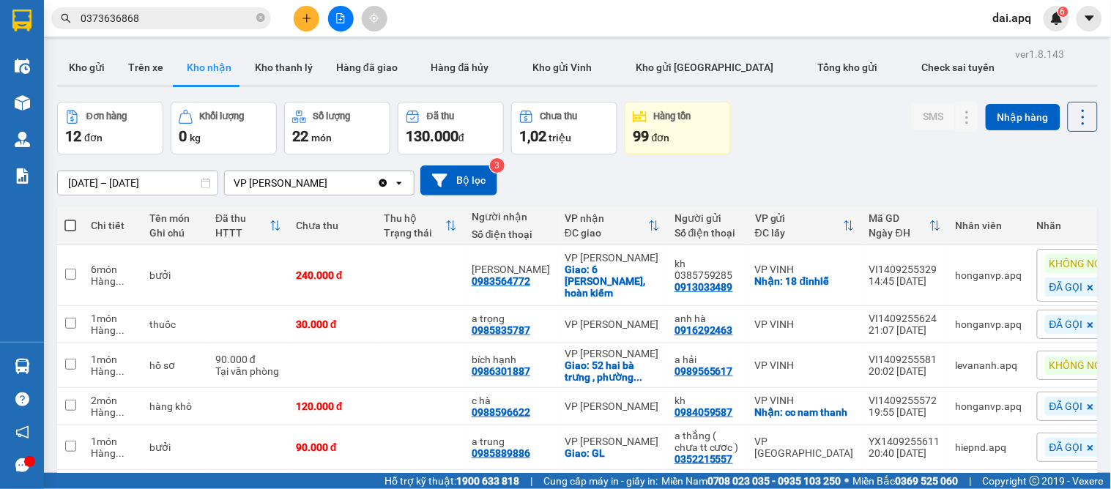
click at [604, 185] on div "01/09/2025 – 15/09/2025 Press the down arrow key to interact with the calendar …" at bounding box center [577, 181] width 1041 height 30
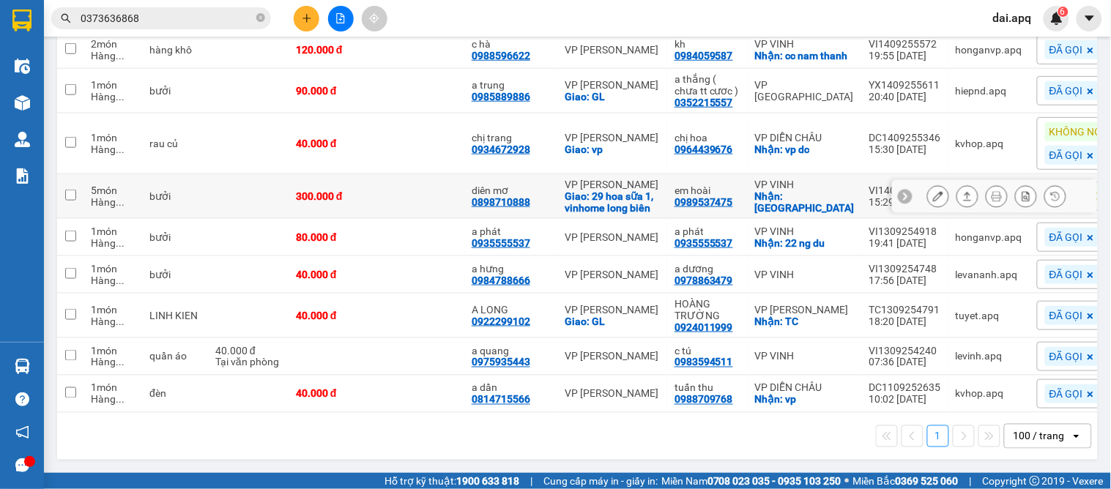
scroll to position [209, 0]
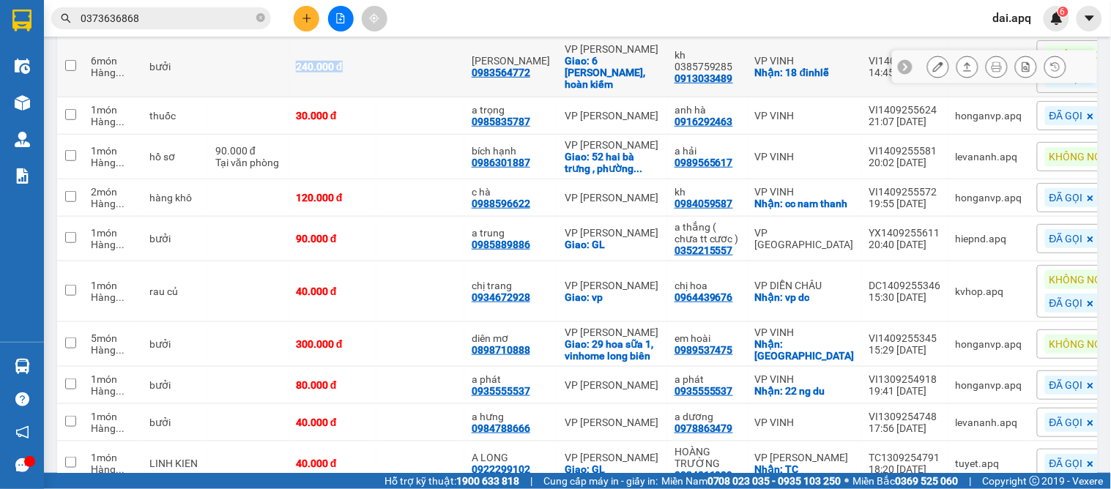
drag, startPoint x: 374, startPoint y: 68, endPoint x: 264, endPoint y: 62, distance: 110.1
click at [264, 62] on tr "6 món Hàng ... bưởi 240.000 đ quỳnh trang 0983564772 VP GIA LÂM Giao: 6 quang t…" at bounding box center [600, 67] width 1087 height 61
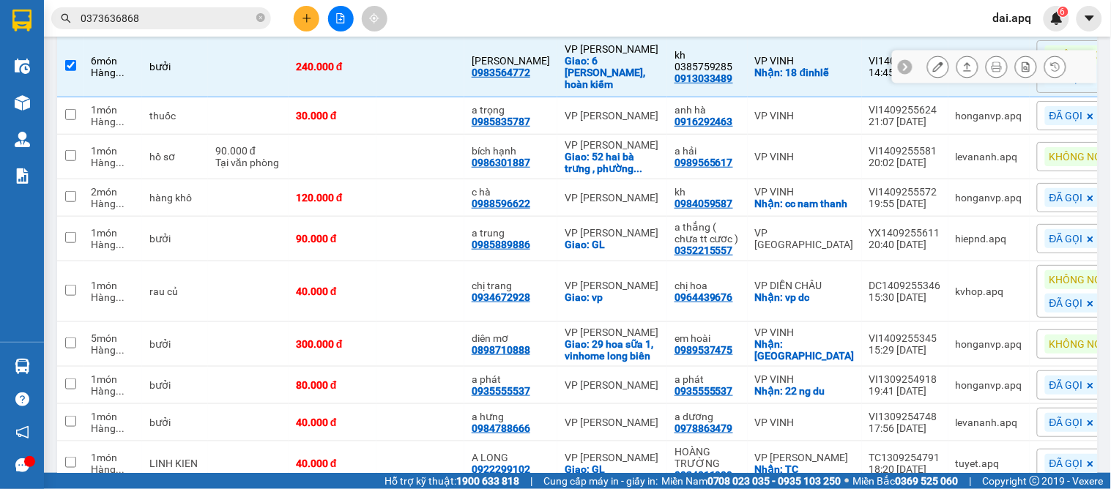
click at [498, 79] on td "quỳnh trang 0983564772" at bounding box center [510, 67] width 93 height 61
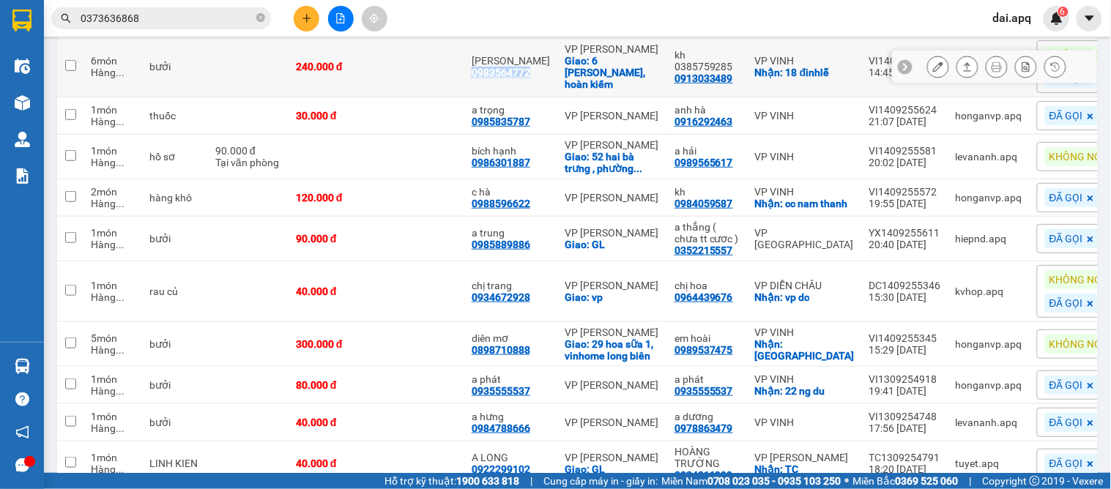
drag, startPoint x: 467, startPoint y: 73, endPoint x: 543, endPoint y: 75, distance: 75.5
click at [543, 75] on td "quỳnh trang 0983564772" at bounding box center [510, 67] width 93 height 61
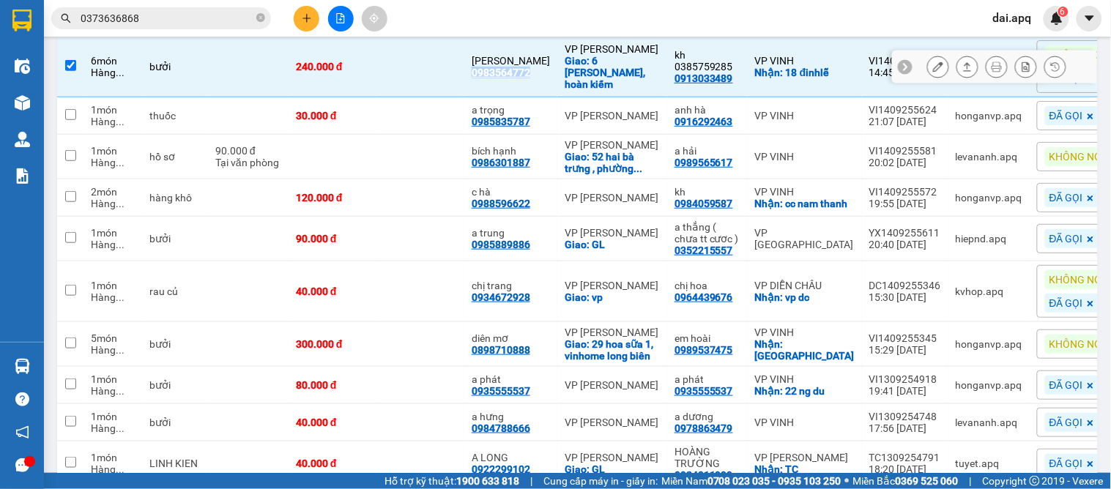
copy div "0983564772"
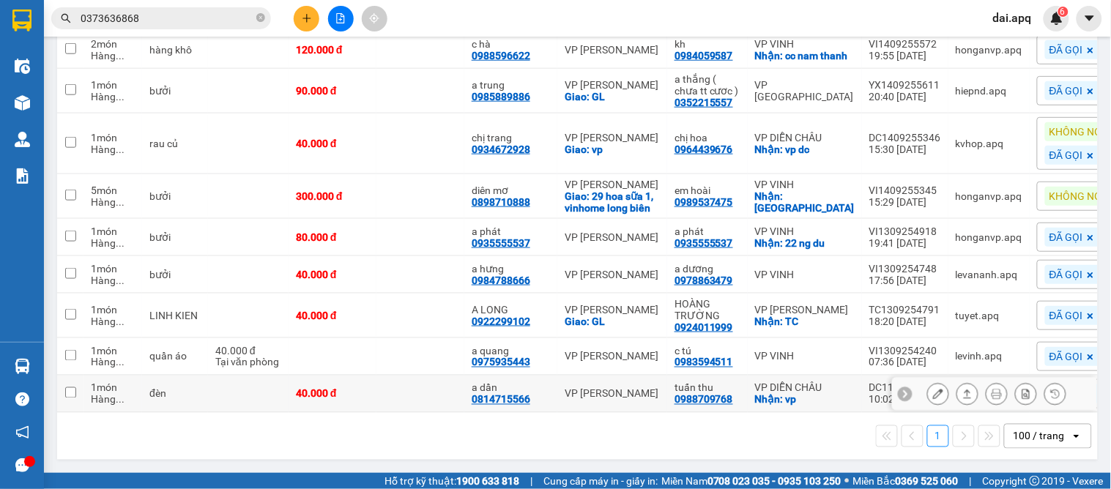
scroll to position [0, 0]
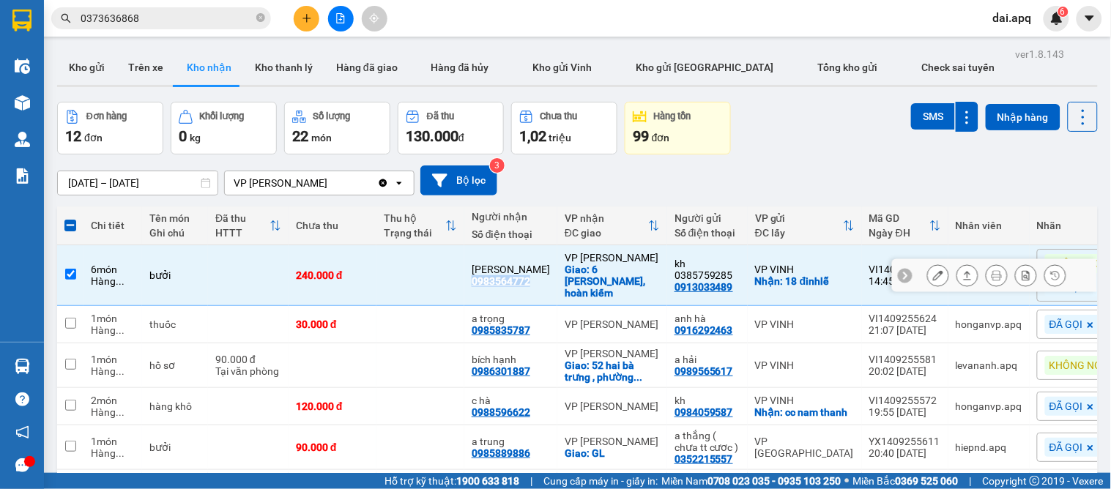
copy div "0983564772"
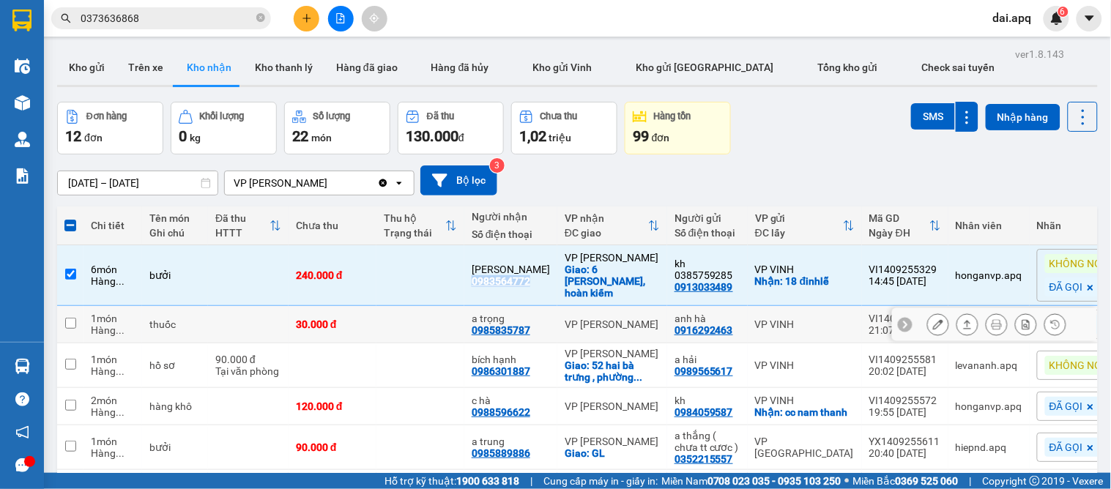
scroll to position [371, 0]
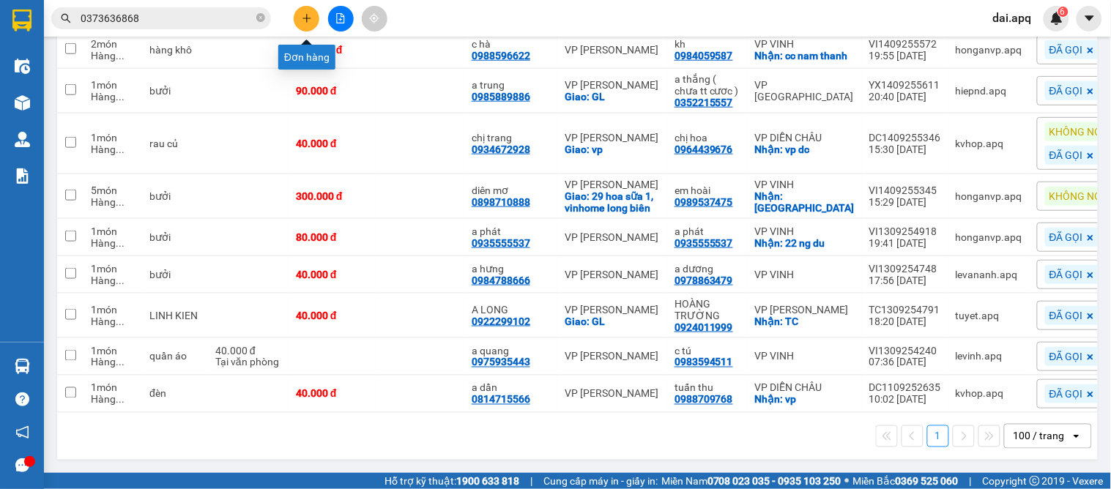
click at [302, 19] on icon "plus" at bounding box center [307, 18] width 10 height 10
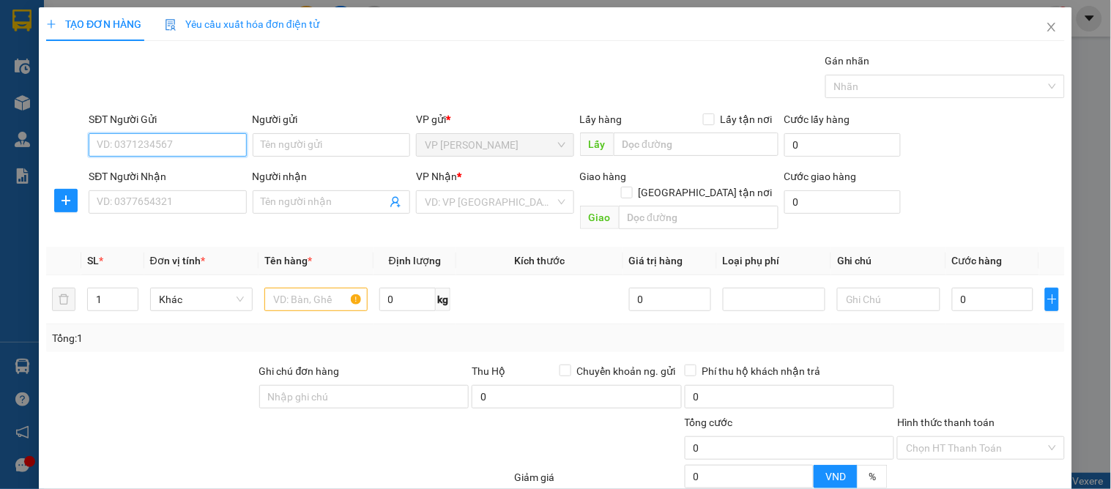
click at [172, 141] on input "SĐT Người Gửi" at bounding box center [168, 144] width 158 height 23
click at [193, 155] on input "SĐT Người Gửi" at bounding box center [168, 144] width 158 height 23
click at [160, 174] on div "0982795022 - a diệu" at bounding box center [166, 174] width 138 height 16
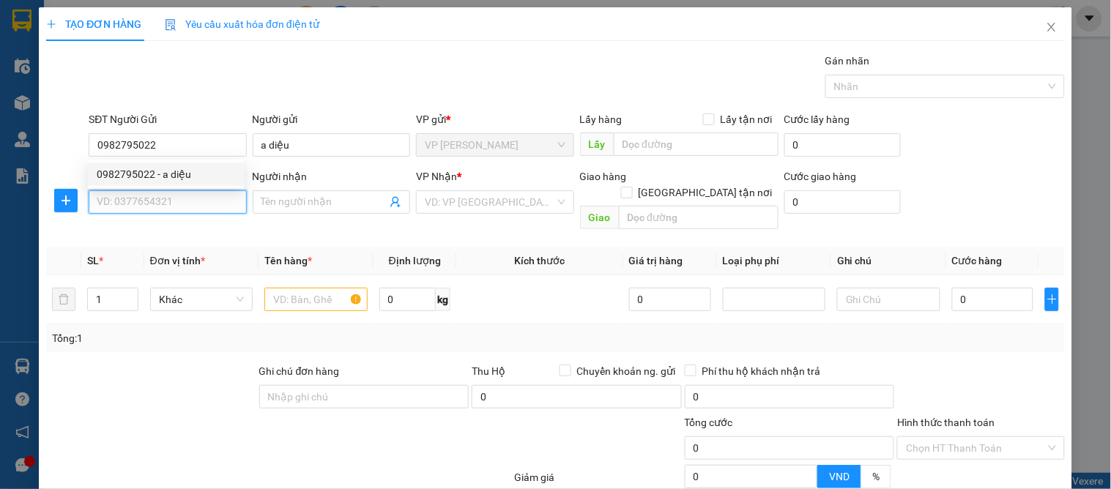
click at [180, 199] on input "SĐT Người Nhận" at bounding box center [168, 201] width 158 height 23
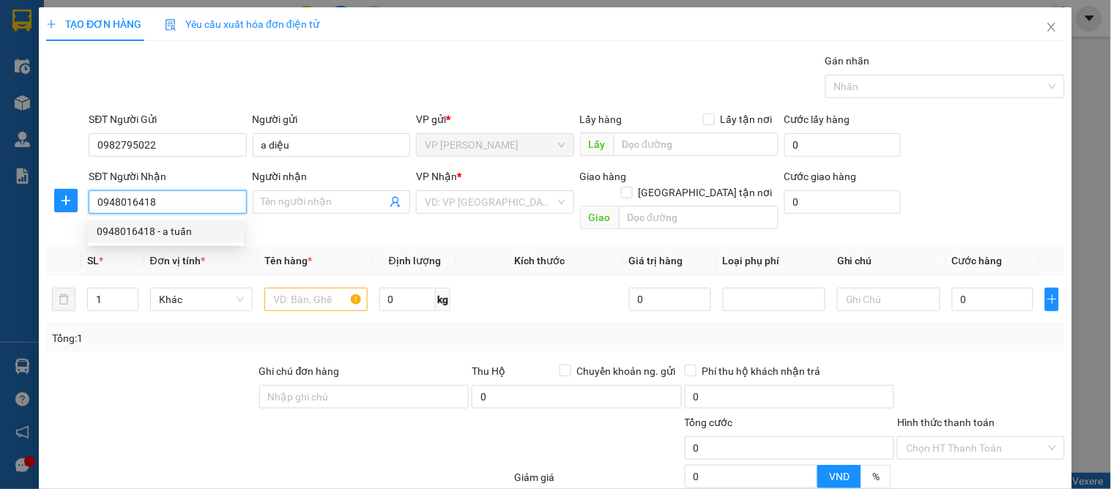
click at [170, 225] on div "0948016418 - a tuấn" at bounding box center [166, 231] width 138 height 16
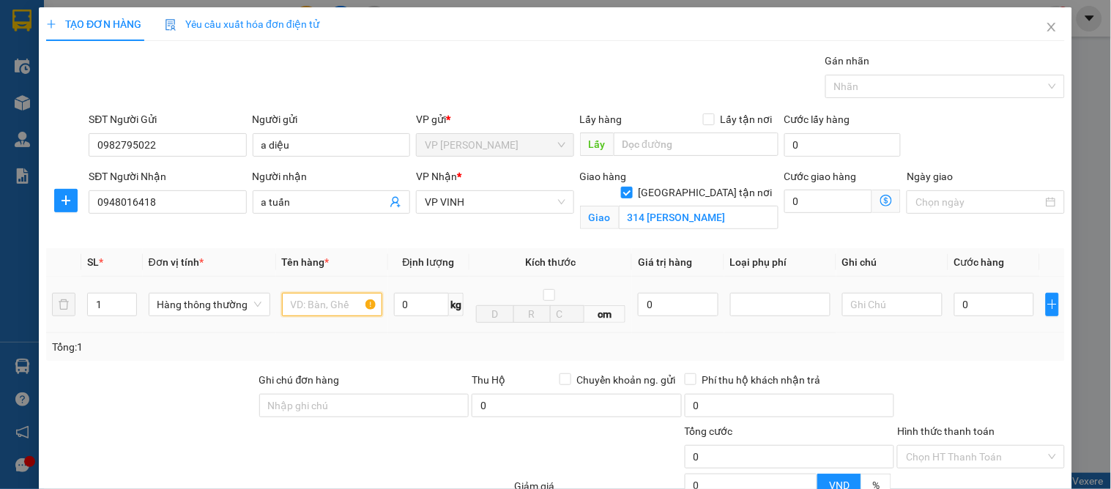
click at [309, 315] on input "text" at bounding box center [332, 304] width 100 height 23
click at [957, 305] on input "0" at bounding box center [995, 304] width 80 height 23
click at [977, 343] on div "Tổng: 1" at bounding box center [555, 347] width 1007 height 16
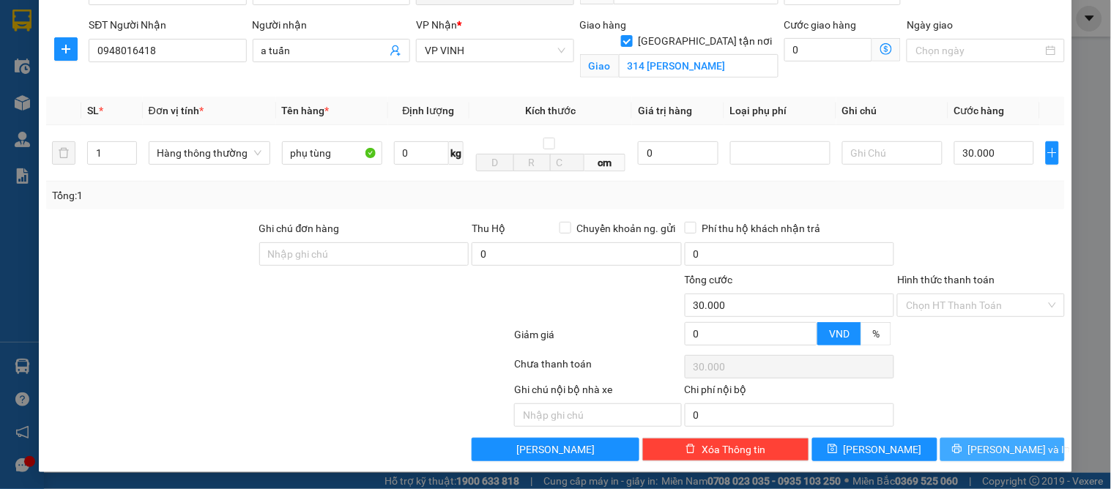
click at [999, 443] on span "[PERSON_NAME] và In" at bounding box center [1020, 450] width 103 height 16
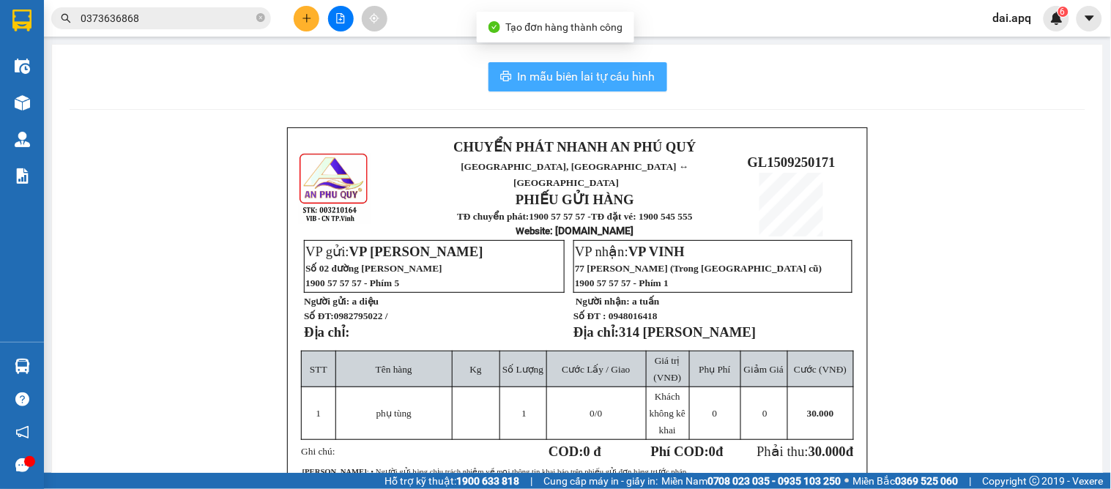
click at [568, 83] on span "In mẫu biên lai tự cấu hình" at bounding box center [587, 76] width 138 height 18
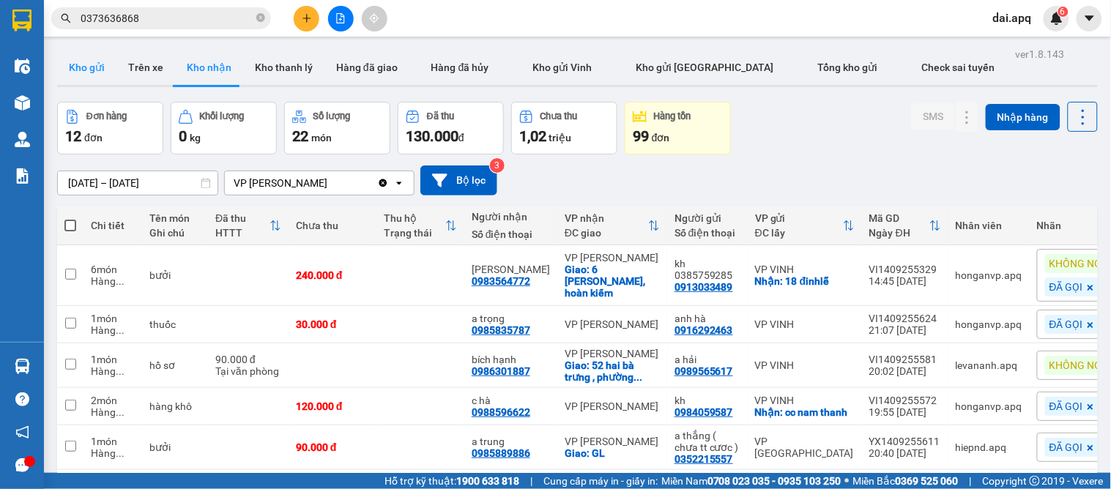
click at [78, 66] on button "Kho gửi" at bounding box center [86, 67] width 59 height 35
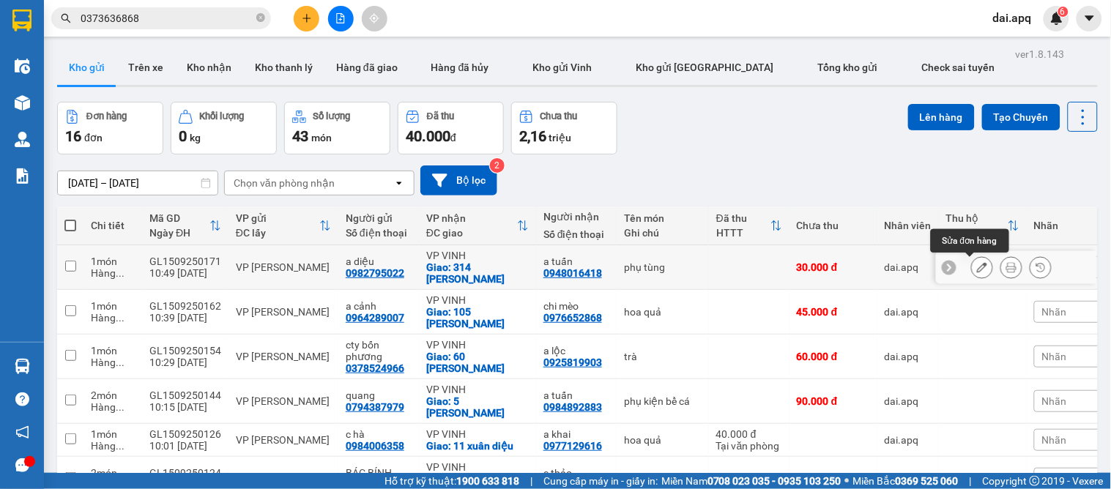
click at [977, 270] on icon at bounding box center [982, 267] width 10 height 10
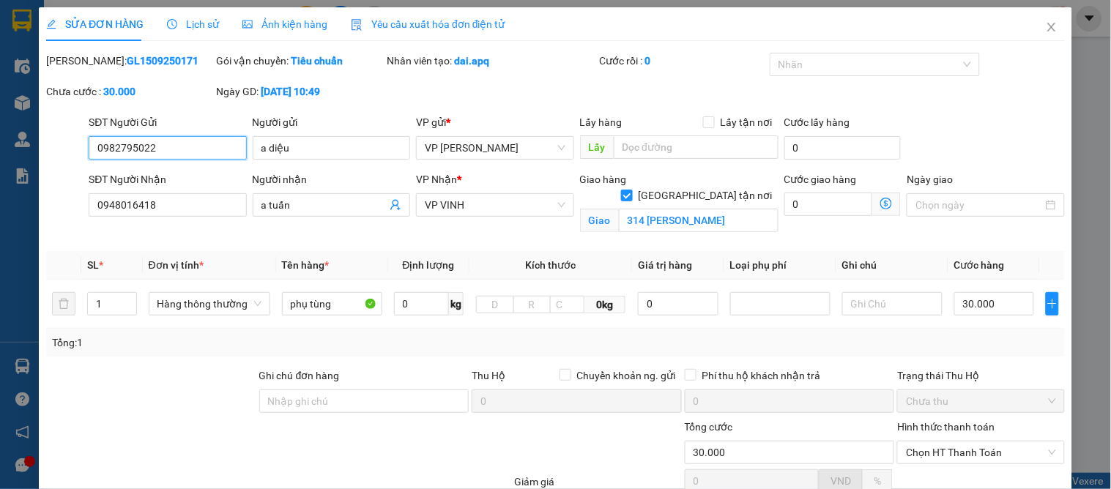
scroll to position [147, 0]
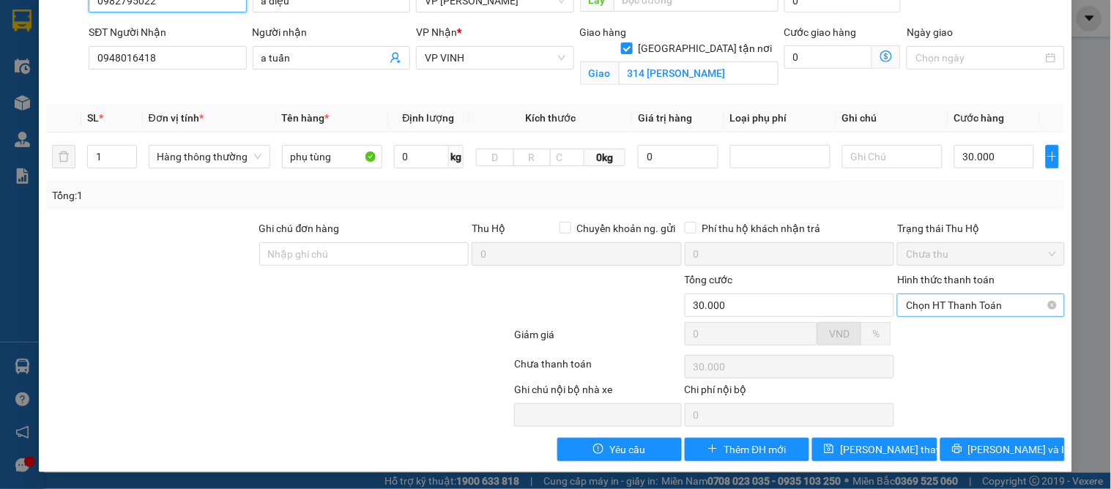
click at [954, 309] on span "Chọn HT Thanh Toán" at bounding box center [980, 306] width 149 height 22
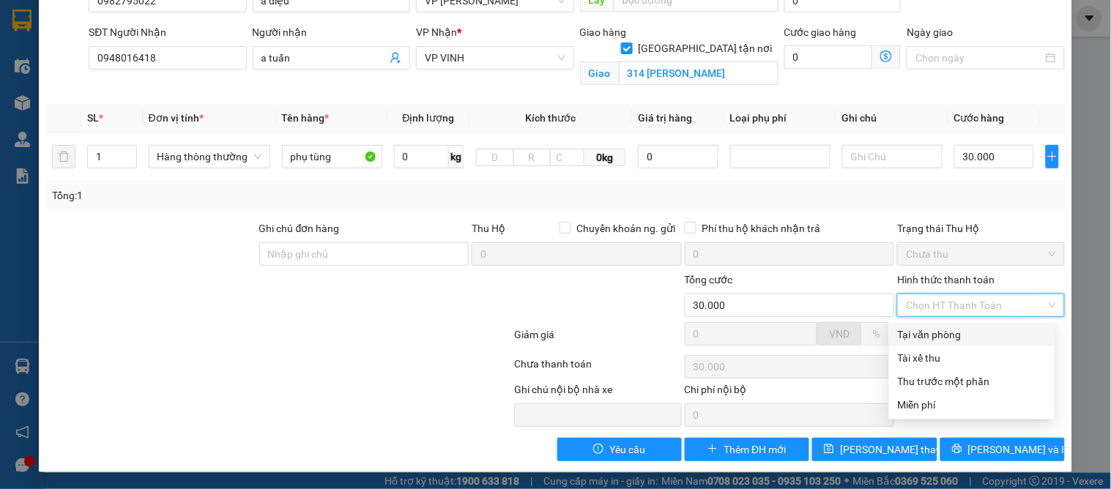
click at [957, 334] on div "Tại văn phòng" at bounding box center [972, 335] width 148 height 16
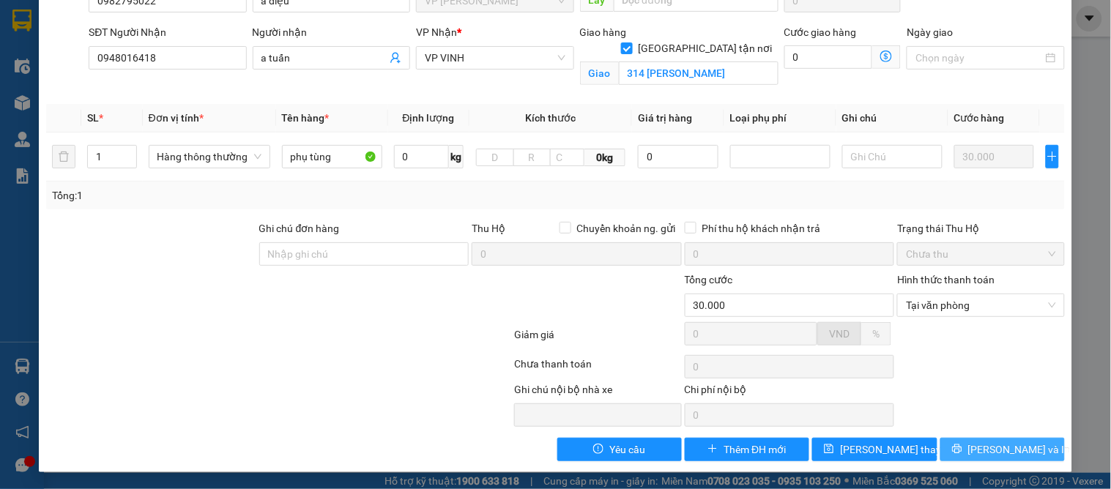
click at [963, 452] on icon "printer" at bounding box center [957, 449] width 10 height 10
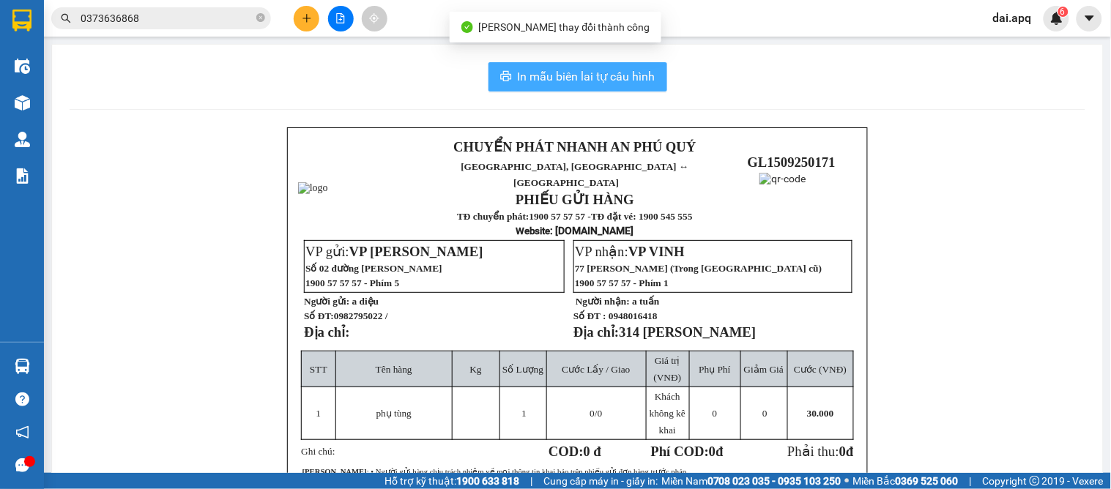
click at [594, 83] on span "In mẫu biên lai tự cấu hình" at bounding box center [587, 76] width 138 height 18
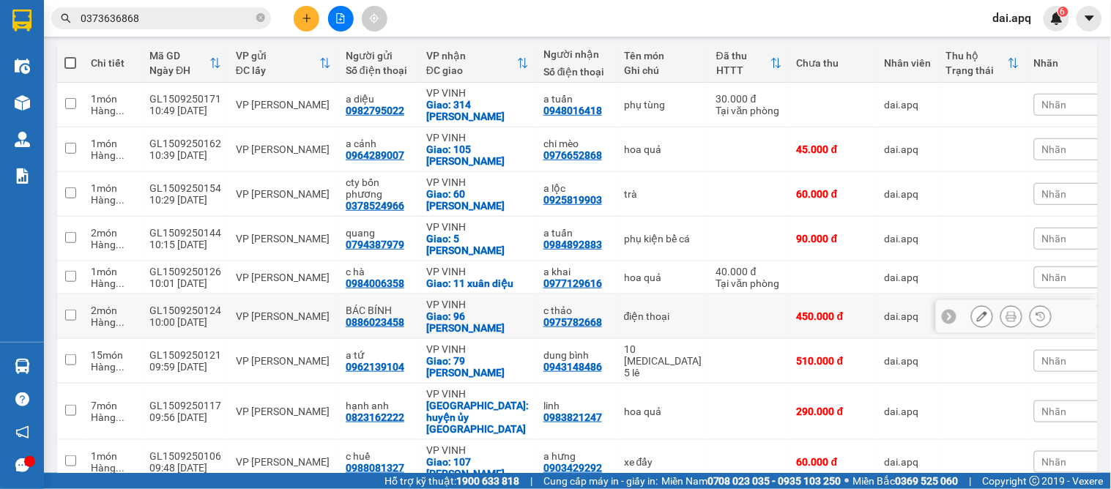
scroll to position [232, 0]
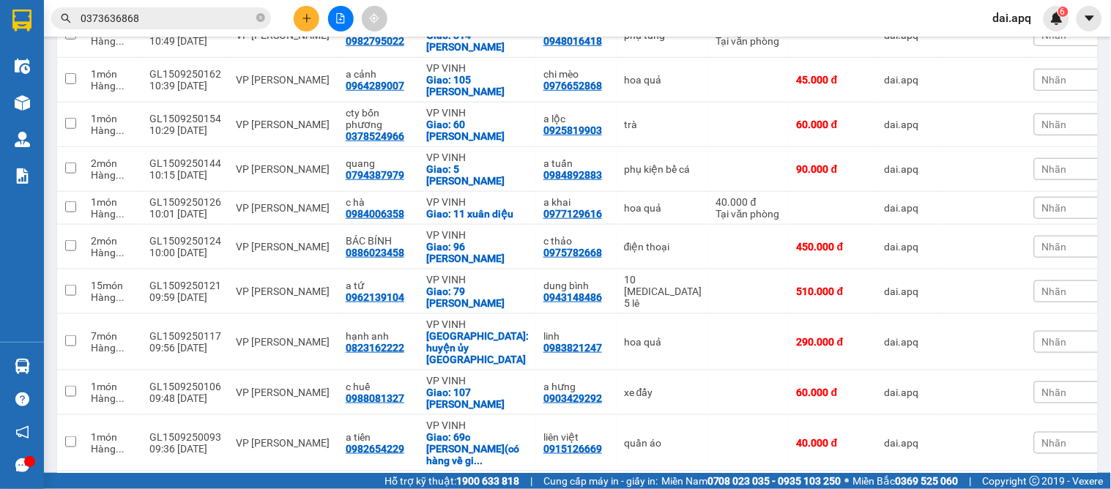
click at [1014, 462] on div "10 / trang" at bounding box center [1036, 495] width 45 height 15
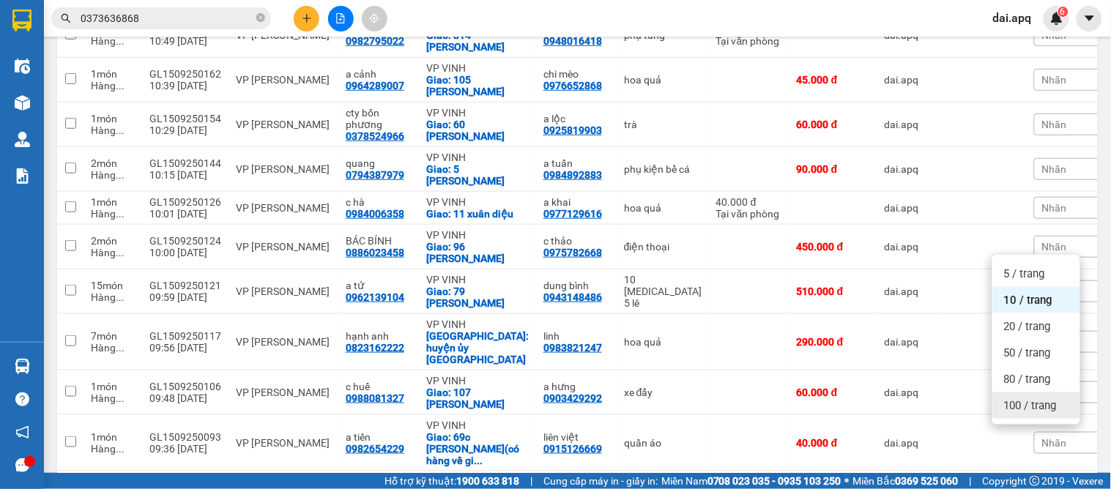
click at [1018, 420] on ul "5 / trang 10 / trang 20 / trang 50 / trang 80 / trang 100 / trang" at bounding box center [1037, 340] width 88 height 170
click at [1034, 405] on span "100 / trang" at bounding box center [1030, 406] width 53 height 15
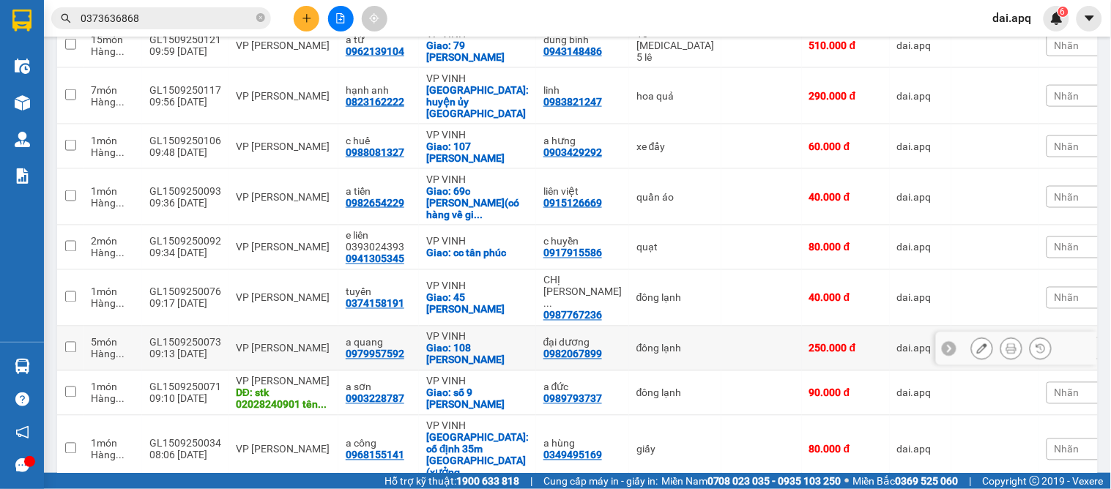
scroll to position [152, 0]
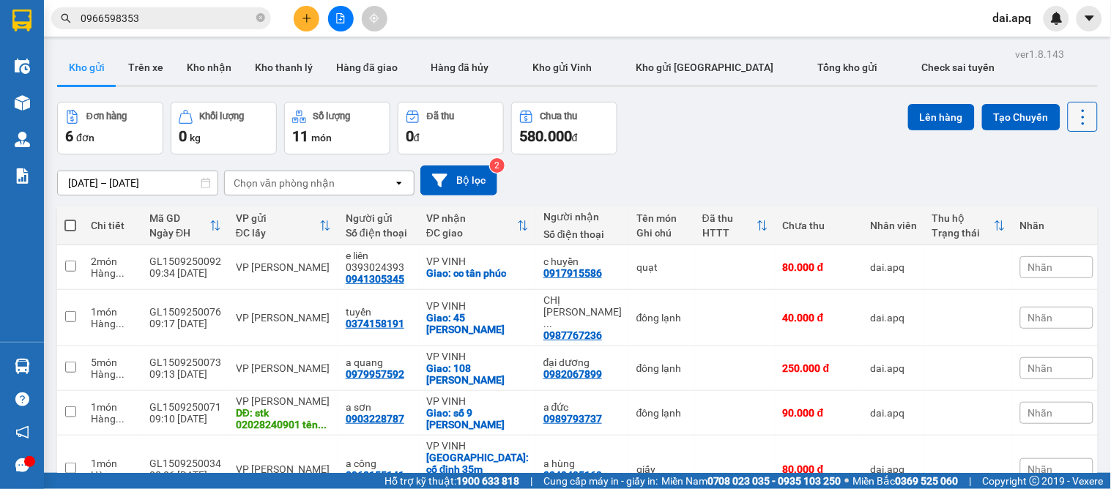
click at [1073, 113] on icon at bounding box center [1083, 117] width 21 height 21
click at [1040, 215] on span "Làm mới" at bounding box center [1050, 209] width 40 height 15
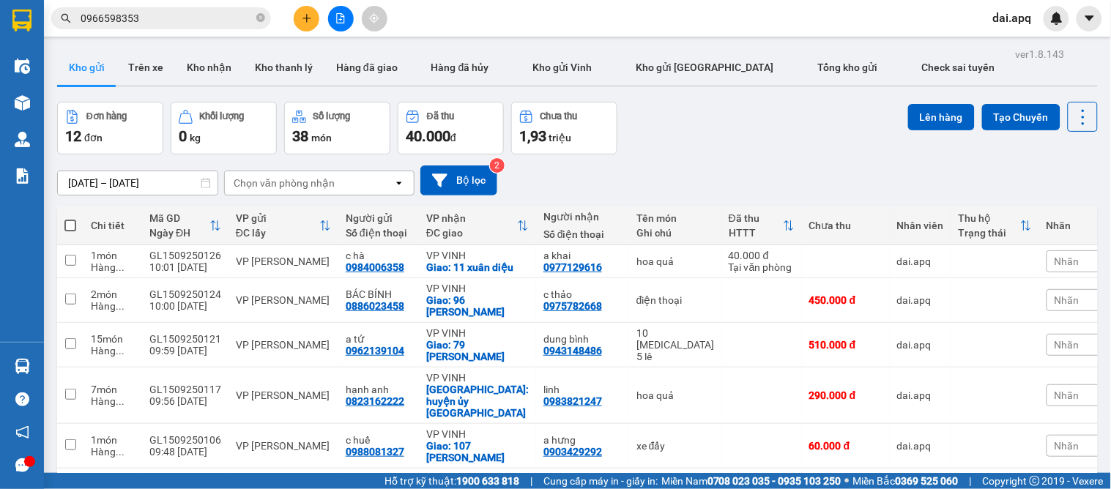
scroll to position [163, 0]
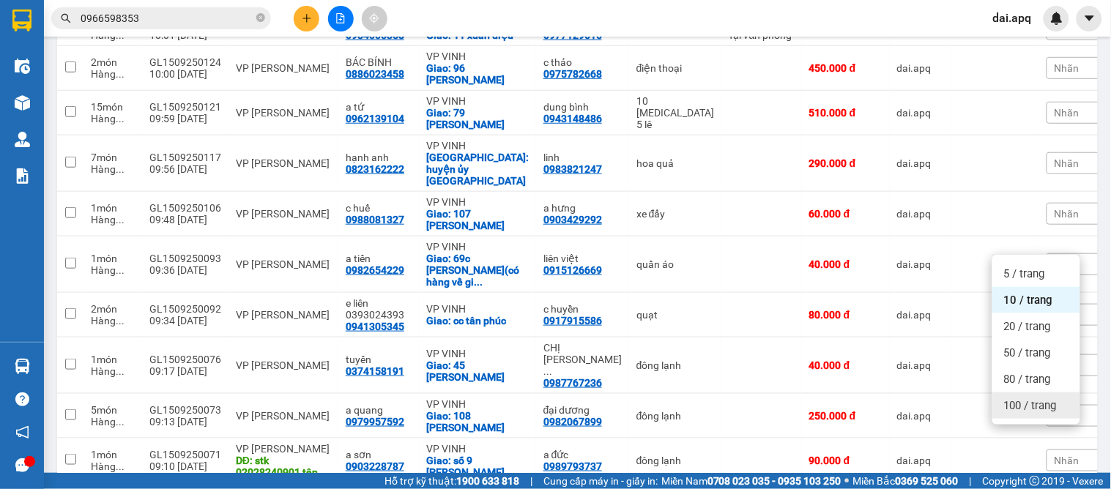
click at [1012, 412] on span "100 / trang" at bounding box center [1030, 406] width 53 height 15
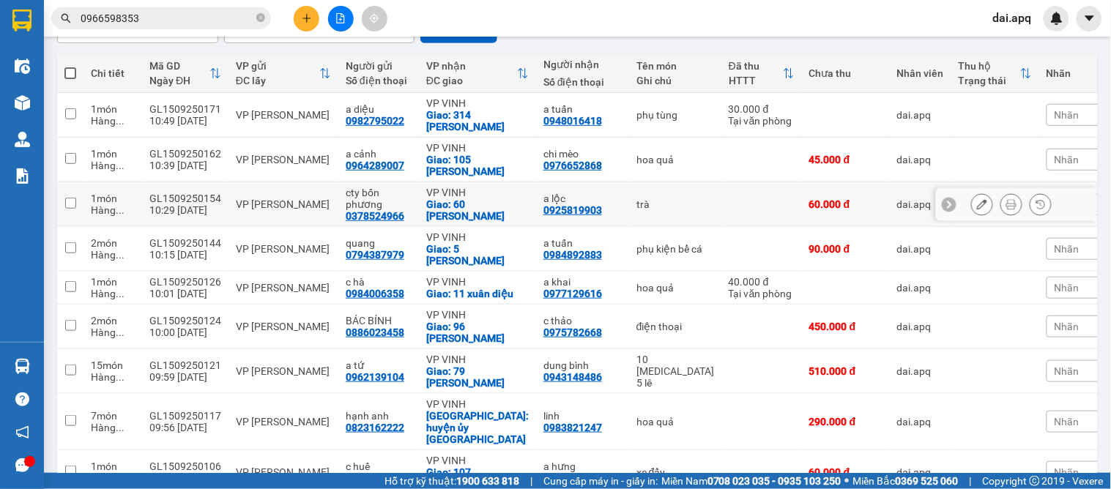
scroll to position [0, 0]
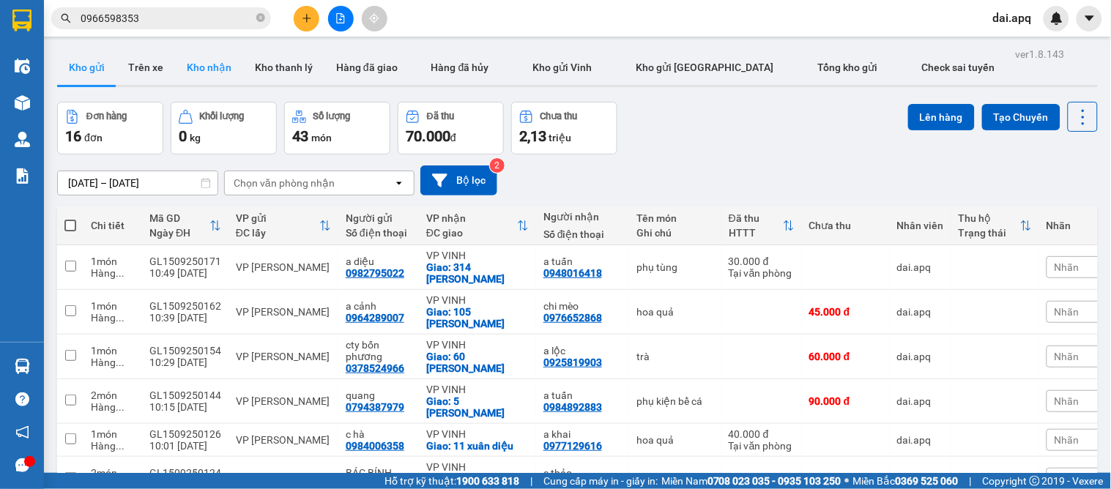
drag, startPoint x: 177, startPoint y: 57, endPoint x: 210, endPoint y: 79, distance: 39.0
click at [177, 59] on button "Kho nhận" at bounding box center [209, 67] width 68 height 35
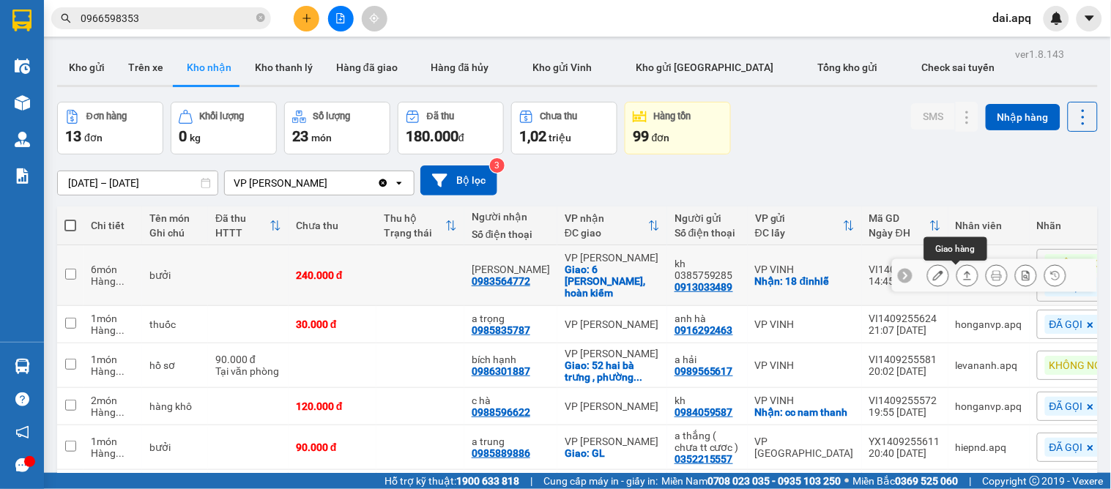
click at [958, 278] on button at bounding box center [968, 276] width 21 height 26
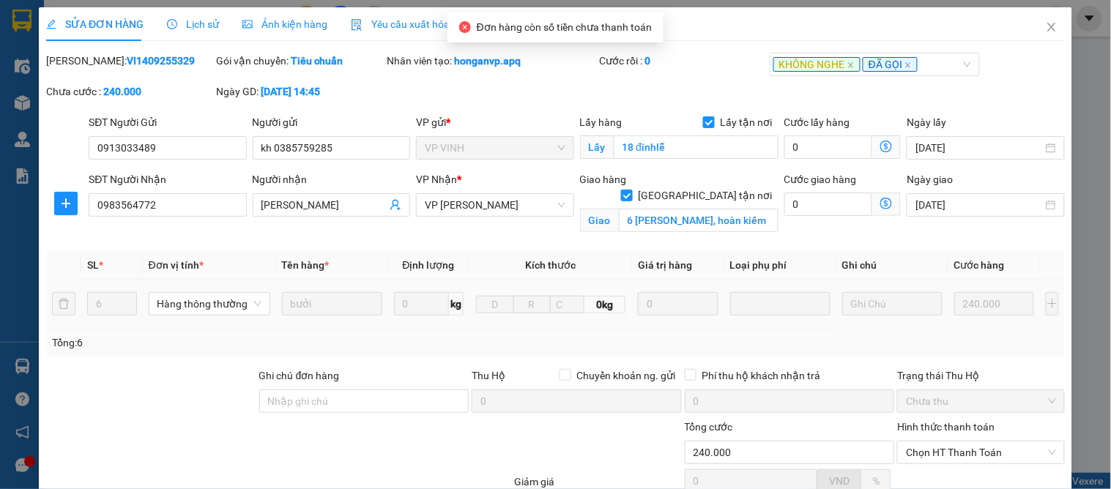
type input "0913033489"
type input "kh 0385759285"
checkbox input "true"
type input "18 đinhlễ"
type input "0983564772"
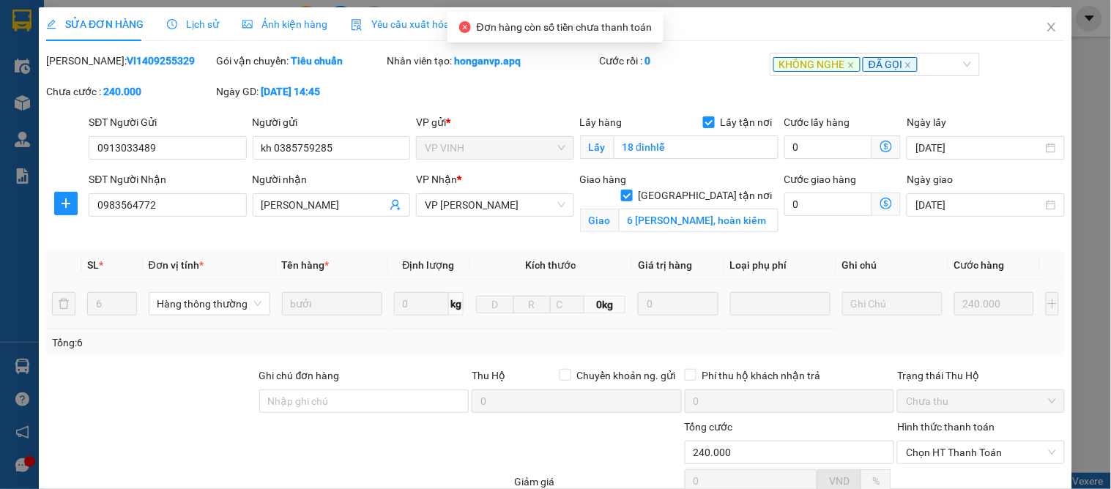
type input "[PERSON_NAME]"
checkbox input "true"
type input "6 [PERSON_NAME], hoàn kiếm"
type input "240.000"
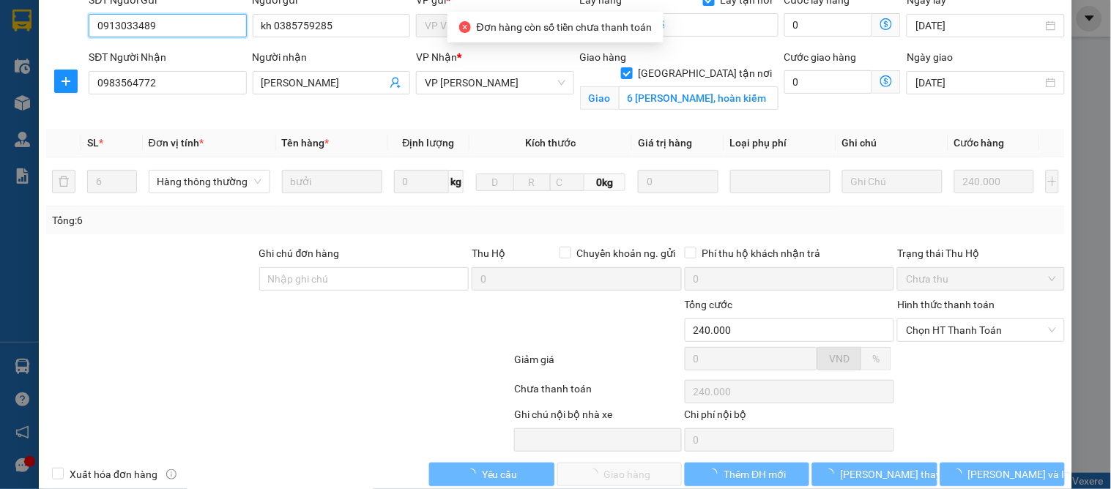
scroll to position [147, 0]
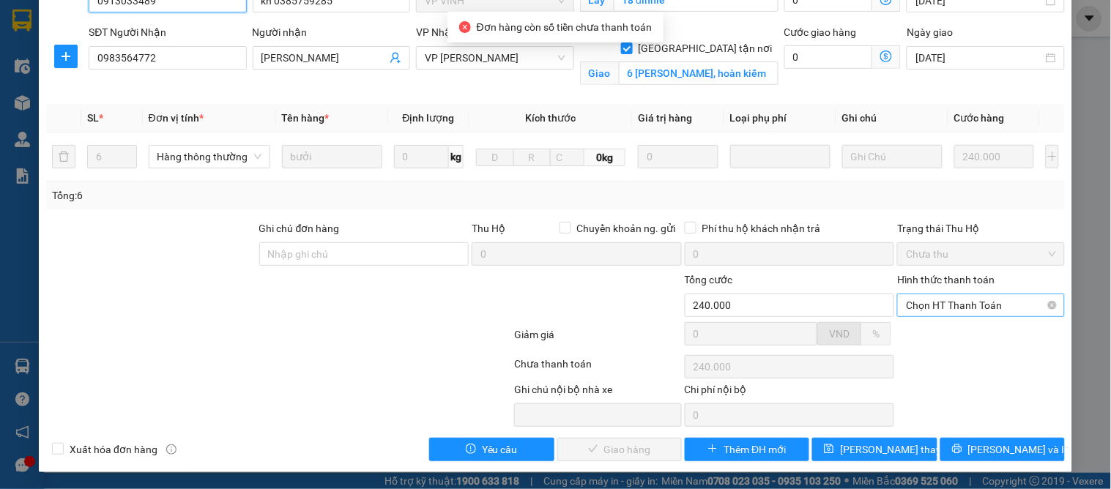
click at [925, 311] on span "Chọn HT Thanh Toán" at bounding box center [980, 306] width 149 height 22
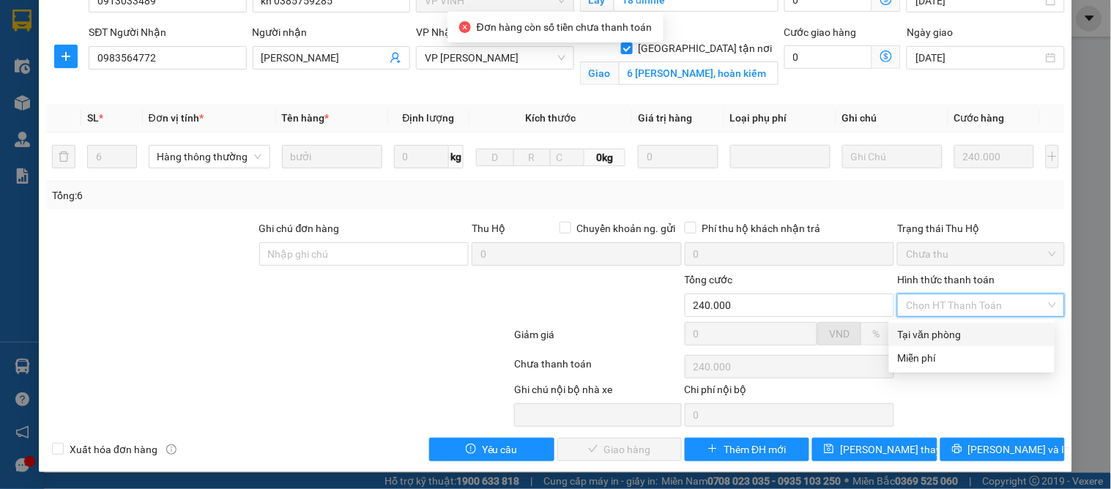
click at [917, 336] on div "Tại văn phòng" at bounding box center [972, 335] width 148 height 16
type input "0"
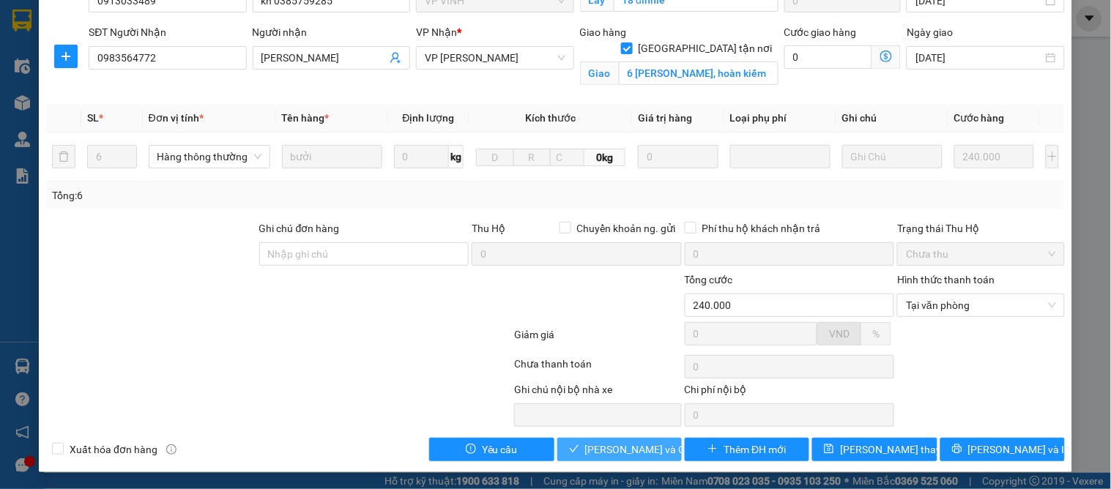
click at [635, 445] on span "[PERSON_NAME] và Giao hàng" at bounding box center [655, 450] width 141 height 16
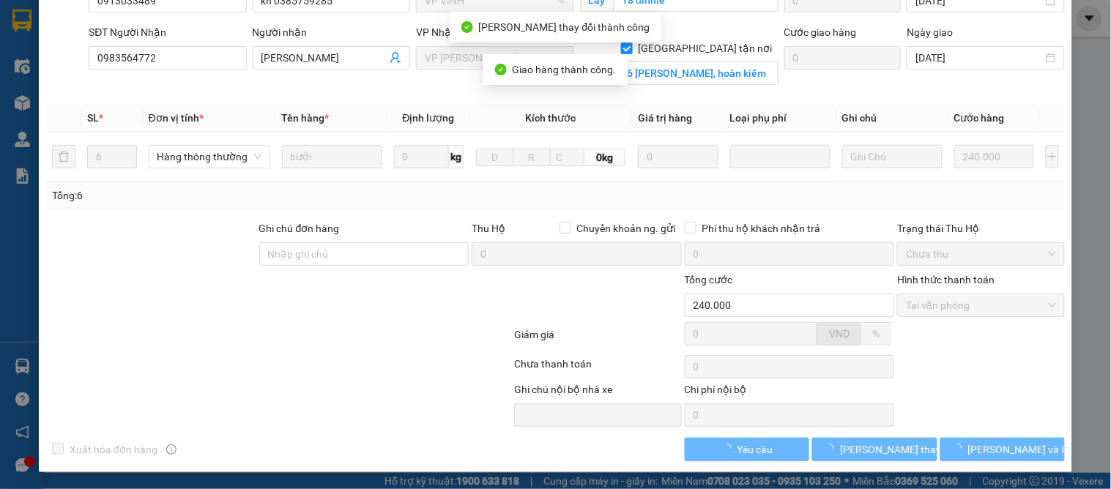
scroll to position [0, 0]
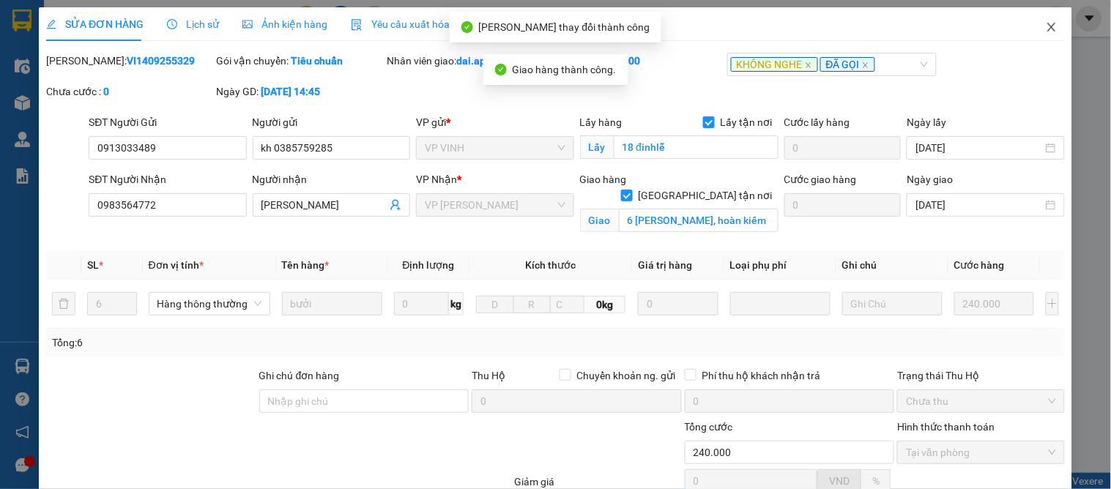
click at [1046, 25] on icon "close" at bounding box center [1052, 27] width 12 height 12
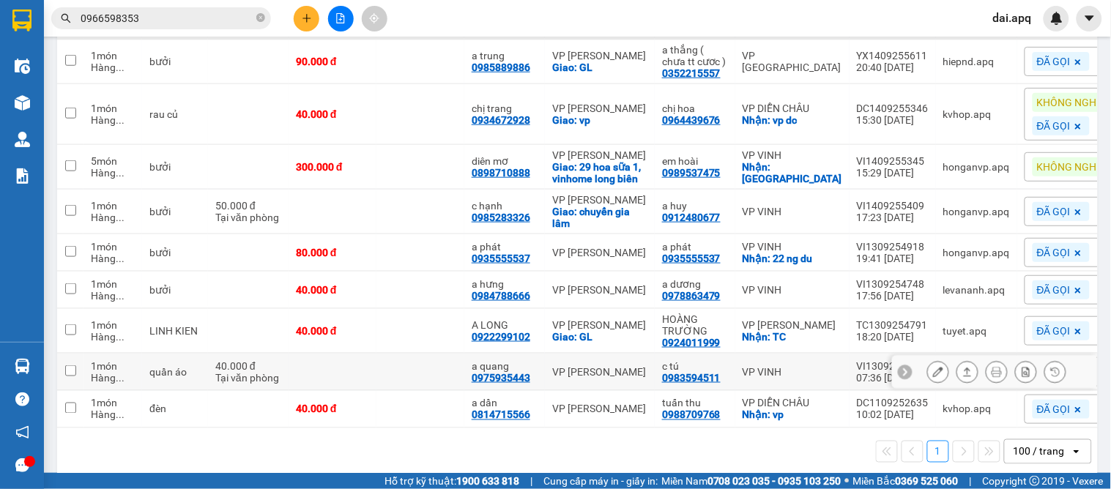
scroll to position [355, 0]
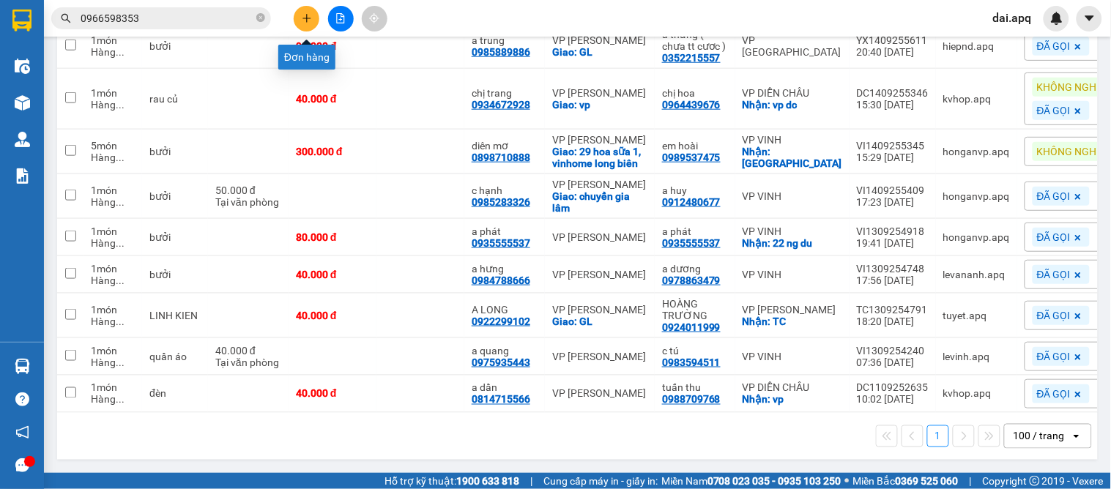
click at [309, 13] on icon "plus" at bounding box center [307, 18] width 10 height 10
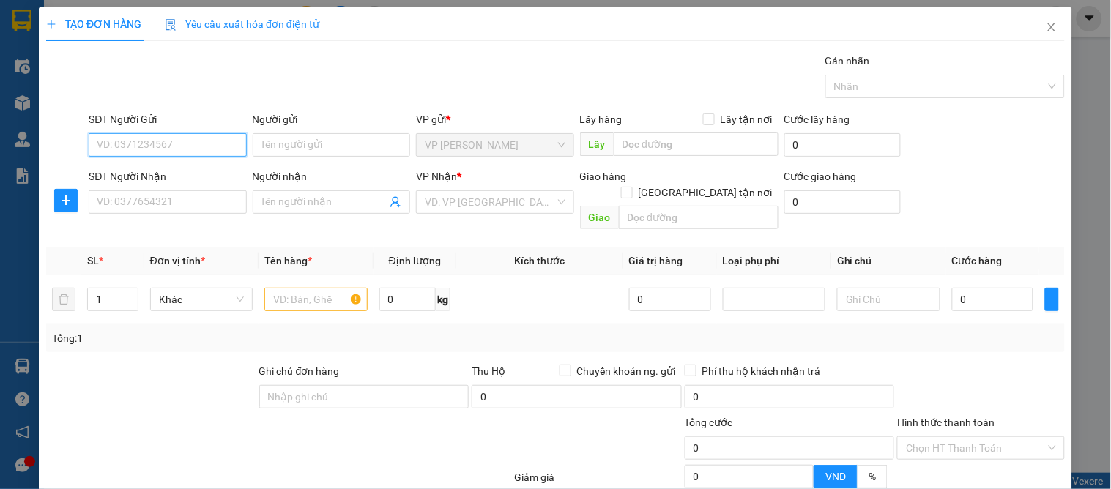
click at [191, 149] on input "SĐT Người Gửi" at bounding box center [168, 144] width 158 height 23
type input "0971892224"
click at [169, 174] on div "0971892224 - a nam" at bounding box center [166, 174] width 138 height 16
type input "a nam"
type input "0971892224"
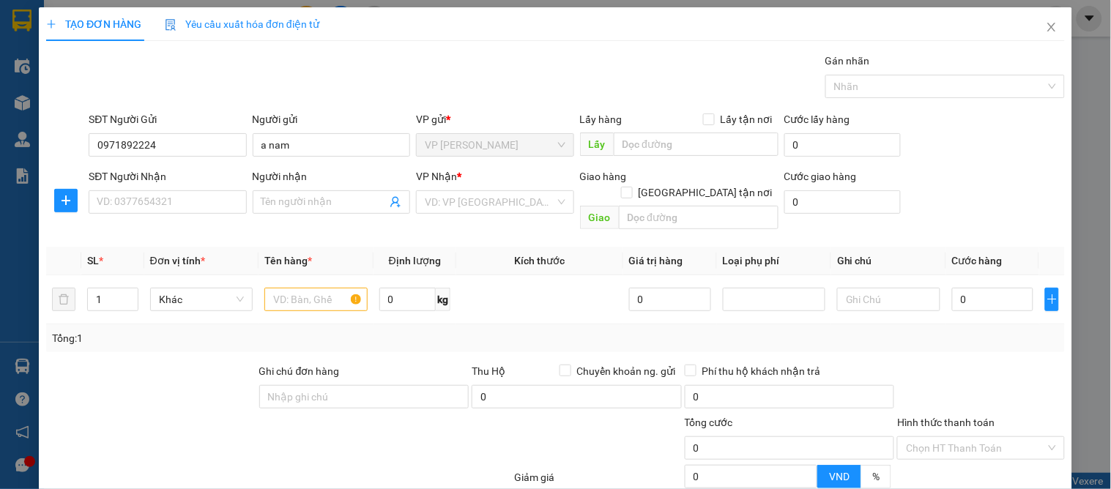
click at [214, 221] on div "Transit Pickup Surcharge Ids Transit Deliver Surcharge Ids Transit Deliver Surc…" at bounding box center [555, 329] width 1019 height 552
click at [194, 210] on input "SĐT Người Nhận" at bounding box center [168, 201] width 158 height 23
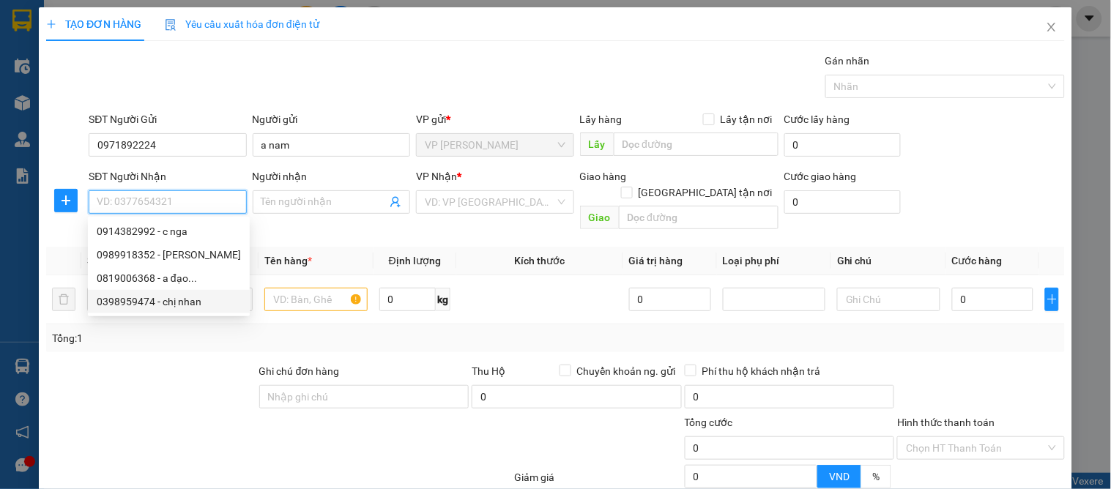
click at [211, 294] on div "0398959474 - chị nhan" at bounding box center [169, 302] width 144 height 16
type input "0398959474"
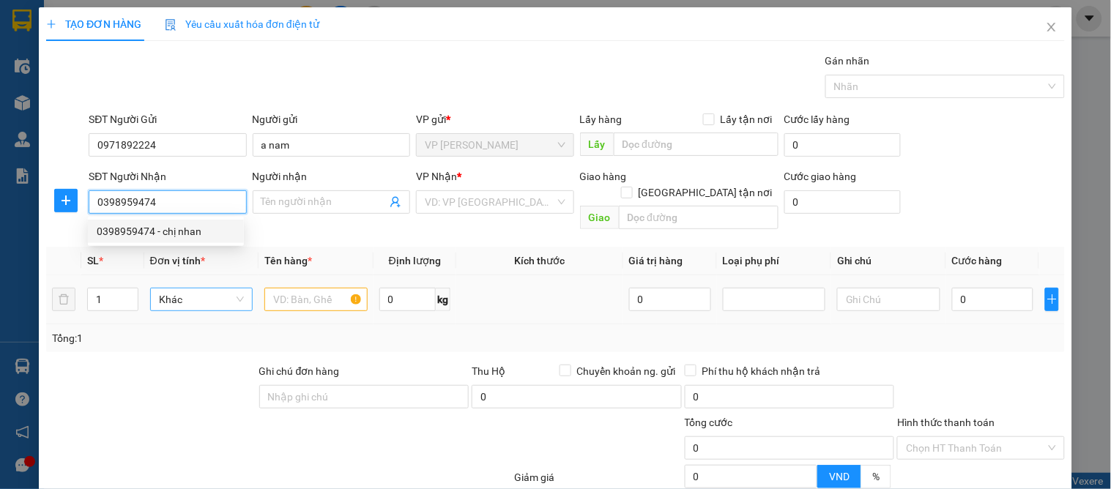
type input "chị nhan"
checkbox input "true"
type input "vp"
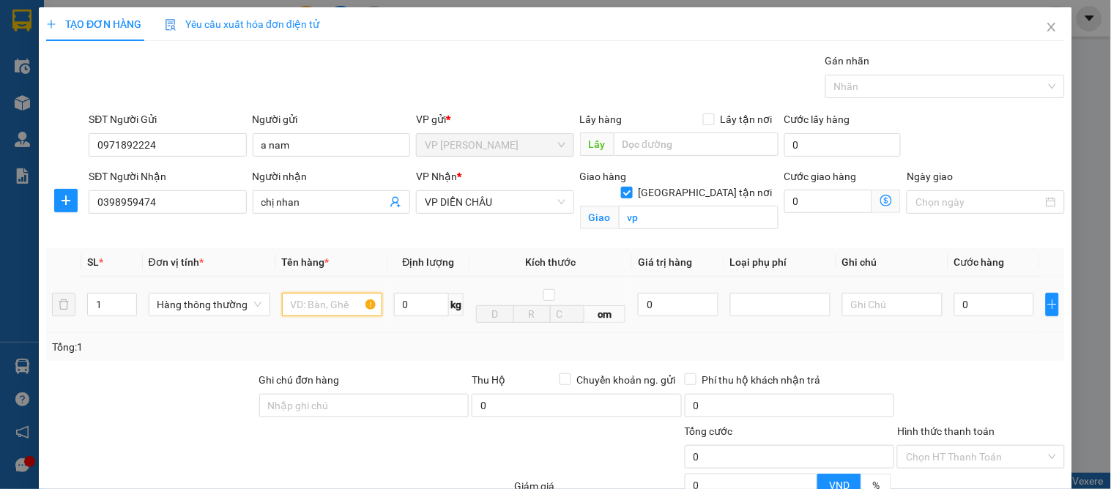
click at [303, 310] on input "text" at bounding box center [332, 304] width 100 height 23
type input "vỏ hộp"
click at [994, 312] on input "0" at bounding box center [995, 304] width 80 height 23
type input "1"
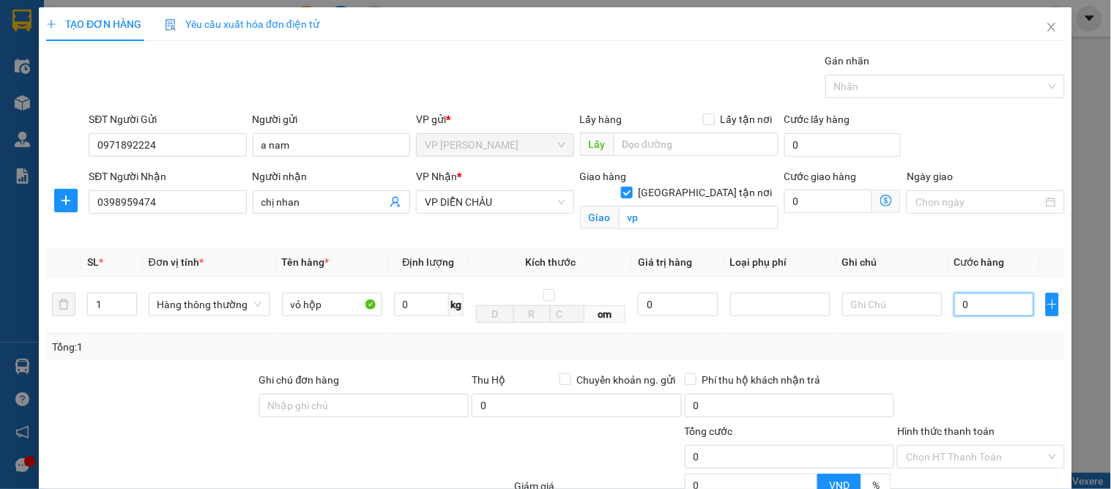
type input "1"
type input "12"
type input "120"
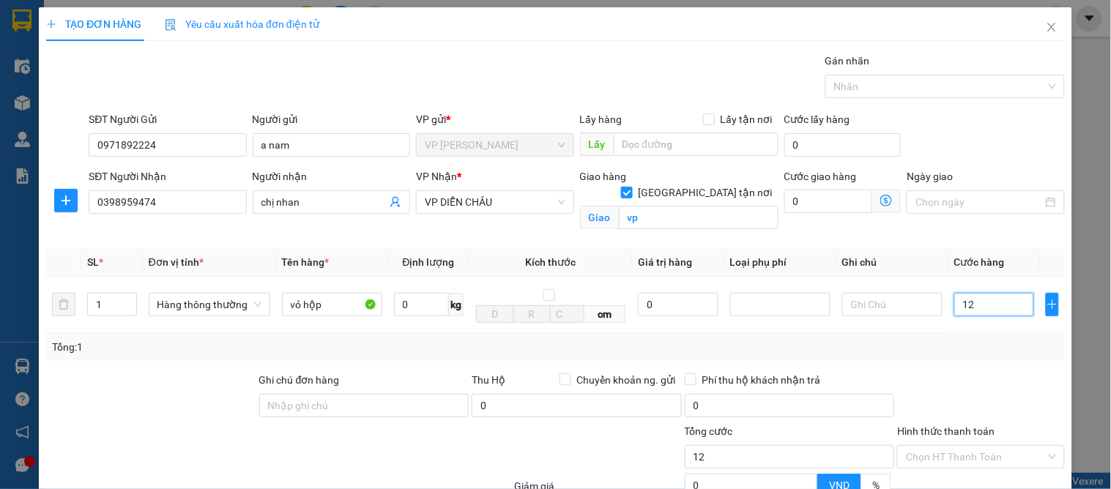
type input "120"
type input "120.000"
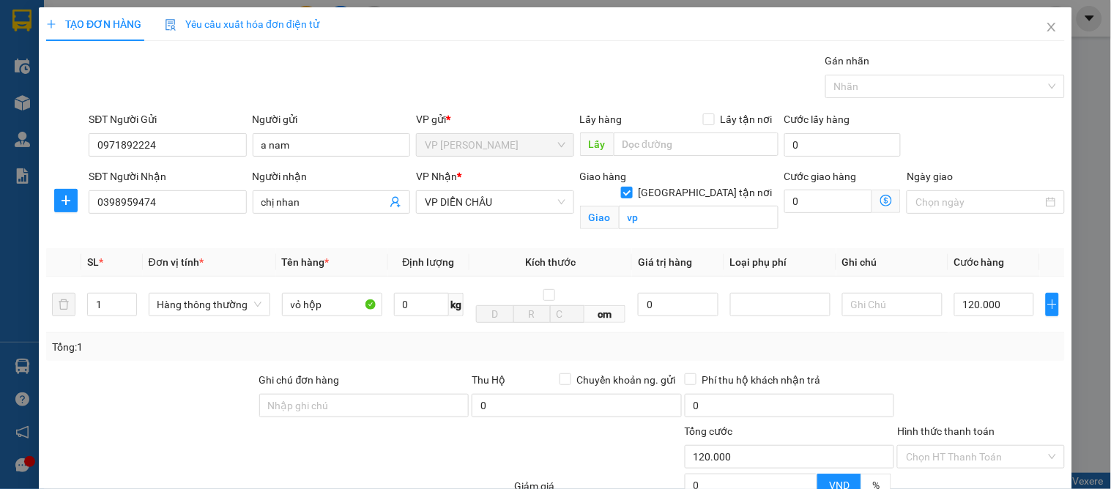
click at [966, 363] on div "Transit Pickup Surcharge Ids Transit Deliver Surcharge Ids Transit Deliver Surc…" at bounding box center [555, 333] width 1019 height 560
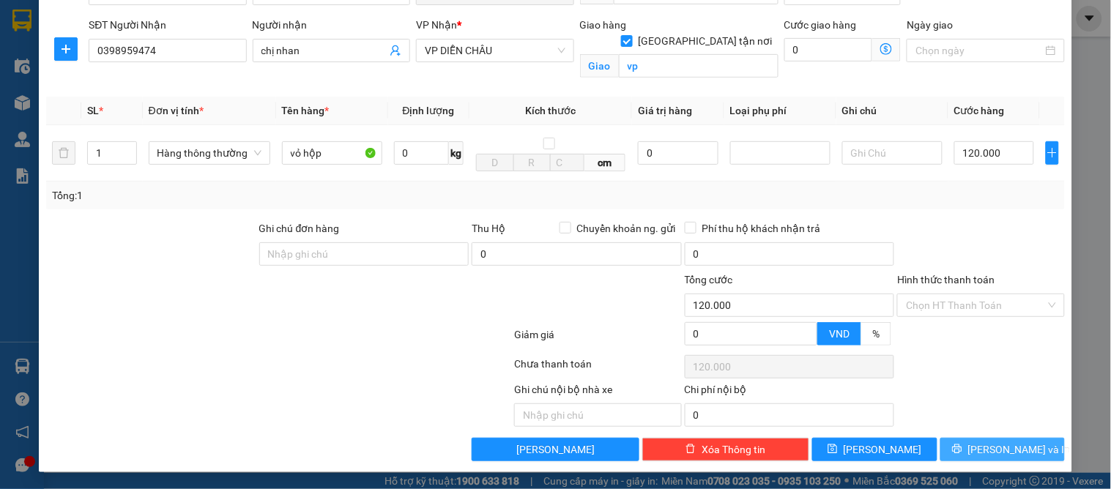
click at [985, 452] on span "[PERSON_NAME] và In" at bounding box center [1020, 450] width 103 height 16
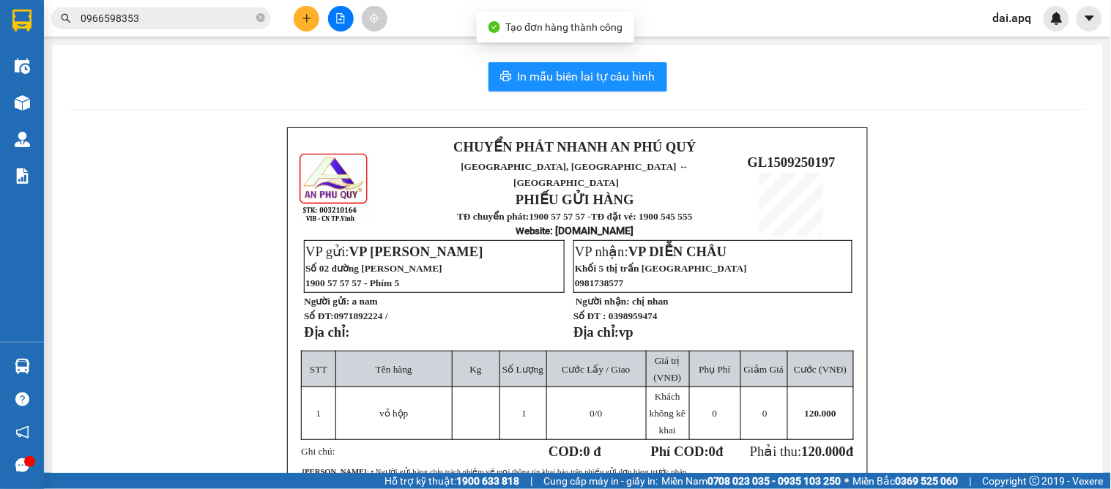
click at [539, 61] on div "In mẫu biên lai tự cấu hình CHUYỂN PHÁT NHANH AN [GEOGRAPHIC_DATA], [GEOGRAPHIC…" at bounding box center [577, 361] width 1051 height 632
click at [543, 70] on span "In mẫu biên lai tự cấu hình" at bounding box center [587, 76] width 138 height 18
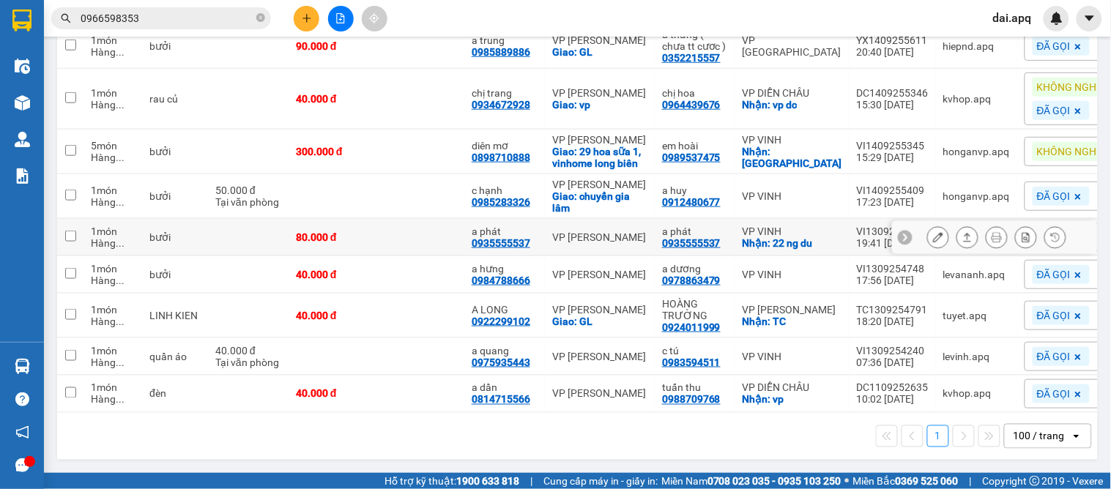
scroll to position [30, 0]
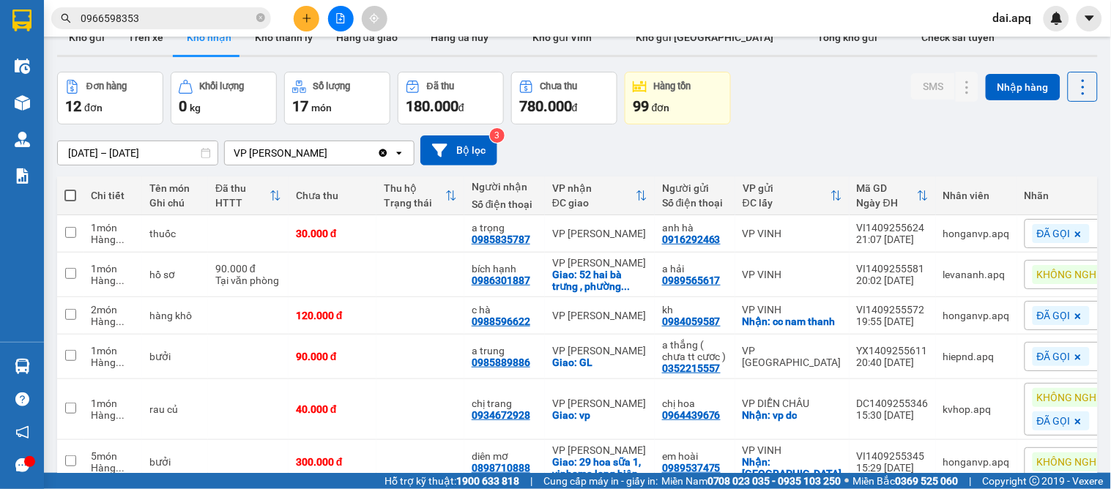
click at [1090, 79] on div "ver 1.8.143 Kho gửi Trên xe Kho nhận Kho thanh lý Hàng đã giao Hàng đã hủy Kho …" at bounding box center [577, 395] width 1053 height 763
click at [1073, 82] on icon at bounding box center [1083, 87] width 21 height 21
click at [1054, 151] on span "Làm mới" at bounding box center [1050, 153] width 40 height 15
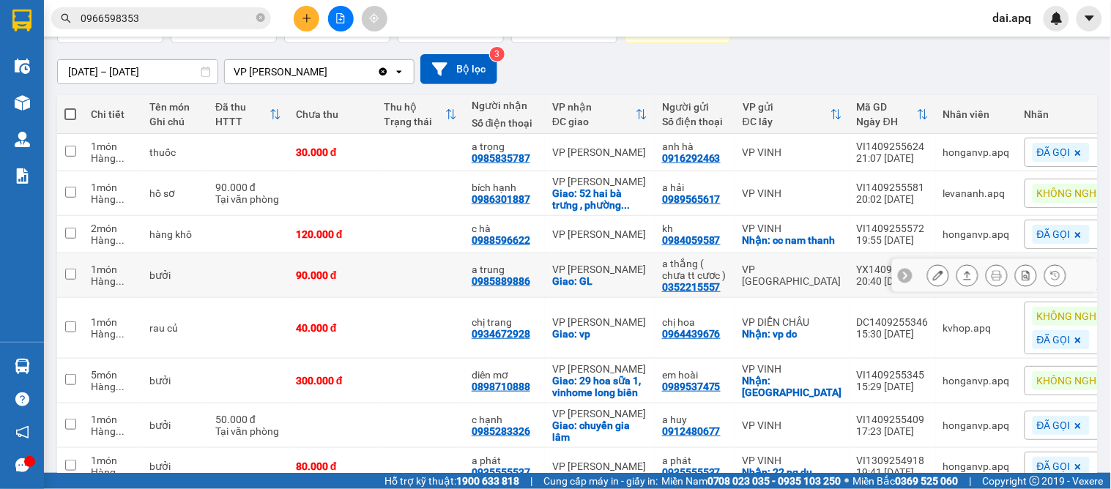
scroll to position [193, 0]
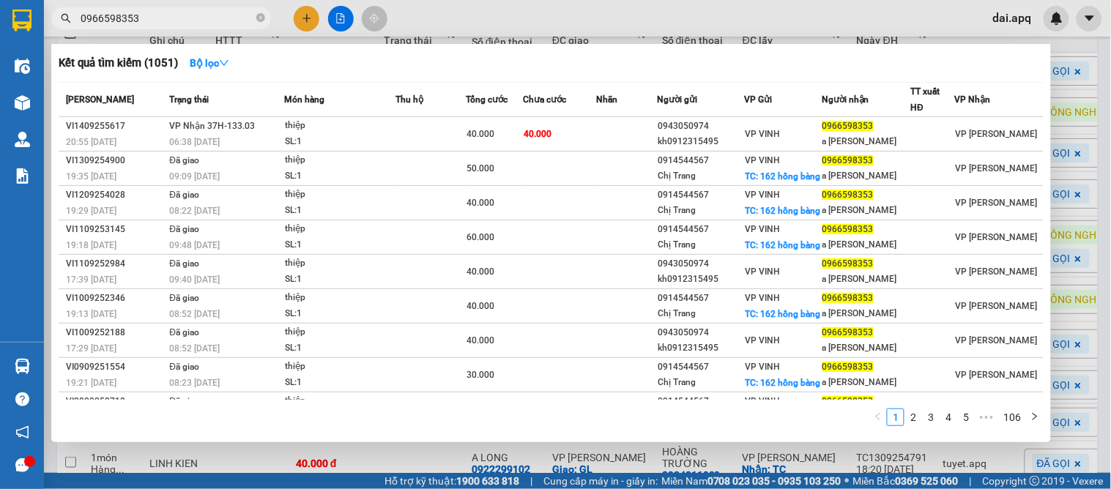
click at [156, 18] on input "0966598353" at bounding box center [167, 18] width 173 height 16
drag, startPoint x: 170, startPoint y: 21, endPoint x: 64, endPoint y: 17, distance: 105.6
click at [64, 17] on div "0966598353" at bounding box center [143, 18] width 286 height 22
drag, startPoint x: 1063, startPoint y: 438, endPoint x: 1050, endPoint y: 450, distance: 17.6
click at [1059, 444] on div at bounding box center [555, 244] width 1111 height 489
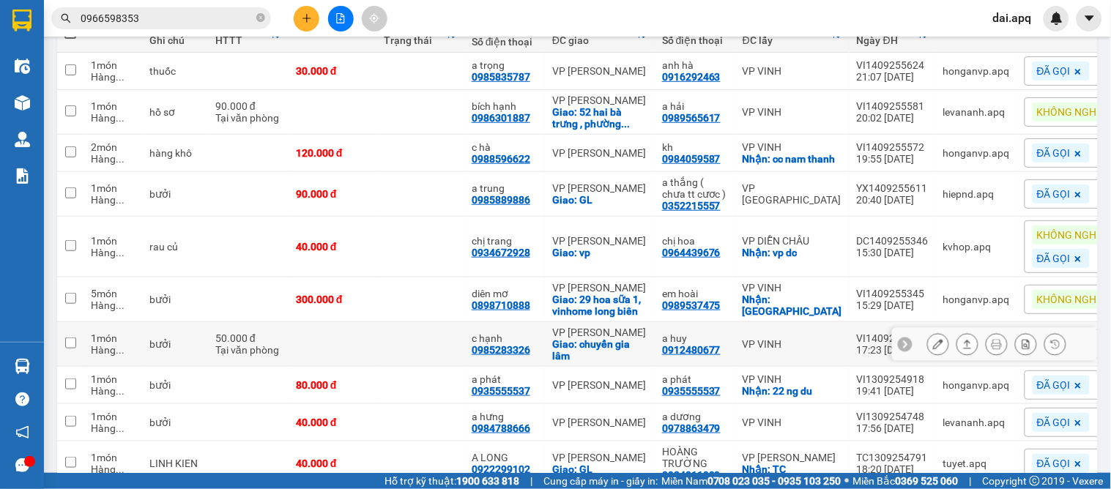
click at [900, 349] on icon at bounding box center [905, 344] width 10 height 10
click at [1076, 348] on icon at bounding box center [1079, 345] width 6 height 6
click at [311, 18] on icon "plus" at bounding box center [307, 18] width 10 height 10
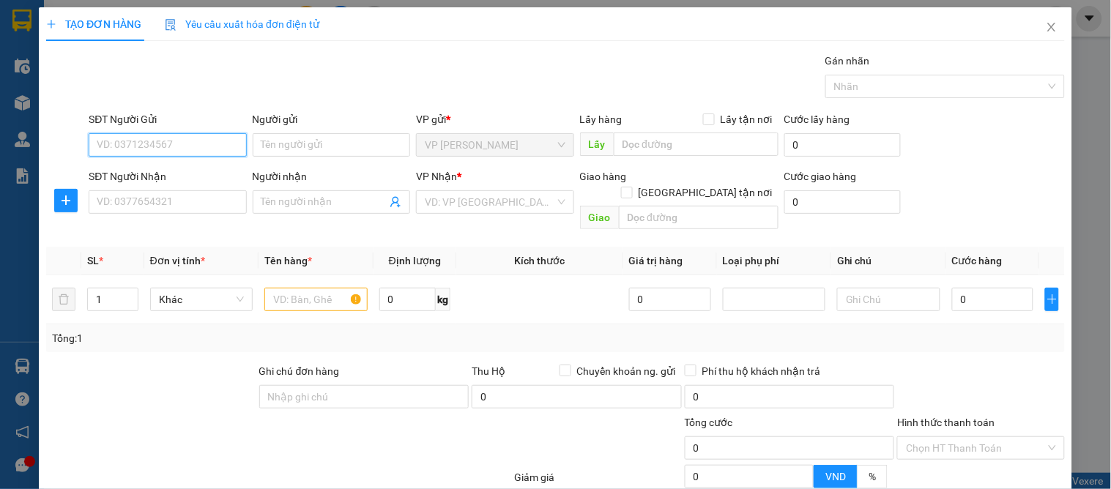
drag, startPoint x: 188, startPoint y: 141, endPoint x: 415, endPoint y: 141, distance: 227.1
click at [189, 141] on input "SĐT Người Gửi" at bounding box center [168, 144] width 158 height 23
type input "0345075858"
click at [169, 171] on div "0345075858 - kh" at bounding box center [166, 174] width 138 height 16
type input "kh"
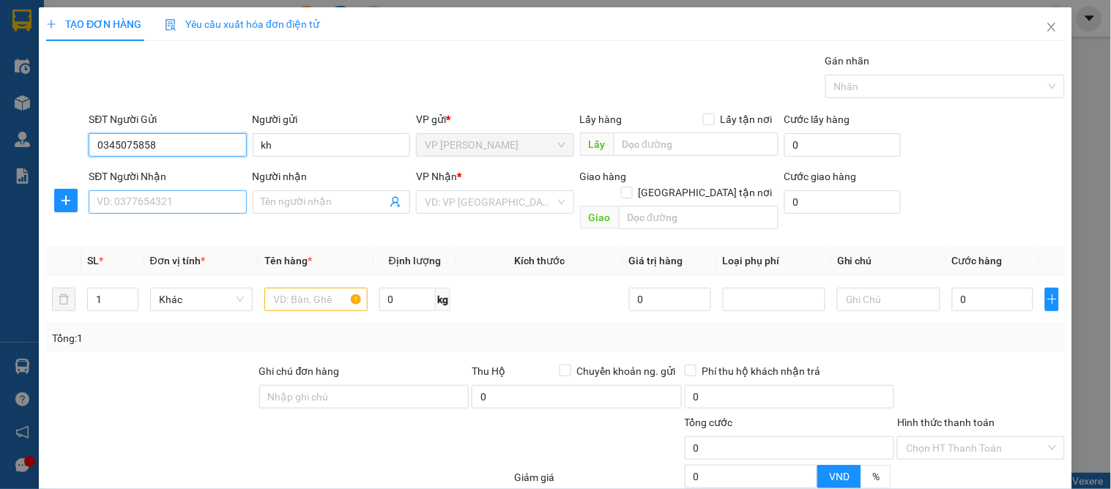
type input "0345075858"
click at [193, 209] on input "SĐT Người Nhận" at bounding box center [168, 201] width 158 height 23
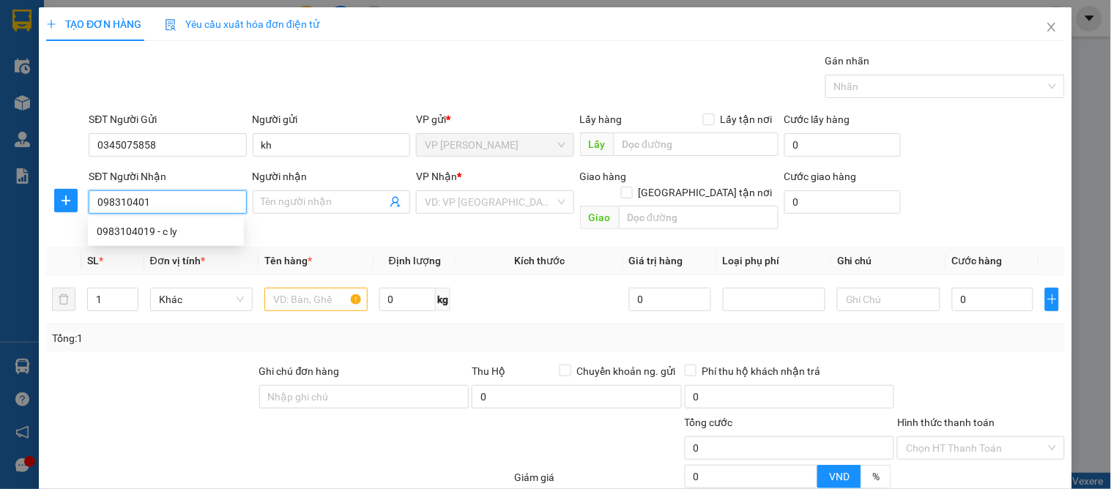
type input "0983104019"
click at [178, 227] on div "0983104019 - c ly" at bounding box center [166, 231] width 138 height 16
type input "c ly"
checkbox input "true"
type input "25 [PERSON_NAME]"
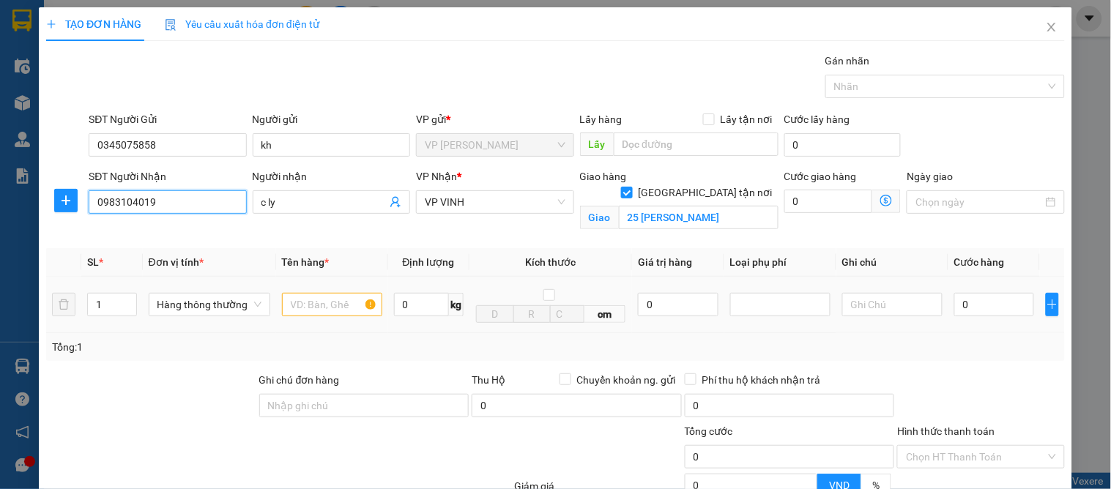
type input "0983104019"
click at [328, 306] on input "text" at bounding box center [332, 304] width 100 height 23
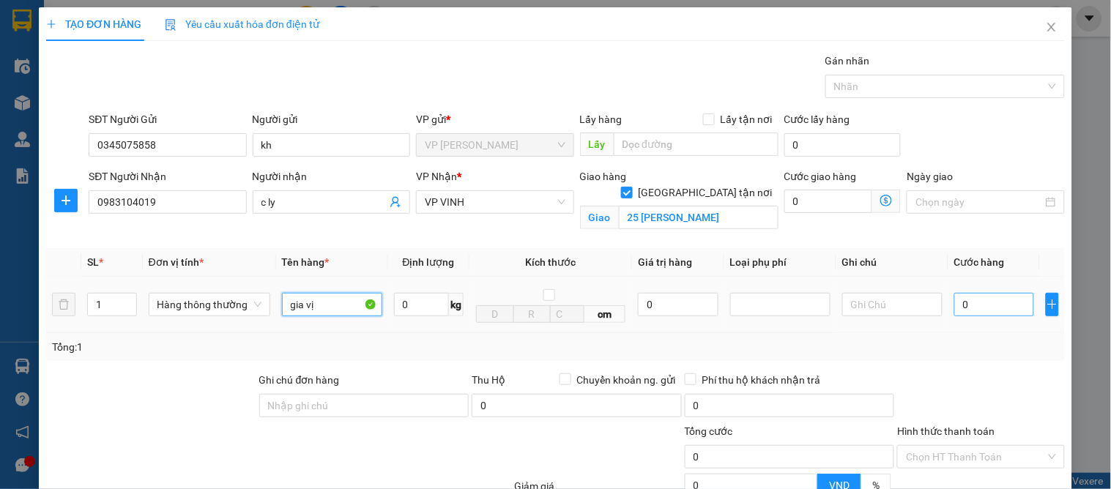
type input "gia vị"
click at [983, 309] on input "0" at bounding box center [995, 304] width 80 height 23
type input "4"
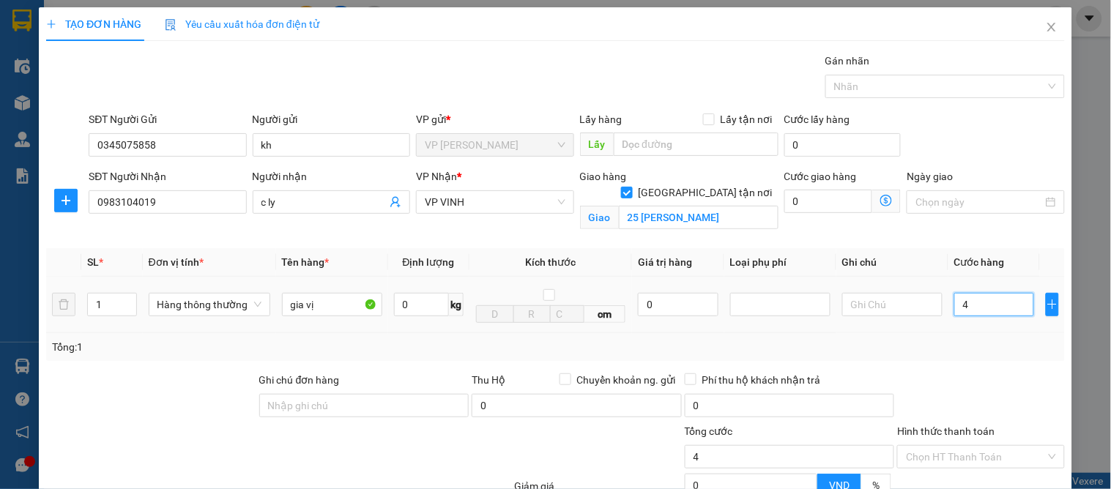
type input "40"
type input "40.000"
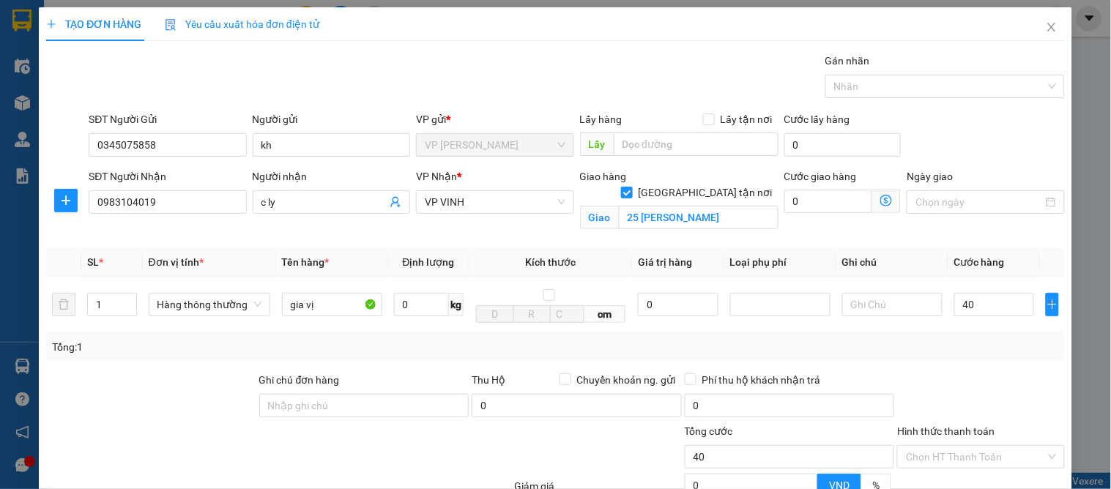
type input "40.000"
click at [978, 352] on div "Tổng: 1" at bounding box center [555, 347] width 1007 height 16
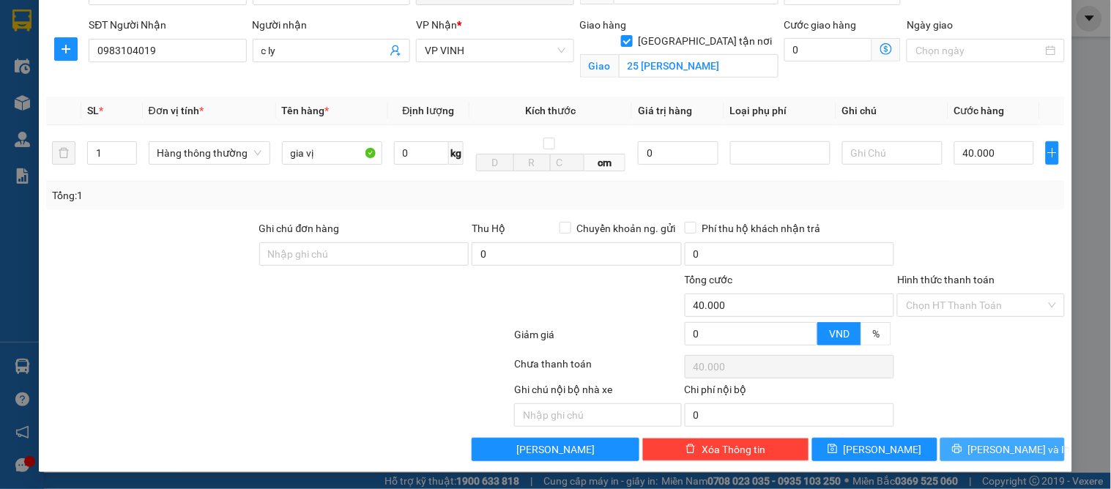
click at [1013, 456] on span "[PERSON_NAME] và In" at bounding box center [1020, 450] width 103 height 16
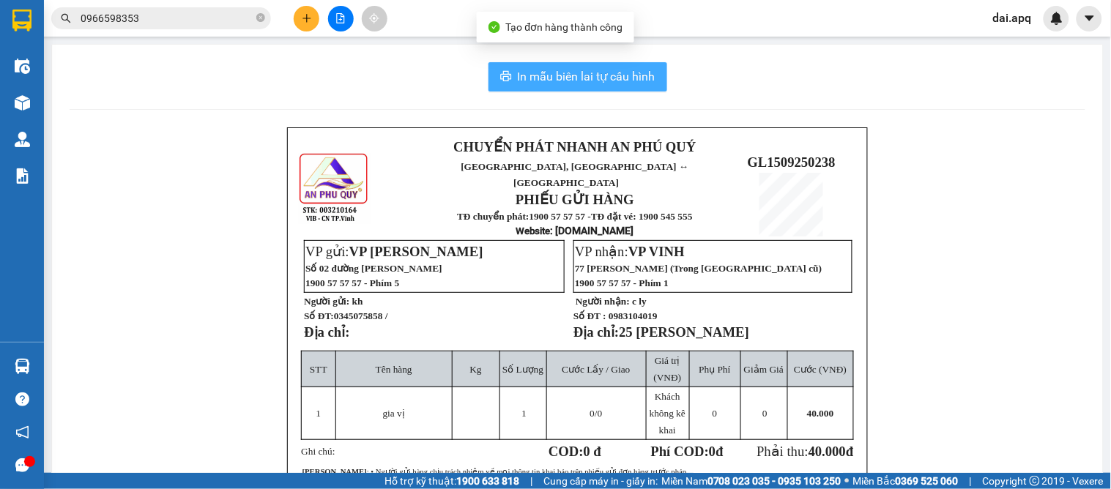
click at [580, 90] on button "In mẫu biên lai tự cấu hình" at bounding box center [578, 76] width 179 height 29
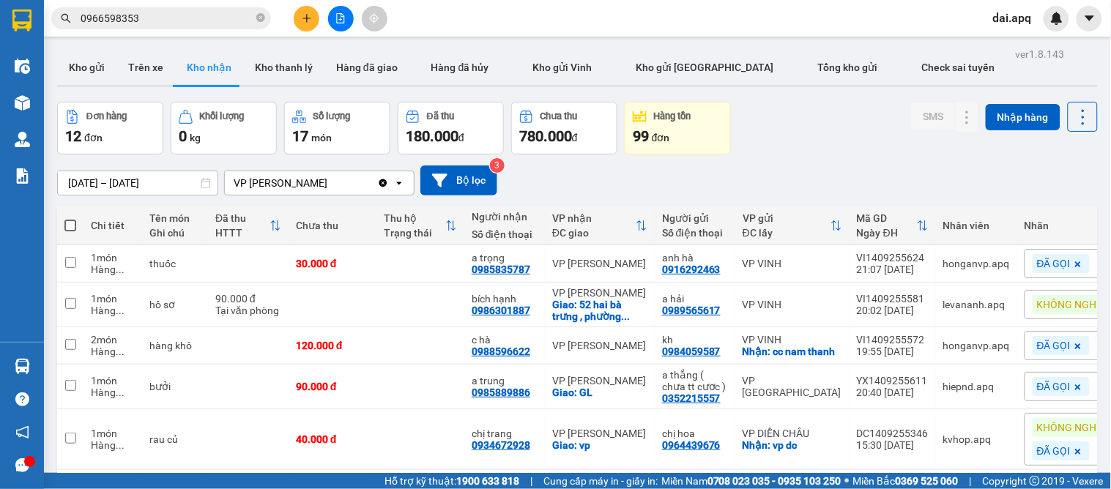
click at [574, 193] on div "[DATE] – [DATE] Press the down arrow key to interact with the calendar and sele…" at bounding box center [577, 181] width 1041 height 30
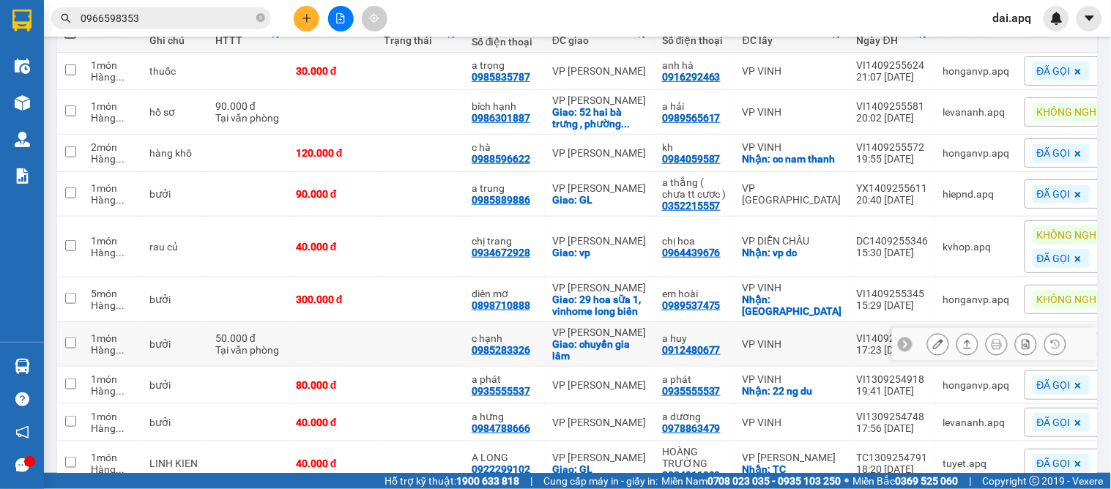
scroll to position [355, 0]
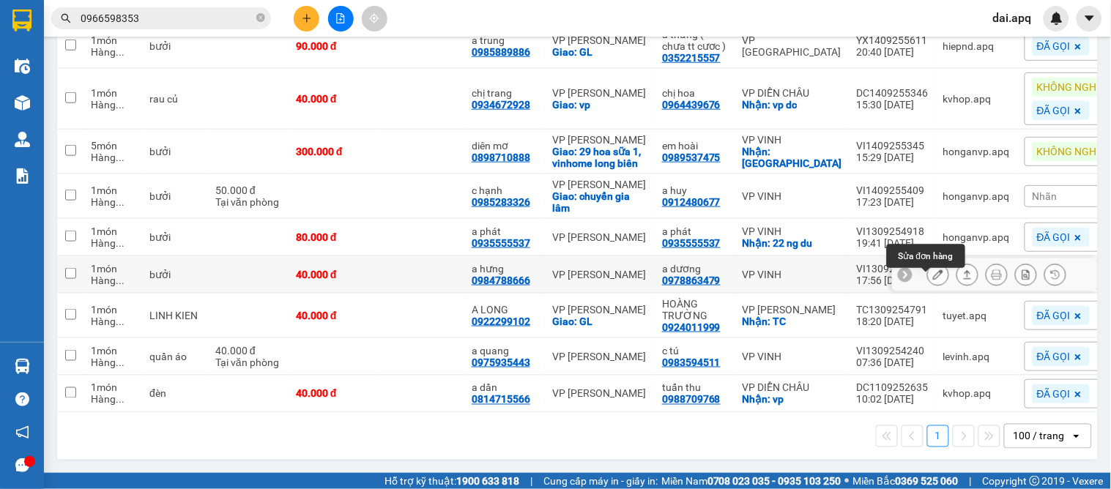
click at [933, 270] on icon at bounding box center [938, 275] width 10 height 10
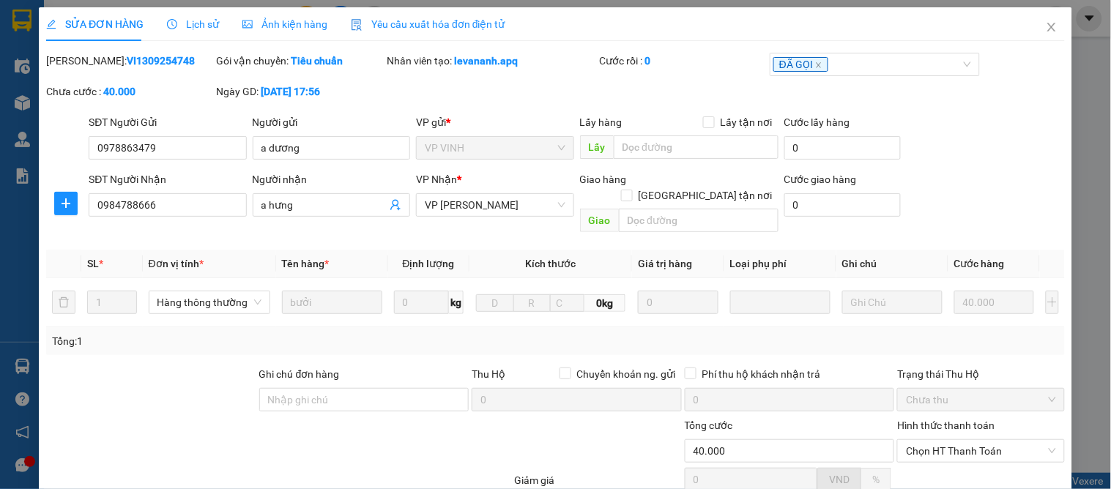
type input "0978863479"
type input "a dương"
type input "0984788666"
type input "a hưng"
type input "40.000"
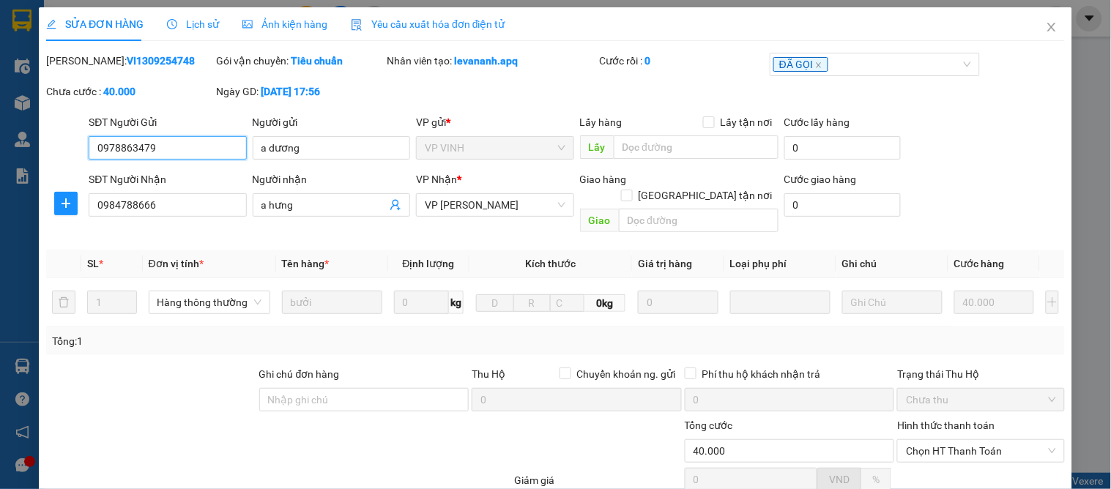
scroll to position [130, 0]
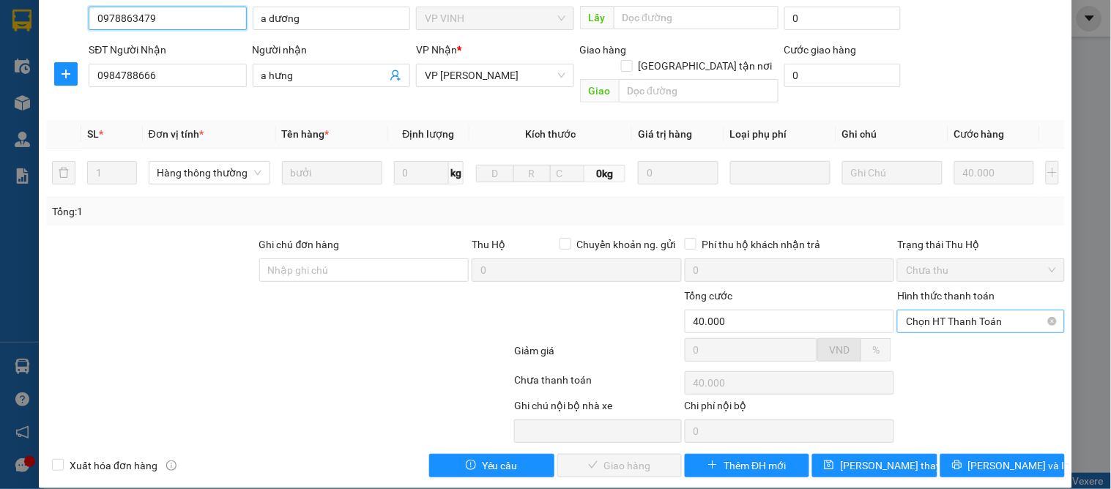
drag, startPoint x: 940, startPoint y: 300, endPoint x: 941, endPoint y: 311, distance: 10.3
click at [941, 311] on span "Chọn HT Thanh Toán" at bounding box center [980, 322] width 149 height 22
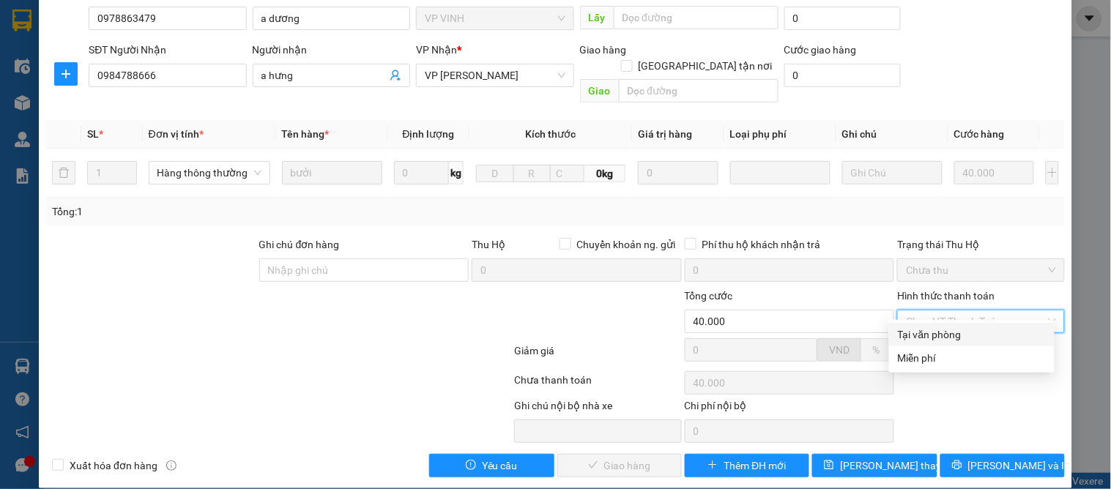
click at [941, 338] on div "Tại văn phòng" at bounding box center [972, 335] width 148 height 16
type input "0"
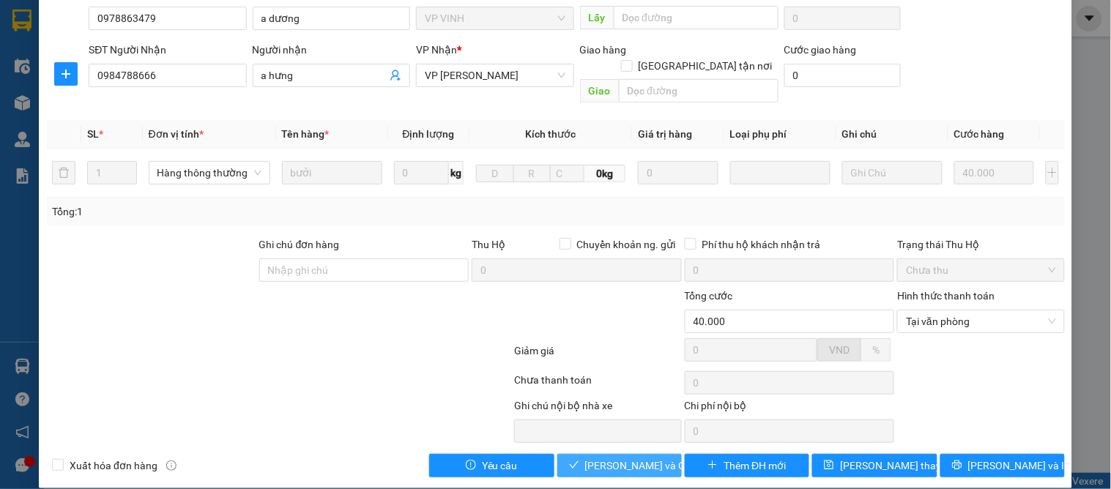
click at [610, 458] on span "[PERSON_NAME] và Giao hàng" at bounding box center [655, 466] width 141 height 16
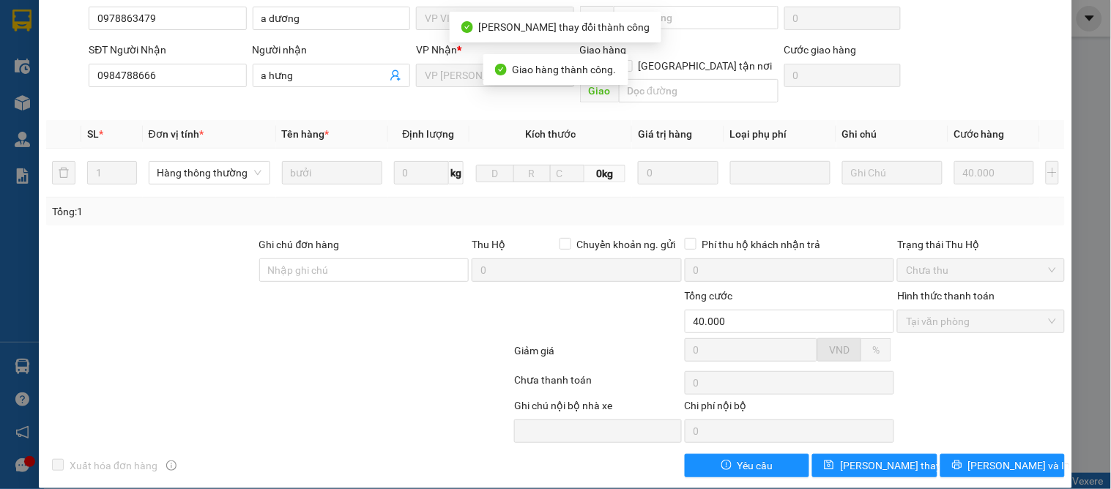
scroll to position [0, 0]
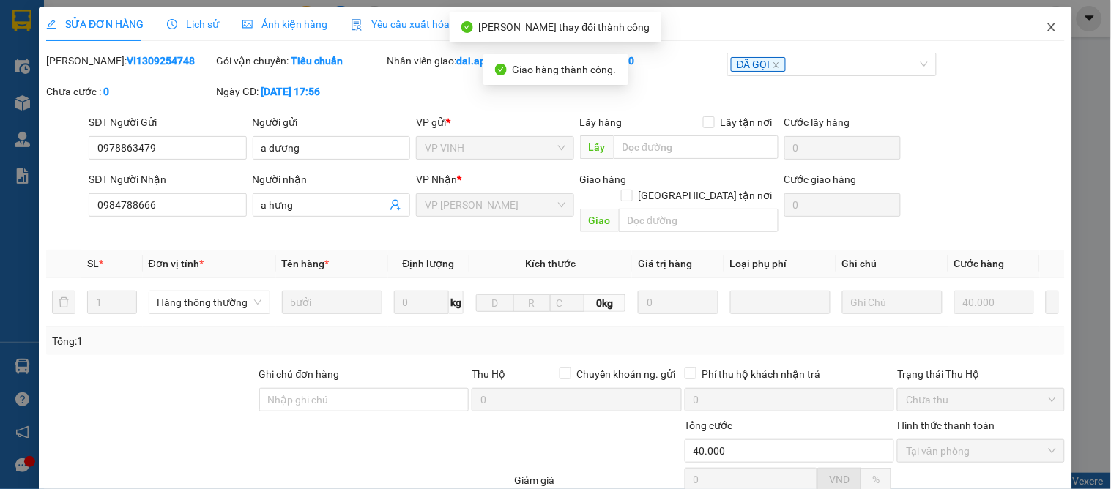
click at [1046, 22] on icon "close" at bounding box center [1052, 27] width 12 height 12
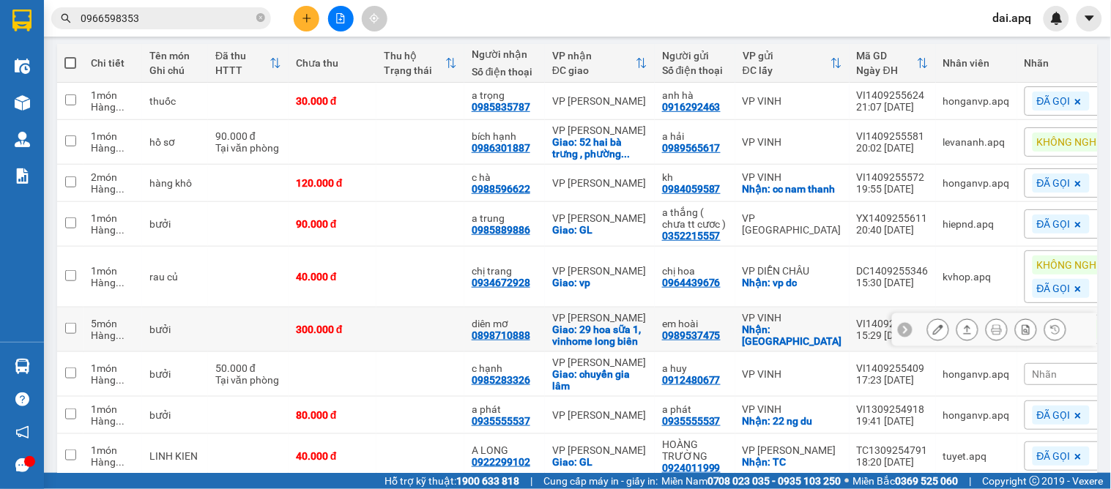
scroll to position [244, 0]
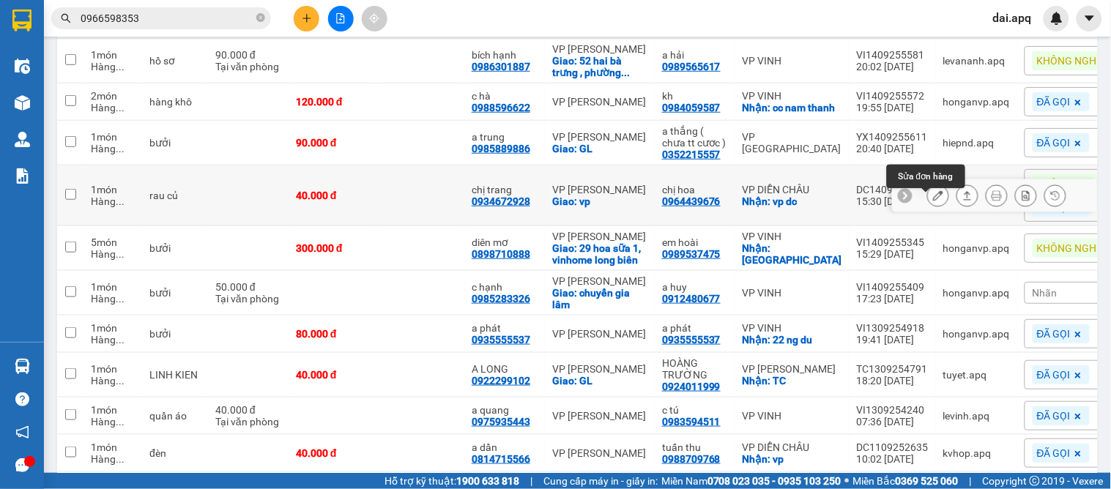
click at [928, 203] on button at bounding box center [938, 196] width 21 height 26
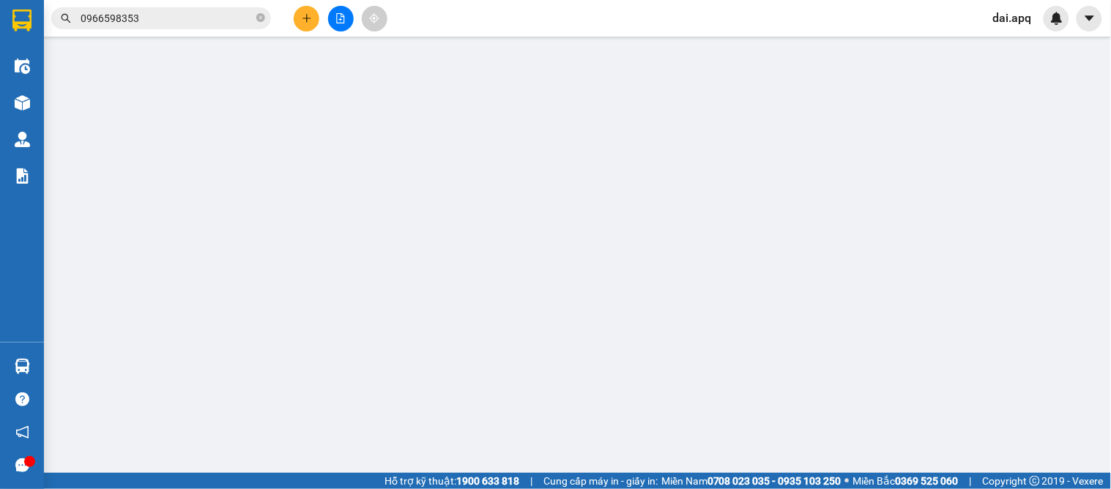
type input "0964439676"
type input "chị hoa"
checkbox input "true"
type input "vp dc"
type input "0934672928"
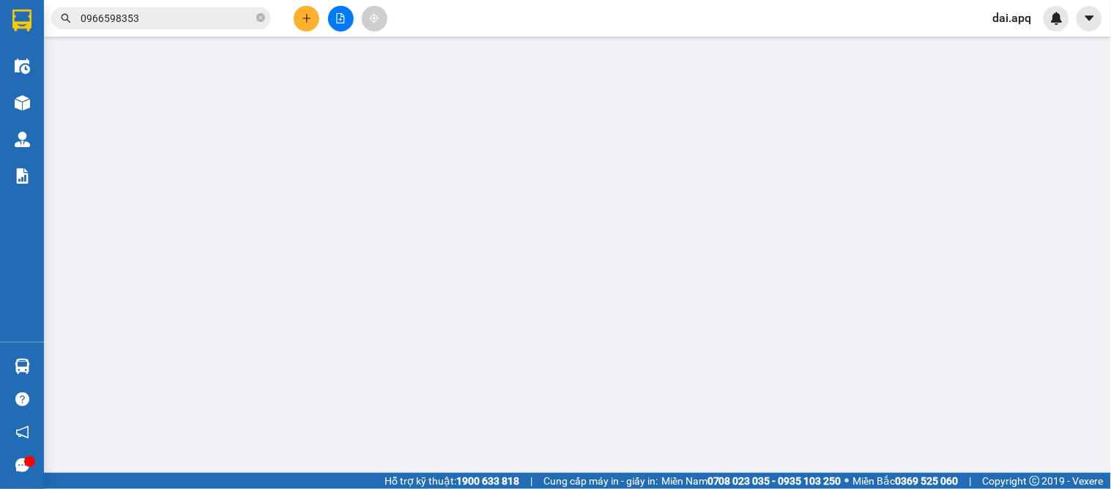
type input "chị trang"
checkbox input "true"
type input "vp"
type input "40.000"
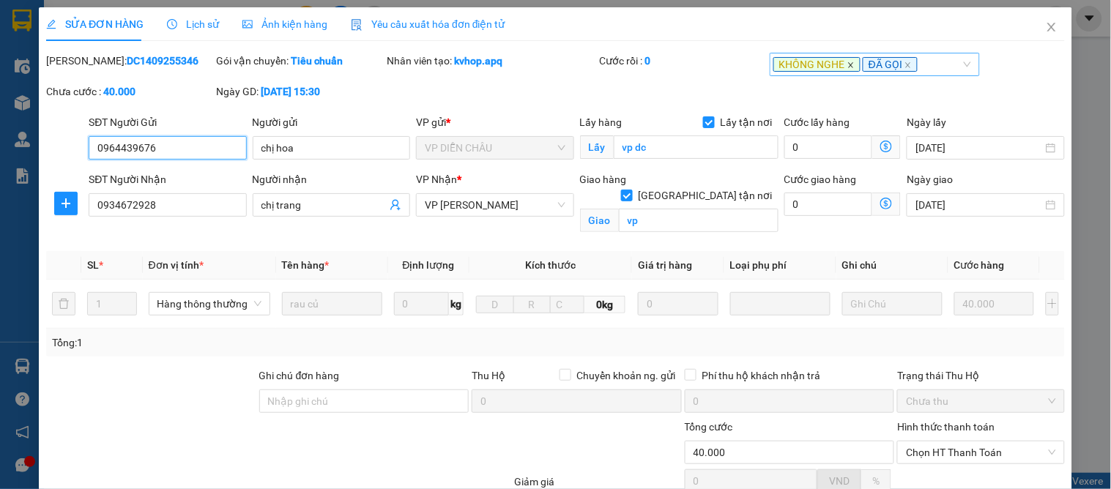
click at [848, 67] on icon "close" at bounding box center [851, 65] width 7 height 7
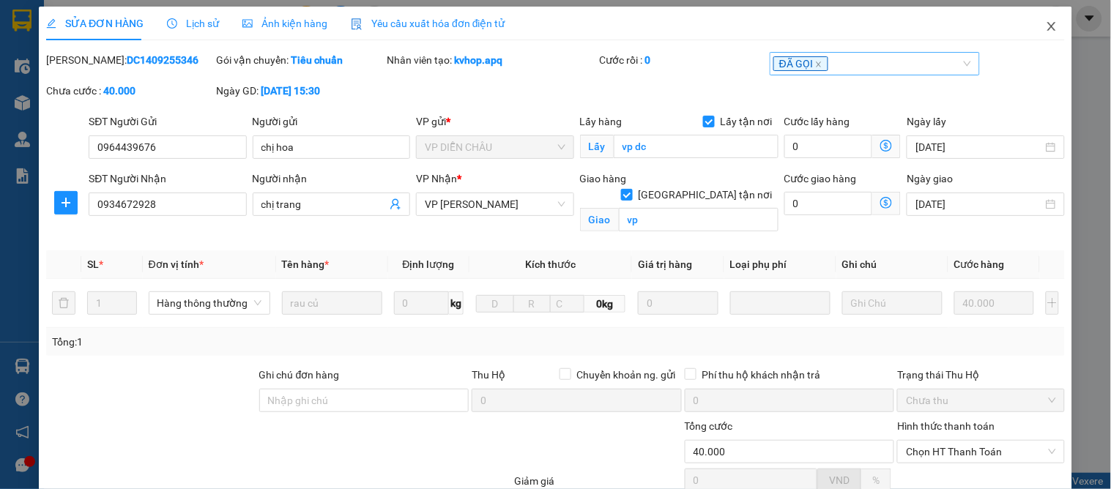
click at [1046, 32] on icon "close" at bounding box center [1052, 27] width 12 height 12
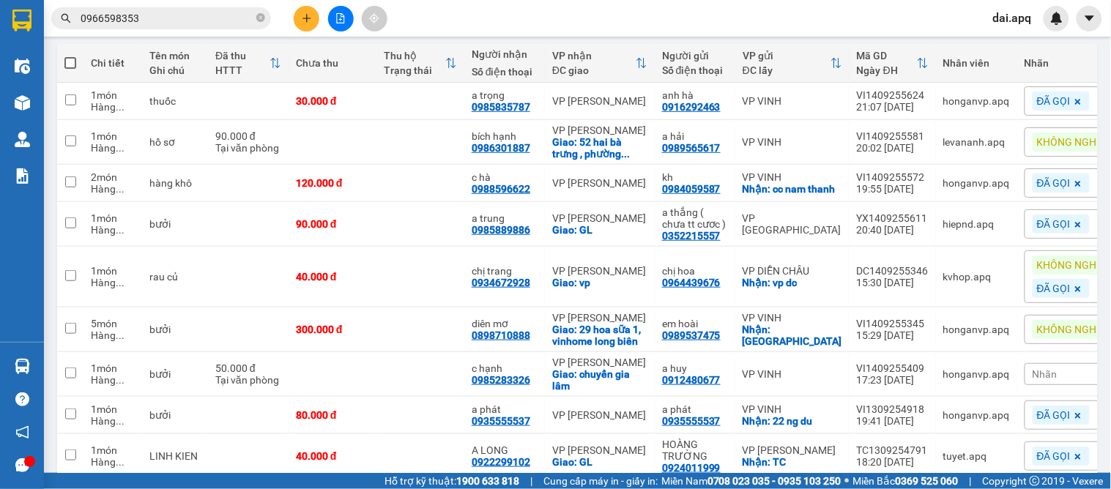
scroll to position [244, 0]
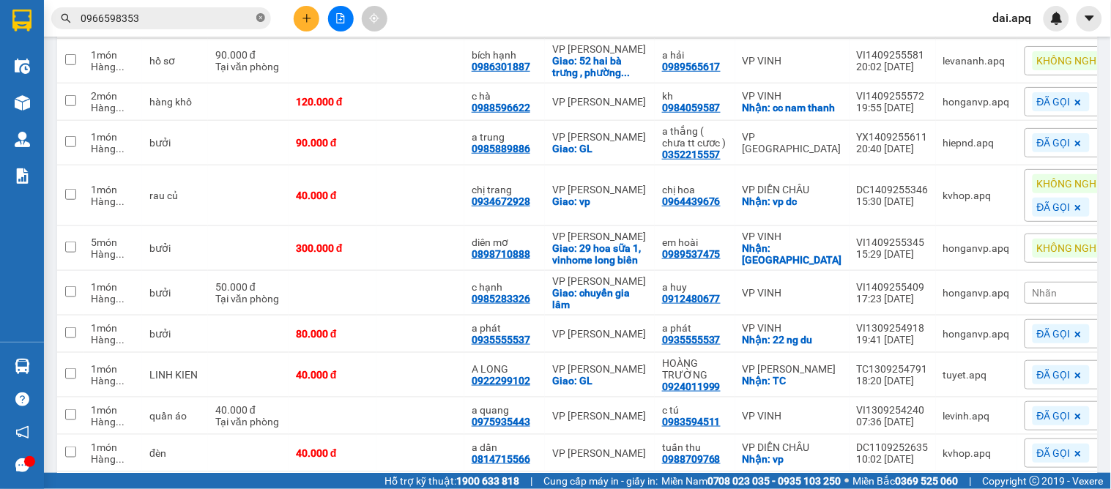
click at [257, 16] on icon "close-circle" at bounding box center [260, 17] width 9 height 9
click at [218, 24] on input "text" at bounding box center [167, 18] width 173 height 16
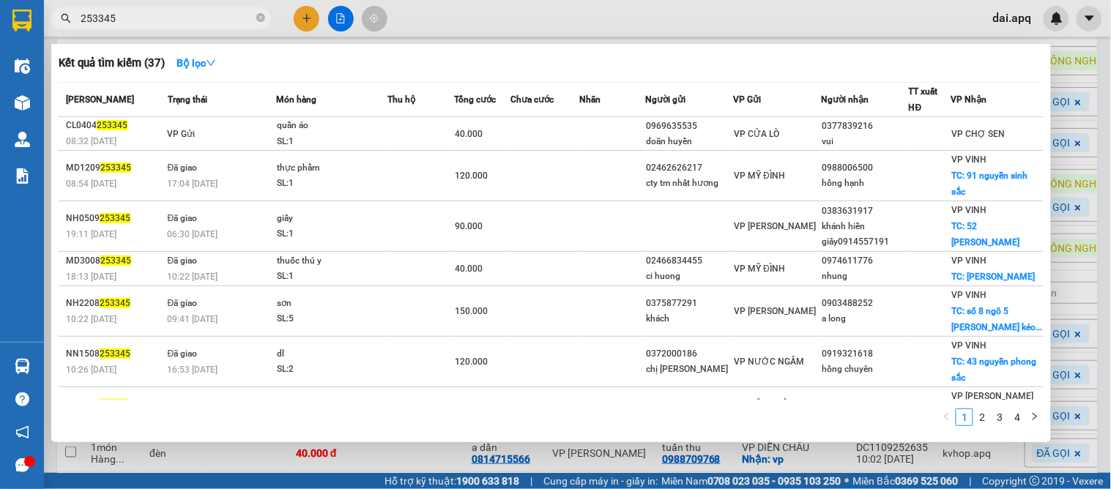
type input "253345"
click at [846, 24] on div at bounding box center [555, 244] width 1111 height 489
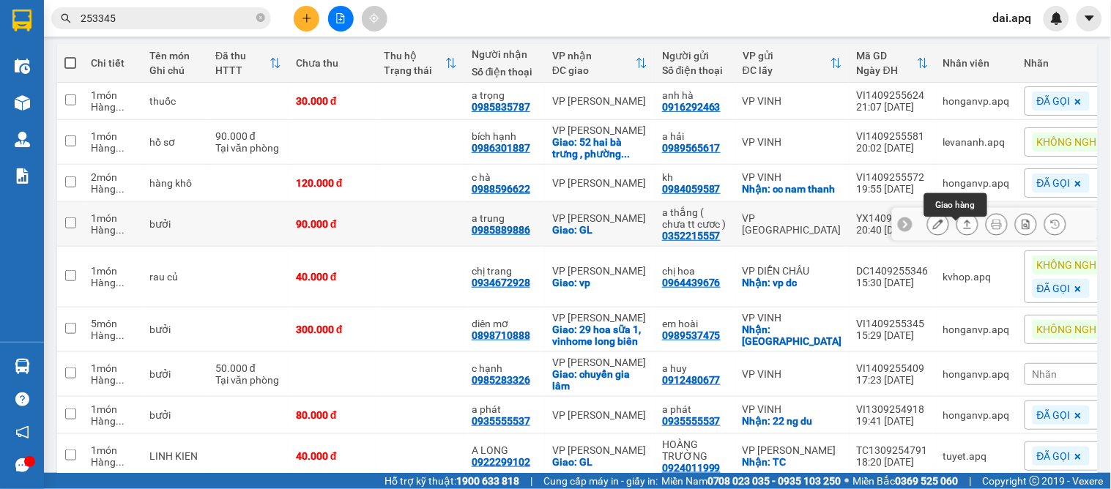
scroll to position [0, 0]
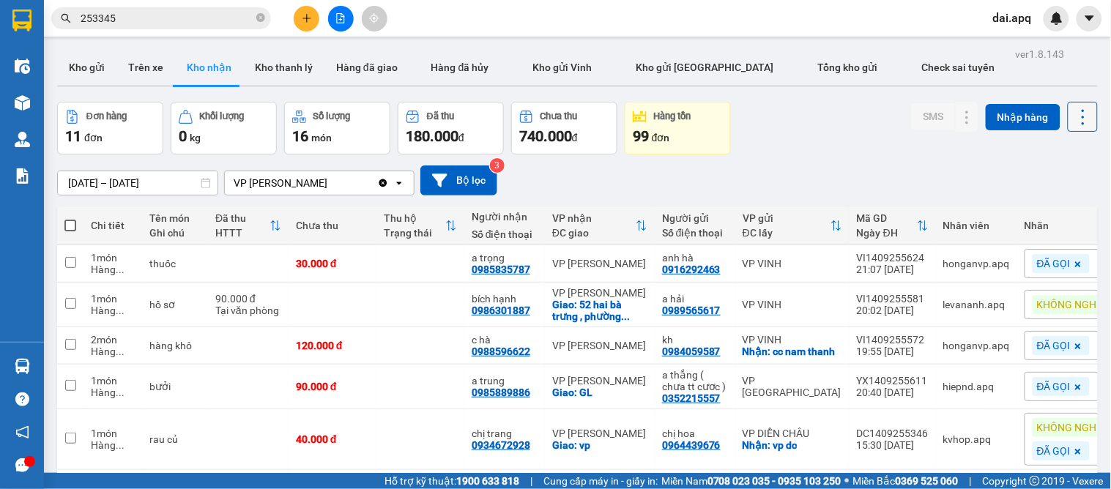
click at [1085, 115] on button at bounding box center [1083, 117] width 30 height 30
click at [1015, 187] on icon "Menu" at bounding box center [1012, 183] width 12 height 12
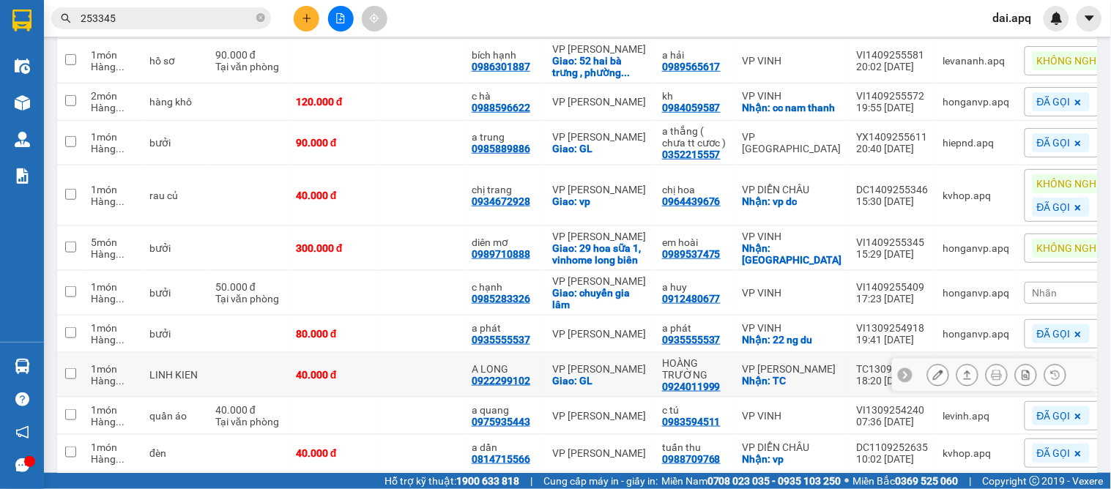
scroll to position [318, 0]
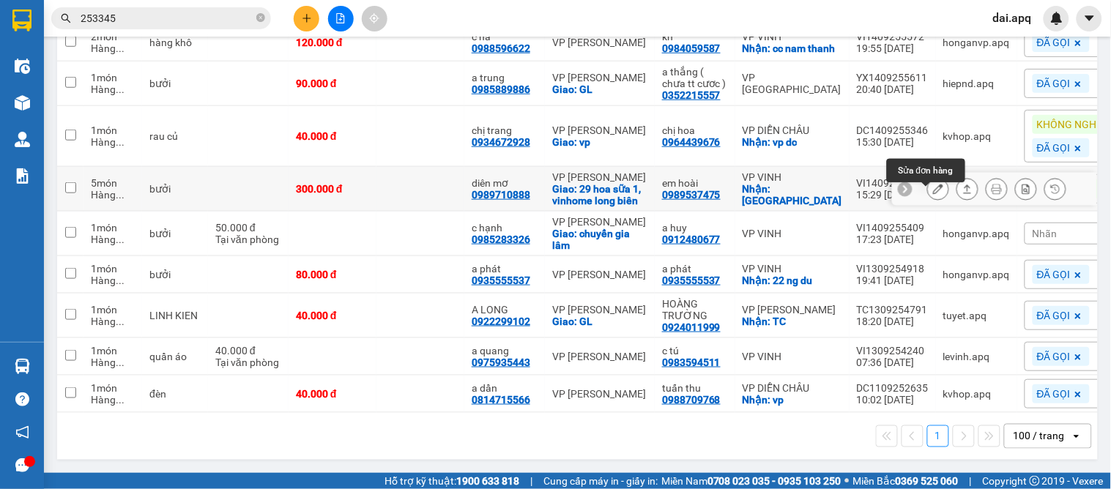
click at [933, 185] on button at bounding box center [938, 190] width 21 height 26
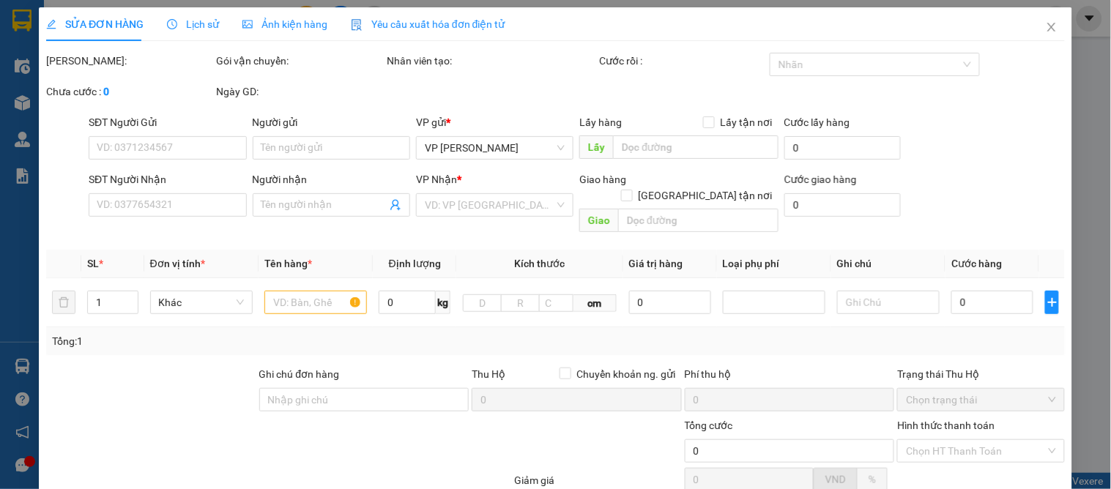
type input "0989537475"
type input "em hoài"
checkbox input "true"
type input "chợ ga vinh"
type input "0989710888"
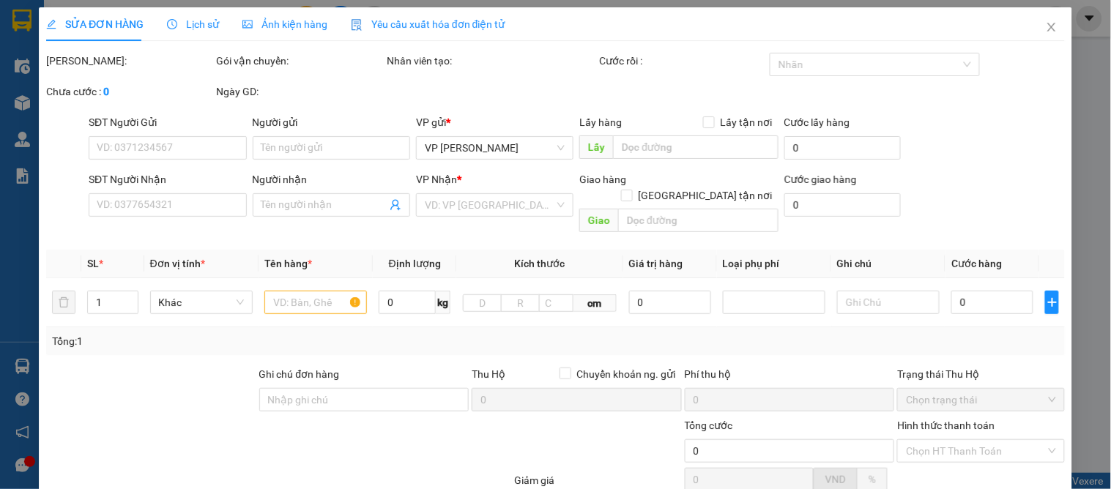
type input "diên mơ"
checkbox input "true"
type input "29 hoa sữa 1, vinhome long biên"
type input "300.000"
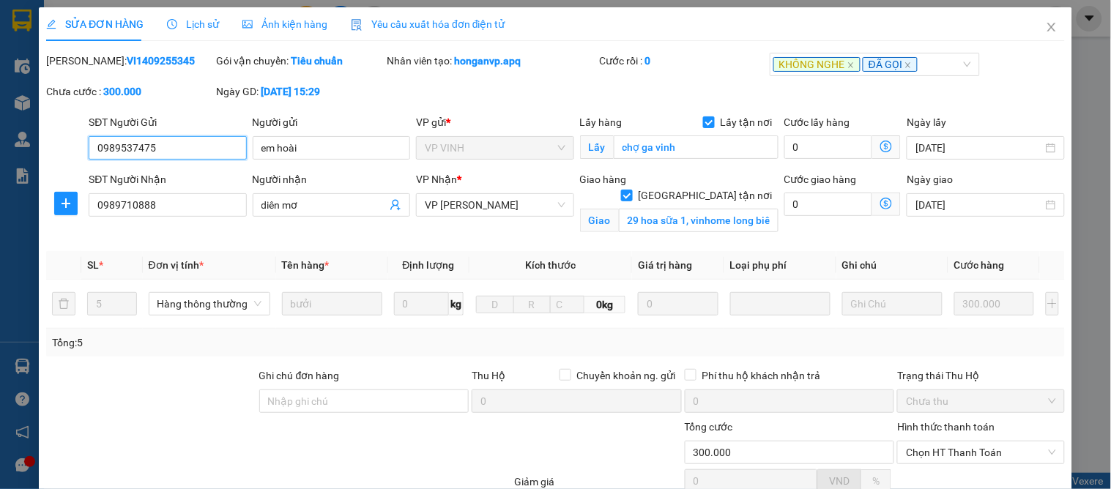
scroll to position [147, 0]
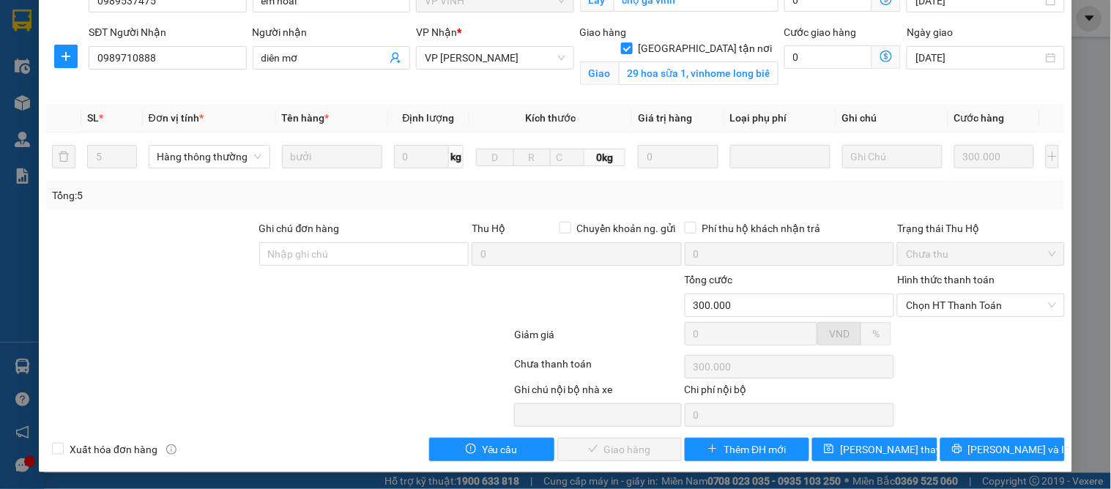
click at [415, 229] on div "Ghi chú đơn hàng" at bounding box center [364, 232] width 210 height 22
click at [407, 250] on input "Ghi chú đơn hàng" at bounding box center [364, 254] width 210 height 23
type input "5k cần o"
drag, startPoint x: 327, startPoint y: 255, endPoint x: 230, endPoint y: 255, distance: 96.7
click at [230, 255] on div "Ghi chú đơn hàng 5k cần o Thu Hộ Chuyển khoản ng. gửi 0 Phí thu hộ khách nhận t…" at bounding box center [556, 246] width 1022 height 51
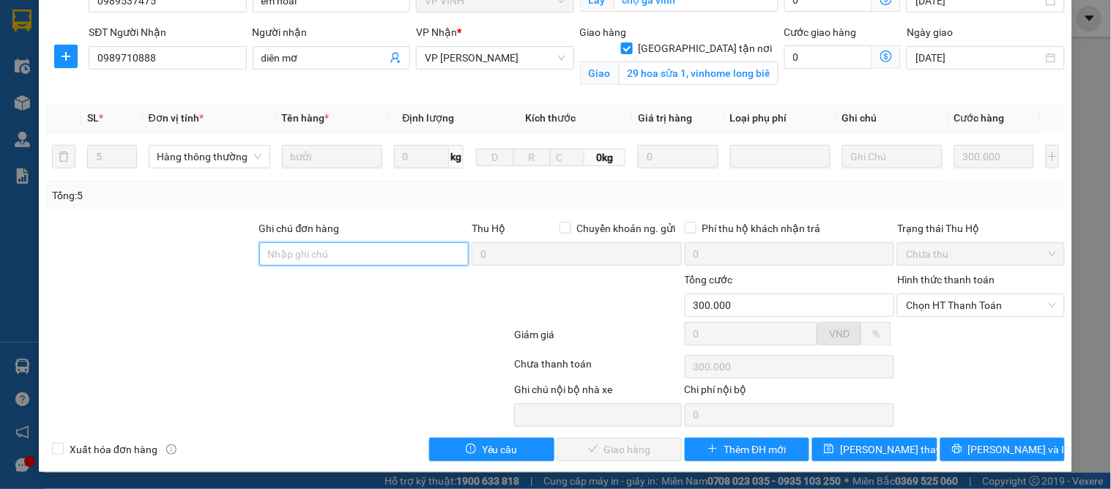
click at [319, 253] on input "Ghi chú đơn hàng" at bounding box center [364, 254] width 210 height 23
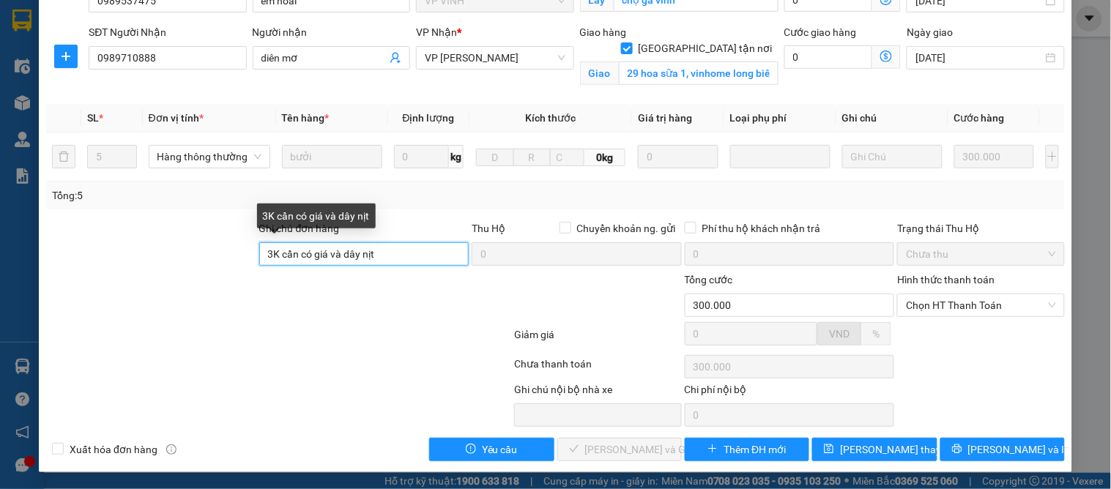
click at [271, 253] on input "3K cần có giá và dây nịt" at bounding box center [364, 254] width 210 height 23
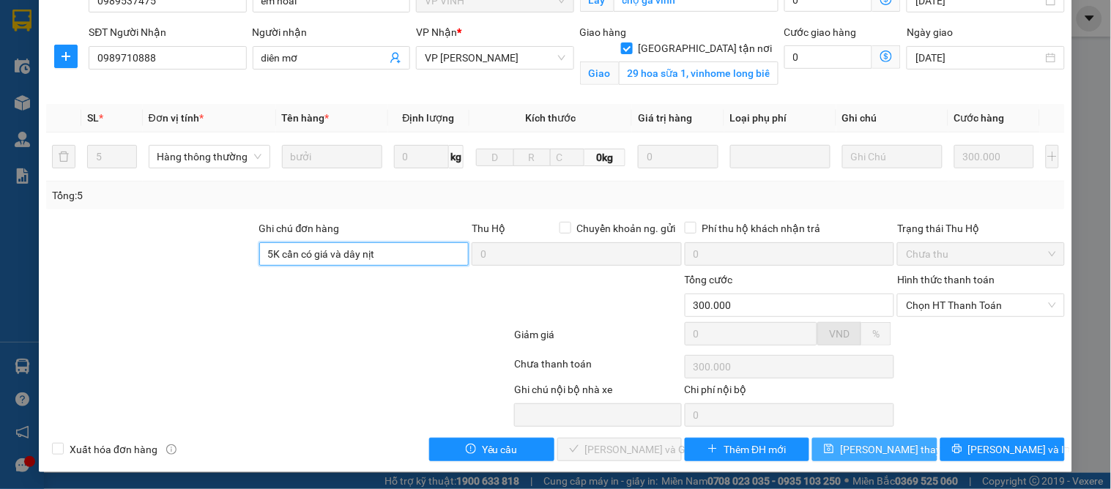
type input "5K cần có giá và dây nịt"
click at [878, 448] on span "[PERSON_NAME] thay đổi" at bounding box center [898, 450] width 117 height 16
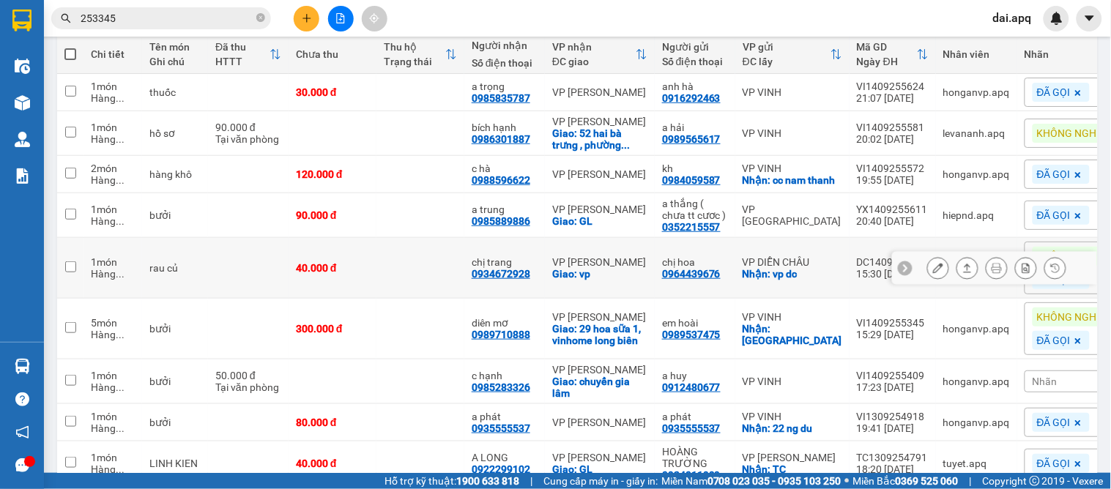
scroll to position [90, 0]
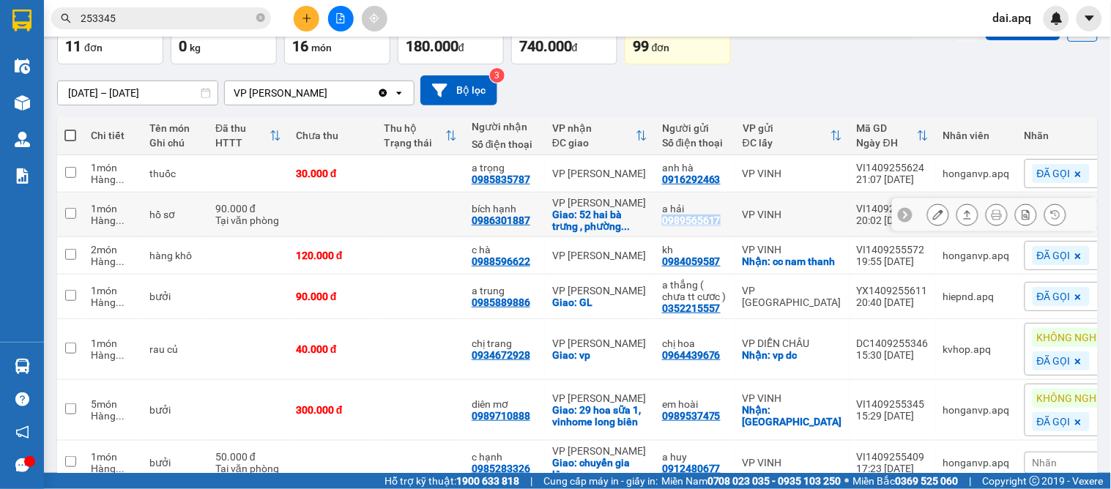
drag, startPoint x: 720, startPoint y: 222, endPoint x: 665, endPoint y: 225, distance: 55.8
click at [665, 225] on div "a hải 0989565617" at bounding box center [695, 214] width 66 height 23
checkbox input "true"
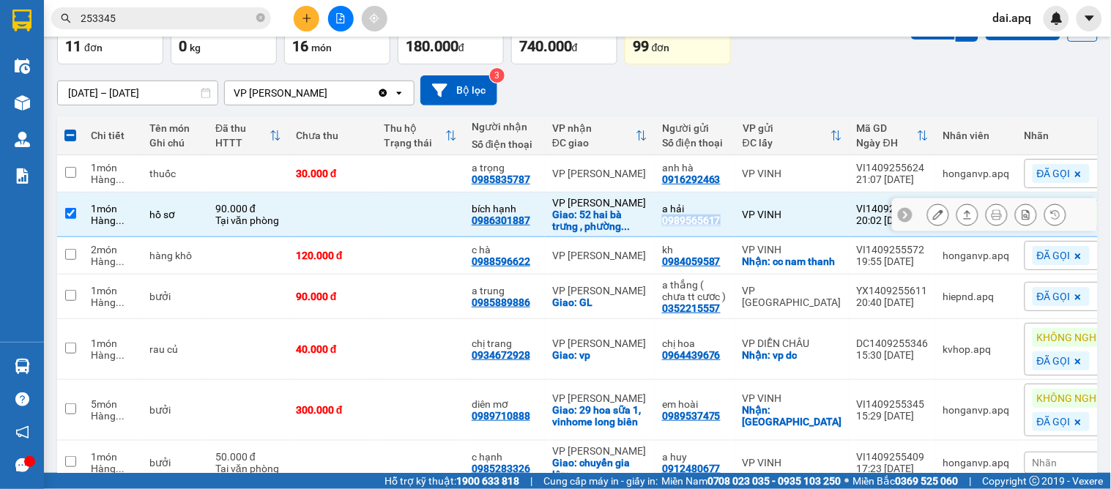
copy div "0989565617"
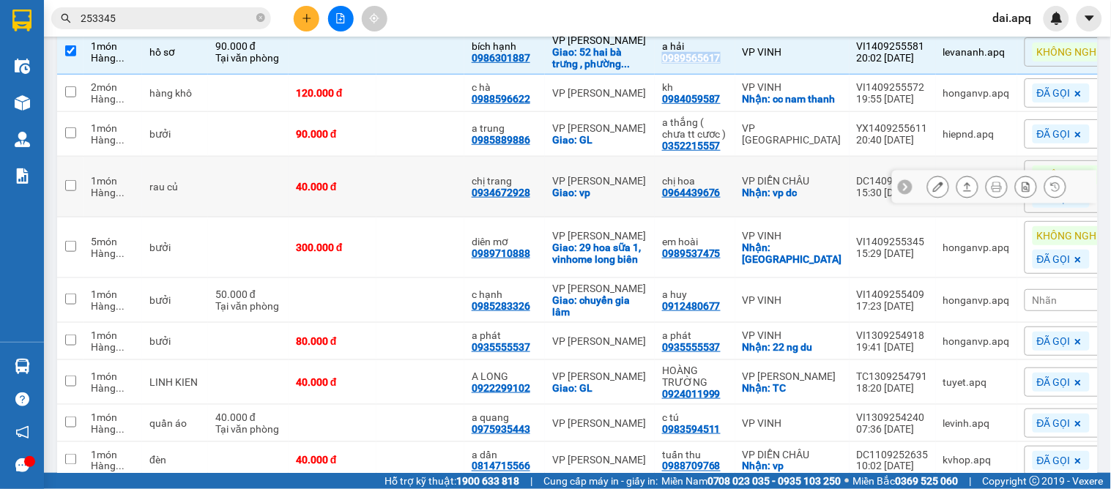
scroll to position [171, 0]
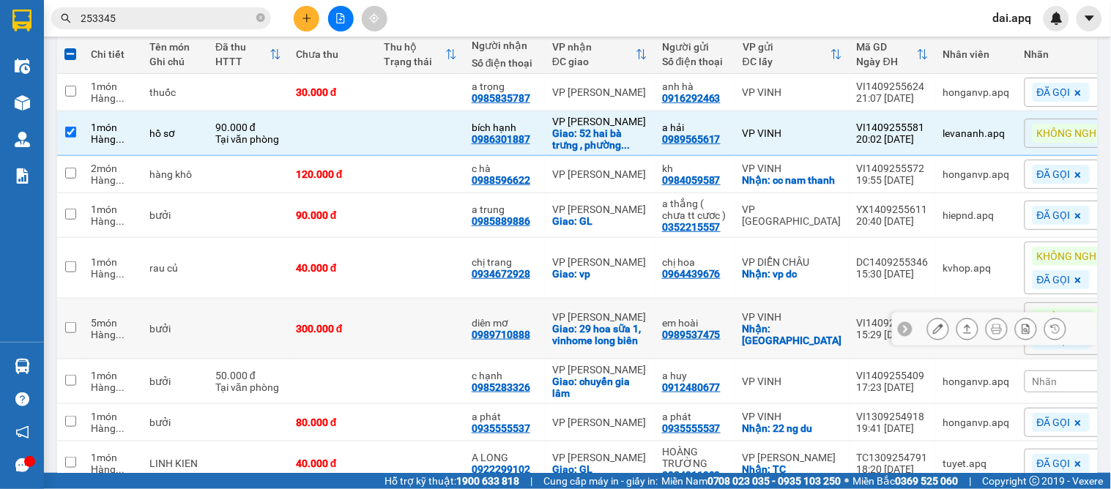
click at [933, 334] on icon at bounding box center [938, 329] width 10 height 10
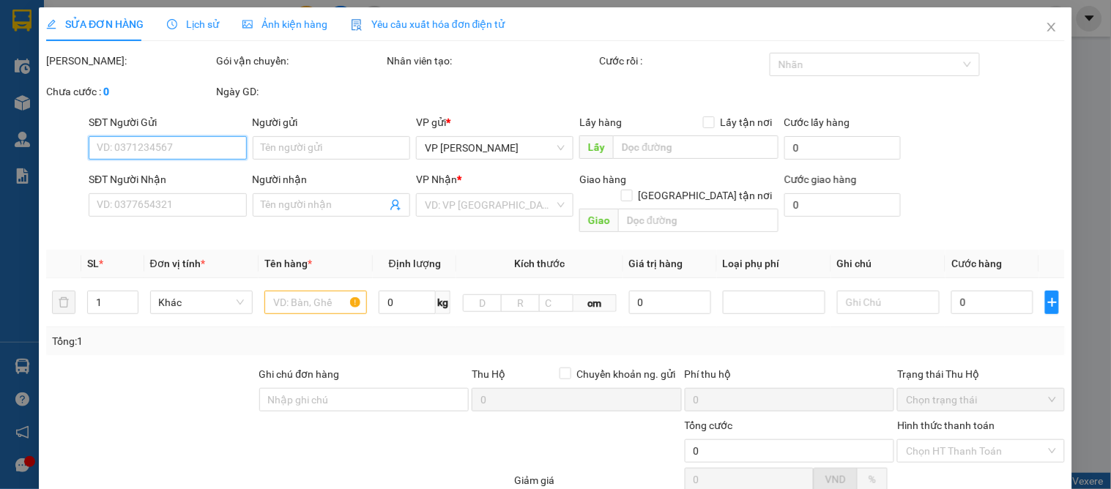
type input "0989537475"
type input "em hoài"
checkbox input "true"
type input "chợ ga vinh"
type input "0989710888"
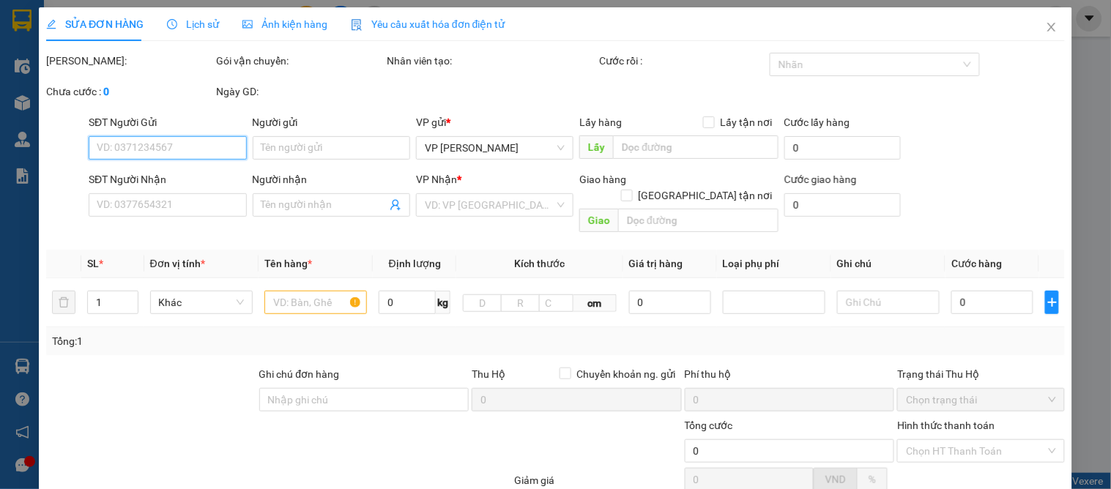
type input "diên mơ"
checkbox input "true"
type input "29 hoa sữa 1, vinhome long biên"
type input "5K cần có giá và dây nịt"
type input "300.000"
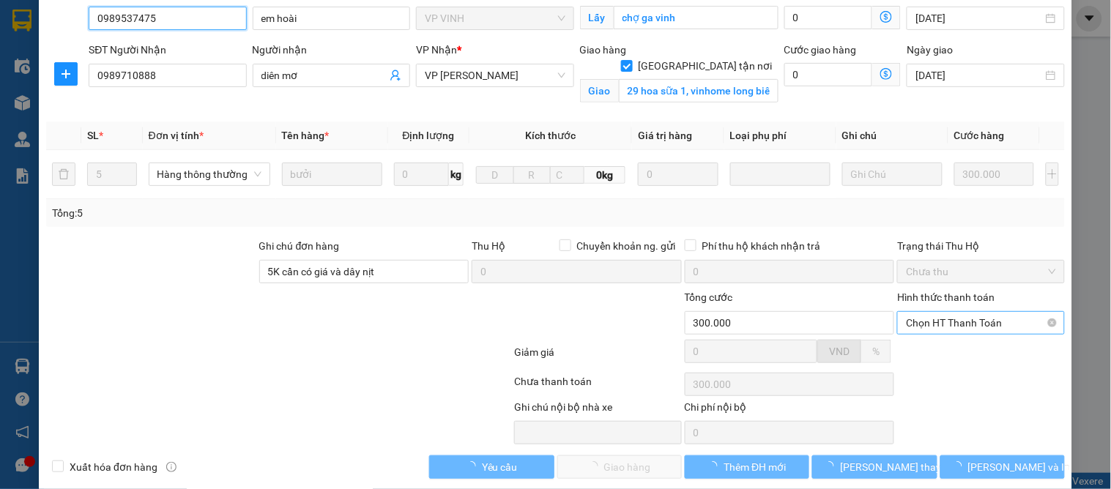
scroll to position [147, 0]
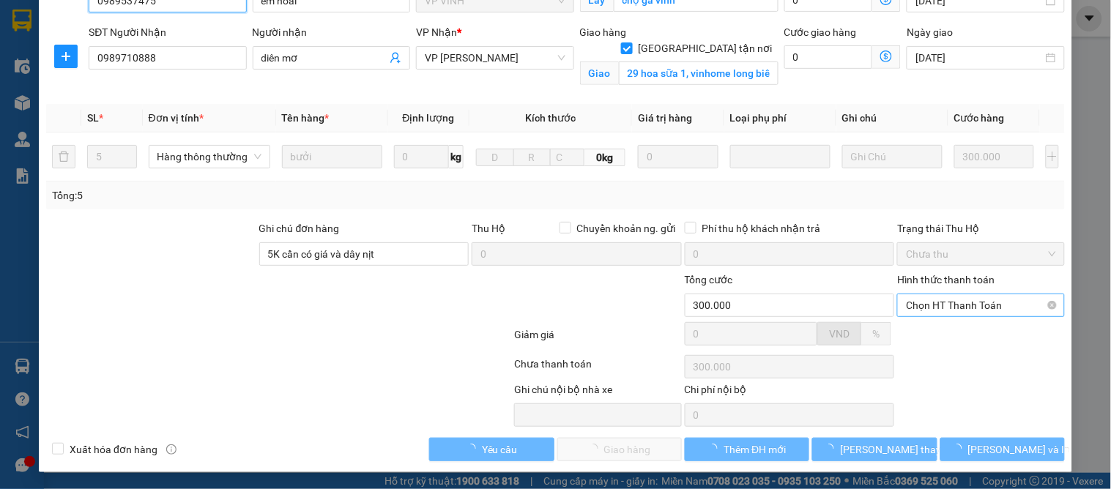
click at [941, 309] on span "Chọn HT Thanh Toán" at bounding box center [980, 306] width 149 height 22
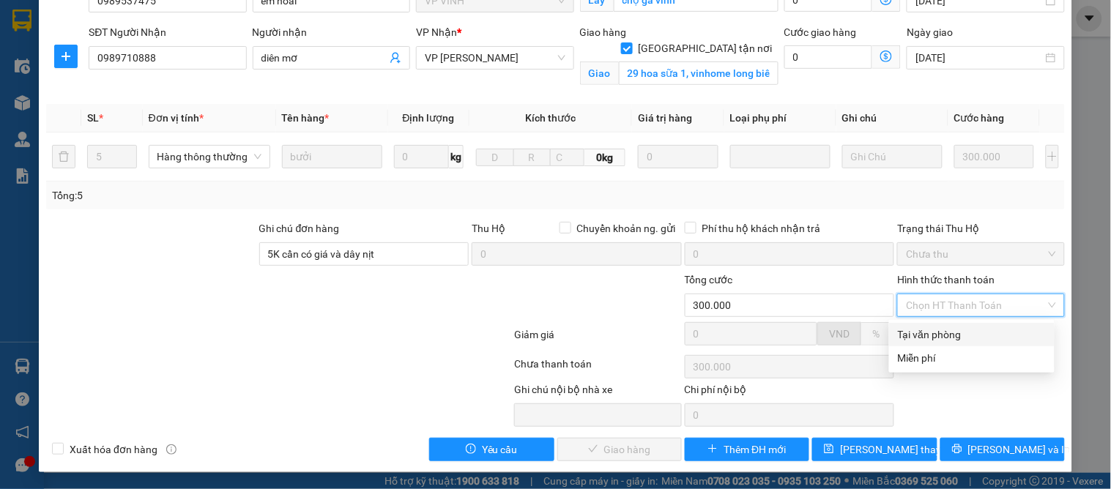
click at [931, 333] on div "Tại văn phòng" at bounding box center [972, 335] width 148 height 16
type input "0"
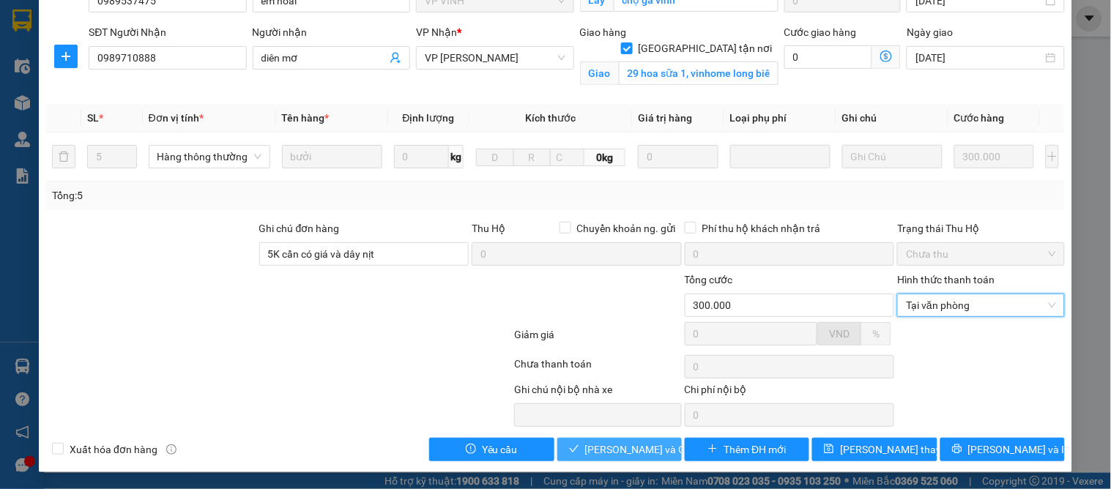
drag, startPoint x: 610, startPoint y: 445, endPoint x: 596, endPoint y: 430, distance: 20.2
click at [609, 445] on span "[PERSON_NAME] và Giao hàng" at bounding box center [655, 450] width 141 height 16
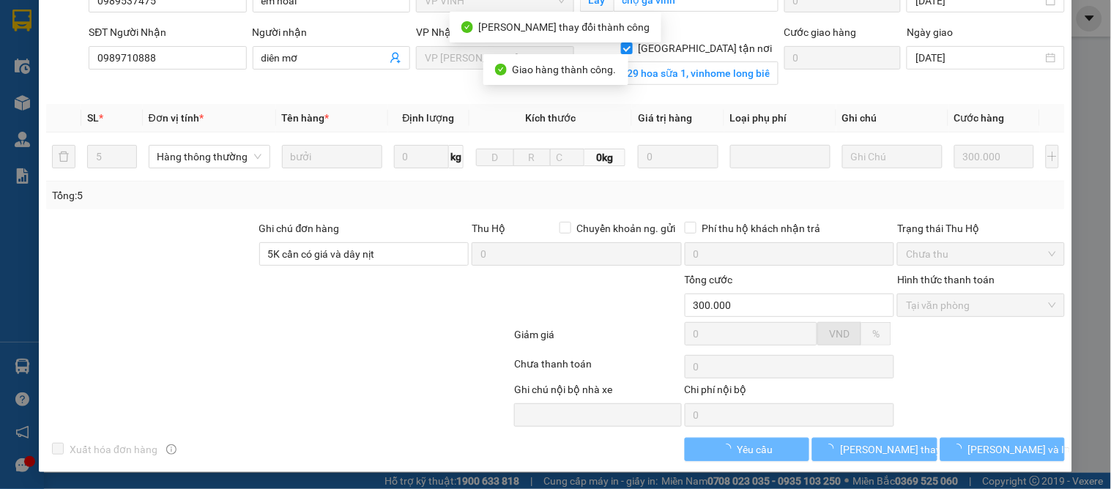
scroll to position [0, 0]
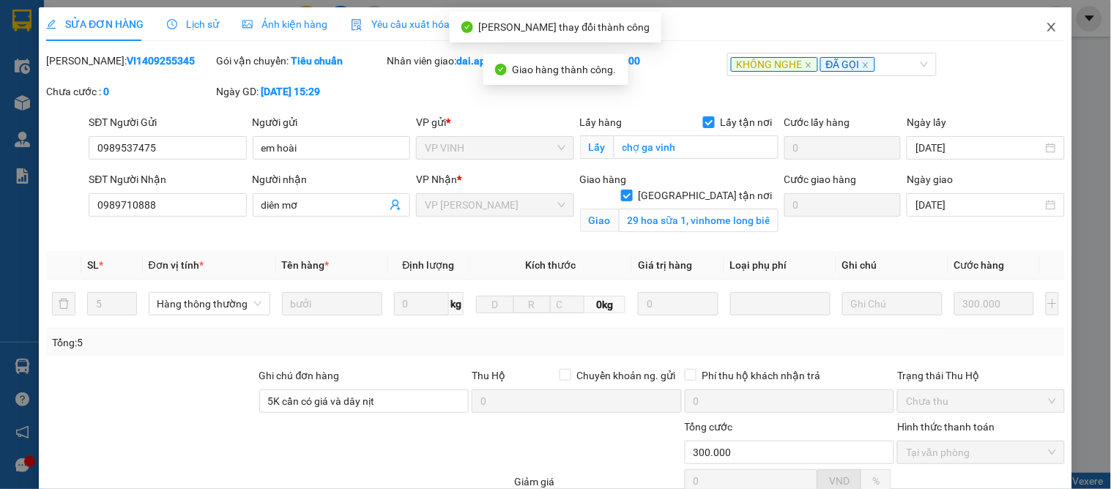
click at [1048, 32] on icon "close" at bounding box center [1052, 27] width 8 height 9
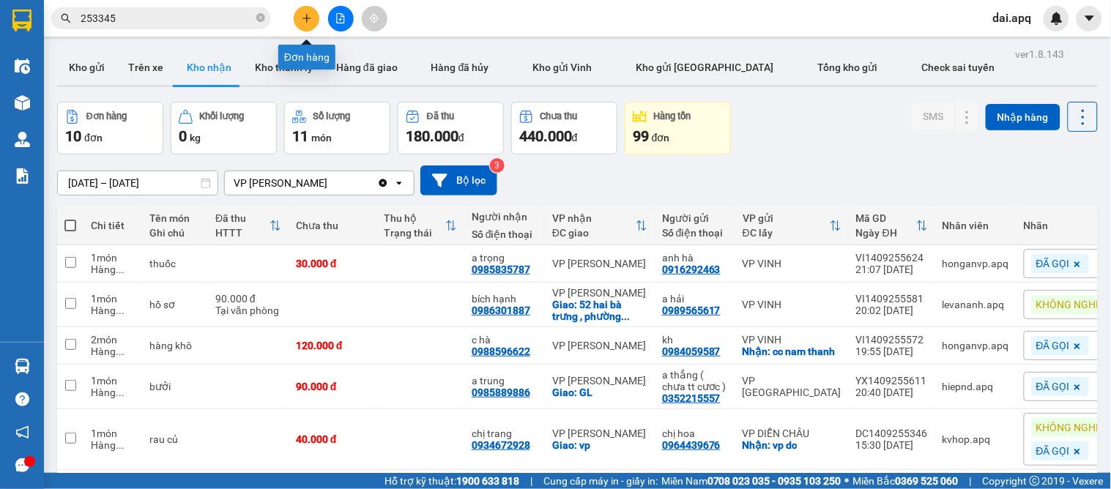
click at [305, 21] on icon "plus" at bounding box center [307, 18] width 10 height 10
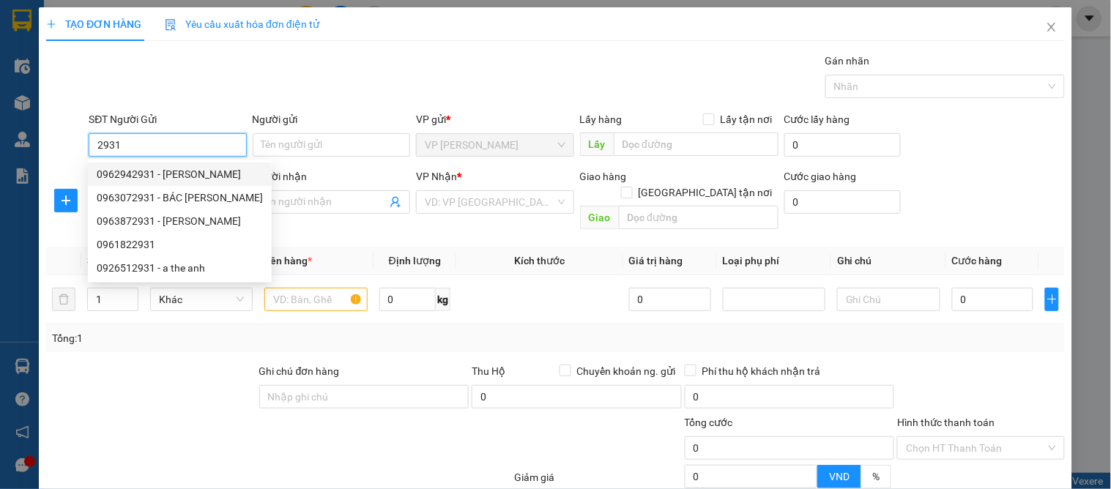
click at [159, 172] on div "0962942931 - [PERSON_NAME]" at bounding box center [180, 174] width 166 height 16
type input "0962942931"
type input "c linh"
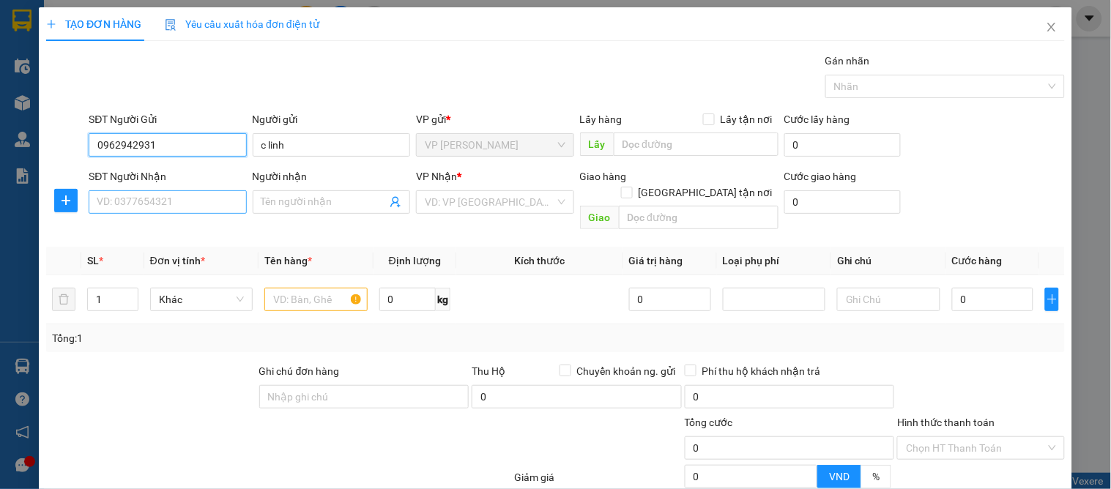
type input "0962942931"
click at [174, 204] on input "SĐT Người Nhận" at bounding box center [168, 201] width 158 height 23
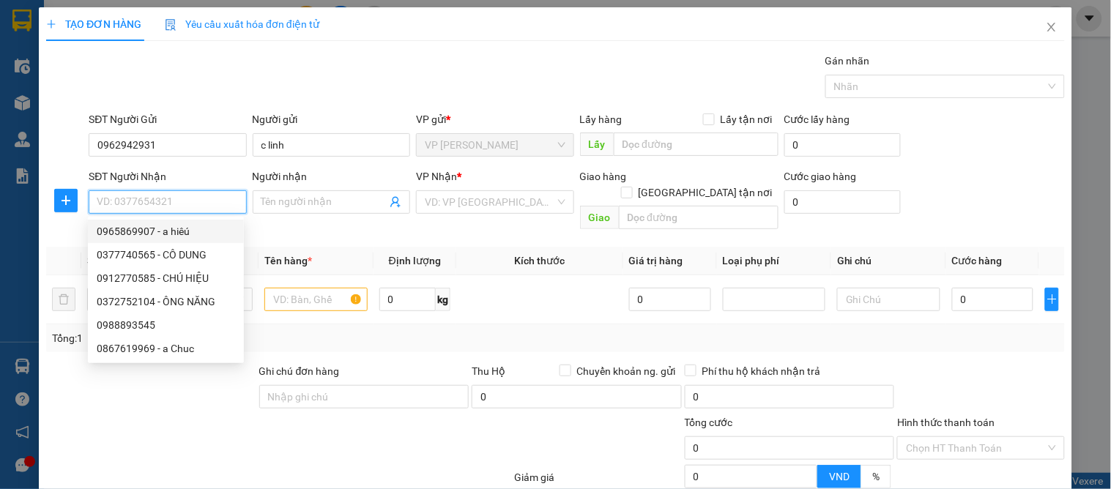
click at [201, 232] on div "0965869907 - a hiêú" at bounding box center [166, 231] width 138 height 16
type input "0965869907"
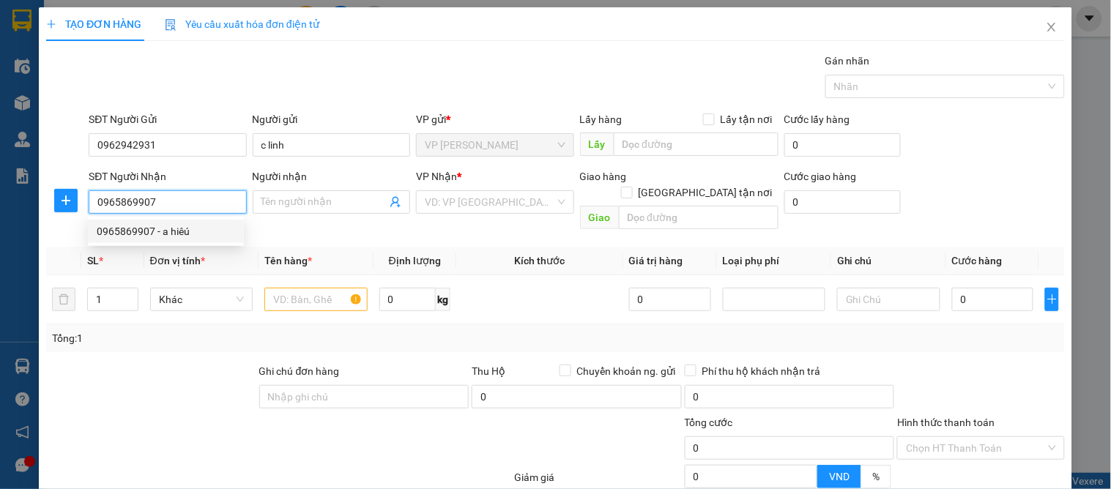
type input "a hiêú"
checkbox input "true"
type input "57 [PERSON_NAME]"
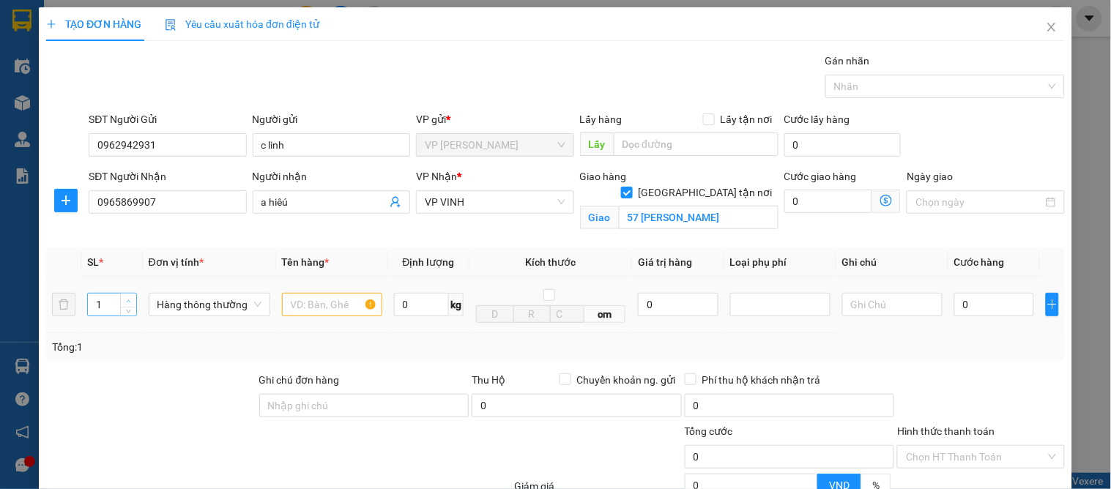
type input "2"
click at [130, 301] on span "up" at bounding box center [129, 301] width 9 height 9
click at [333, 300] on input "text" at bounding box center [332, 304] width 100 height 23
type input "gạo"
click at [985, 313] on input "0" at bounding box center [995, 304] width 80 height 23
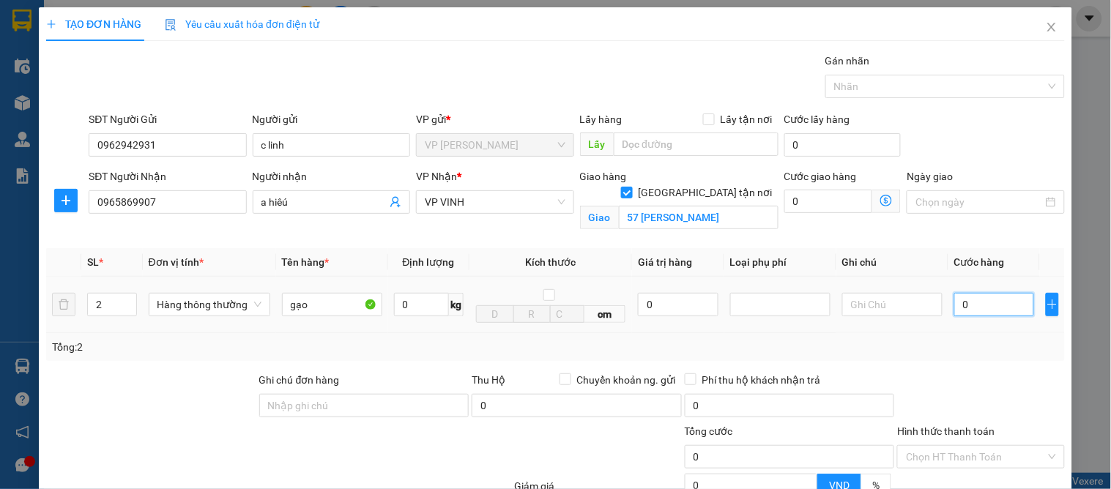
type input "1"
type input "10"
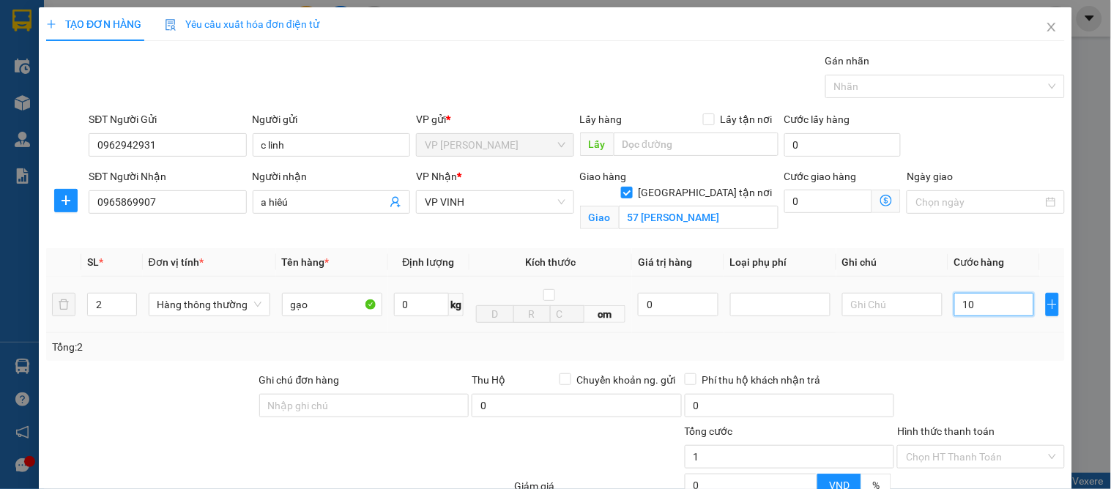
type input "10"
type input "100"
type input "100.000"
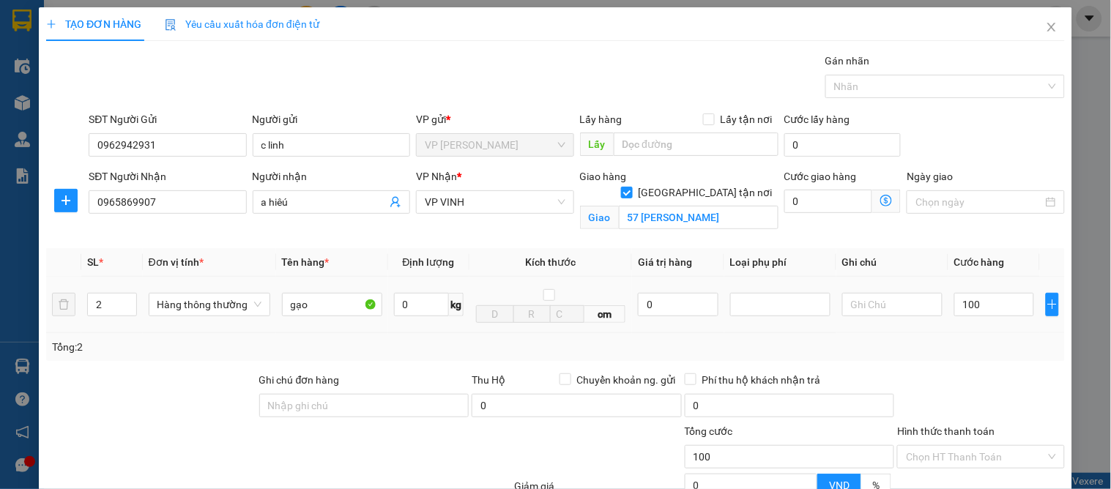
type input "100.000"
drag, startPoint x: 1006, startPoint y: 354, endPoint x: 996, endPoint y: 364, distance: 14.0
click at [1004, 359] on div "Tổng: 2" at bounding box center [555, 347] width 1019 height 28
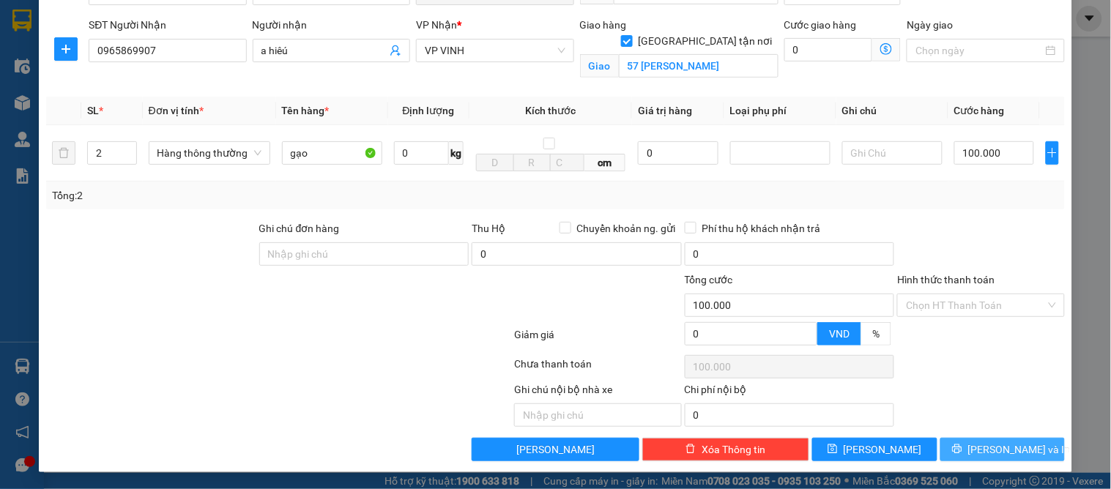
click at [993, 457] on span "[PERSON_NAME] và In" at bounding box center [1020, 450] width 103 height 16
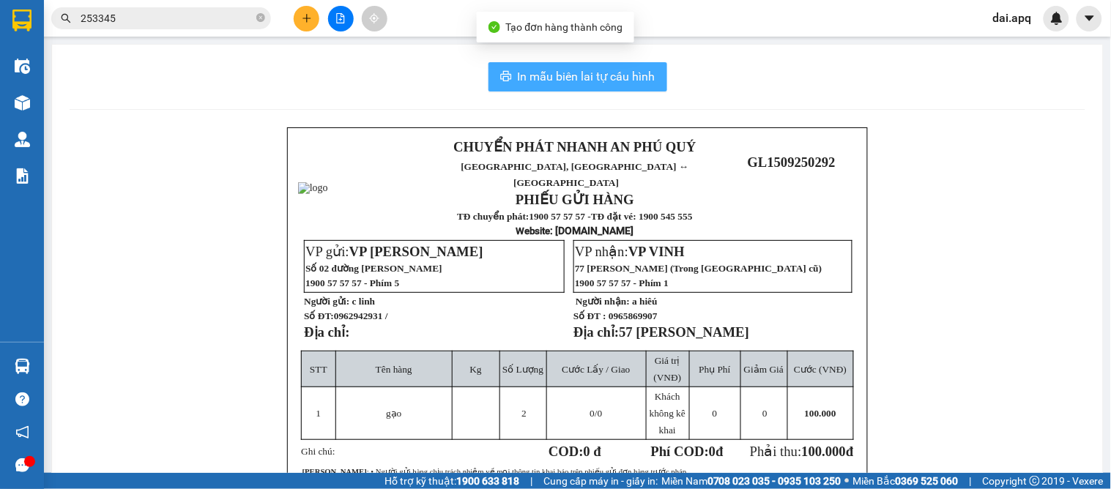
click at [615, 84] on span "In mẫu biên lai tự cấu hình" at bounding box center [587, 76] width 138 height 18
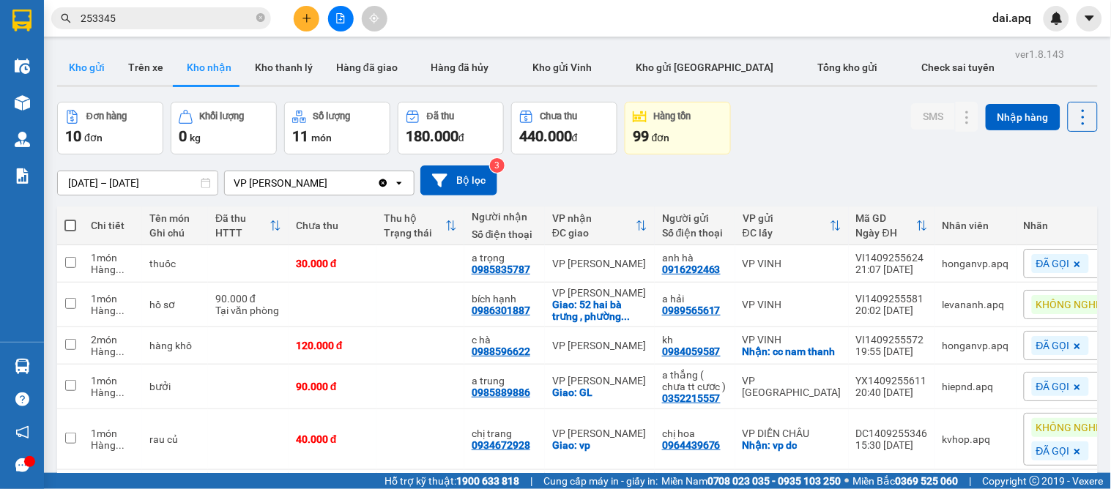
click at [73, 67] on button "Kho gửi" at bounding box center [86, 67] width 59 height 35
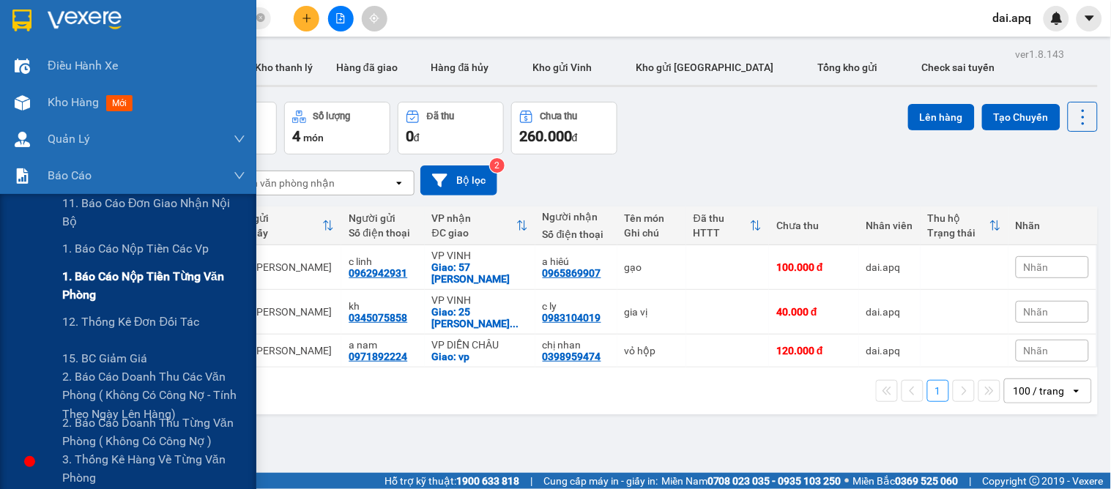
click at [144, 290] on span "1. Báo cáo nộp tiền từng văn phòng" at bounding box center [153, 285] width 183 height 37
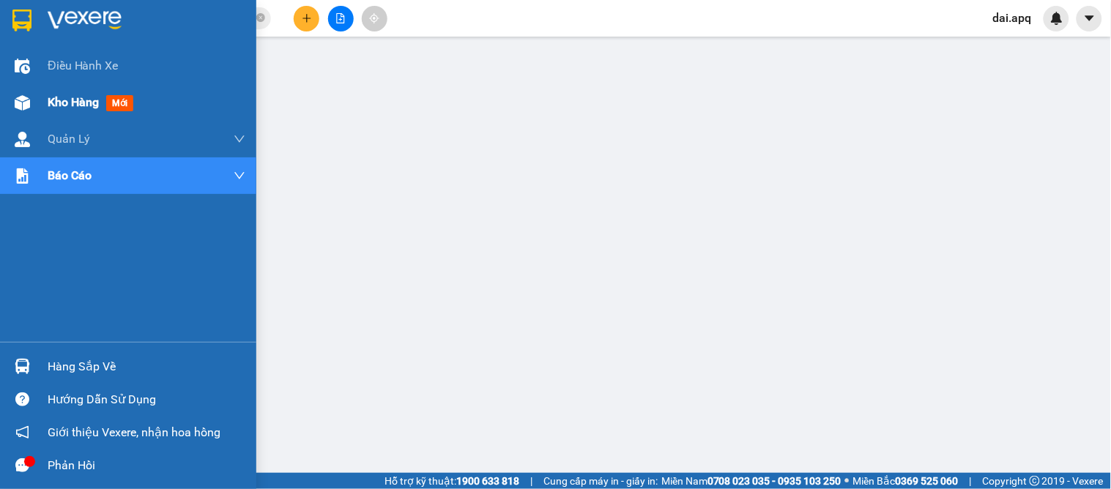
click at [59, 116] on div "Kho hàng mới" at bounding box center [147, 102] width 198 height 37
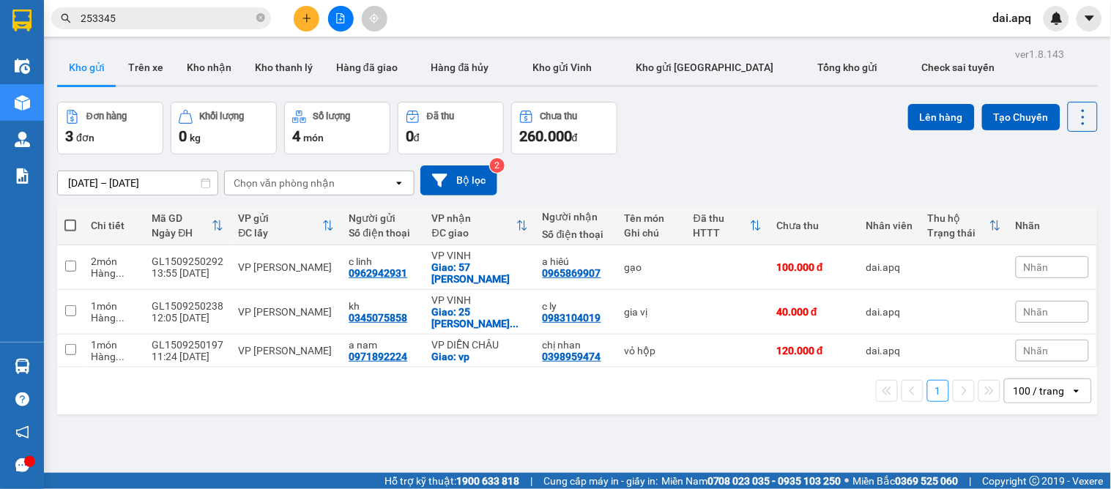
scroll to position [67, 0]
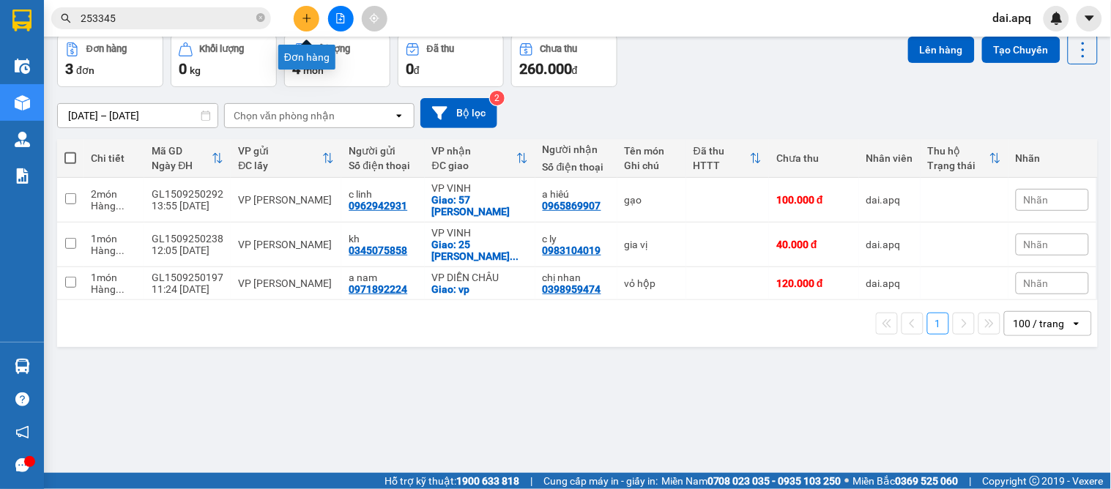
click at [303, 15] on icon "plus" at bounding box center [307, 18] width 10 height 10
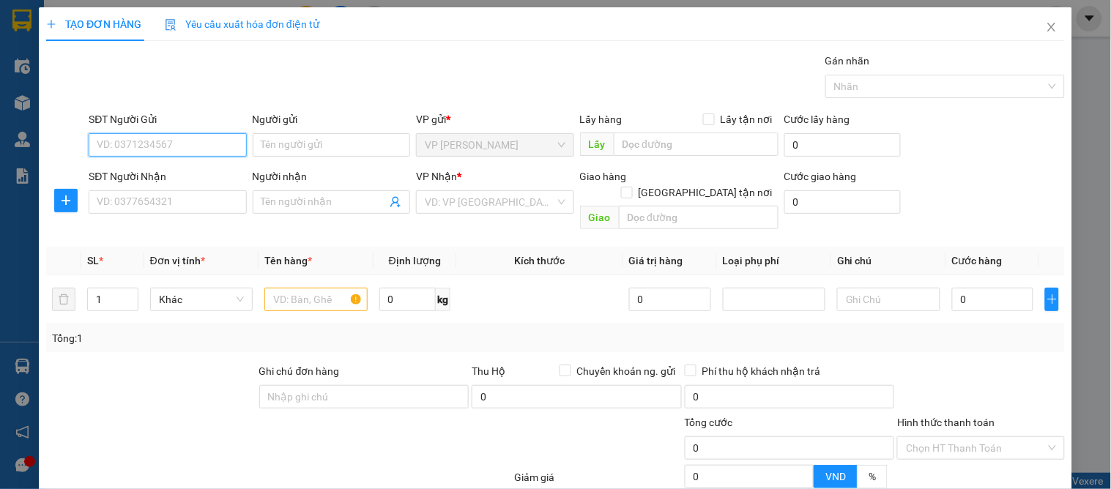
click at [169, 147] on input "SĐT Người Gửi" at bounding box center [168, 144] width 158 height 23
click at [184, 144] on input "SĐT Người Gửi" at bounding box center [168, 144] width 158 height 23
click at [133, 149] on input "SĐT Người Gửi" at bounding box center [168, 144] width 158 height 23
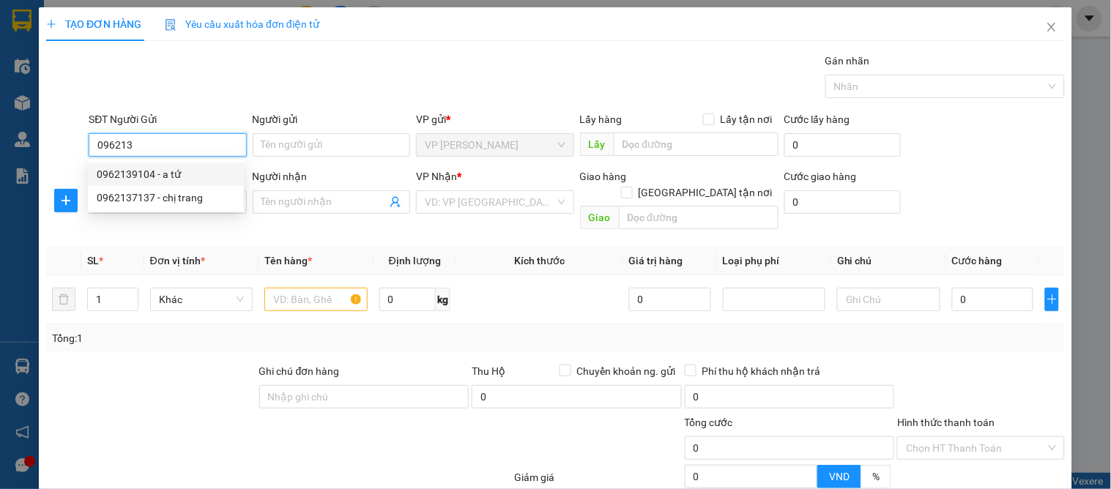
click at [178, 166] on div "0962139104 - a tứ" at bounding box center [166, 174] width 138 height 16
type input "0962139104"
type input "a tứ"
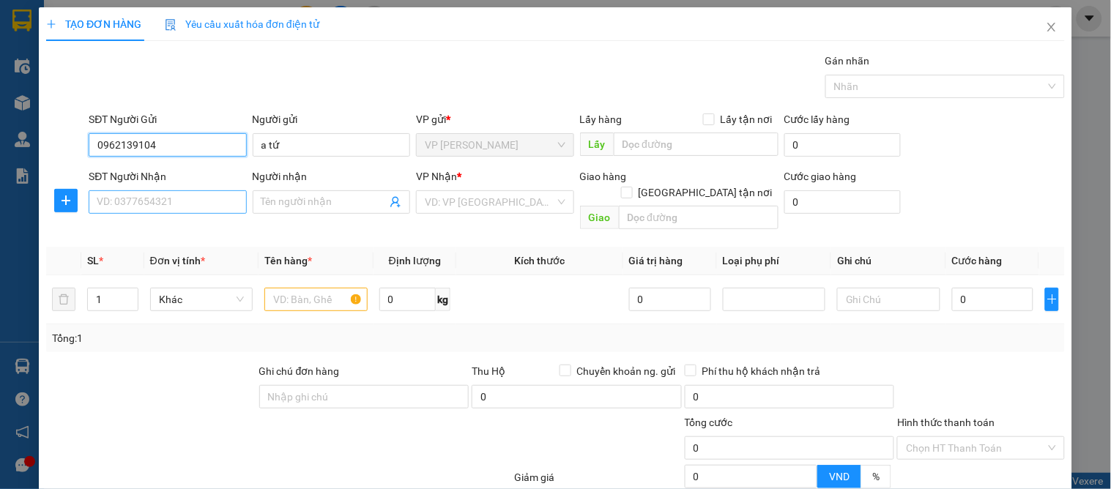
type input "0962139104"
click at [188, 199] on input "SĐT Người Nhận" at bounding box center [168, 201] width 158 height 23
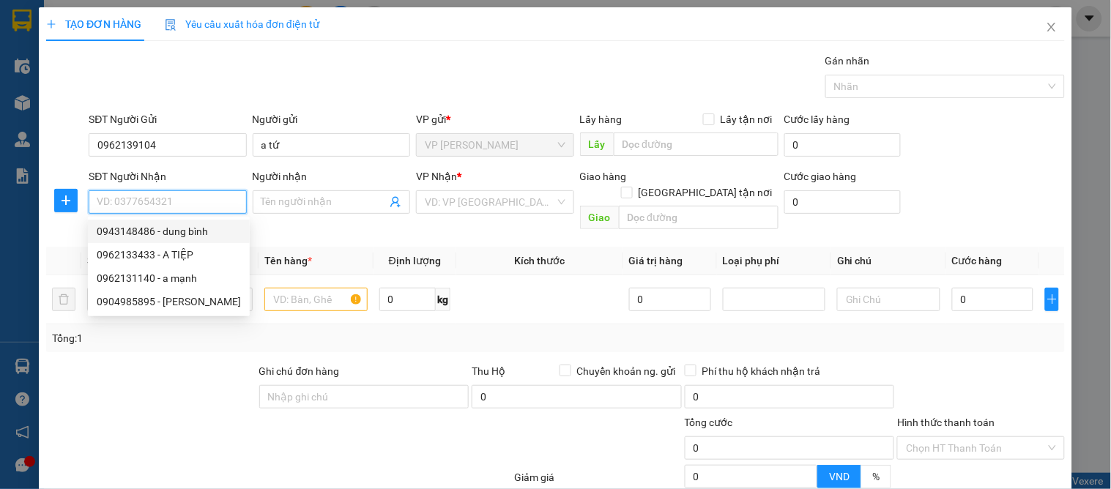
click at [208, 227] on div "0943148486 - dung bình" at bounding box center [169, 231] width 144 height 16
type input "0943148486"
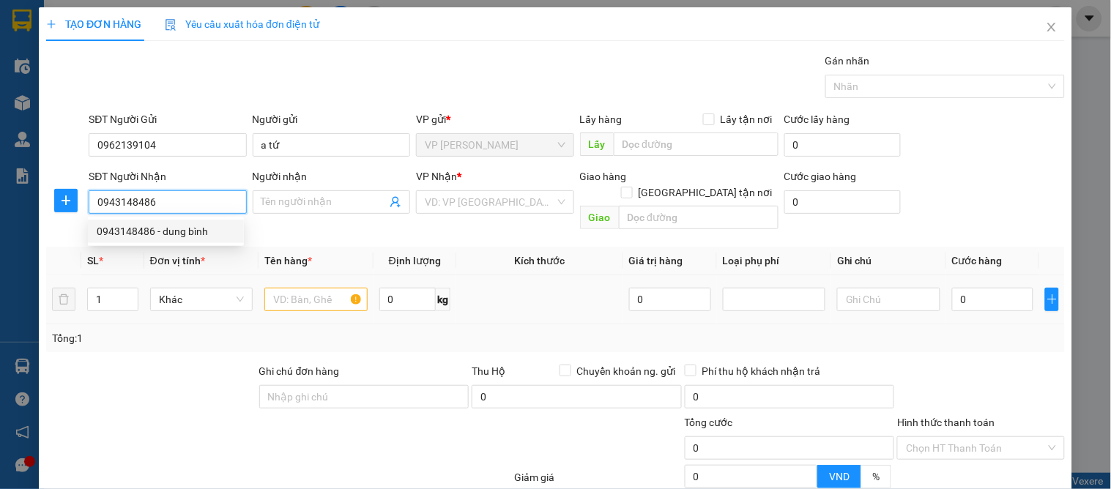
type input "dung bình"
checkbox input "true"
type input "79 [PERSON_NAME]"
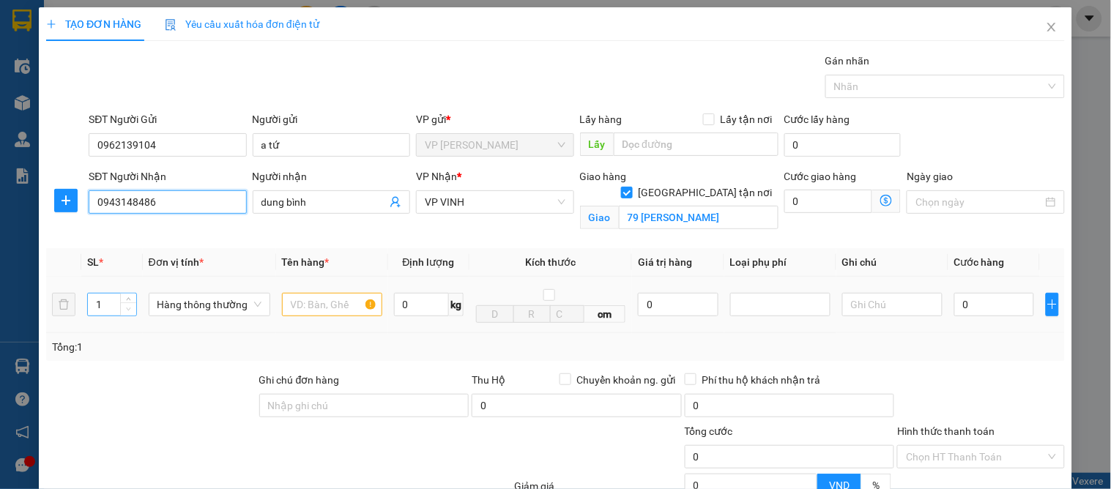
type input "15"
click at [105, 308] on input "1" at bounding box center [112, 305] width 48 height 22
type input "13"
click at [309, 305] on input "text" at bounding box center [332, 304] width 100 height 23
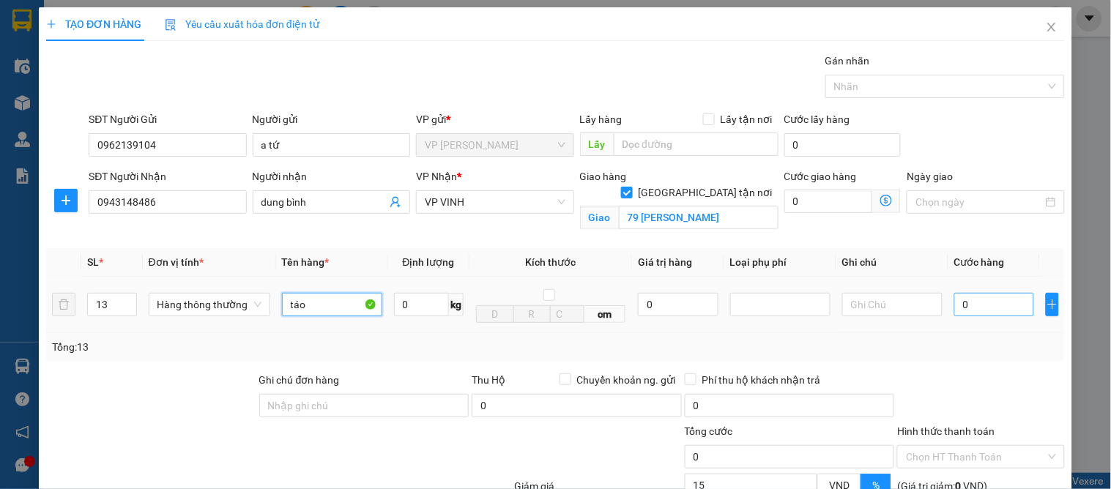
type input "táo"
click at [975, 306] on input "0" at bounding box center [995, 304] width 80 height 23
type input "5"
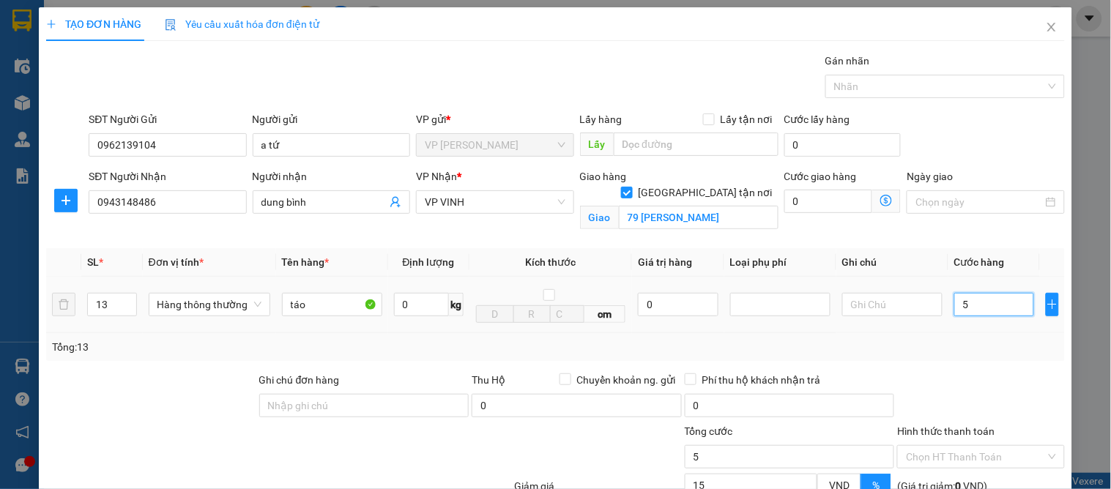
type input "55"
type input "550"
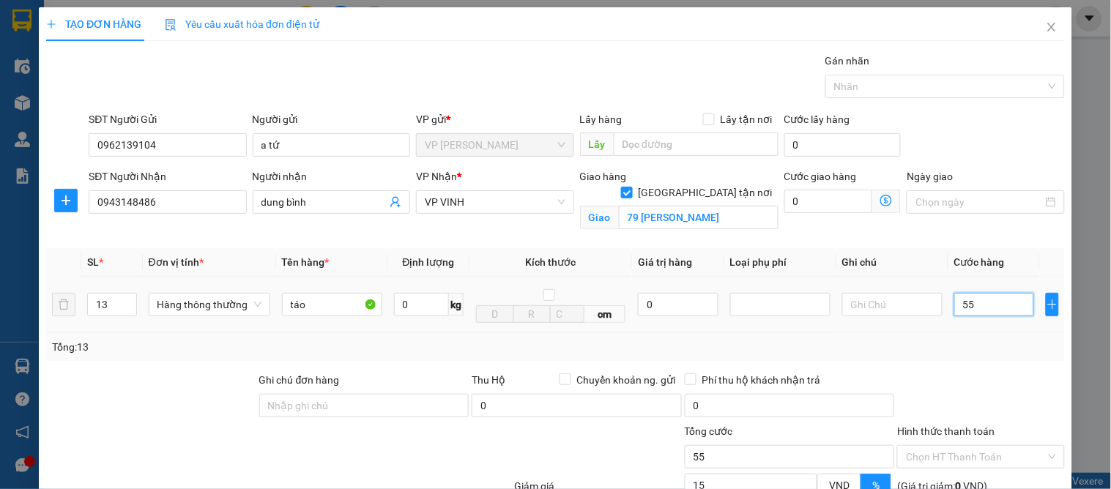
type input "550"
type input "550.000"
type input "467.000"
click at [972, 345] on div "Tổng: 13" at bounding box center [555, 347] width 1007 height 16
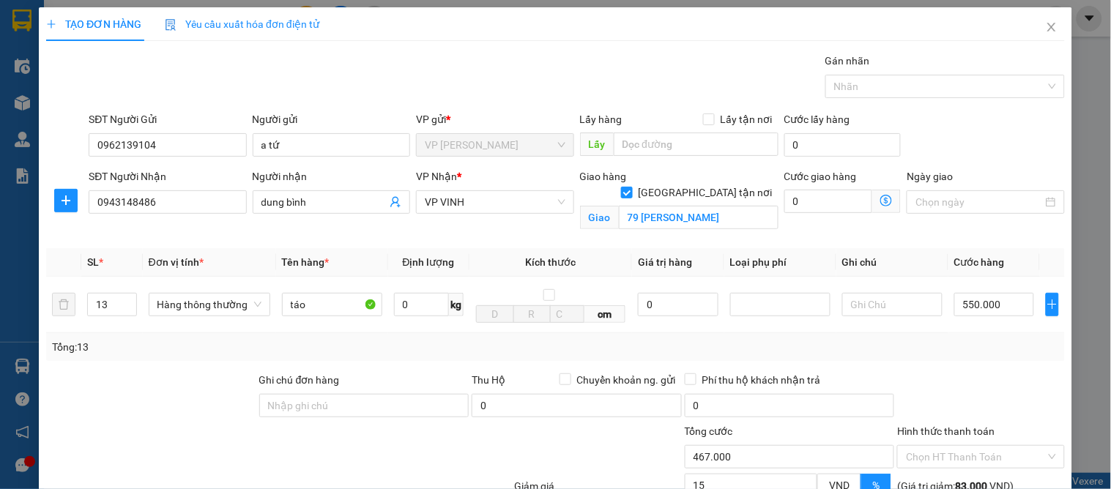
scroll to position [152, 0]
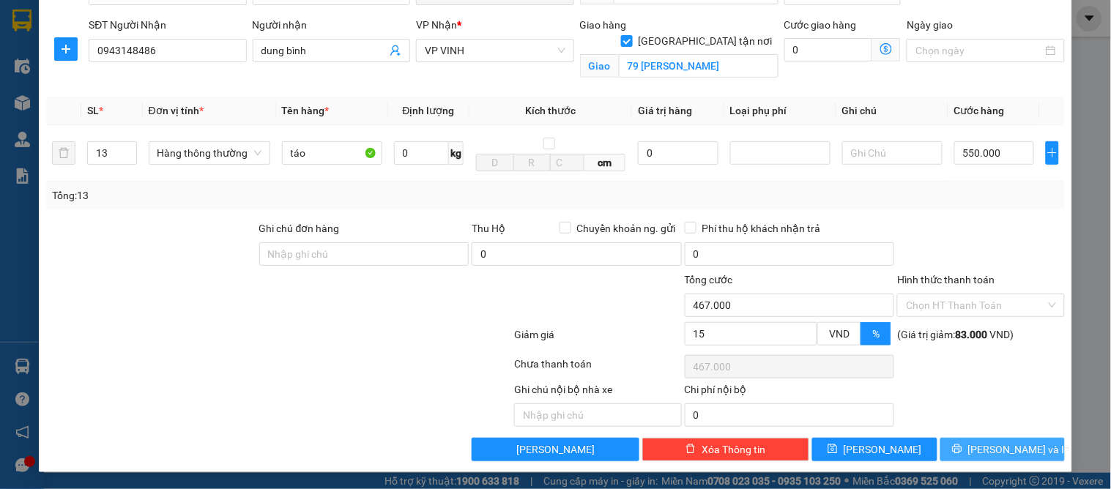
click at [990, 448] on span "[PERSON_NAME] và In" at bounding box center [1020, 450] width 103 height 16
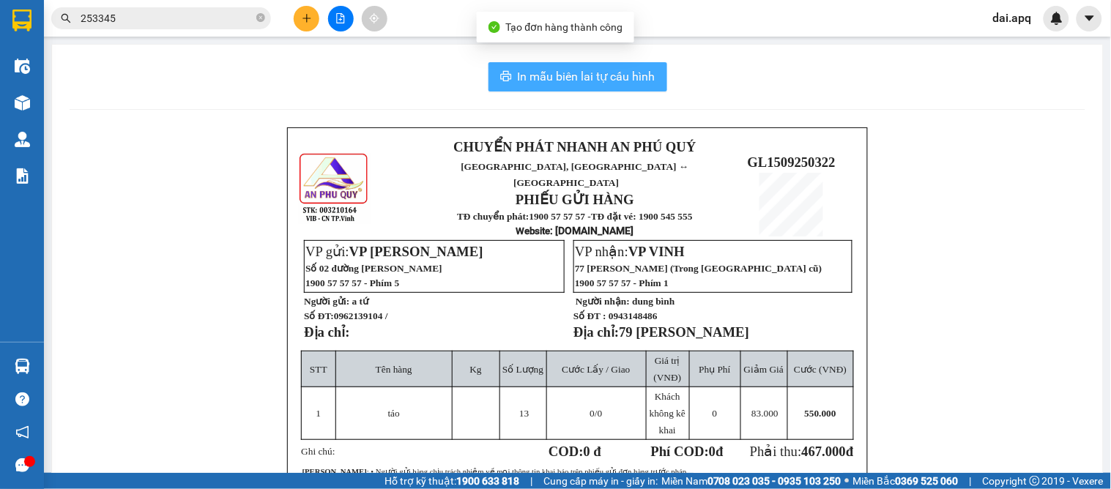
click at [591, 81] on span "In mẫu biên lai tự cấu hình" at bounding box center [587, 76] width 138 height 18
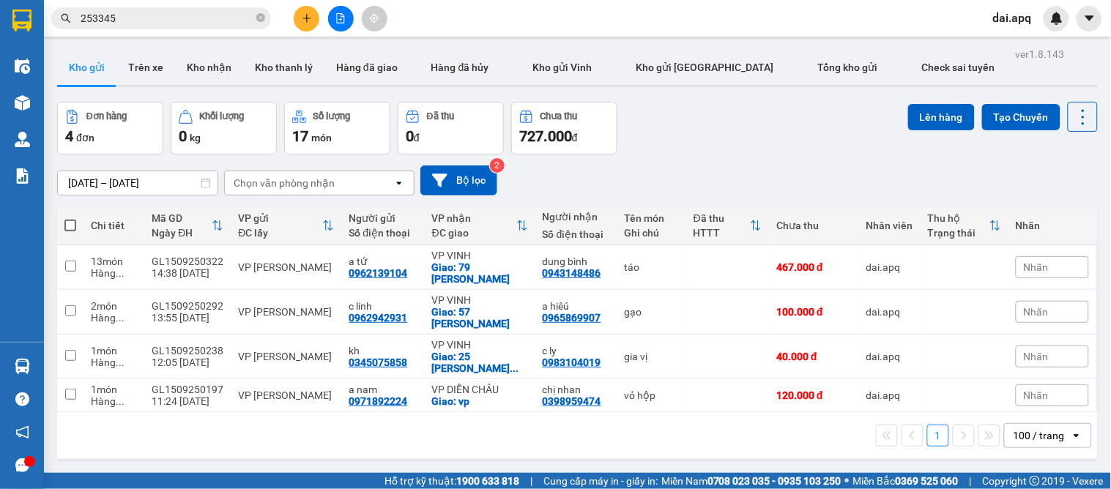
click at [672, 159] on div "[DATE] – [DATE] Press the down arrow key to interact with the calendar and sele…" at bounding box center [577, 181] width 1041 height 52
click at [213, 70] on button "Kho nhận" at bounding box center [209, 67] width 68 height 35
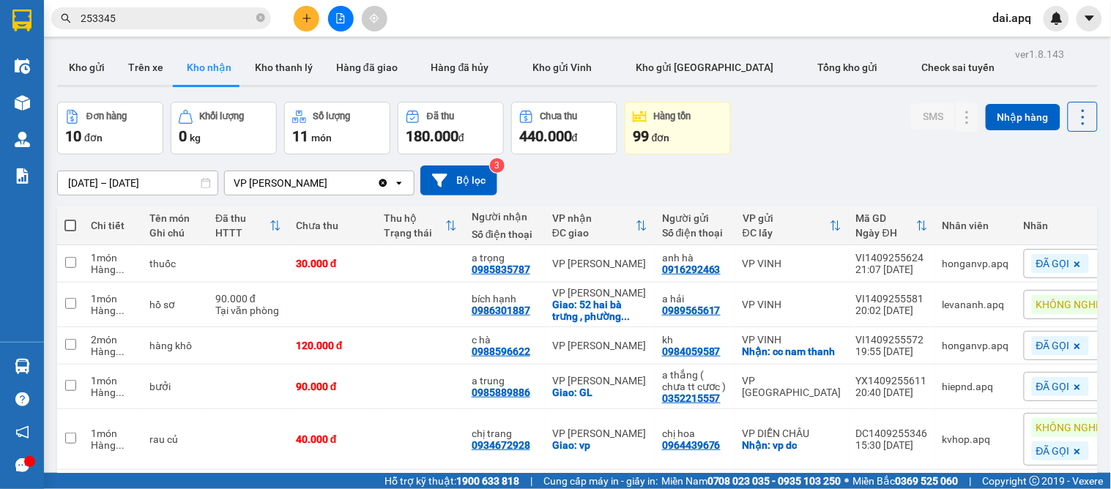
scroll to position [273, 0]
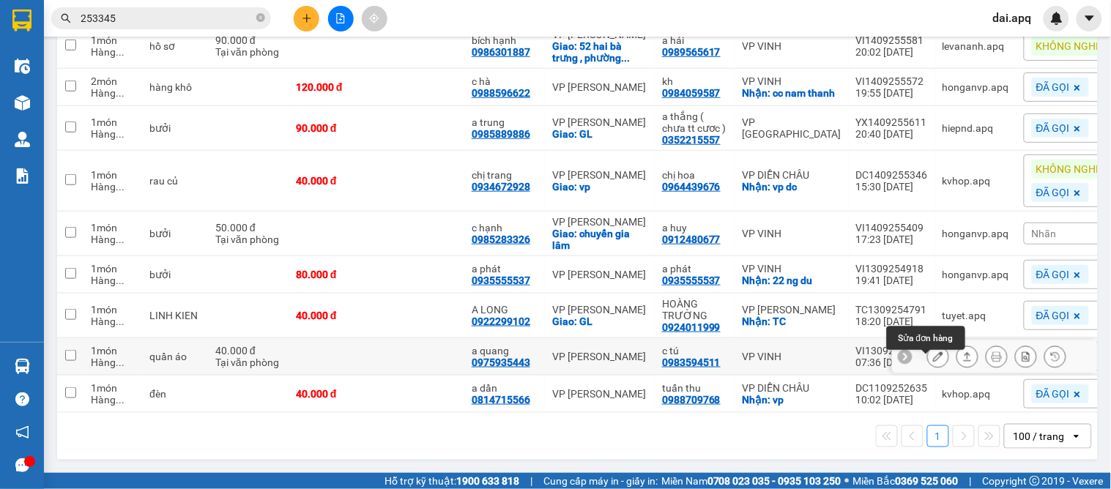
click at [928, 355] on button at bounding box center [938, 357] width 21 height 26
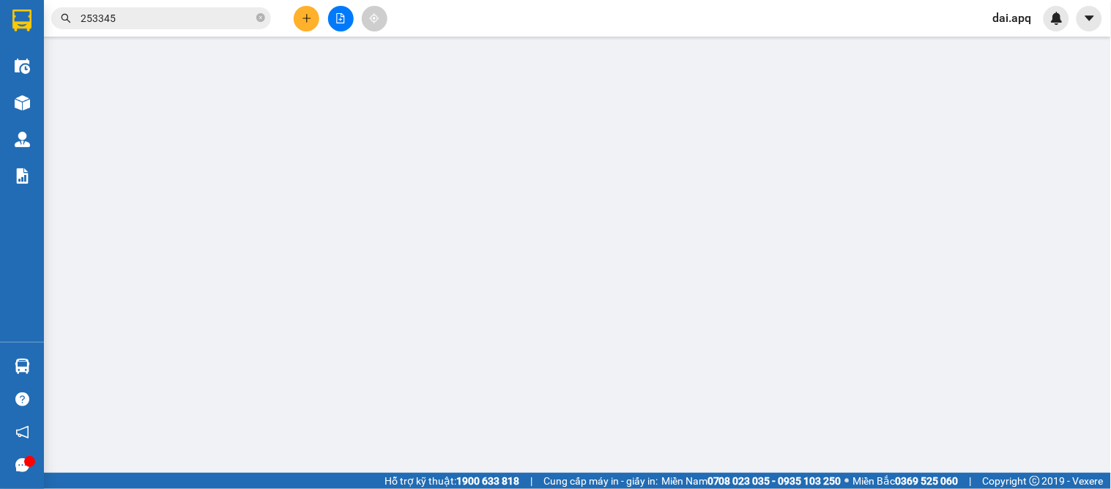
type input "0983594511"
type input "c tú"
type input "0975935443"
type input "a quang"
type input "40.000"
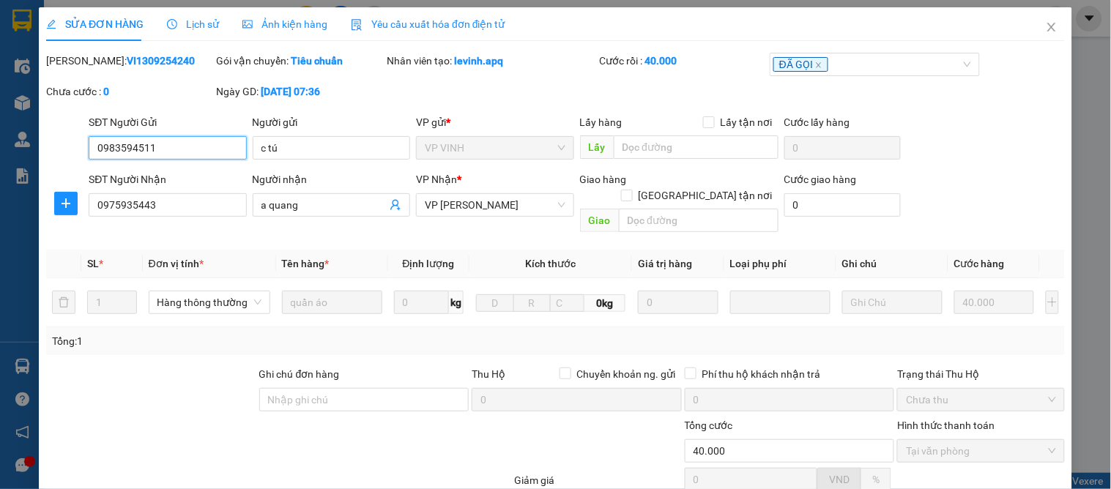
scroll to position [130, 0]
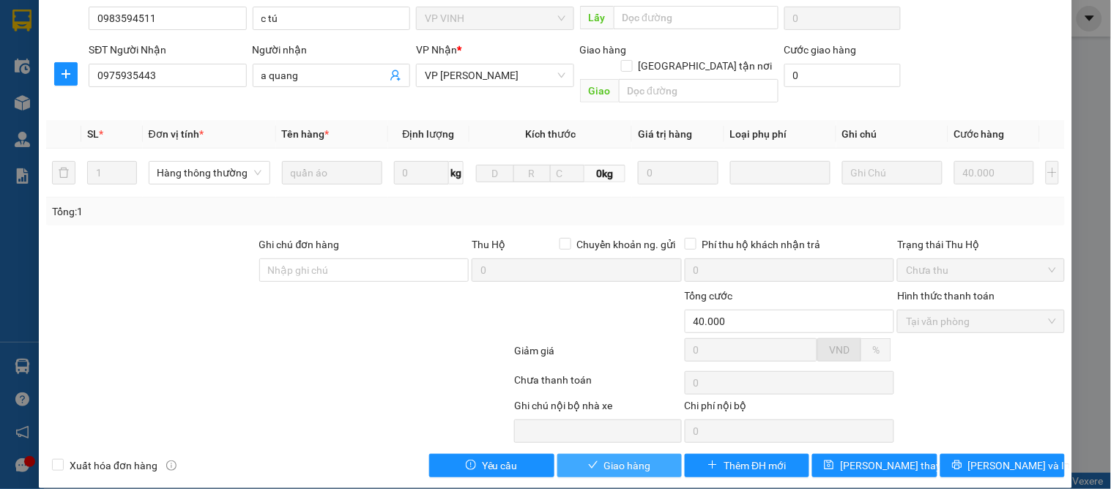
click at [640, 458] on span "Giao hàng" at bounding box center [627, 466] width 47 height 16
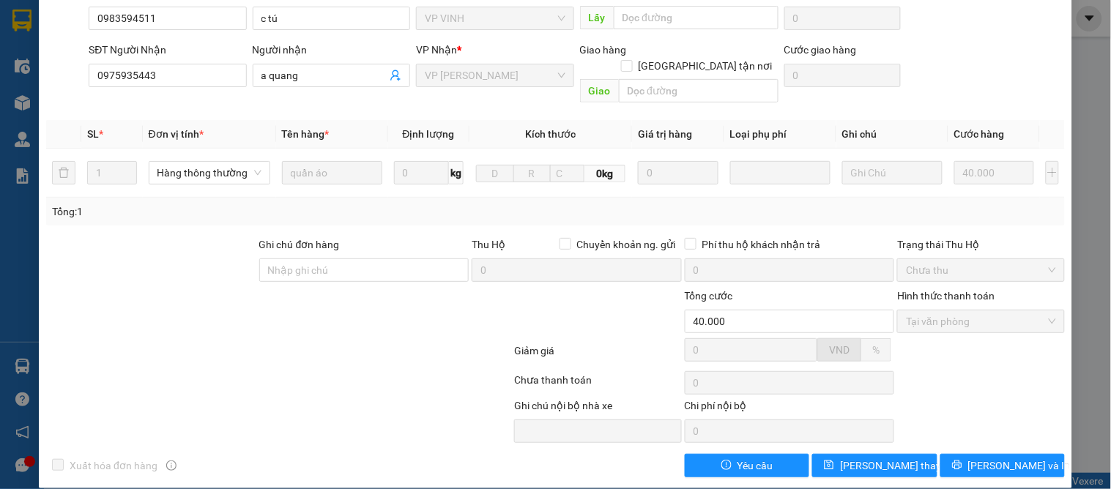
scroll to position [0, 0]
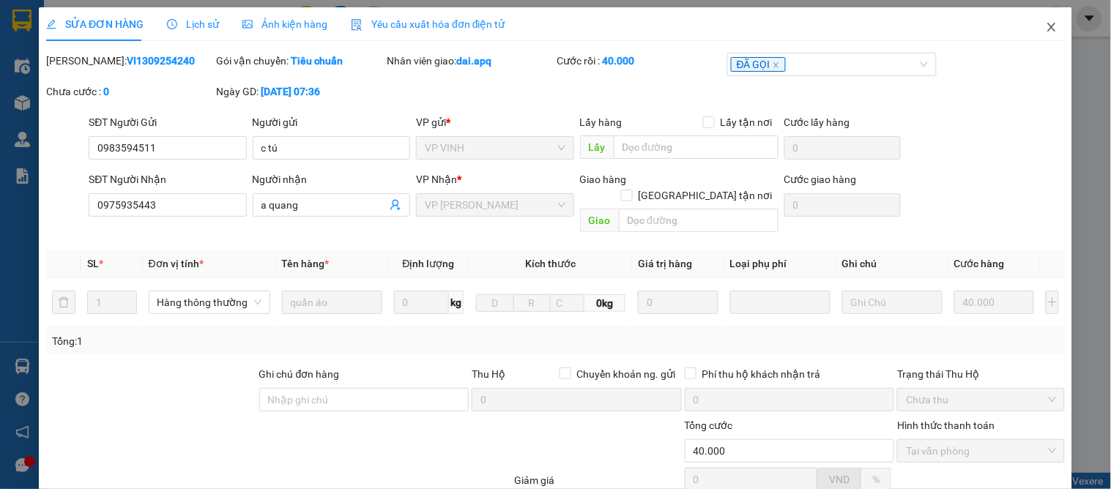
click at [1046, 32] on icon "close" at bounding box center [1052, 27] width 12 height 12
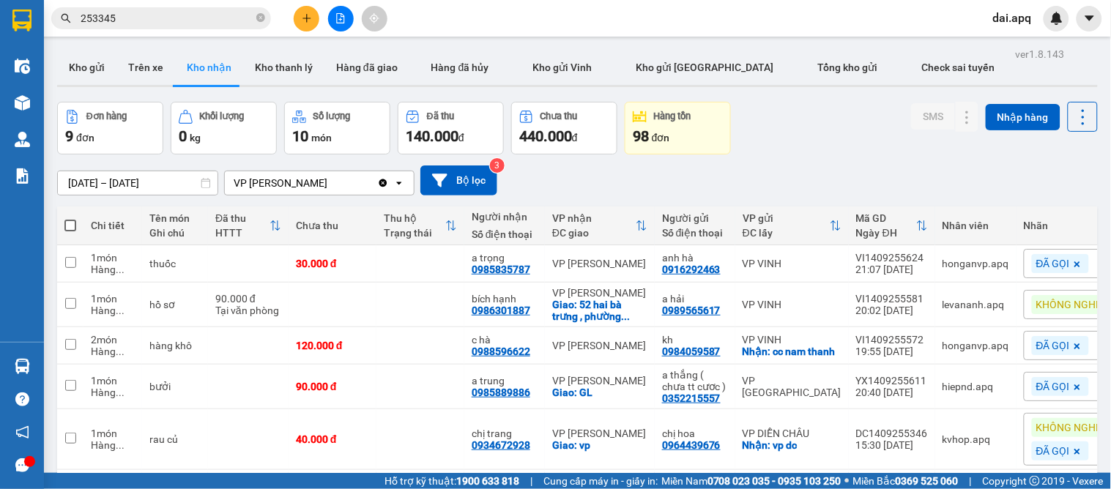
click at [303, 18] on icon "plus" at bounding box center [307, 18] width 10 height 10
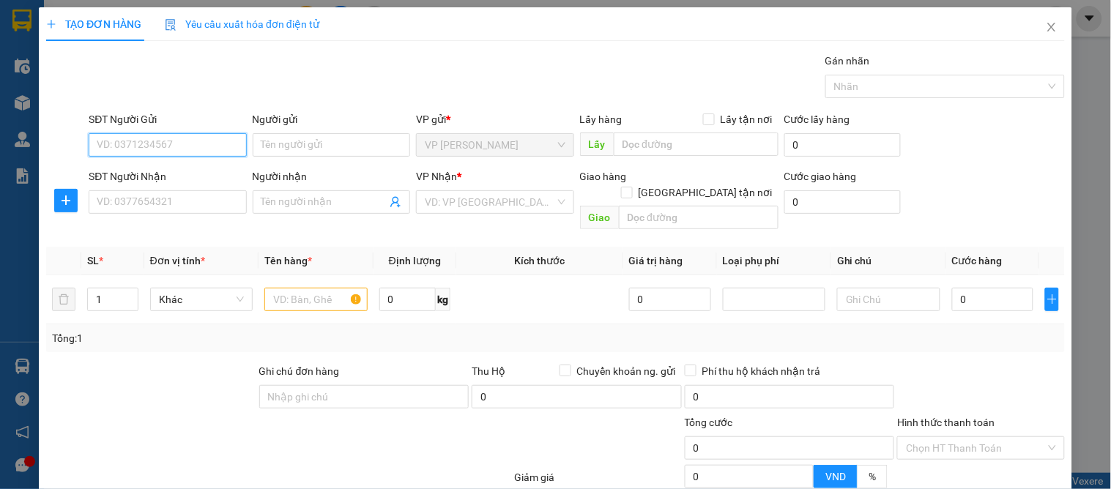
click at [180, 150] on input "SĐT Người Gửi" at bounding box center [168, 144] width 158 height 23
type input "0948745687"
click at [179, 149] on input "0948745687" at bounding box center [168, 144] width 158 height 23
drag, startPoint x: 184, startPoint y: 148, endPoint x: 108, endPoint y: 163, distance: 76.9
click at [42, 160] on div "TẠO ĐƠN HÀNG Yêu cầu xuất hóa đơn điện tử Transit Pickup Surcharge Ids Transit …" at bounding box center [556, 311] width 1034 height 608
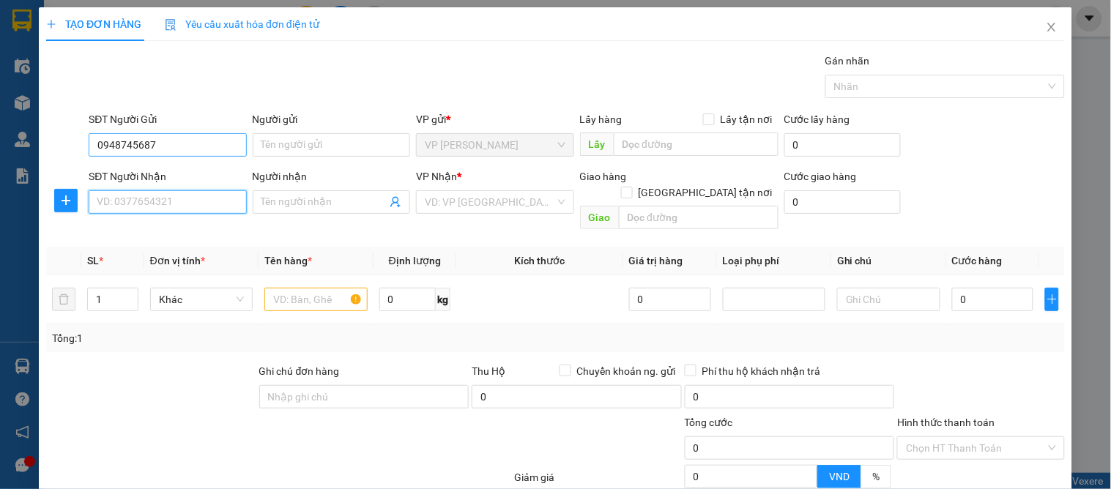
type input "0948745687"
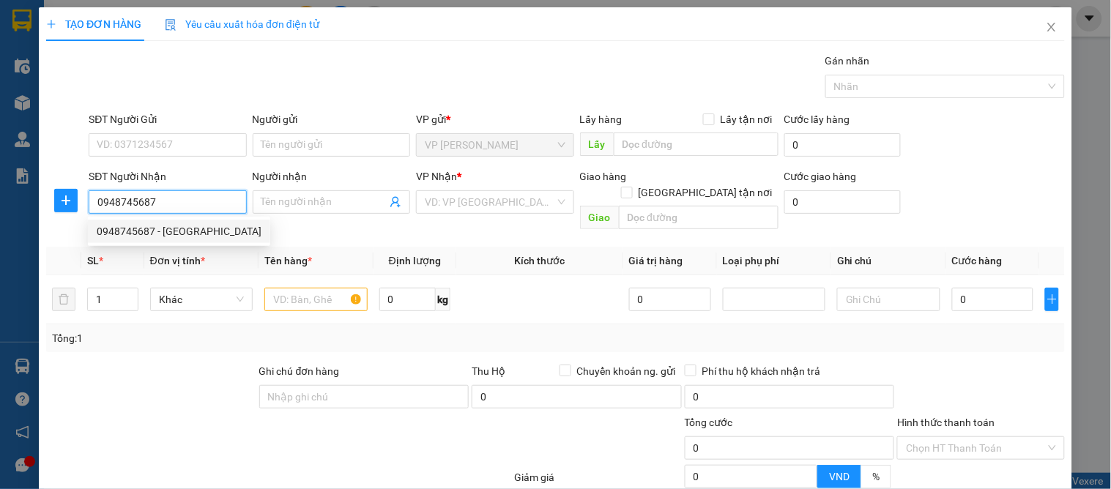
click at [191, 228] on div "0948745687 - [GEOGRAPHIC_DATA]" at bounding box center [179, 231] width 165 height 16
type input "khánh ly"
checkbox input "true"
type input "27 ngõ 25 [PERSON_NAME]"
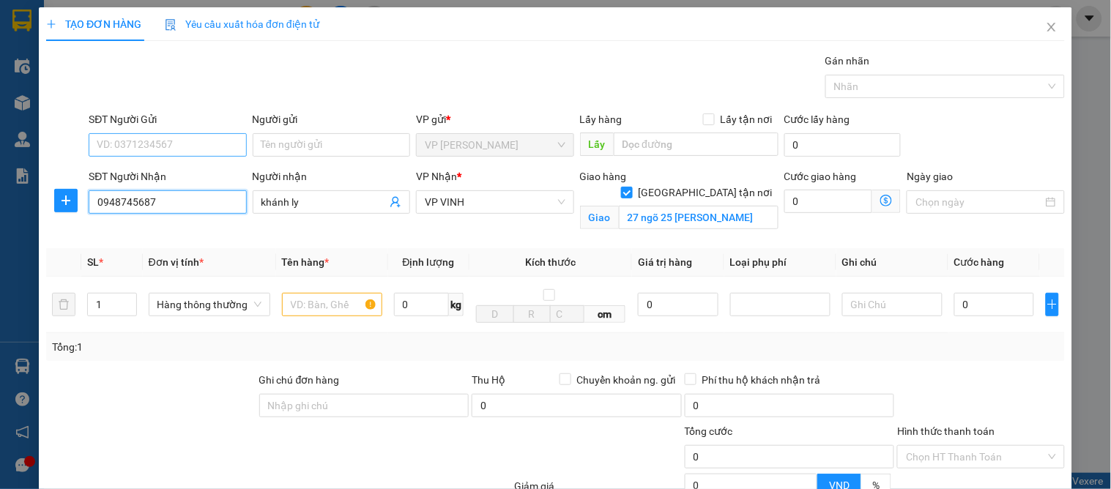
type input "0948745687"
click at [191, 144] on input "SĐT Người Gửi" at bounding box center [168, 144] width 158 height 23
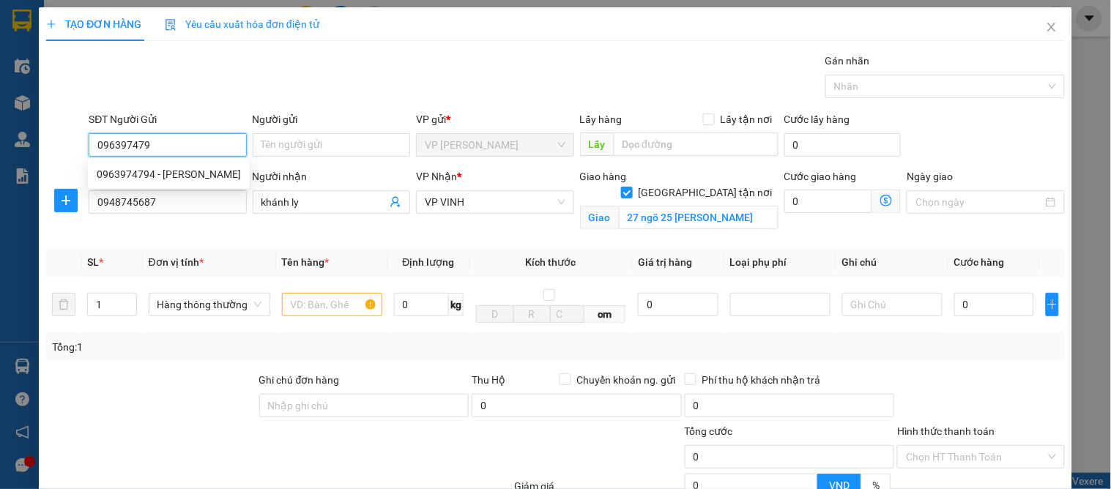
type input "0963974794"
click at [190, 180] on div "0963974794 - [PERSON_NAME]" at bounding box center [169, 174] width 144 height 16
type input "hoàng anh"
type input "0963974794"
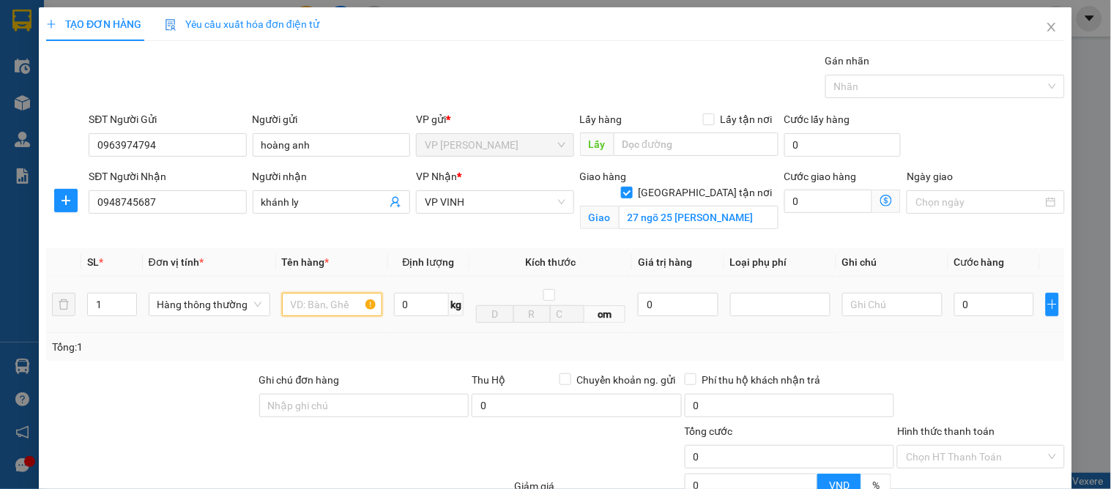
click at [300, 310] on input "text" at bounding box center [332, 304] width 100 height 23
type input "d"
type input "đ"
type input "d"
type input "đồ làm bánh"
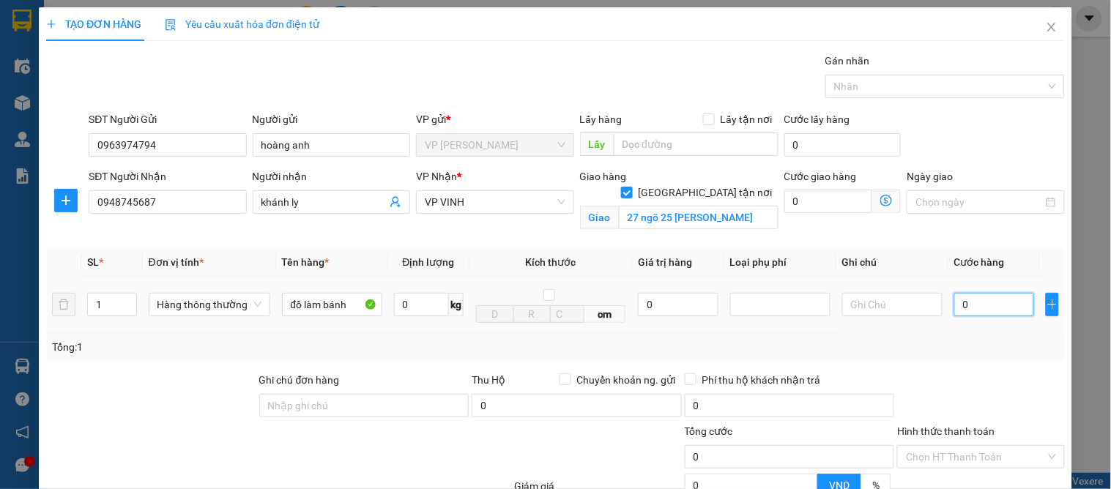
click at [988, 306] on input "0" at bounding box center [995, 304] width 80 height 23
type input "5"
type input "50"
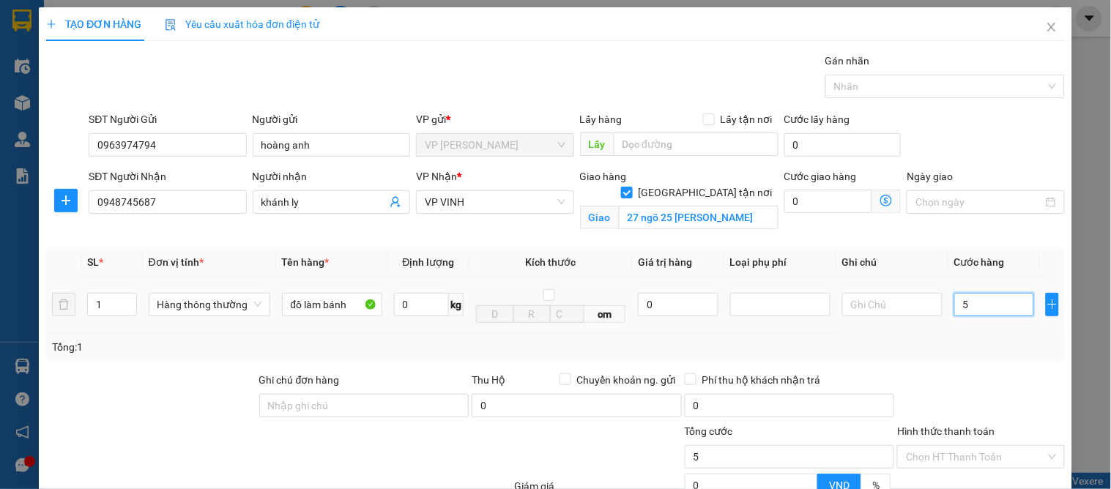
type input "50"
type input "50.000"
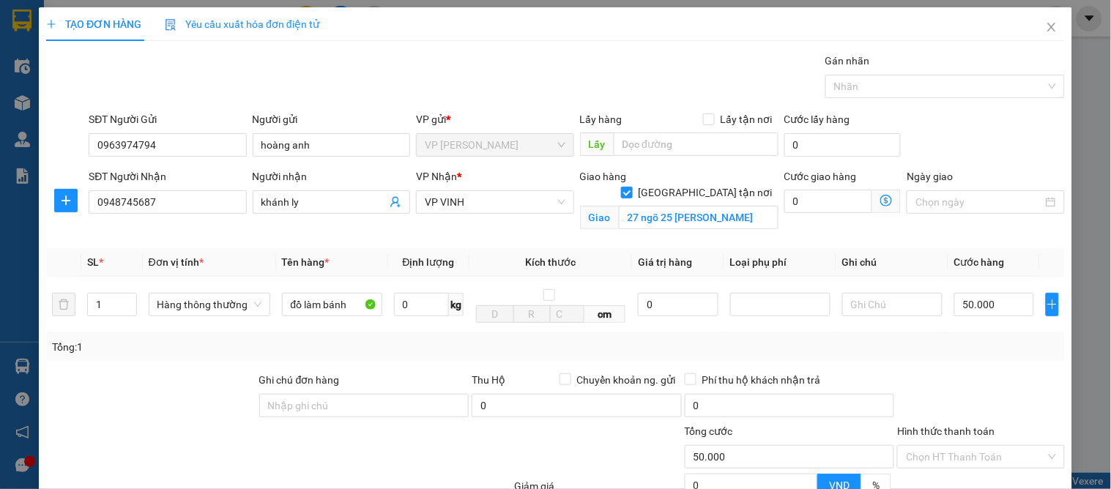
click at [993, 340] on div "Tổng: 1" at bounding box center [555, 347] width 1007 height 16
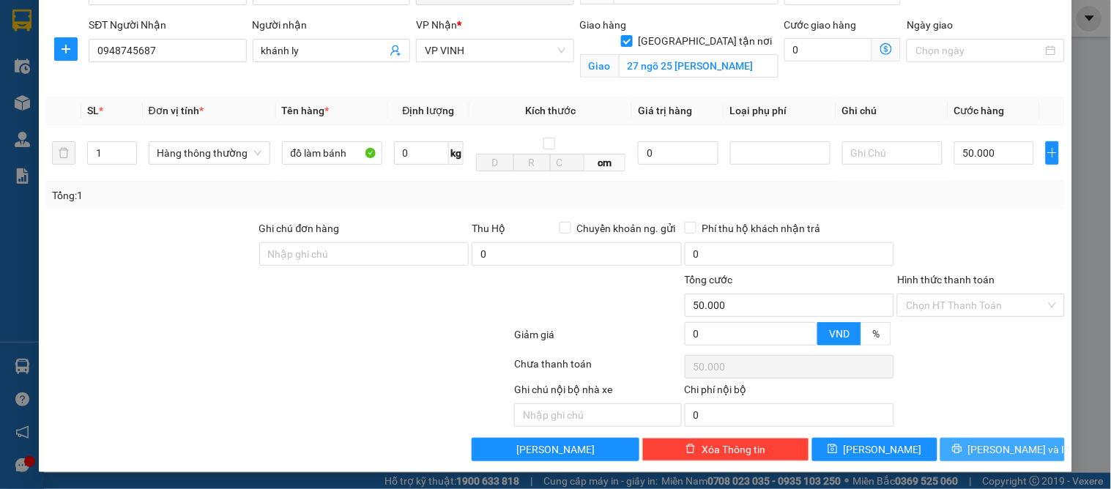
click at [1011, 447] on span "[PERSON_NAME] và In" at bounding box center [1020, 450] width 103 height 16
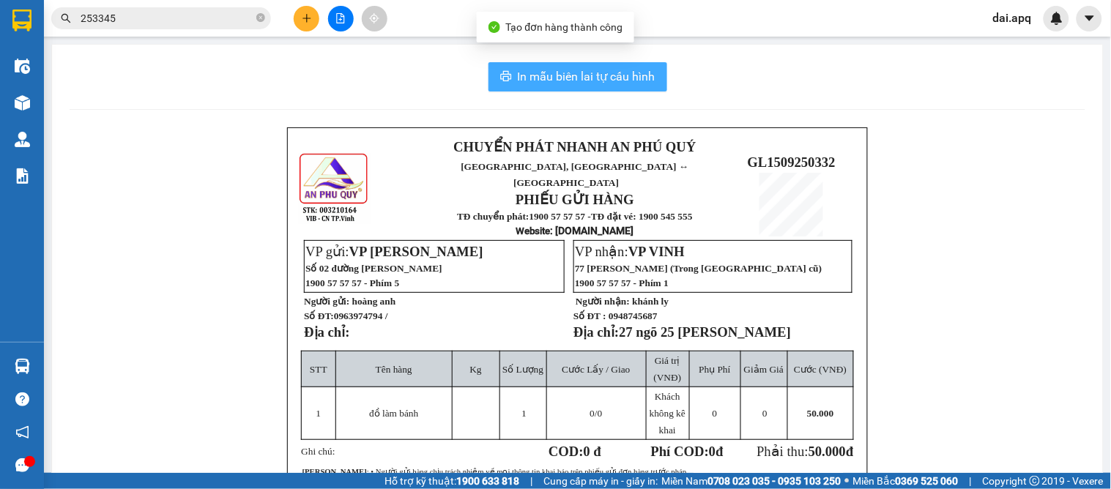
click at [599, 75] on span "In mẫu biên lai tự cấu hình" at bounding box center [587, 76] width 138 height 18
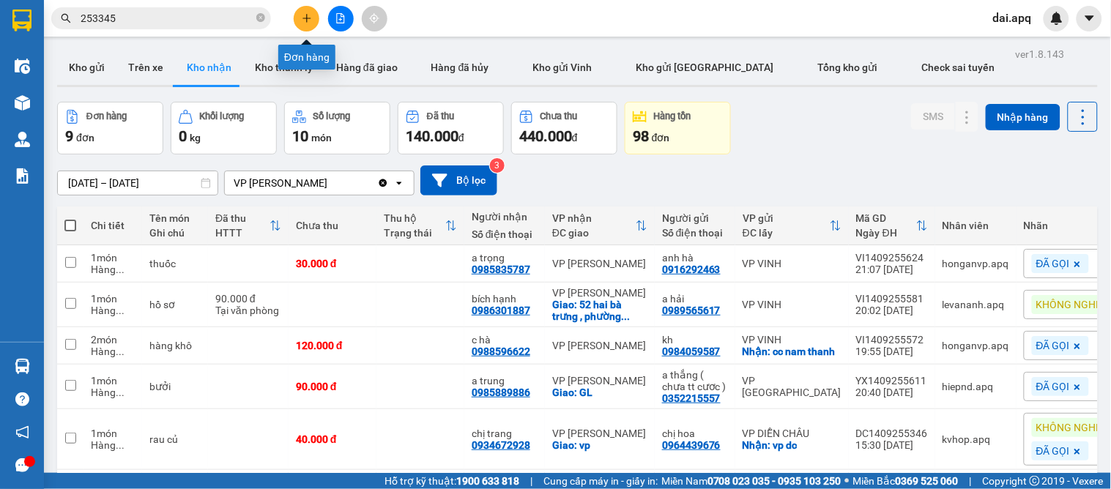
click at [308, 10] on button at bounding box center [307, 19] width 26 height 26
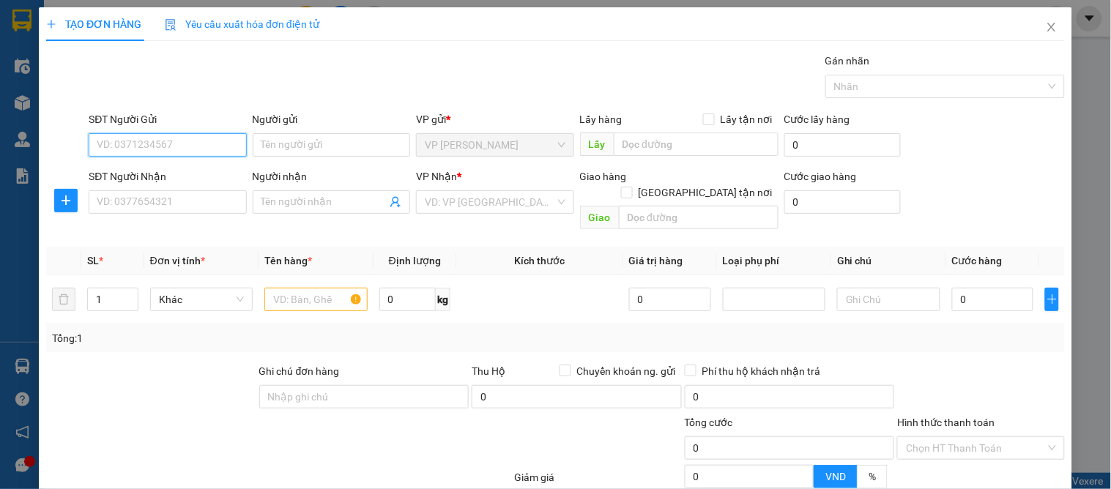
click at [215, 149] on input "SĐT Người Gửi" at bounding box center [168, 144] width 158 height 23
click at [148, 142] on input "8242" at bounding box center [168, 144] width 158 height 23
click at [166, 166] on div "0936028242 - c trang" at bounding box center [166, 174] width 138 height 16
type input "0936028242"
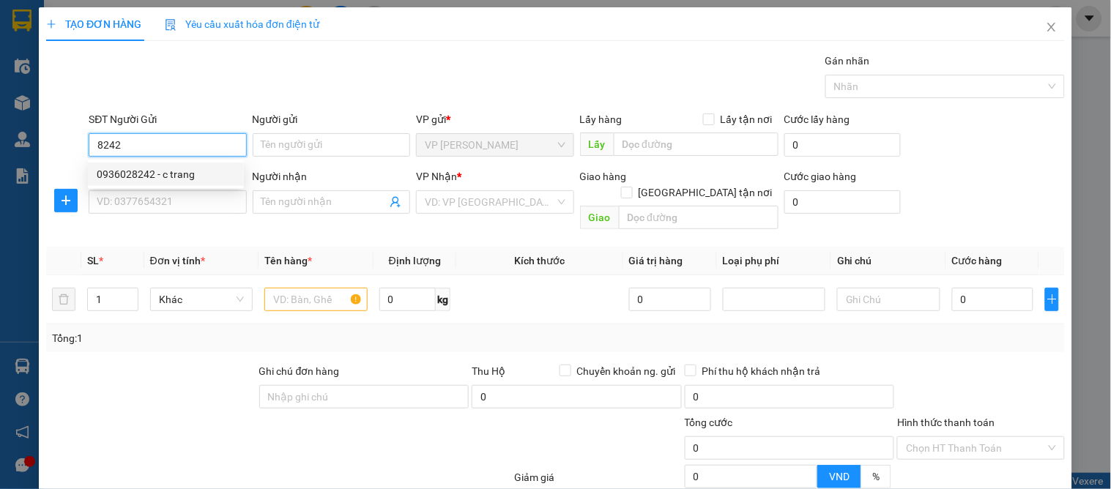
type input "c trang"
type input "0936028242"
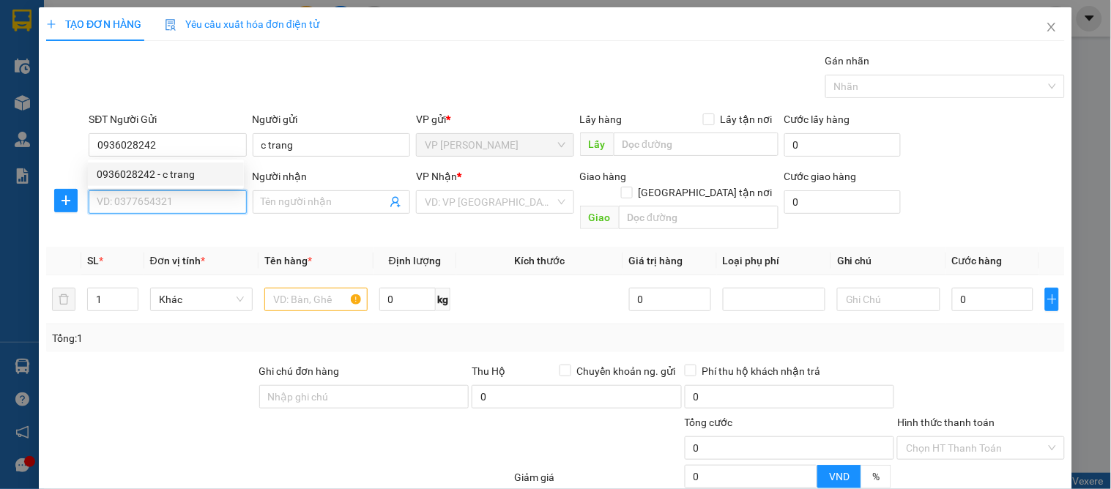
click at [171, 190] on input "SĐT Người Nhận" at bounding box center [168, 201] width 158 height 23
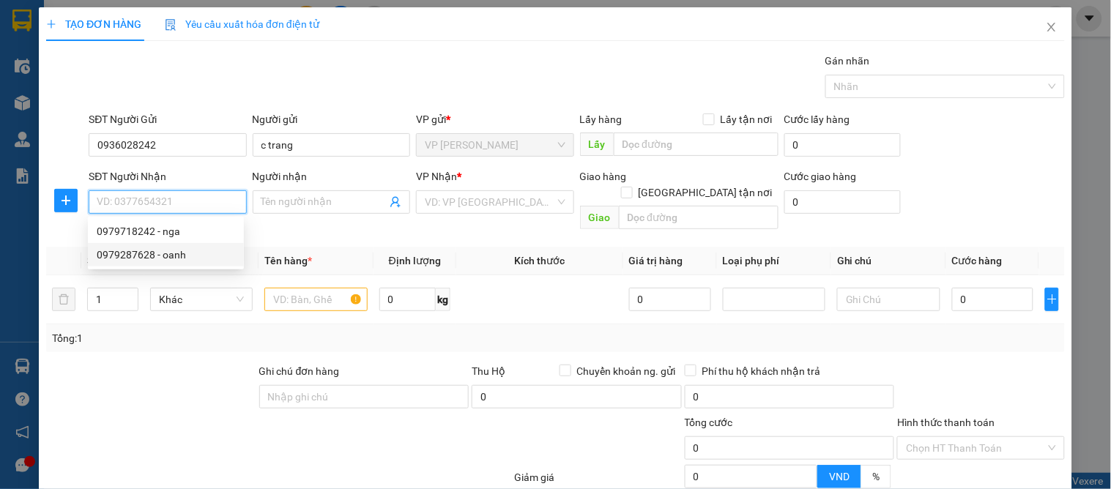
click at [194, 248] on div "0979287628 - oanh" at bounding box center [166, 255] width 138 height 16
type input "0979287628"
type input "oanh"
checkbox input "true"
type input "07 [PERSON_NAME]"
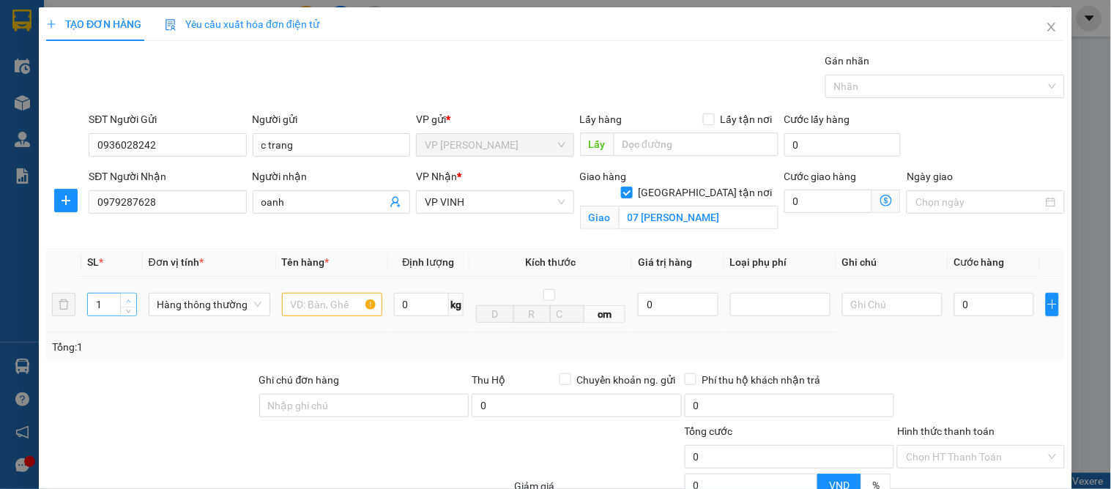
type input "2"
click at [126, 299] on icon "up" at bounding box center [128, 301] width 5 height 5
click at [314, 297] on input "text" at bounding box center [332, 304] width 100 height 23
type input "táo"
click at [986, 302] on input "0" at bounding box center [995, 304] width 80 height 23
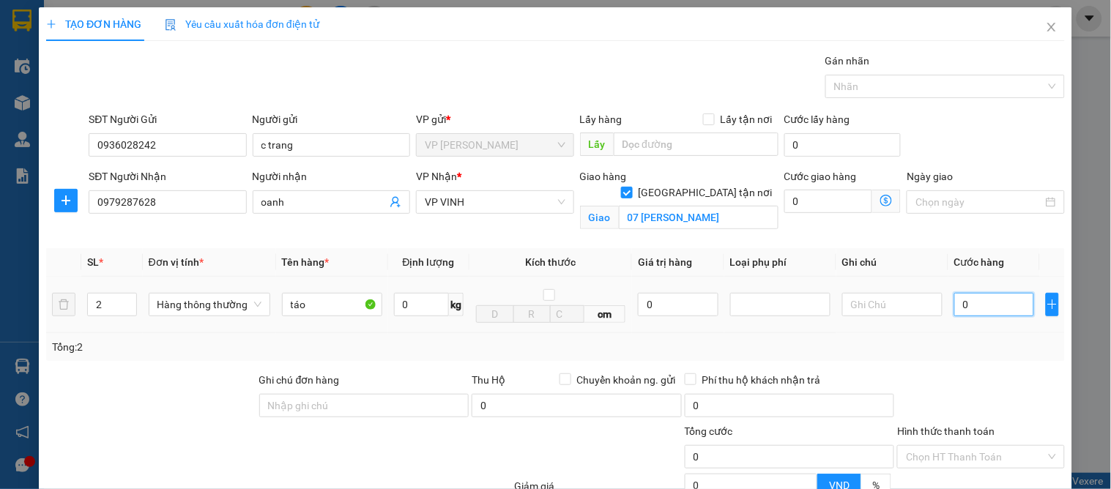
type input "8"
type input "80"
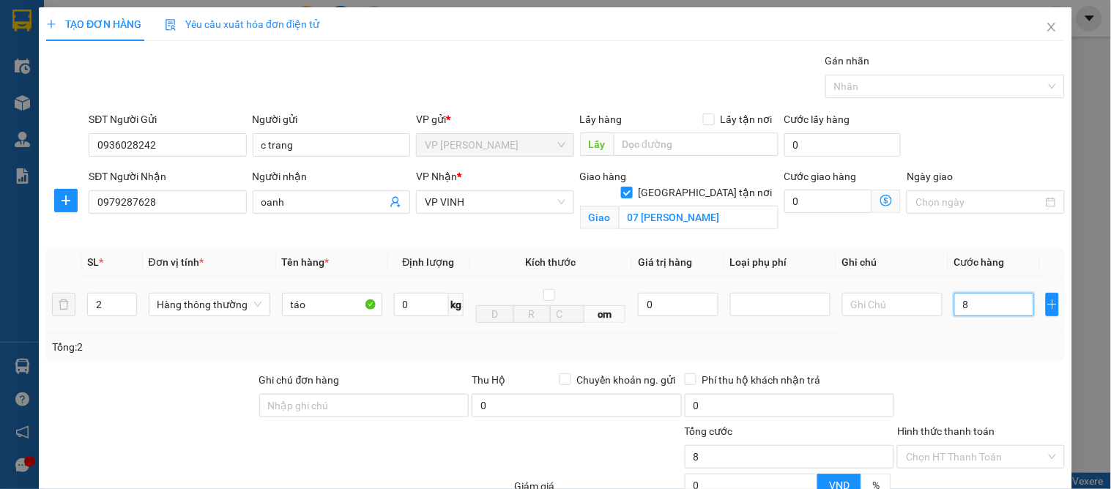
type input "80"
type input "80.000"
click at [977, 343] on div "Tổng: 2" at bounding box center [555, 347] width 1007 height 16
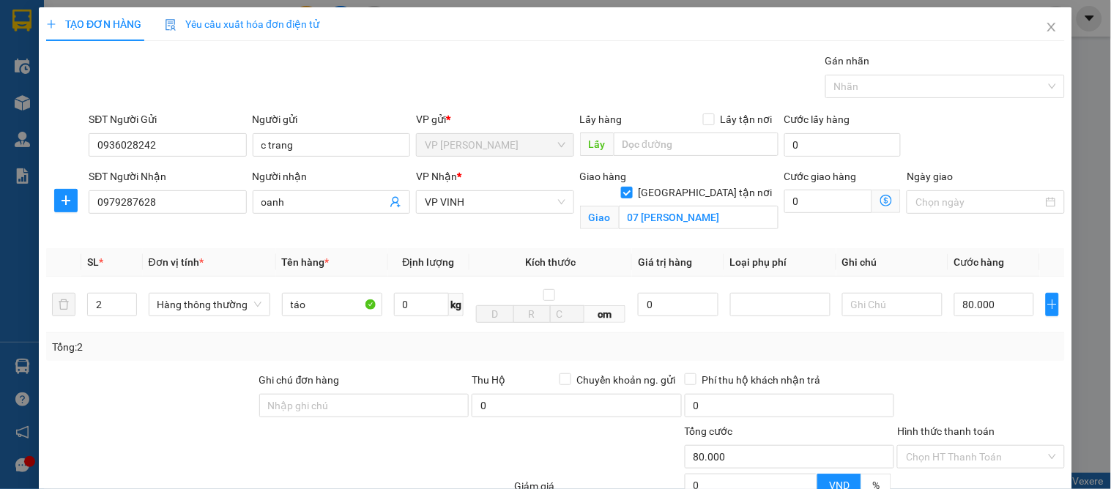
scroll to position [152, 0]
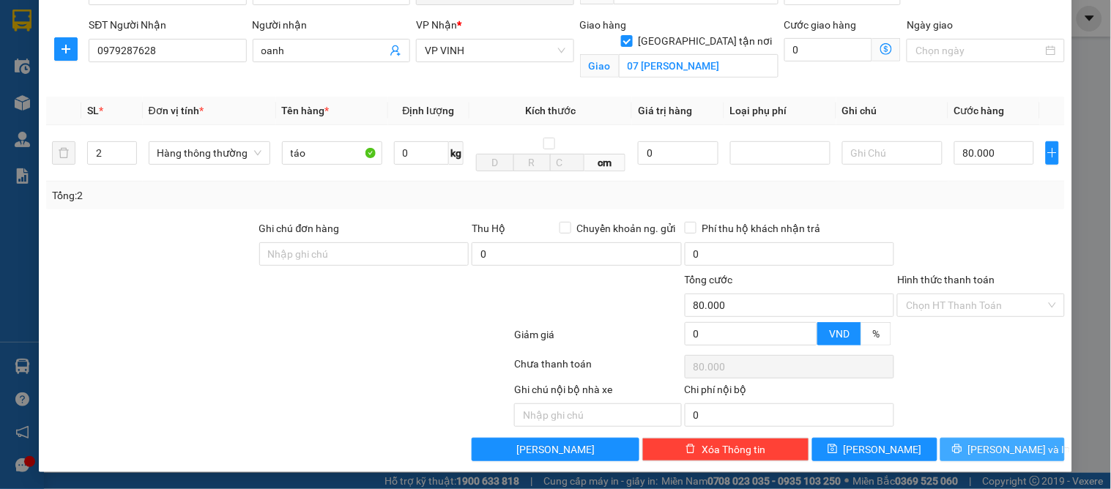
click at [1029, 444] on button "[PERSON_NAME] và In" at bounding box center [1003, 449] width 125 height 23
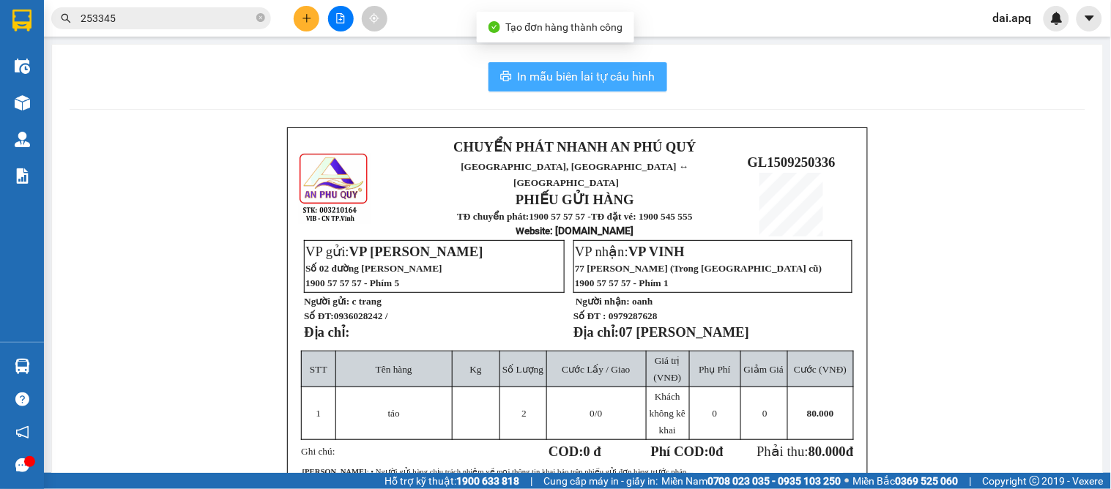
click at [525, 83] on span "In mẫu biên lai tự cấu hình" at bounding box center [587, 76] width 138 height 18
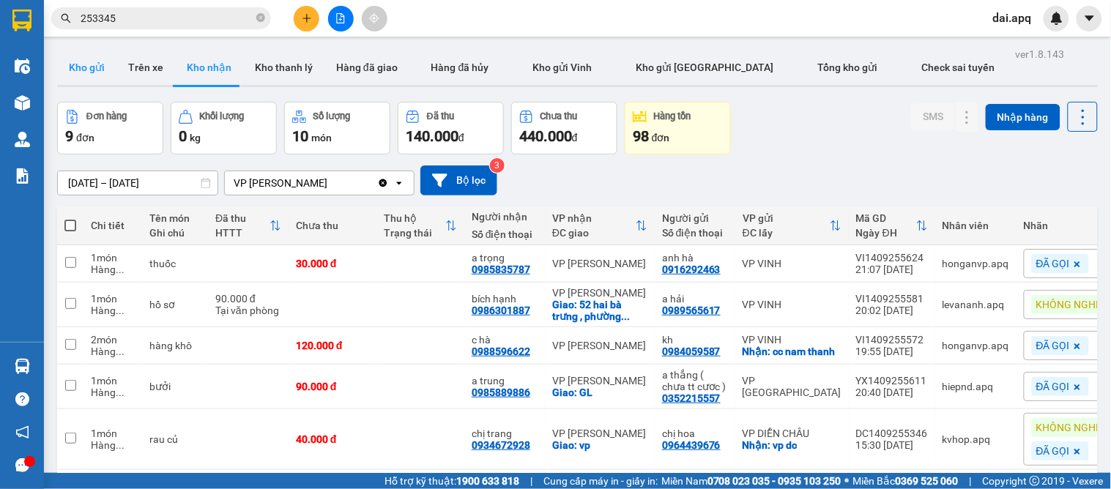
click at [93, 81] on button "Kho gửi" at bounding box center [86, 67] width 59 height 35
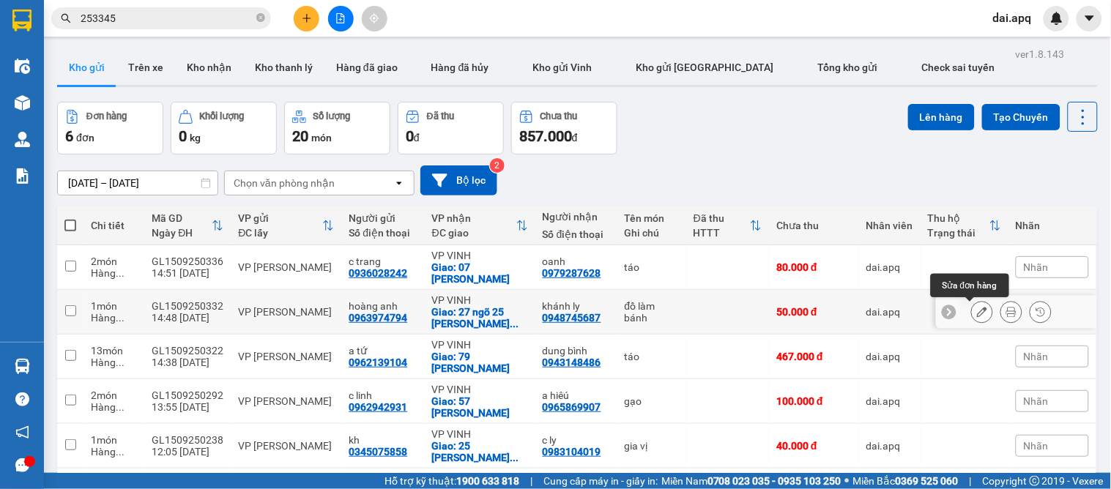
click at [977, 315] on button at bounding box center [982, 313] width 21 height 26
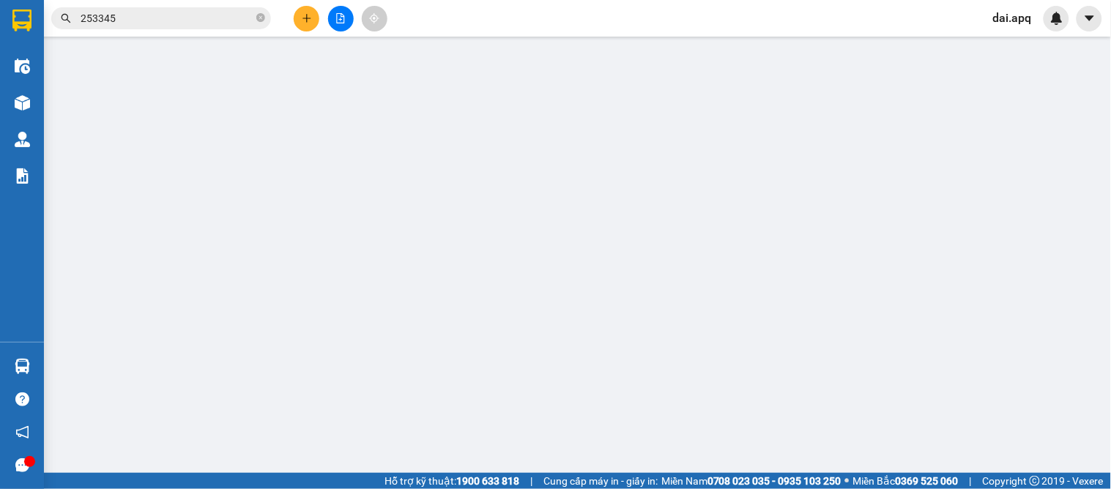
type input "0963974794"
type input "hoàng anh"
type input "0948745687"
type input "khánh ly"
checkbox input "true"
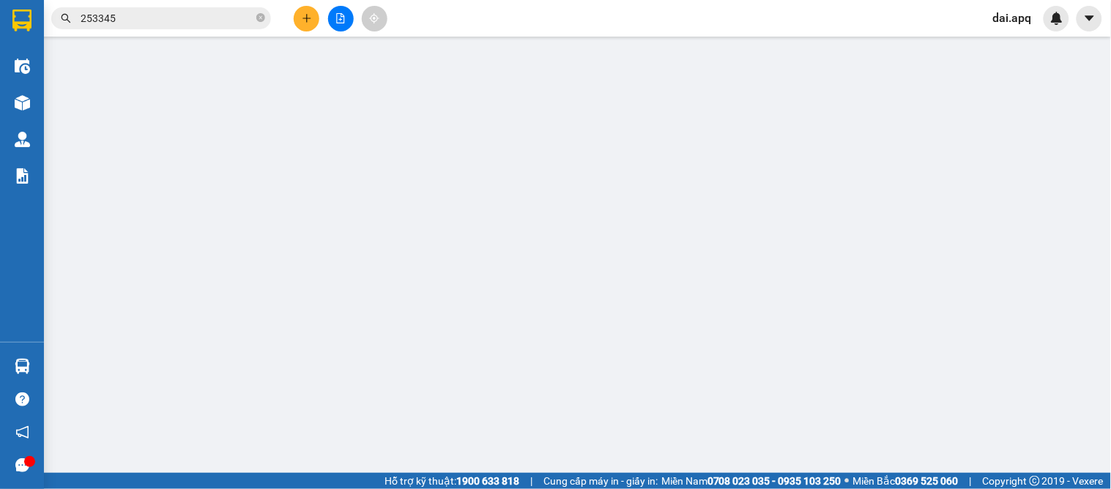
type input "27 ngõ 25 phan sy thục trương thi"
type input "50.000"
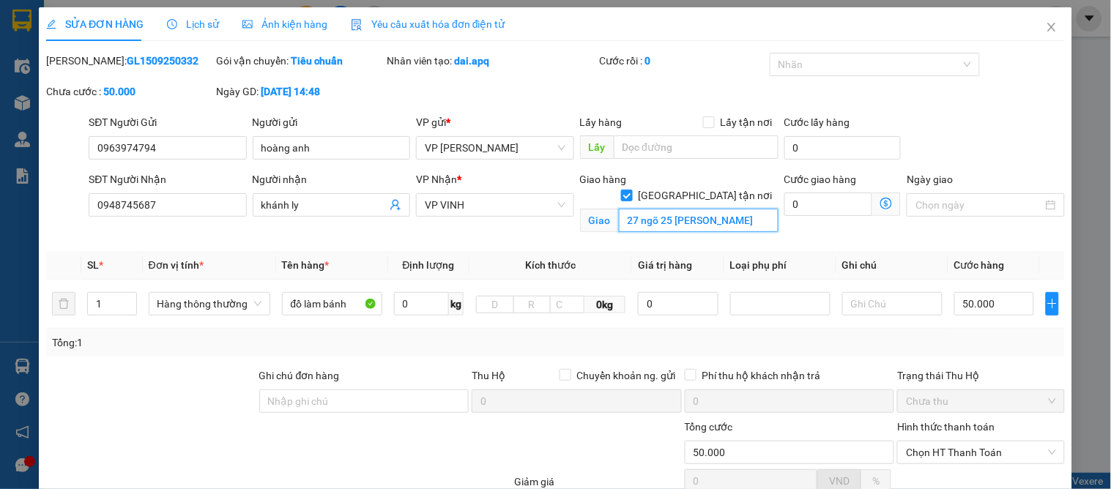
click at [619, 209] on input "27 ngõ 25 phan sy thục trương thi" at bounding box center [699, 220] width 160 height 23
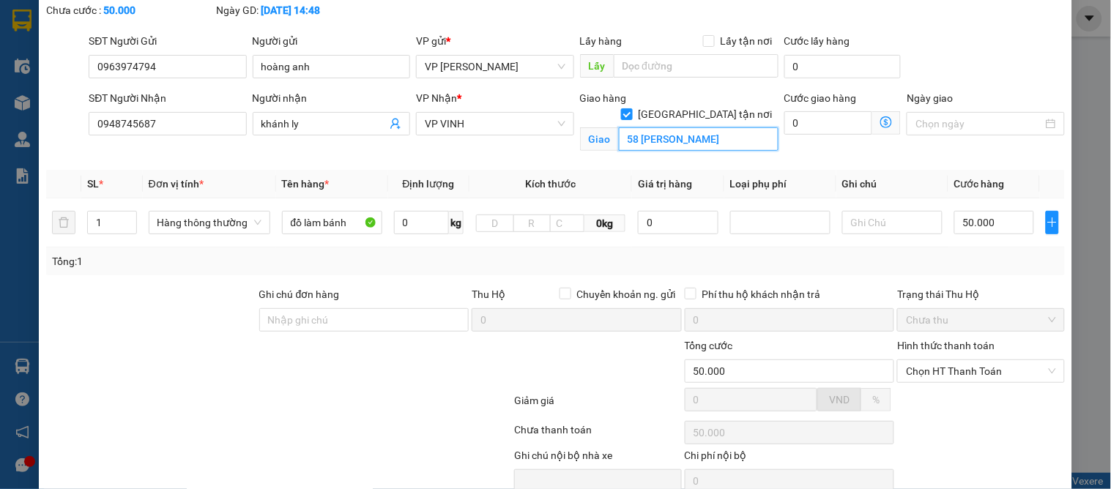
scroll to position [147, 0]
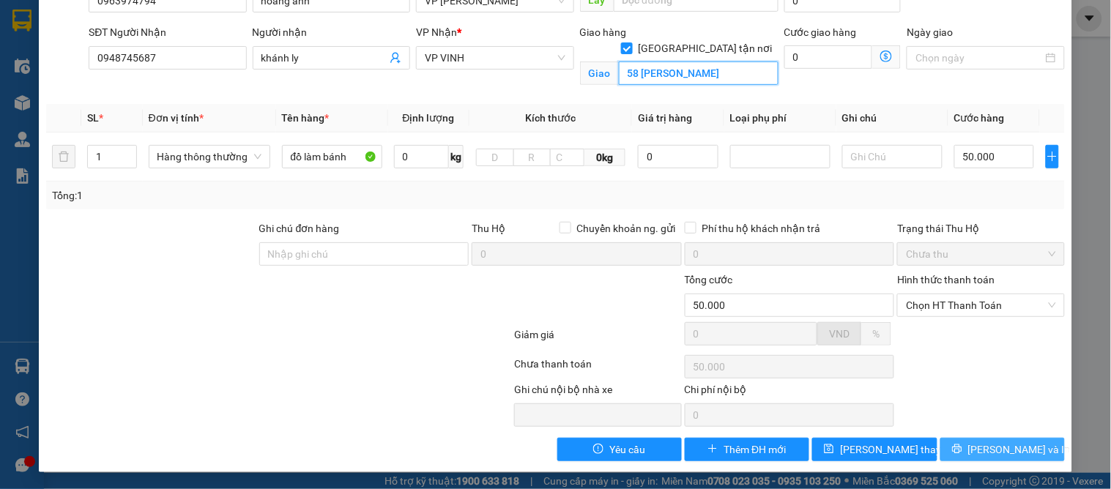
type input "58 đinh lễ"
click at [984, 454] on span "Lưu và In" at bounding box center [1020, 450] width 103 height 16
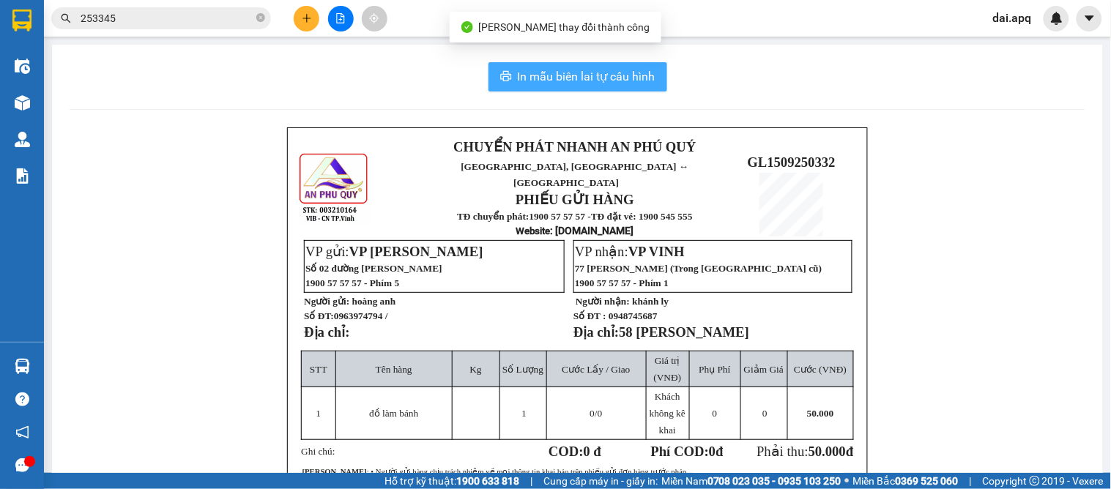
click at [574, 73] on span "In mẫu biên lai tự cấu hình" at bounding box center [587, 76] width 138 height 18
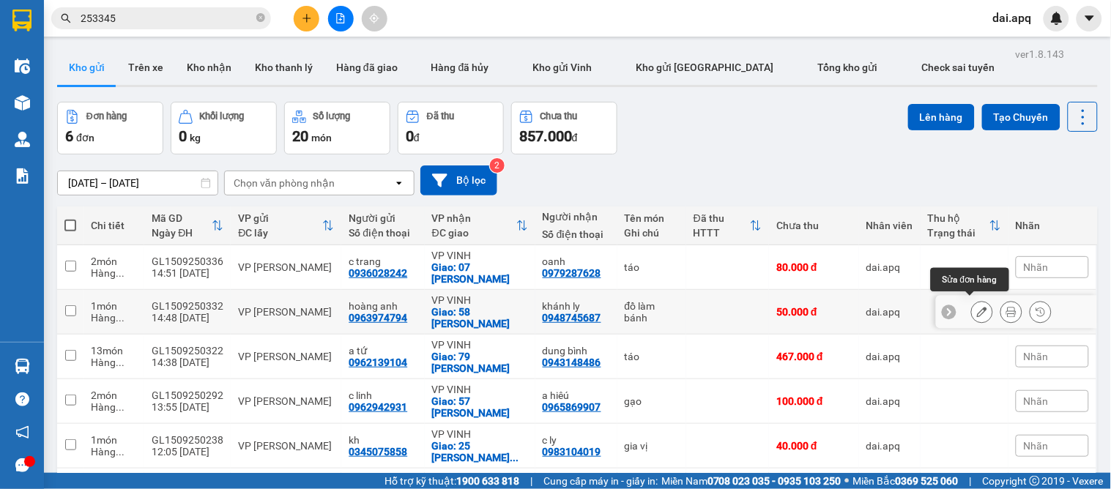
click at [977, 307] on icon at bounding box center [982, 312] width 10 height 10
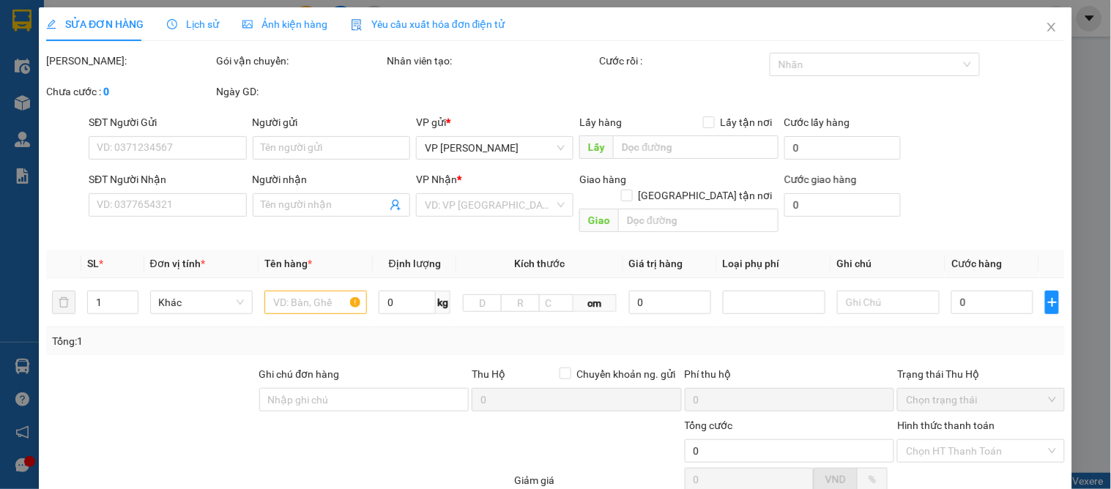
type input "0963974794"
type input "hoàng anh"
type input "0948745687"
type input "khánh ly"
checkbox input "true"
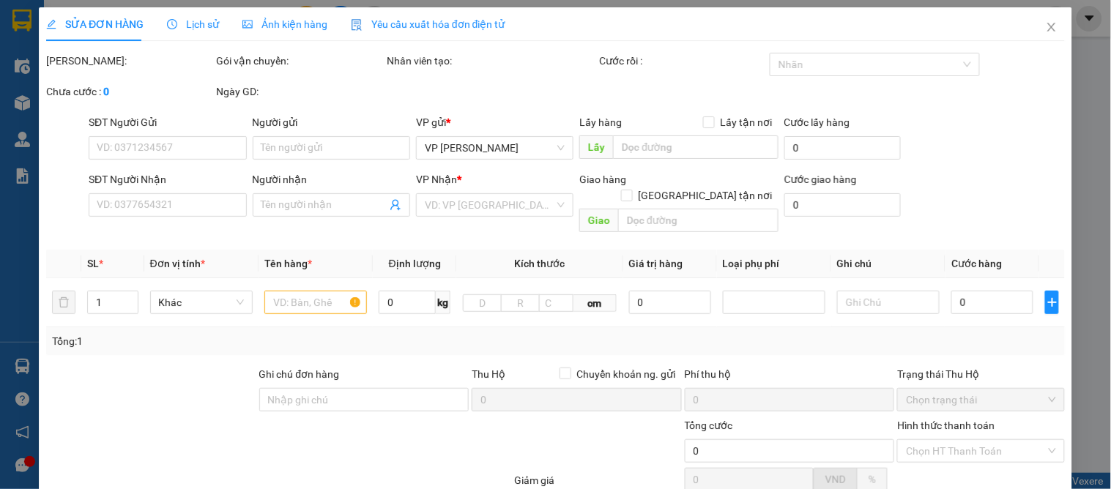
type input "58 đinh lễ"
type input "50.000"
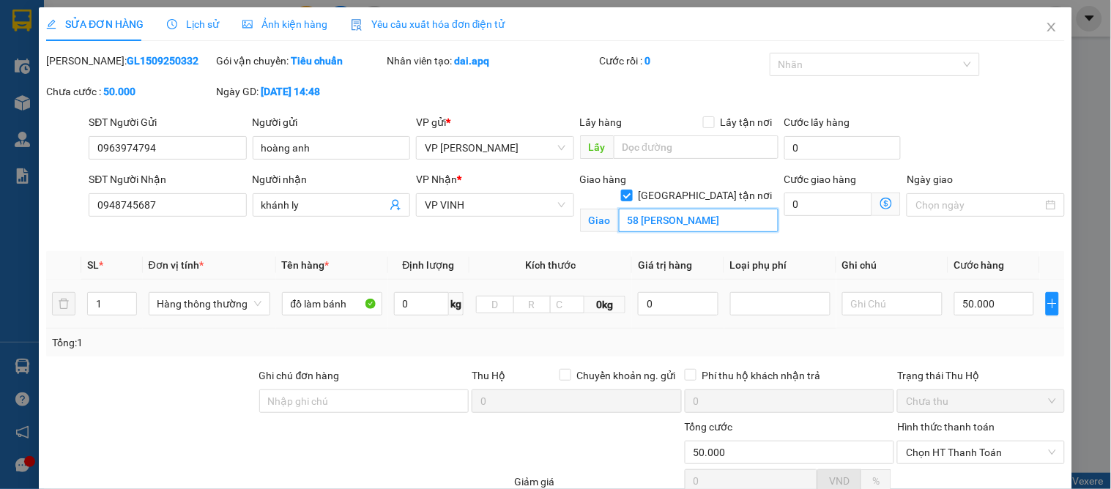
click at [634, 209] on input "58 đinh lễ" at bounding box center [699, 220] width 160 height 23
click at [633, 209] on input "58 đinh lễ" at bounding box center [699, 220] width 160 height 23
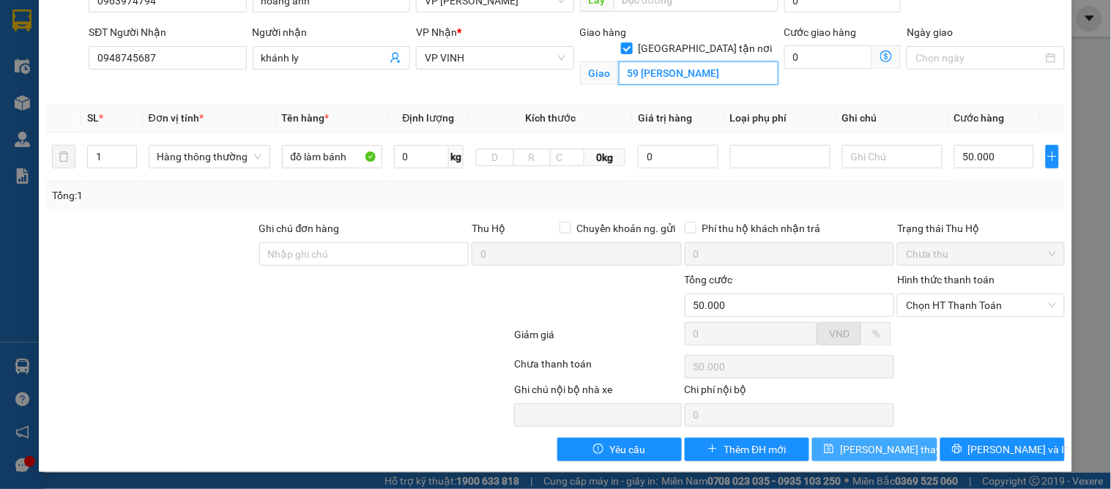
type input "59 đinh lễ"
click at [889, 445] on span "Lưu thay đổi" at bounding box center [898, 450] width 117 height 16
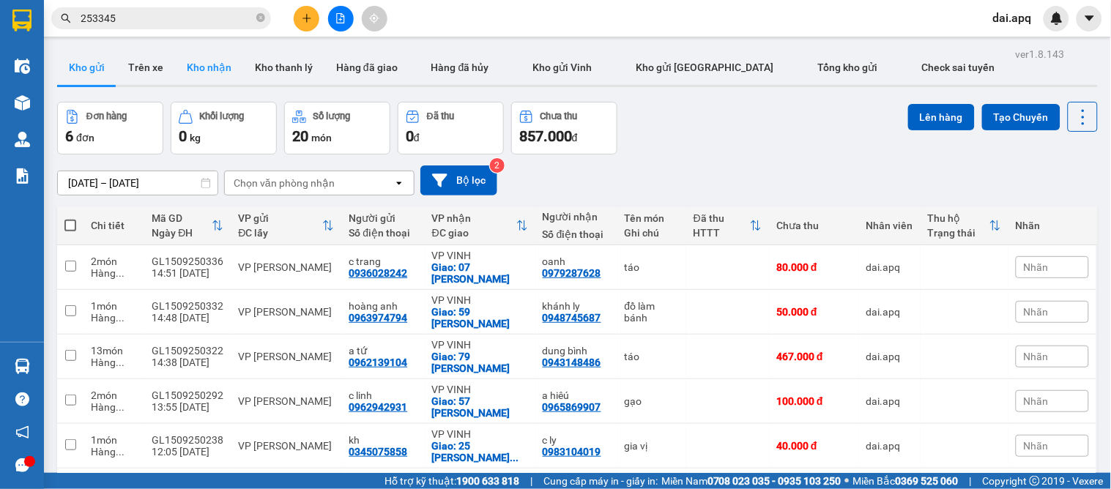
click at [206, 76] on button "Kho nhận" at bounding box center [209, 67] width 68 height 35
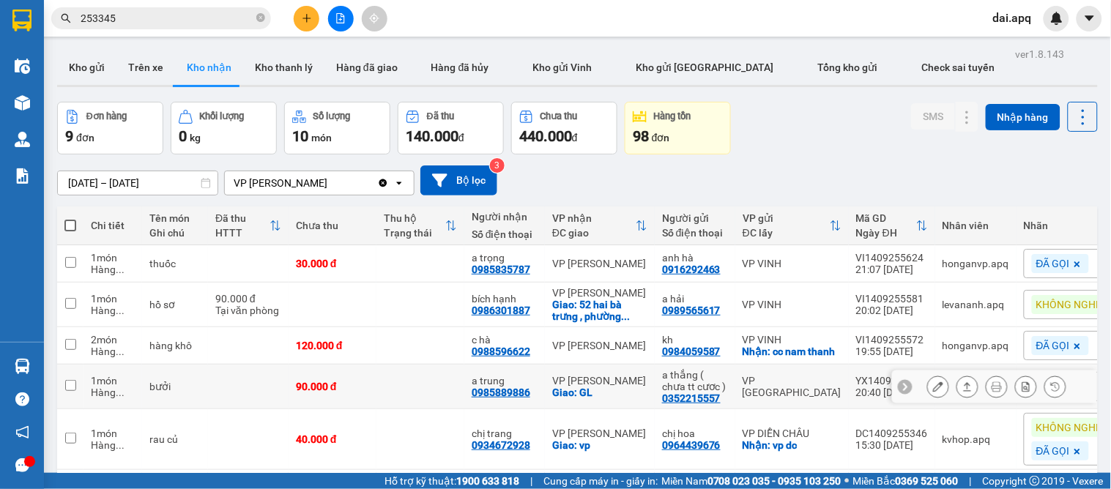
scroll to position [163, 0]
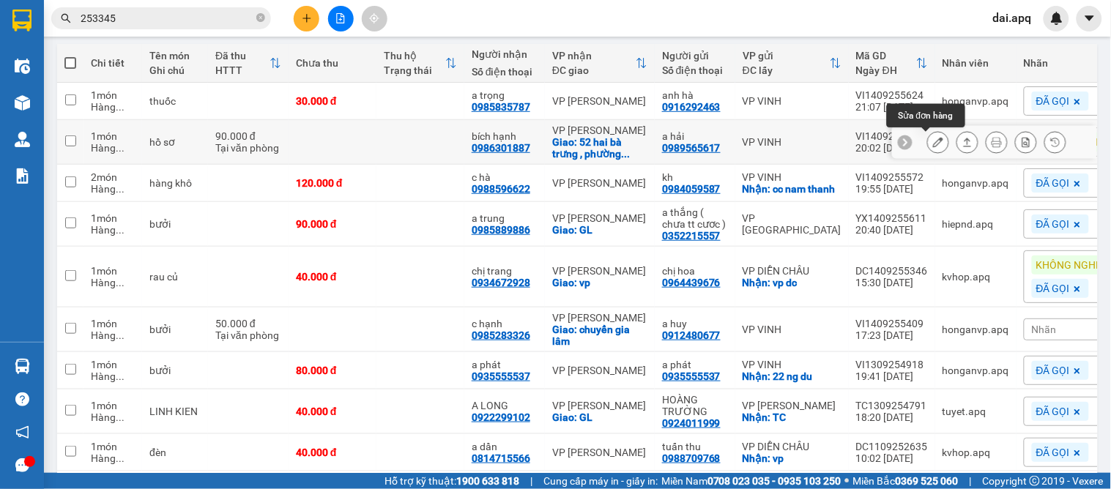
click at [933, 147] on button at bounding box center [938, 143] width 21 height 26
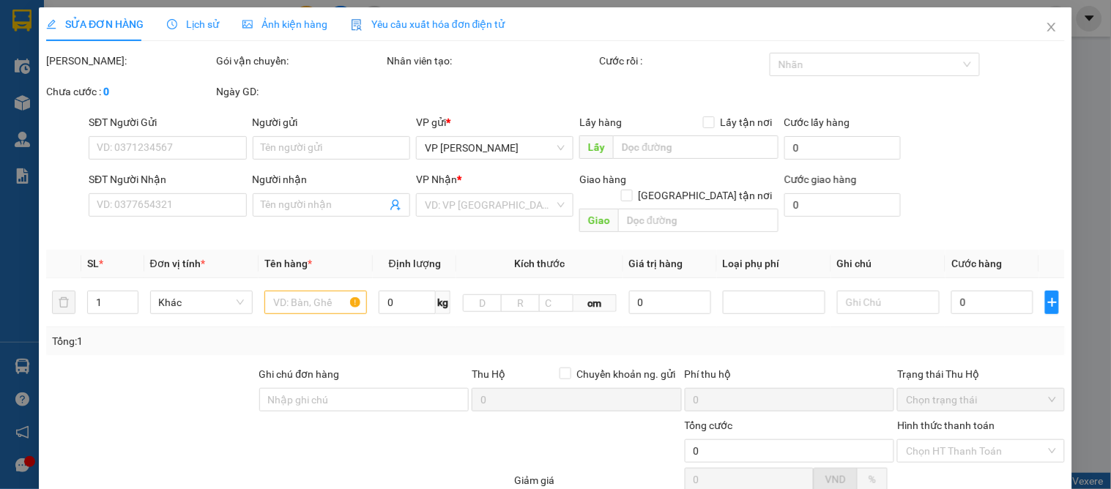
type input "0989565617"
type input "a hải"
type input "0986301887"
type input "bích hạnh"
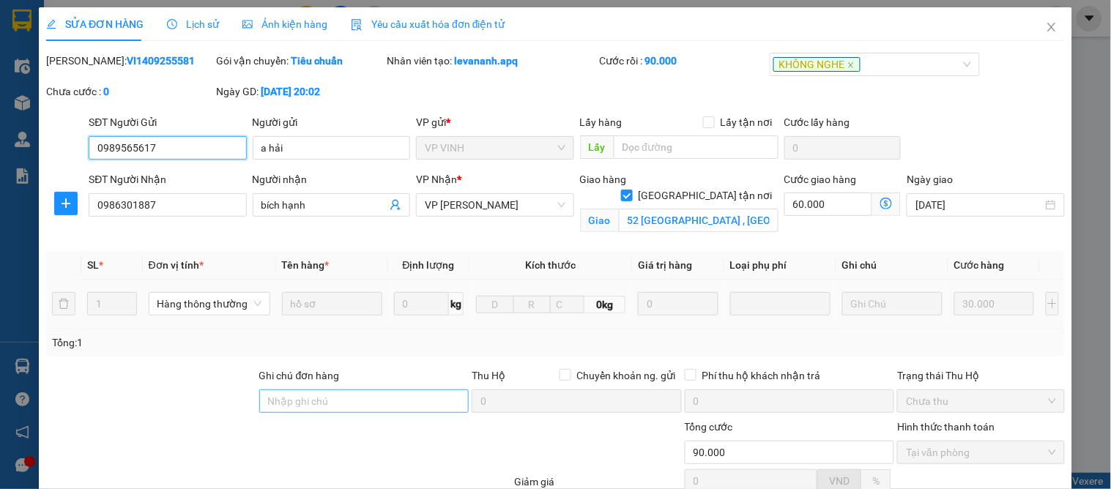
scroll to position [81, 0]
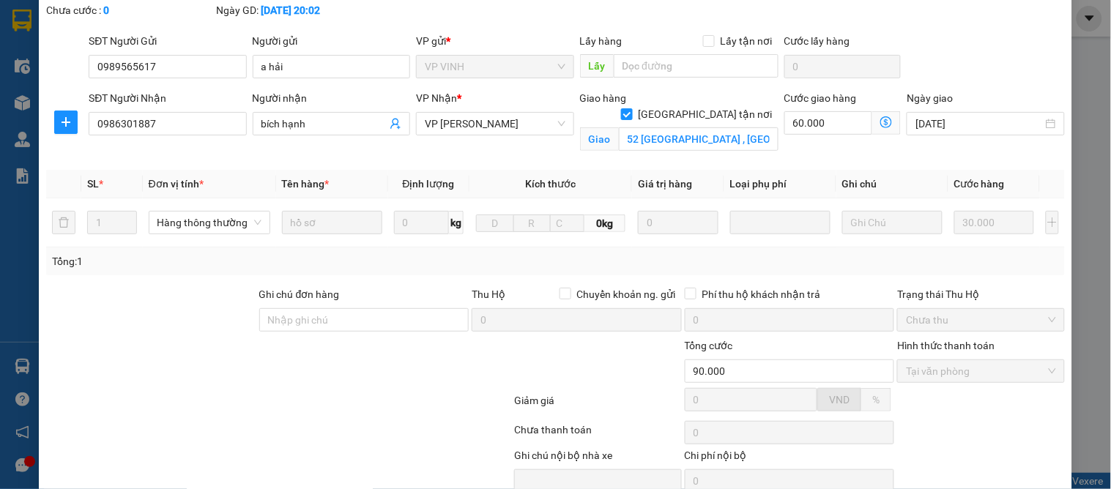
click at [332, 141] on div "Người nhận bích hạnh" at bounding box center [332, 115] width 158 height 51
click at [330, 130] on input "bích hạnh" at bounding box center [324, 124] width 125 height 16
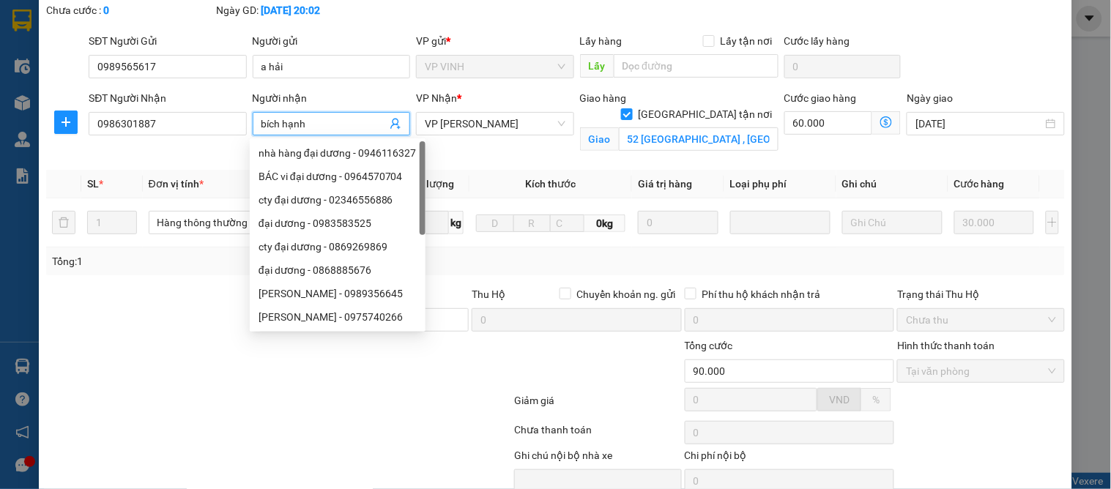
drag, startPoint x: 330, startPoint y: 130, endPoint x: 198, endPoint y: 136, distance: 132.0
click at [198, 136] on div "SĐT Người Nhận 0986301887 Người nhận bích hạnh VP Nhận * VP GIA LÂM Giao hàng G…" at bounding box center [577, 124] width 982 height 69
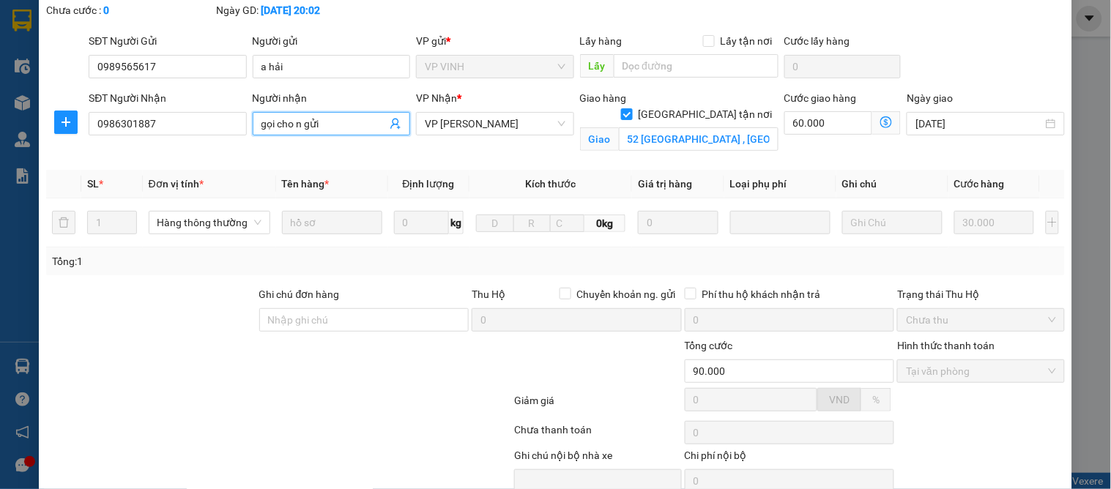
scroll to position [147, 0]
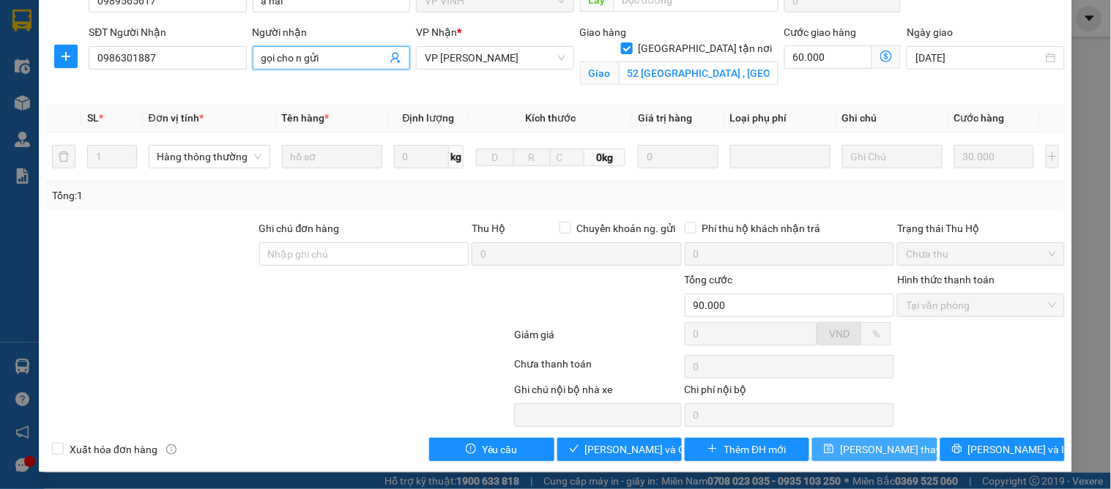
click at [866, 451] on span "Lưu thay đổi" at bounding box center [898, 450] width 117 height 16
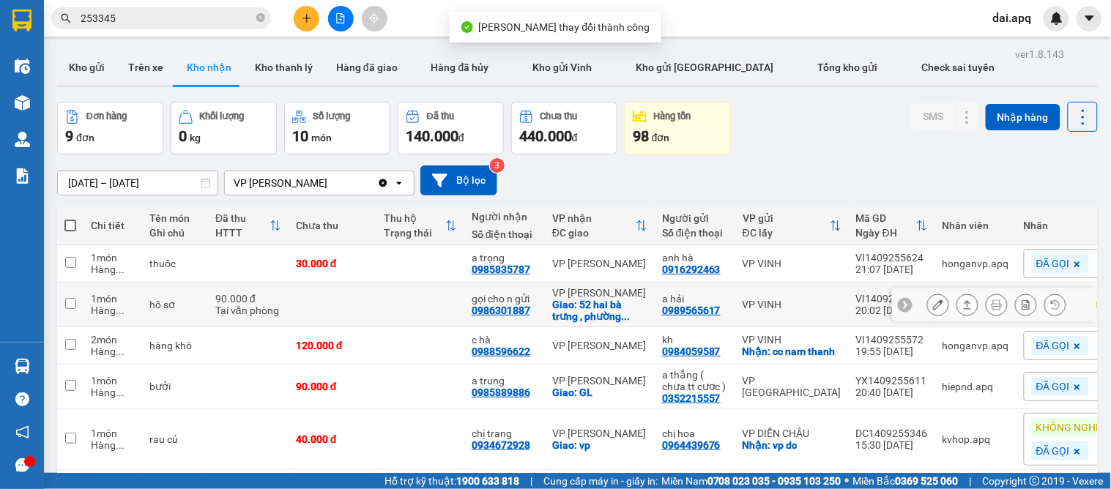
scroll to position [235, 0]
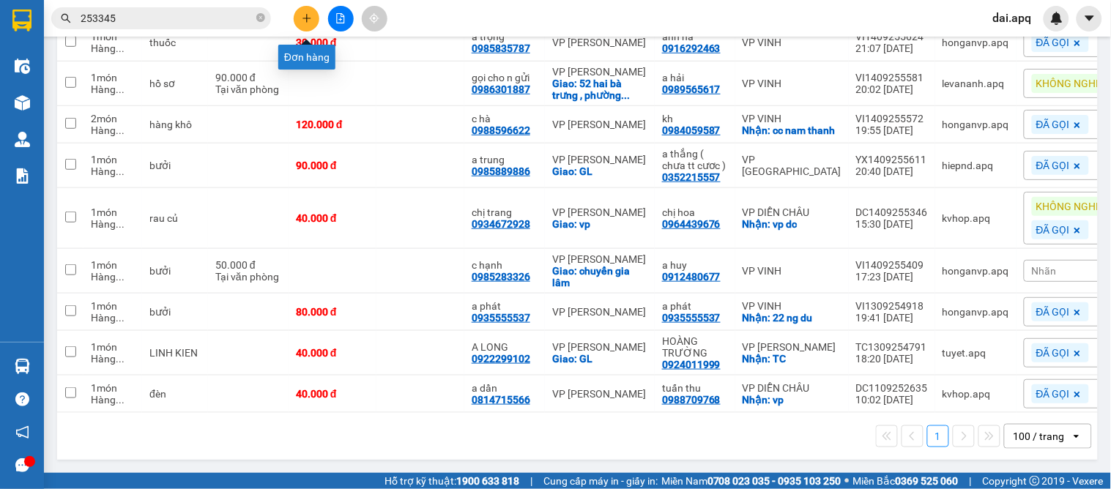
click at [300, 18] on button at bounding box center [307, 19] width 26 height 26
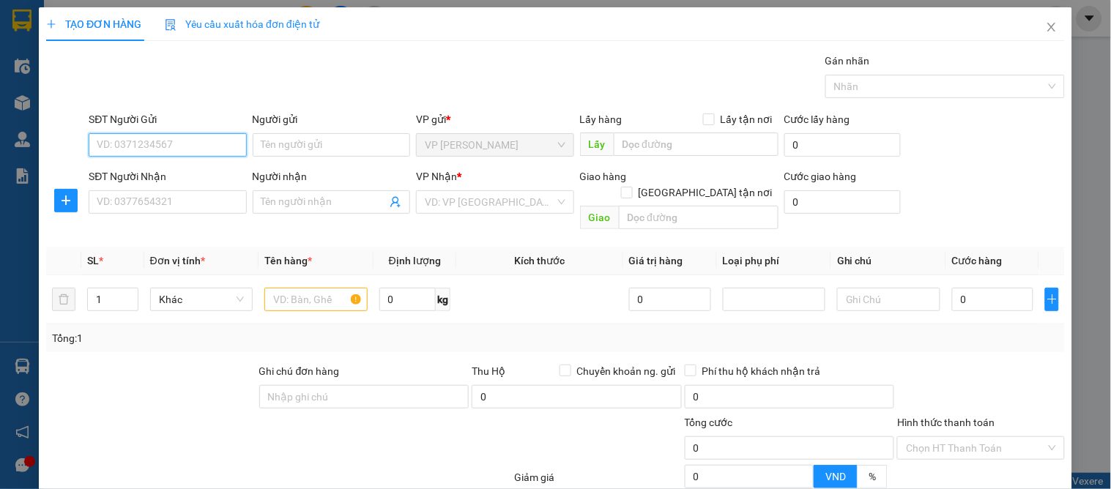
click at [118, 145] on input "SĐT Người Gửi" at bounding box center [168, 144] width 158 height 23
click at [166, 154] on input "0913913866" at bounding box center [168, 144] width 158 height 23
click at [166, 152] on input "0913913866" at bounding box center [168, 144] width 158 height 23
click at [179, 170] on div "0913913866 - anh quyền" at bounding box center [166, 174] width 138 height 16
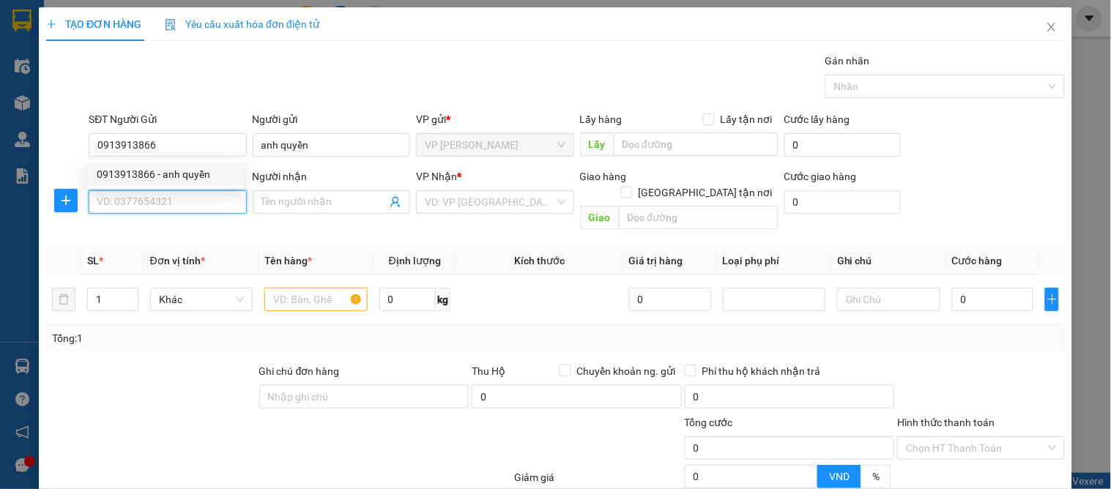
click at [177, 199] on input "SĐT Người Nhận" at bounding box center [168, 201] width 158 height 23
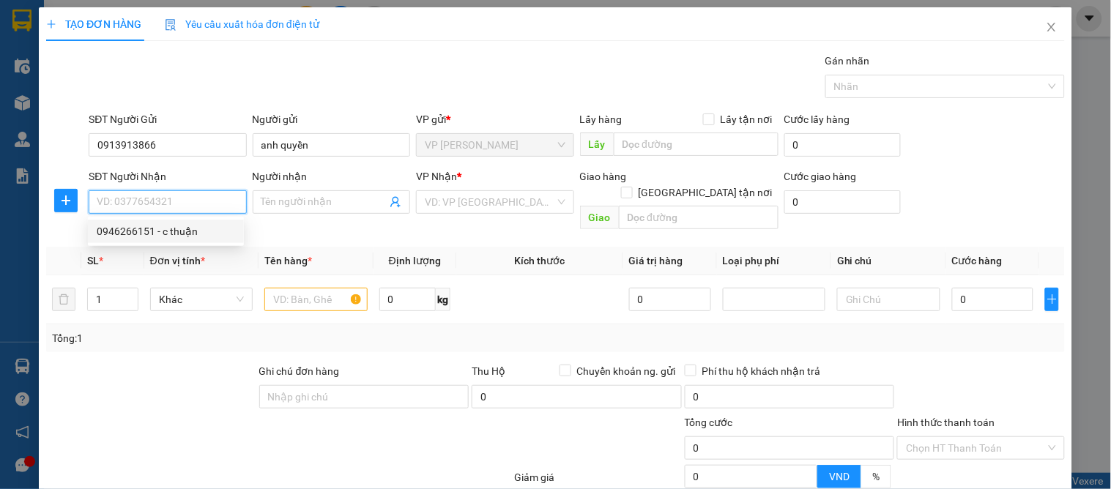
click at [174, 231] on div "0946266151 - c thuận" at bounding box center [166, 231] width 138 height 16
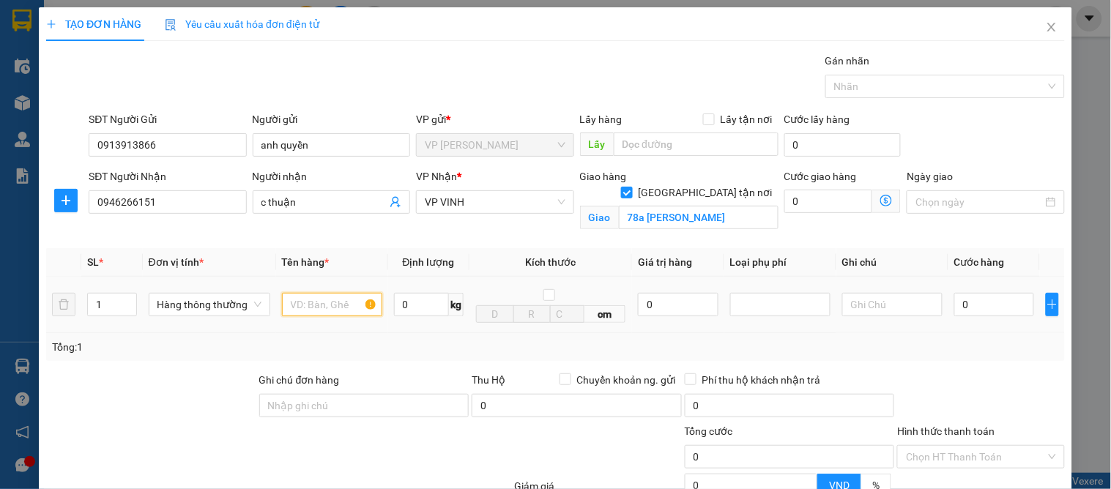
click at [316, 311] on input "text" at bounding box center [332, 304] width 100 height 23
click at [1017, 301] on input "0" at bounding box center [995, 304] width 80 height 23
drag, startPoint x: 1020, startPoint y: 359, endPoint x: 982, endPoint y: 363, distance: 37.6
click at [1018, 360] on div "Tổng: 1" at bounding box center [555, 347] width 1019 height 28
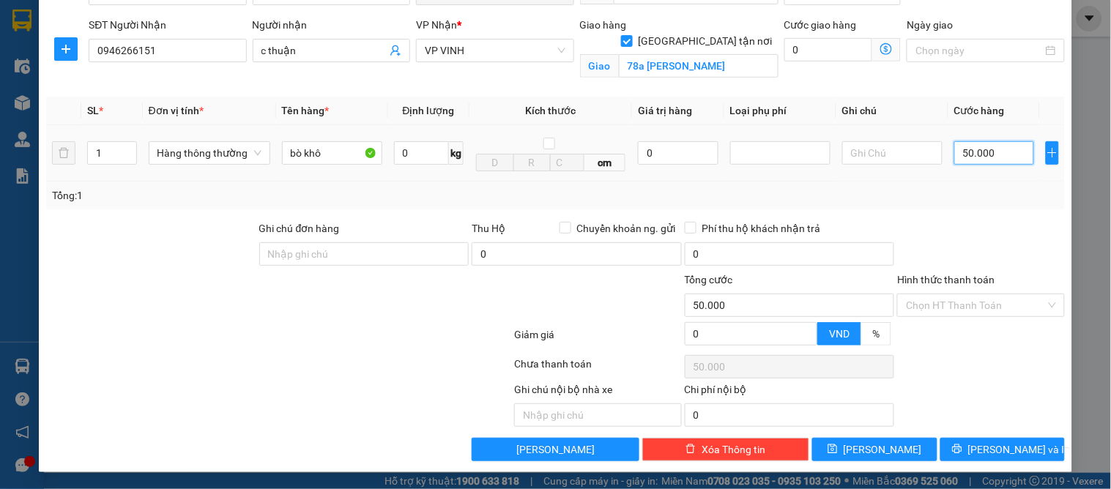
click at [1005, 152] on input "50.000" at bounding box center [995, 152] width 80 height 23
drag, startPoint x: 989, startPoint y: 237, endPoint x: 966, endPoint y: 243, distance: 24.0
click at [989, 239] on div at bounding box center [981, 246] width 170 height 51
click at [935, 303] on input "Hình thức thanh toán" at bounding box center [975, 306] width 139 height 22
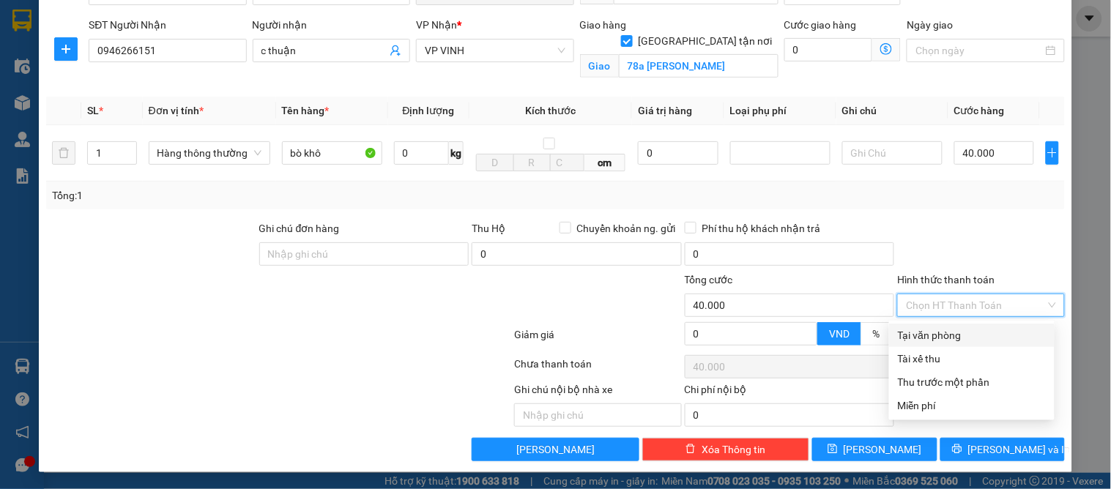
click at [945, 333] on div "Tại văn phòng" at bounding box center [972, 335] width 148 height 16
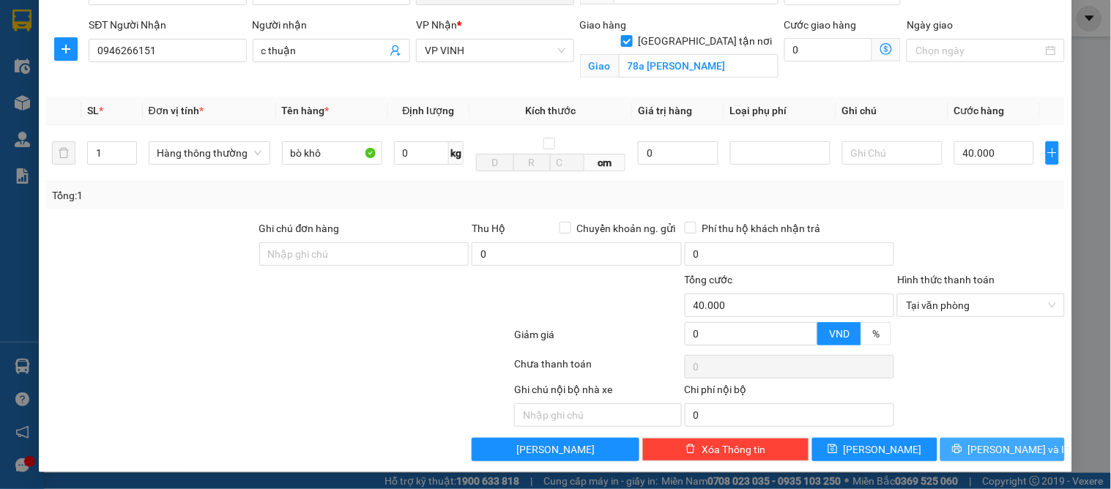
click at [987, 456] on span "[PERSON_NAME] và In" at bounding box center [1020, 450] width 103 height 16
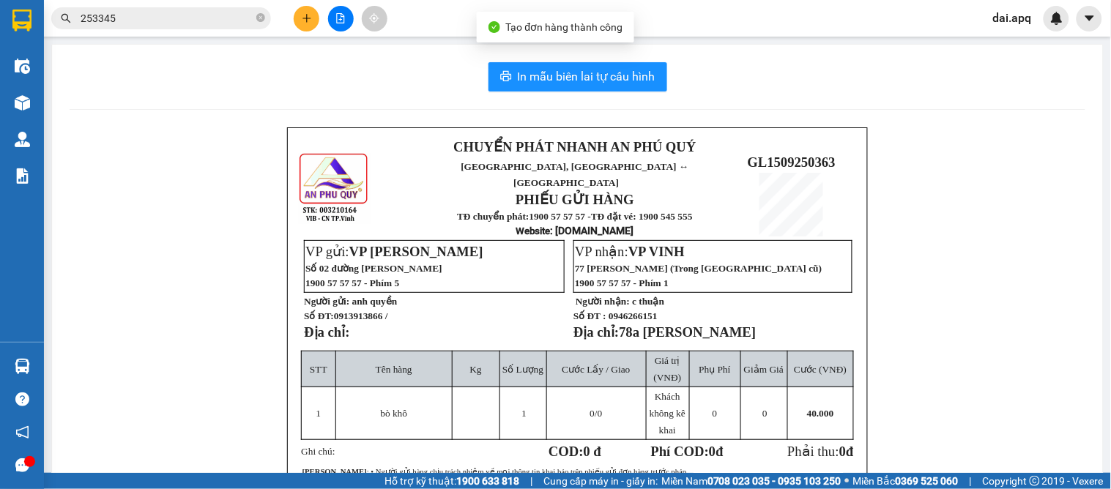
click at [562, 92] on div "In mẫu biên lai tự cấu hình CHUYỂN PHÁT NHANH AN PHÚ QUÝ NGHỆ AN, HÀ TĨNH ↔ HÀ …" at bounding box center [577, 361] width 1051 height 632
click at [562, 91] on button "In mẫu biên lai tự cấu hình" at bounding box center [578, 76] width 179 height 29
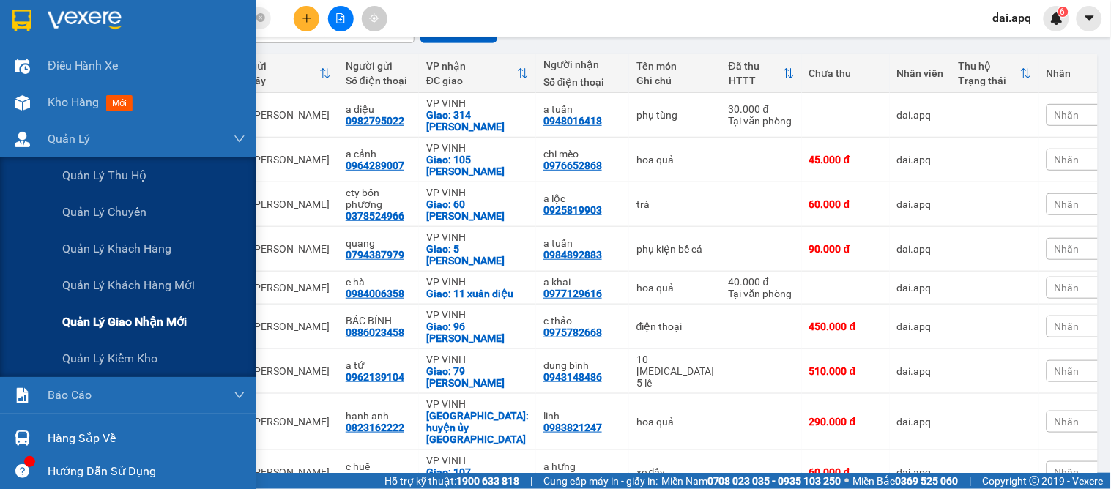
click at [170, 317] on span "Quản lý giao nhận mới" at bounding box center [124, 322] width 125 height 18
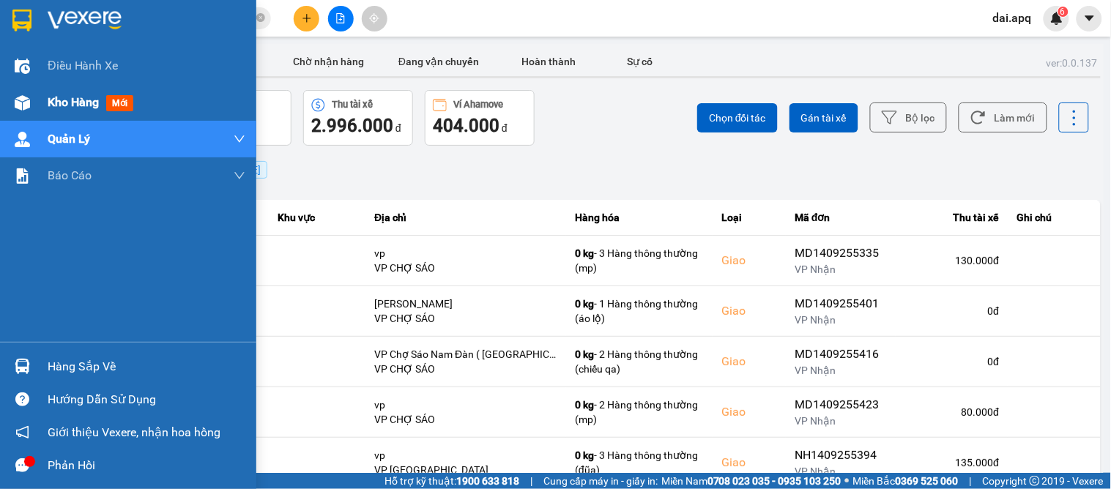
click at [20, 106] on img at bounding box center [22, 102] width 15 height 15
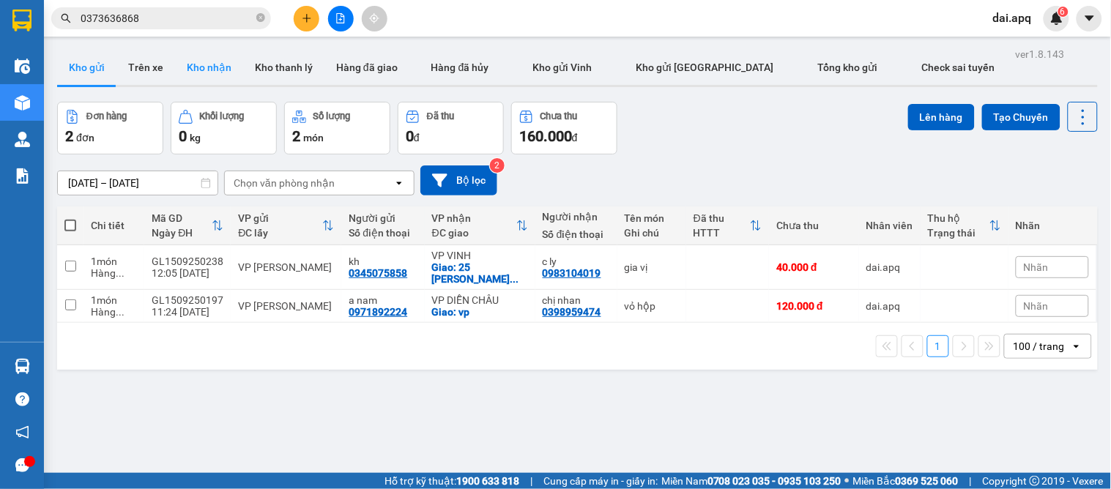
click at [189, 63] on button "Kho nhận" at bounding box center [209, 67] width 68 height 35
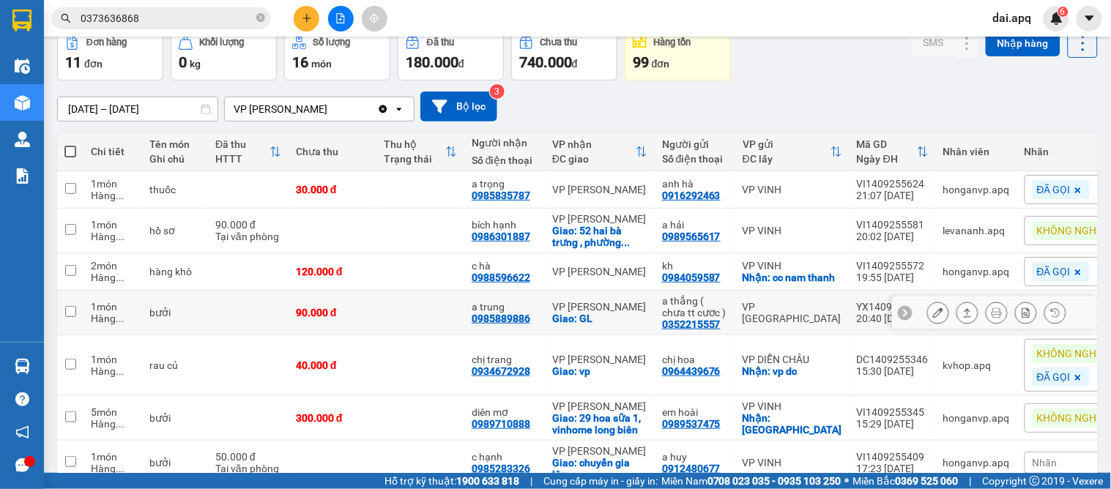
scroll to position [237, 0]
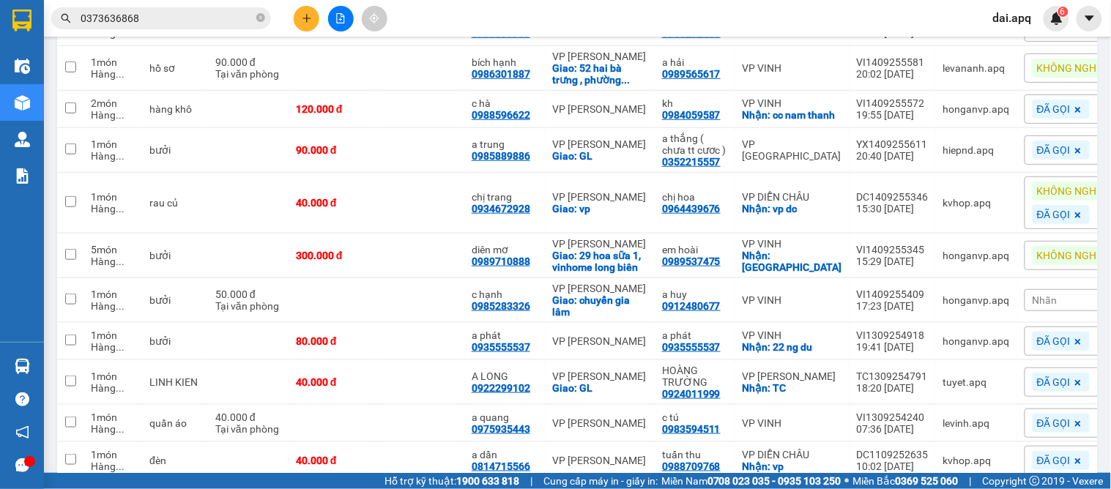
click at [1033, 265] on div "KHÔNG NGHE" at bounding box center [1077, 255] width 89 height 19
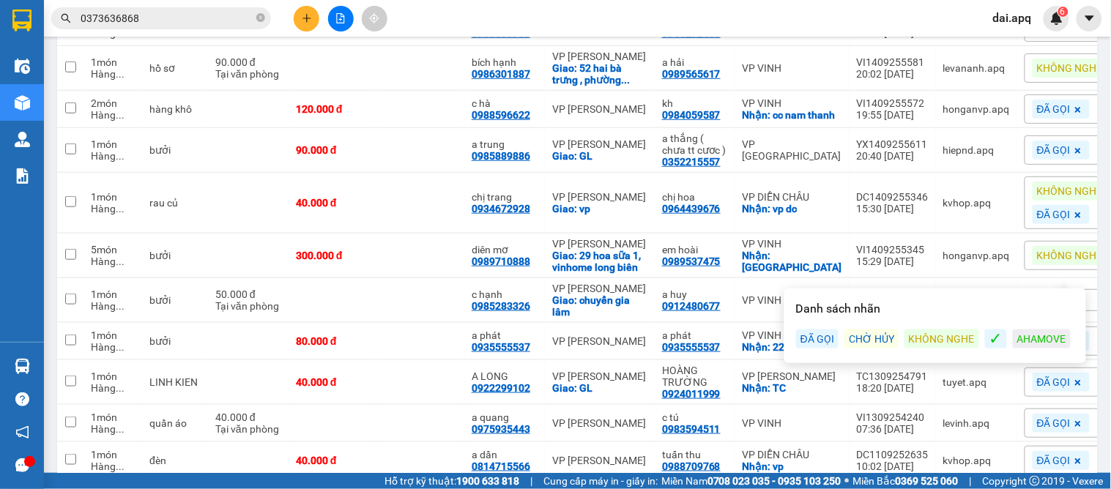
click at [815, 336] on div "ĐÃ GỌI" at bounding box center [817, 339] width 42 height 19
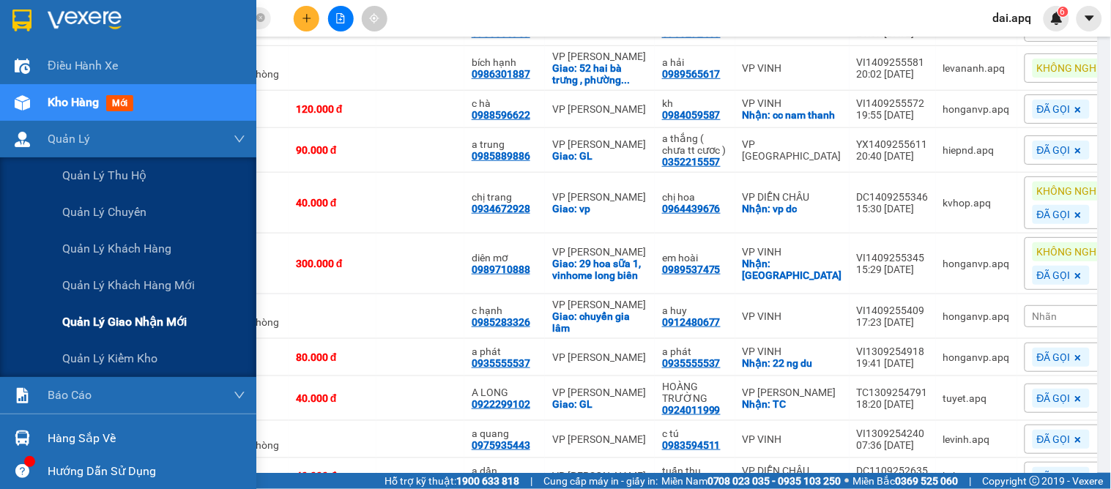
click at [147, 321] on span "Quản lý giao nhận mới" at bounding box center [124, 322] width 125 height 18
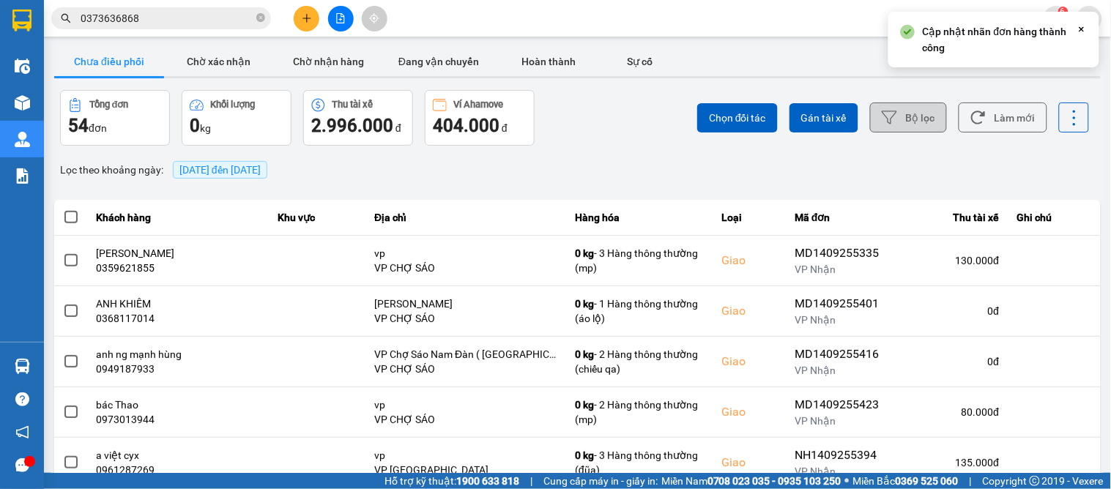
click at [882, 115] on icon at bounding box center [889, 117] width 15 height 15
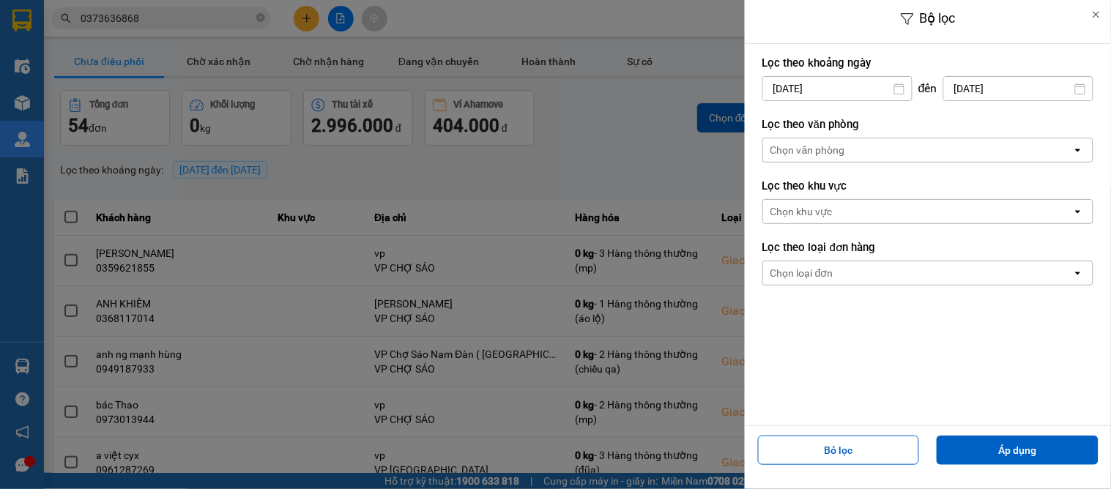
click at [840, 147] on div "Chọn văn phòng" at bounding box center [808, 150] width 75 height 15
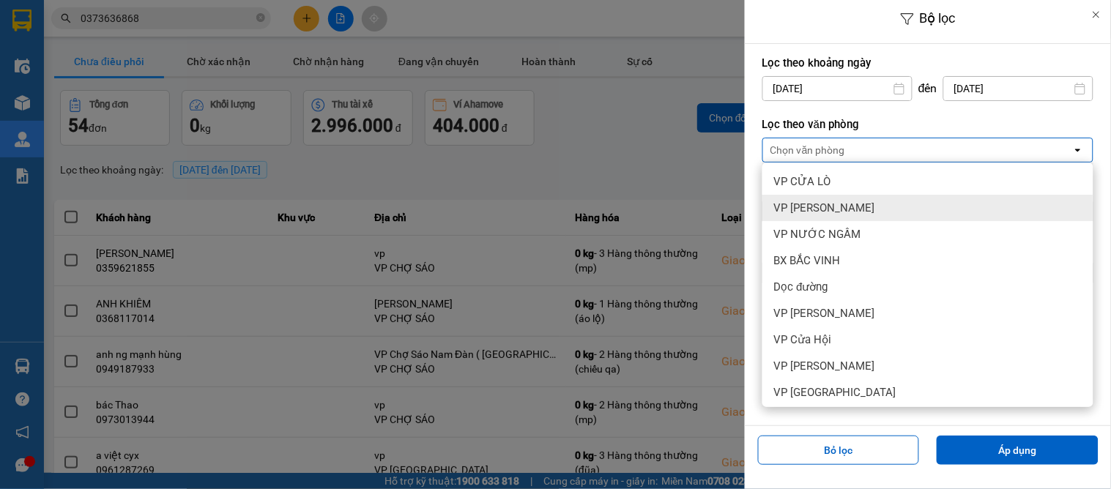
drag, startPoint x: 793, startPoint y: 200, endPoint x: 886, endPoint y: 253, distance: 107.3
click at [796, 201] on span "VP [PERSON_NAME]" at bounding box center [824, 208] width 101 height 15
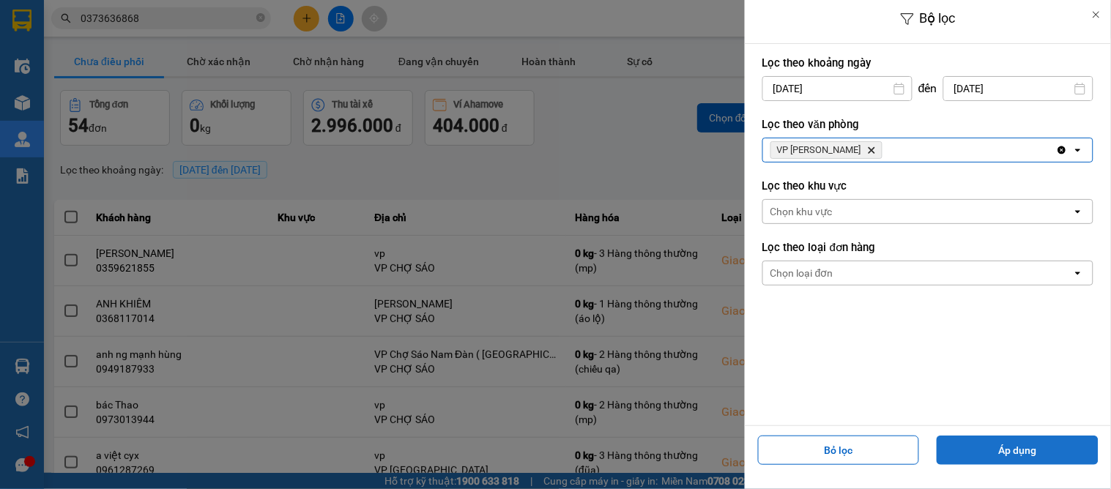
click at [1001, 458] on button "Áp dụng" at bounding box center [1018, 450] width 162 height 29
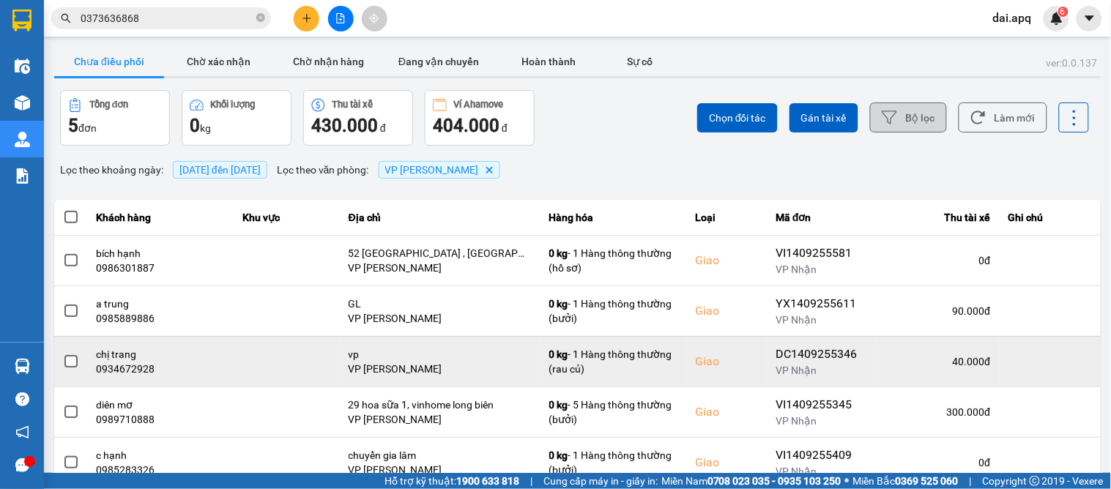
scroll to position [48, 0]
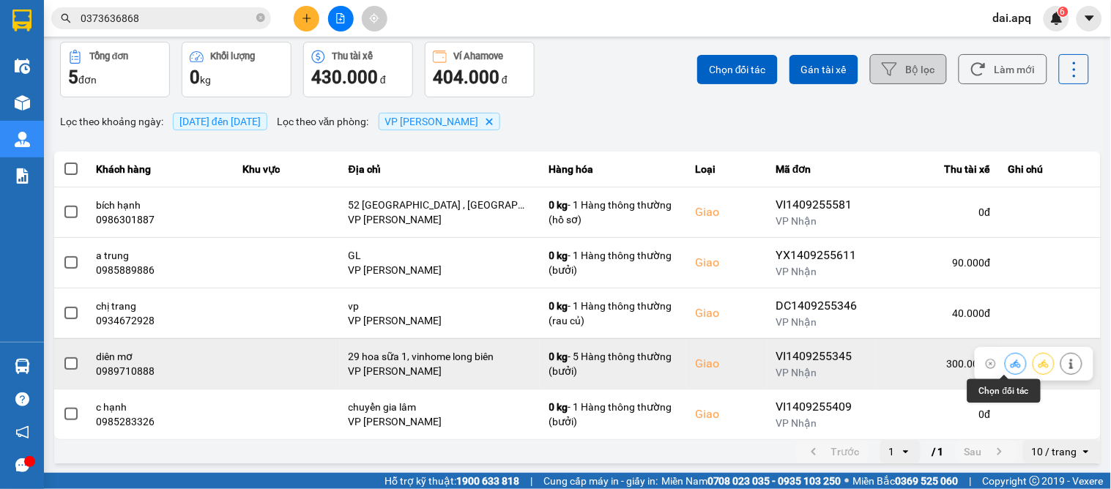
click at [1011, 363] on icon at bounding box center [1016, 364] width 10 height 8
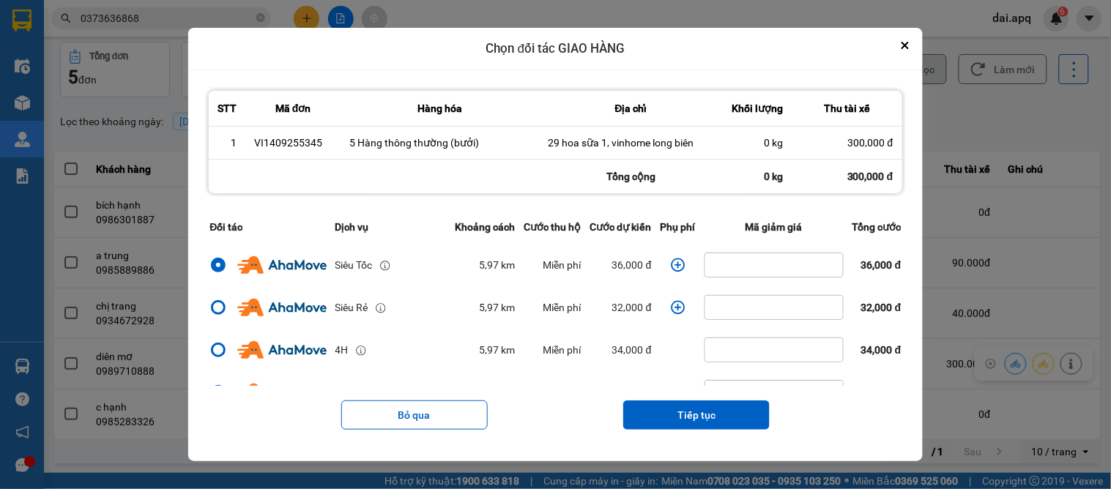
click at [671, 264] on icon "dialog" at bounding box center [678, 265] width 15 height 15
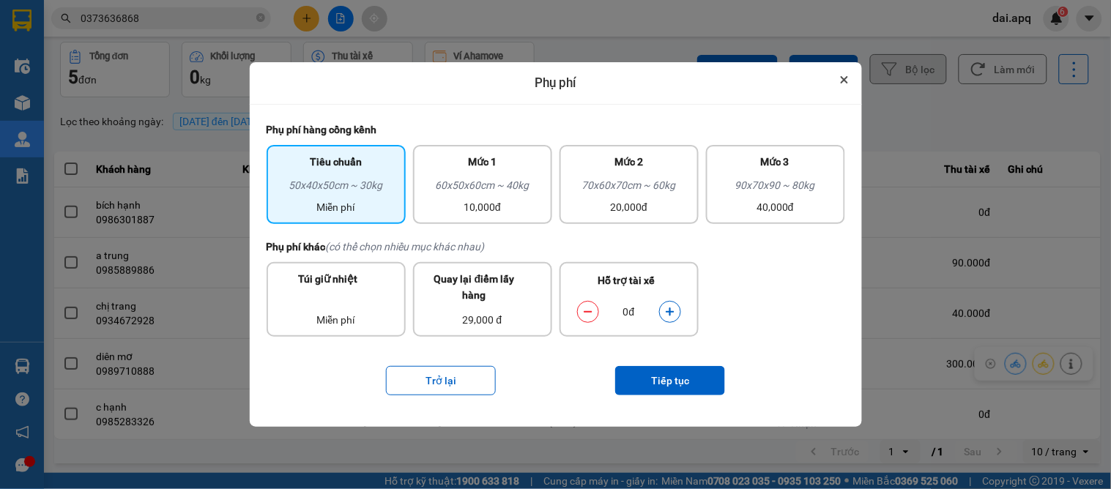
click at [845, 84] on icon "Close" at bounding box center [844, 79] width 7 height 7
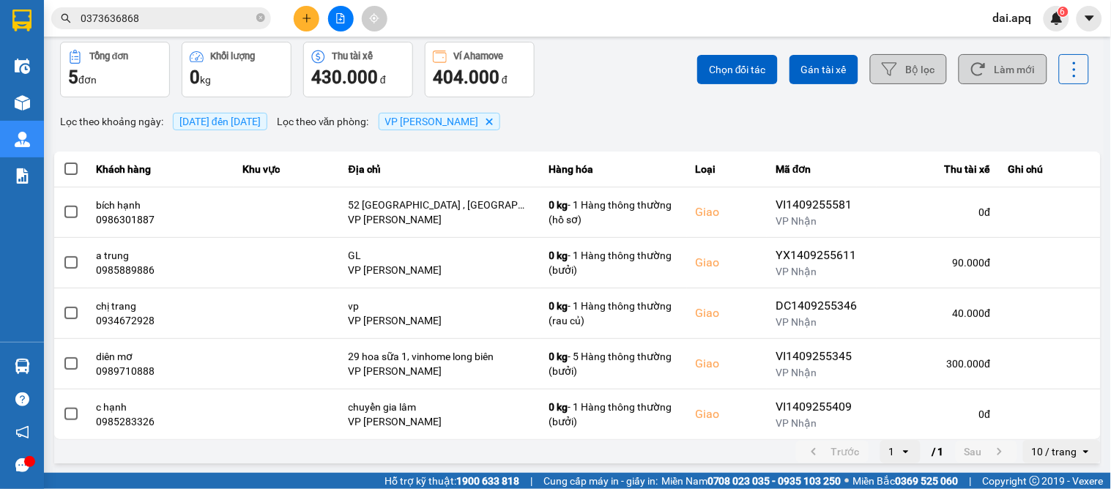
click at [987, 69] on button "Làm mới" at bounding box center [1003, 69] width 89 height 30
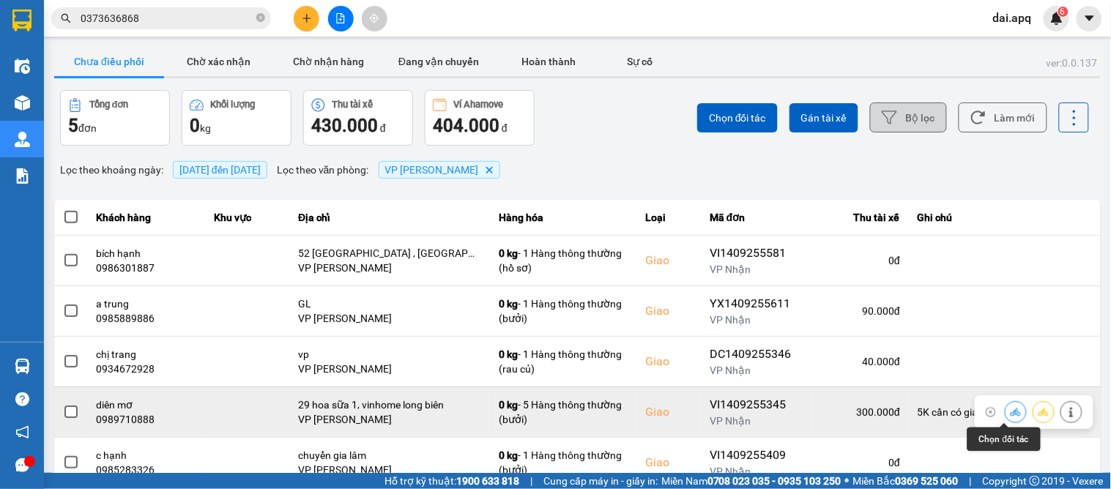
click at [1011, 412] on icon at bounding box center [1016, 412] width 10 height 10
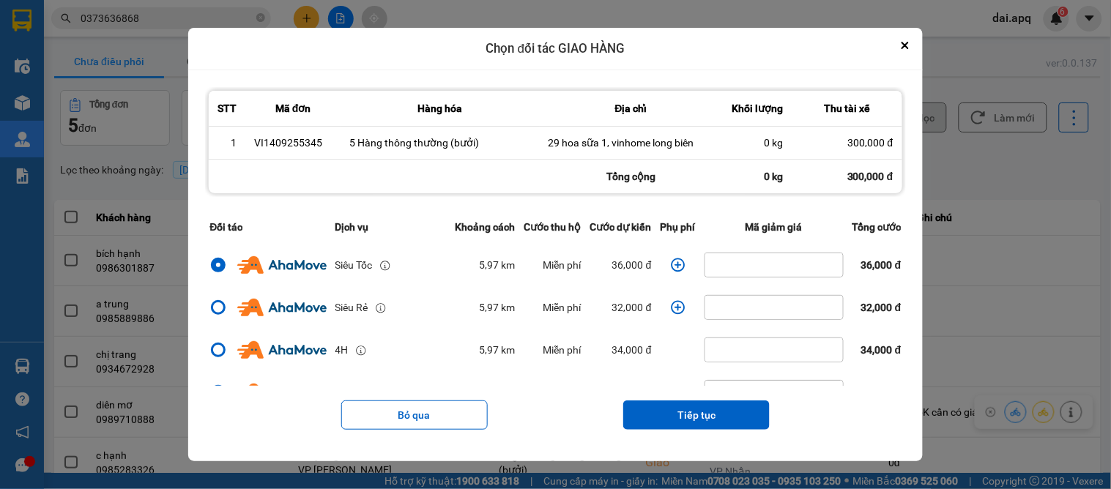
click at [680, 262] on icon "dialog" at bounding box center [678, 265] width 15 height 15
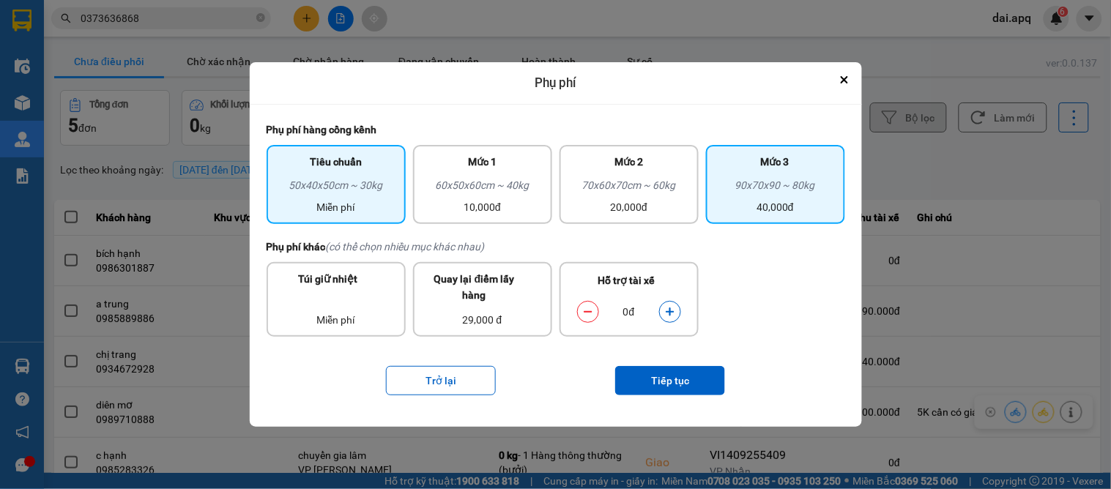
click at [778, 185] on div "90x70x90 ~ 80kg" at bounding box center [776, 188] width 122 height 22
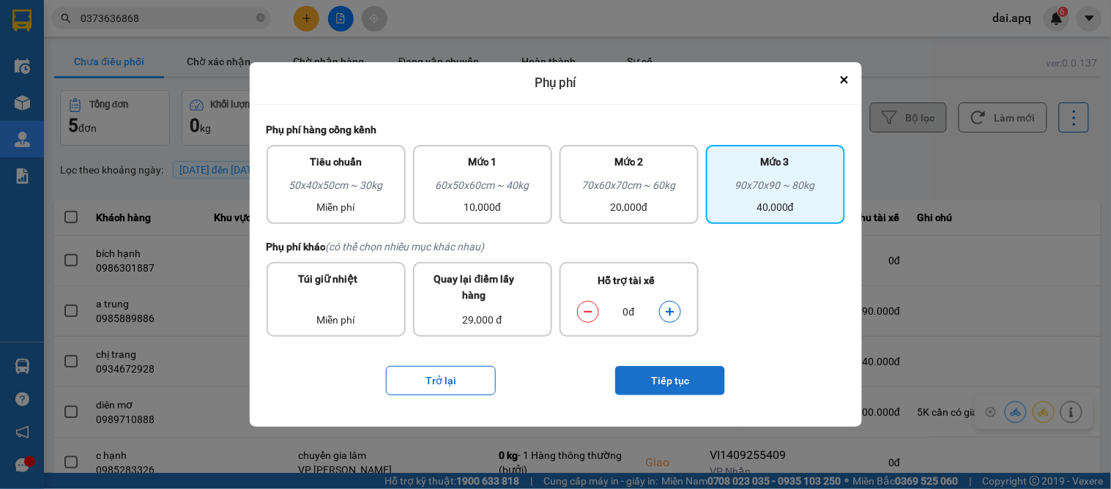
click at [660, 377] on button "Tiếp tục" at bounding box center [670, 380] width 110 height 29
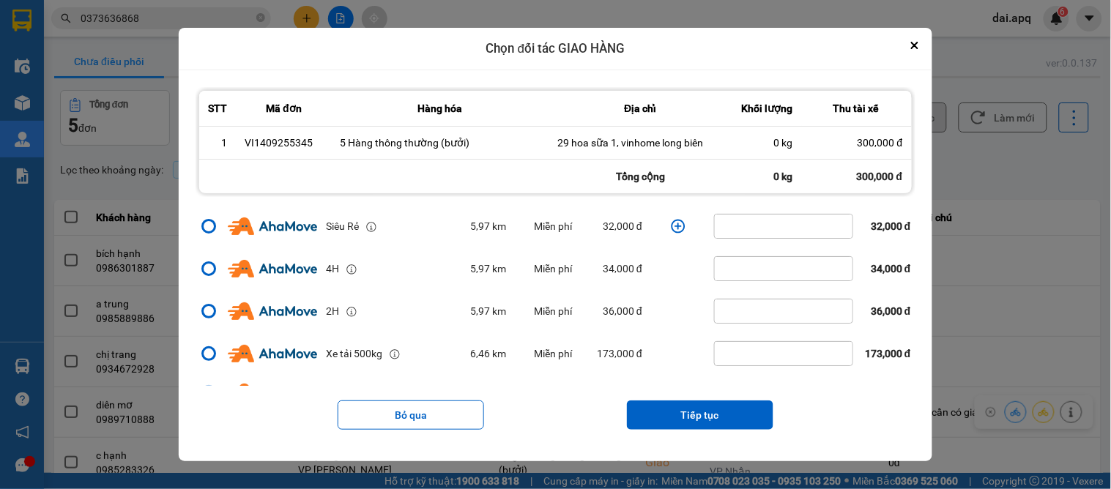
scroll to position [163, 0]
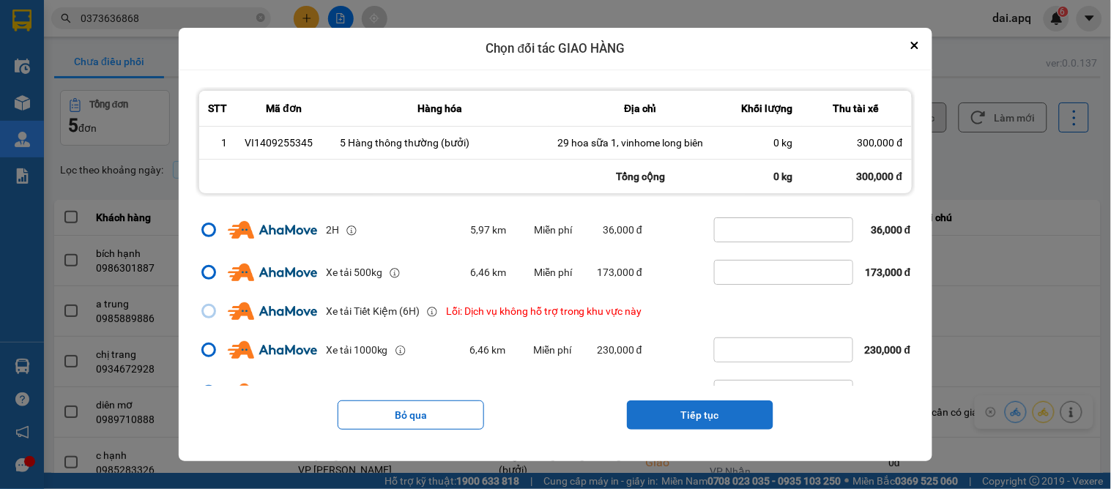
click at [692, 411] on button "Tiếp tục" at bounding box center [700, 415] width 147 height 29
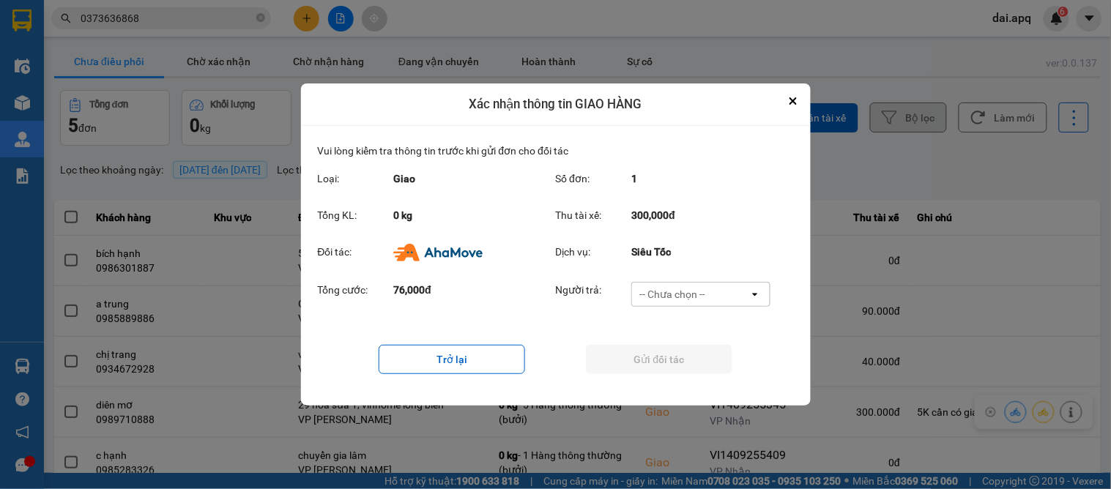
click at [659, 297] on div "-- Chưa chọn --" at bounding box center [673, 294] width 66 height 15
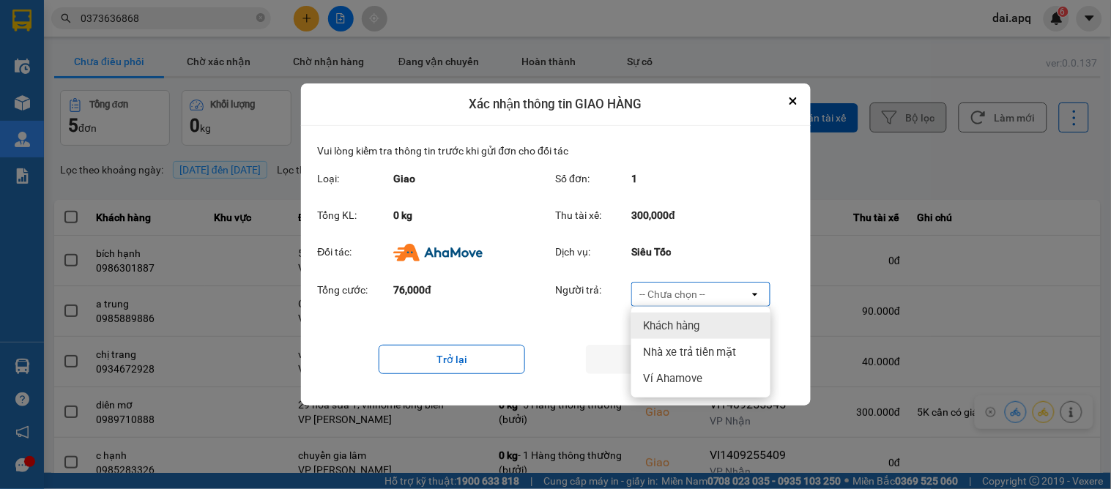
click at [667, 325] on span "Khách hàng" at bounding box center [671, 326] width 56 height 15
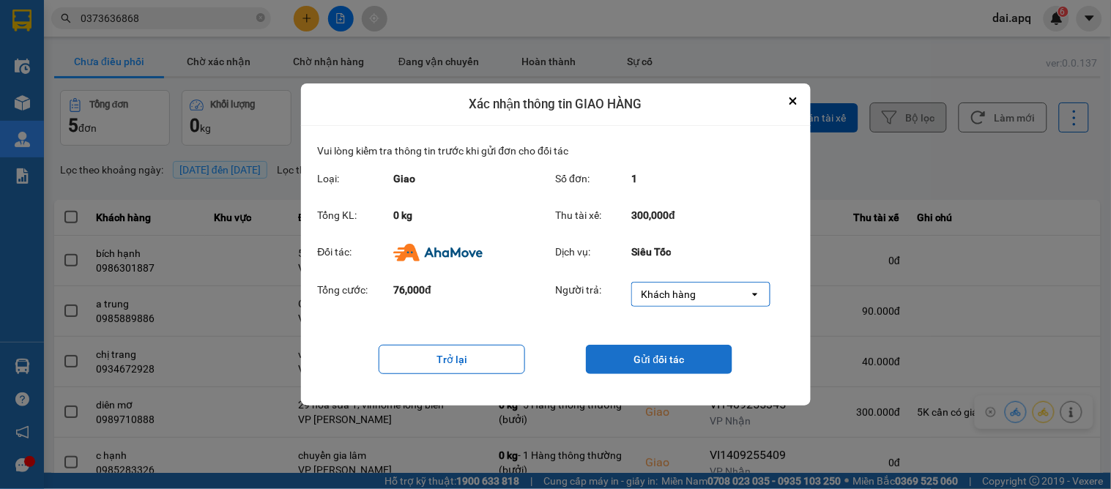
click at [656, 361] on button "Gửi đối tác" at bounding box center [659, 359] width 147 height 29
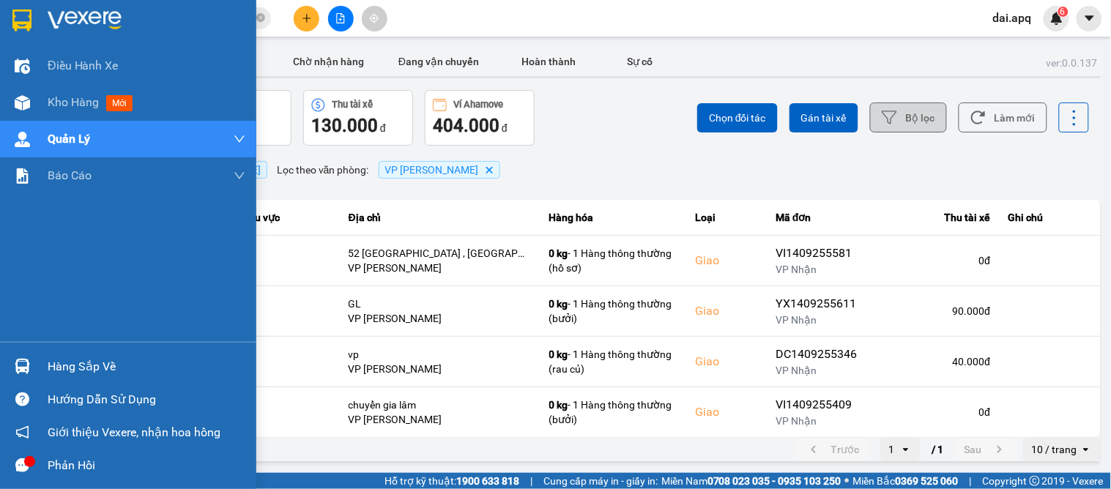
drag, startPoint x: 94, startPoint y: 360, endPoint x: 103, endPoint y: 369, distance: 13.0
click at [103, 369] on div "Hàng sắp về" at bounding box center [147, 367] width 198 height 22
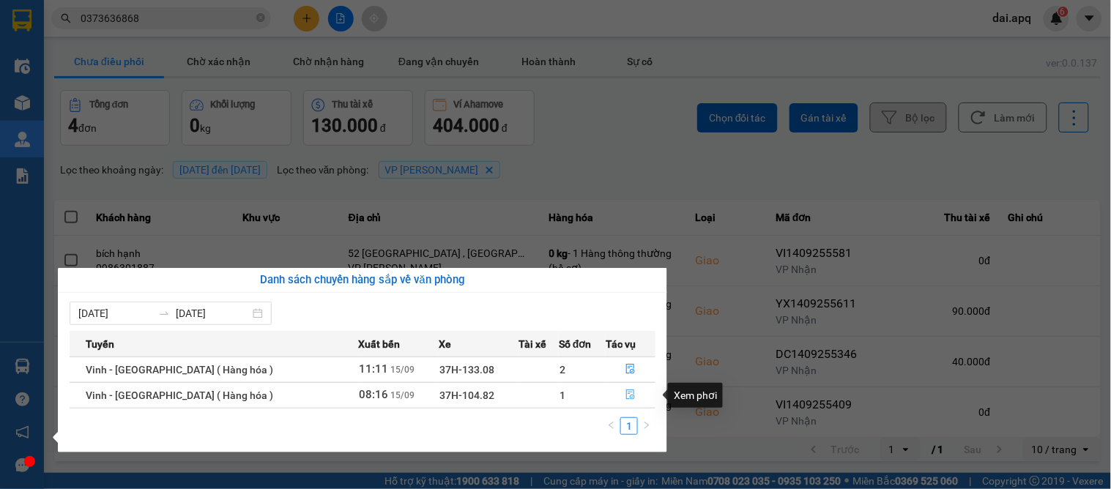
click at [626, 399] on icon "file-done" at bounding box center [631, 395] width 10 height 10
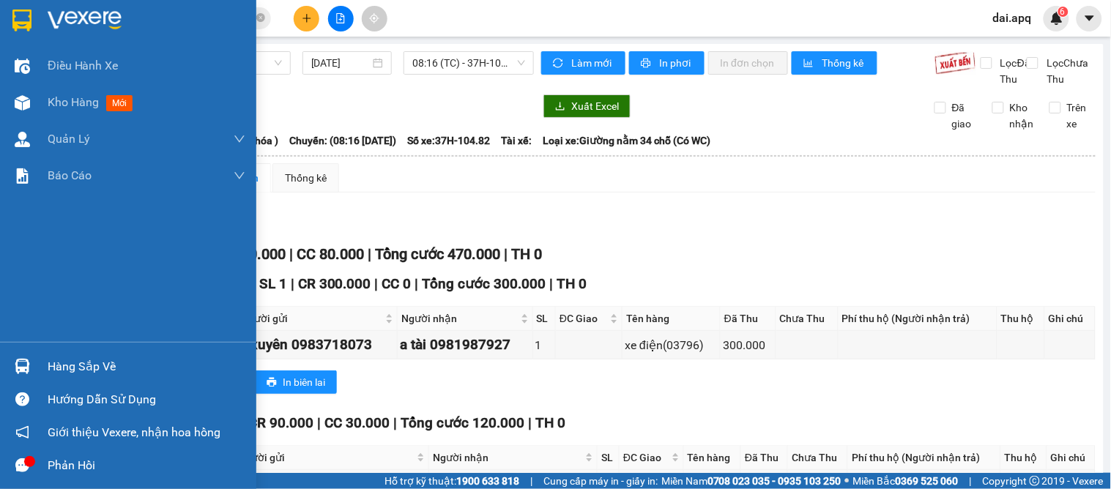
click at [44, 377] on div "Hàng sắp về" at bounding box center [128, 366] width 256 height 33
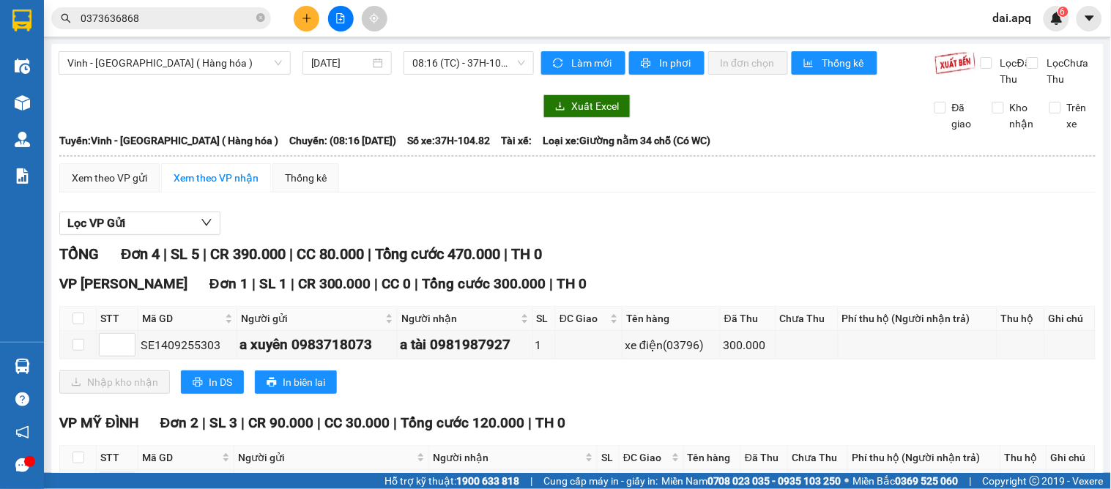
click at [719, 400] on section "Kết quả tìm kiếm ( 194 ) Bộ lọc Mã ĐH Trạng thái Món hàng Thu hộ Tổng cước Chưa…" at bounding box center [555, 244] width 1111 height 489
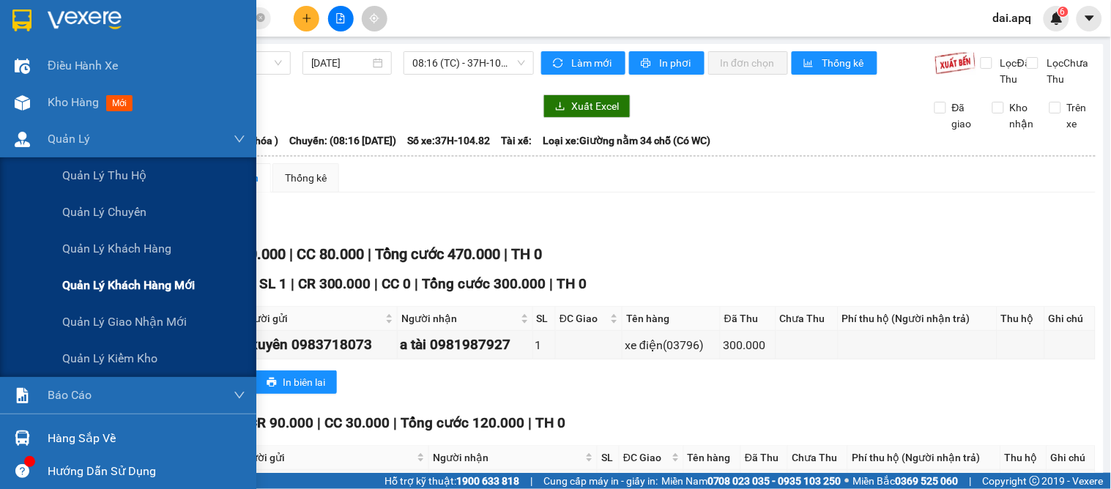
click at [200, 283] on div "Quản lý khách hàng mới" at bounding box center [153, 285] width 183 height 37
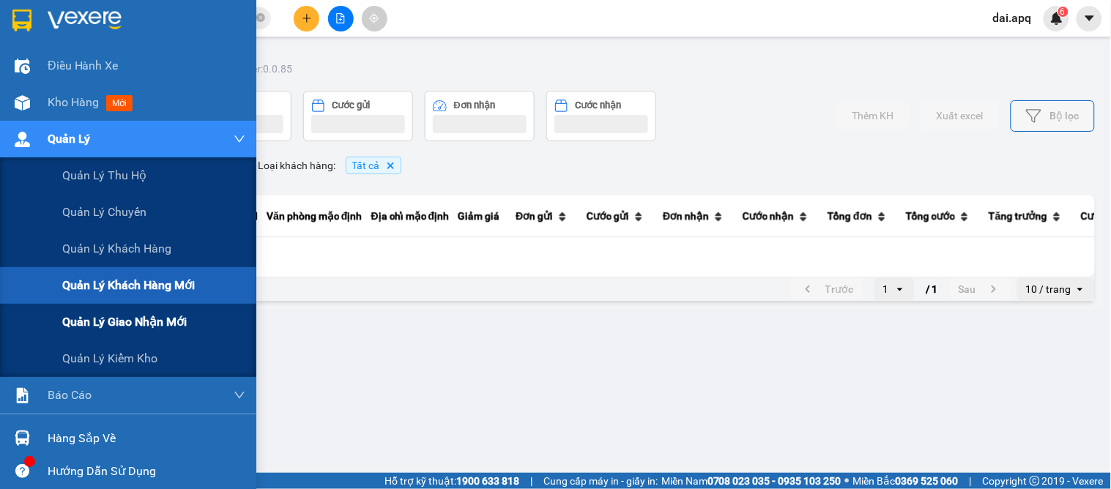
click at [200, 317] on div "Quản lý giao nhận mới" at bounding box center [153, 322] width 183 height 37
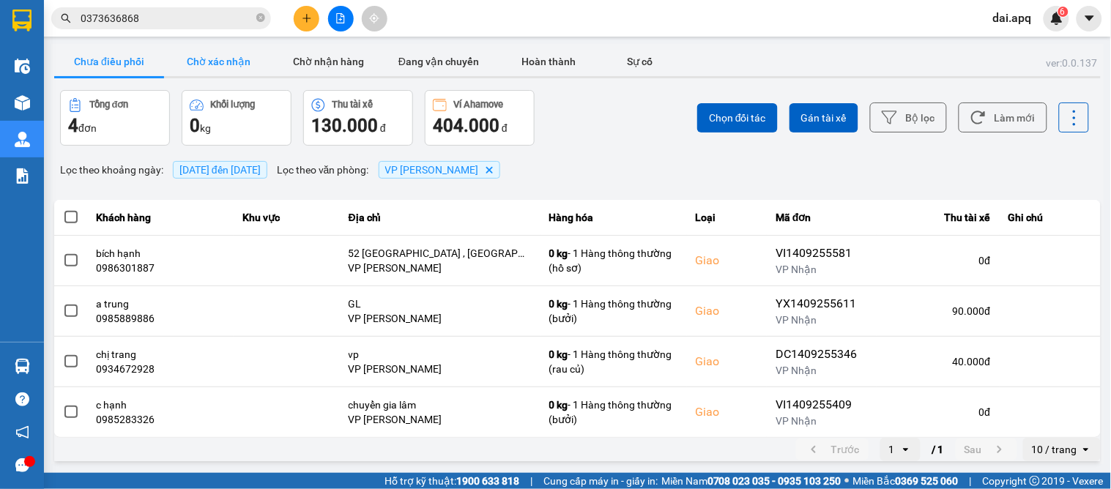
click at [231, 63] on button "Chờ xác nhận" at bounding box center [219, 61] width 110 height 29
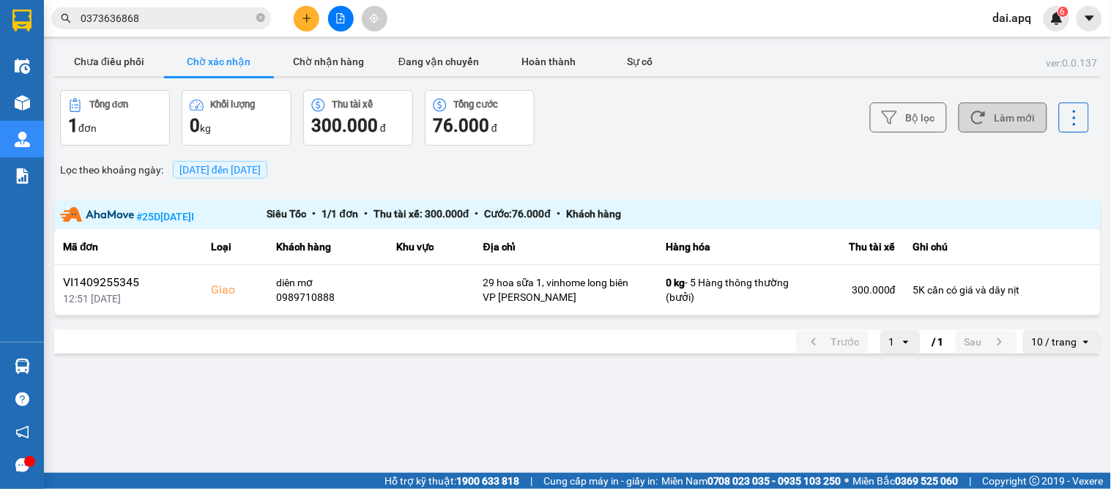
click at [993, 119] on button "Làm mới" at bounding box center [1003, 118] width 89 height 30
click at [1012, 108] on button "Làm mới" at bounding box center [1003, 118] width 89 height 30
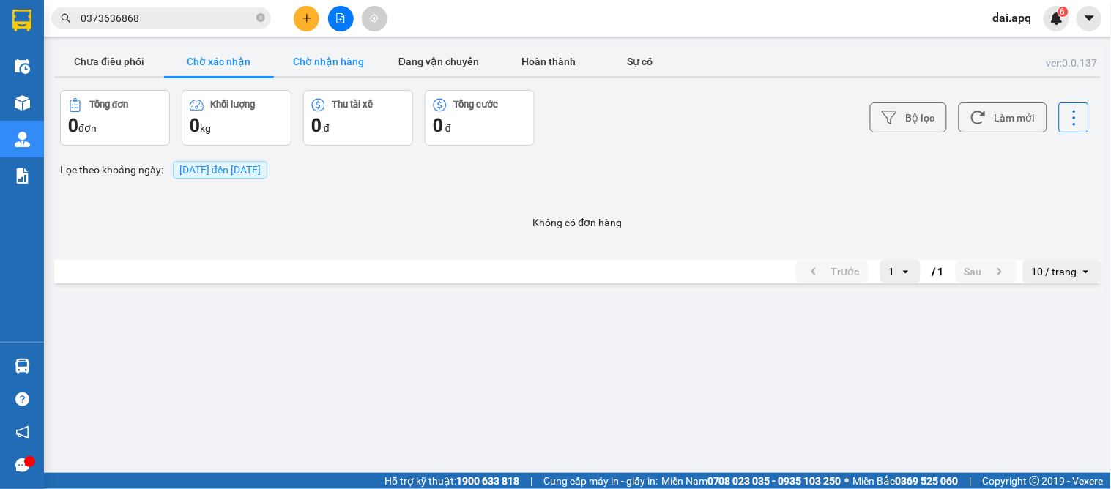
click at [308, 55] on button "Chờ nhận hàng" at bounding box center [329, 61] width 110 height 29
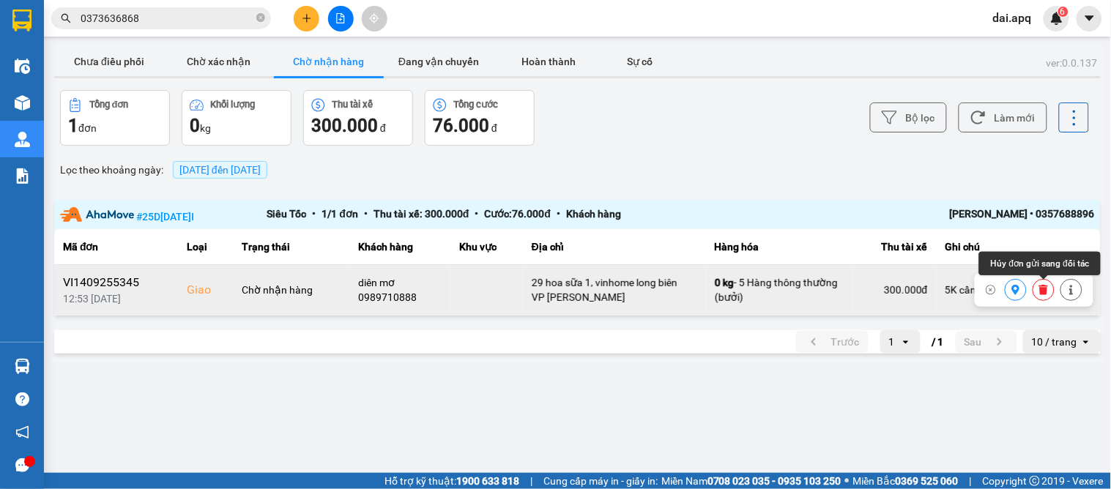
click at [1040, 290] on icon at bounding box center [1044, 290] width 10 height 10
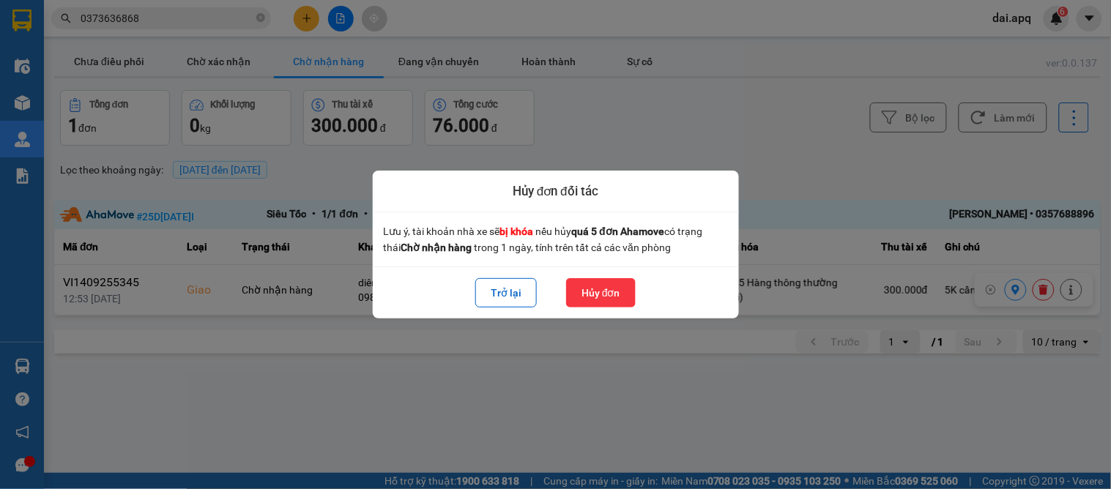
click at [603, 293] on button "Hủy đơn" at bounding box center [601, 292] width 70 height 29
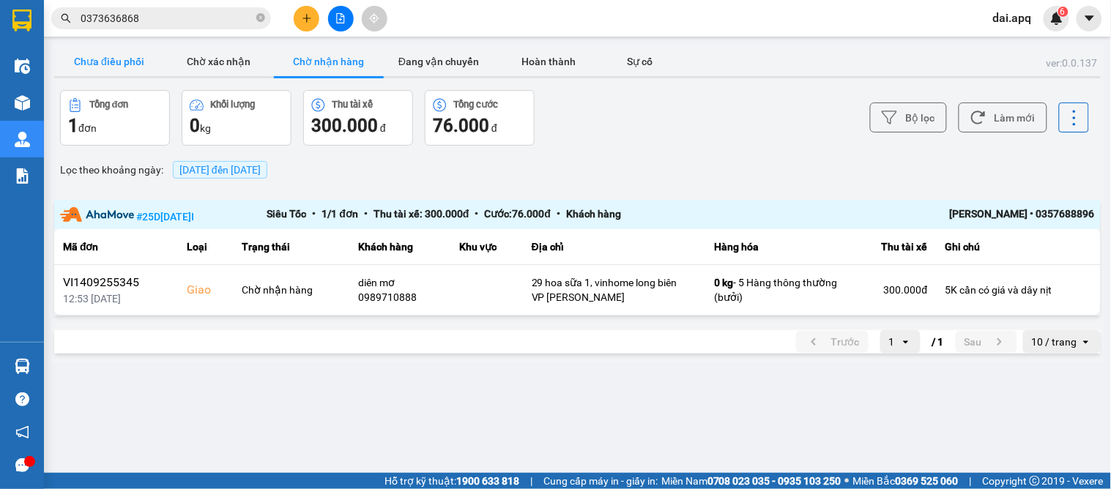
click at [122, 64] on button "Chưa điều phối" at bounding box center [109, 61] width 110 height 29
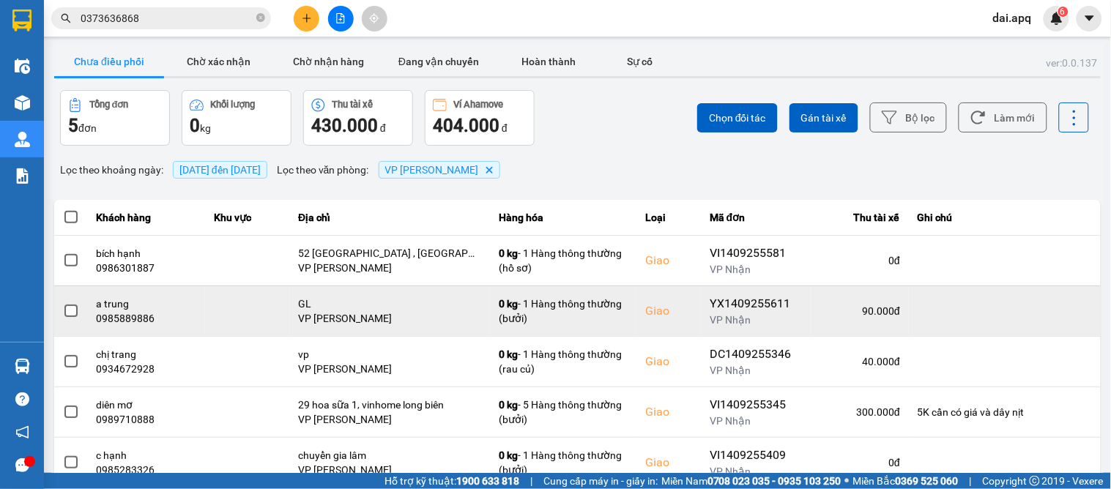
scroll to position [48, 0]
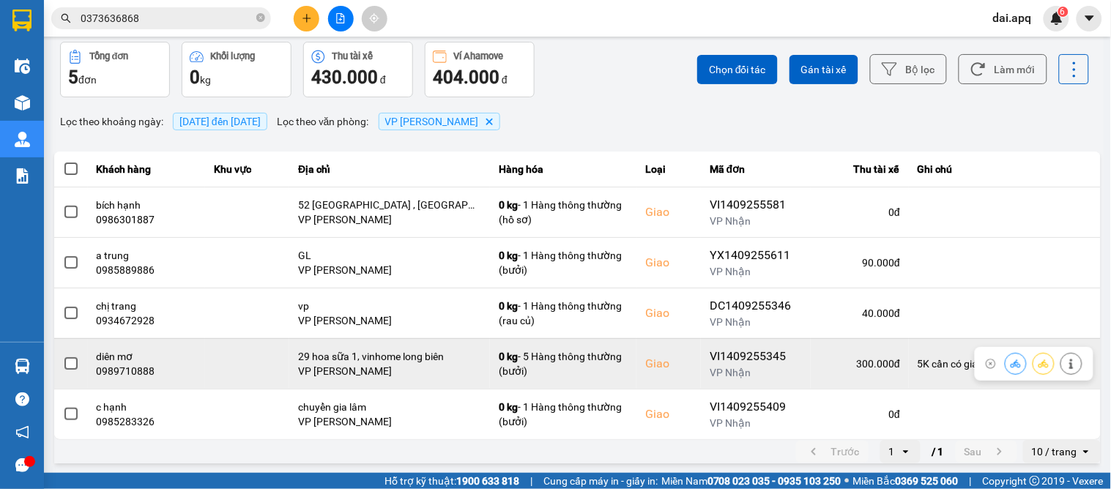
click at [1011, 366] on icon at bounding box center [1016, 364] width 10 height 10
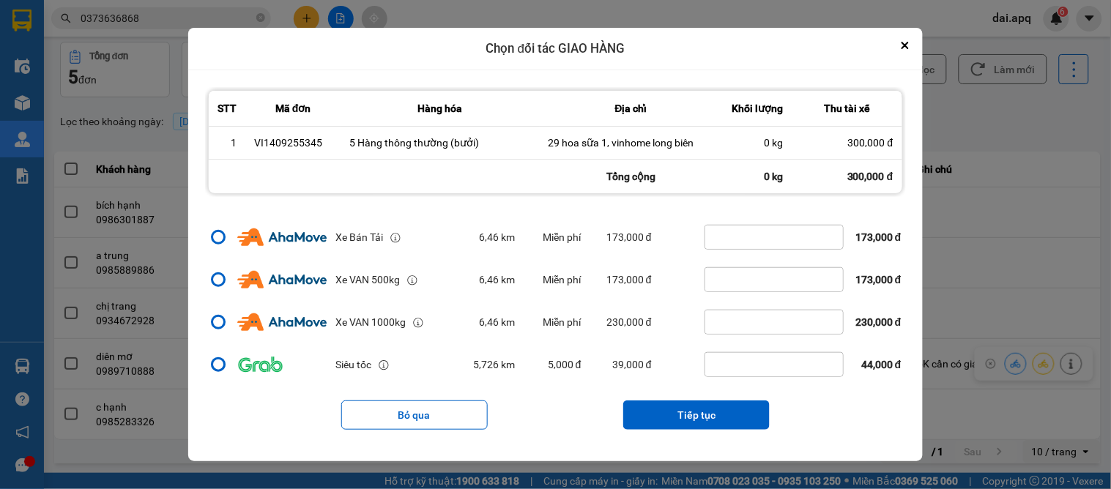
scroll to position [237, 0]
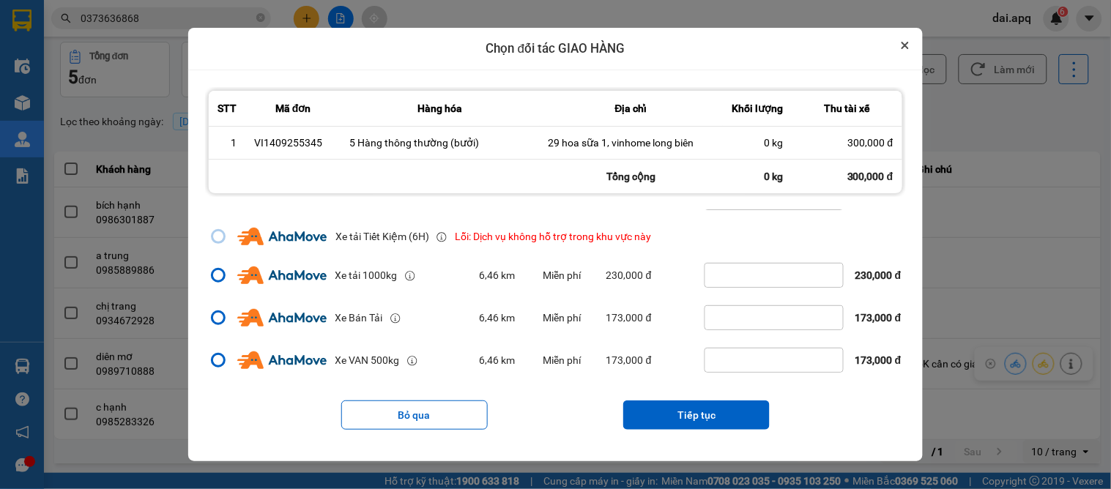
click at [909, 42] on icon "Close" at bounding box center [905, 45] width 7 height 7
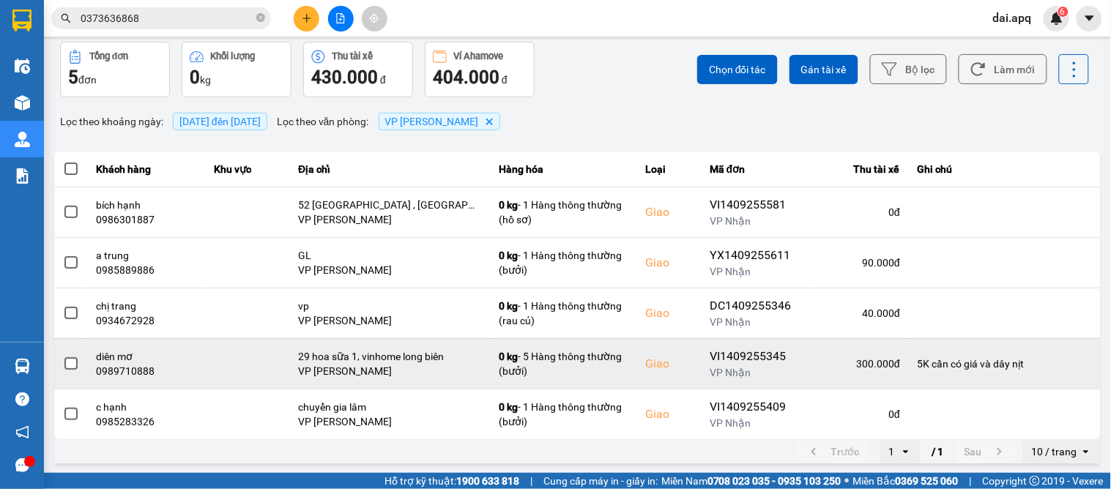
scroll to position [0, 0]
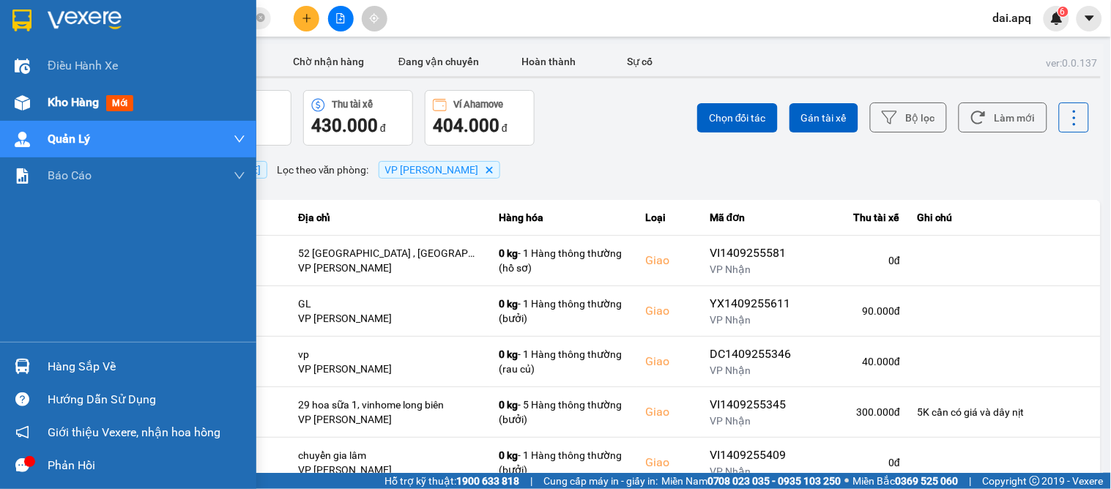
click at [38, 112] on div "Kho hàng mới" at bounding box center [128, 102] width 256 height 37
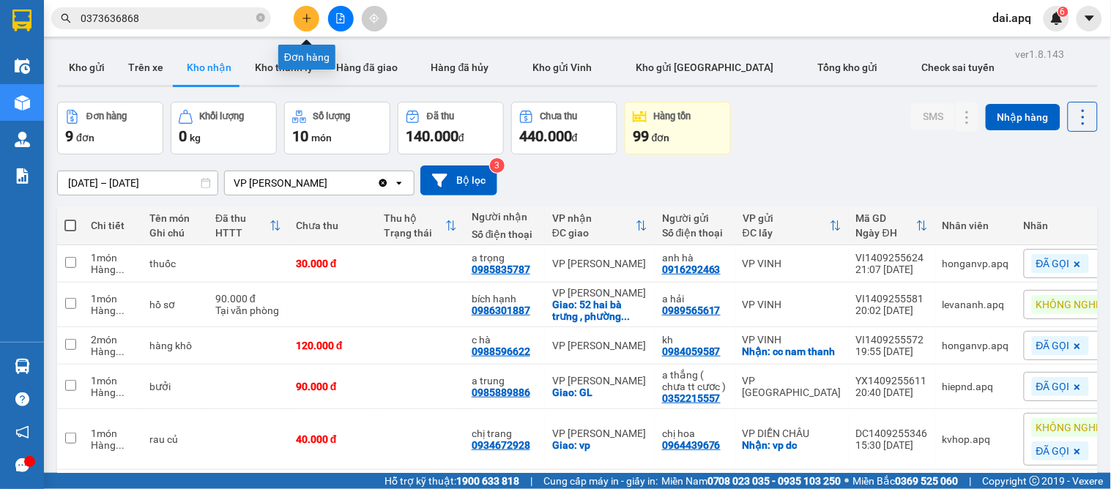
click at [309, 25] on button at bounding box center [307, 19] width 26 height 26
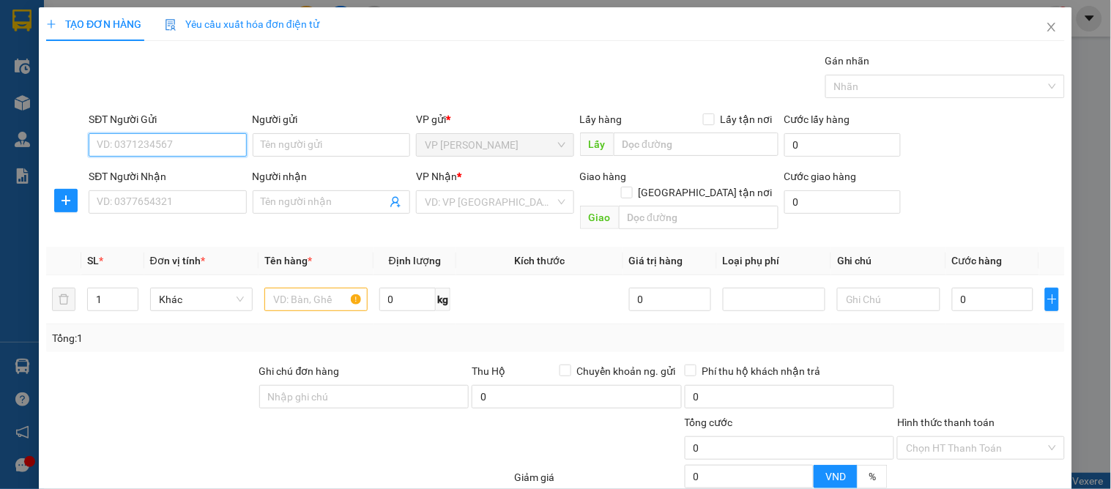
click at [206, 134] on input "SĐT Người Gửi" at bounding box center [168, 144] width 158 height 23
click at [215, 147] on input "SĐT Người Gửi" at bounding box center [168, 144] width 158 height 23
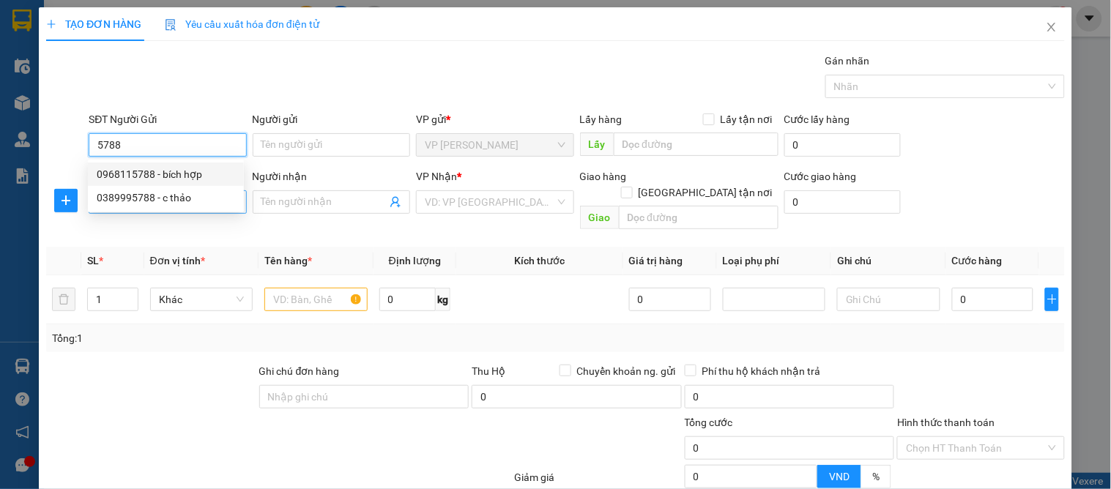
drag, startPoint x: 196, startPoint y: 174, endPoint x: 194, endPoint y: 201, distance: 26.5
click at [199, 174] on div "0968115788 - bích hợp" at bounding box center [166, 174] width 138 height 16
type input "0968115788"
type input "bích hợp"
type input "0968115788"
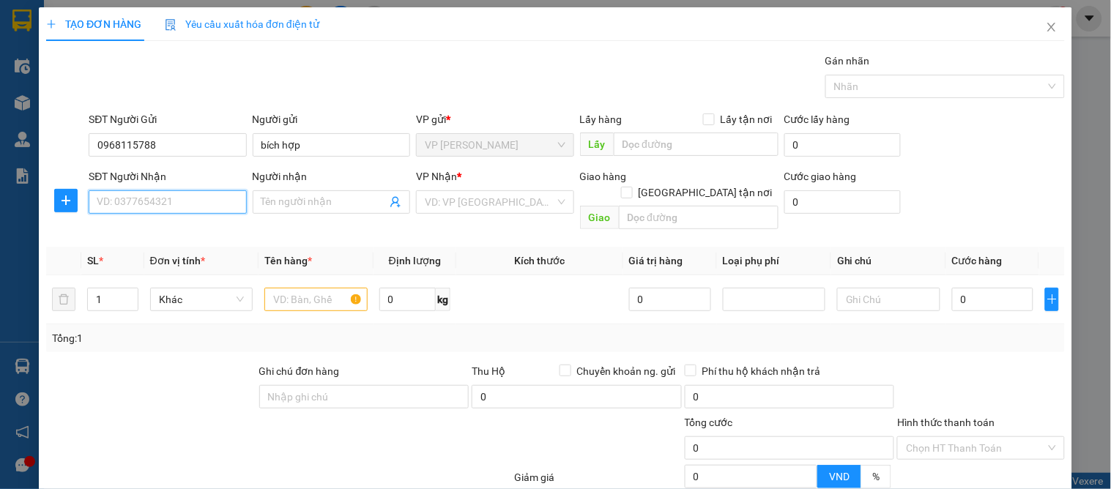
click at [195, 203] on input "SĐT Người Nhận" at bounding box center [168, 201] width 158 height 23
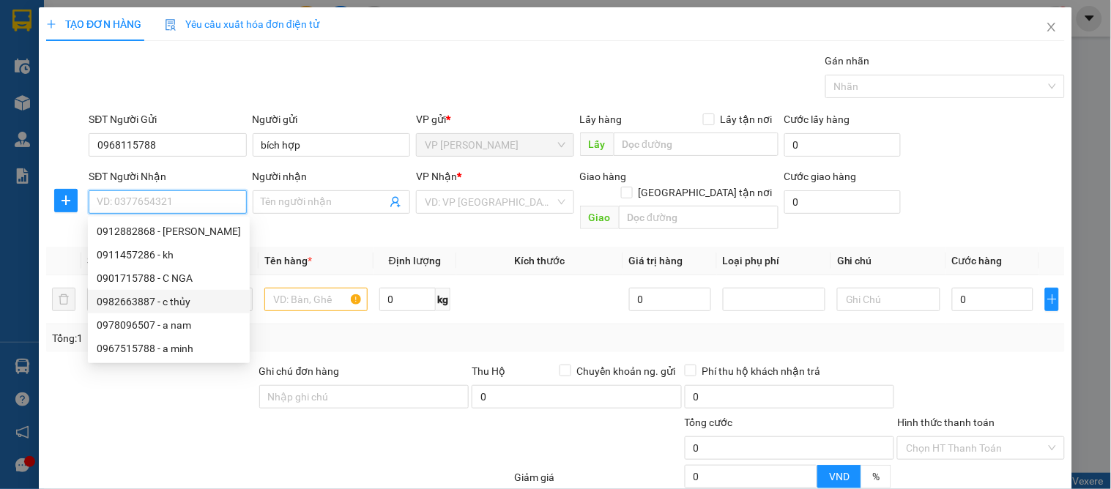
click at [188, 299] on div "0982663887 - c thủy" at bounding box center [169, 302] width 144 height 16
type input "0982663887"
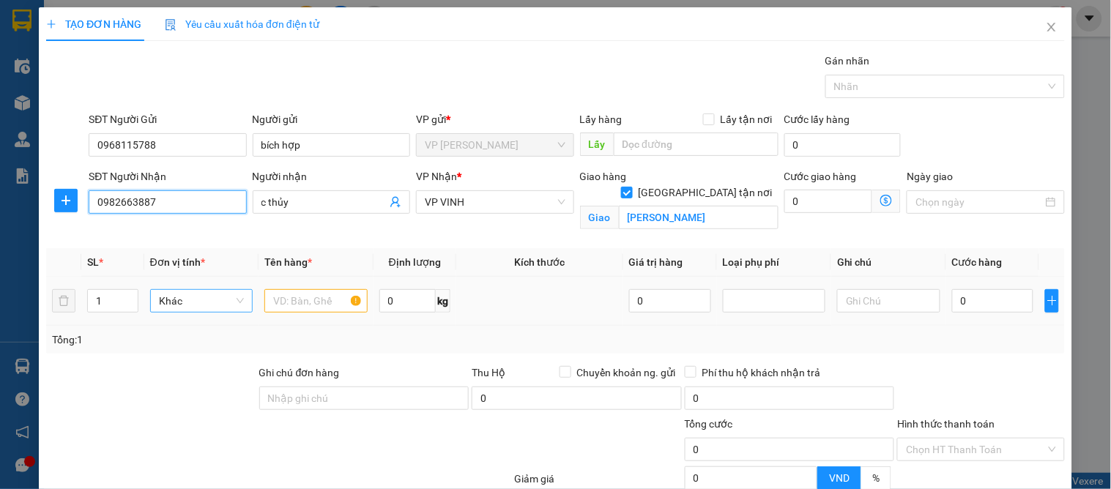
type input "c thủy"
checkbox input "true"
type input "kim chi nghi ân"
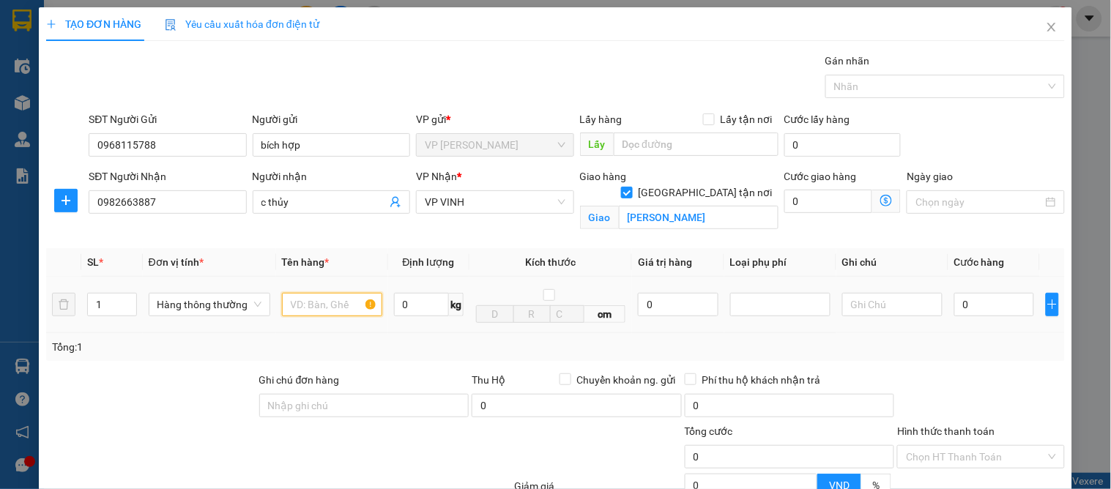
click at [301, 309] on input "text" at bounding box center [332, 304] width 100 height 23
type input "y tế"
click at [958, 306] on input "0" at bounding box center [995, 304] width 80 height 23
type input "6"
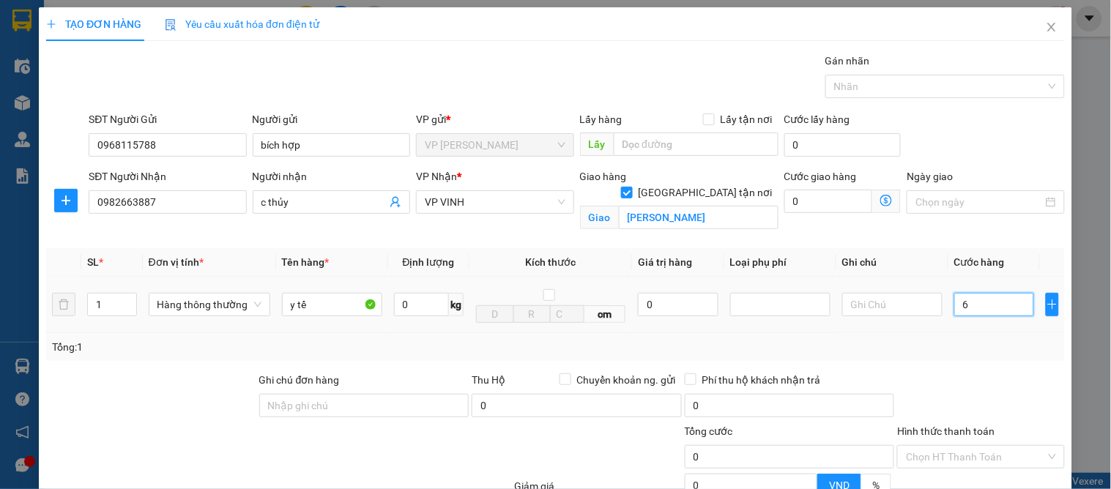
type input "6"
type input "60"
type input "60.000"
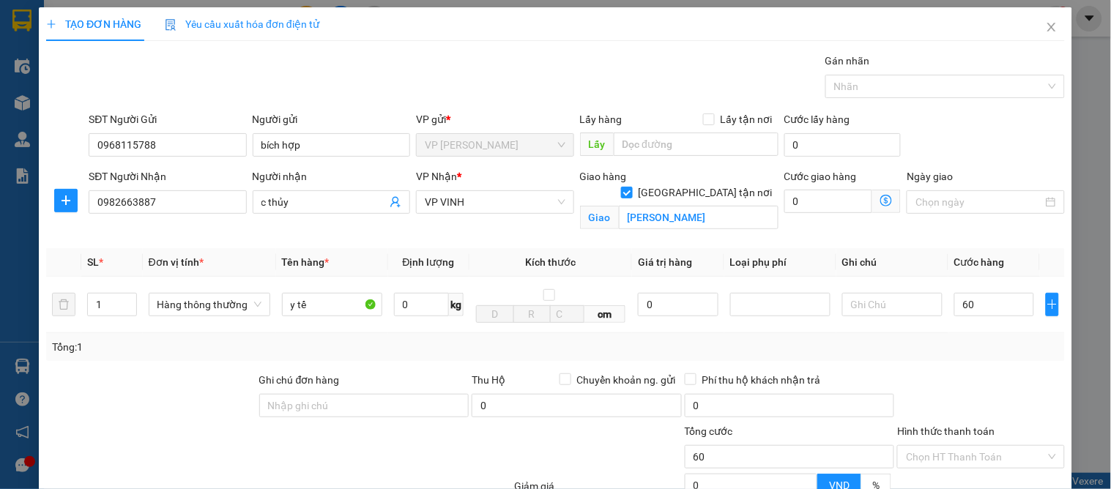
type input "60.000"
click at [1034, 335] on div "Tổng: 1" at bounding box center [555, 347] width 1019 height 28
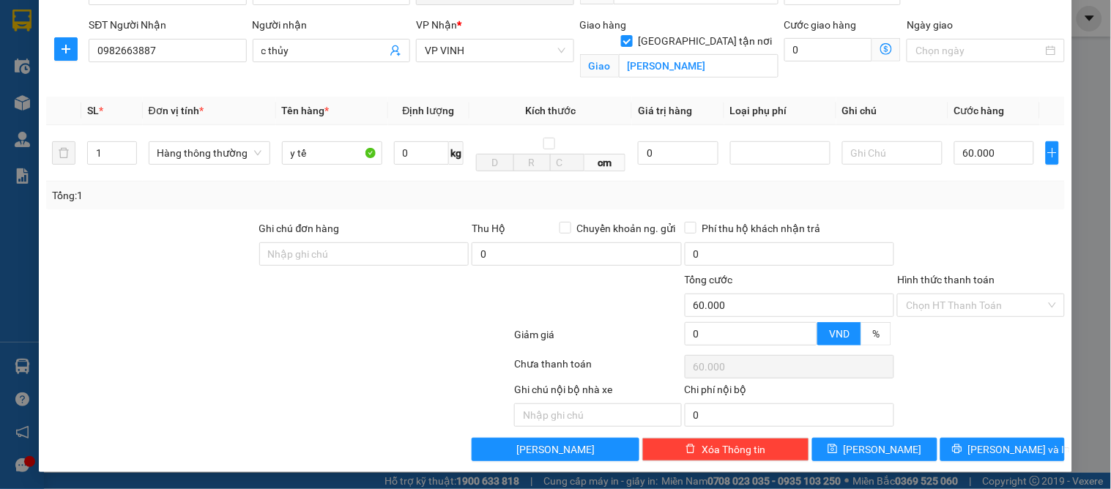
click at [977, 228] on div at bounding box center [981, 246] width 170 height 51
click at [991, 451] on span "[PERSON_NAME] và In" at bounding box center [1020, 450] width 103 height 16
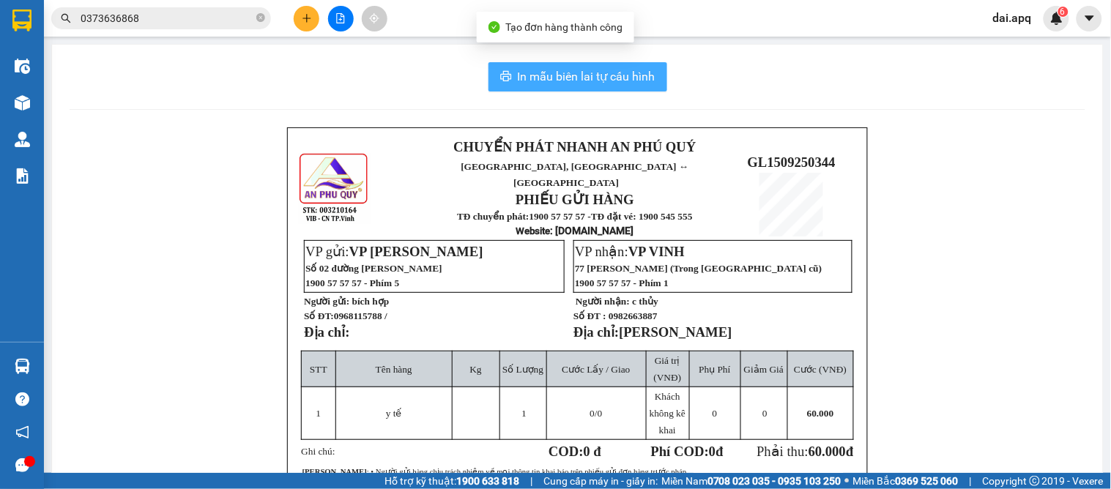
click at [608, 86] on button "In mẫu biên lai tự cấu hình" at bounding box center [578, 76] width 179 height 29
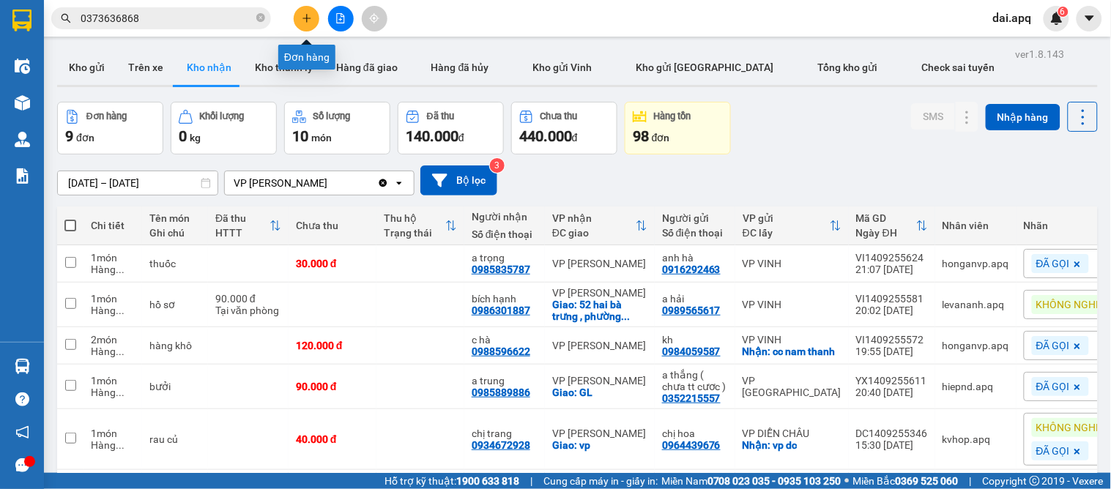
click at [309, 13] on icon "plus" at bounding box center [307, 18] width 10 height 10
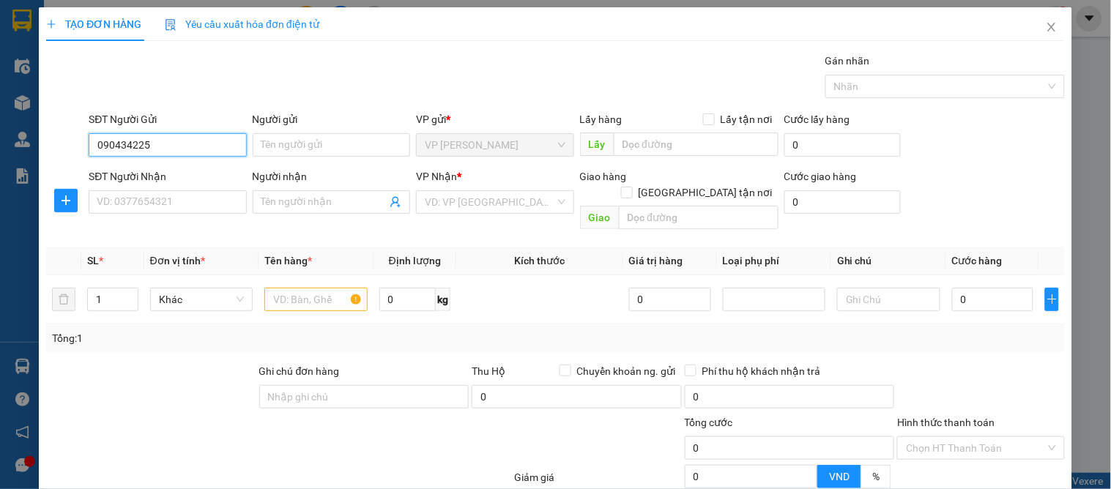
type input "0904342255"
click at [209, 172] on div "0904342255 - a nam" at bounding box center [166, 174] width 138 height 16
type input "a nam"
type input "0904342255"
click at [203, 188] on div "SĐT Người Nhận" at bounding box center [168, 180] width 158 height 22
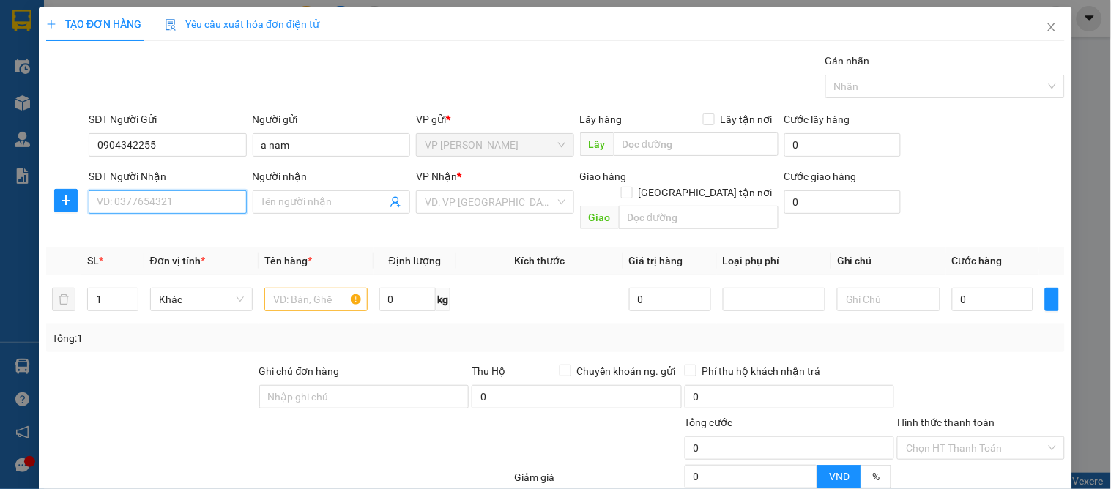
click at [212, 205] on input "SĐT Người Nhận" at bounding box center [168, 201] width 158 height 23
click at [160, 205] on input "04332877" at bounding box center [168, 201] width 158 height 23
type input "0433287777"
click at [162, 203] on input "0433287777" at bounding box center [168, 201] width 158 height 23
drag, startPoint x: 166, startPoint y: 205, endPoint x: 0, endPoint y: 201, distance: 166.4
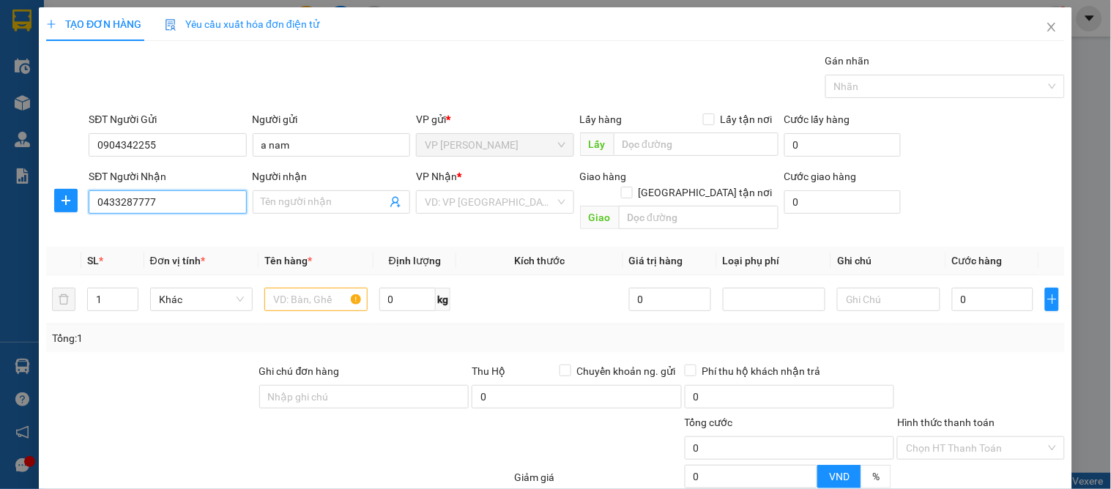
click at [0, 201] on div "TẠO ĐƠN HÀNG Yêu cầu xuất hóa đơn điện tử Transit Pickup Surcharge Ids Transit …" at bounding box center [555, 244] width 1111 height 489
type input "0943328777"
click at [165, 229] on div "0943328777 - c vân" at bounding box center [166, 231] width 138 height 16
type input "c vân"
checkbox input "true"
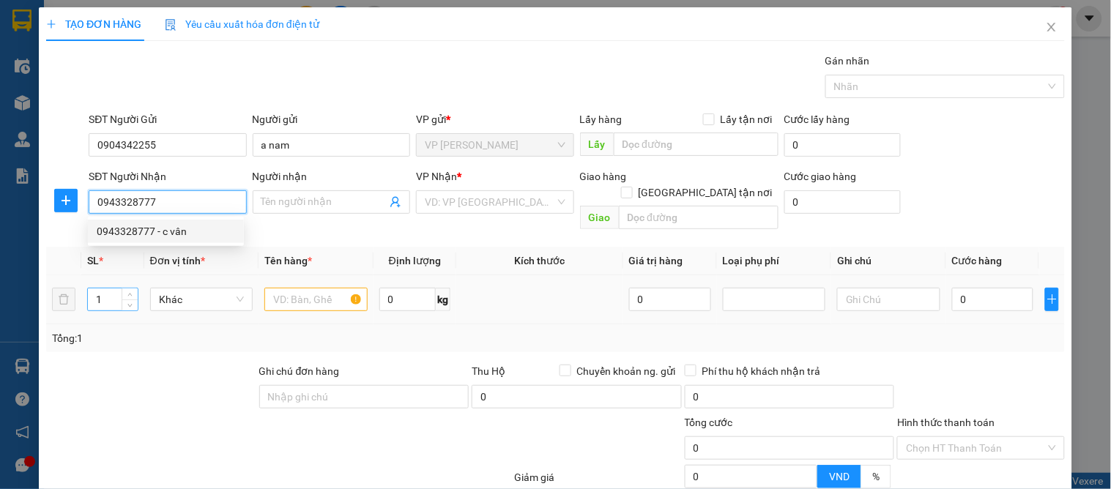
type input "31 ngõ d4 [PERSON_NAME]"
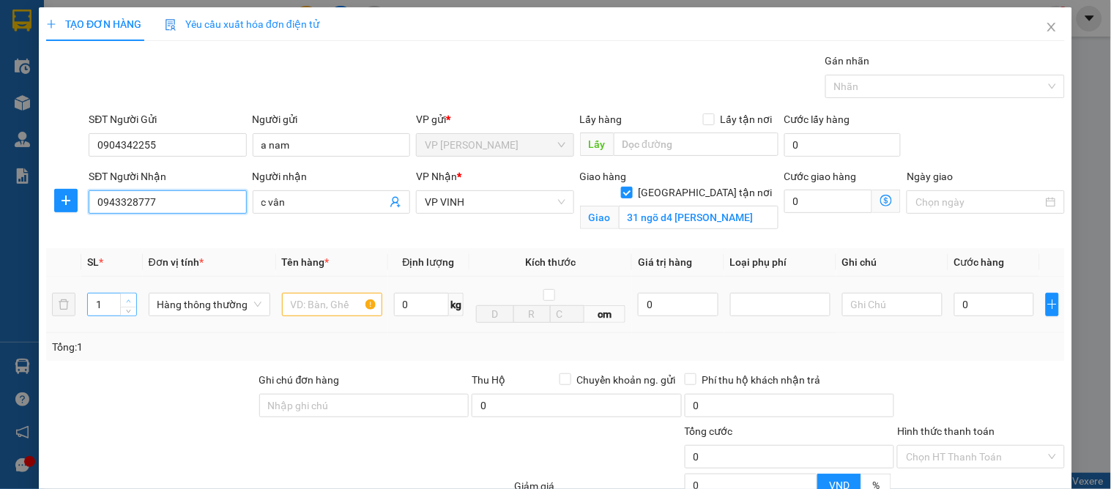
type input "0943328777"
type input "2"
click at [127, 295] on span "Increase Value" at bounding box center [128, 300] width 16 height 13
click at [291, 311] on input "text" at bounding box center [332, 304] width 100 height 23
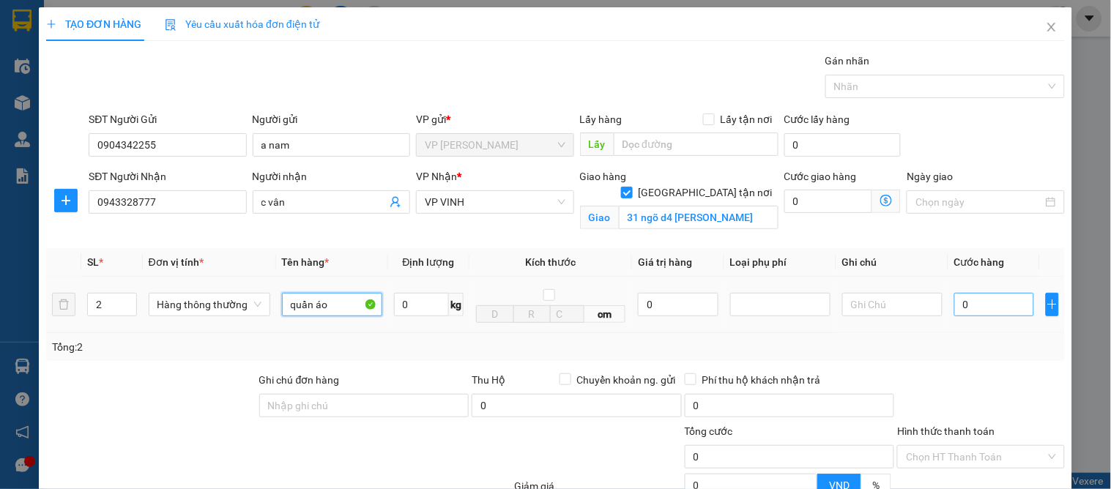
type input "quần áo"
click at [997, 304] on input "0" at bounding box center [995, 304] width 80 height 23
type input "1"
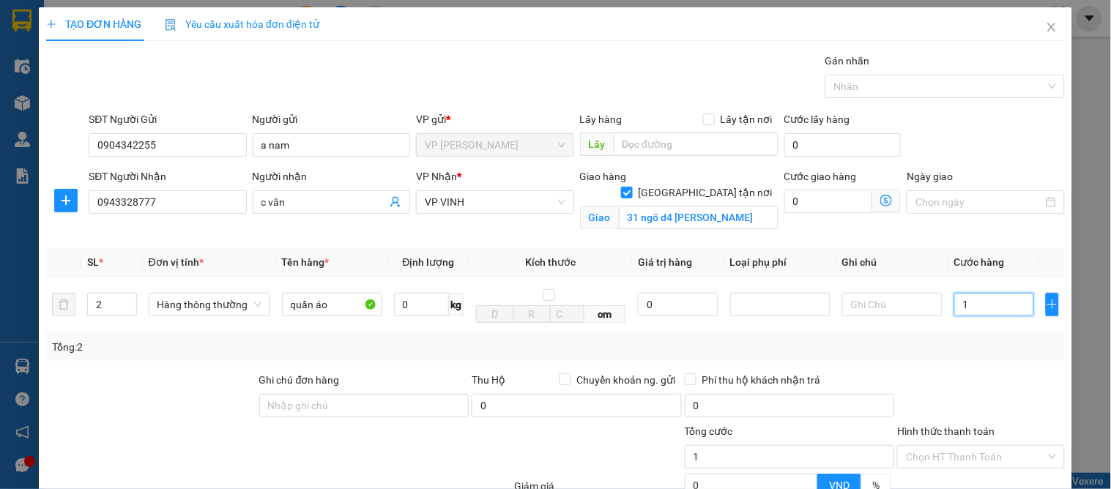
type input "12"
type input "120"
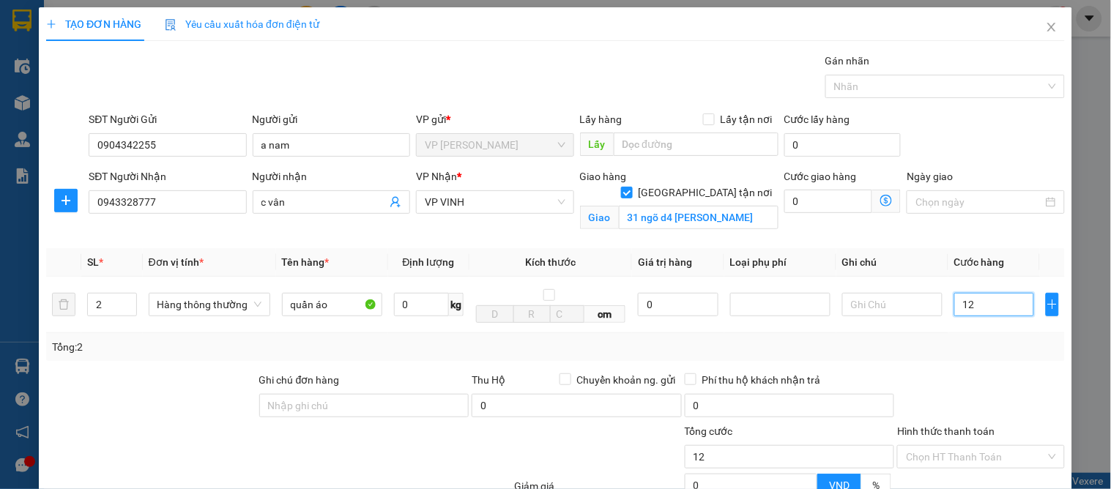
type input "120"
type input "120.000"
click at [950, 364] on div "Transit Pickup Surcharge Ids Transit Deliver Surcharge Ids Transit Deliver Surc…" at bounding box center [555, 333] width 1019 height 560
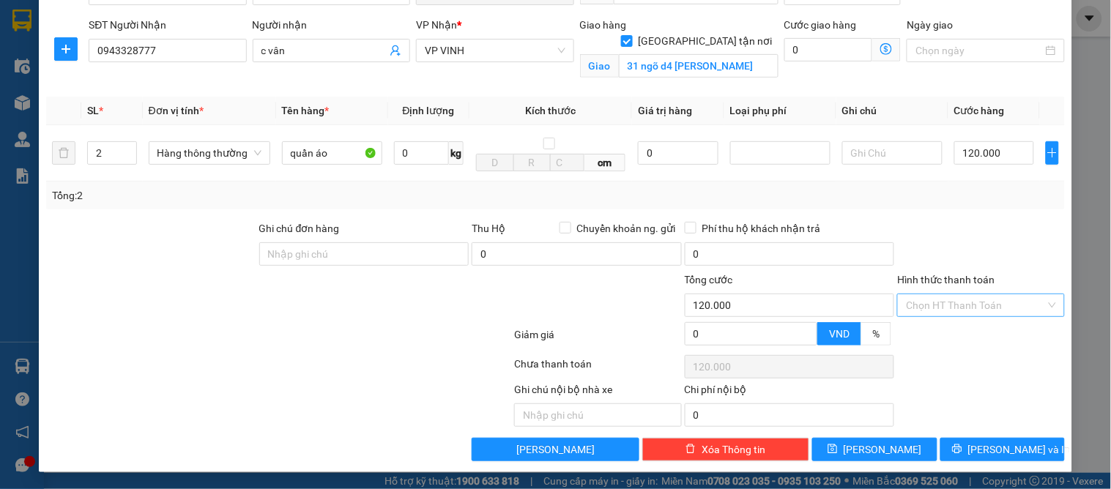
click at [932, 308] on input "Hình thức thanh toán" at bounding box center [975, 306] width 139 height 22
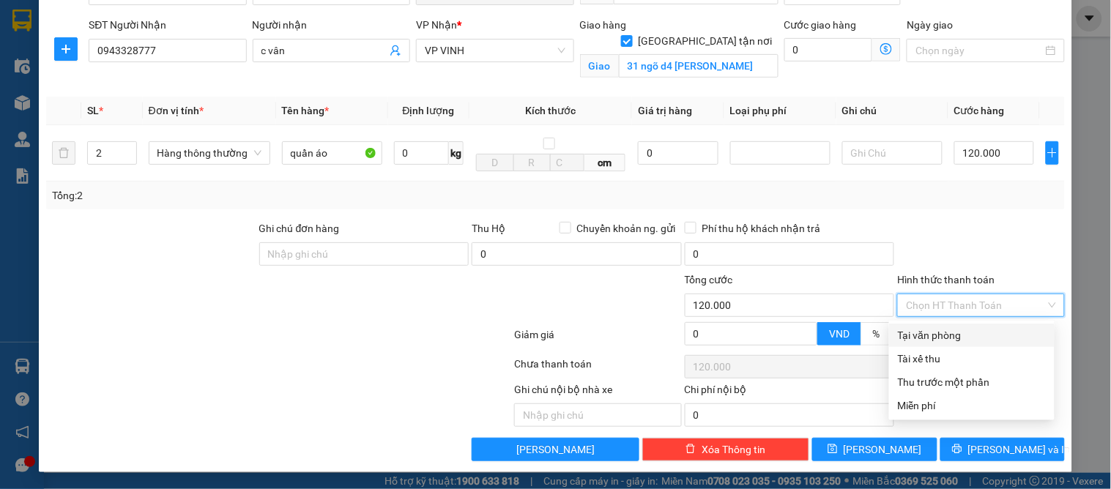
click at [925, 330] on div "Tại văn phòng" at bounding box center [972, 335] width 148 height 16
type input "0"
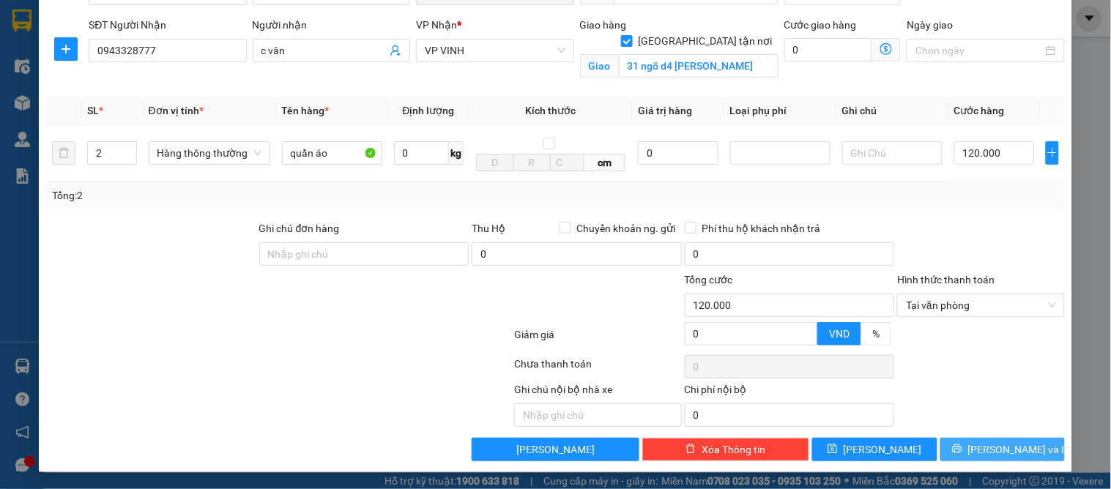
click at [977, 447] on button "[PERSON_NAME] và In" at bounding box center [1003, 449] width 125 height 23
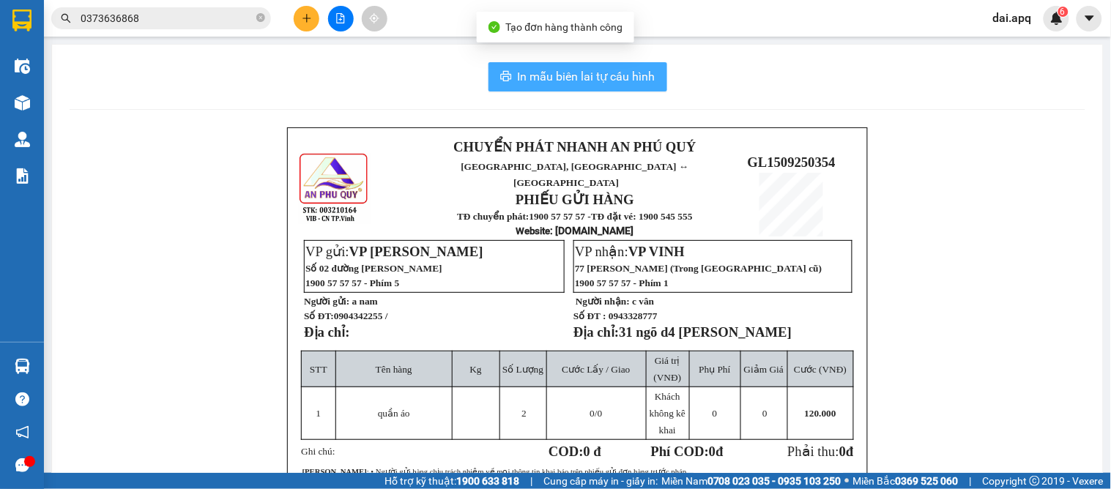
click at [518, 71] on span "In mẫu biên lai tự cấu hình" at bounding box center [587, 76] width 138 height 18
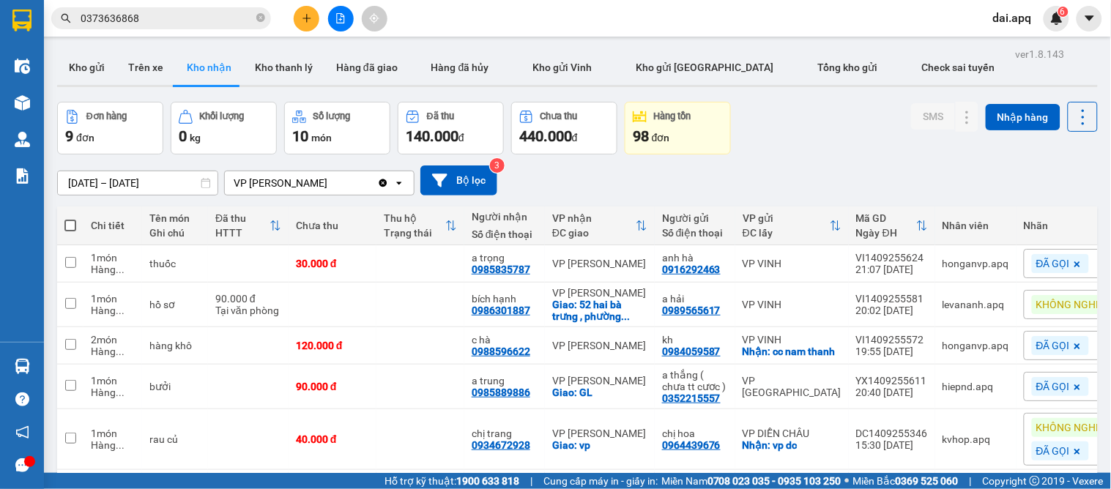
click at [492, 18] on div "Kết quả tìm kiếm ( 194 ) Bộ lọc Mã ĐH Trạng thái Món hàng Thu hộ Tổng cước Chưa…" at bounding box center [555, 18] width 1111 height 37
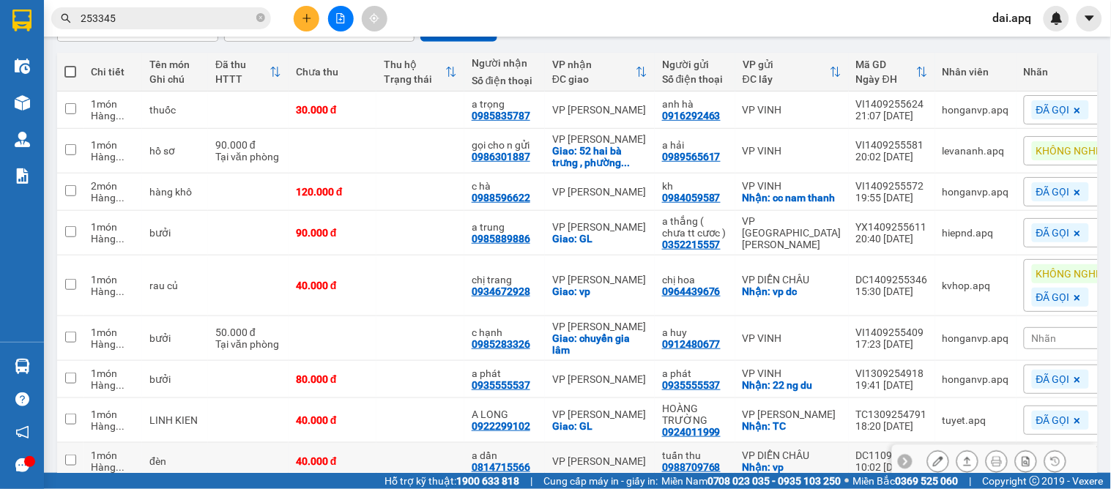
scroll to position [72, 0]
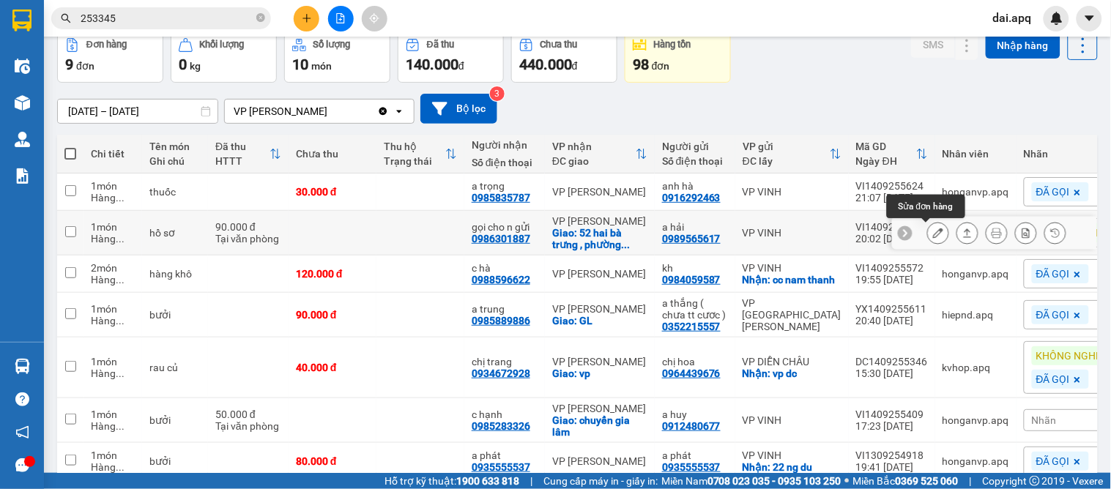
click at [933, 237] on icon at bounding box center [938, 233] width 10 height 10
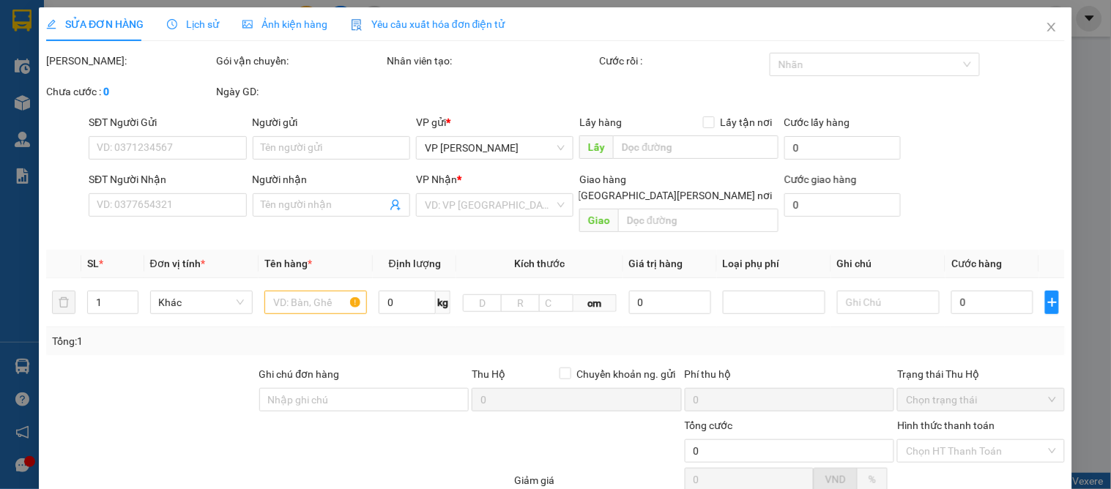
type input "0989565617"
type input "a hải"
type input "0986301887"
type input "gọi cho n gửi"
checkbox input "true"
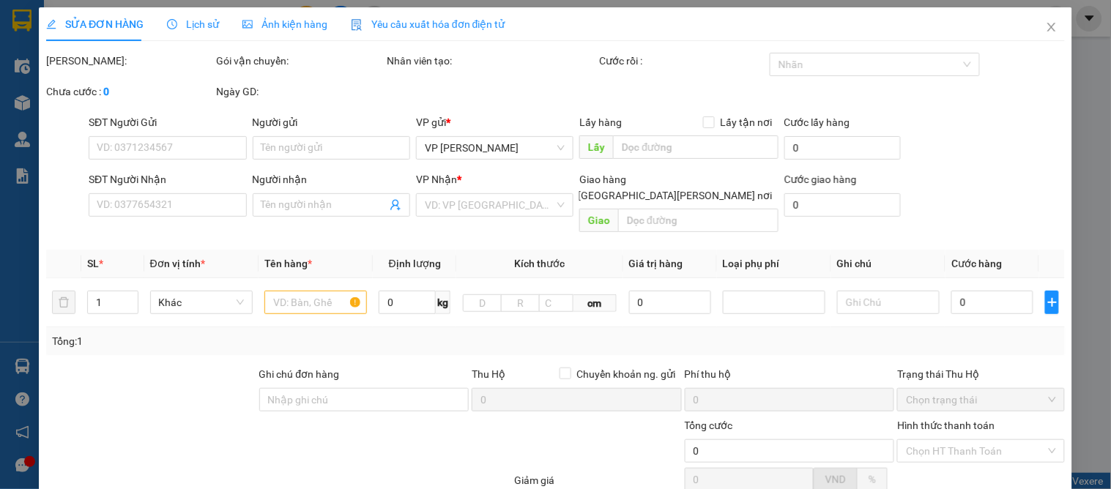
type input "52 [GEOGRAPHIC_DATA][PERSON_NAME] , [PERSON_NAME] , [PERSON_NAME] , [GEOGRAPHIC…"
type input "90.000"
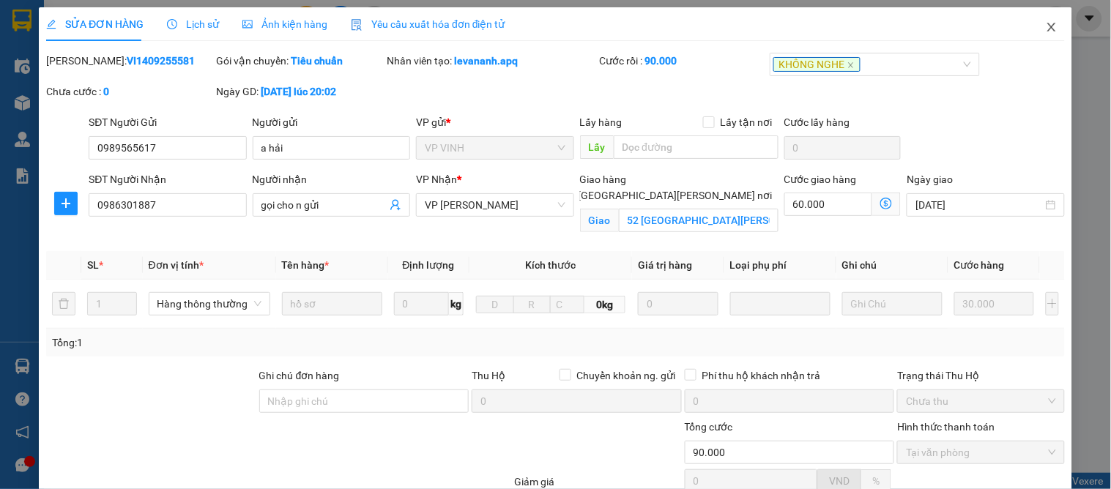
click at [1046, 32] on icon "close" at bounding box center [1052, 27] width 12 height 12
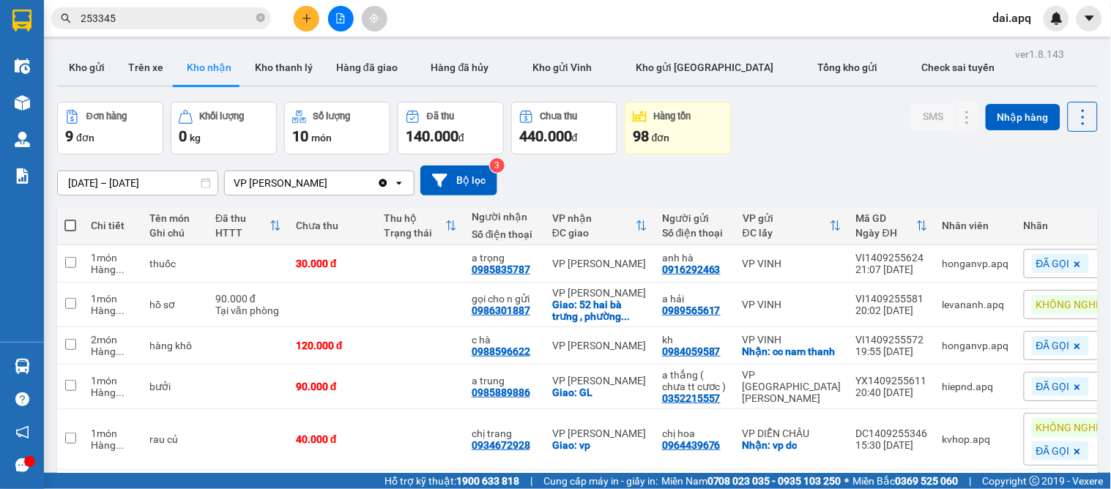
drag, startPoint x: 260, startPoint y: 21, endPoint x: 216, endPoint y: 67, distance: 64.3
click at [258, 23] on span at bounding box center [260, 19] width 9 height 14
click at [306, 28] on button at bounding box center [307, 19] width 26 height 26
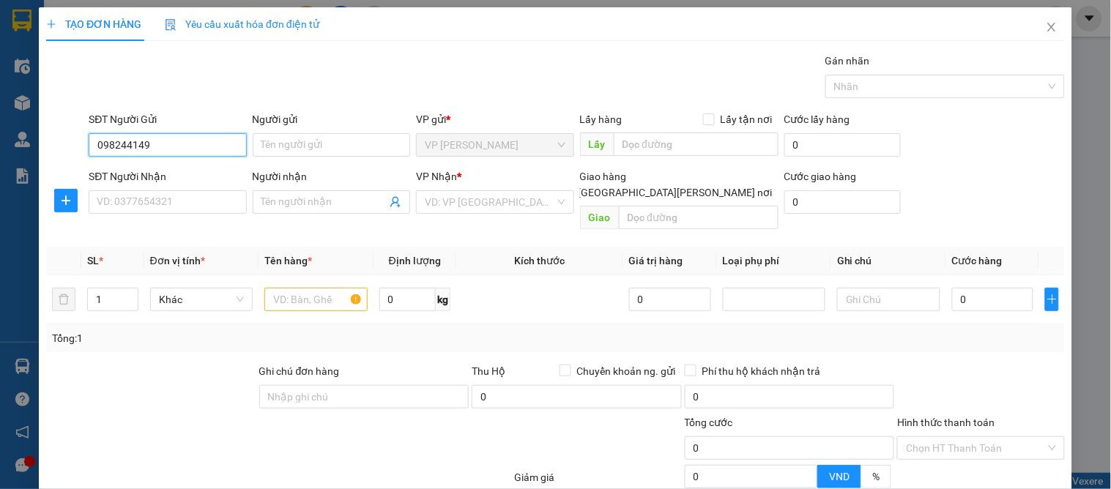
type input "0982441498"
drag, startPoint x: 126, startPoint y: 176, endPoint x: 130, endPoint y: 196, distance: 20.8
click at [127, 183] on div "0982441498 - chiểu" at bounding box center [166, 174] width 156 height 23
type input "chiểu"
type input "0982441498"
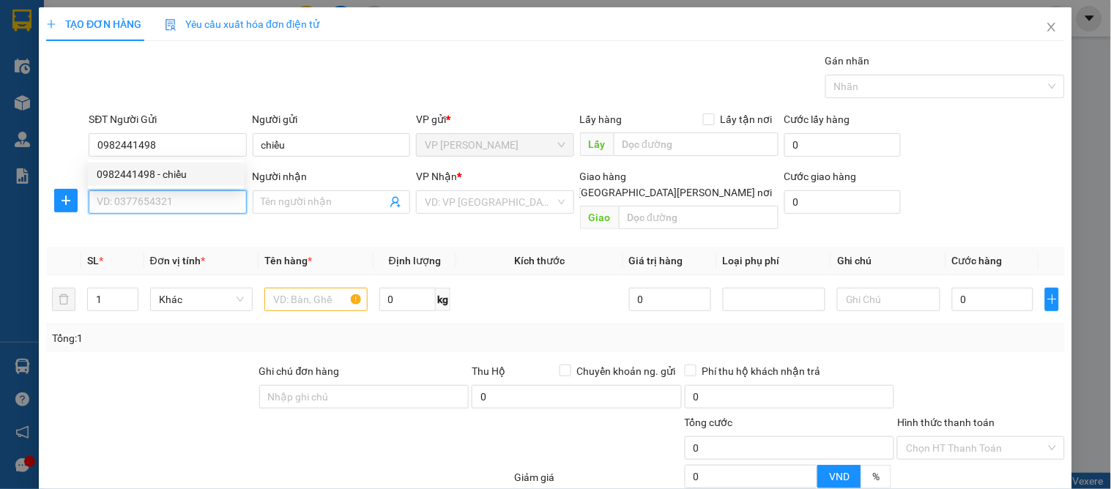
drag, startPoint x: 130, startPoint y: 196, endPoint x: 162, endPoint y: 211, distance: 35.4
click at [136, 201] on input "SĐT Người Nhận" at bounding box center [168, 201] width 158 height 23
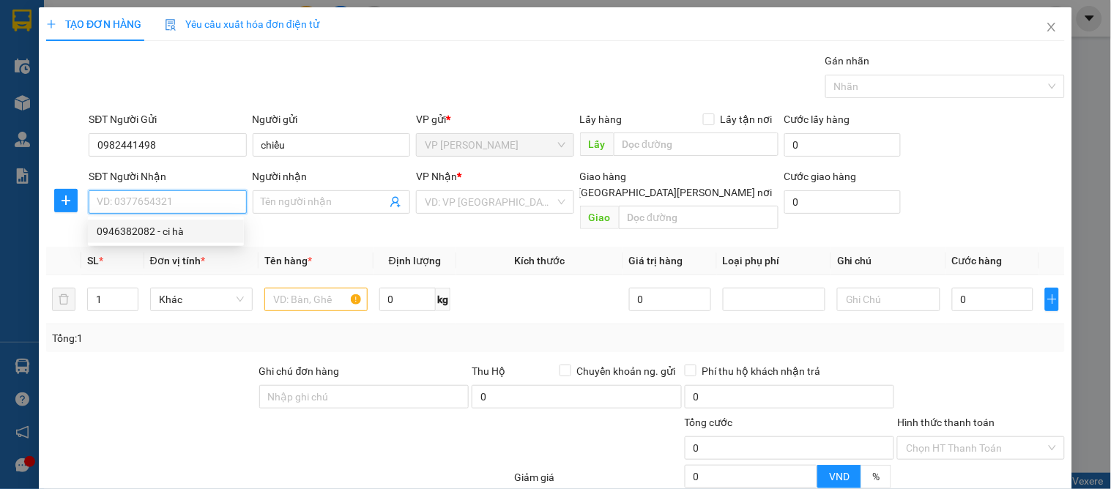
click at [166, 240] on div "0946382082 - ci hà" at bounding box center [166, 231] width 156 height 23
type input "0946382082"
type input "ci hà"
checkbox input "true"
type input "NGÕ 85 [PERSON_NAME] SẮC"
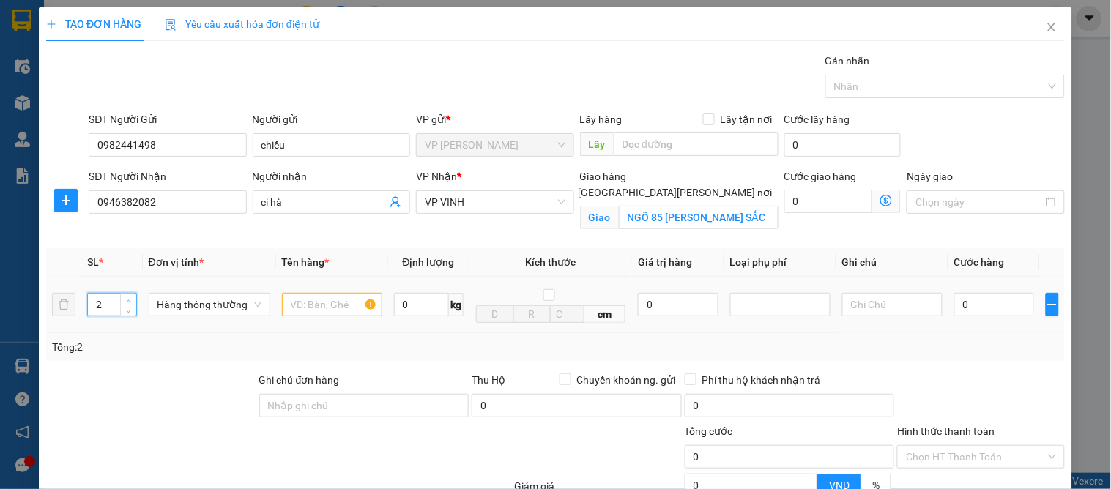
click at [128, 300] on icon "up" at bounding box center [128, 301] width 5 height 5
type input "3"
click at [128, 300] on icon "up" at bounding box center [128, 301] width 5 height 5
click at [321, 313] on input "text" at bounding box center [332, 304] width 100 height 23
type input "thú y"
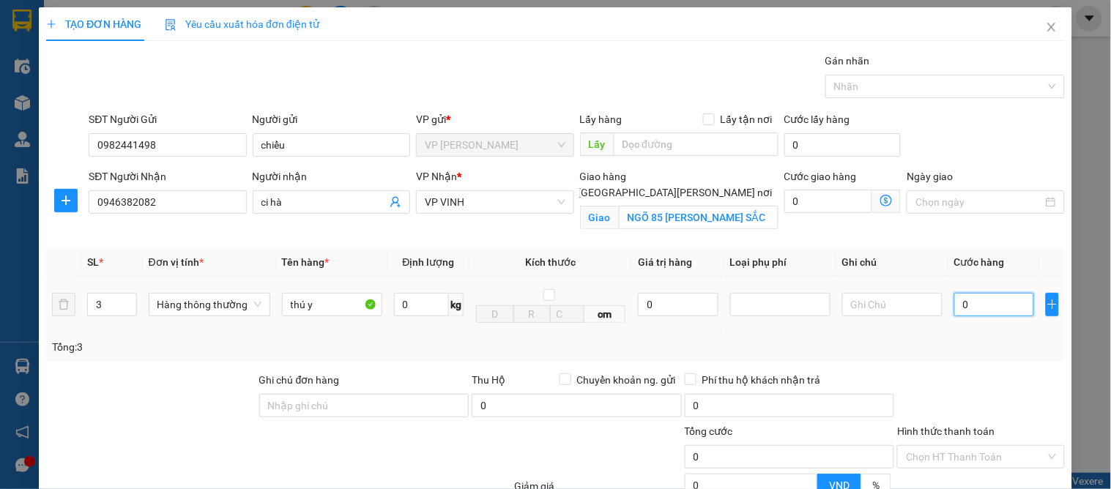
click at [988, 311] on input "0" at bounding box center [995, 304] width 80 height 23
type input "1"
type input "15"
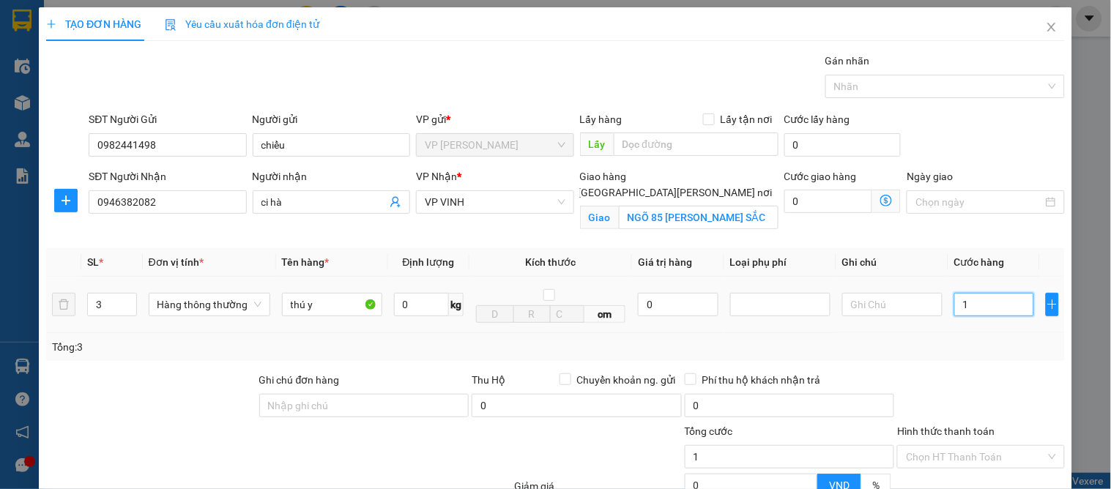
type input "15"
type input "150"
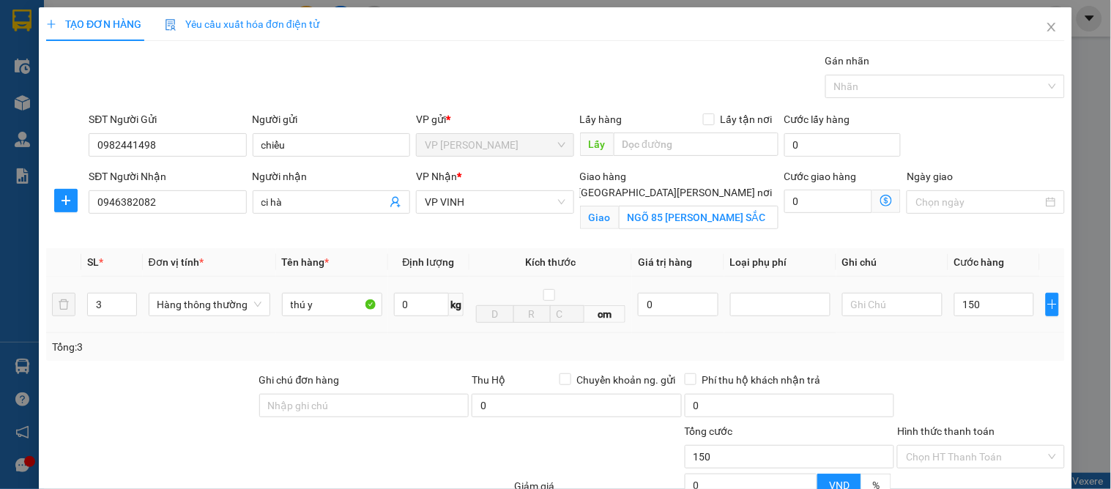
type input "150.000"
click at [972, 355] on div "Tổng: 3" at bounding box center [555, 347] width 1007 height 16
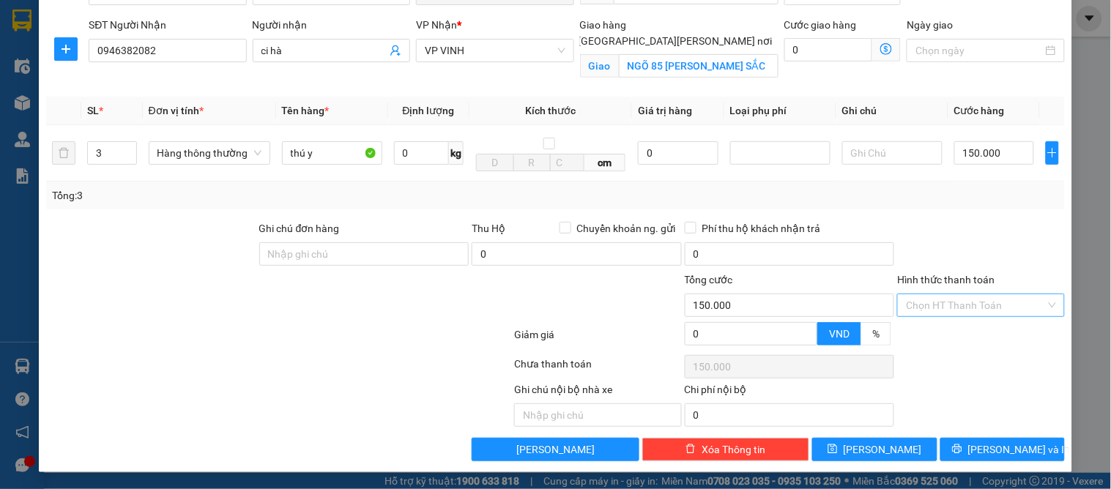
click at [965, 306] on input "Hình thức thanh toán" at bounding box center [975, 306] width 139 height 22
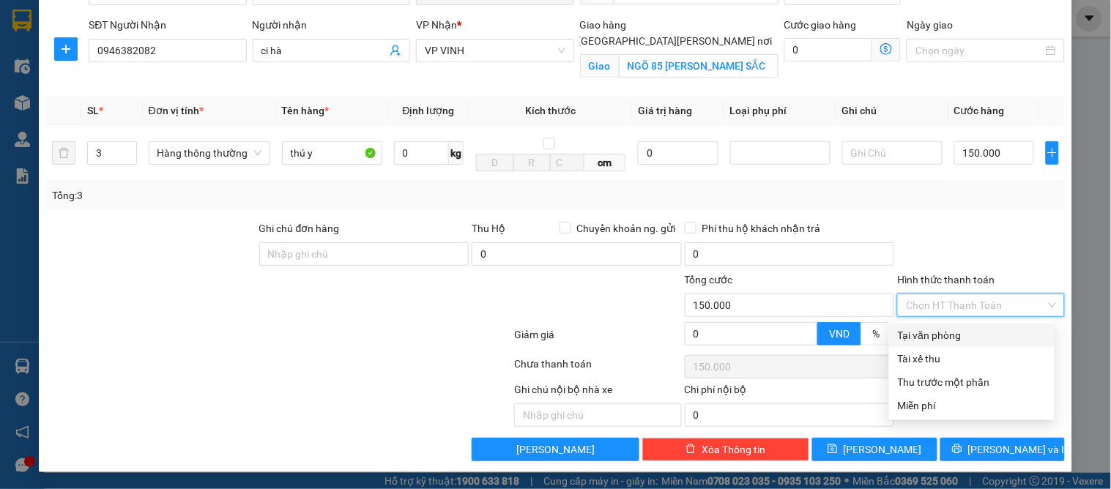
click at [958, 345] on div "Tại văn phòng" at bounding box center [972, 335] width 166 height 23
type input "0"
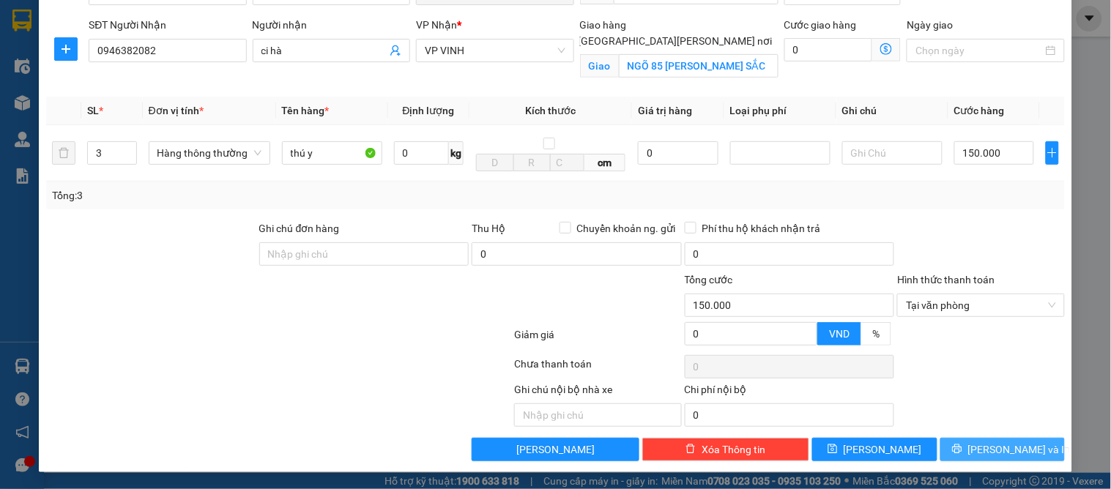
click at [996, 453] on span "[PERSON_NAME] và In" at bounding box center [1020, 450] width 103 height 16
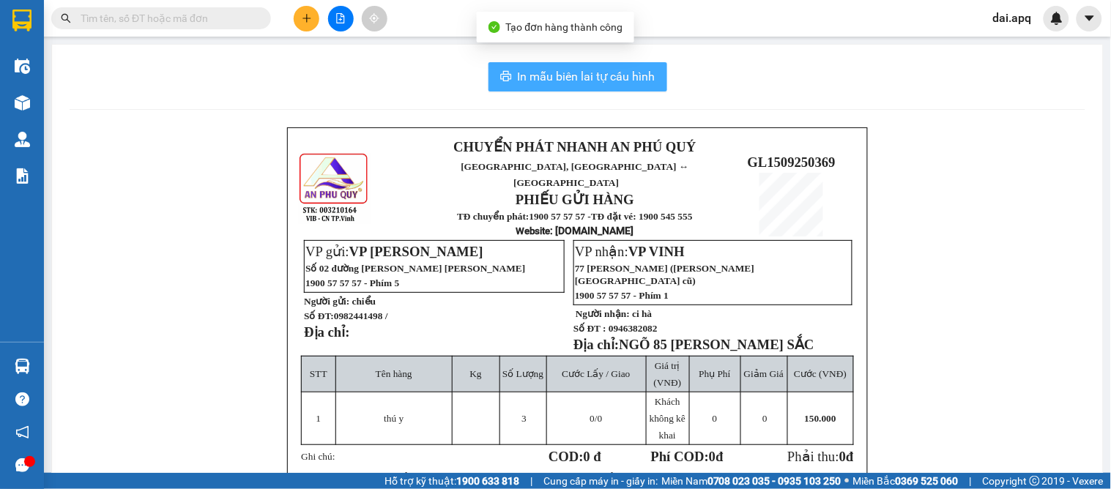
click at [573, 74] on span "In mẫu biên lai tự cấu hình" at bounding box center [587, 76] width 138 height 18
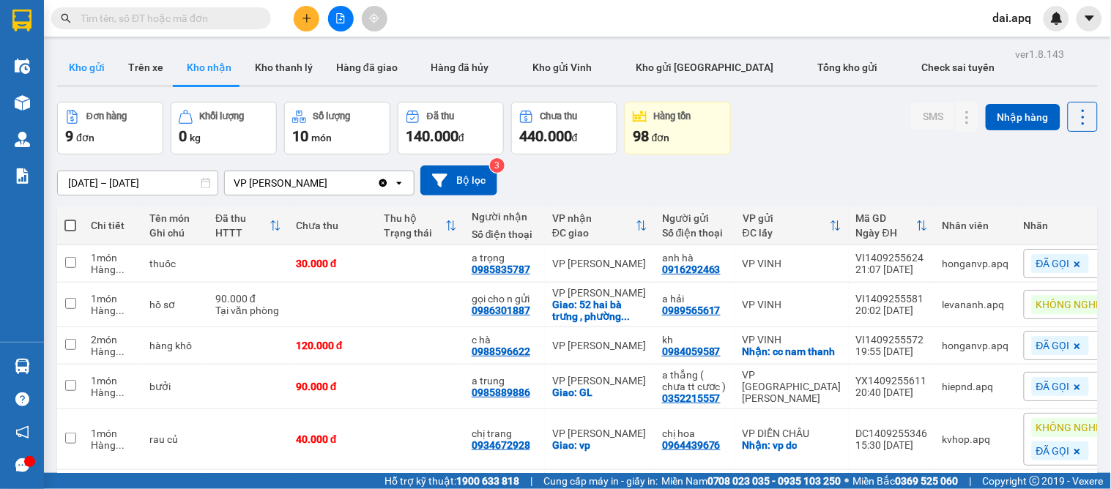
click at [76, 63] on button "Kho gửi" at bounding box center [86, 67] width 59 height 35
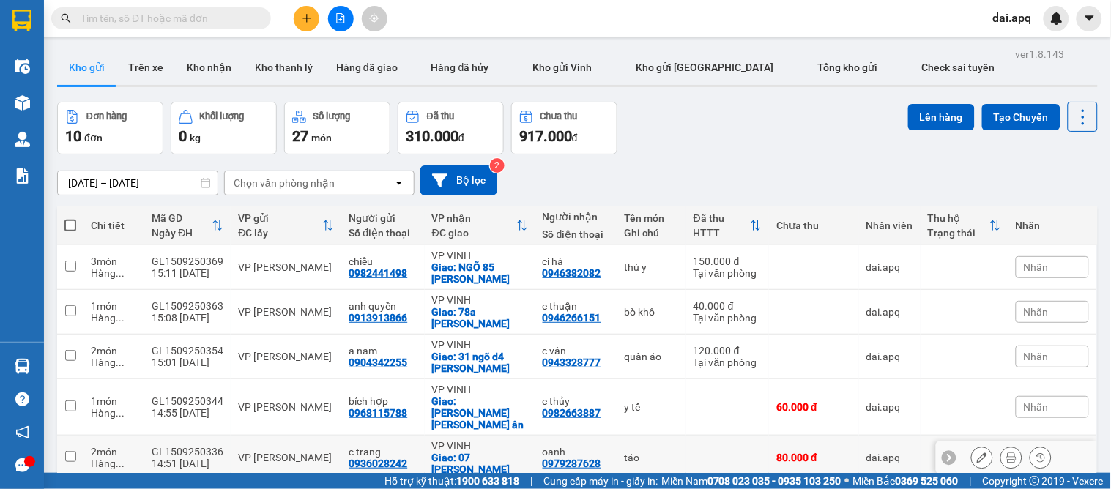
scroll to position [221, 0]
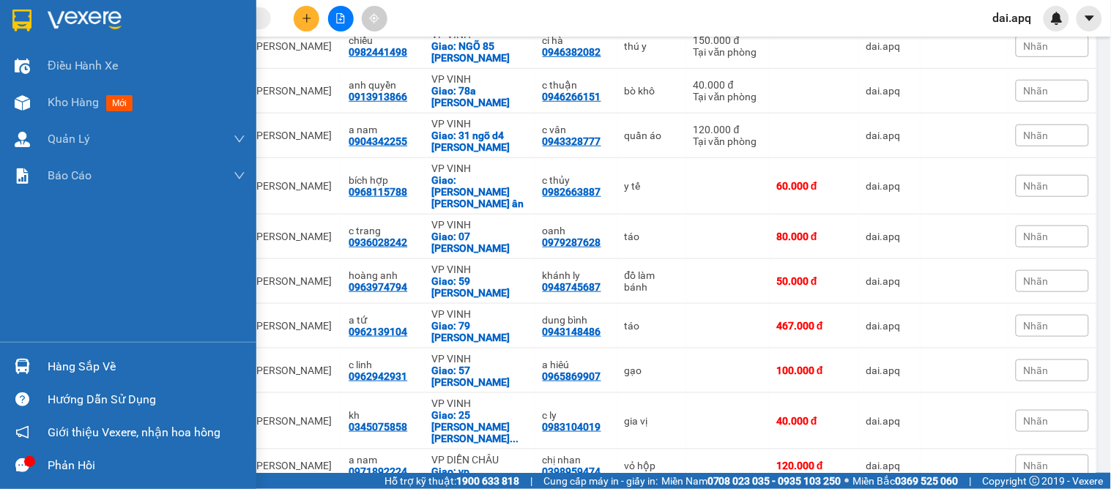
click at [96, 365] on div "Hàng sắp về" at bounding box center [147, 367] width 198 height 22
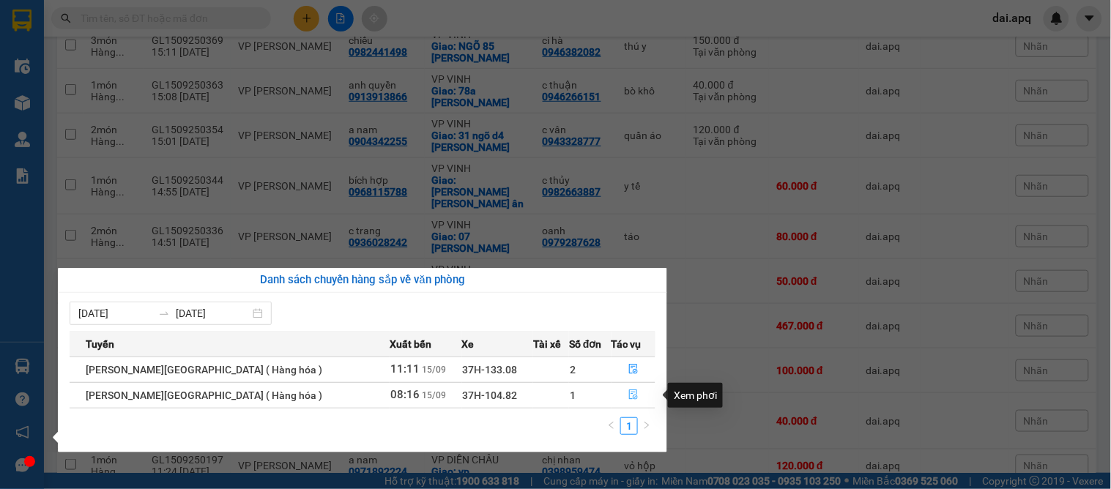
click at [629, 393] on icon "file-done" at bounding box center [634, 395] width 10 height 10
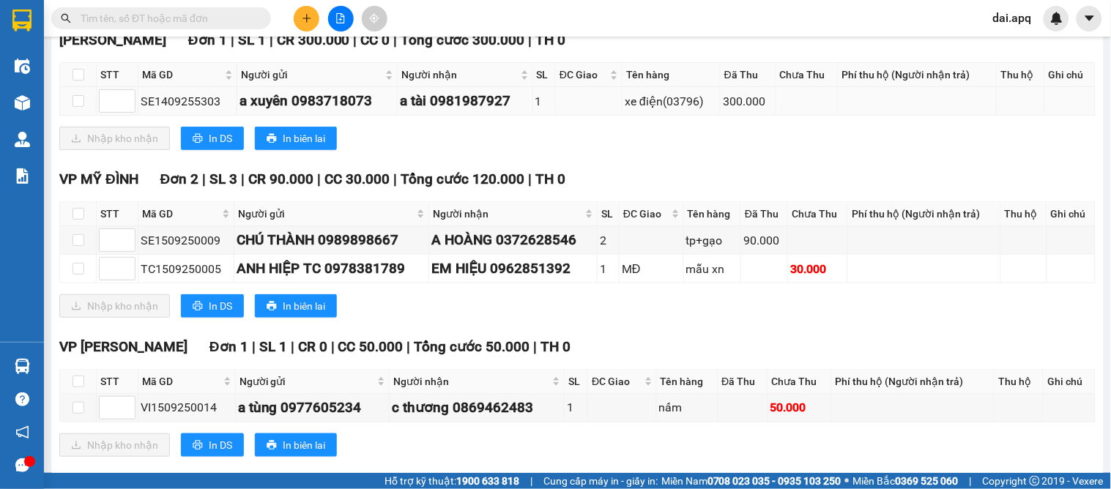
scroll to position [286, 0]
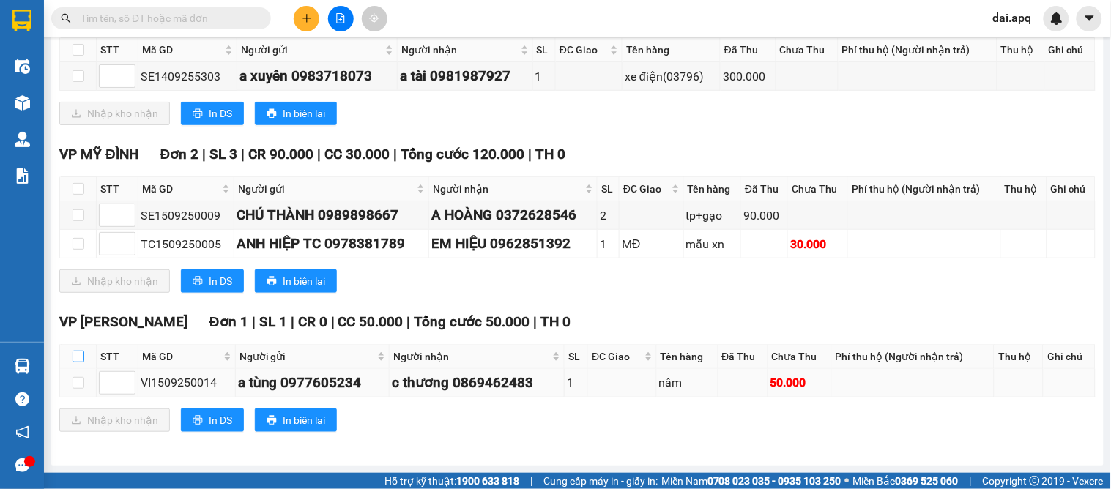
drag, startPoint x: 78, startPoint y: 358, endPoint x: 85, endPoint y: 388, distance: 31.6
click at [78, 359] on input "checkbox" at bounding box center [79, 357] width 12 height 12
checkbox input "true"
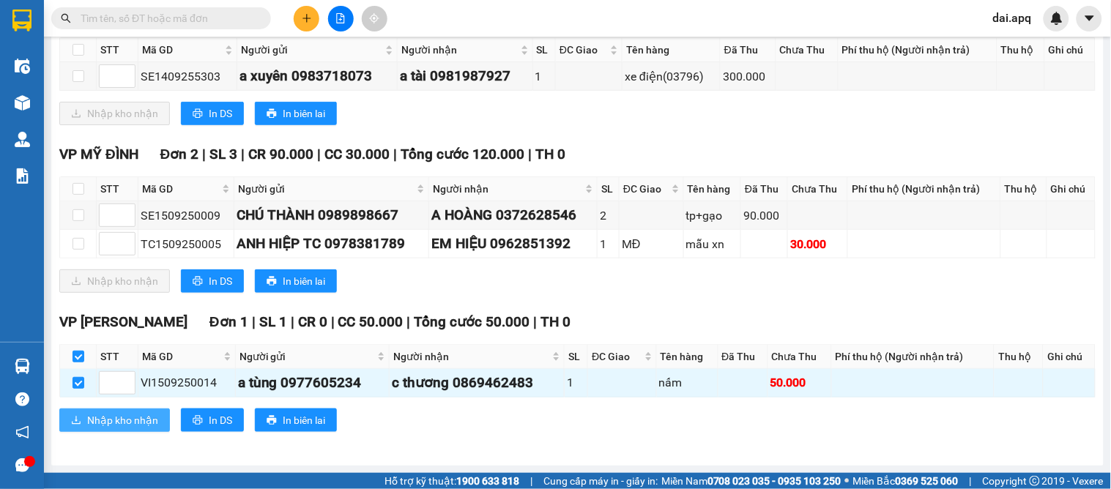
click at [96, 418] on span "Nhập kho nhận" at bounding box center [122, 420] width 71 height 16
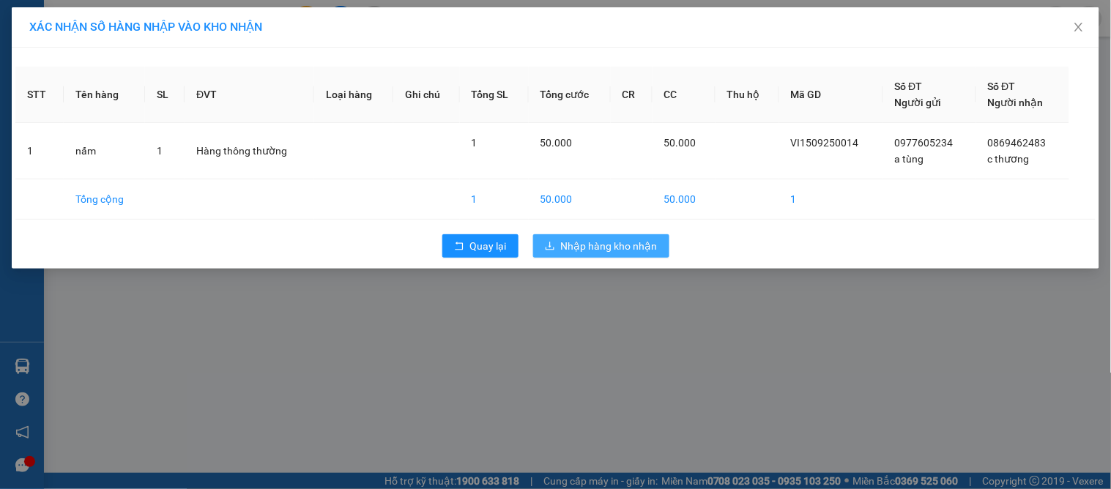
click at [611, 244] on span "Nhập hàng kho nhận" at bounding box center [609, 246] width 97 height 16
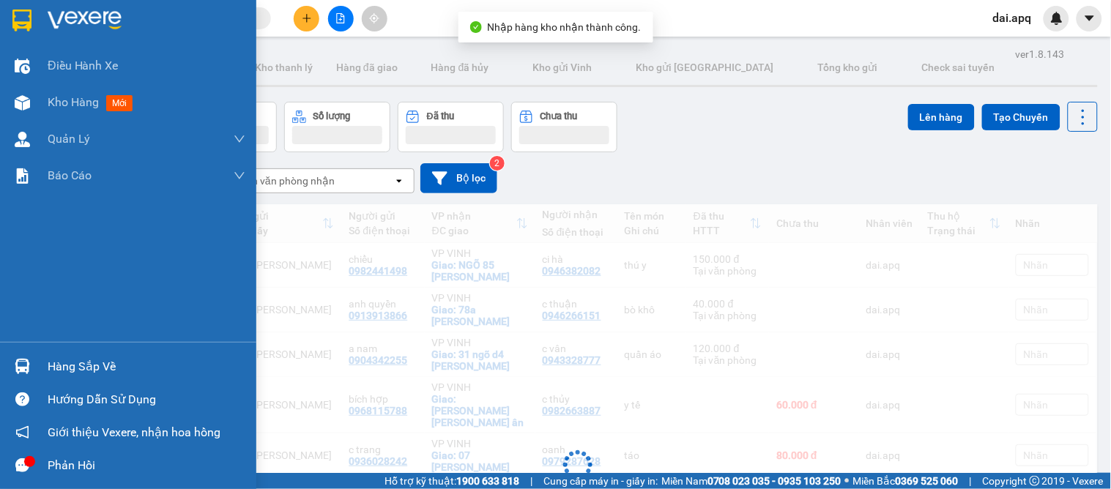
click at [20, 365] on img at bounding box center [22, 366] width 15 height 15
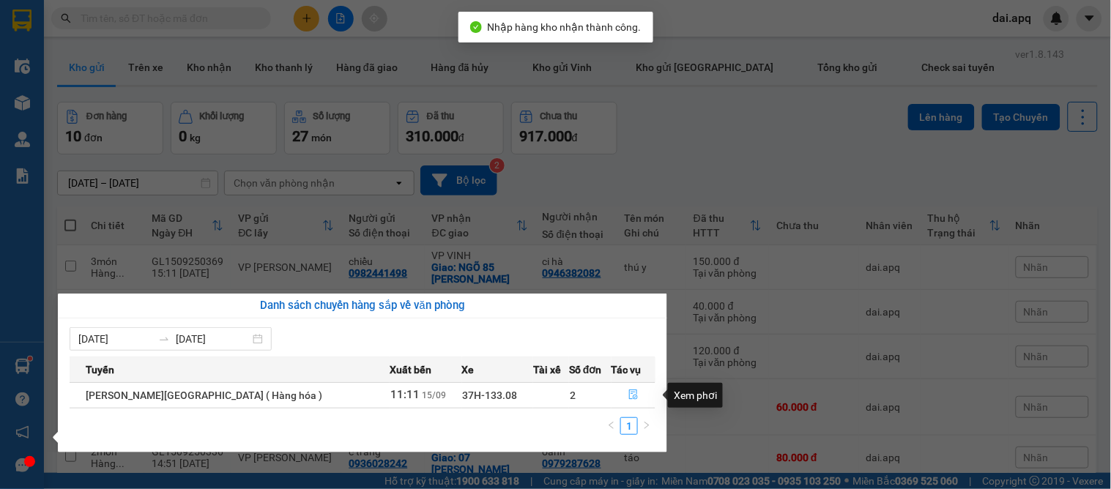
click at [629, 398] on icon "file-done" at bounding box center [634, 395] width 10 height 10
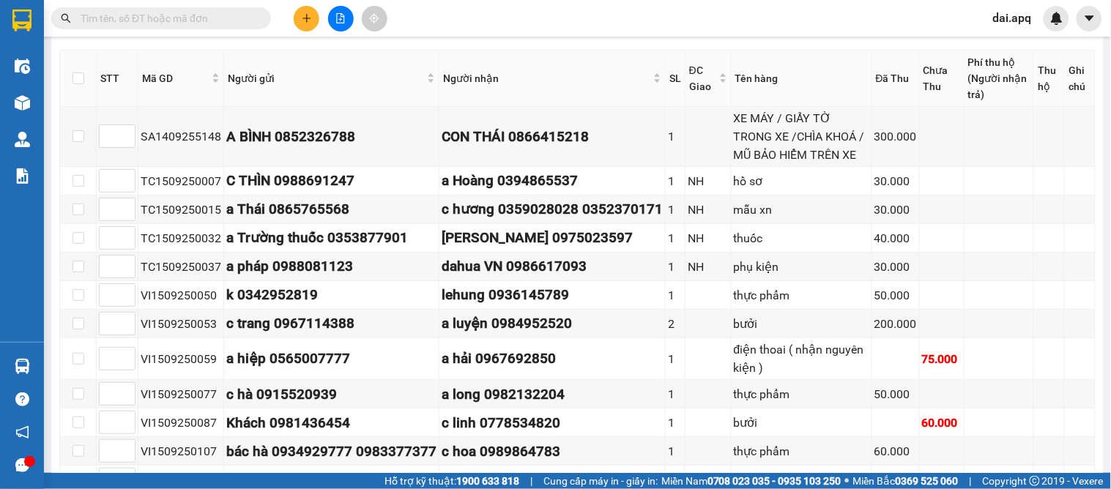
scroll to position [1152, 0]
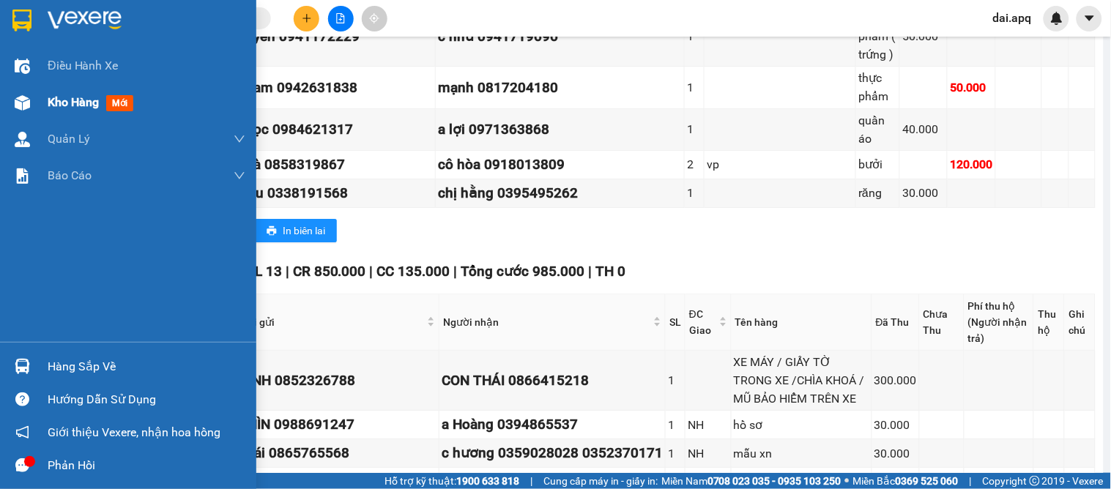
click at [81, 108] on span "Kho hàng" at bounding box center [73, 102] width 51 height 14
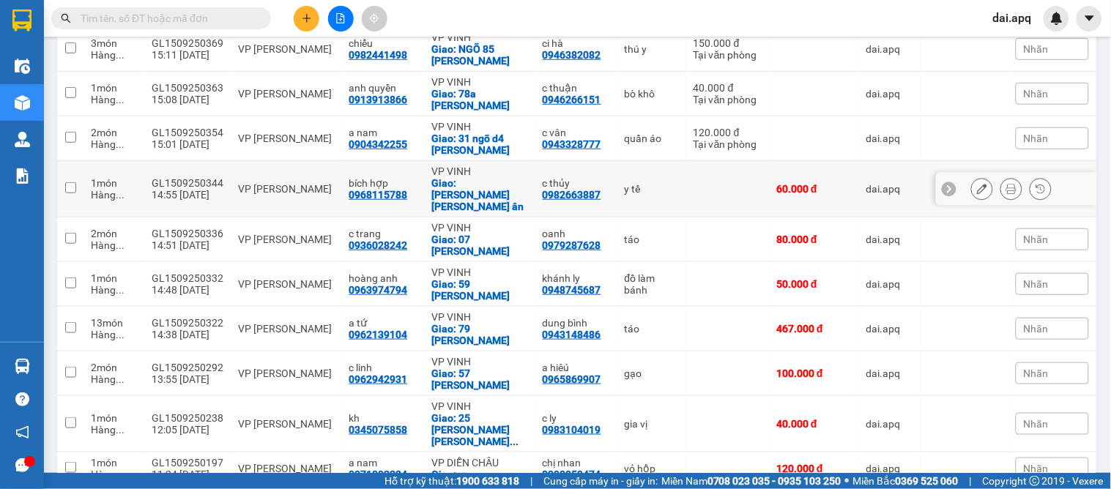
scroll to position [221, 0]
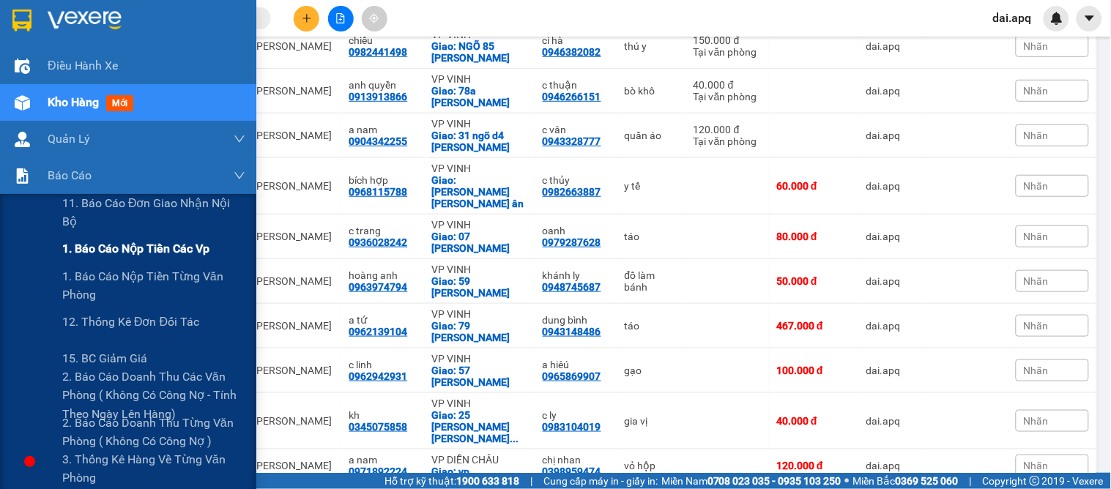
click at [105, 247] on span "1. Báo cáo nộp tiền các vp" at bounding box center [135, 249] width 147 height 18
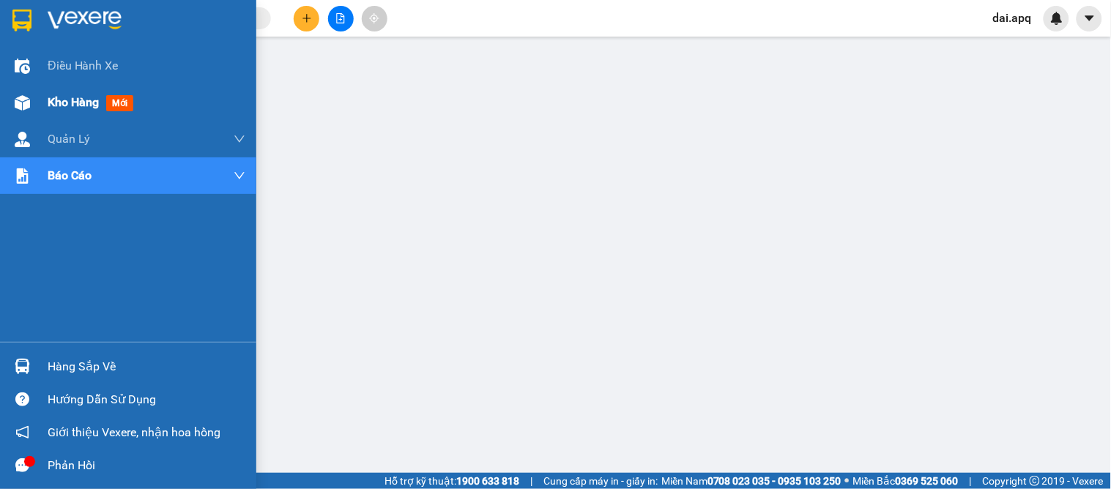
click at [116, 111] on span "mới" at bounding box center [119, 103] width 27 height 16
click at [84, 100] on span "Kho hàng" at bounding box center [73, 102] width 51 height 14
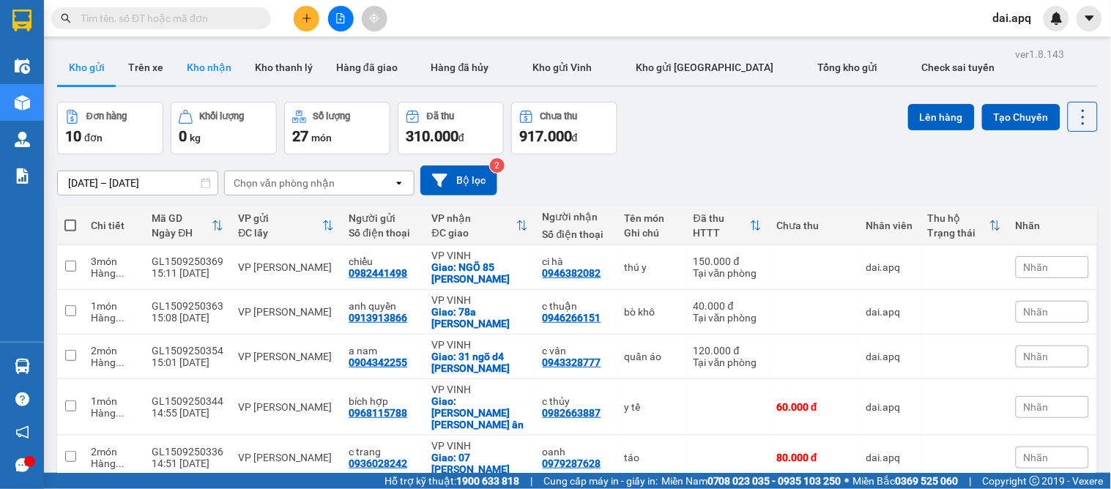
click at [213, 74] on button "Kho nhận" at bounding box center [209, 67] width 68 height 35
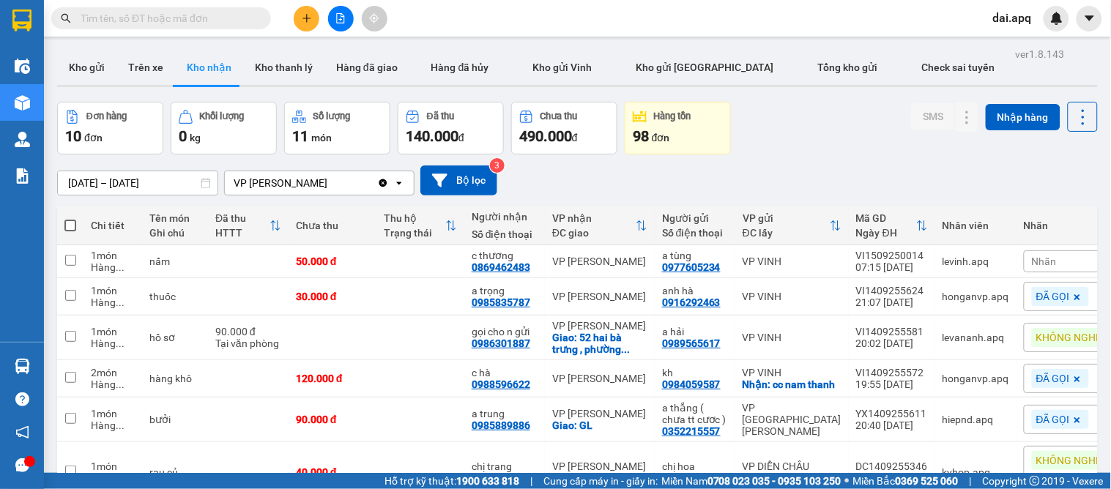
click at [306, 23] on icon "plus" at bounding box center [307, 18] width 10 height 10
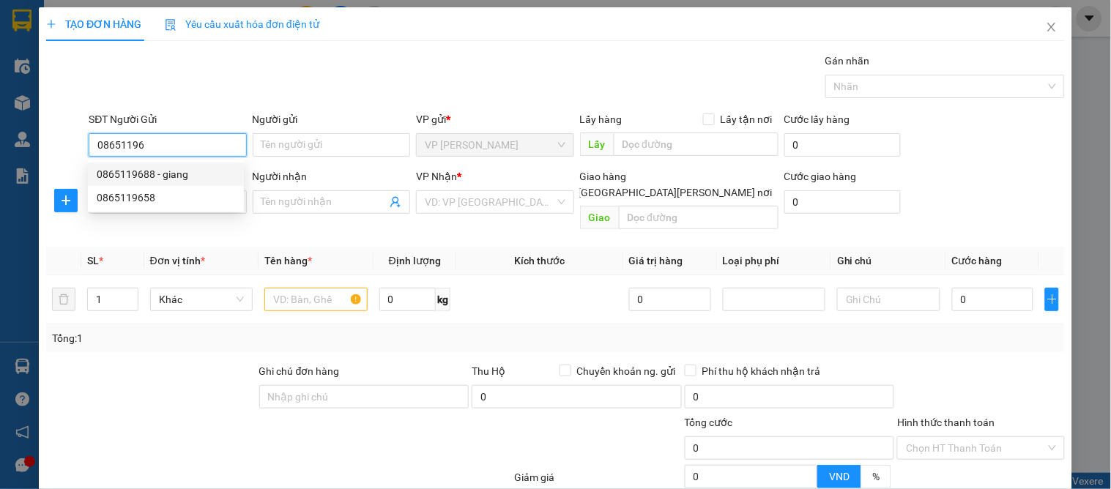
click at [147, 172] on div "0865119688 - giang" at bounding box center [166, 174] width 138 height 16
type input "0865119688"
type input "giang"
type input "0865119688"
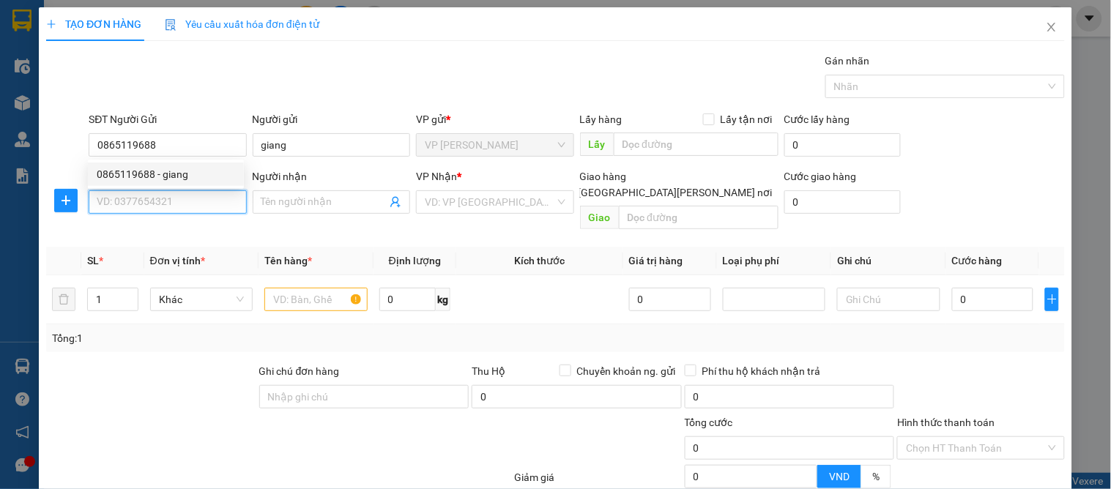
click at [141, 200] on input "SĐT Người Nhận" at bounding box center [168, 201] width 158 height 23
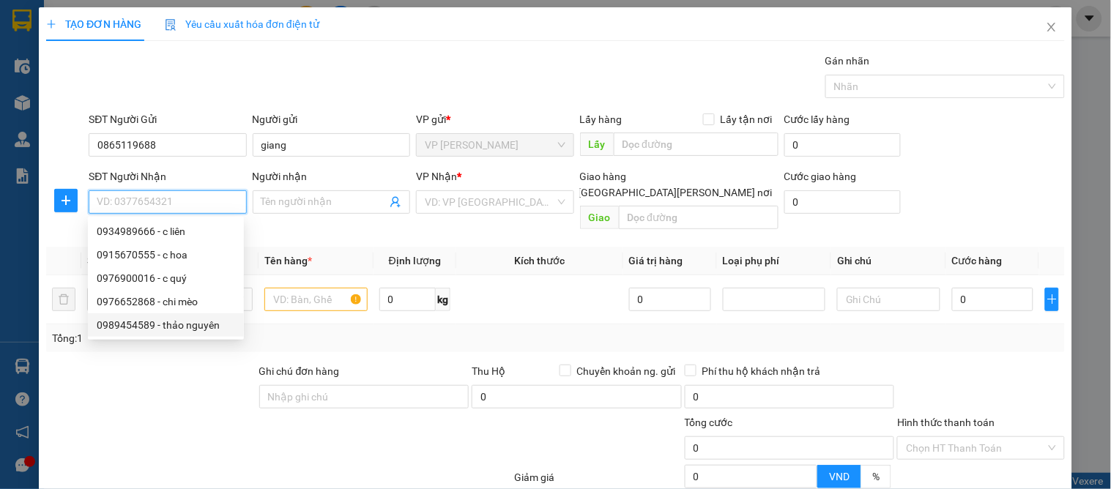
click at [138, 328] on div "0989454589 - thảo nguyên" at bounding box center [166, 325] width 138 height 16
type input "0989454589"
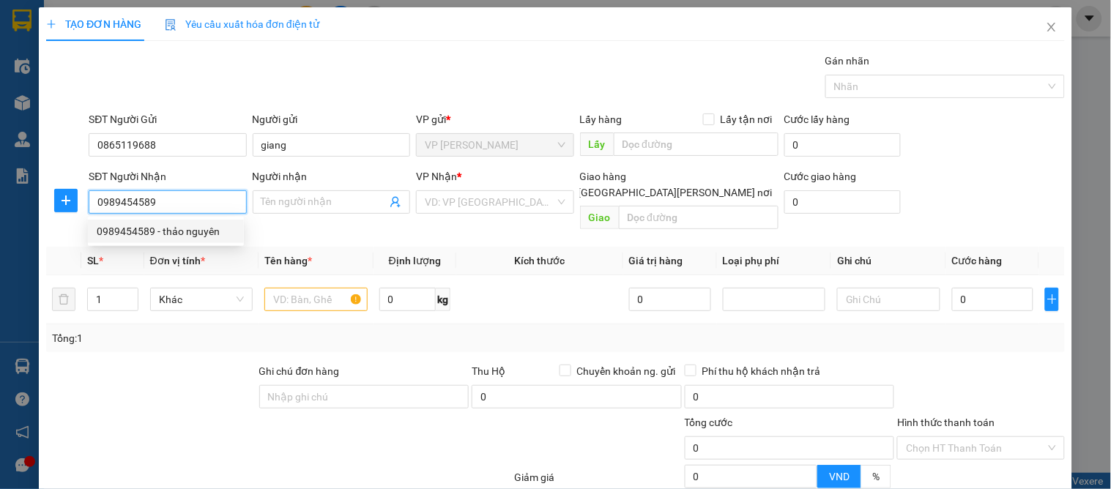
type input "thảo nguyên"
checkbox input "true"
type input "đối diện kho bạc nghệ an phạm đình toái"
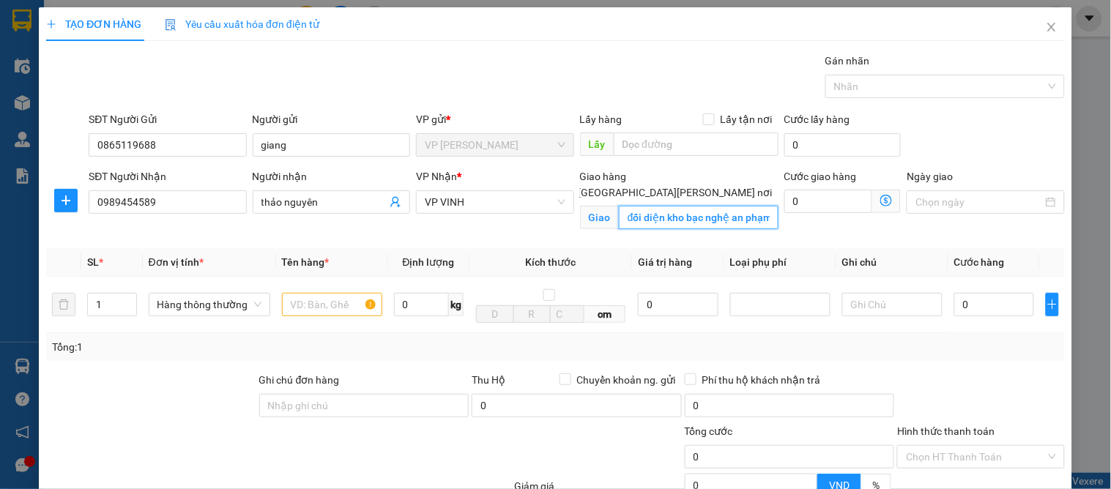
click at [745, 206] on input "đối diện kho bạc nghệ an phạm đình toái" at bounding box center [699, 217] width 160 height 23
type input "xóm 23 [PERSON_NAME]"
click at [325, 317] on input "text" at bounding box center [332, 304] width 100 height 23
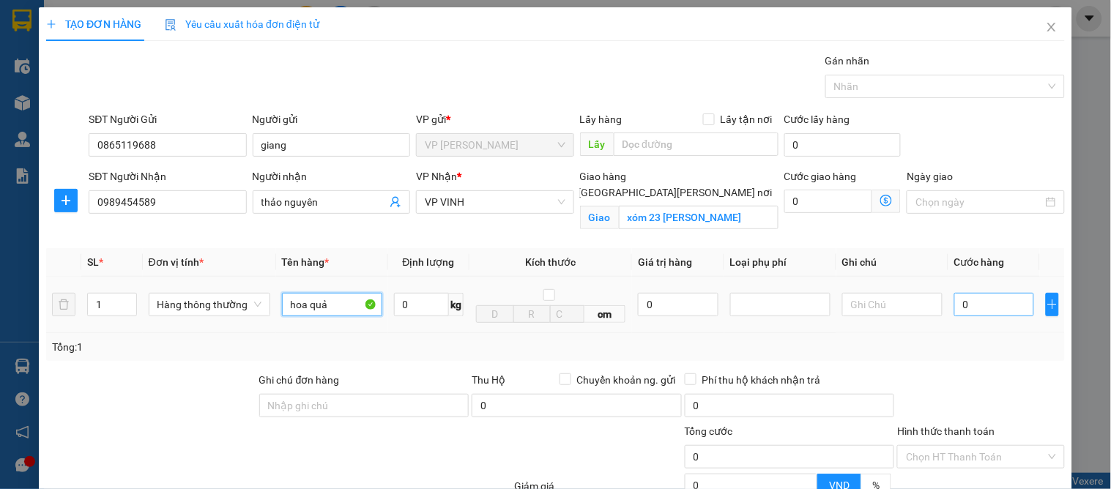
type input "hoa quả"
click at [996, 306] on input "0" at bounding box center [995, 304] width 80 height 23
type input "4"
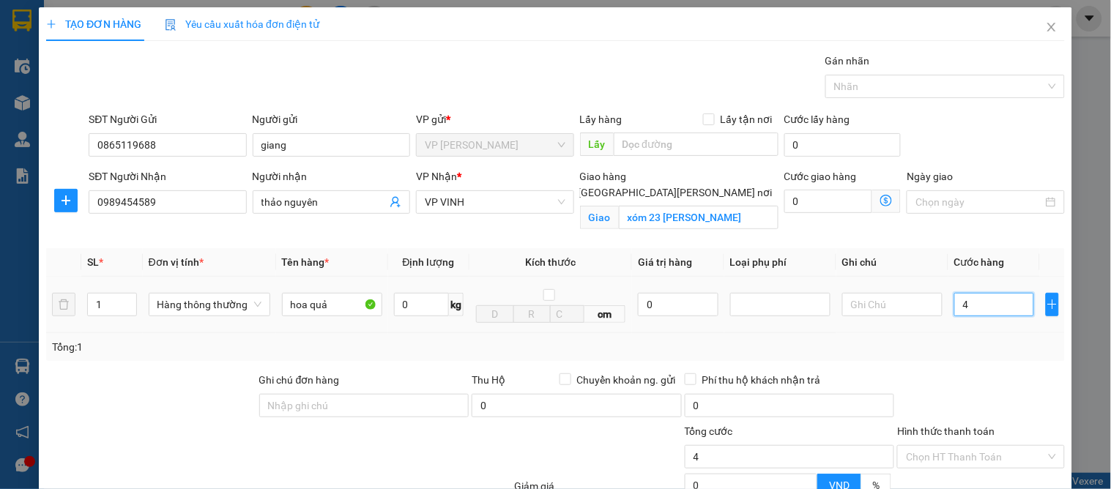
type input "40"
type input "40.000"
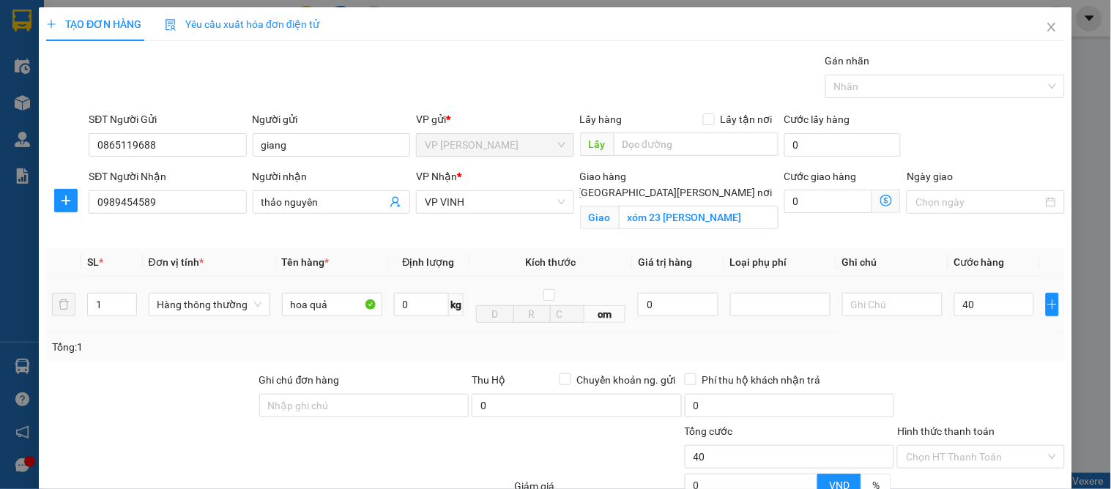
type input "40.000"
click at [988, 359] on div "Tổng: 1" at bounding box center [555, 347] width 1019 height 28
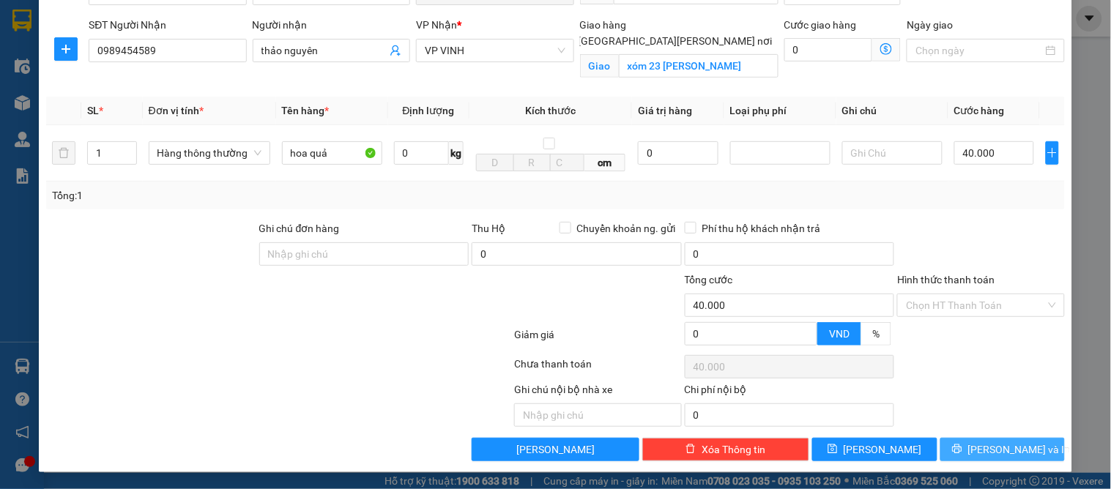
click at [977, 444] on button "[PERSON_NAME] và In" at bounding box center [1003, 449] width 125 height 23
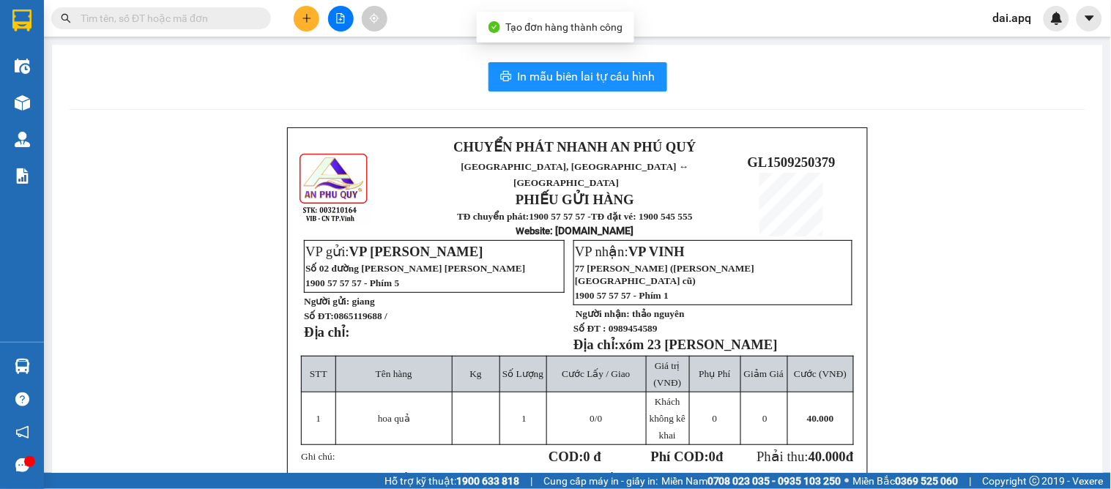
click at [596, 61] on div "In mẫu biên lai tự [PERSON_NAME] CHUYỂN PHÁT NHANH AN [GEOGRAPHIC_DATA][PERSON_…" at bounding box center [577, 363] width 1051 height 637
click at [594, 89] on button "In mẫu biên lai tự cấu hình" at bounding box center [578, 76] width 179 height 29
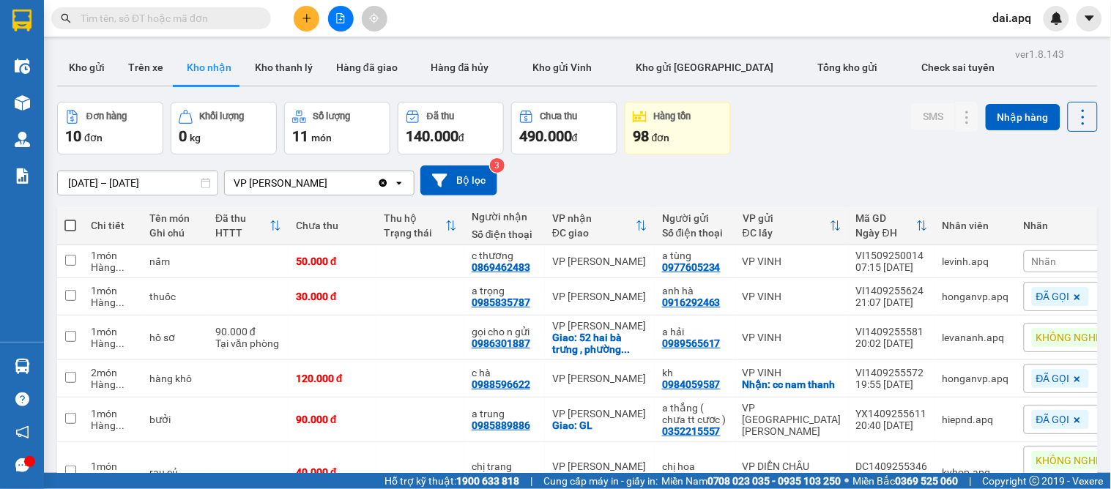
click at [304, 13] on icon "plus" at bounding box center [307, 18] width 10 height 10
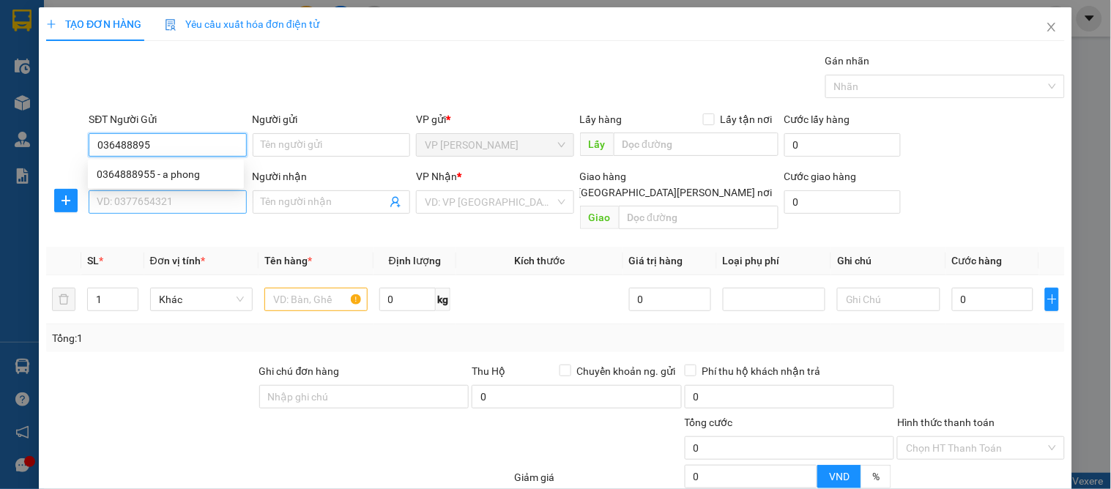
type input "0364888955"
click at [125, 181] on div "0364888955 - a phong" at bounding box center [166, 174] width 138 height 16
type input "a phong"
type input "0364888955"
click at [121, 194] on input "SĐT Người Nhận" at bounding box center [168, 201] width 158 height 23
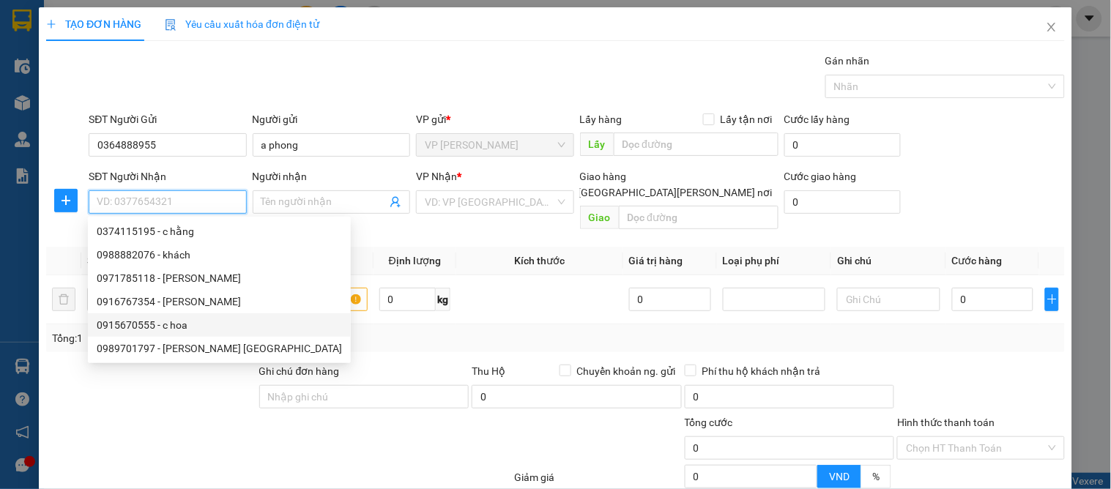
click at [144, 331] on div "0915670555 - c hoa" at bounding box center [219, 325] width 245 height 16
type input "0915670555"
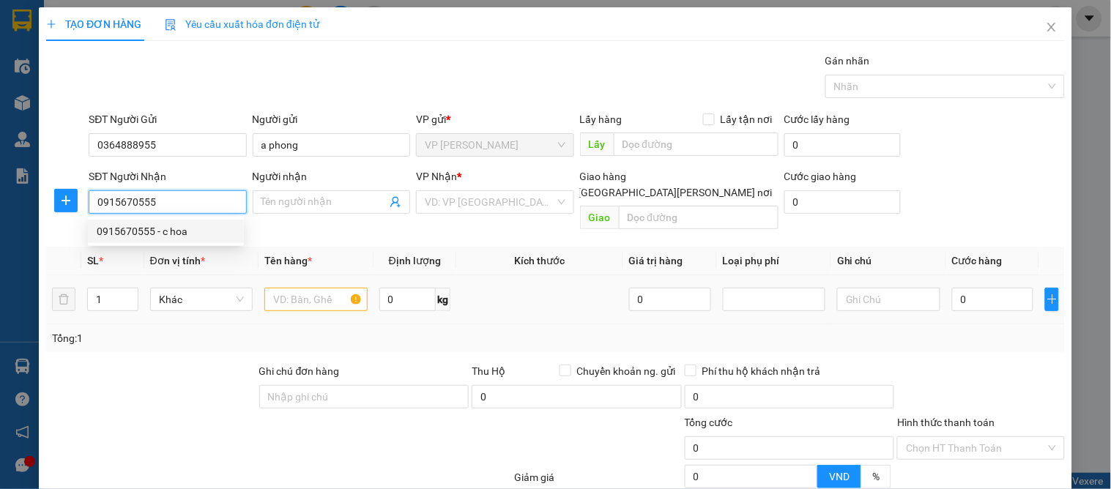
type input "c hoa"
checkbox input "true"
type input "vp"
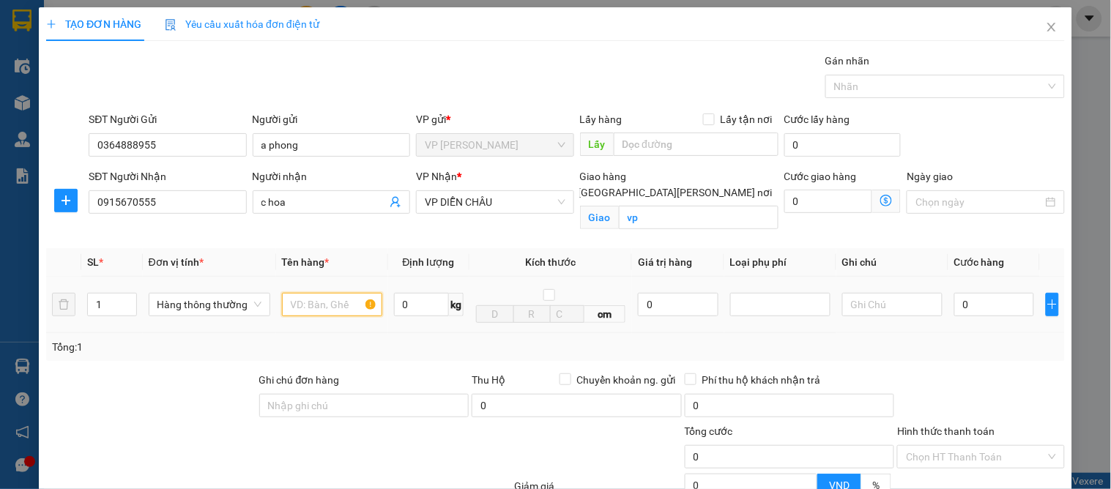
click at [306, 309] on input "text" at bounding box center [332, 304] width 100 height 23
type input "hoa quả"
click at [985, 299] on input "0" at bounding box center [995, 304] width 80 height 23
type input "6"
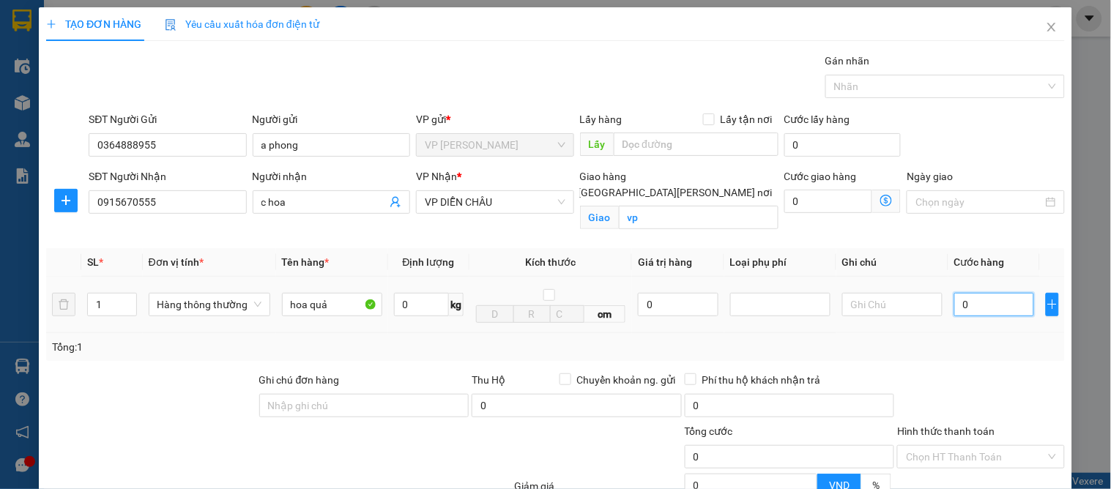
type input "6"
type input "60"
type input "60.000"
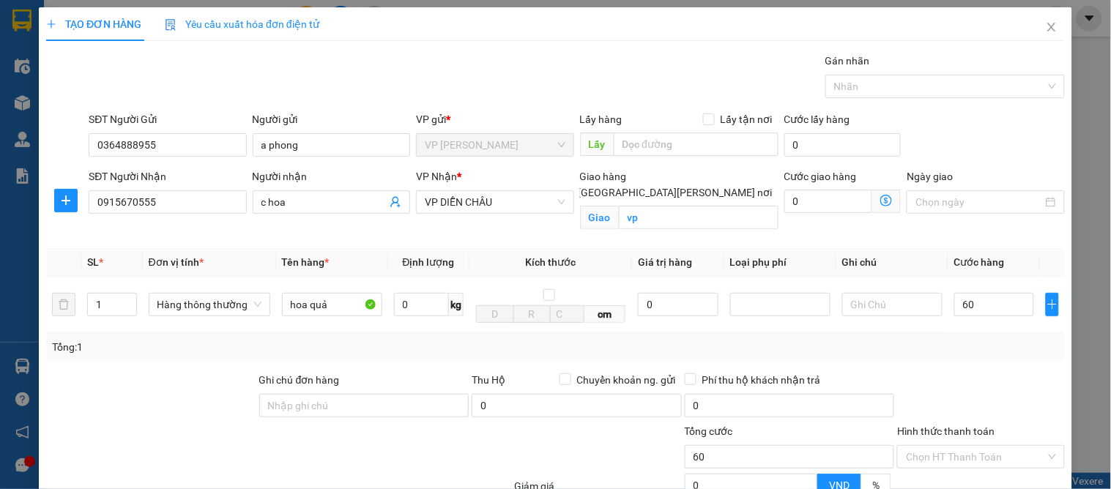
type input "60.000"
click at [997, 376] on div at bounding box center [981, 397] width 170 height 51
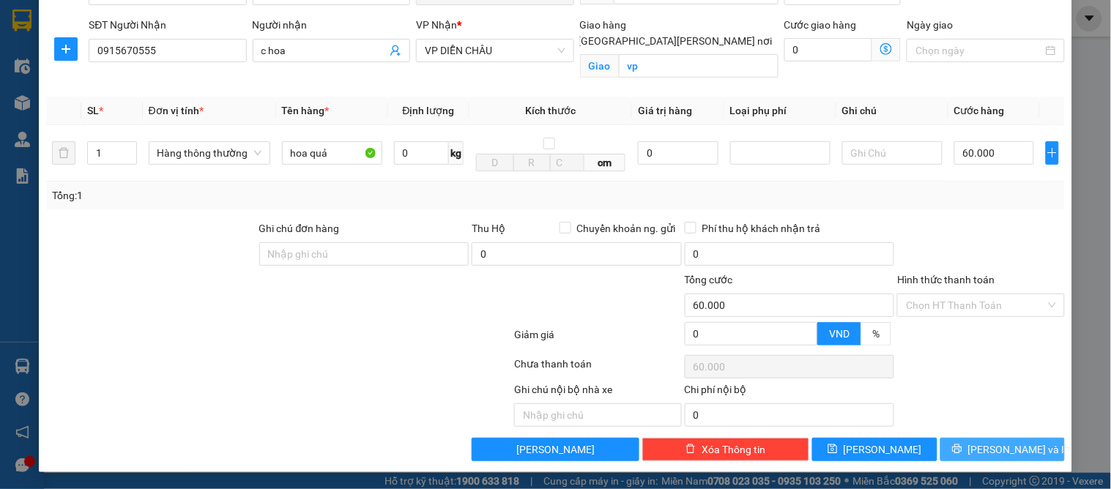
click at [997, 450] on span "[PERSON_NAME] và In" at bounding box center [1020, 450] width 103 height 16
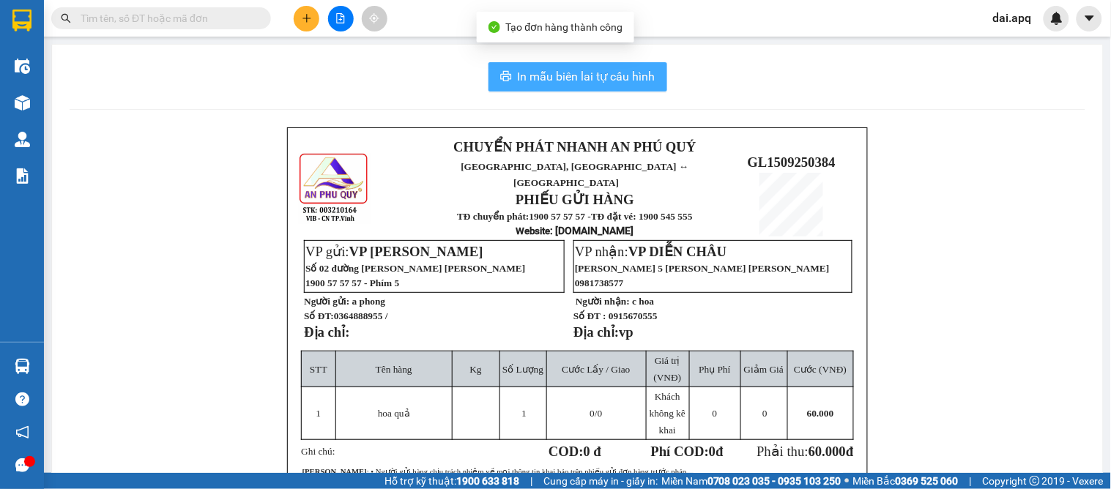
click at [529, 78] on span "In mẫu biên lai tự cấu hình" at bounding box center [587, 76] width 138 height 18
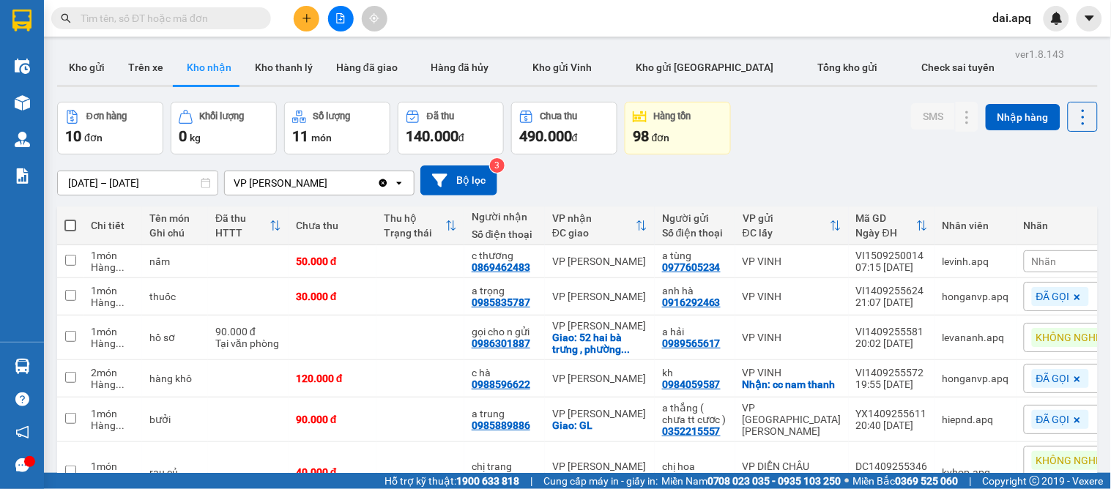
click at [311, 30] on div at bounding box center [341, 19] width 110 height 26
click at [311, 13] on icon "plus" at bounding box center [307, 18] width 10 height 10
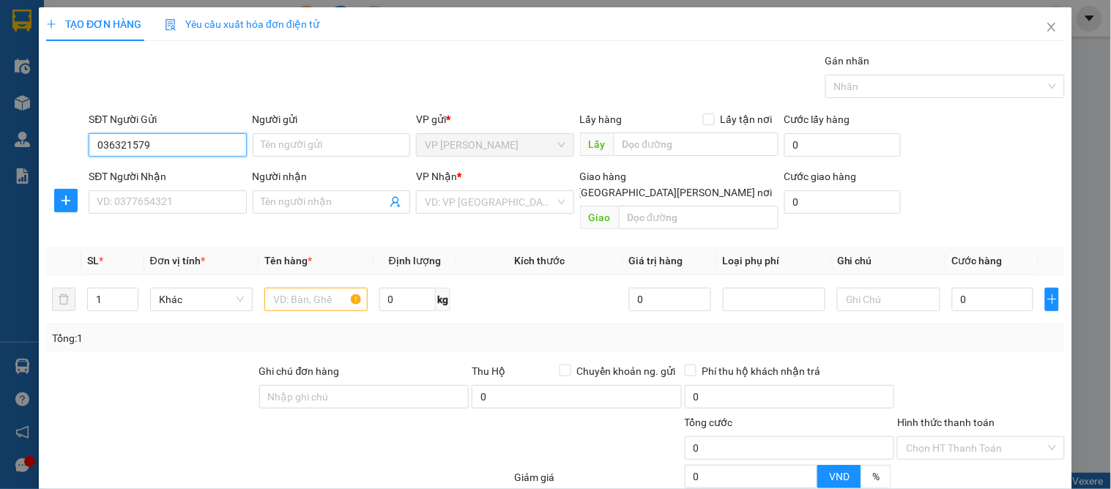
type input "0363215791"
drag, startPoint x: 135, startPoint y: 163, endPoint x: 130, endPoint y: 174, distance: 12.8
click at [135, 163] on div "0363215791 - a trug" at bounding box center [166, 174] width 156 height 23
type input "a trug"
type input "0363215791"
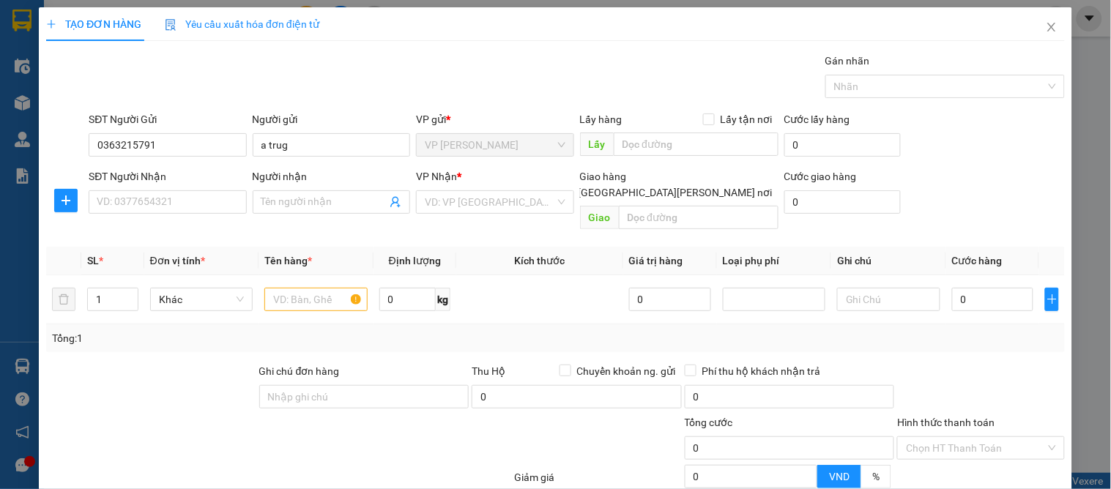
click at [166, 215] on div "SĐT Người Nhận VD: 0377654321" at bounding box center [168, 194] width 158 height 51
click at [163, 247] on th "Đơn vị tính *" at bounding box center [201, 261] width 114 height 29
click at [163, 208] on input "SĐT Người Nhận" at bounding box center [168, 201] width 158 height 23
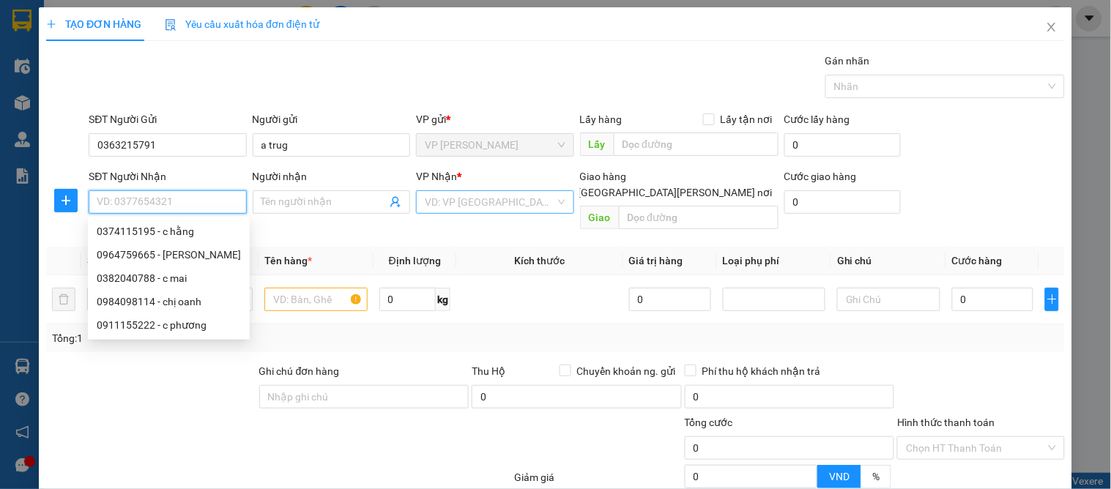
type input "3"
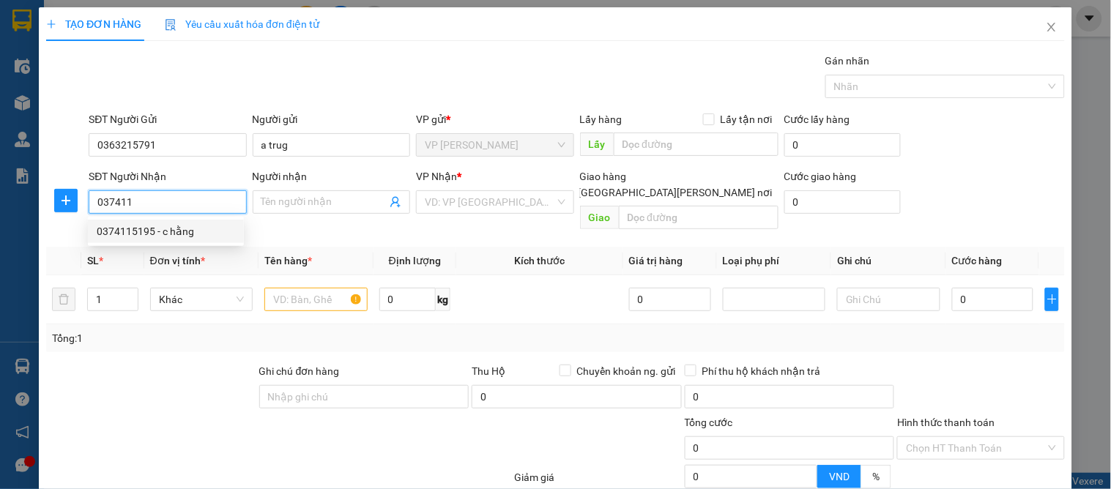
type input "0374115195"
type input "c hằng"
checkbox input "true"
type input "22 [PERSON_NAME]"
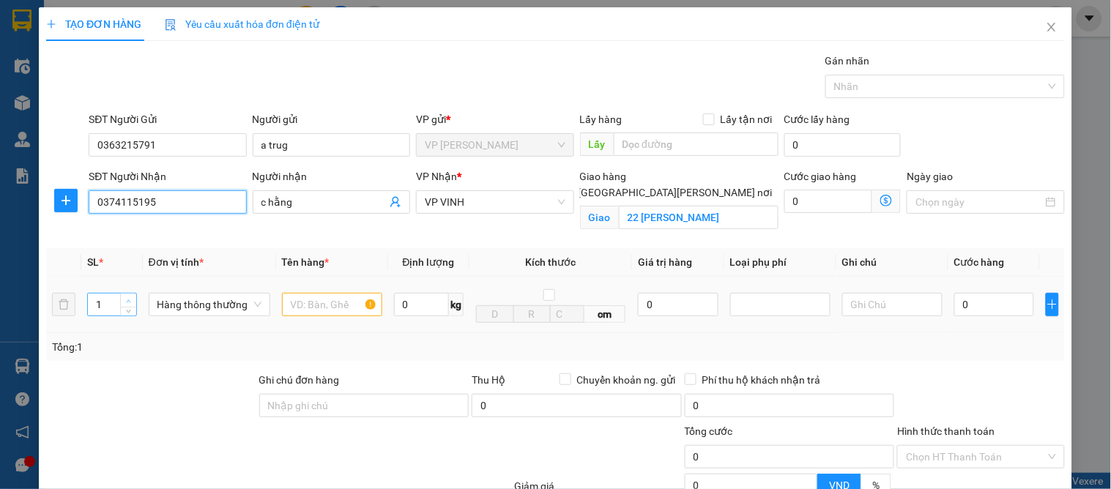
type input "0374115195"
type input "2"
click at [127, 295] on span "Increase Value" at bounding box center [128, 300] width 16 height 13
click at [317, 317] on input "text" at bounding box center [332, 304] width 100 height 23
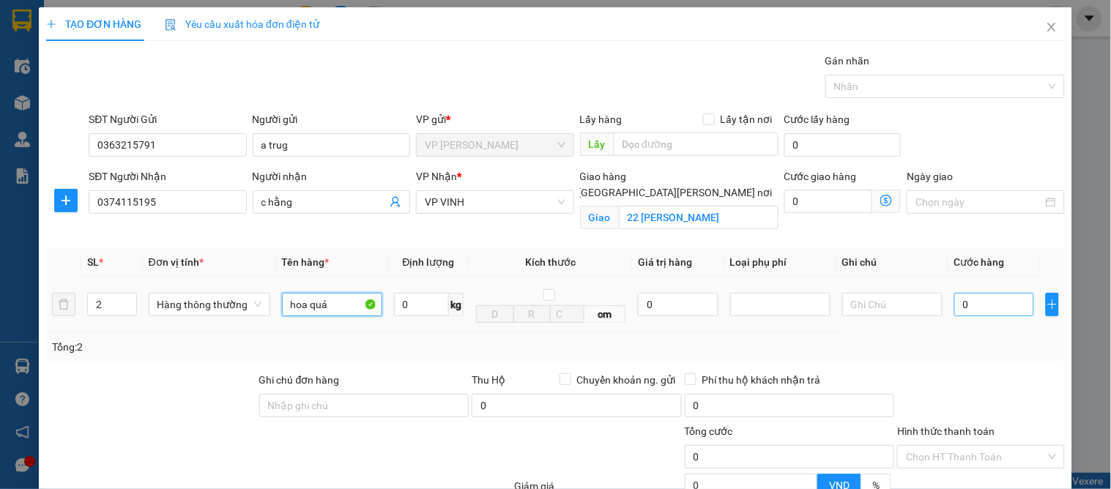
type input "hoa quả"
click at [964, 312] on input "0" at bounding box center [995, 304] width 80 height 23
type input "8"
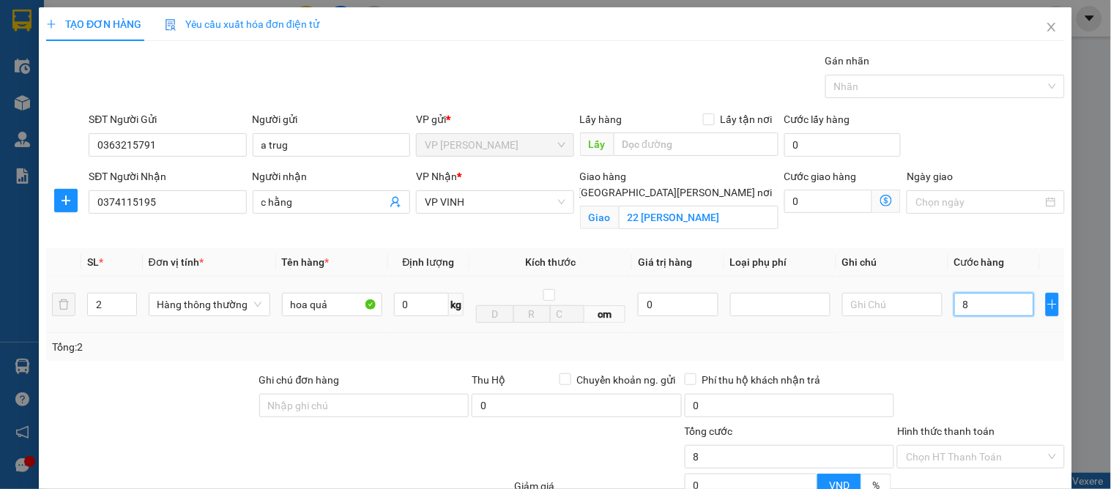
type input "80"
type input "80.000"
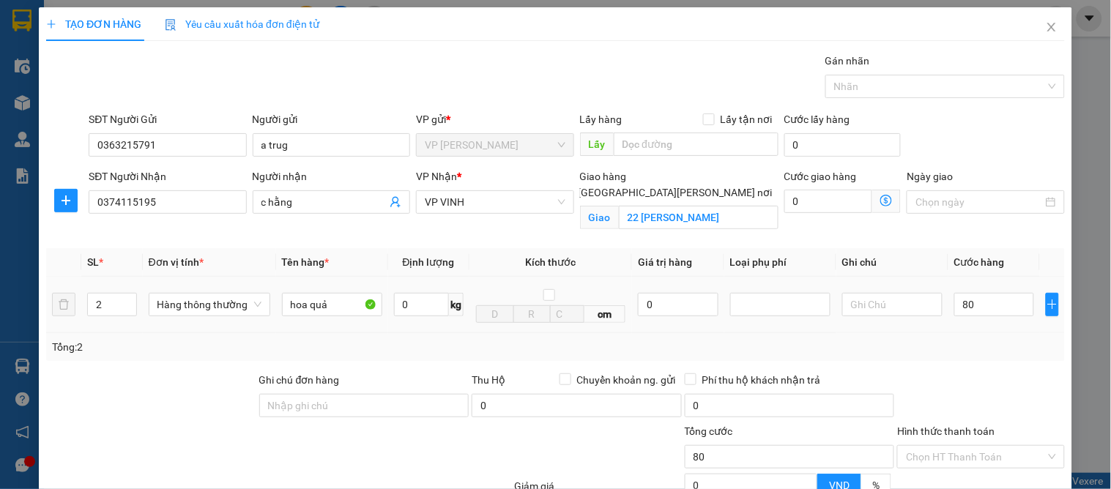
type input "80.000"
click at [970, 332] on td "80.000" at bounding box center [995, 305] width 92 height 56
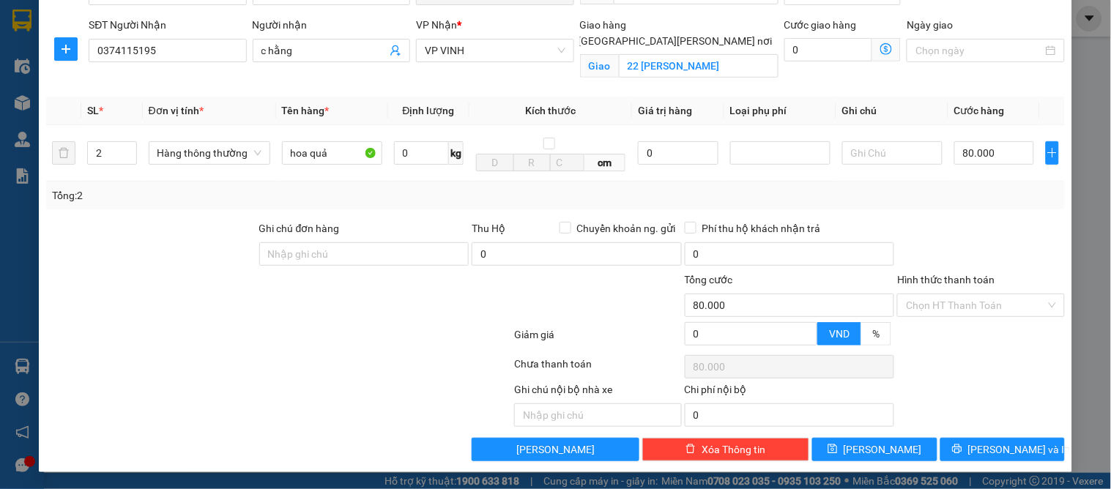
click at [986, 464] on div "TẠO ĐƠN HÀNG Yêu cầu xuất [PERSON_NAME] điện tử Transit Pickup Surcharge Ids Tr…" at bounding box center [556, 164] width 1034 height 617
drag, startPoint x: 1004, startPoint y: 456, endPoint x: 730, endPoint y: 371, distance: 286.9
click at [999, 455] on span "[PERSON_NAME] và In" at bounding box center [1020, 450] width 103 height 16
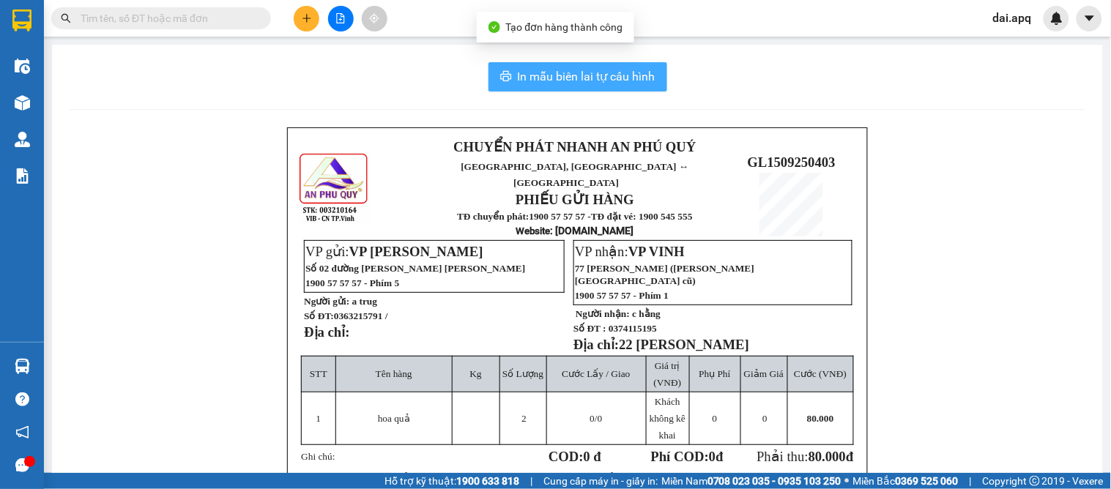
click at [565, 82] on span "In mẫu biên lai tự cấu hình" at bounding box center [587, 76] width 138 height 18
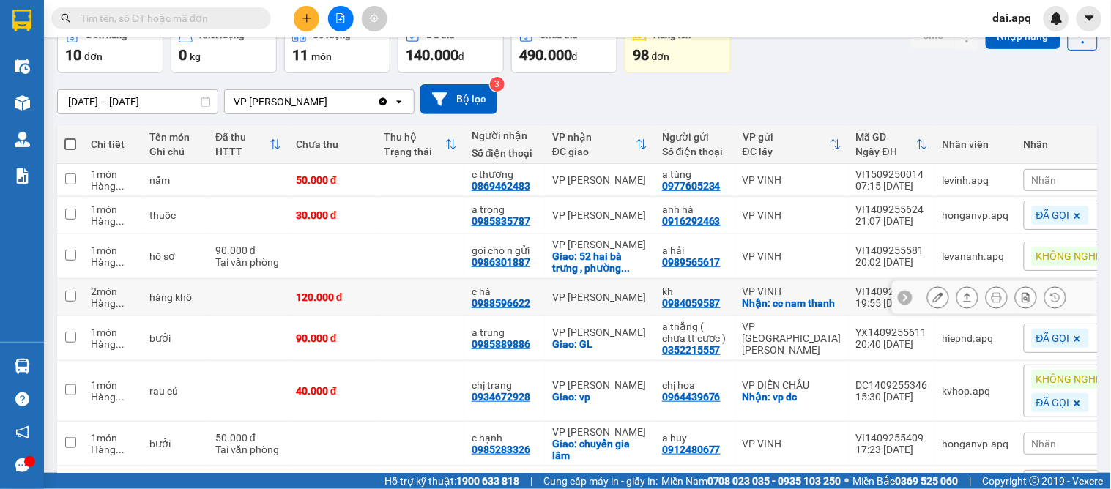
scroll to position [163, 0]
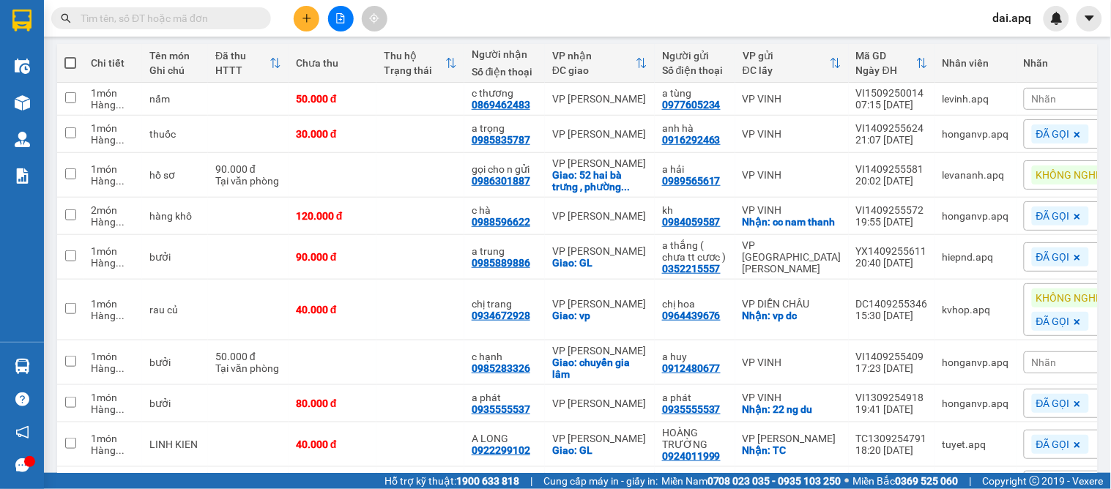
click at [1045, 100] on span "Nhãn" at bounding box center [1044, 99] width 25 height 12
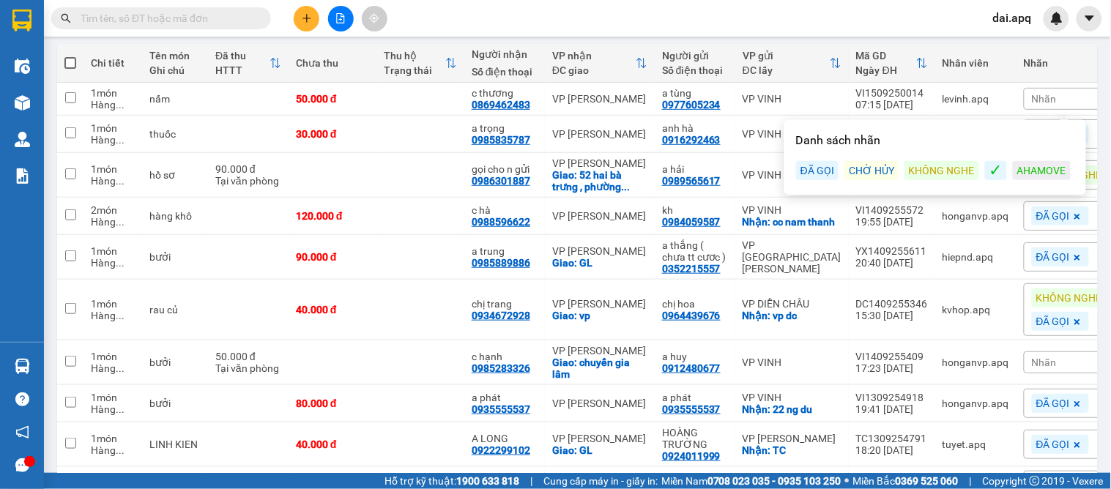
click at [819, 176] on div "ĐÃ GỌI" at bounding box center [817, 170] width 42 height 19
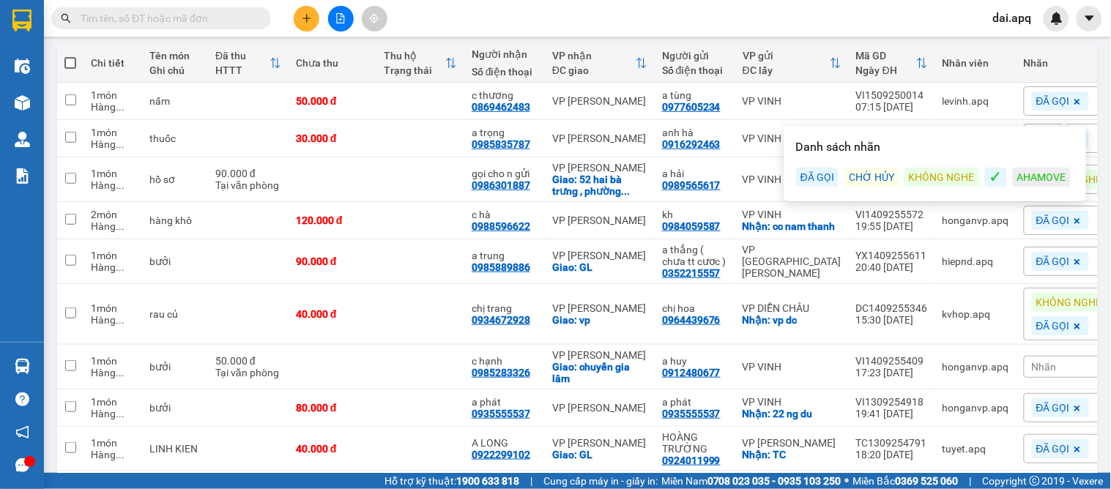
scroll to position [0, 0]
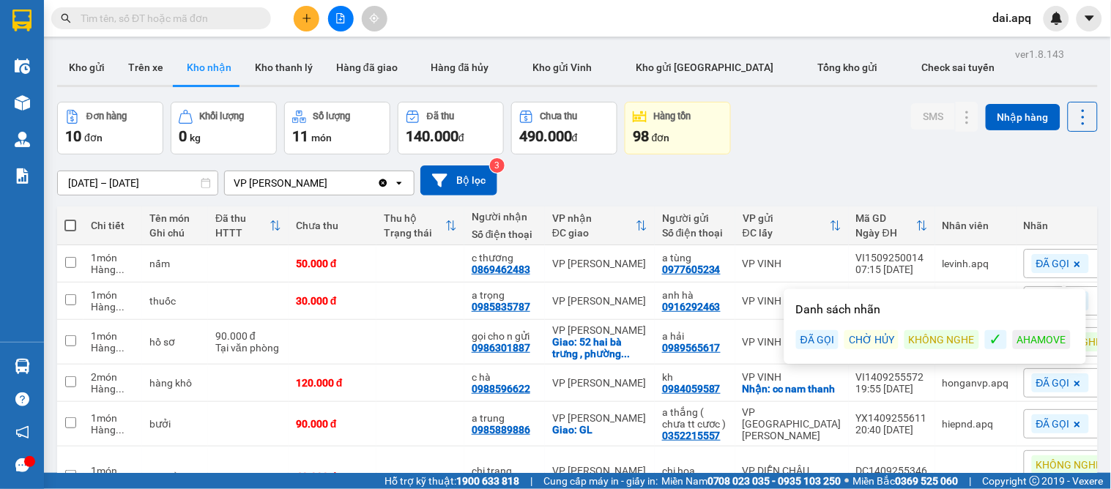
click at [823, 117] on div "Đơn hàng 10 đơn Khối lượng 0 kg Số lượng 11 món Đã thu 140.000 đ Chưa thu 490.0…" at bounding box center [577, 128] width 1041 height 53
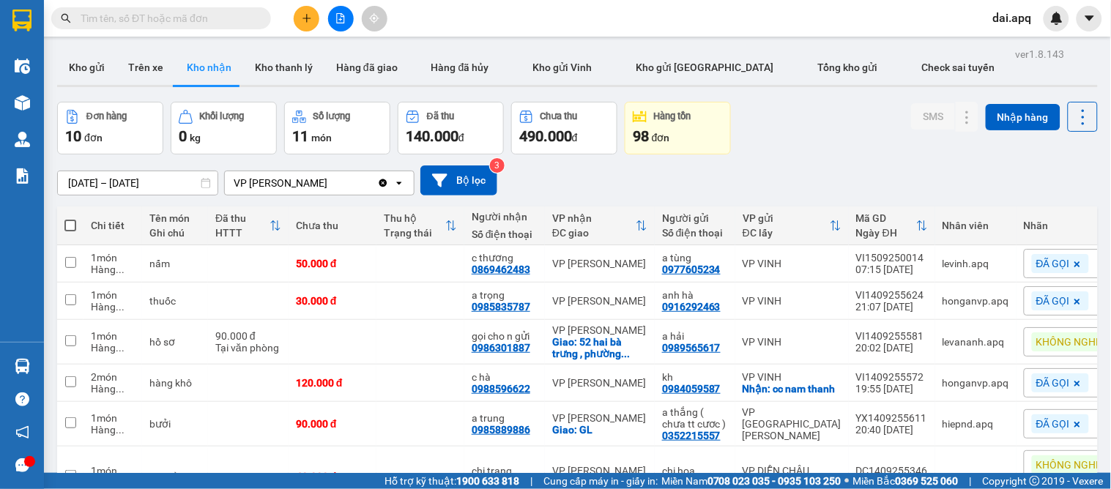
click at [789, 163] on div "[DATE] – [DATE] Press the down arrow key to interact with the calendar and sele…" at bounding box center [577, 181] width 1041 height 52
click at [802, 142] on div "Đơn hàng 10 đơn Khối lượng 0 kg Số lượng 11 món Đã thu 140.000 đ Chưa thu 490.0…" at bounding box center [577, 128] width 1041 height 53
click at [312, 23] on button at bounding box center [307, 19] width 26 height 26
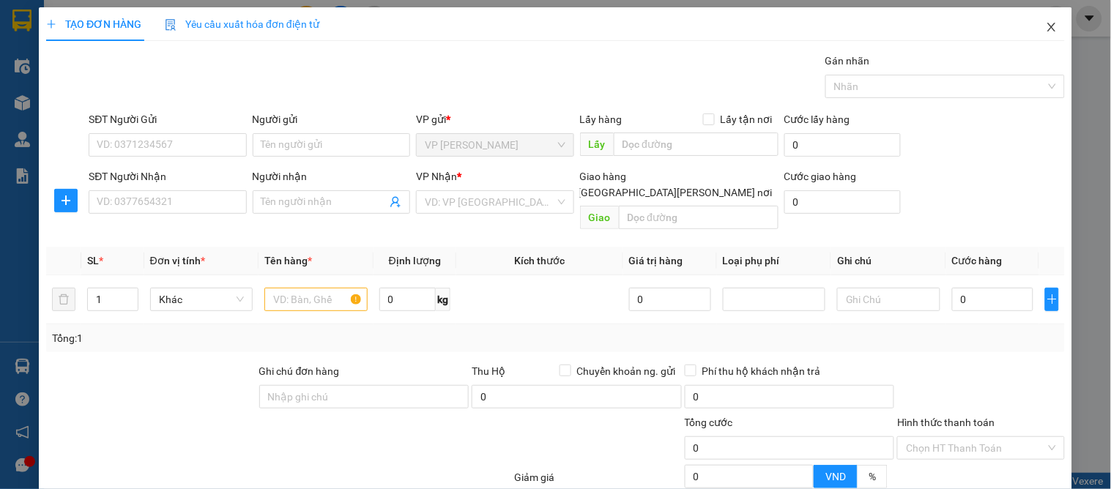
click at [1048, 25] on icon "close" at bounding box center [1052, 27] width 8 height 9
click at [1038, 25] on span "dai.apq" at bounding box center [1013, 18] width 62 height 18
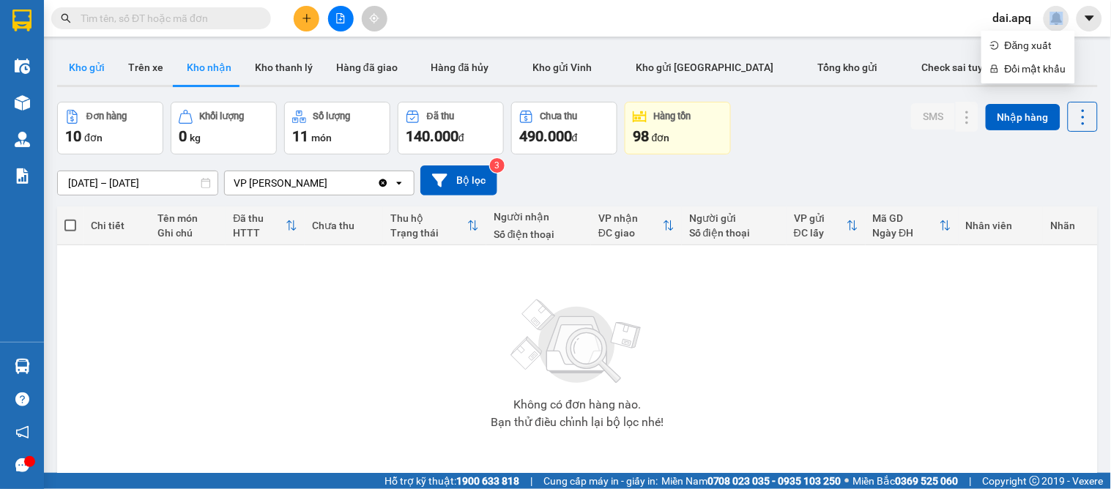
drag, startPoint x: 70, startPoint y: 57, endPoint x: 133, endPoint y: 72, distance: 65.4
click at [75, 57] on button "Kho gửi" at bounding box center [86, 67] width 59 height 35
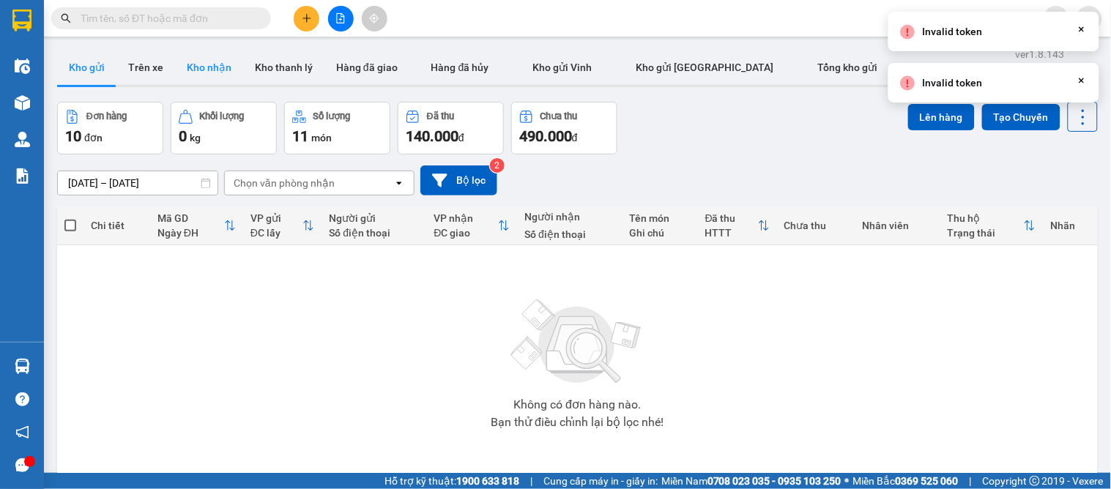
click at [201, 73] on button "Kho nhận" at bounding box center [209, 67] width 68 height 35
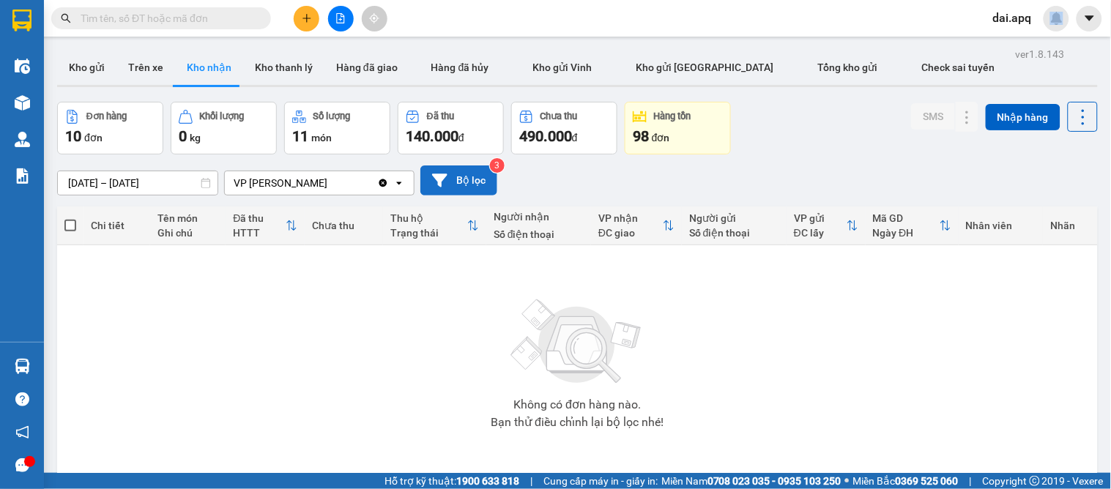
click at [467, 186] on button "Bộ lọc" at bounding box center [459, 181] width 77 height 30
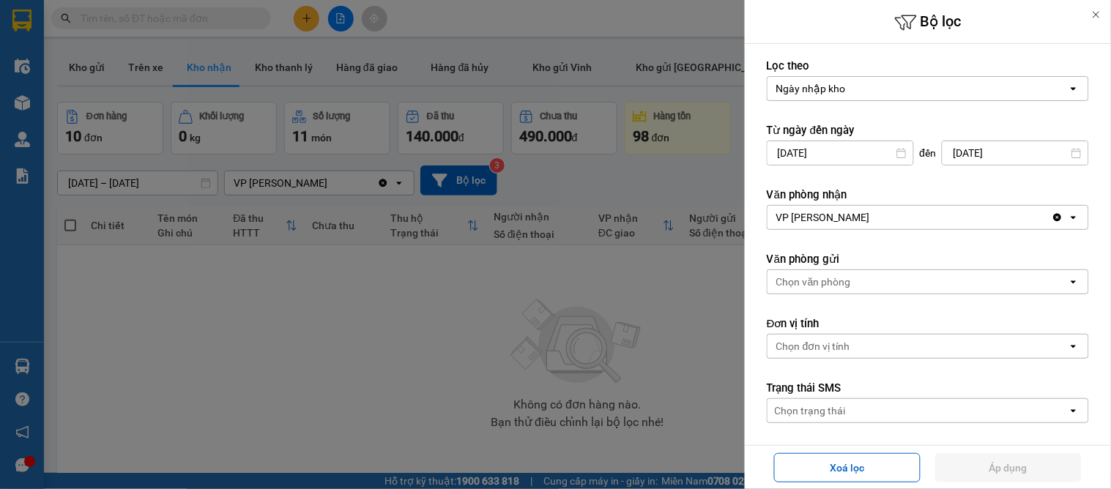
click at [553, 328] on div at bounding box center [555, 244] width 1111 height 489
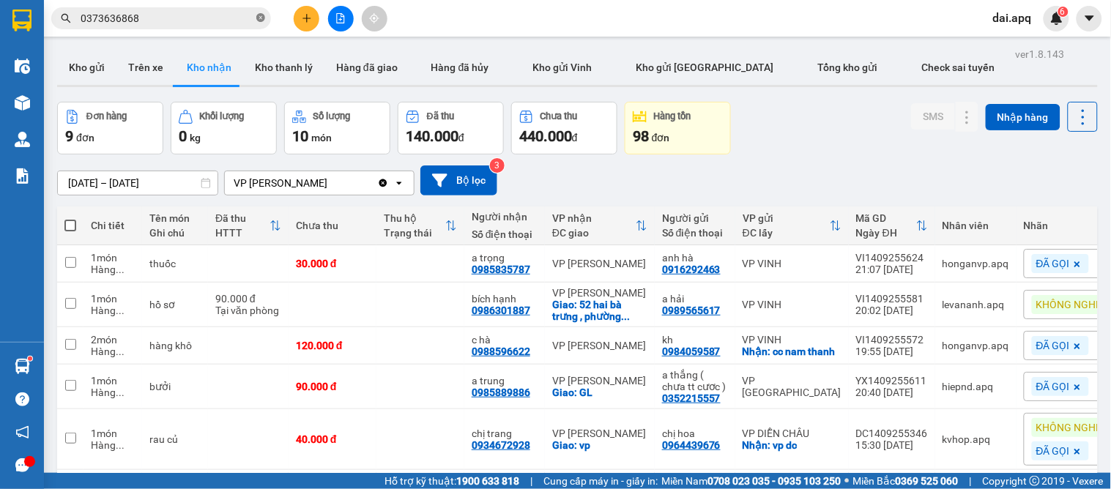
click at [259, 18] on icon "close-circle" at bounding box center [260, 17] width 9 height 9
click at [306, 18] on icon "plus" at bounding box center [307, 18] width 8 height 1
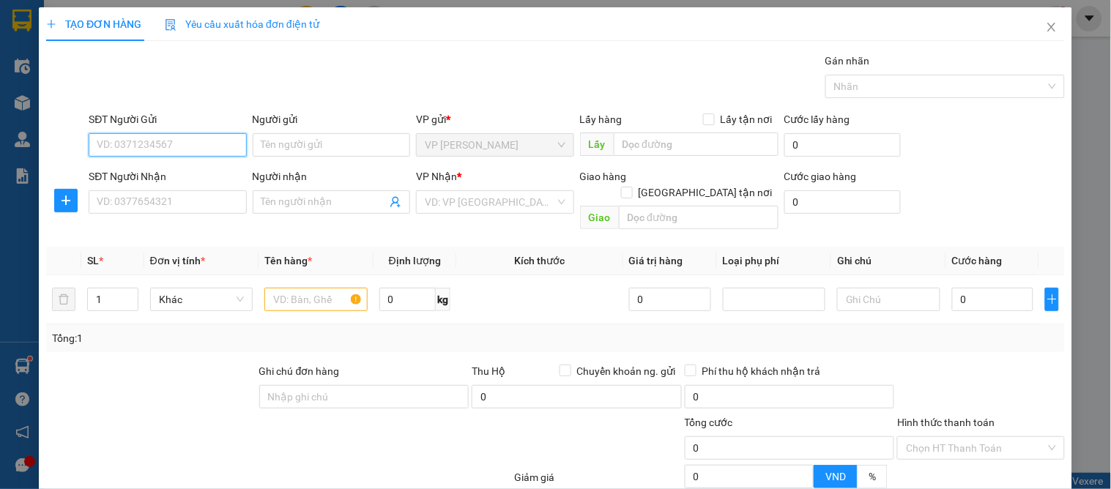
click at [152, 152] on input "SĐT Người Gửi" at bounding box center [168, 144] width 158 height 23
click at [141, 174] on div "0906193471 - hương" at bounding box center [166, 174] width 138 height 16
type input "0906193471"
type input "hương"
type input "0906193471"
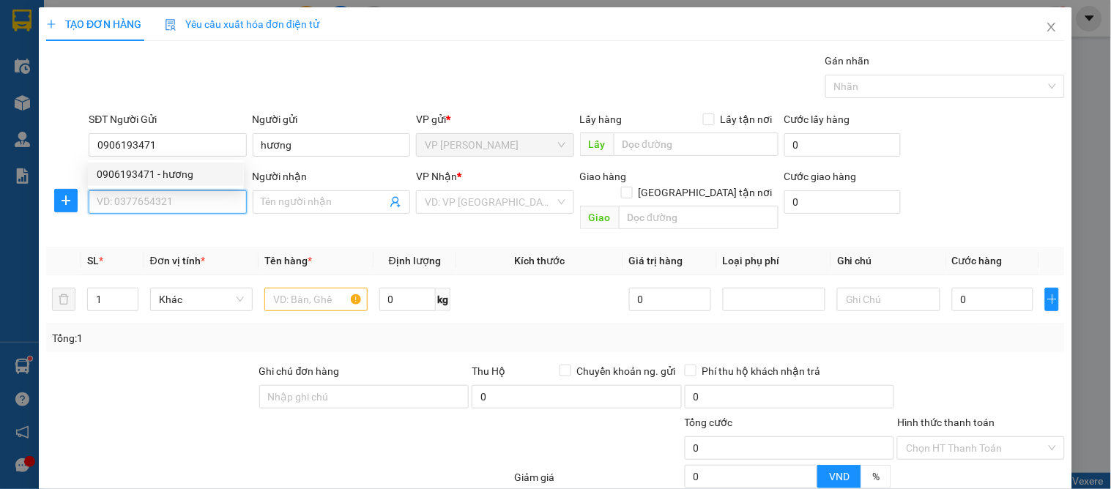
click at [130, 200] on input "SĐT Người Nhận" at bounding box center [168, 201] width 158 height 23
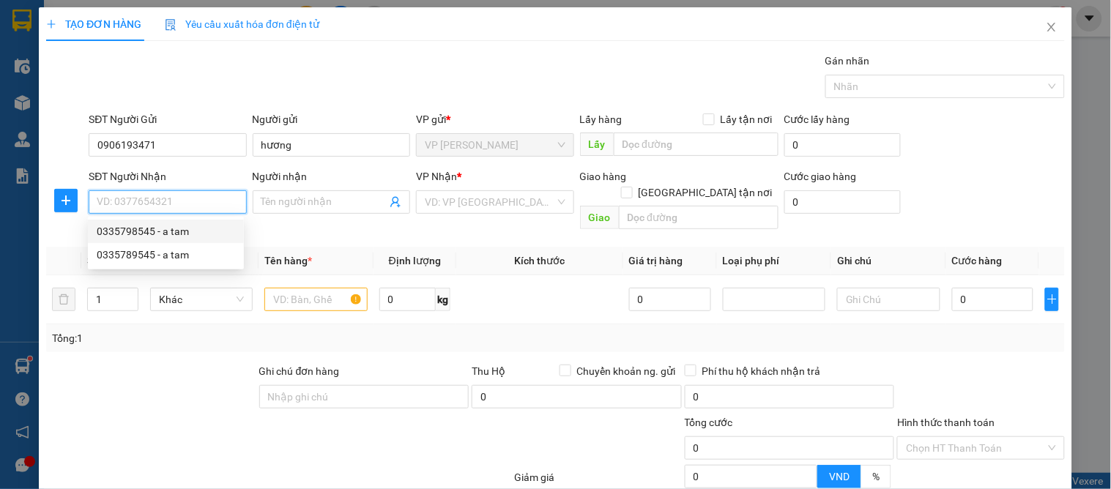
drag, startPoint x: 149, startPoint y: 234, endPoint x: 141, endPoint y: 244, distance: 12.5
click at [149, 234] on div "0335798545 - a tam" at bounding box center [166, 231] width 138 height 16
type input "0335798545"
type input "a tam"
checkbox input "true"
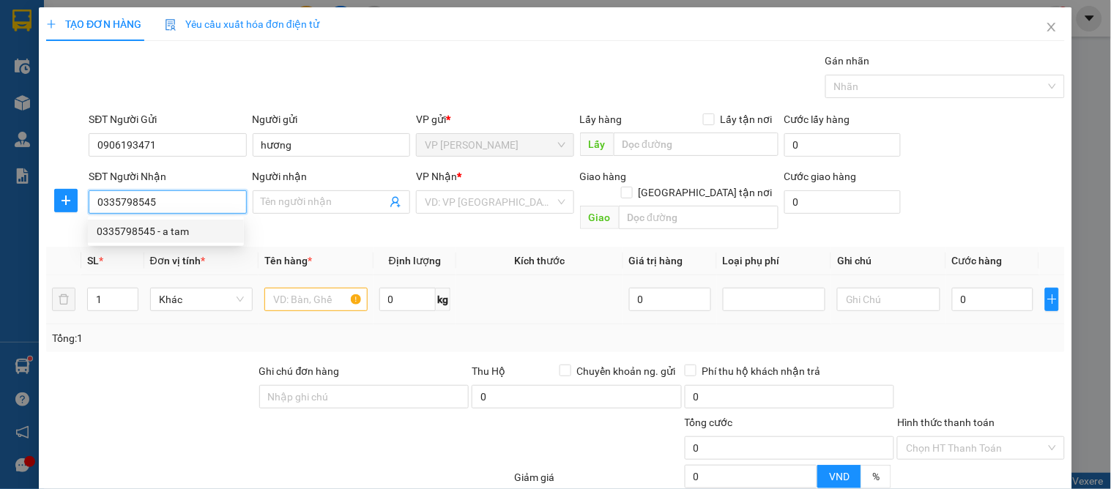
type input "265 [PERSON_NAME]"
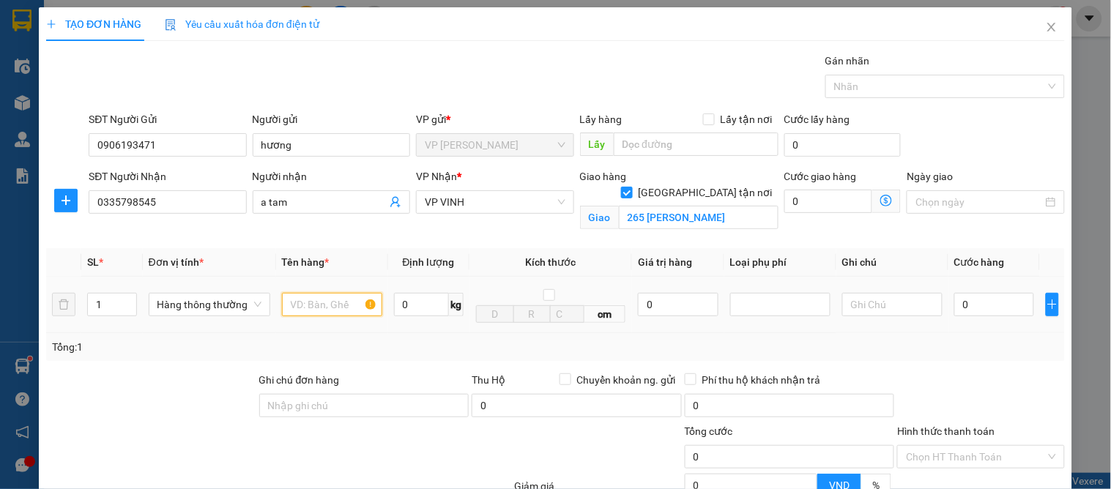
click at [318, 312] on input "text" at bounding box center [332, 304] width 100 height 23
type input "phu tung"
click at [979, 308] on input "0" at bounding box center [995, 304] width 80 height 23
type input "4"
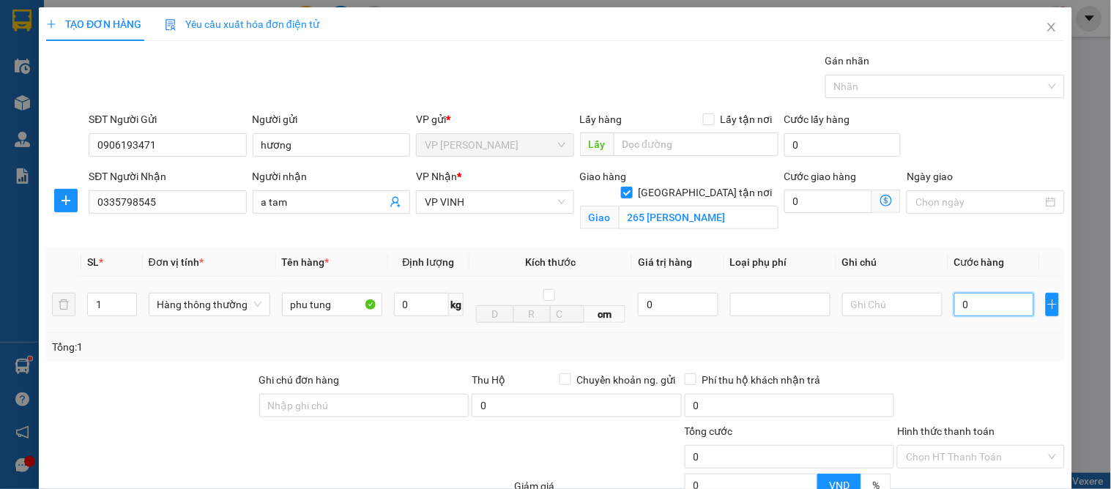
type input "4"
type input "40"
type input "40.000"
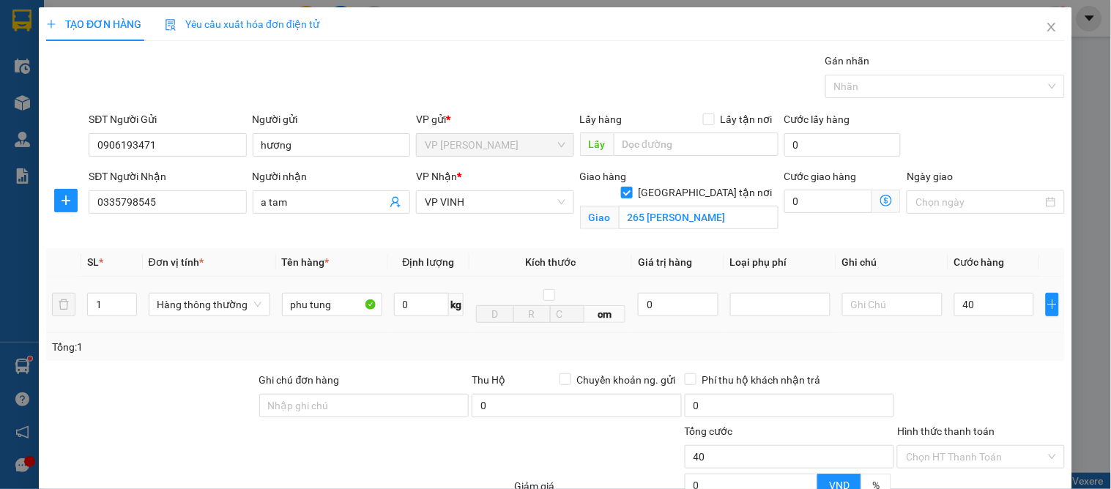
type input "40.000"
click at [992, 363] on div "Transit Pickup Surcharge Ids Transit Deliver Surcharge Ids Transit Deliver Surc…" at bounding box center [555, 333] width 1019 height 560
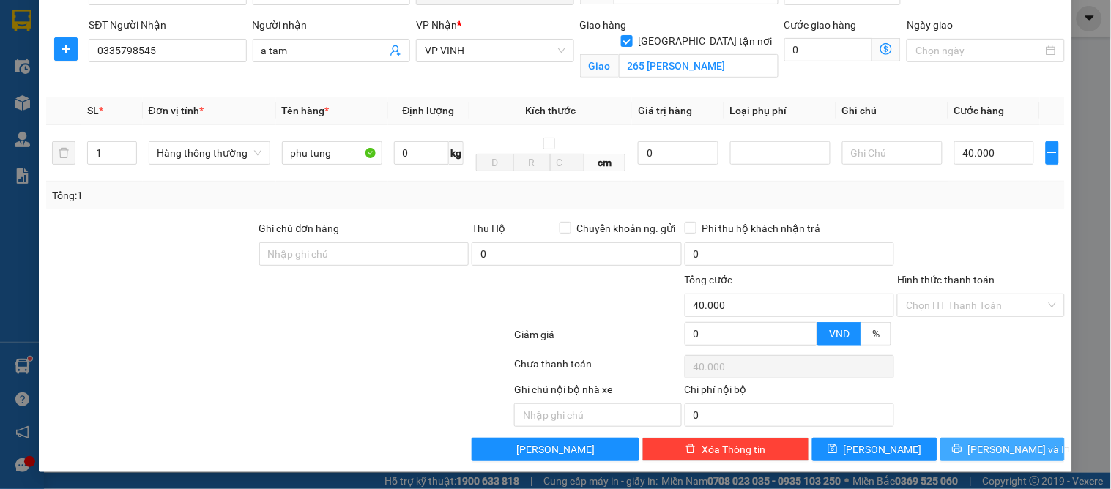
click at [978, 447] on button "[PERSON_NAME] và In" at bounding box center [1003, 449] width 125 height 23
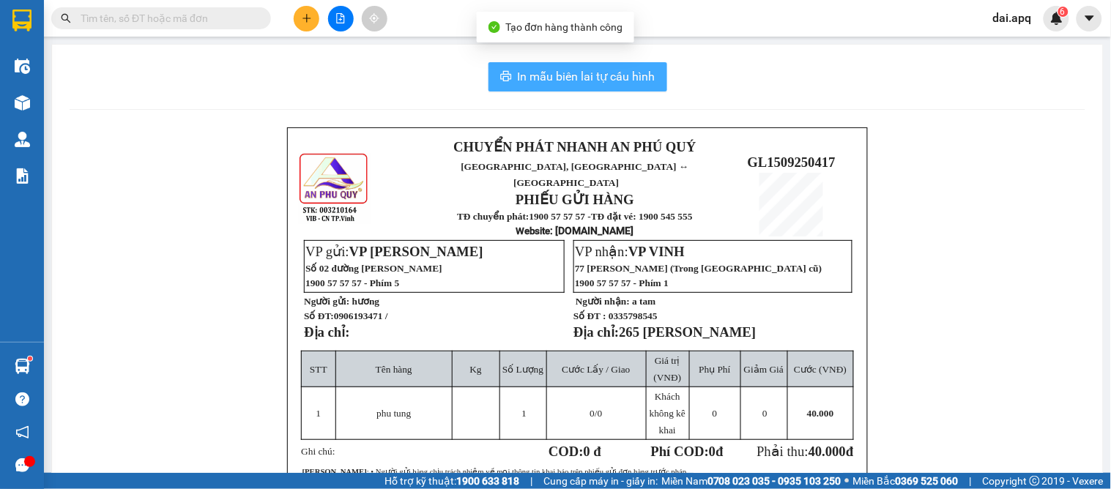
click at [538, 79] on span "In mẫu biên lai tự cấu hình" at bounding box center [587, 76] width 138 height 18
